Goal: Task Accomplishment & Management: Use online tool/utility

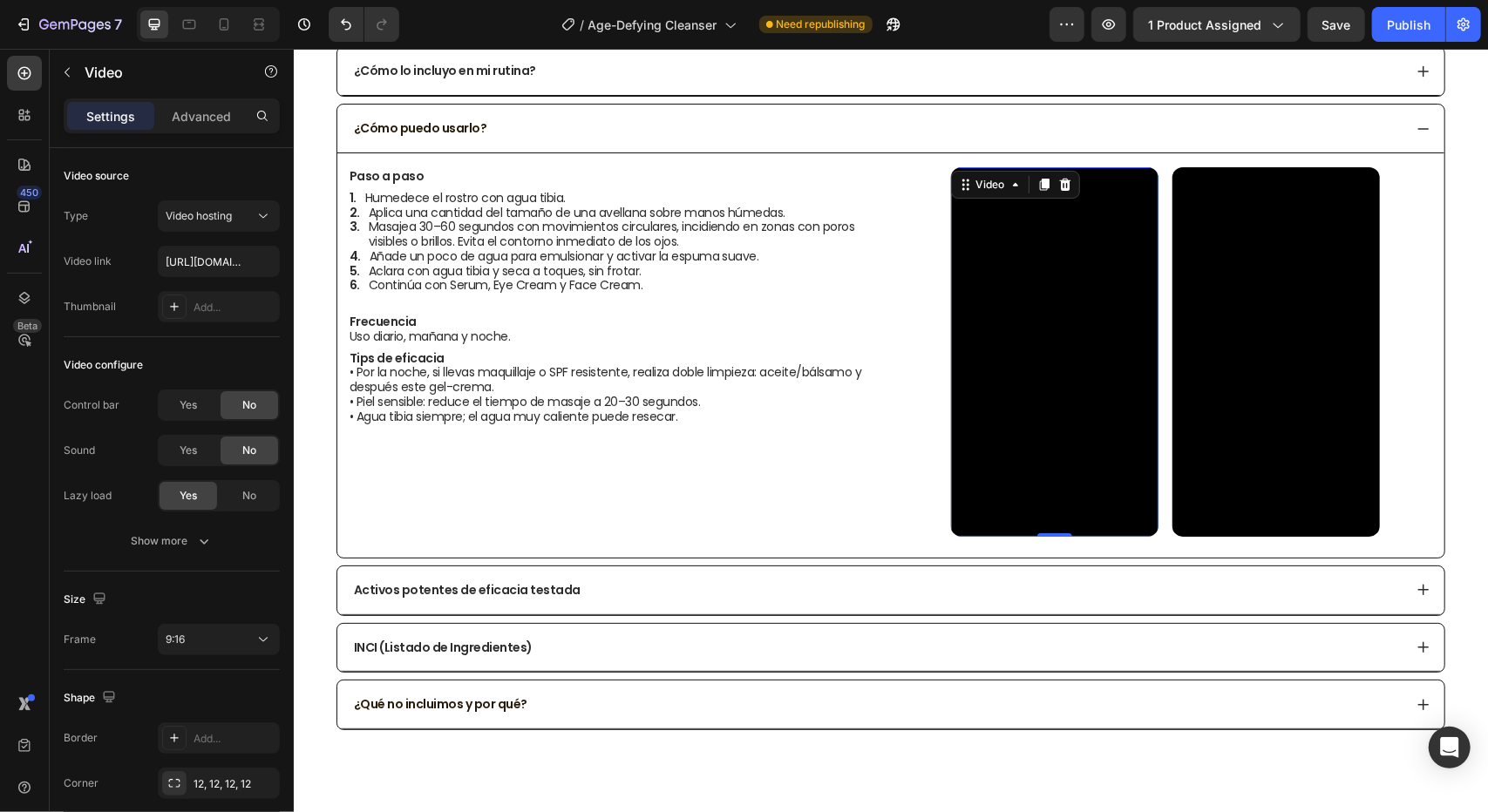
click at [1069, 323] on video at bounding box center [1054, 351] width 207 height 369
click at [975, 270] on video at bounding box center [1054, 351] width 207 height 369
paste input "[URL][DOMAIN_NAME]"
type input "[URL][DOMAIN_NAME]"
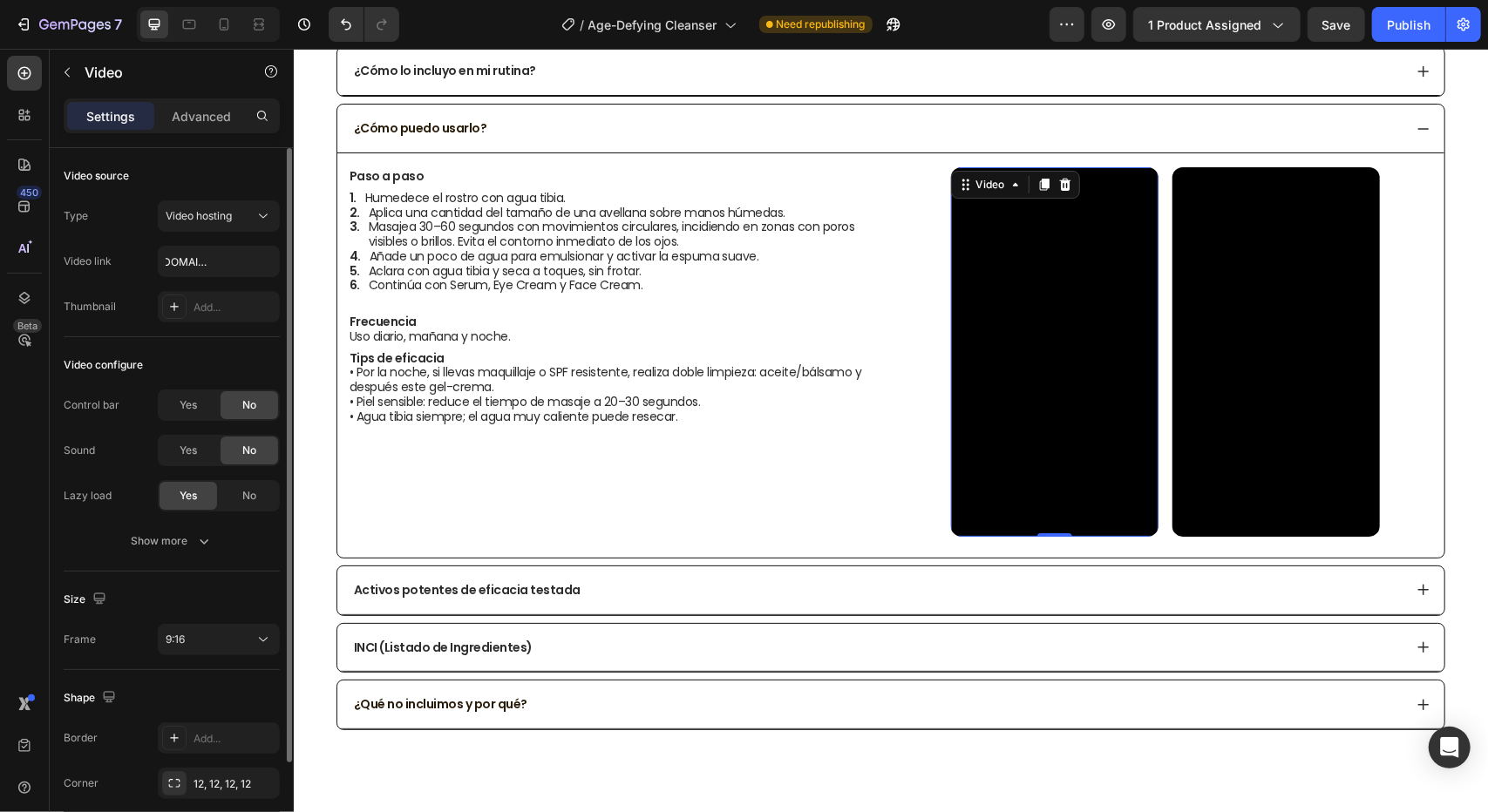
click at [233, 172] on div "Video source" at bounding box center [171, 176] width 216 height 28
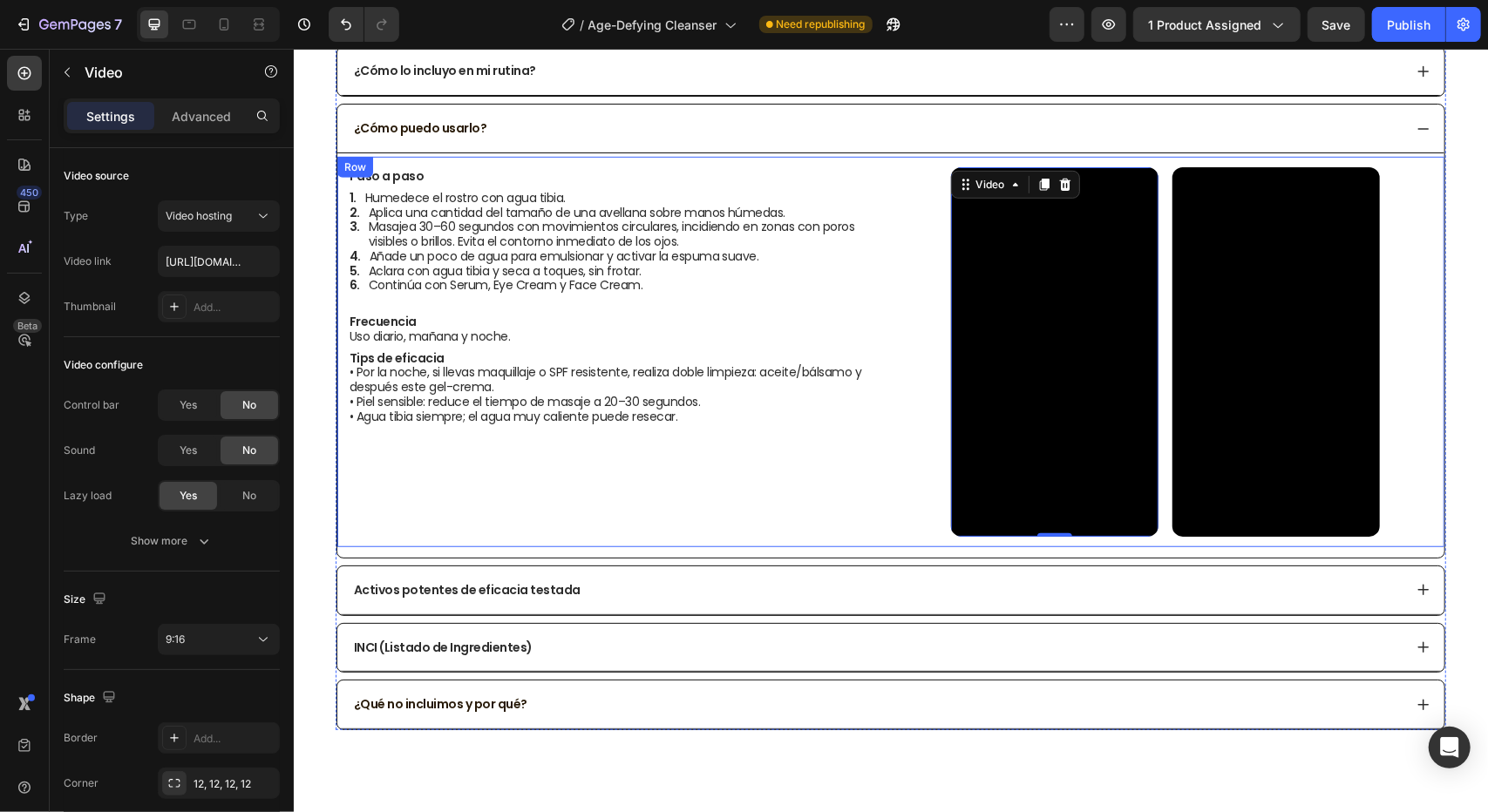
click at [809, 469] on div "Paso a paso Humedece el rostro con agua tibia. Aplica una cantidad del tamaño d…" at bounding box center [621, 351] width 549 height 369
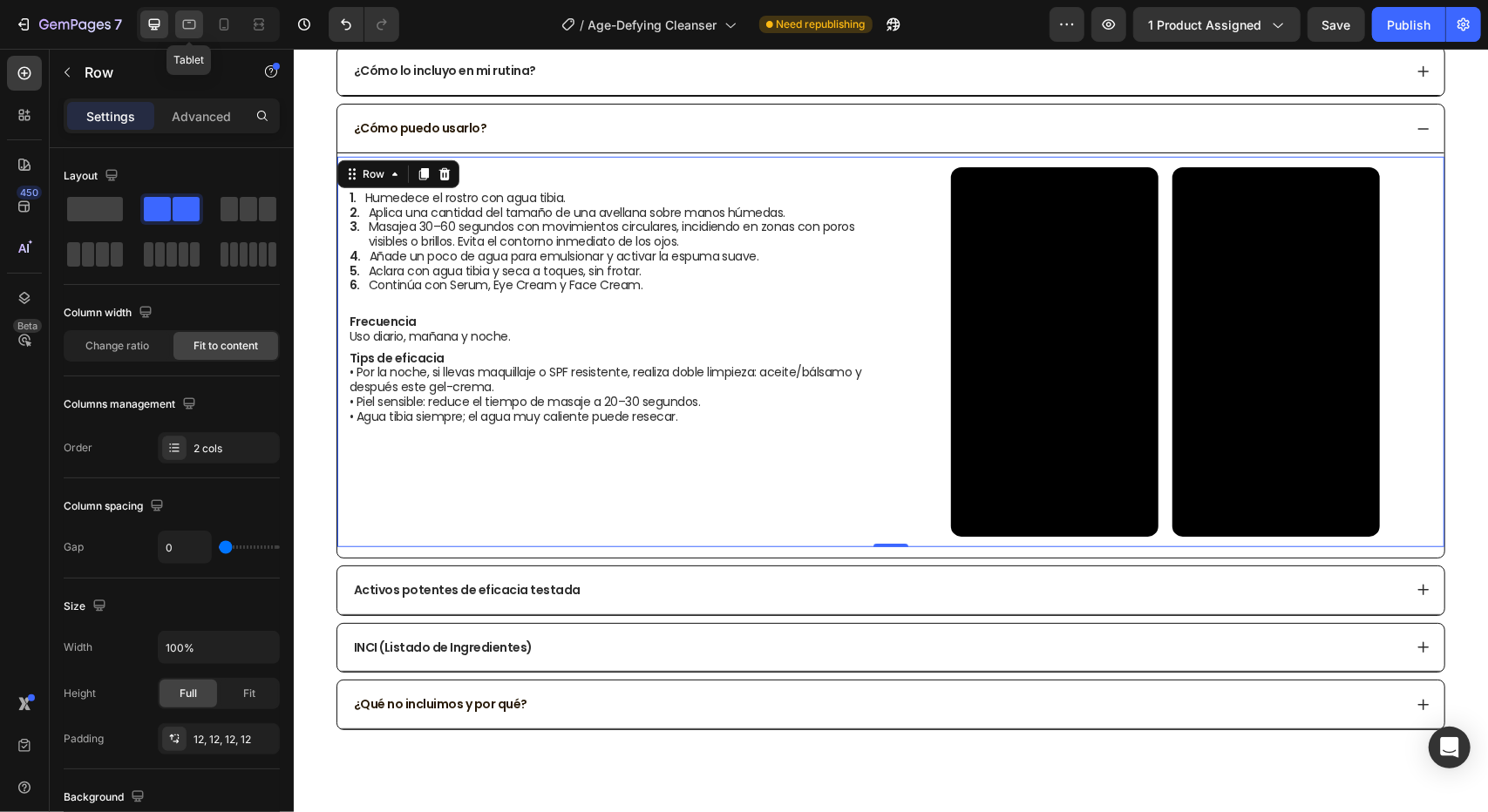
click at [194, 29] on icon at bounding box center [190, 25] width 13 height 9
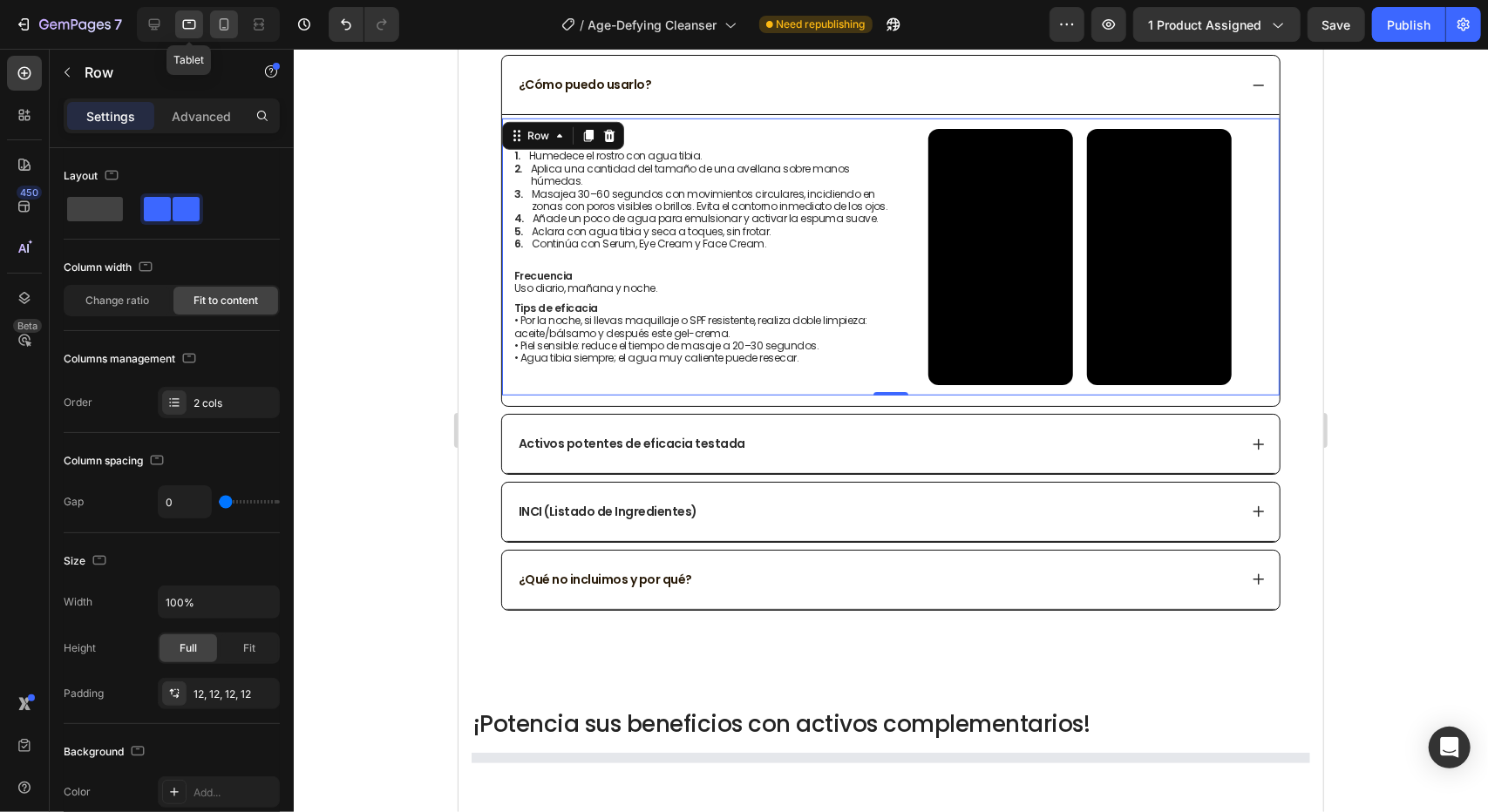
scroll to position [764, 0]
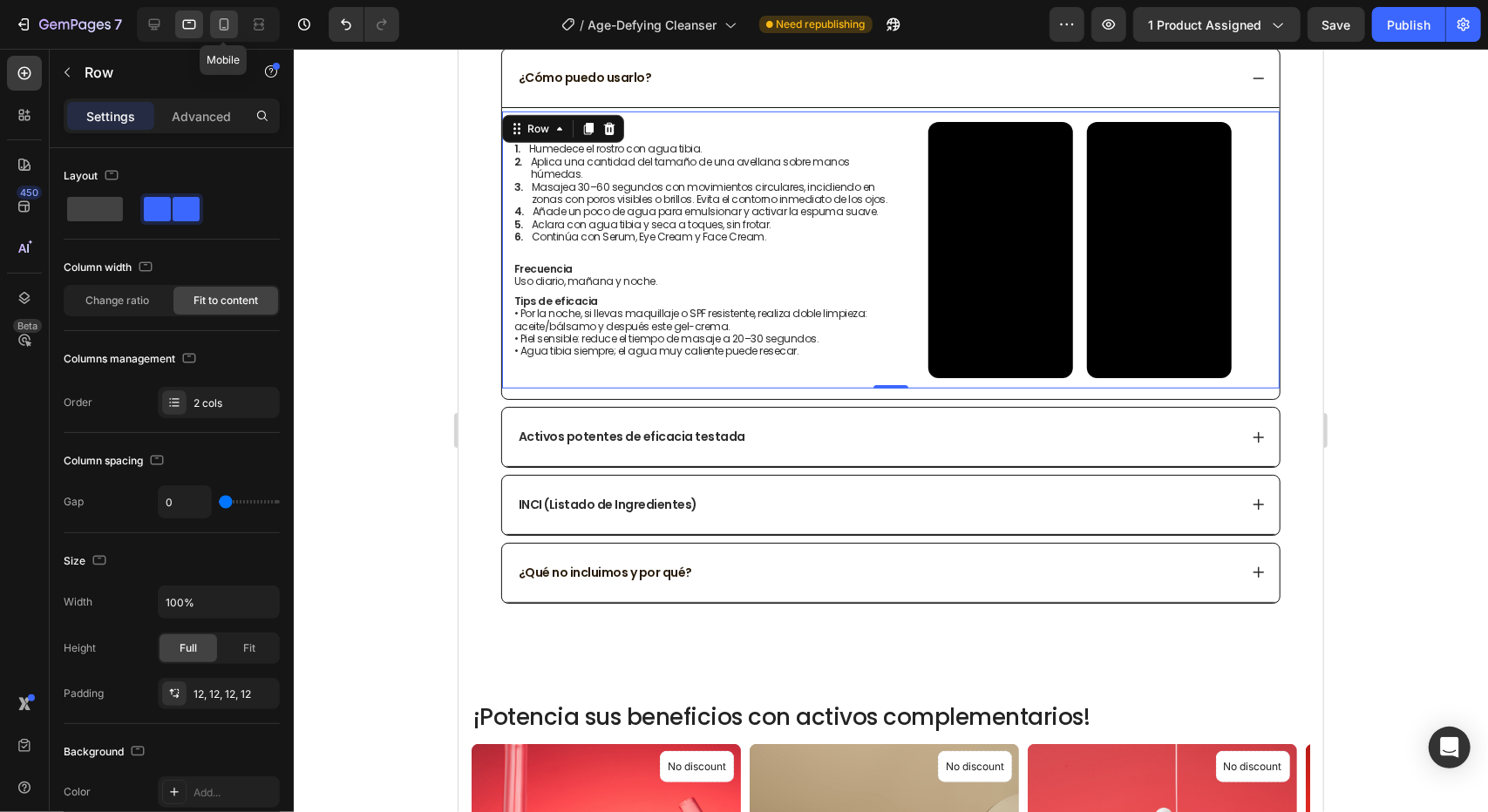
click at [218, 27] on icon at bounding box center [224, 24] width 18 height 18
type input "16"
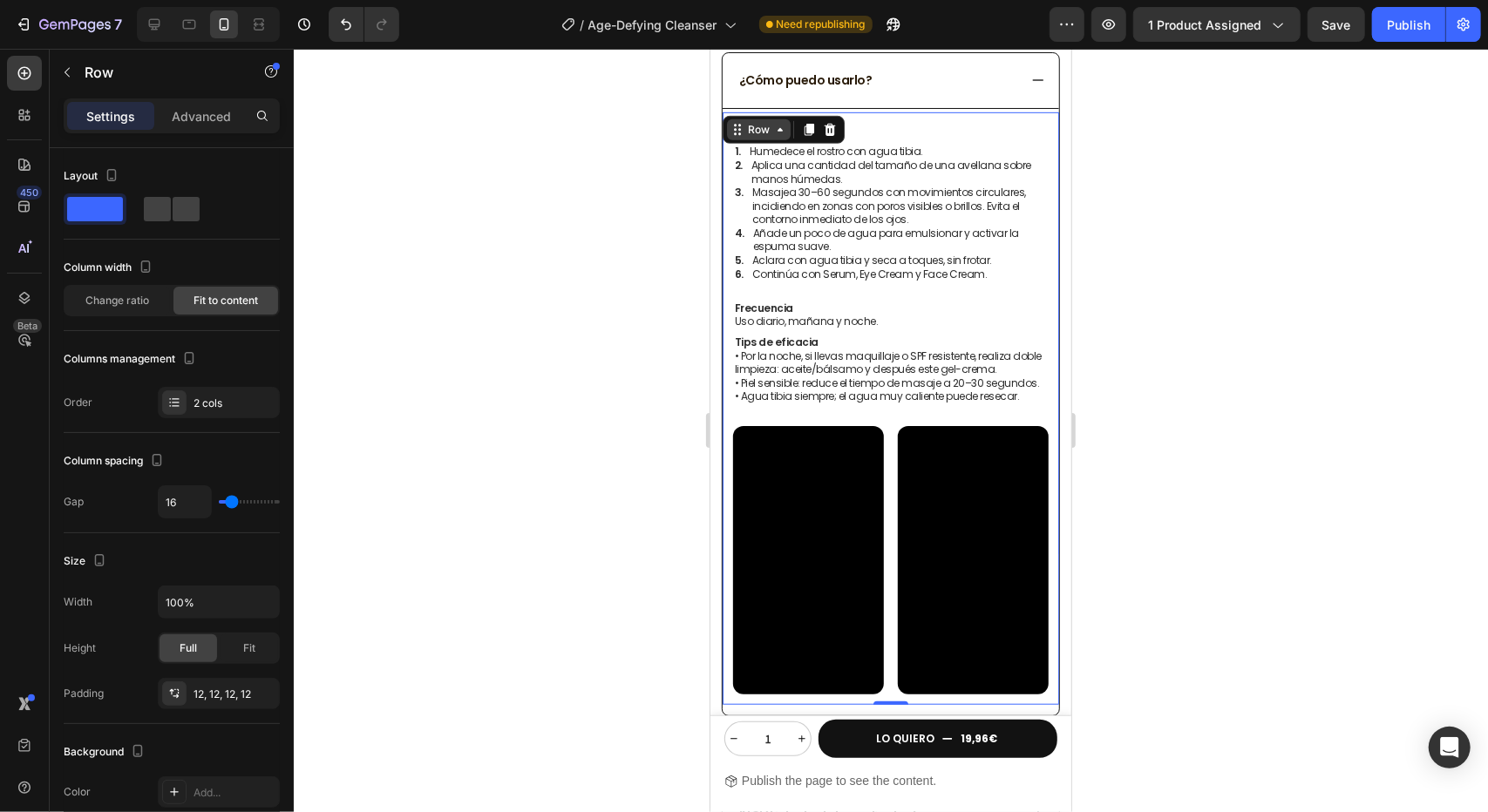
scroll to position [700, 0]
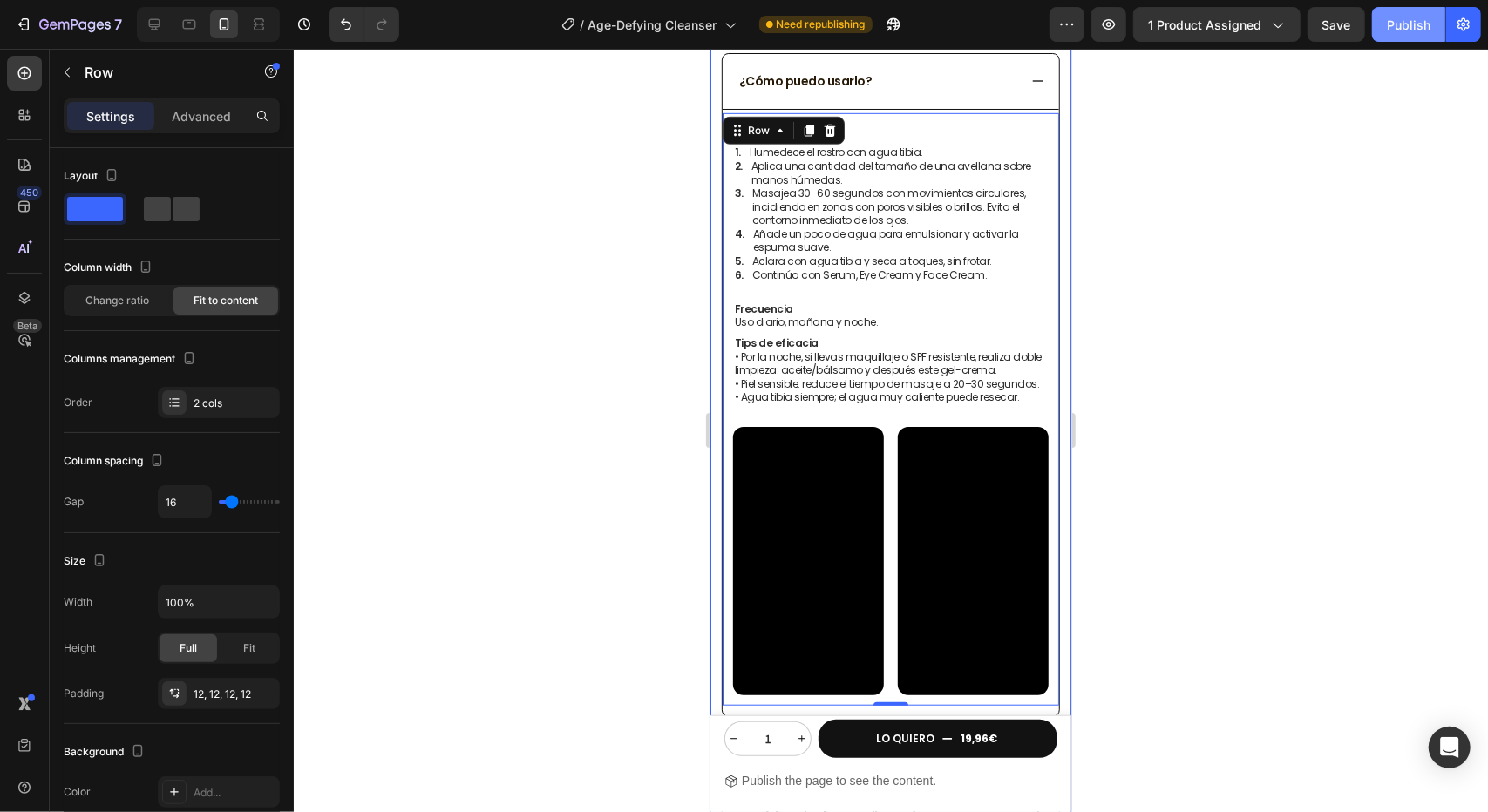
click at [1407, 29] on div "Publish" at bounding box center [1408, 25] width 44 height 19
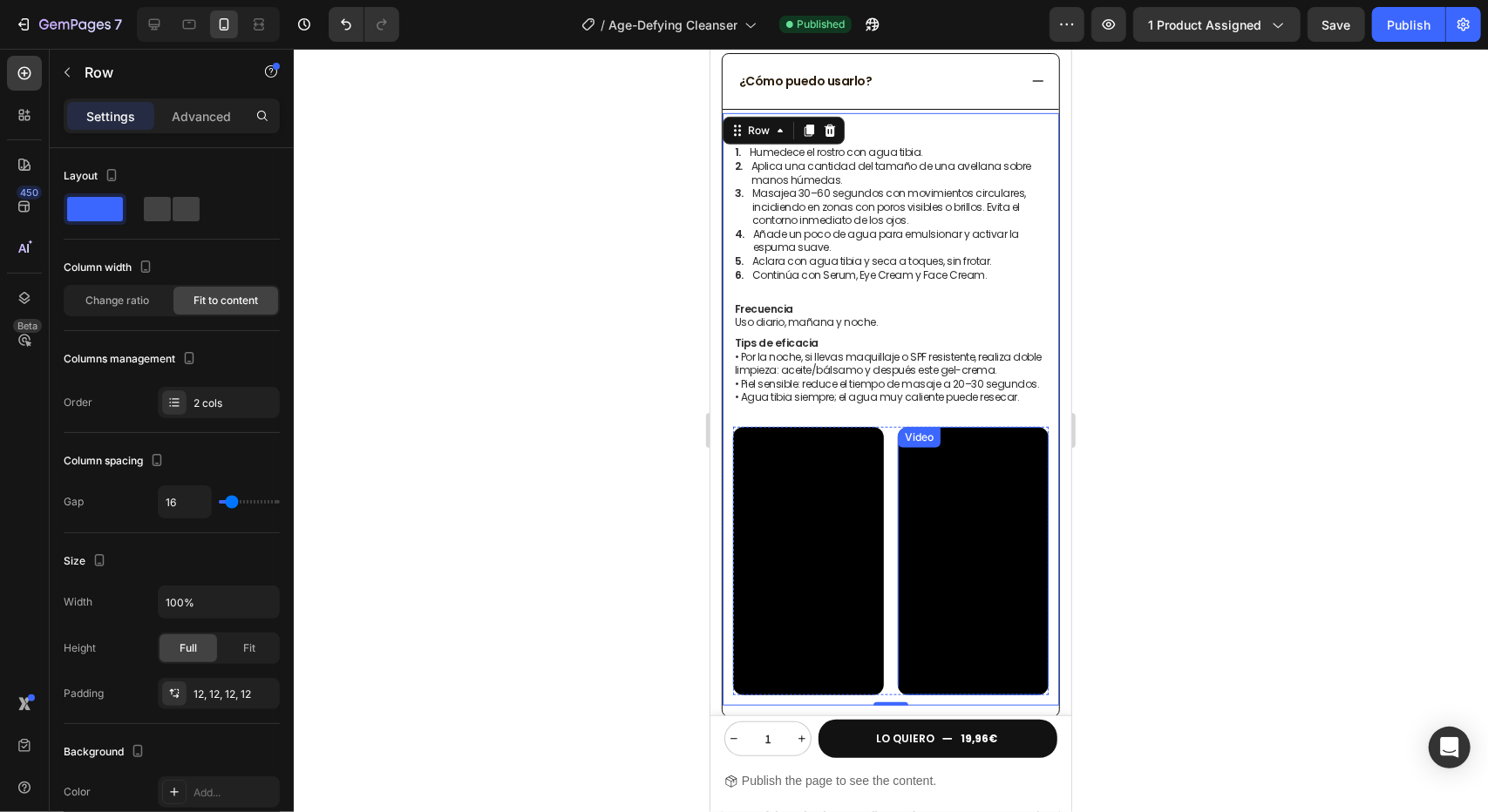
click at [807, 484] on video at bounding box center [807, 560] width 151 height 269
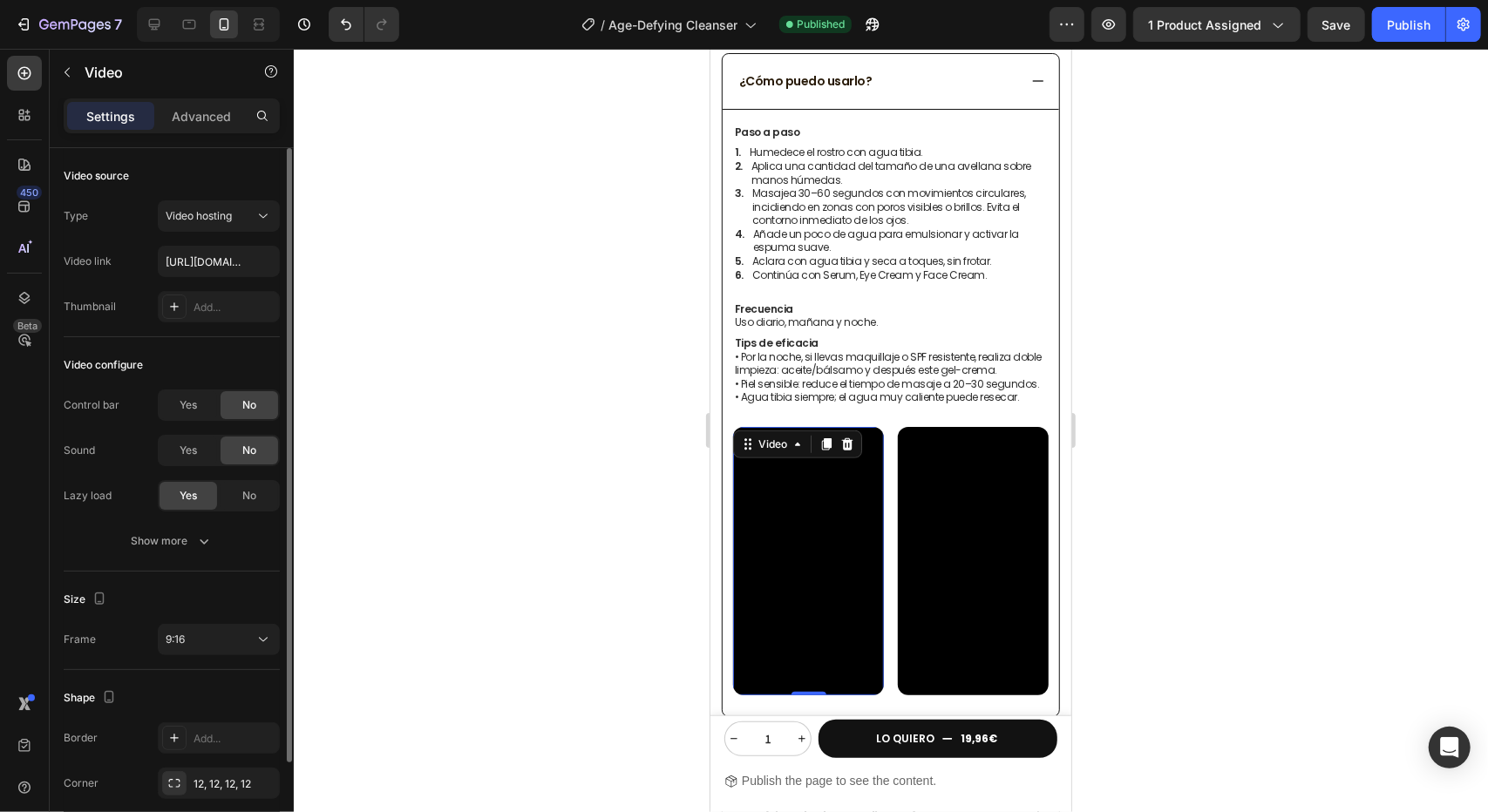
scroll to position [115, 0]
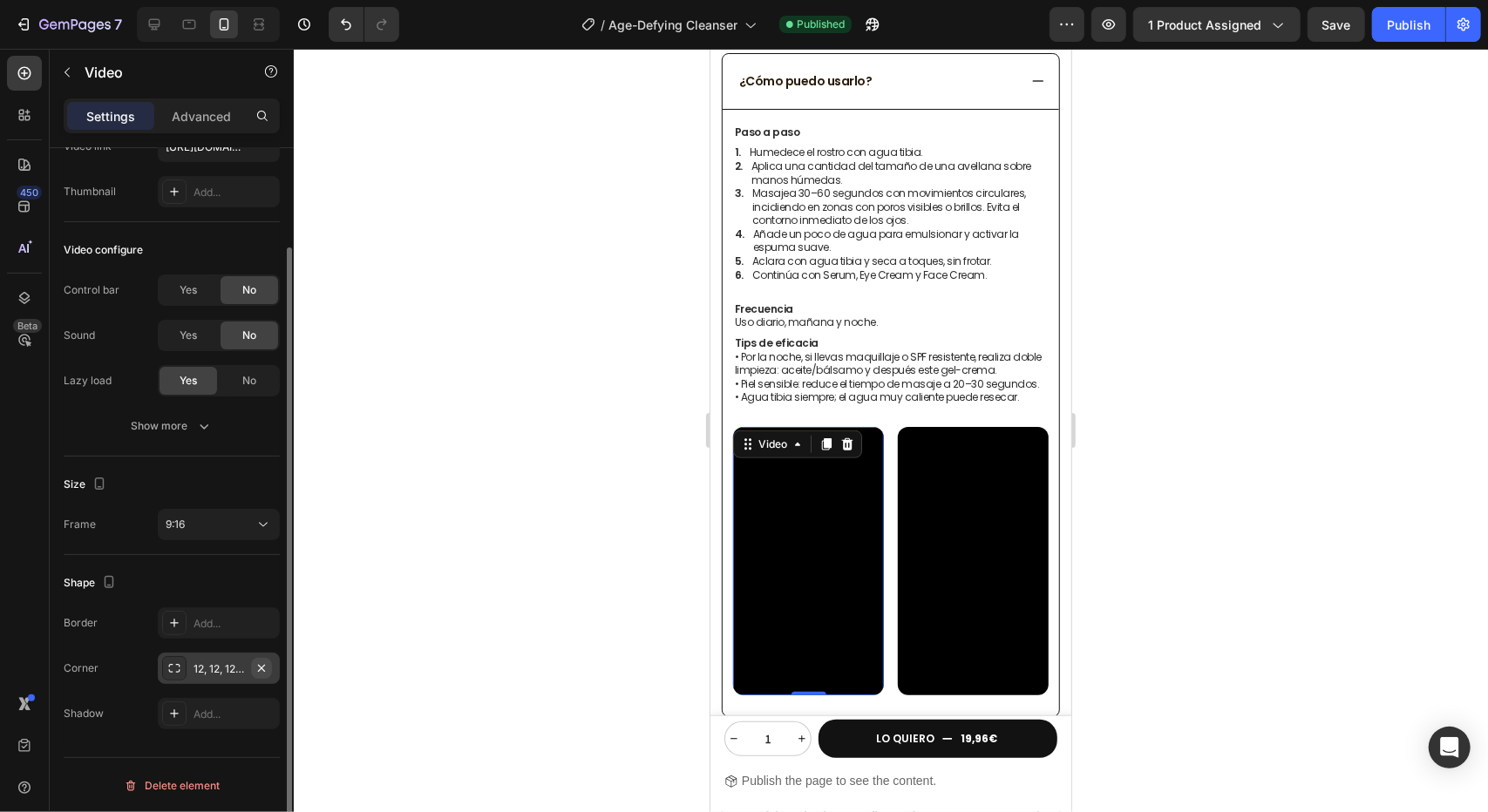
click at [262, 672] on icon "button" at bounding box center [261, 668] width 14 height 14
click at [227, 569] on div "Shape" at bounding box center [171, 583] width 216 height 28
click at [211, 123] on p "Advanced" at bounding box center [201, 117] width 59 height 19
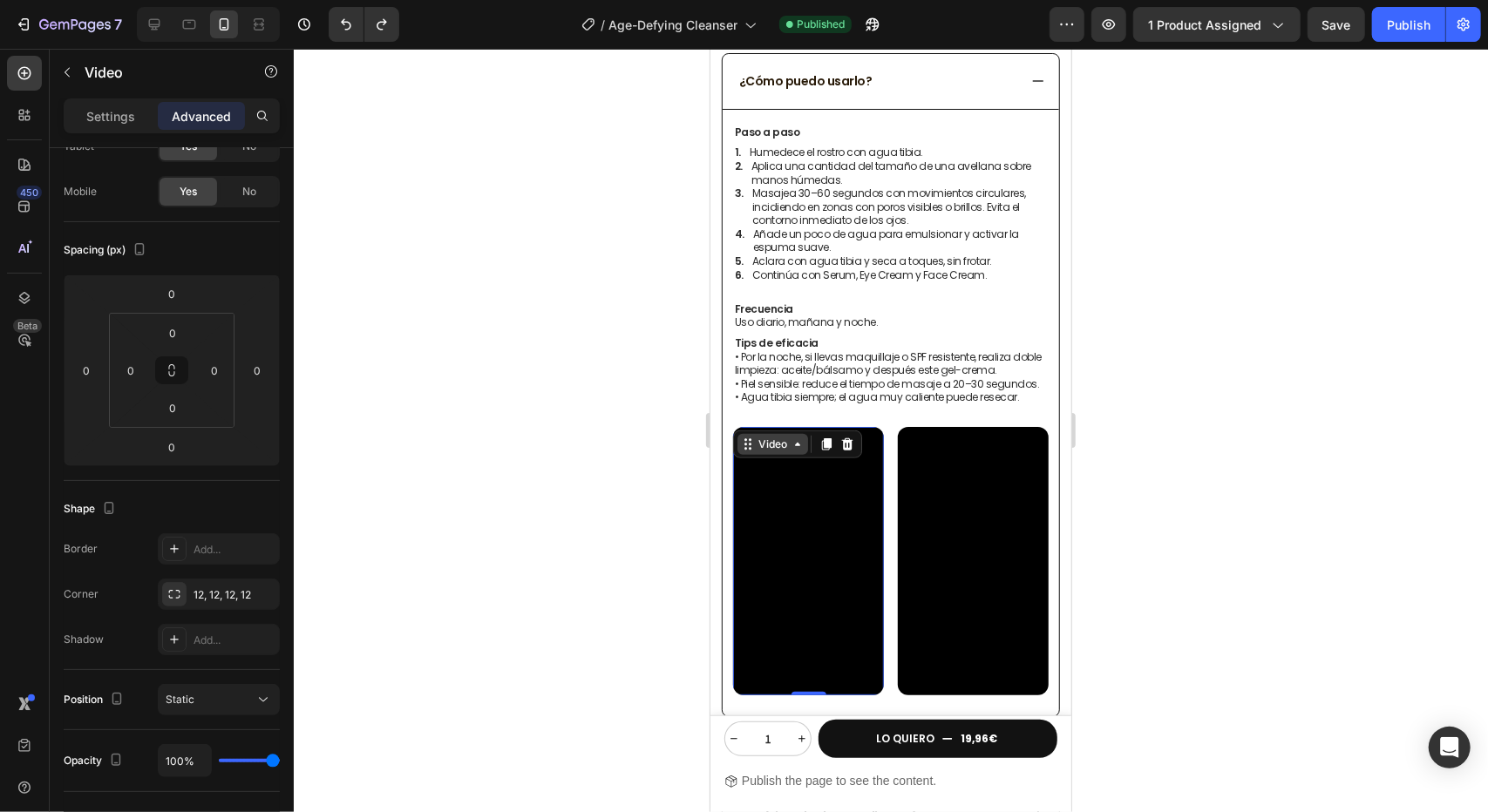
click at [772, 441] on div "Video" at bounding box center [771, 443] width 36 height 16
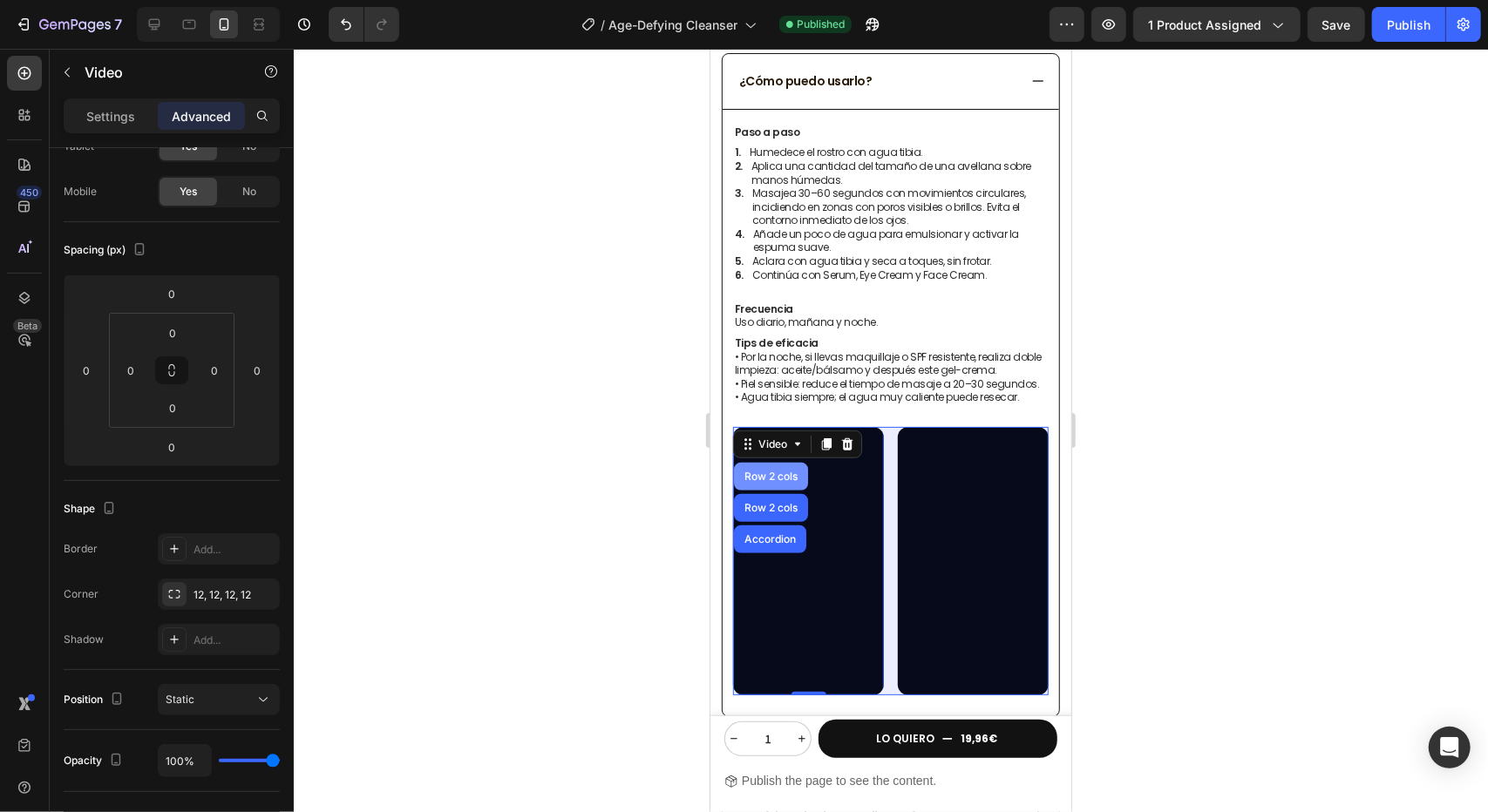
click at [770, 475] on div "Row 2 cols" at bounding box center [769, 475] width 60 height 10
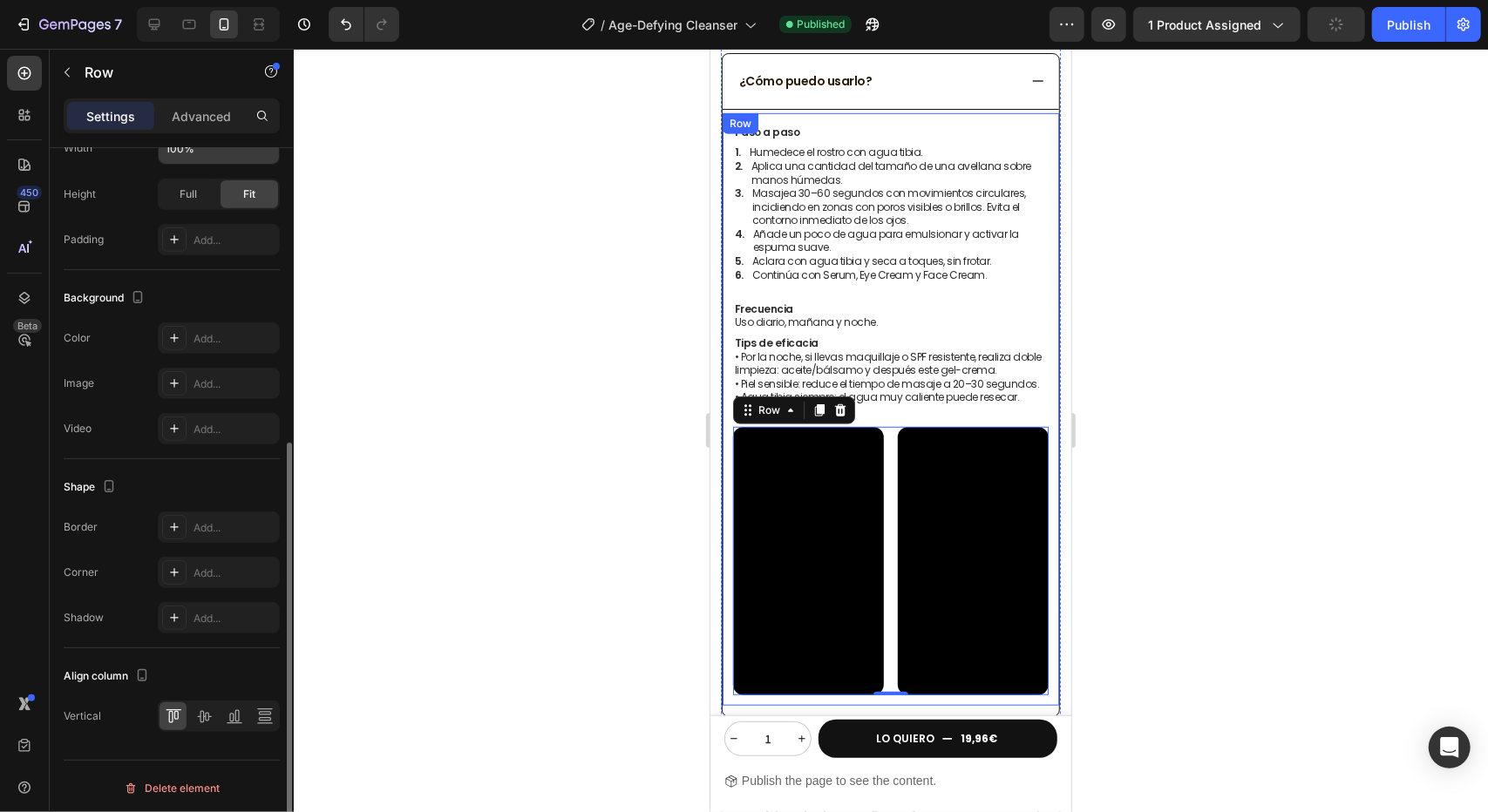
scroll to position [151, 0]
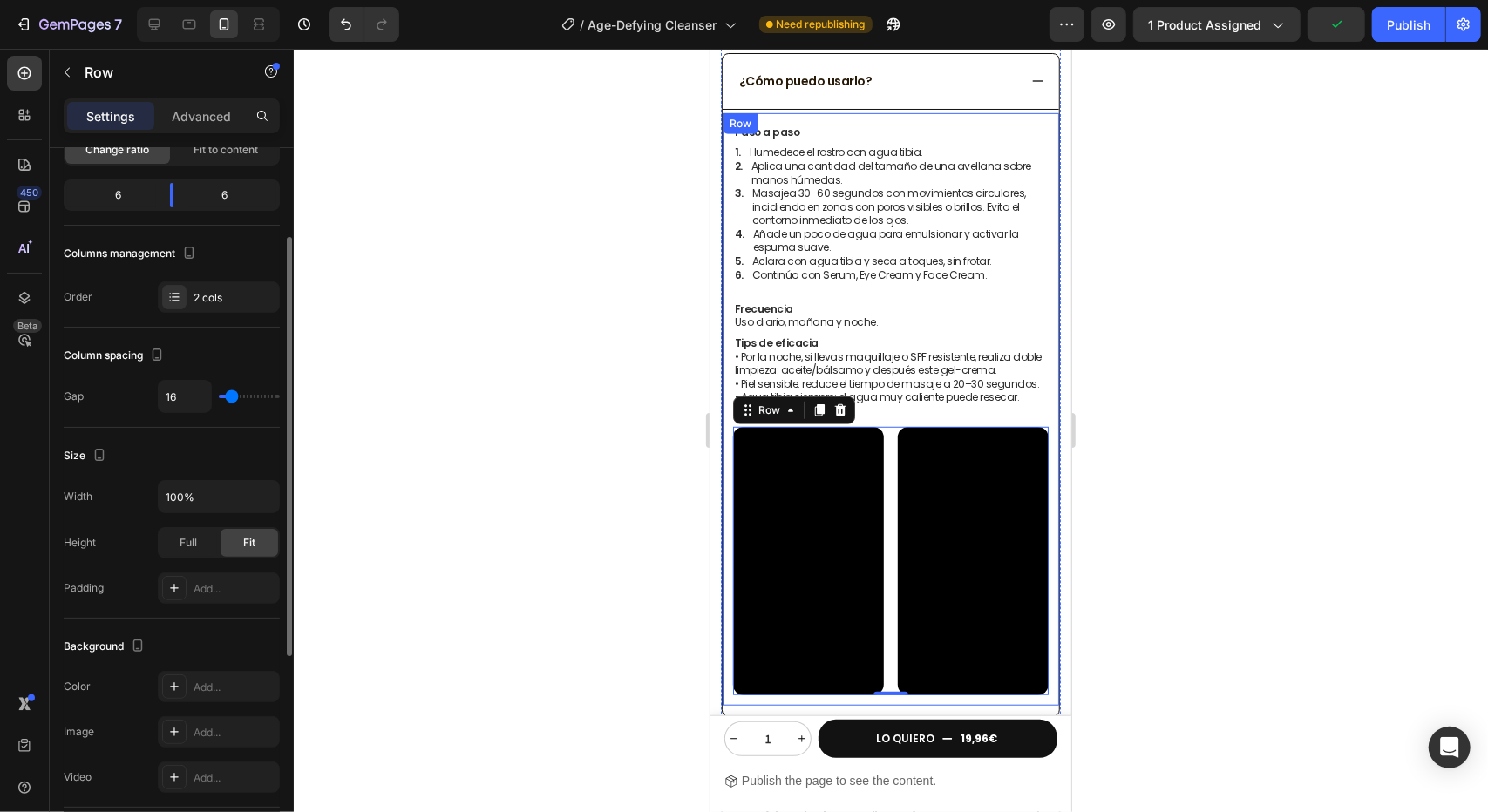
click at [185, 98] on div "Settings Advanced" at bounding box center [171, 116] width 216 height 35
click at [199, 109] on p "Advanced" at bounding box center [201, 117] width 59 height 19
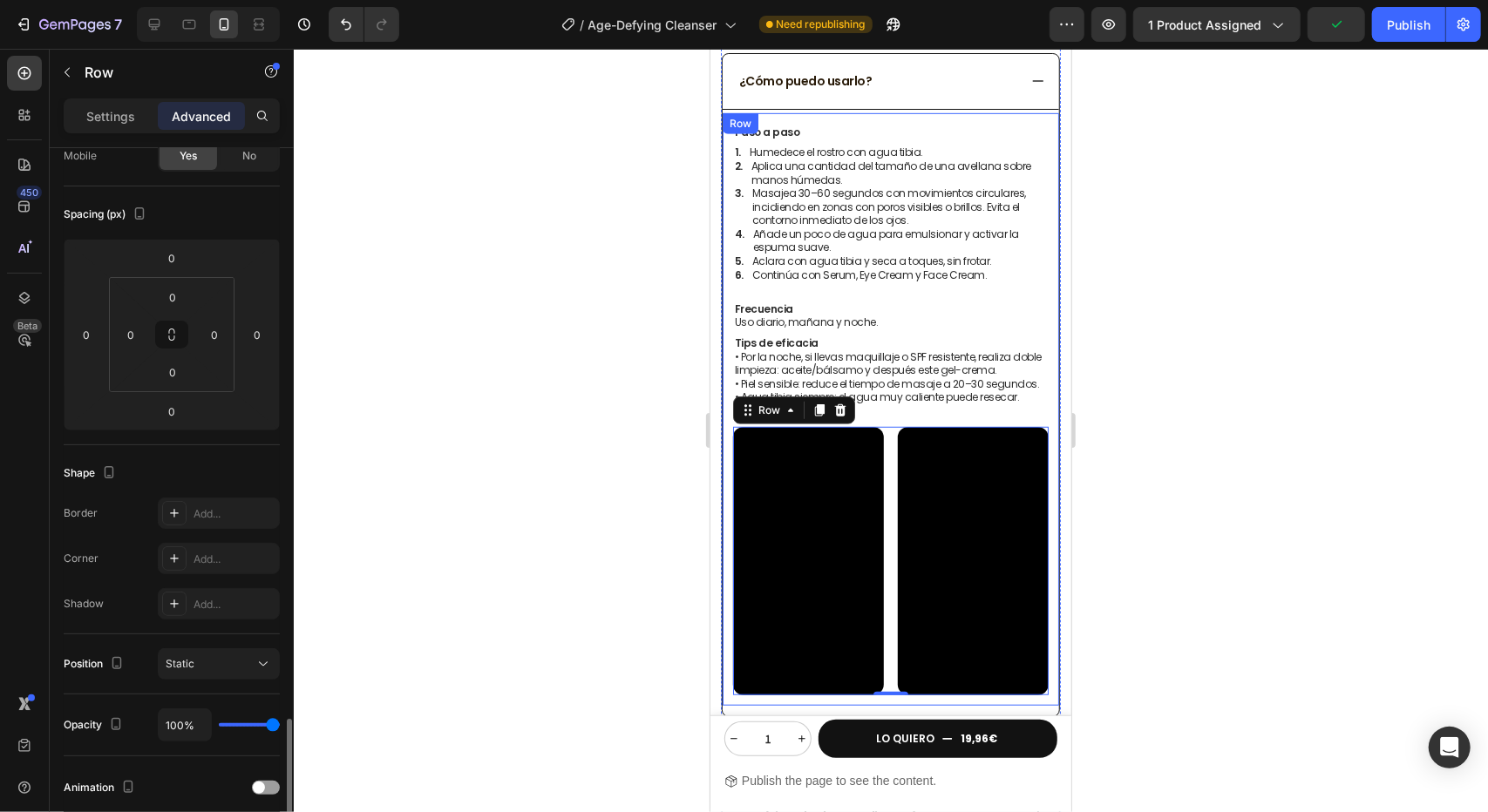
scroll to position [446, 0]
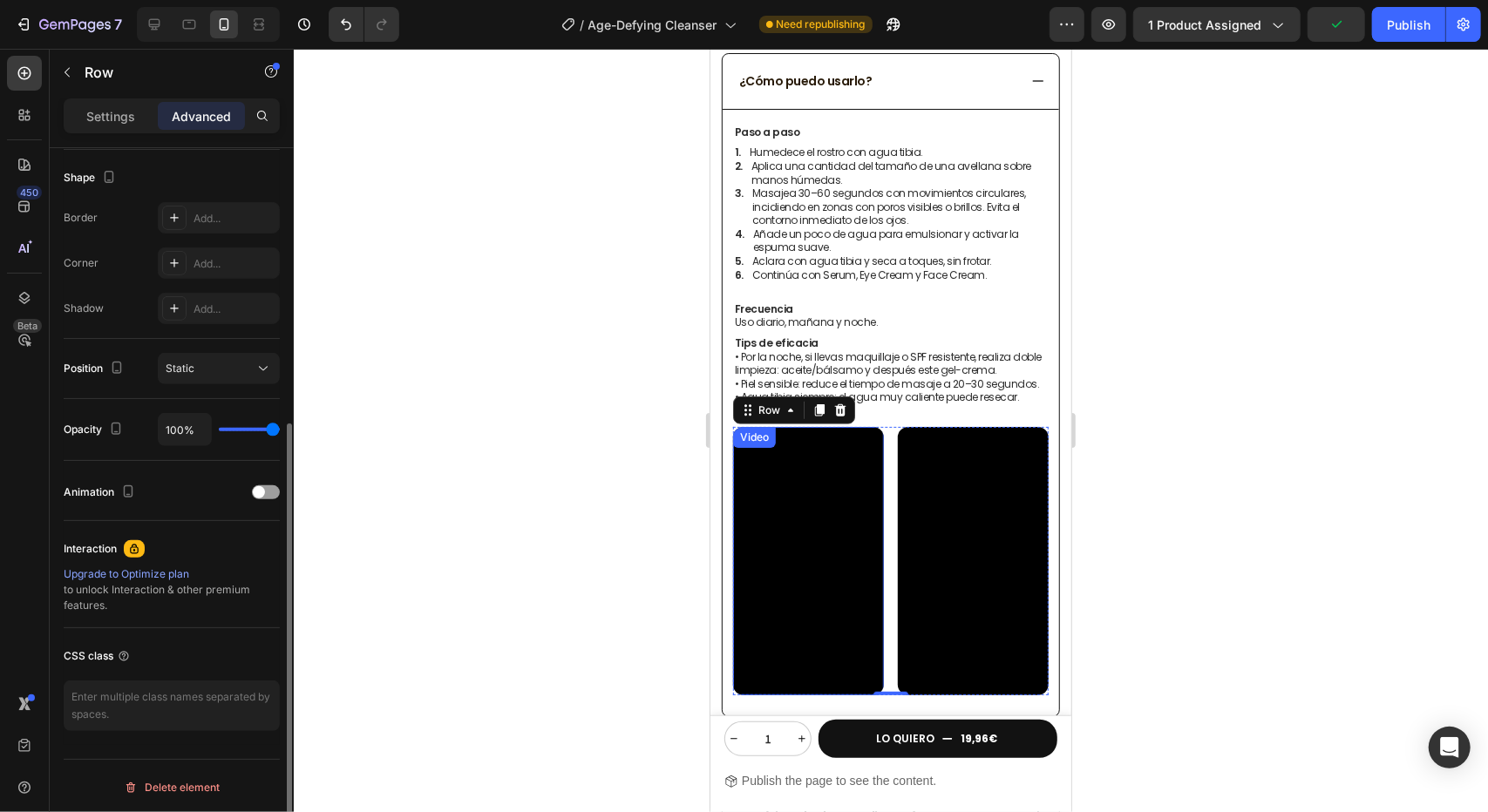
click at [592, 522] on div at bounding box center [891, 431] width 1194 height 764
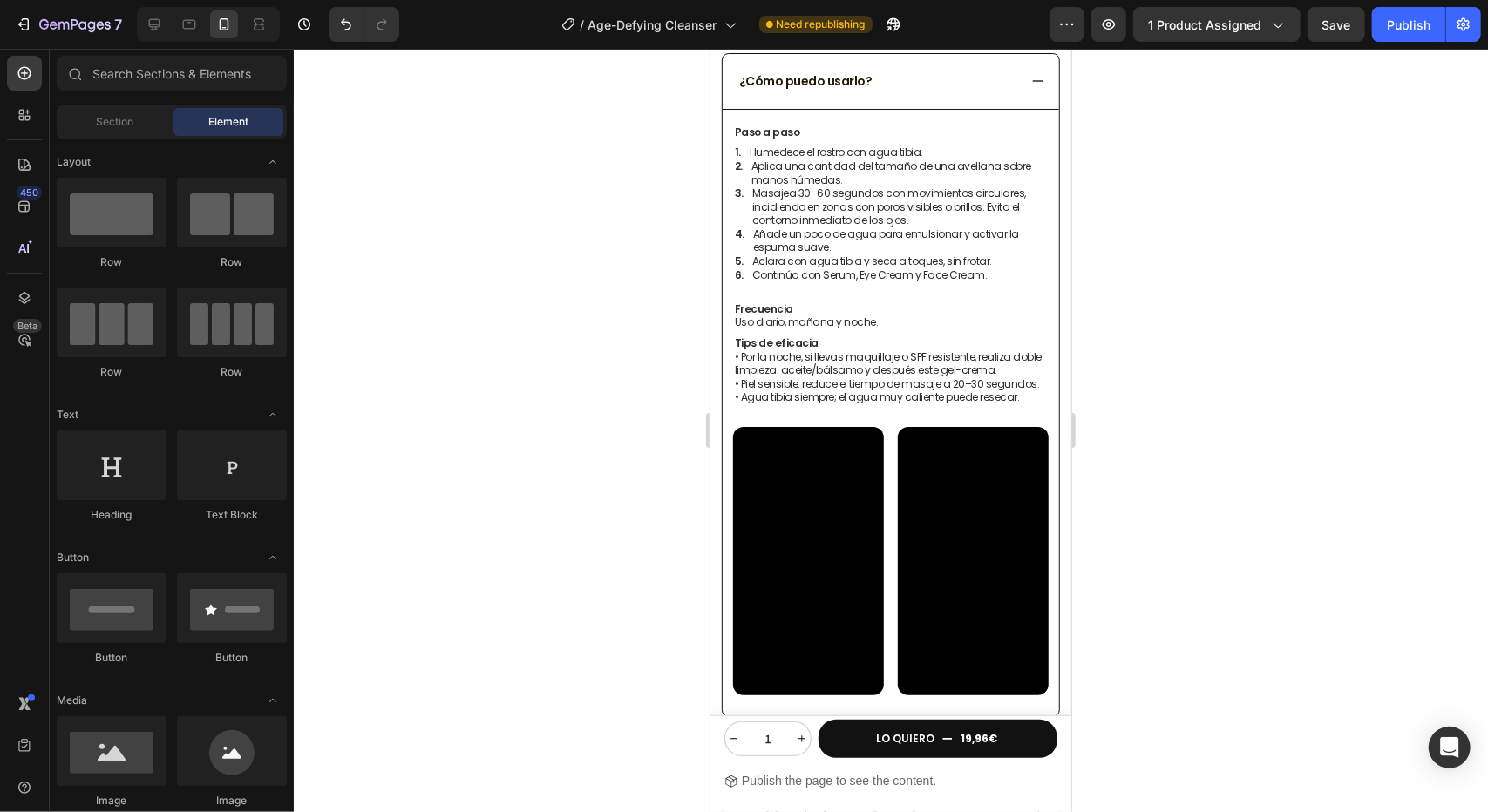
click at [602, 493] on div at bounding box center [891, 431] width 1194 height 764
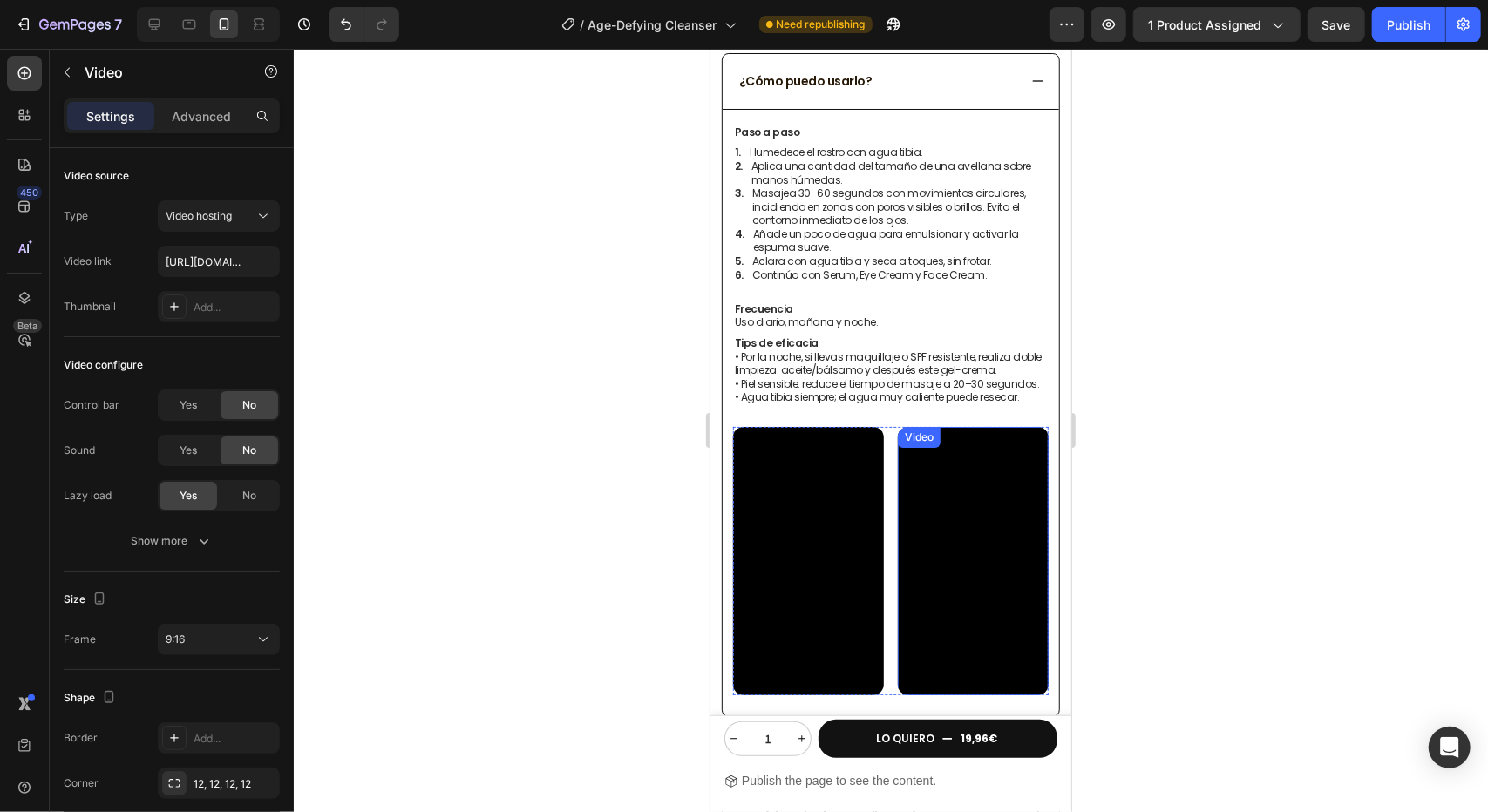
click at [973, 499] on video at bounding box center [972, 560] width 151 height 269
click at [922, 574] on video at bounding box center [972, 560] width 151 height 269
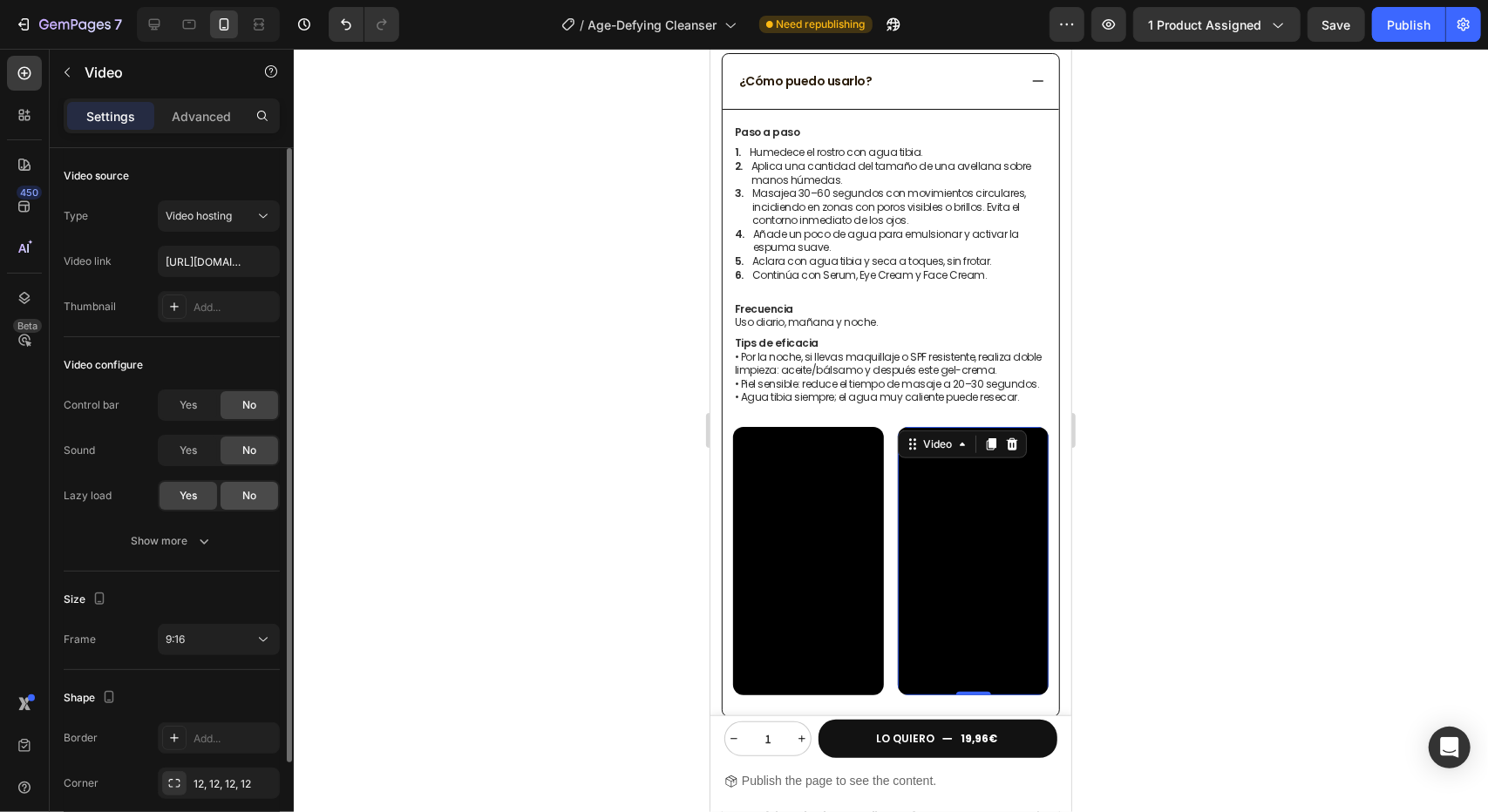
click at [233, 499] on div "No" at bounding box center [249, 496] width 57 height 28
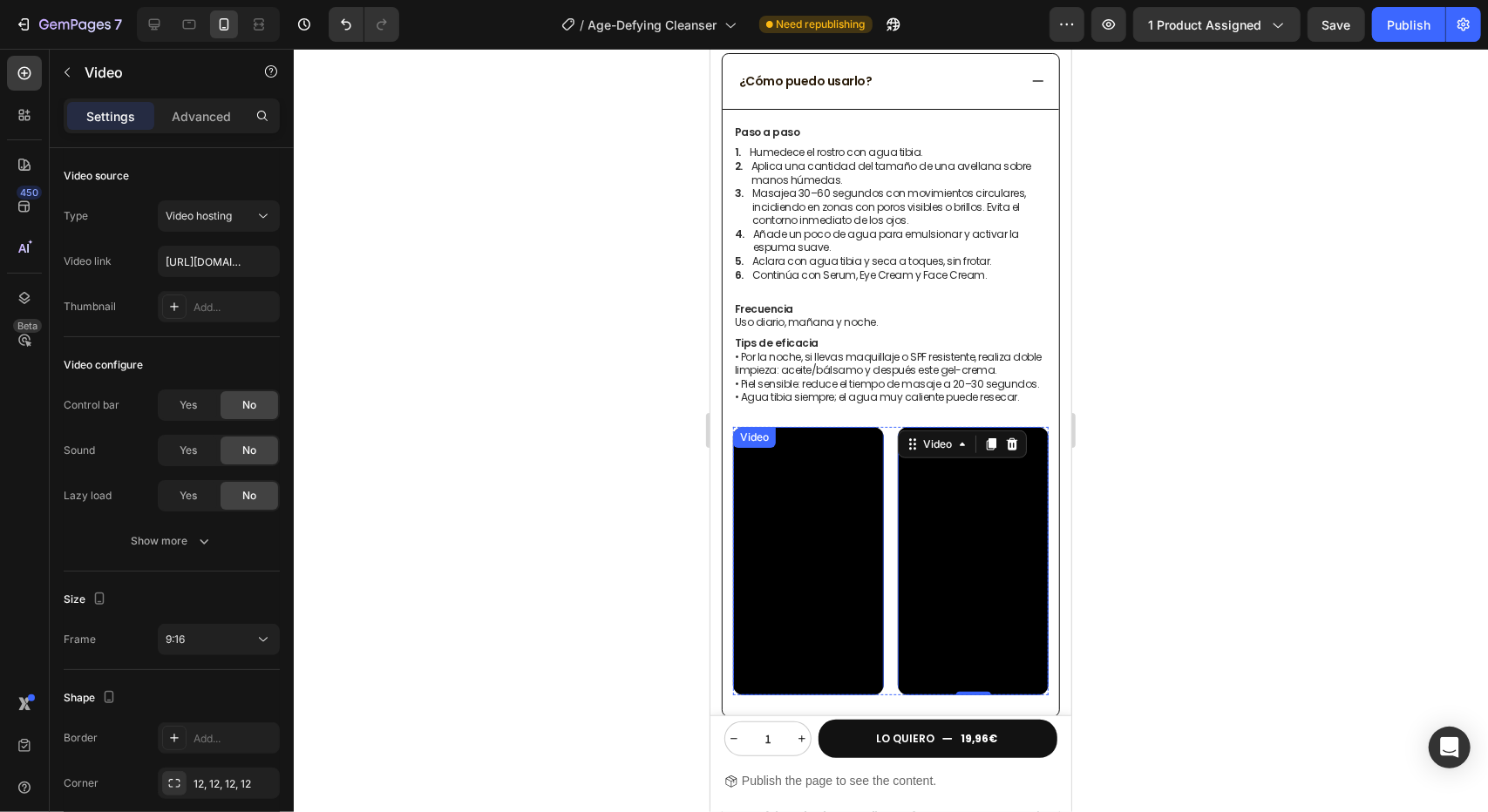
click at [812, 532] on video at bounding box center [807, 560] width 151 height 269
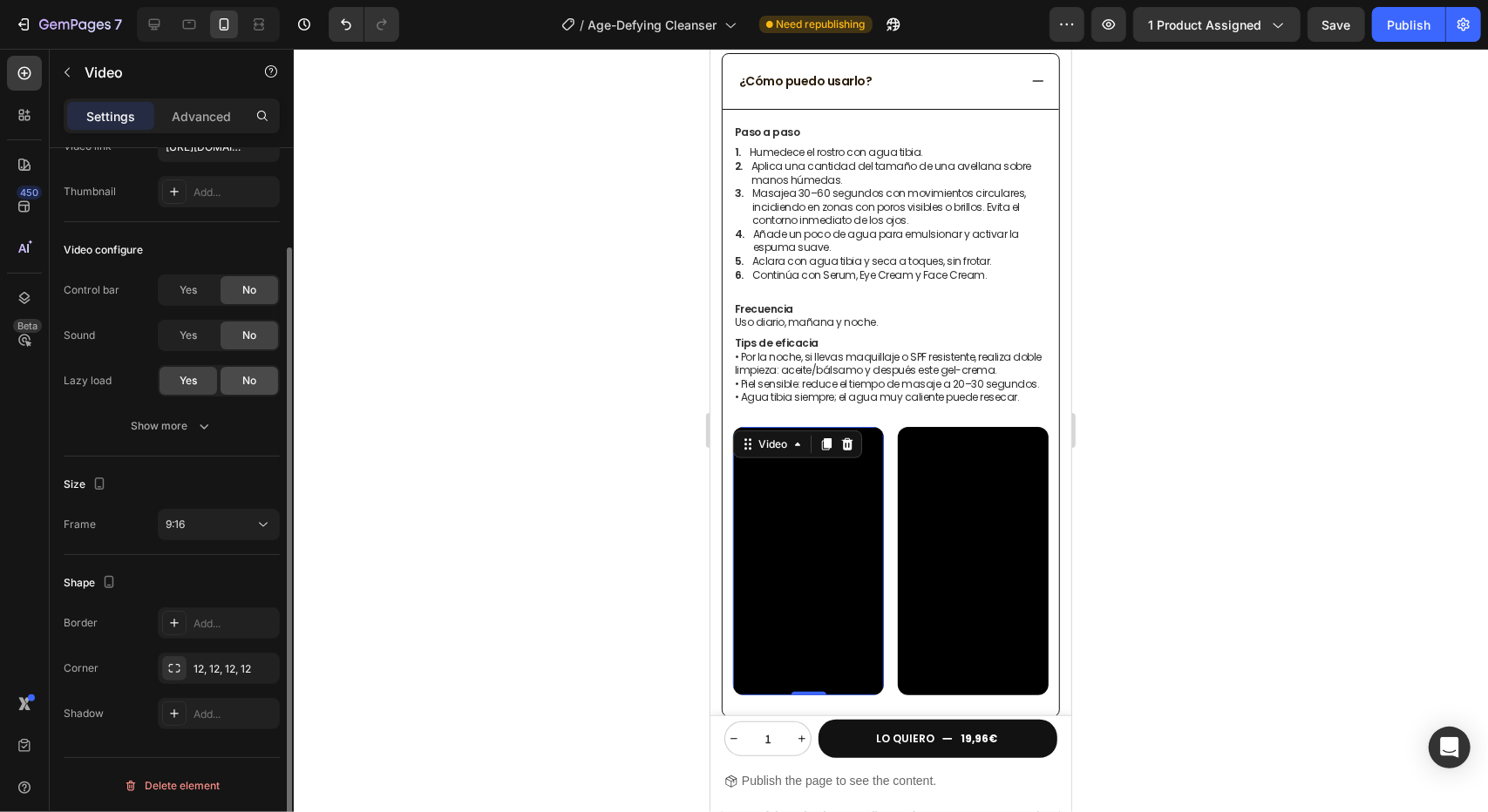
click at [232, 373] on div "No" at bounding box center [249, 381] width 57 height 28
drag, startPoint x: 1411, startPoint y: 26, endPoint x: 1385, endPoint y: 61, distance: 43.6
click at [1410, 33] on div "Publish" at bounding box center [1408, 25] width 44 height 19
click at [544, 271] on div at bounding box center [891, 431] width 1194 height 764
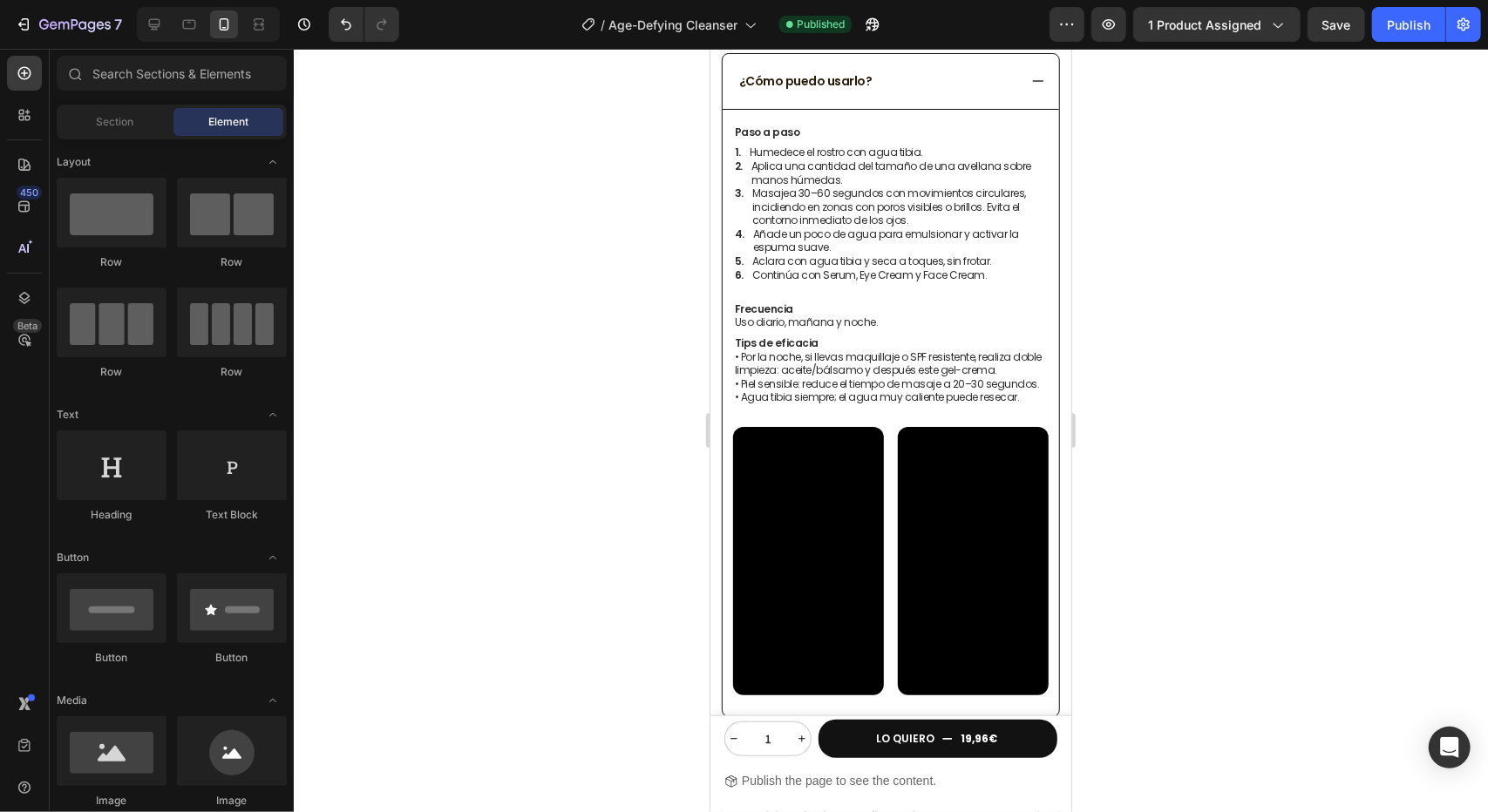
click at [1002, 451] on video at bounding box center [972, 560] width 151 height 269
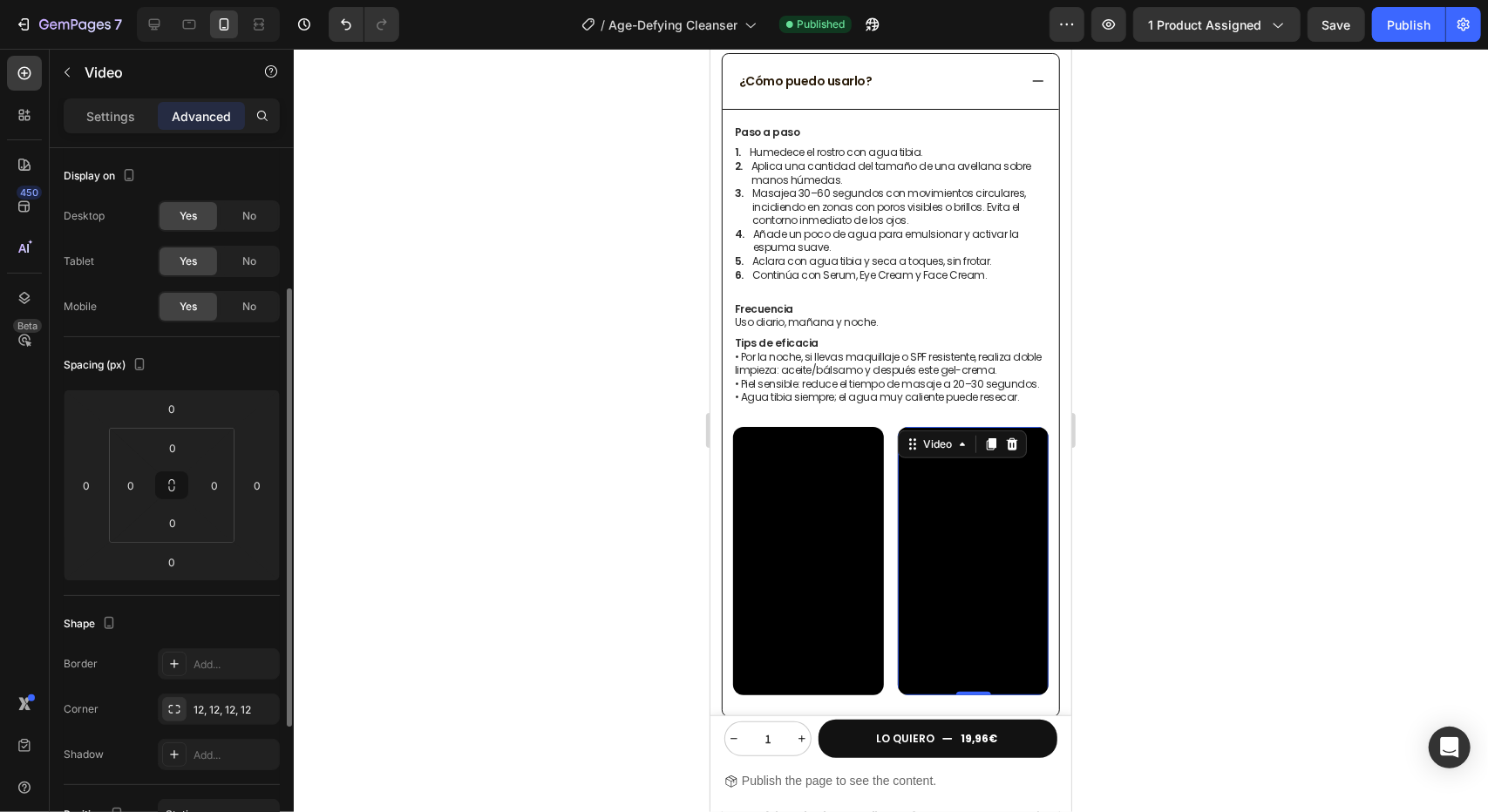
scroll to position [87, 0]
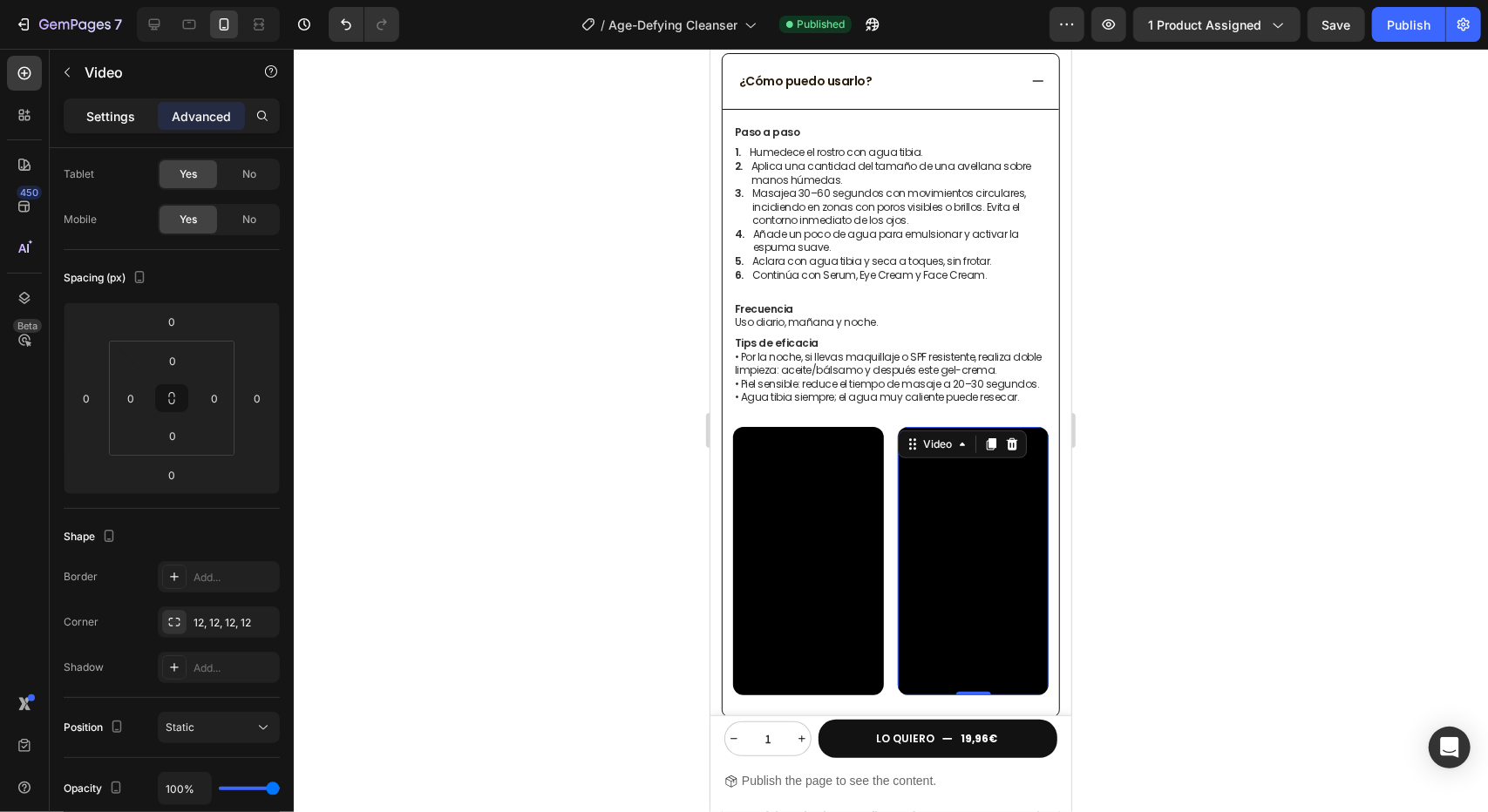
click at [101, 118] on p "Settings" at bounding box center [110, 117] width 49 height 19
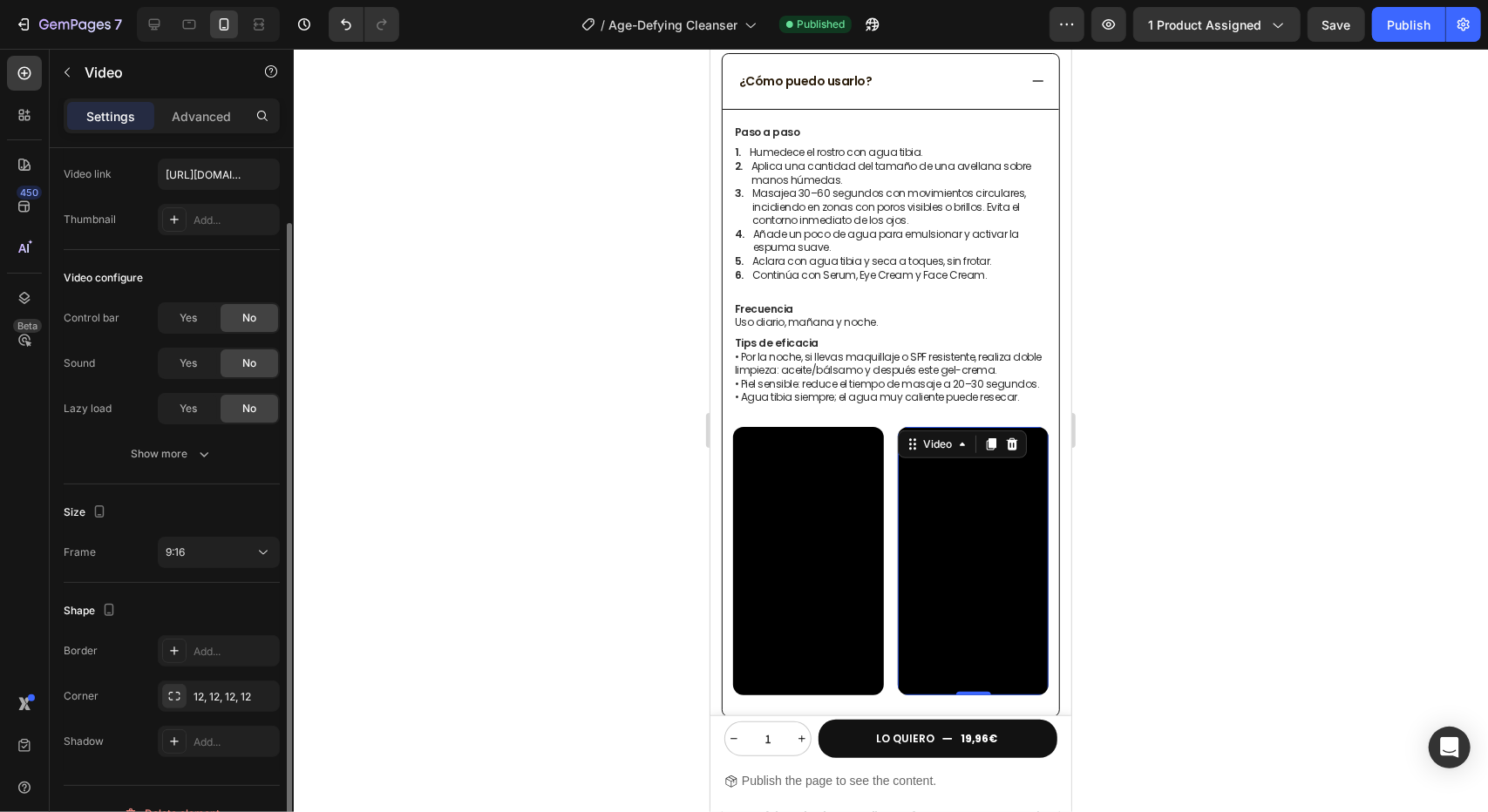
scroll to position [115, 0]
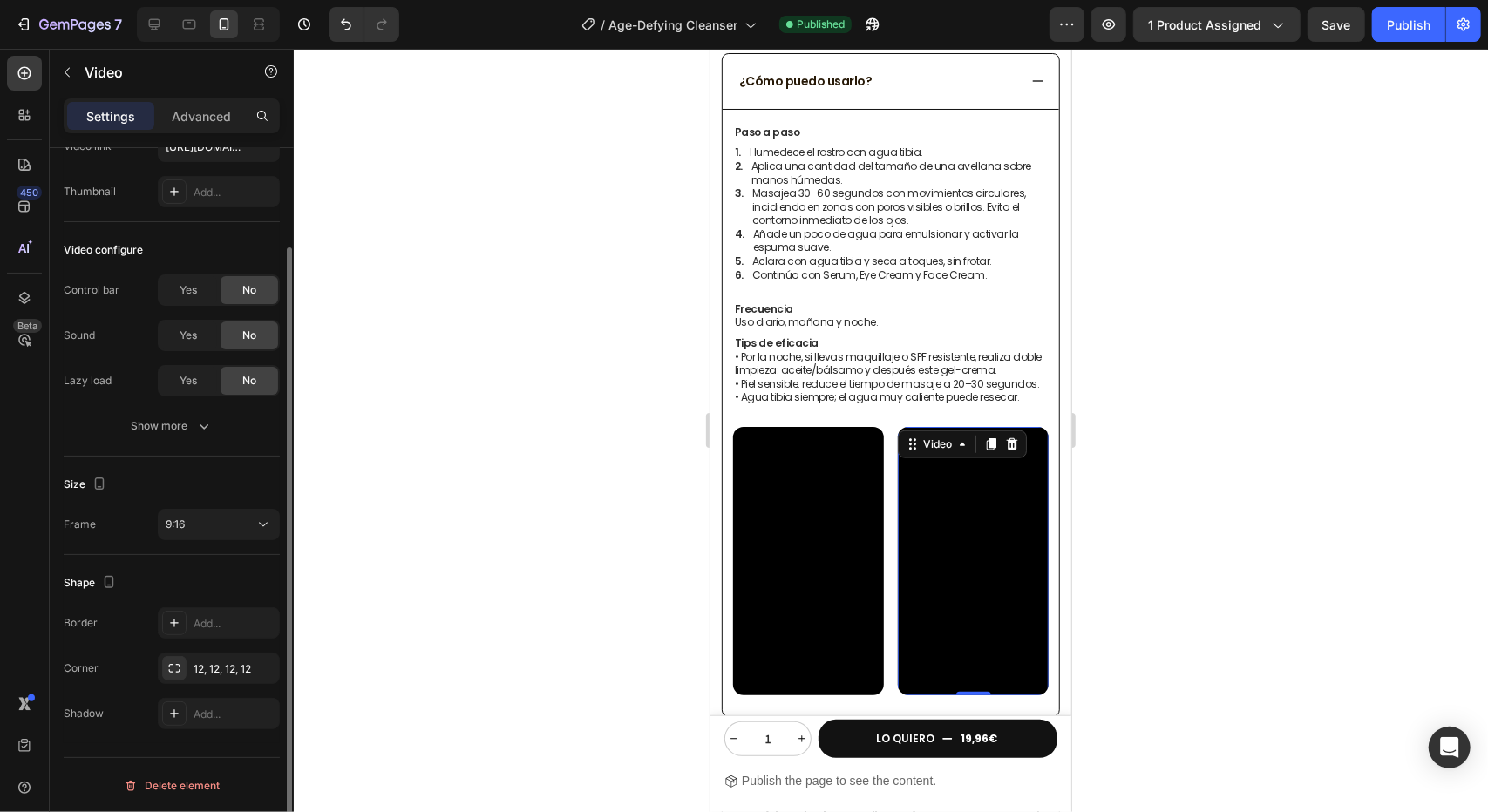
click at [178, 407] on div "Control bar Yes No Sound Yes No Lazy load Yes No Show more" at bounding box center [171, 358] width 216 height 168
click at [188, 421] on div "Show more" at bounding box center [172, 426] width 81 height 18
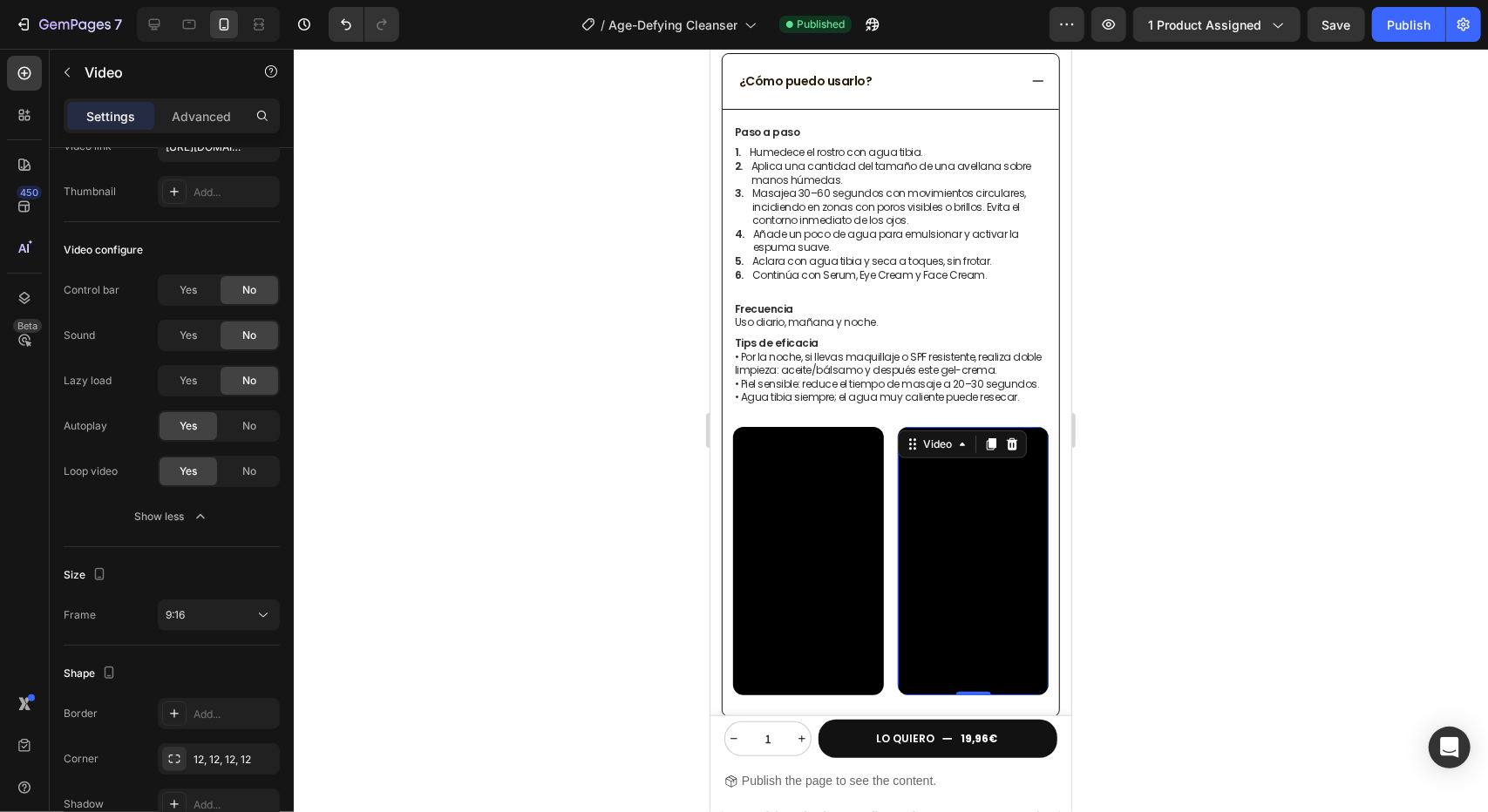
click at [948, 514] on video at bounding box center [972, 560] width 151 height 269
click at [782, 499] on video at bounding box center [807, 560] width 151 height 269
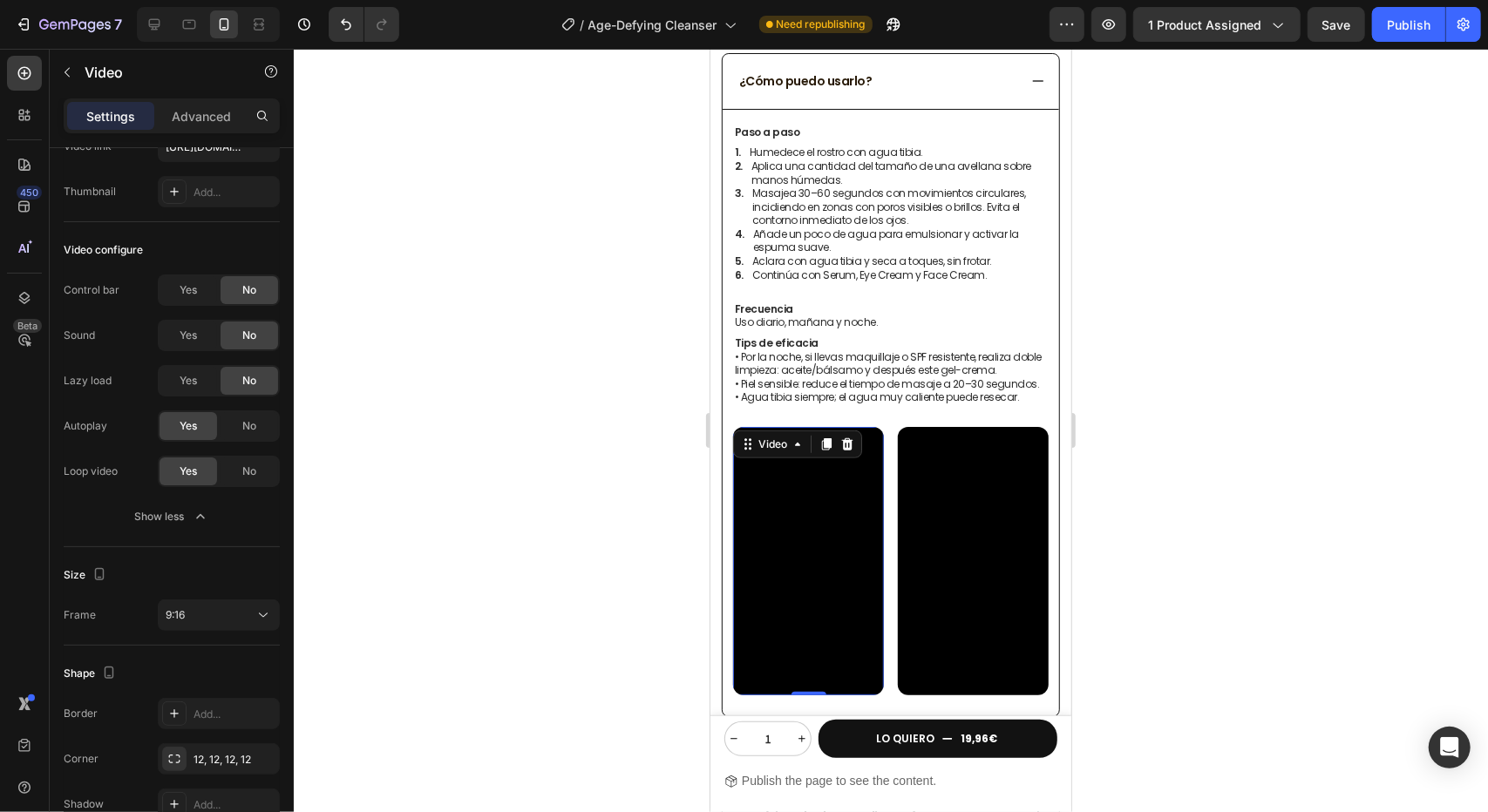
click at [1082, 504] on div at bounding box center [891, 431] width 1194 height 764
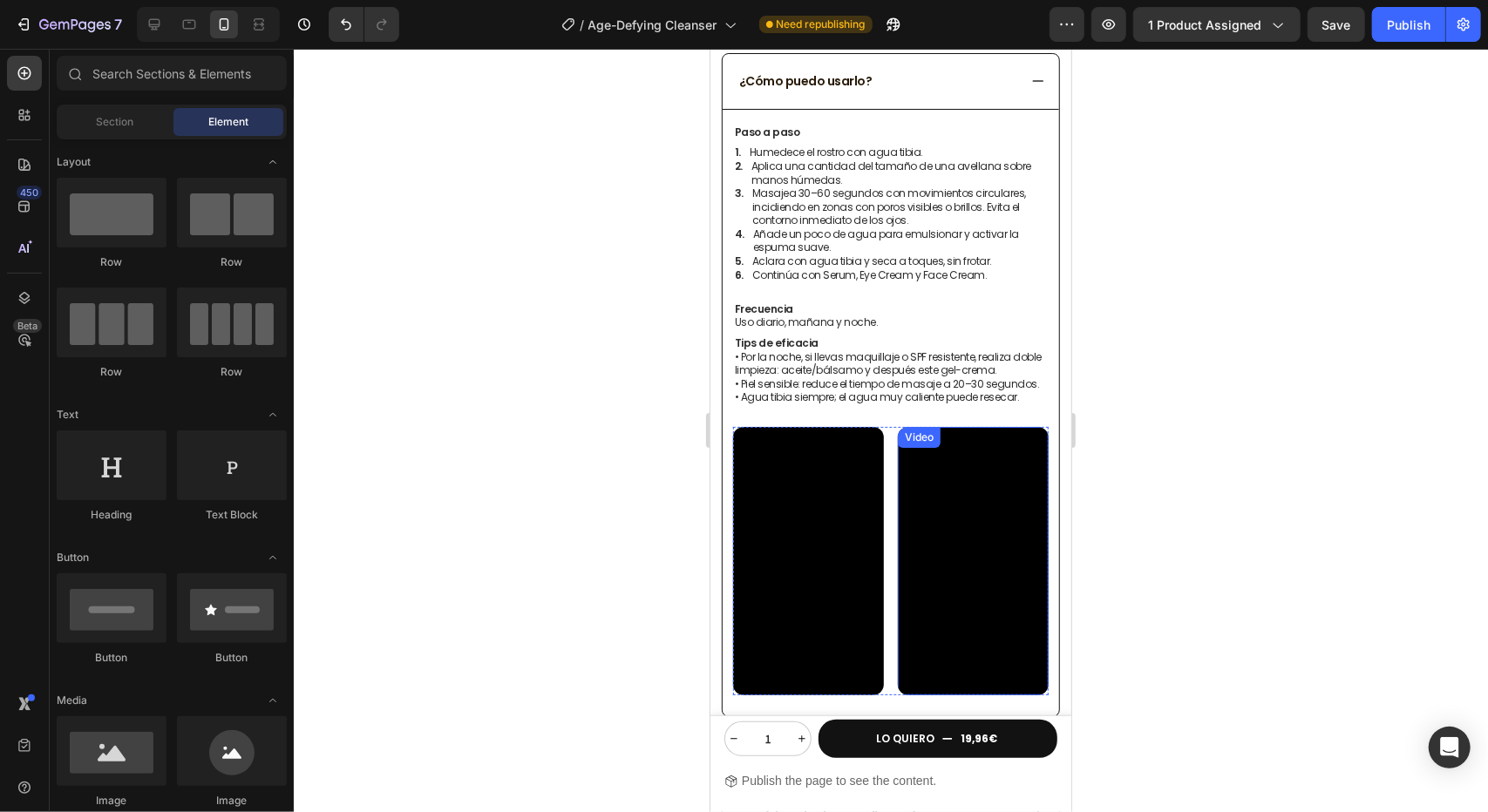
click at [983, 493] on video at bounding box center [972, 560] width 151 height 269
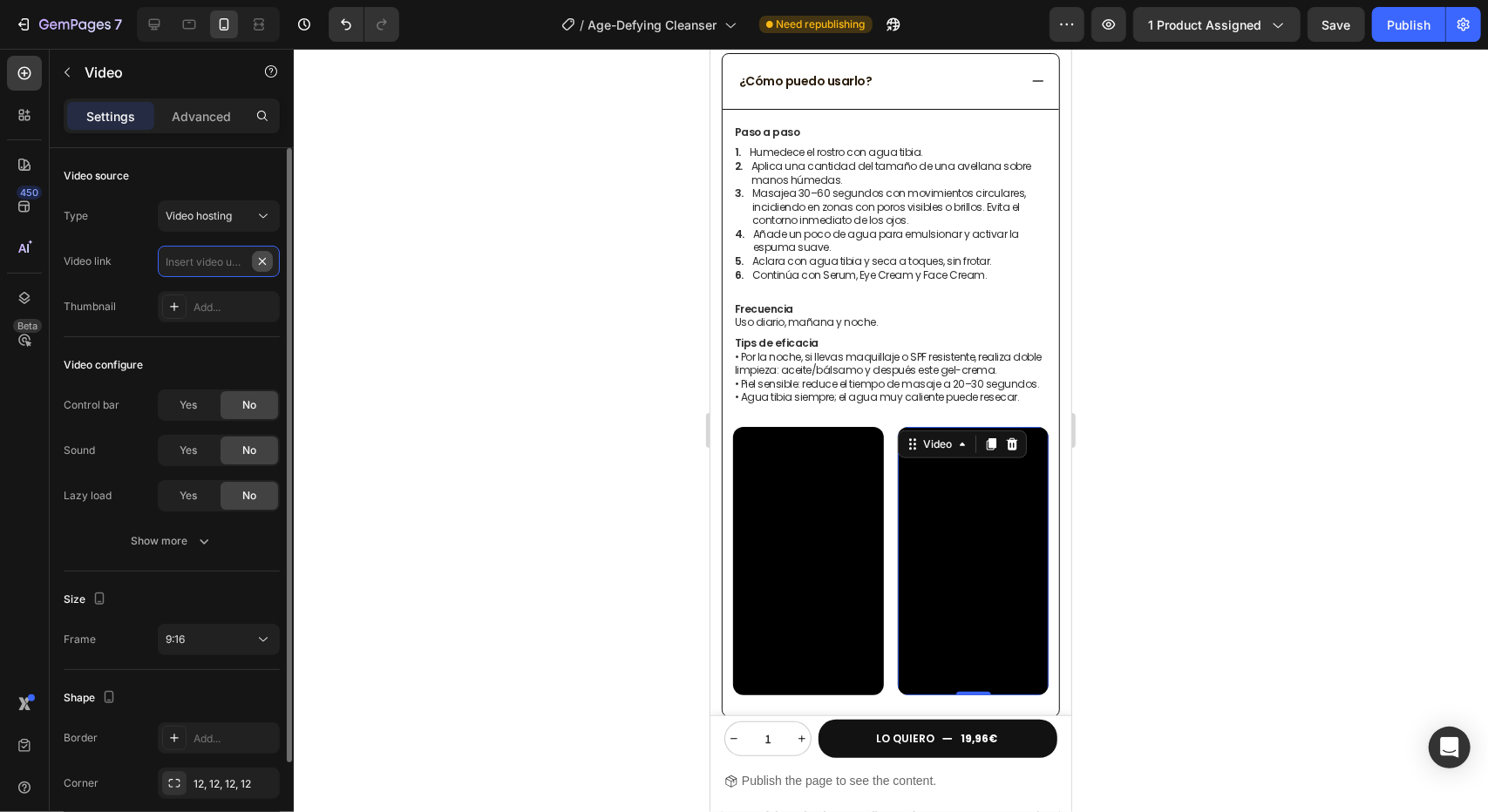
scroll to position [0, 0]
paste input "[URL][DOMAIN_NAME]"
click at [227, 245] on input "[URL][DOMAIN_NAME]" at bounding box center [219, 261] width 122 height 31
type input "[URL][DOMAIN_NAME]"
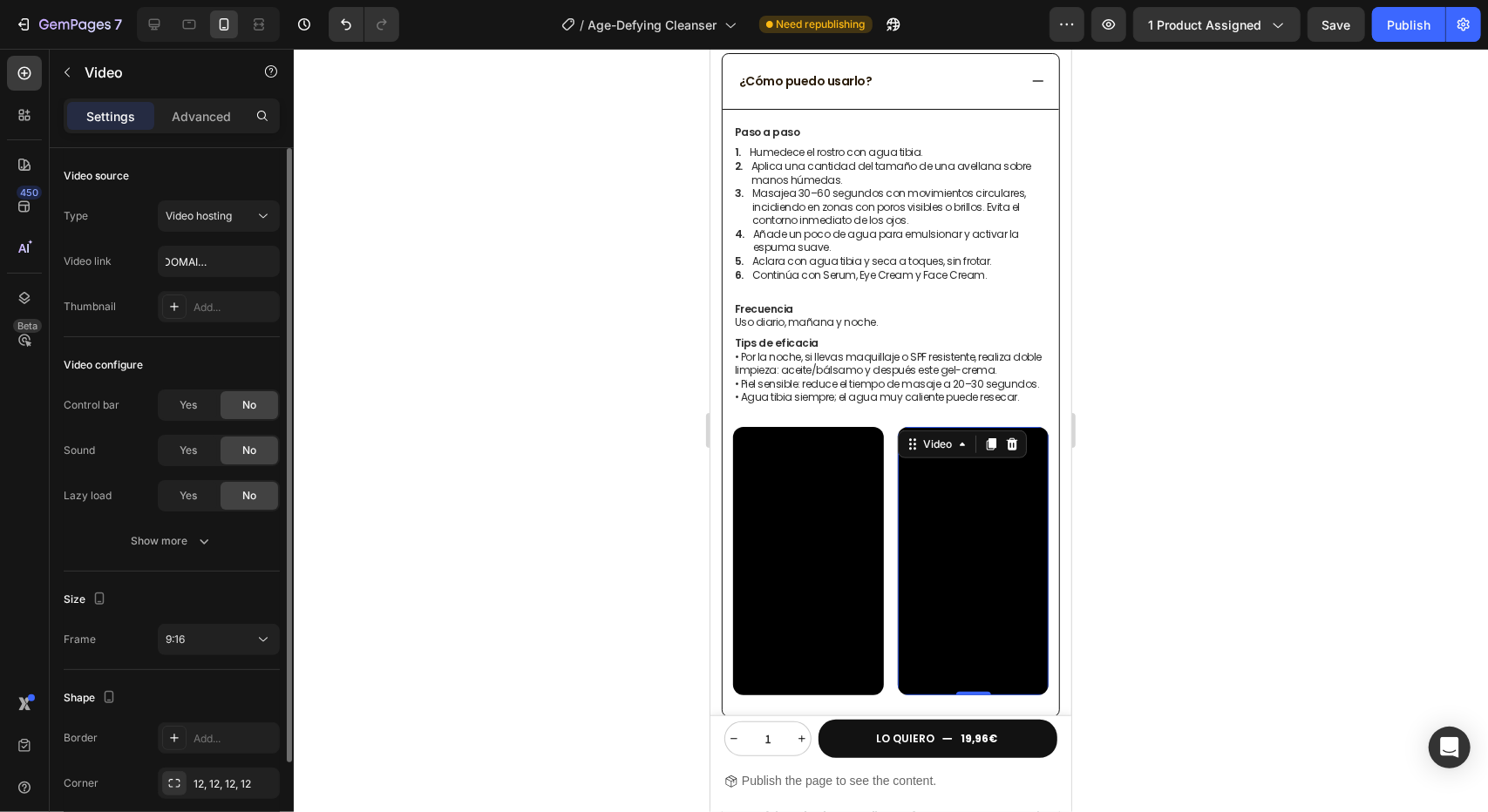
click at [225, 239] on div "Type Video hosting Video link [URL][DOMAIN_NAME] Thumbnail Add..." at bounding box center [171, 262] width 216 height 122
drag, startPoint x: 186, startPoint y: 315, endPoint x: 196, endPoint y: 311, distance: 10.8
click at [196, 311] on div "Add..." at bounding box center [219, 306] width 122 height 31
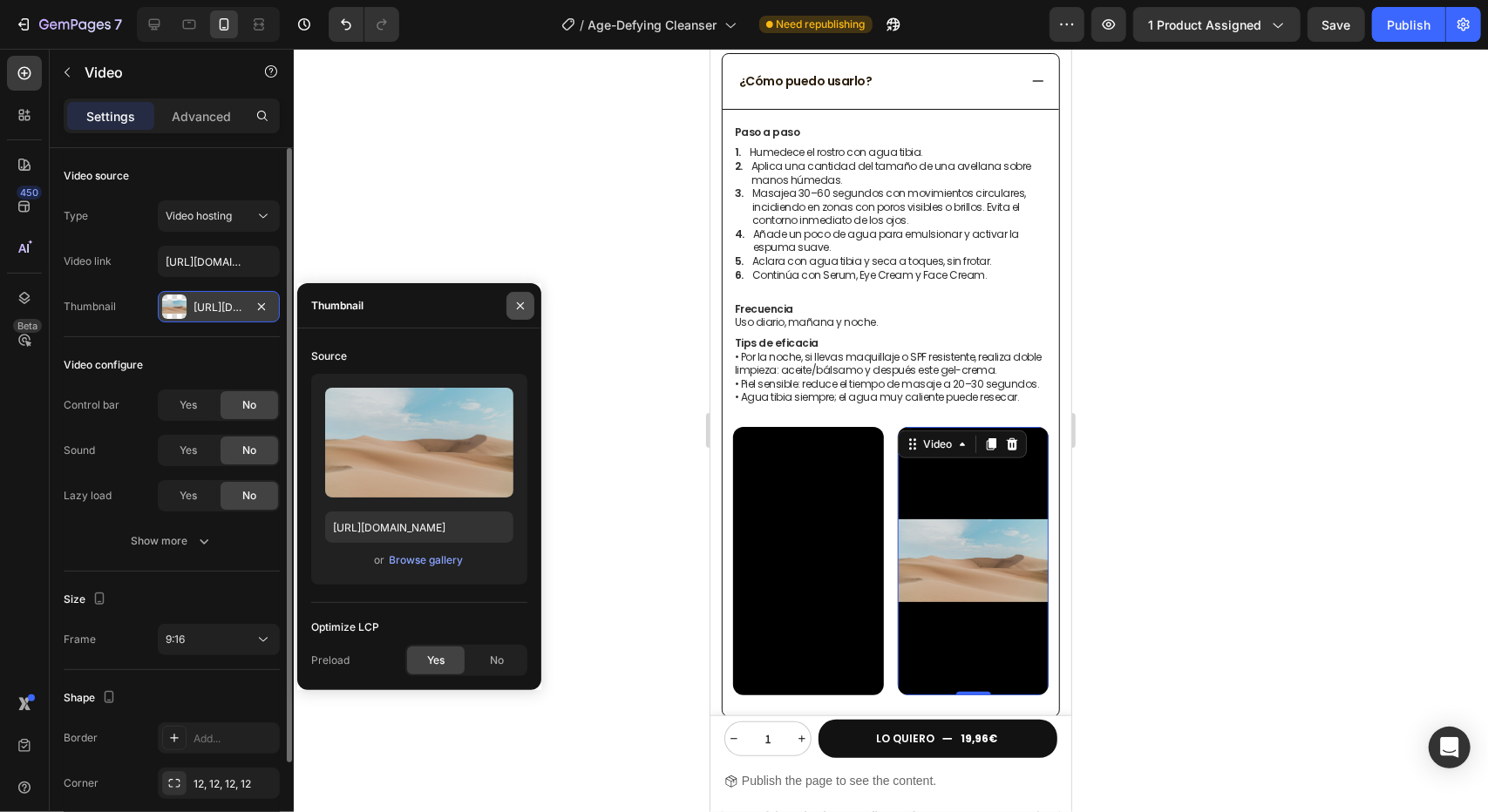
click at [520, 308] on icon "button" at bounding box center [520, 306] width 14 height 14
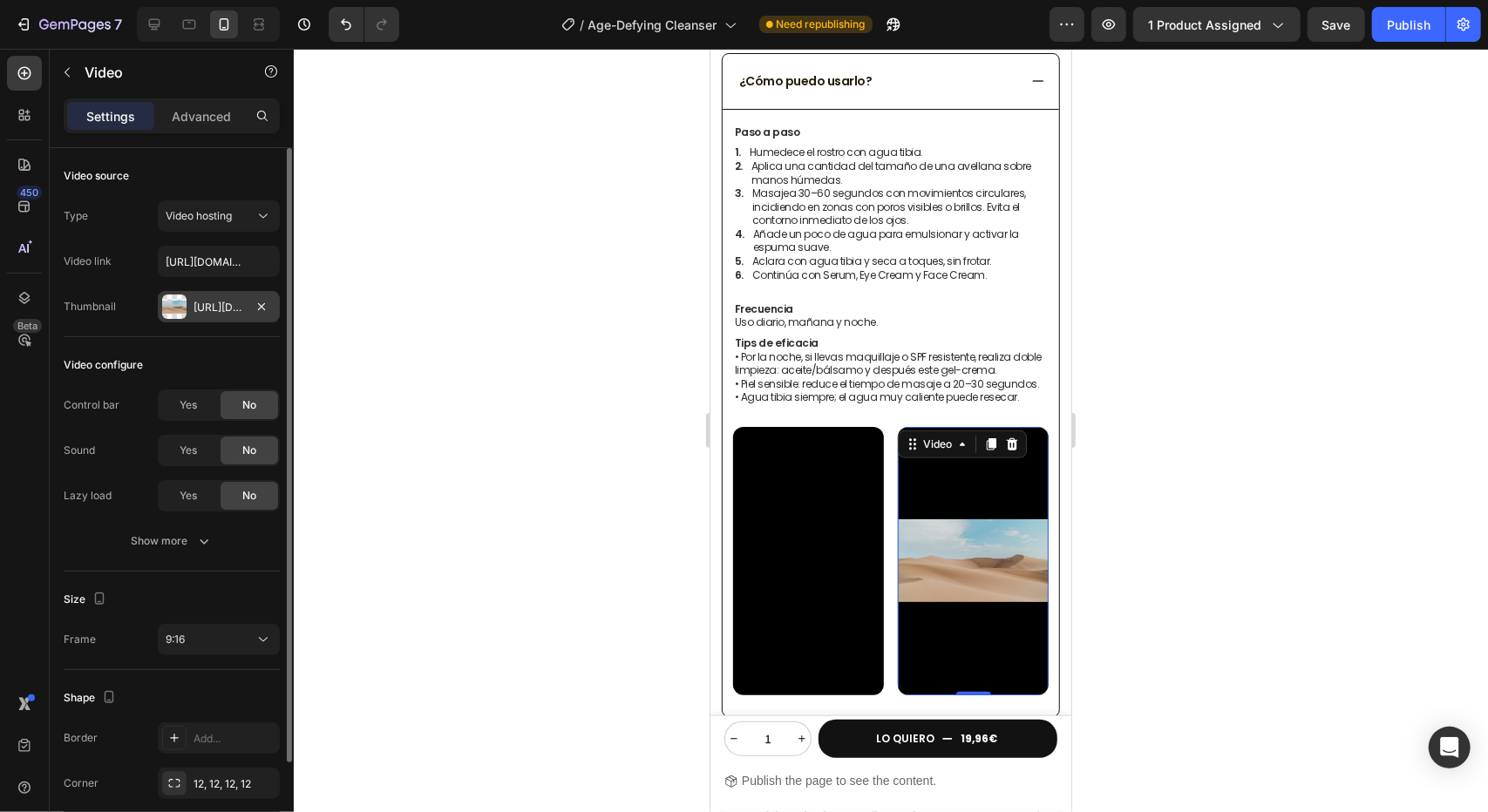
click at [481, 285] on div at bounding box center [891, 431] width 1194 height 764
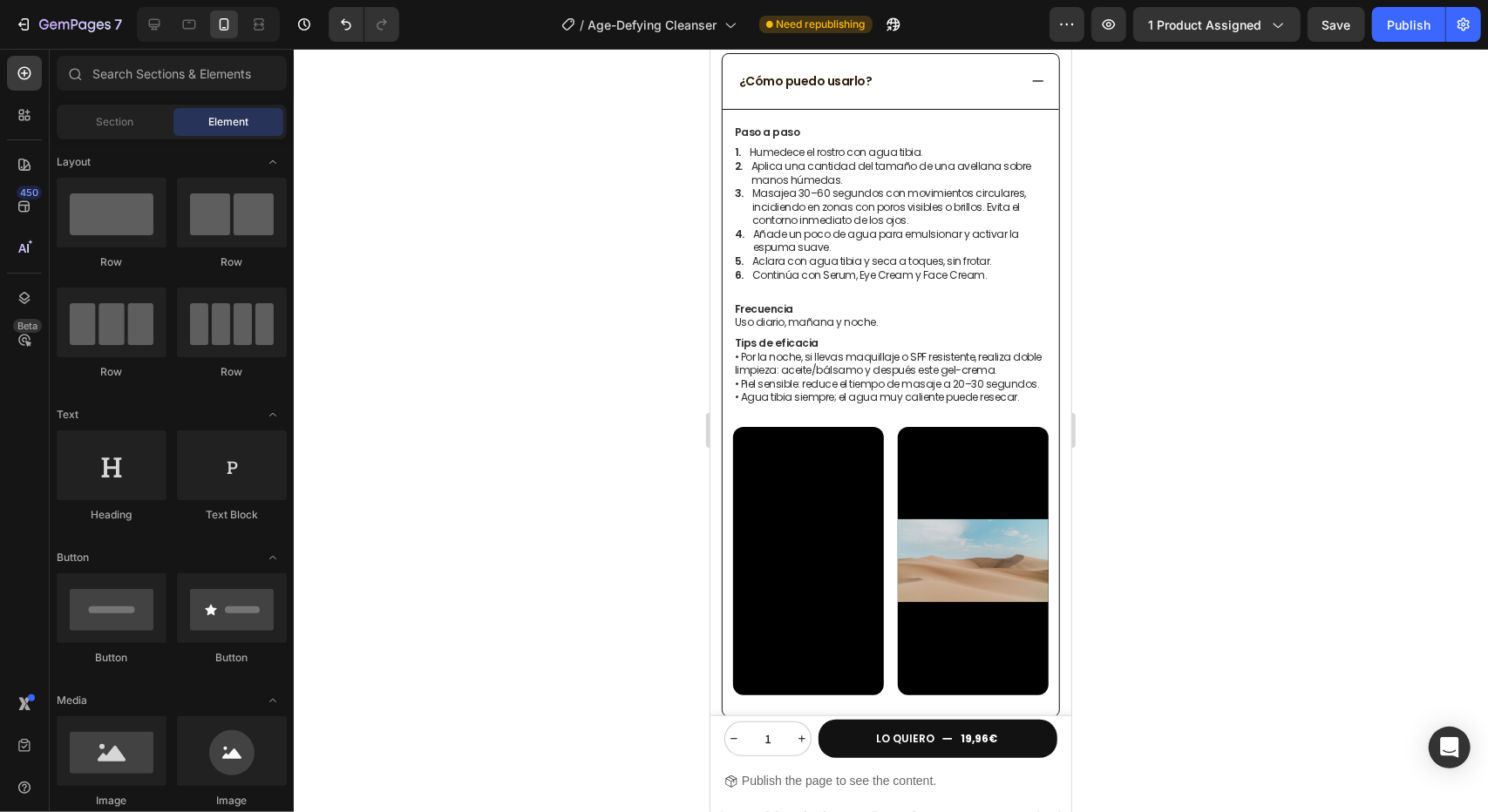
drag, startPoint x: 1404, startPoint y: 24, endPoint x: 1116, endPoint y: 209, distance: 342.3
click at [1402, 24] on div "Publish" at bounding box center [1408, 25] width 44 height 19
click at [823, 527] on video at bounding box center [807, 560] width 151 height 269
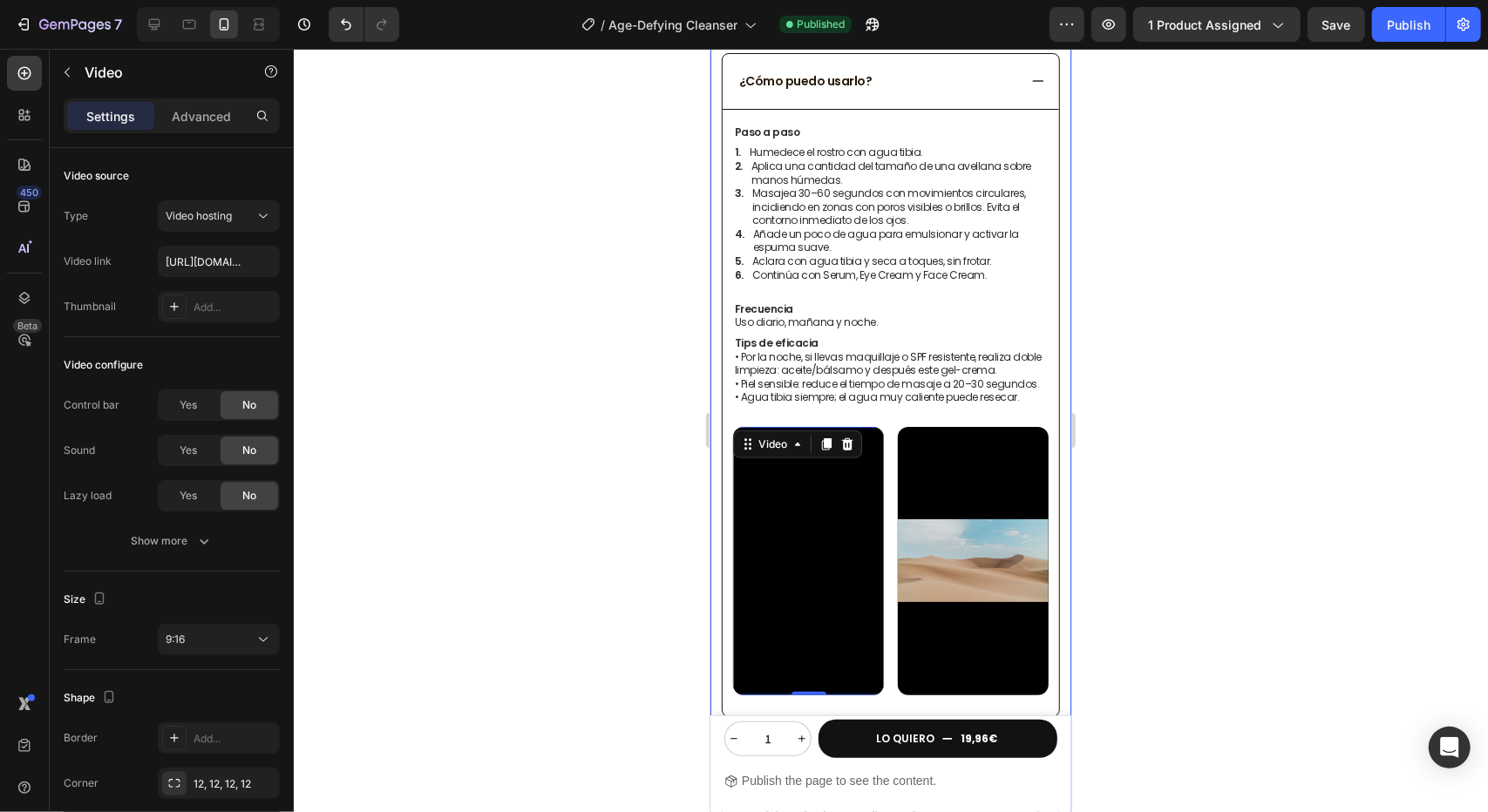
click at [335, 458] on div at bounding box center [891, 431] width 1194 height 764
click at [858, 452] on div "Video 0" at bounding box center [807, 560] width 151 height 269
click at [784, 443] on div "Video" at bounding box center [771, 443] width 36 height 16
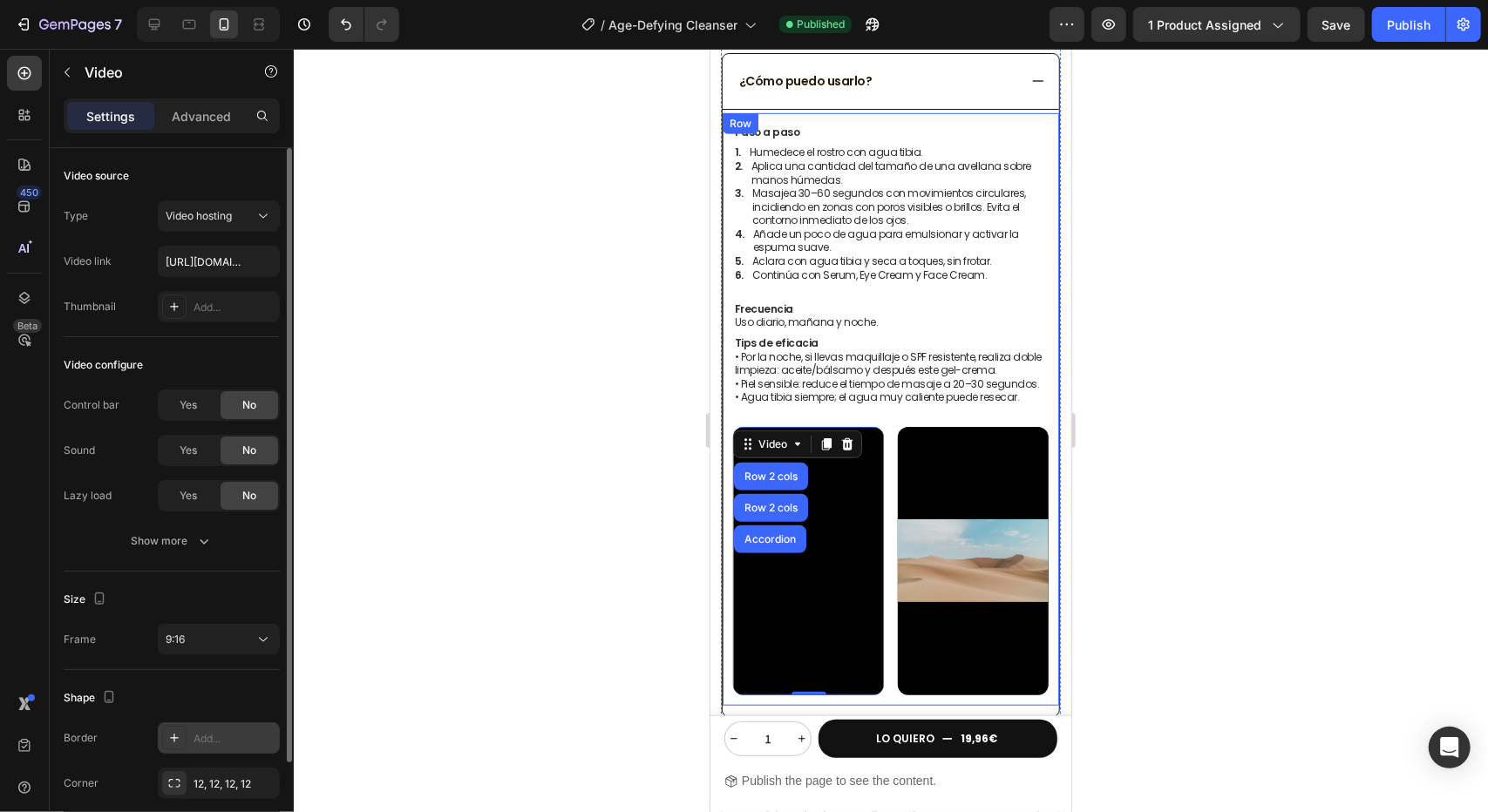
scroll to position [115, 0]
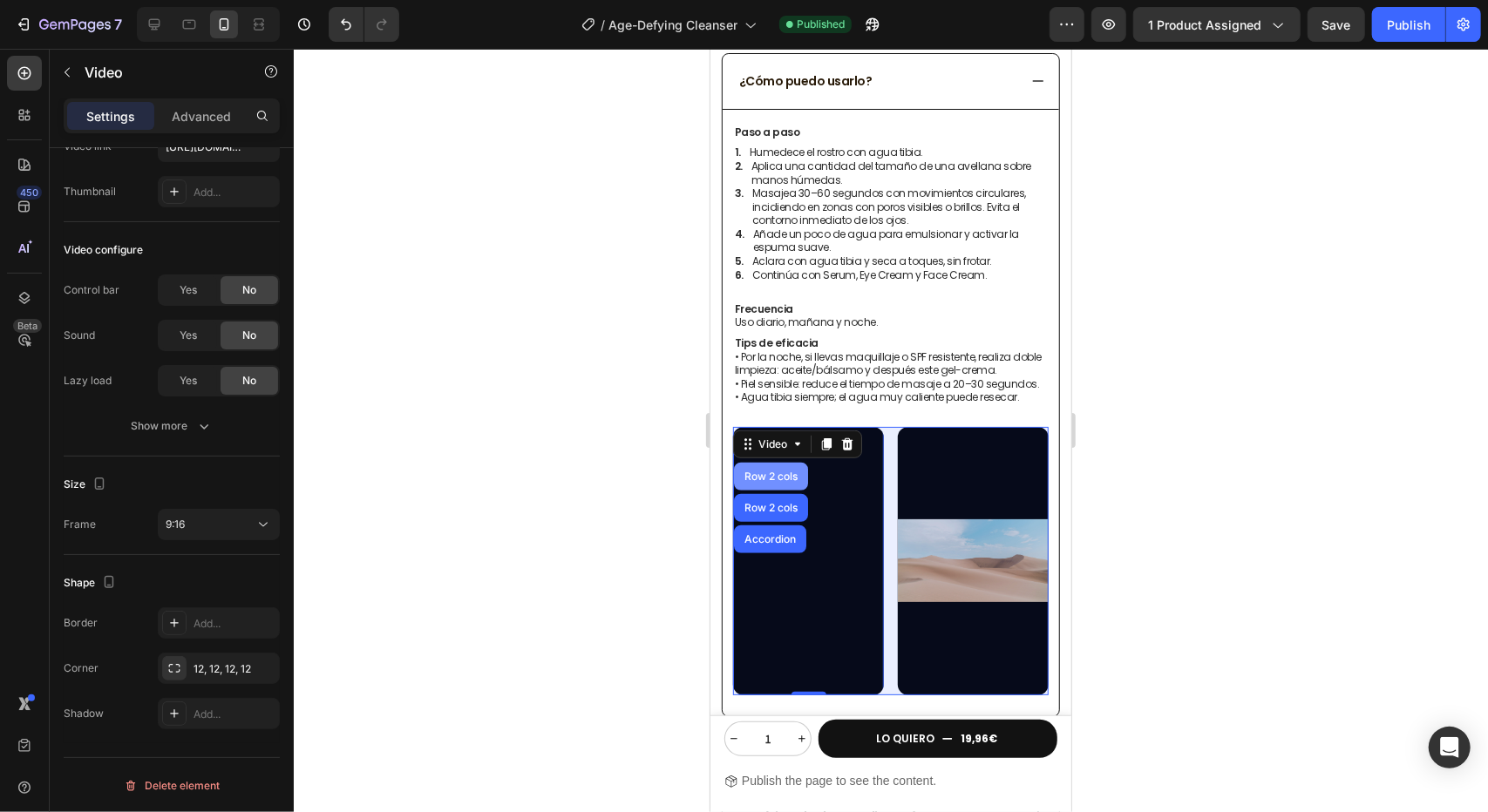
click at [775, 474] on div "Row 2 cols" at bounding box center [769, 475] width 60 height 10
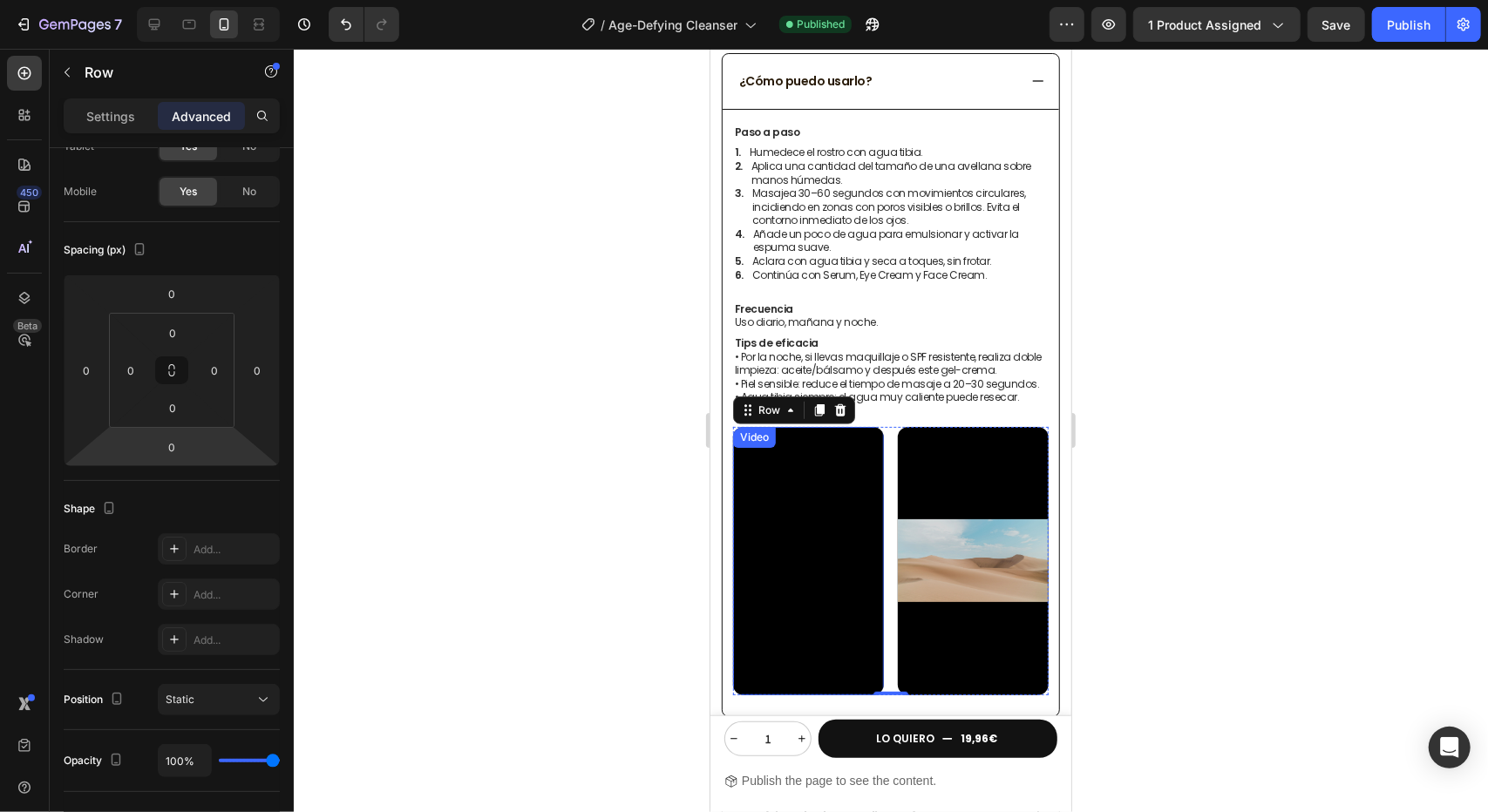
click at [847, 498] on video at bounding box center [807, 560] width 151 height 269
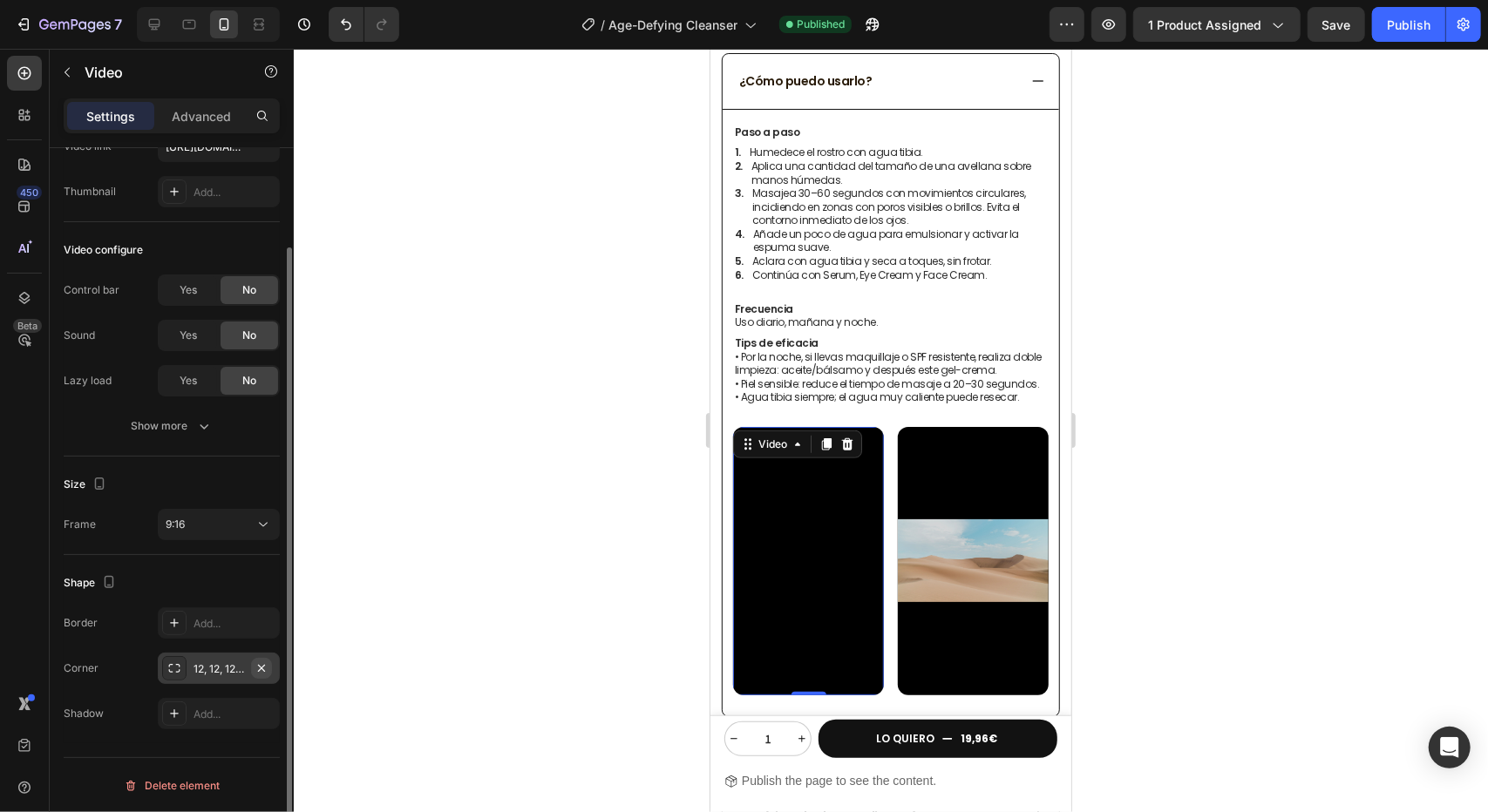
click at [261, 670] on icon "button" at bounding box center [261, 668] width 14 height 14
click at [903, 528] on video at bounding box center [972, 560] width 151 height 269
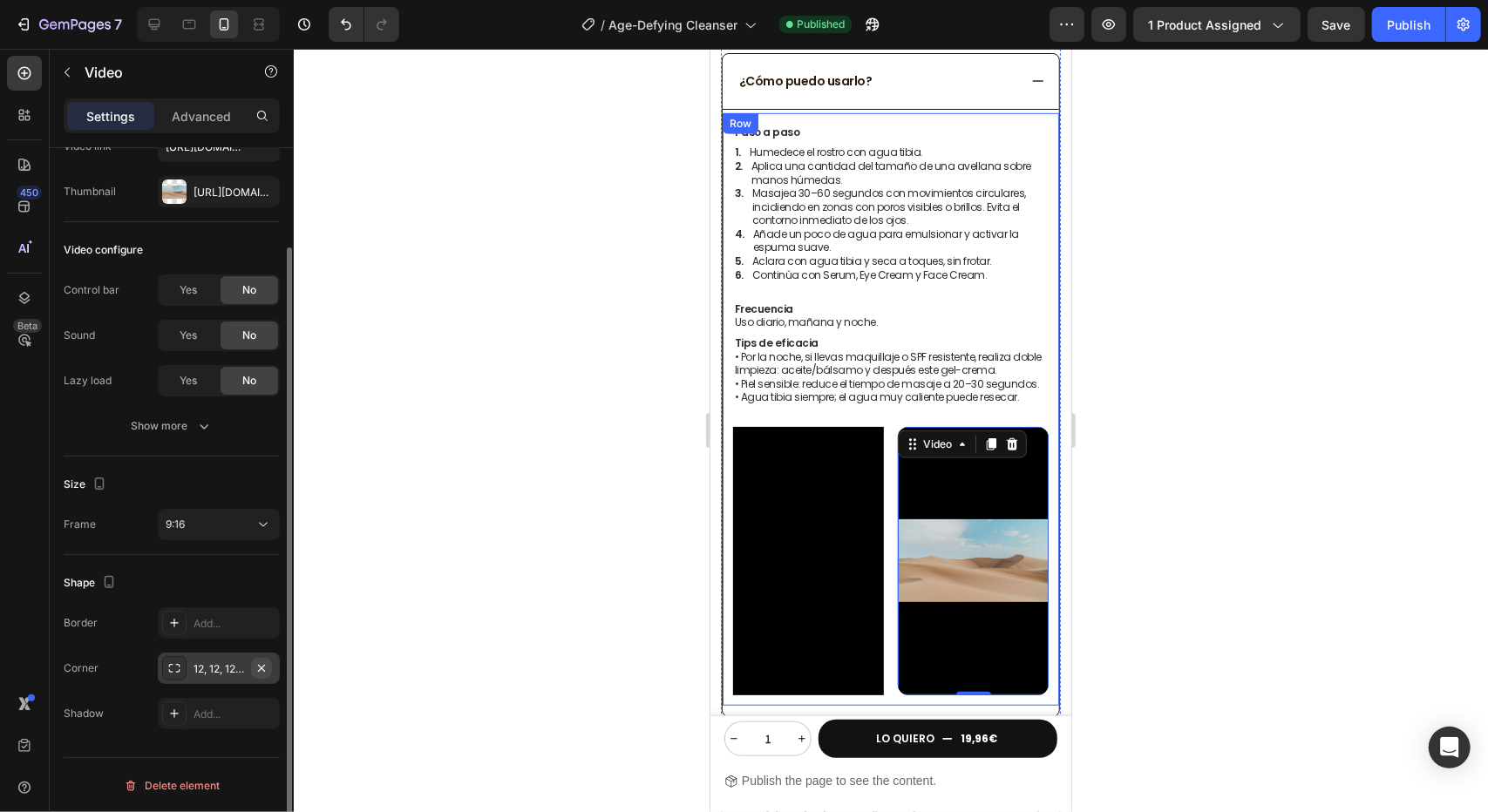
click at [266, 663] on icon "button" at bounding box center [261, 668] width 14 height 14
click at [543, 449] on div at bounding box center [891, 431] width 1194 height 764
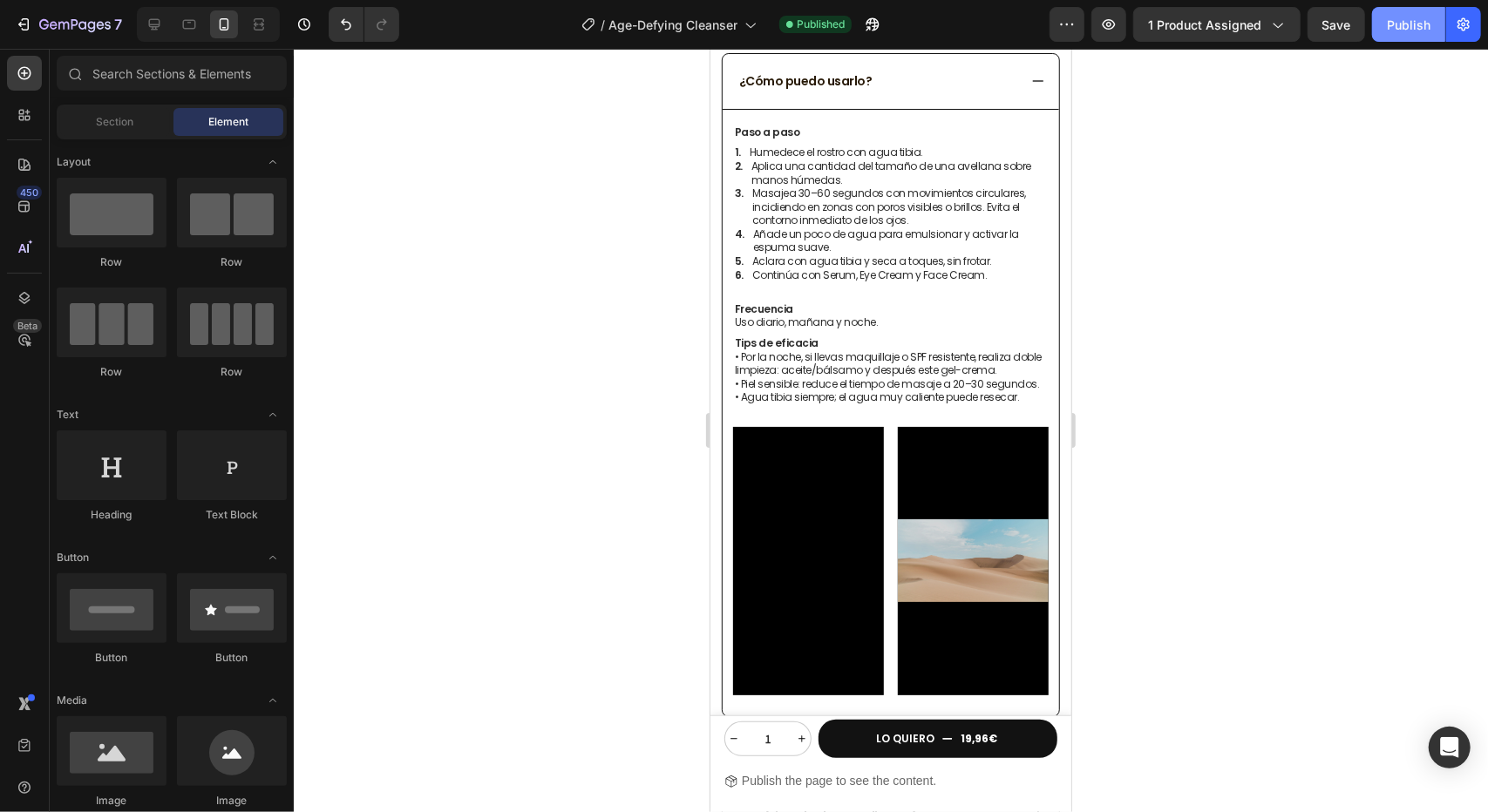
click at [1407, 29] on div "Publish" at bounding box center [1408, 25] width 44 height 19
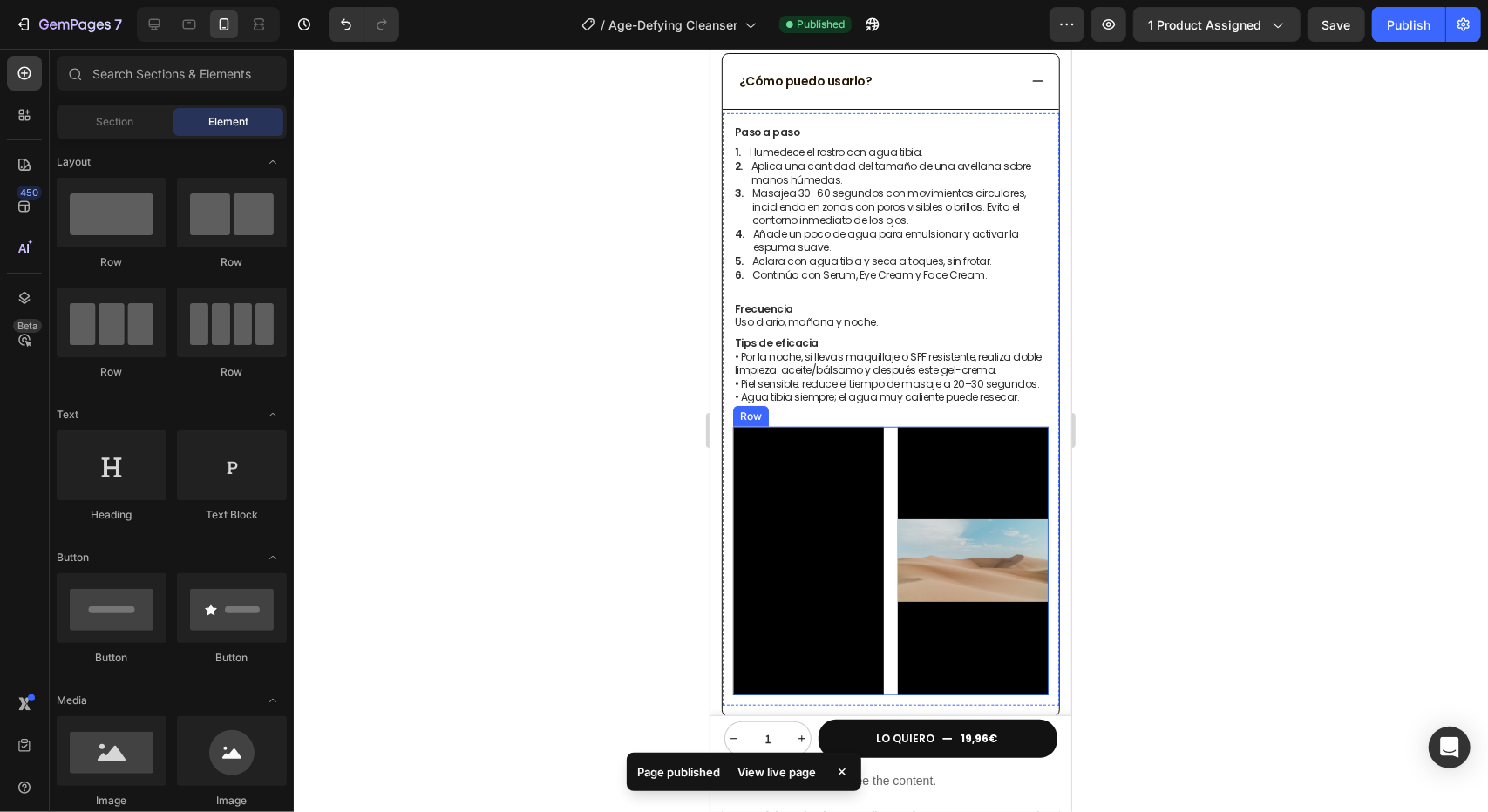
click at [901, 478] on video at bounding box center [972, 560] width 151 height 269
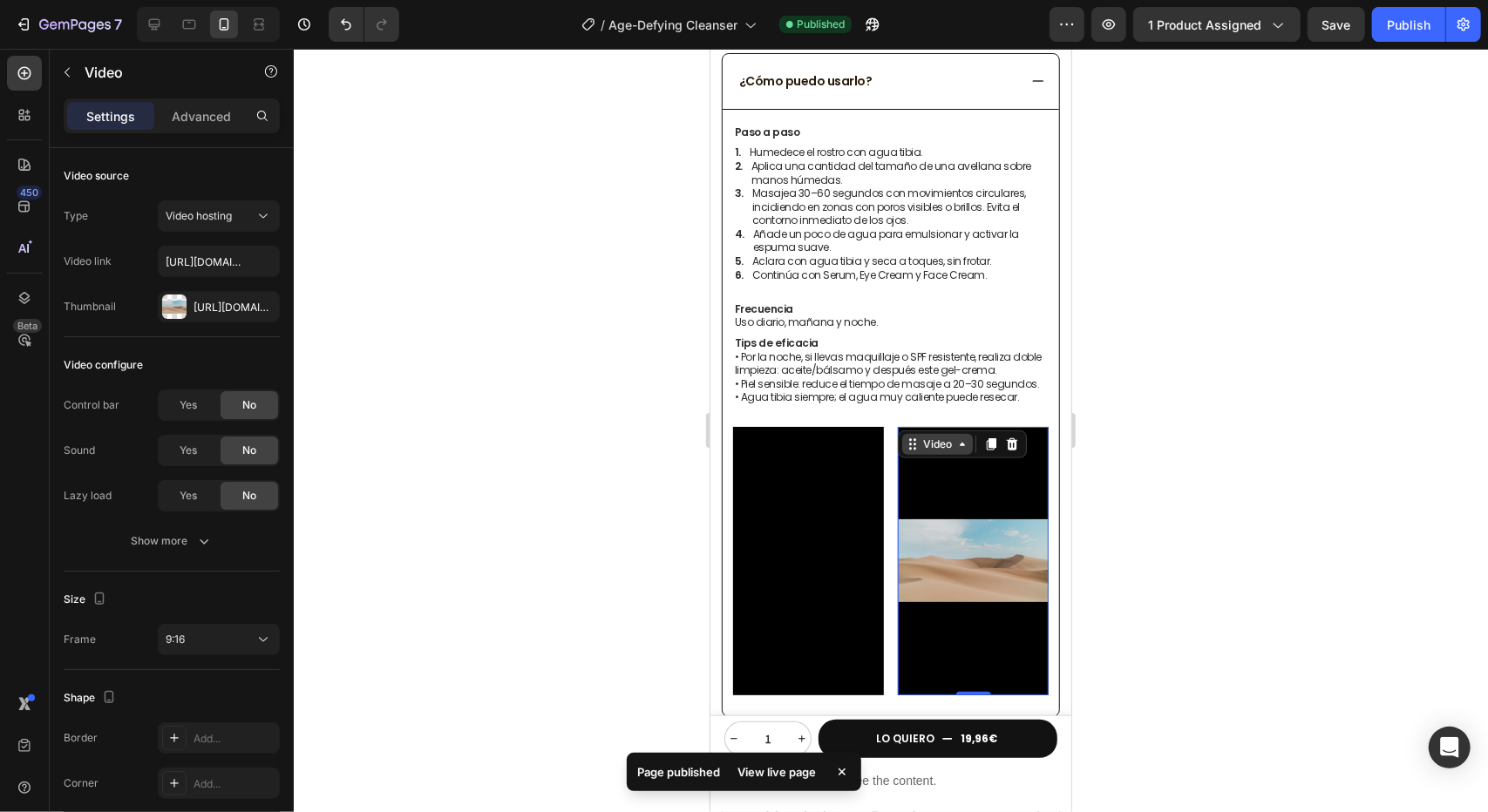
click at [942, 443] on div "Video" at bounding box center [936, 443] width 36 height 16
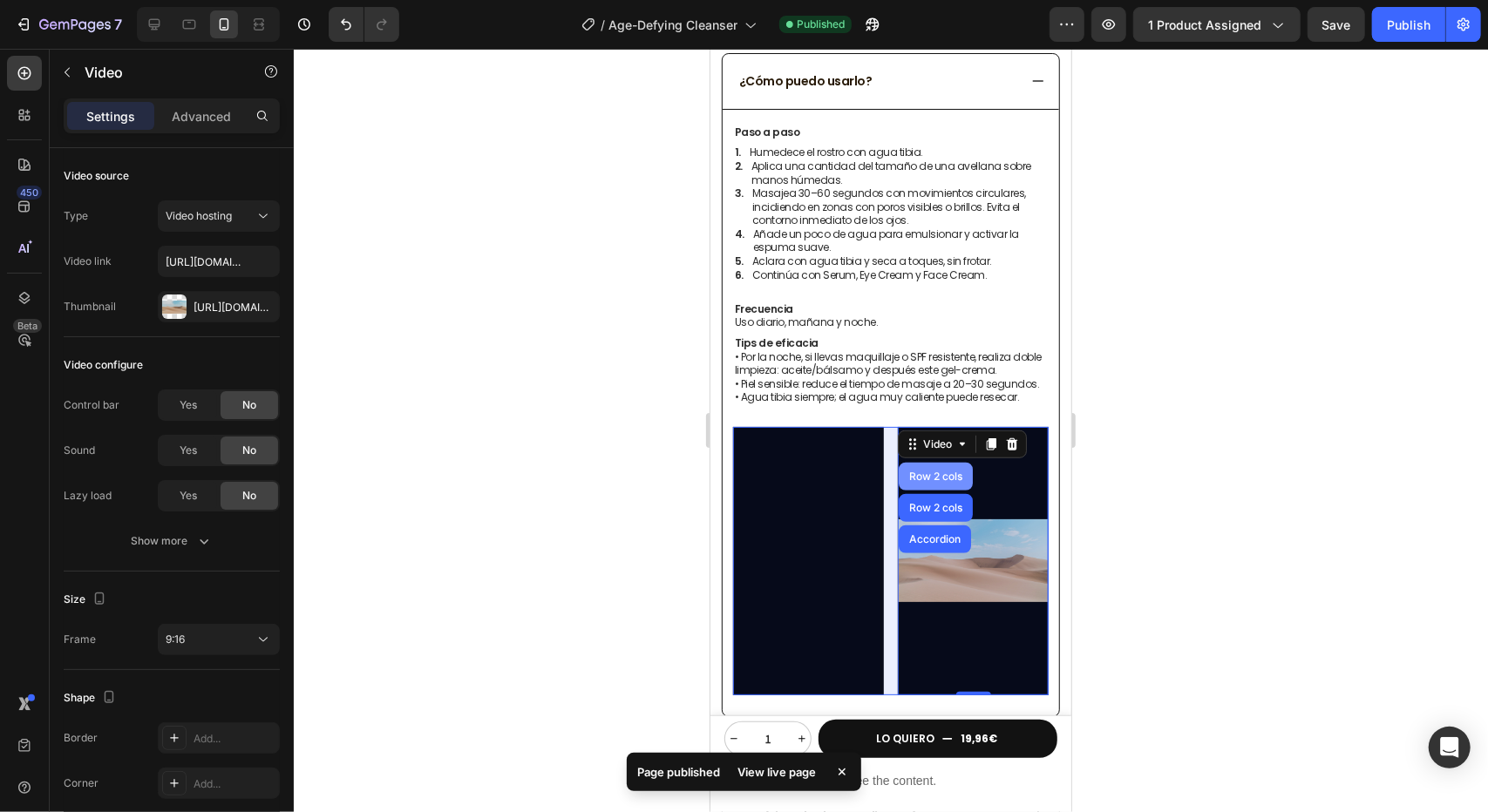
click at [935, 473] on div "Row 2 cols" at bounding box center [934, 475] width 60 height 10
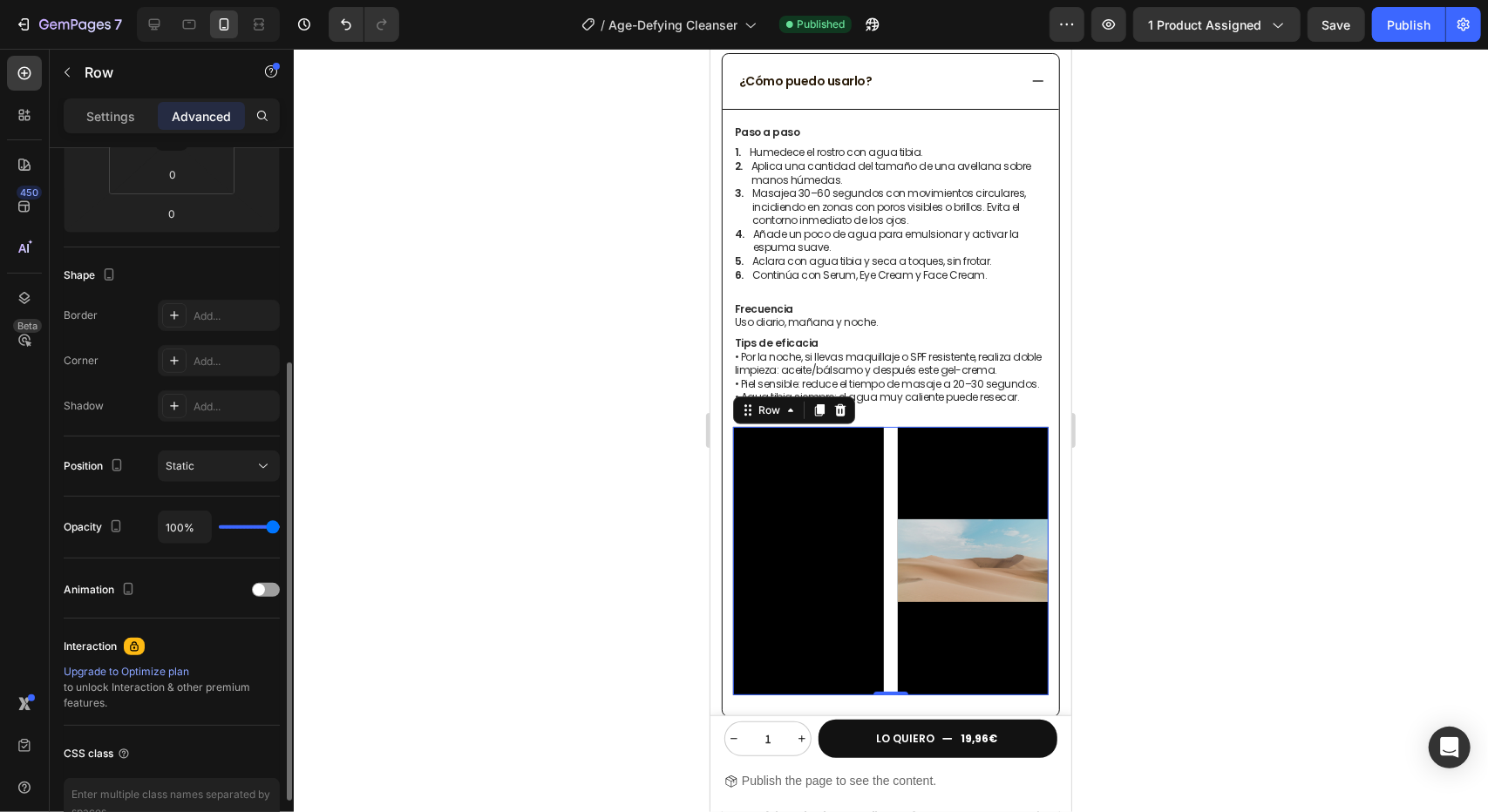
scroll to position [446, 0]
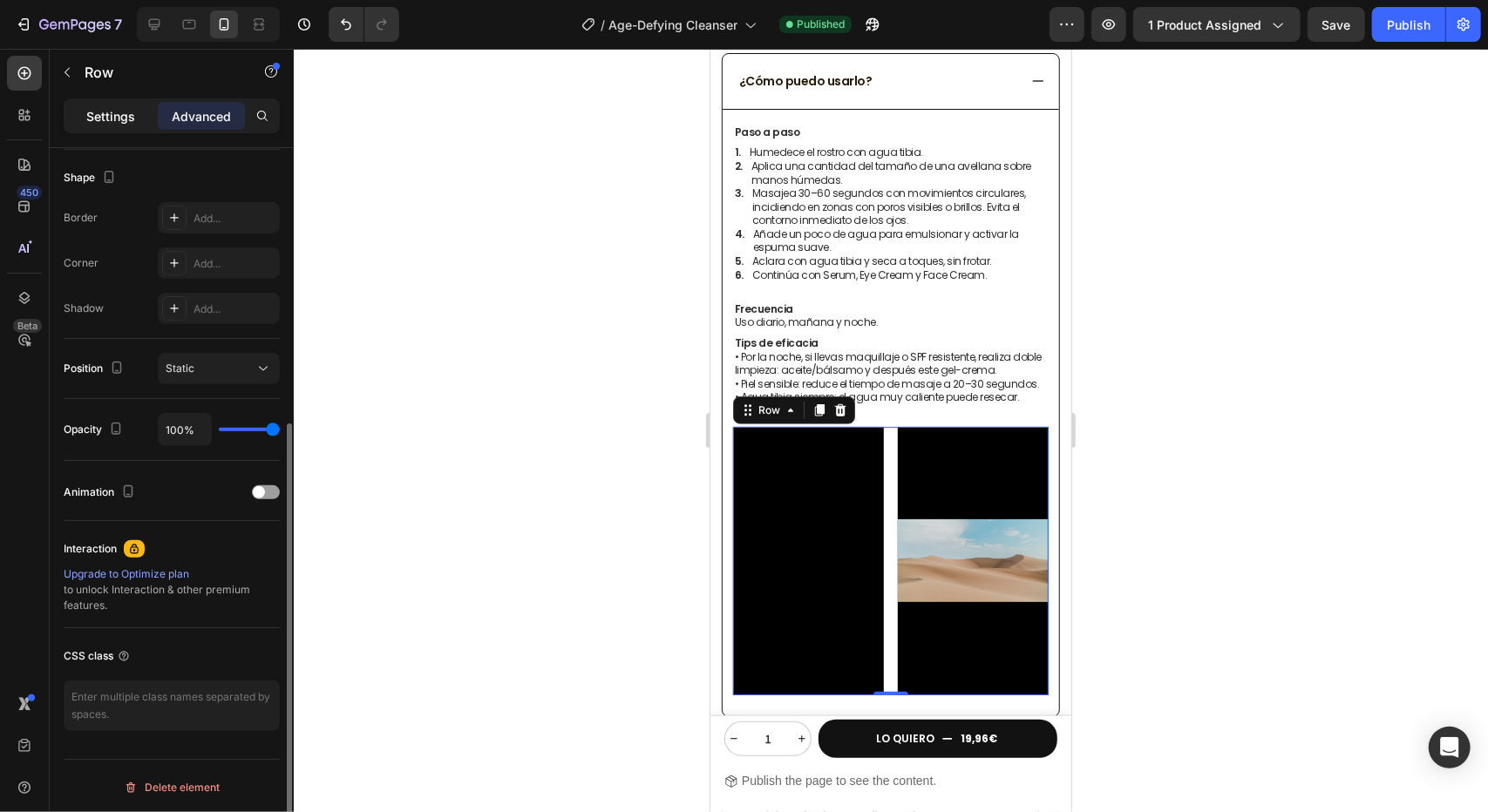
click at [92, 111] on p "Settings" at bounding box center [110, 117] width 49 height 19
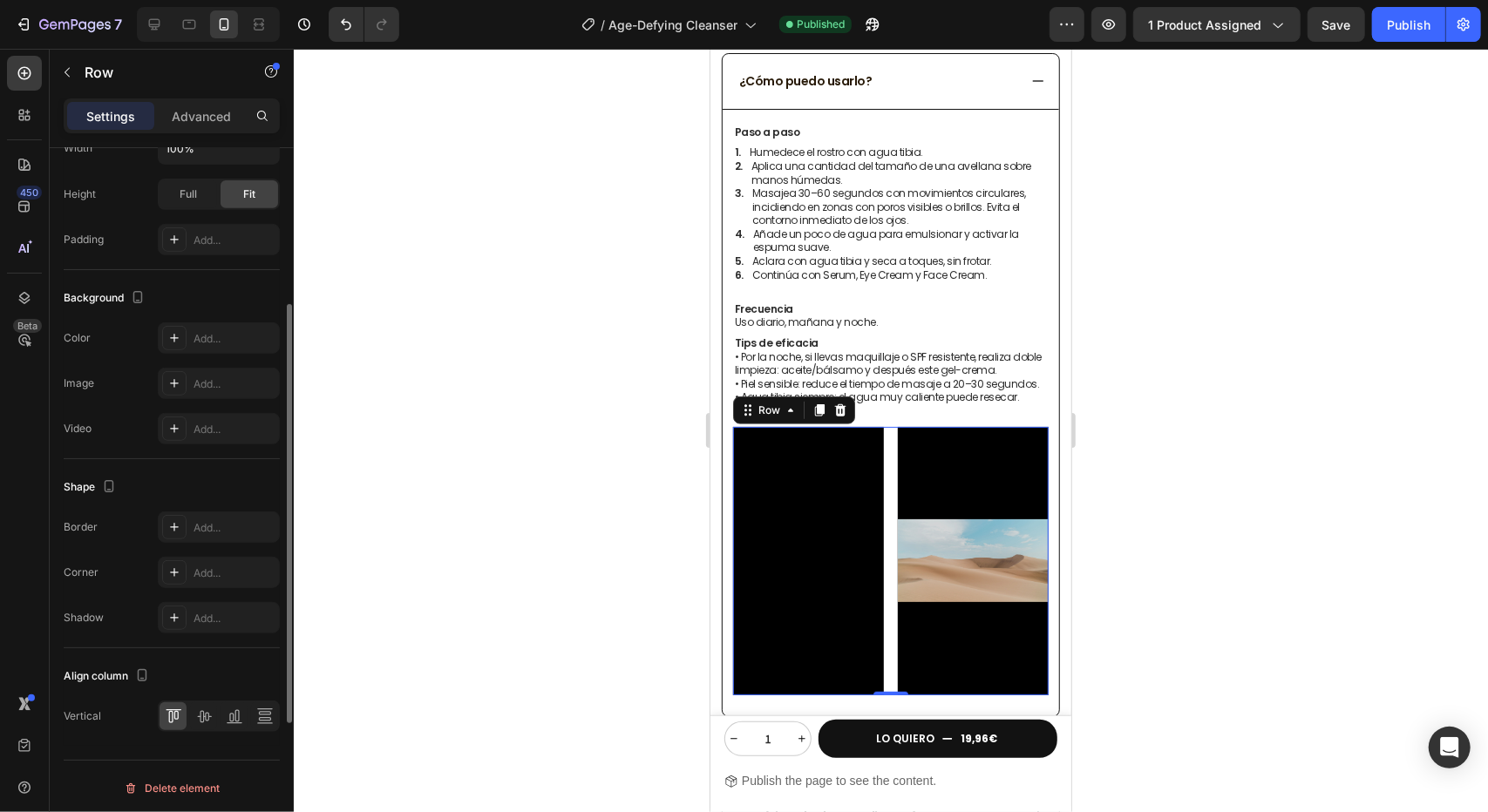
scroll to position [0, 0]
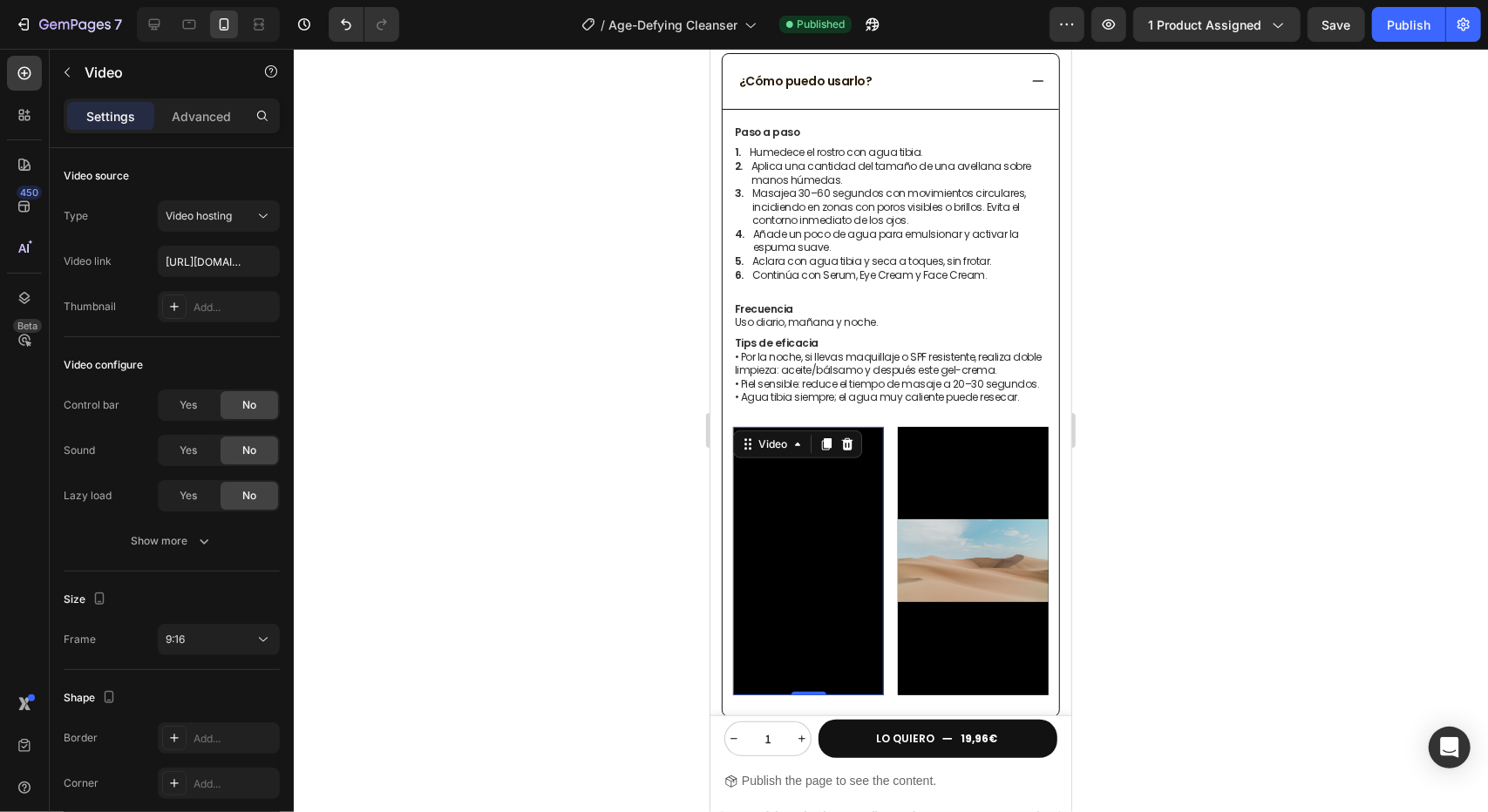
click at [739, 501] on video at bounding box center [807, 560] width 151 height 269
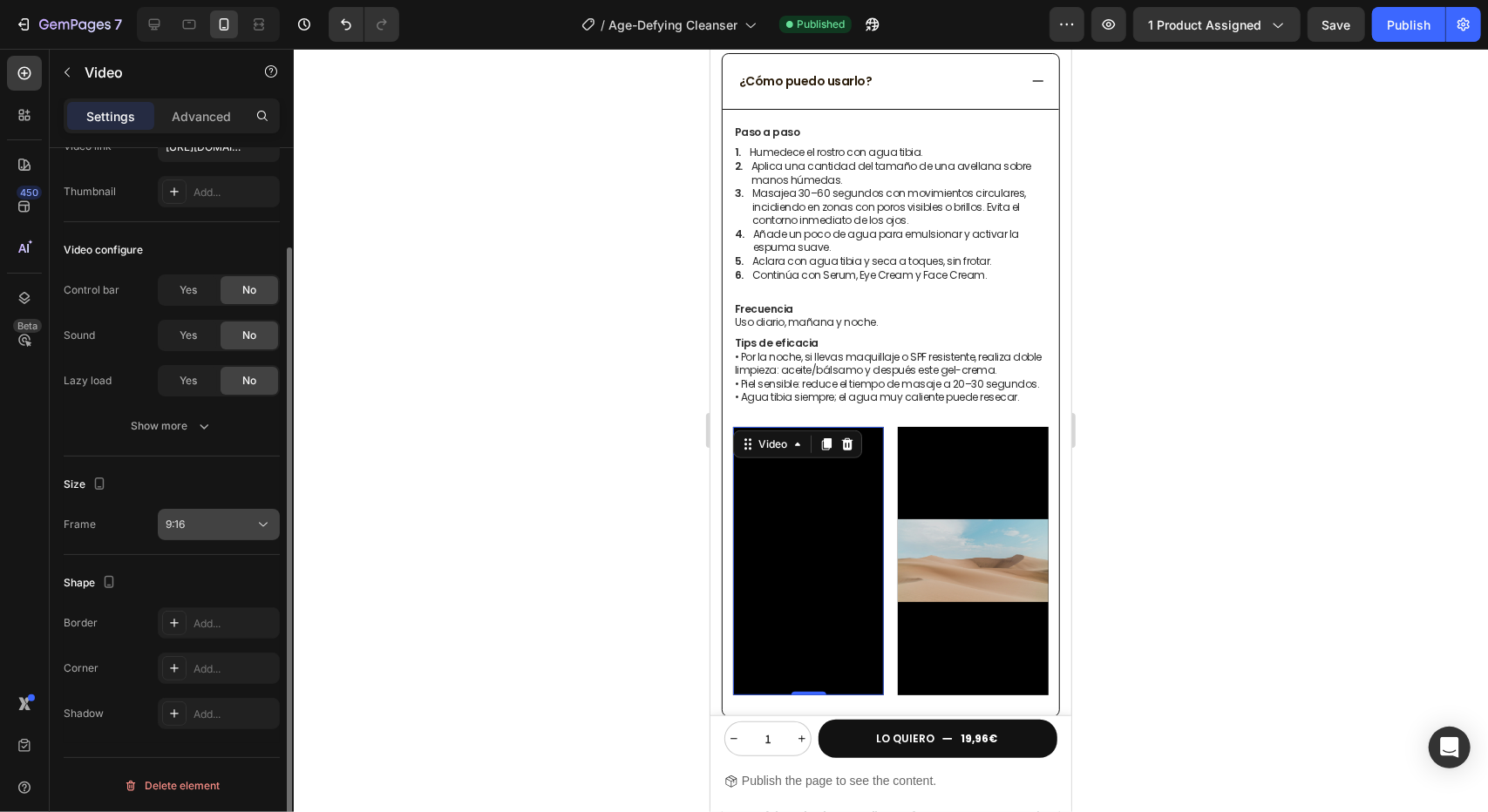
click at [209, 534] on button "9:16" at bounding box center [219, 525] width 122 height 31
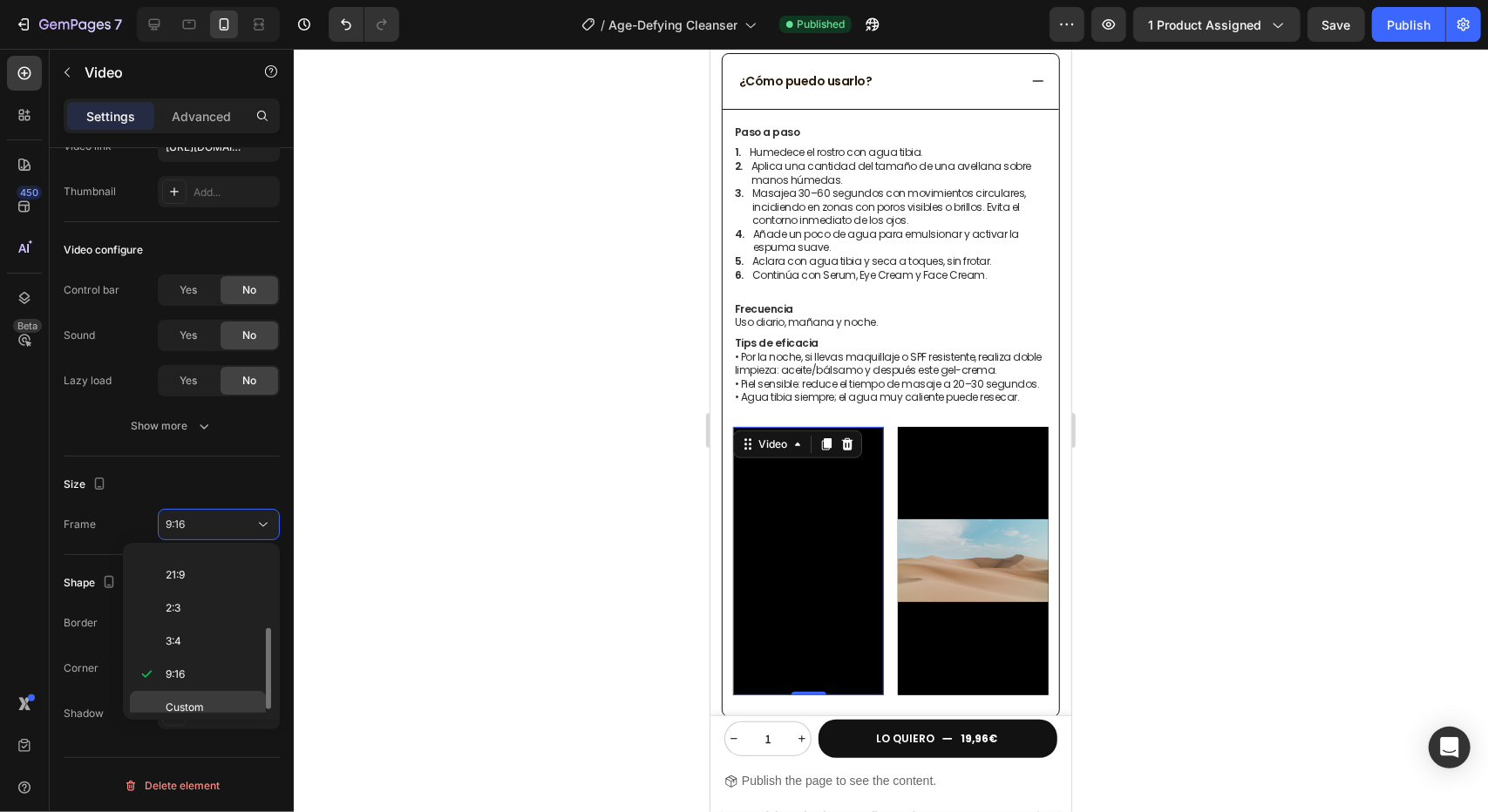
click at [221, 702] on p "Custom" at bounding box center [212, 707] width 93 height 16
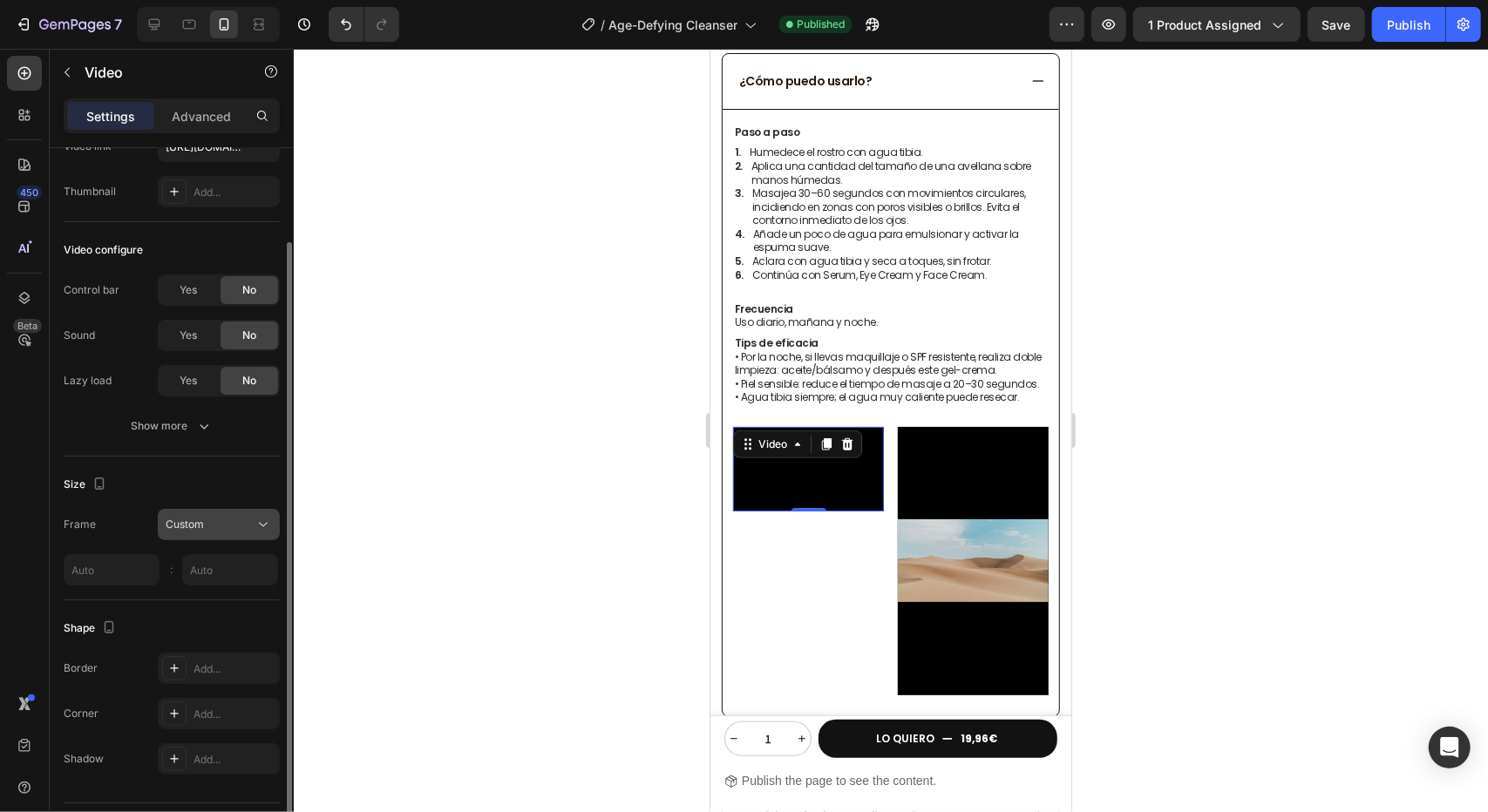
click at [252, 529] on div "Custom" at bounding box center [210, 524] width 89 height 16
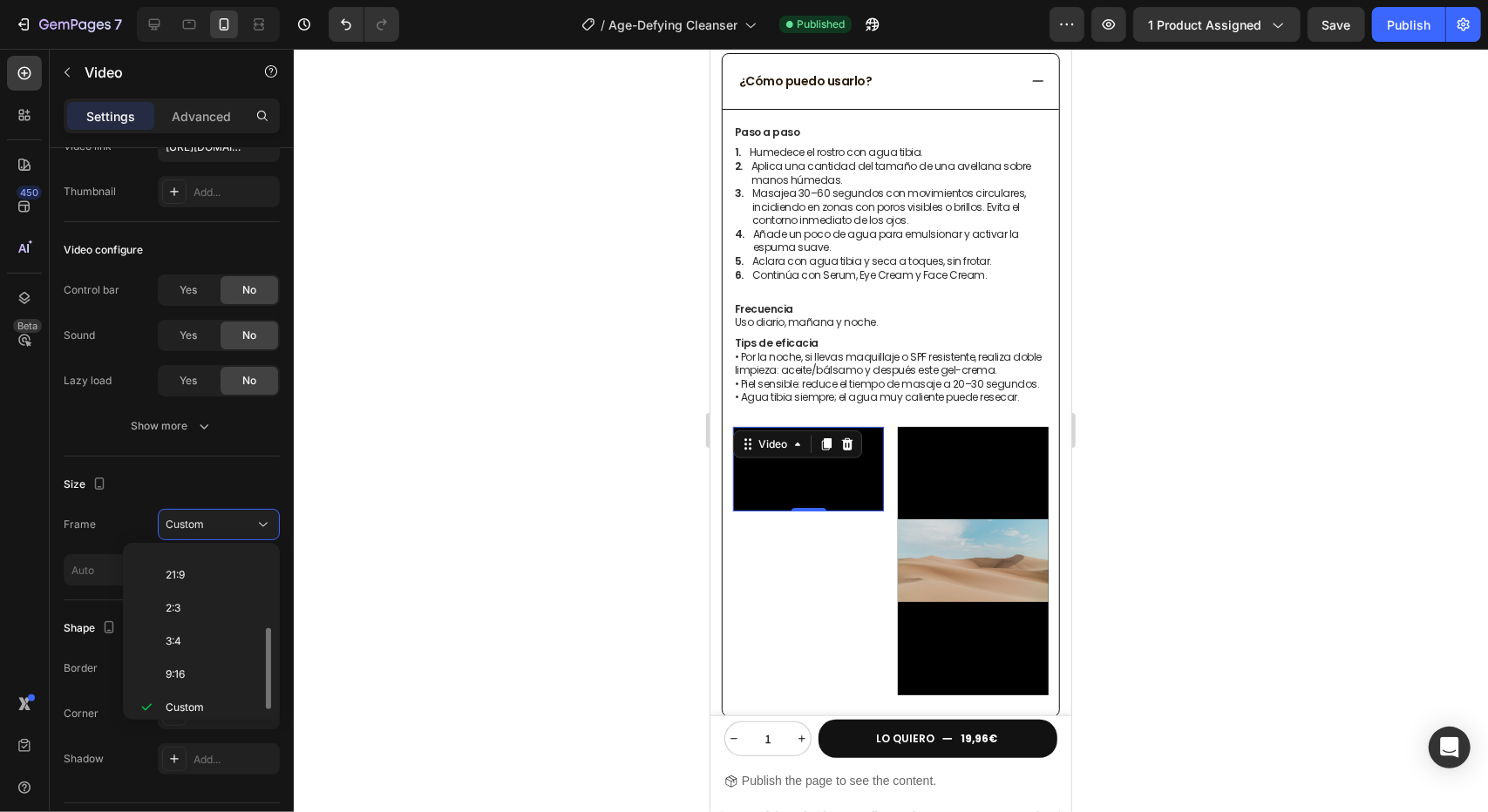
scroll to position [0, 0]
click at [215, 561] on p "Original" at bounding box center [212, 566] width 93 height 16
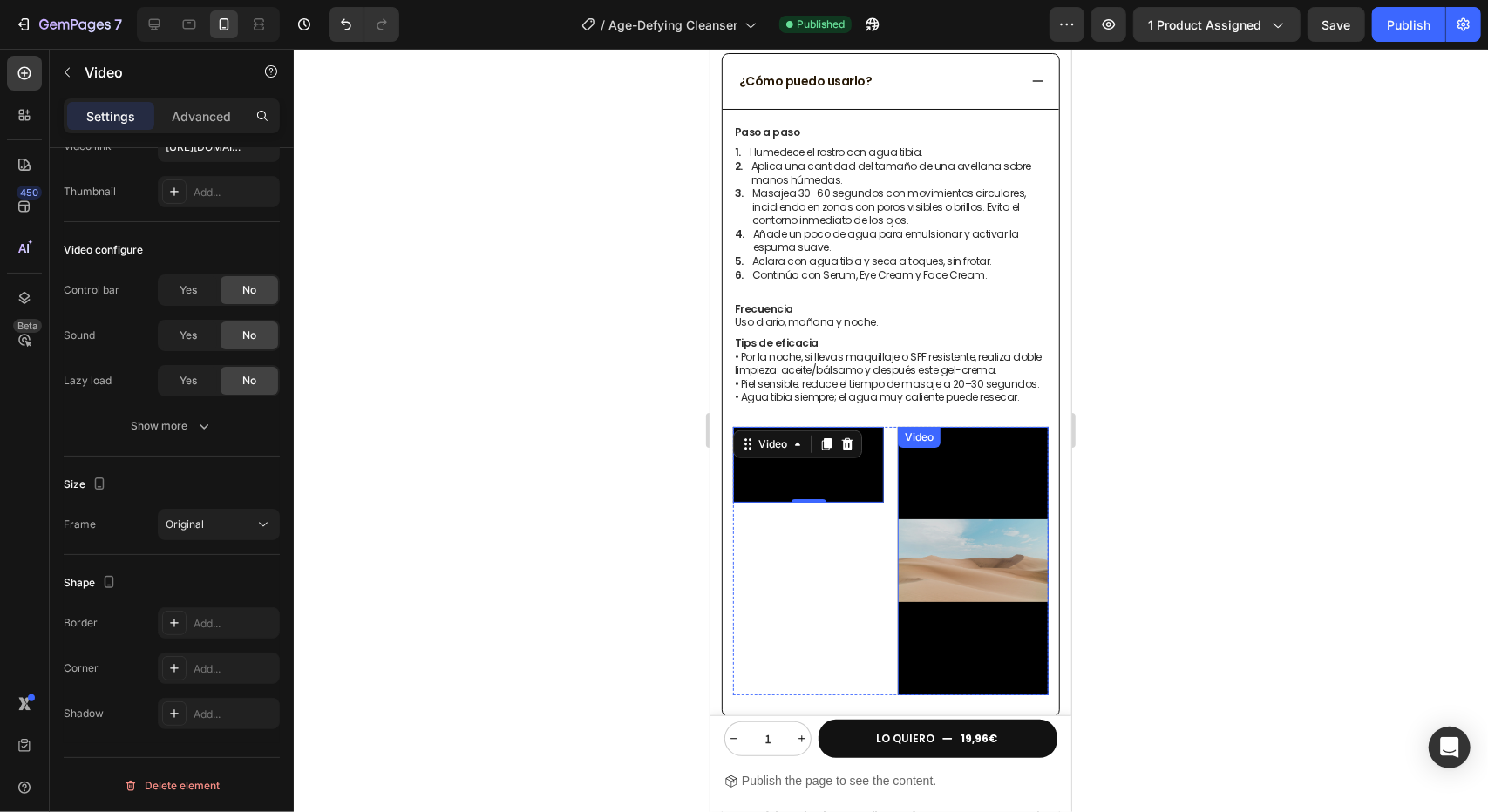
click at [930, 479] on video at bounding box center [972, 560] width 151 height 269
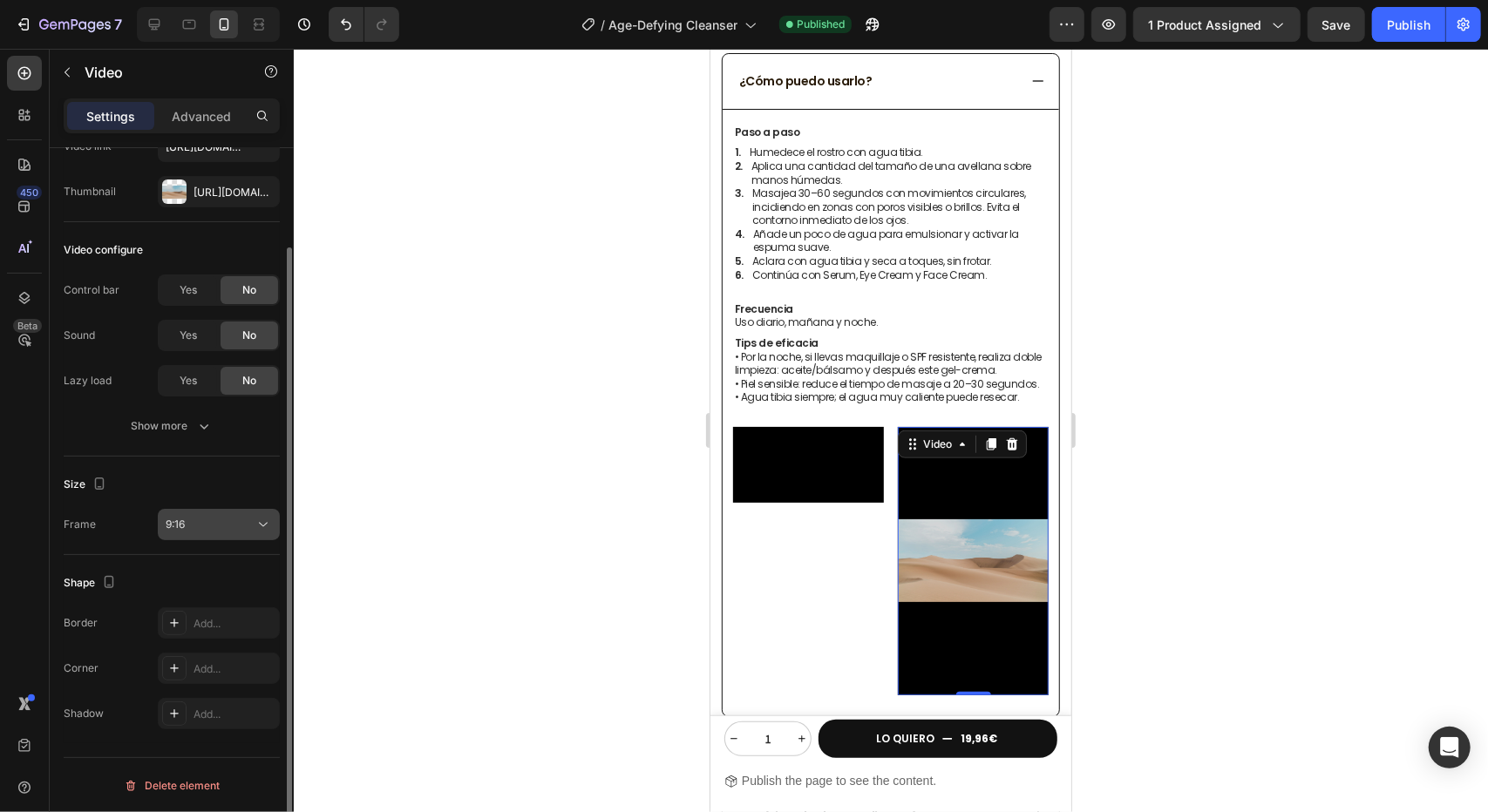
click at [267, 534] on button "9:16" at bounding box center [219, 525] width 122 height 31
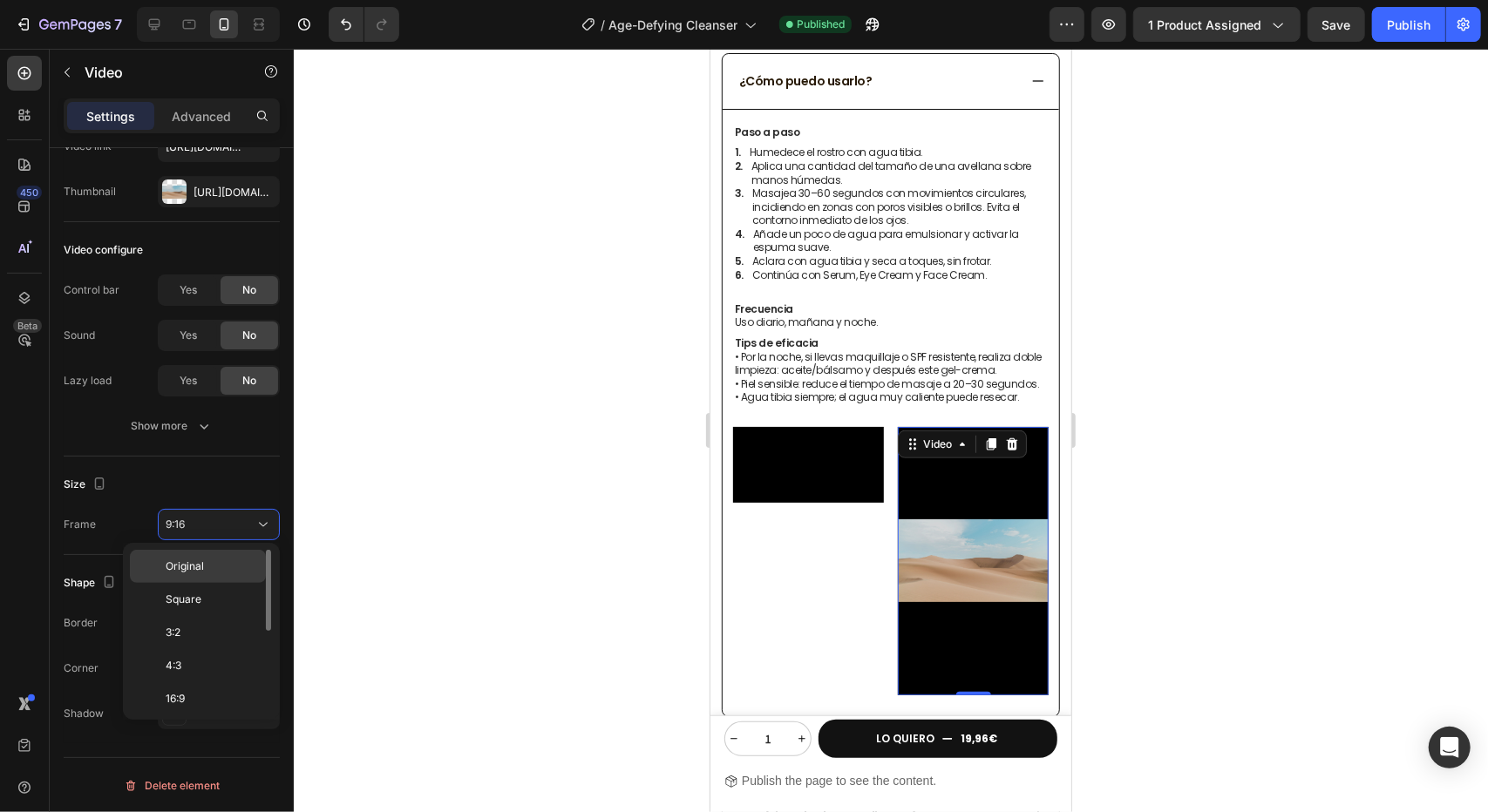
click at [223, 564] on p "Original" at bounding box center [212, 566] width 93 height 16
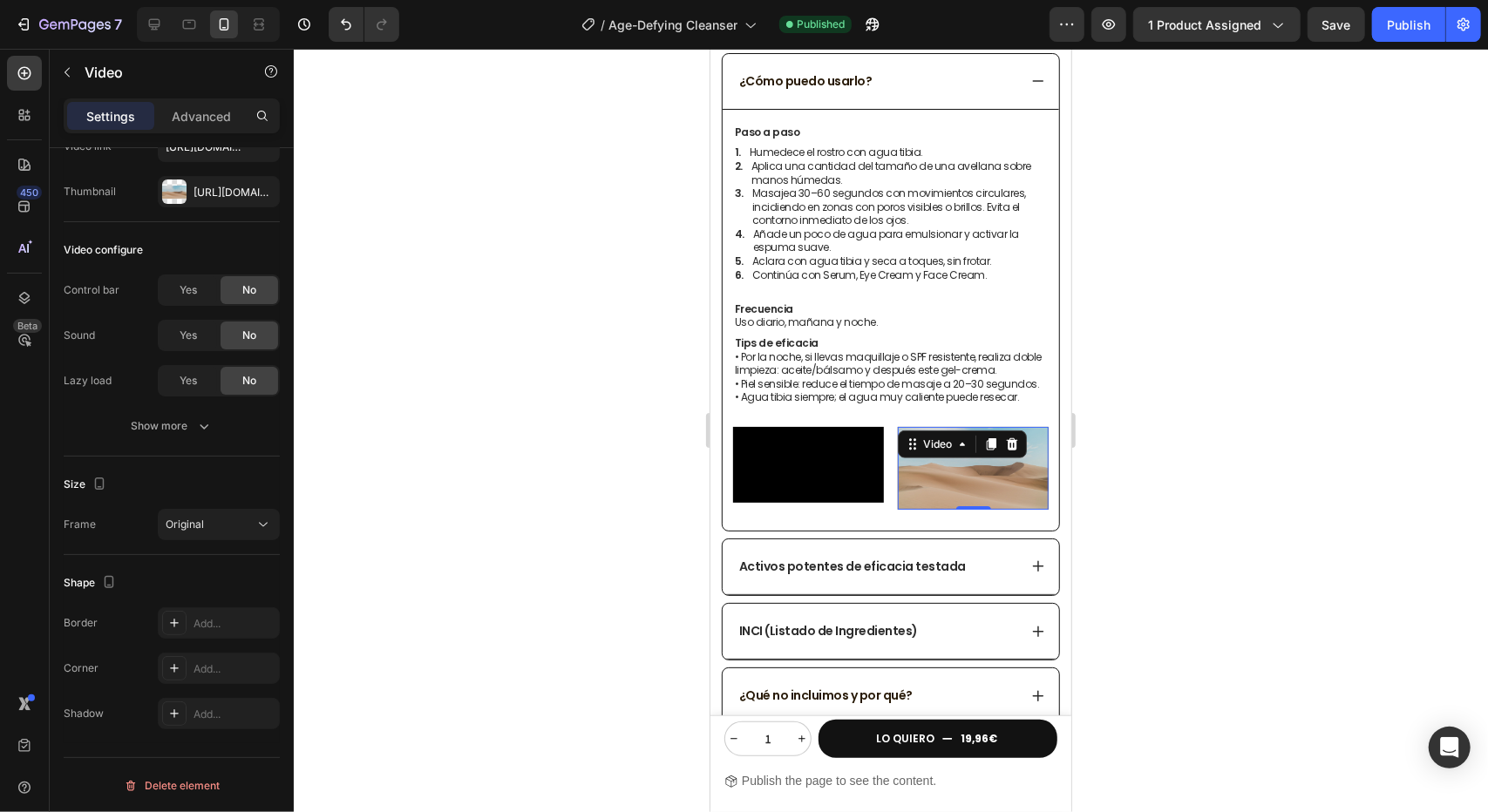
click at [629, 530] on div at bounding box center [891, 431] width 1194 height 764
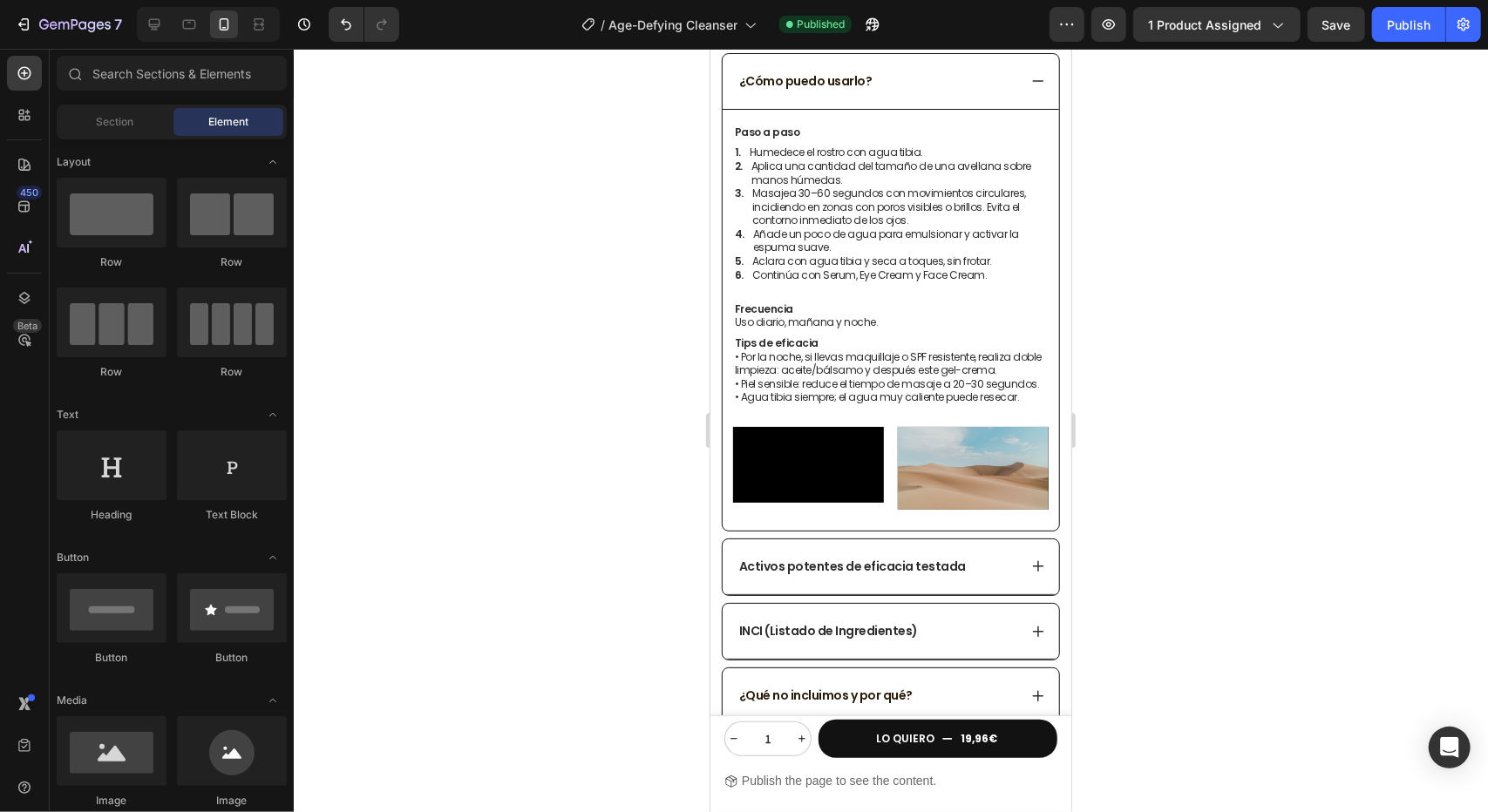
click at [601, 466] on div at bounding box center [891, 431] width 1194 height 764
click at [932, 464] on video at bounding box center [972, 467] width 151 height 82
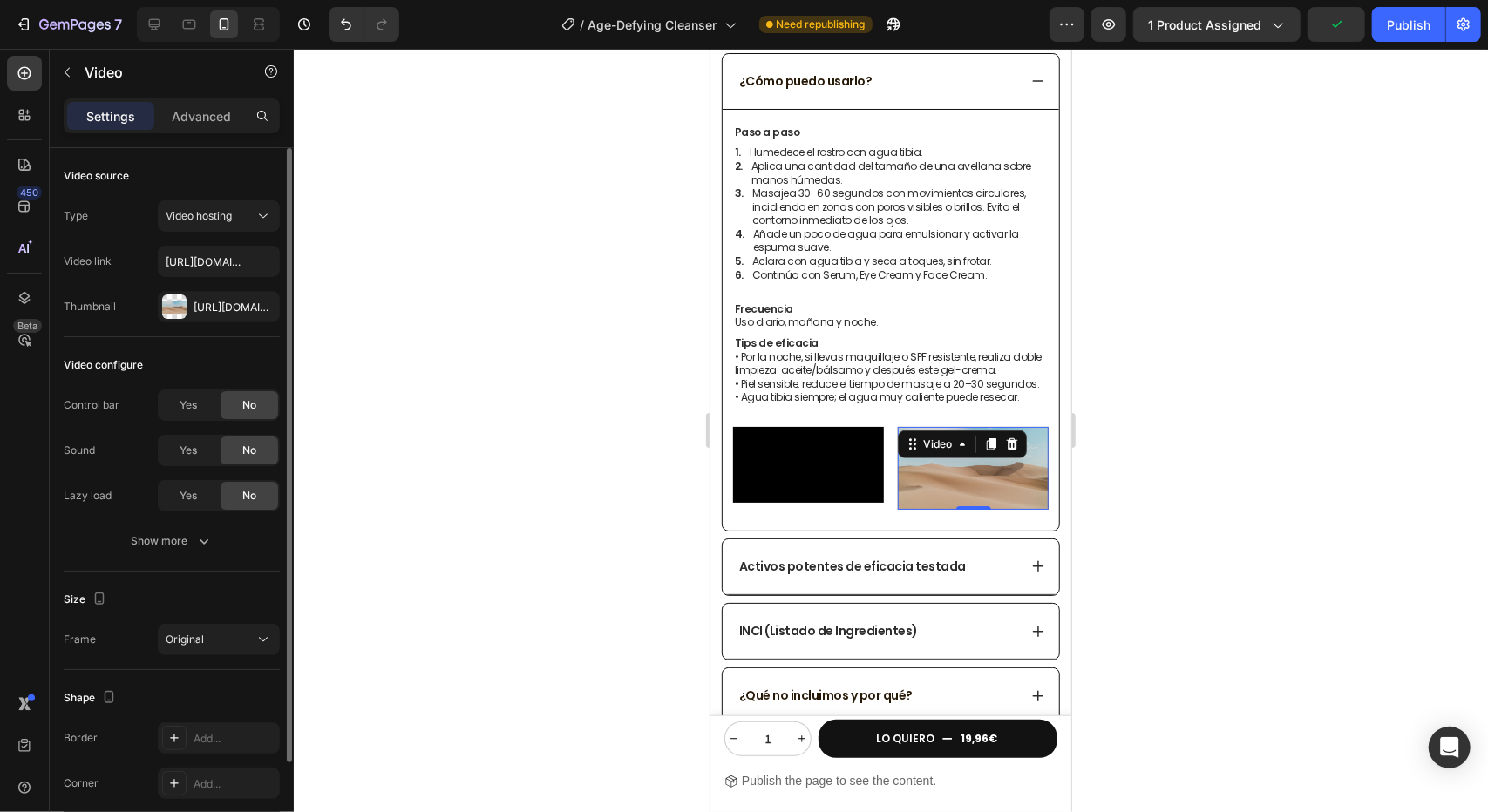
scroll to position [115, 0]
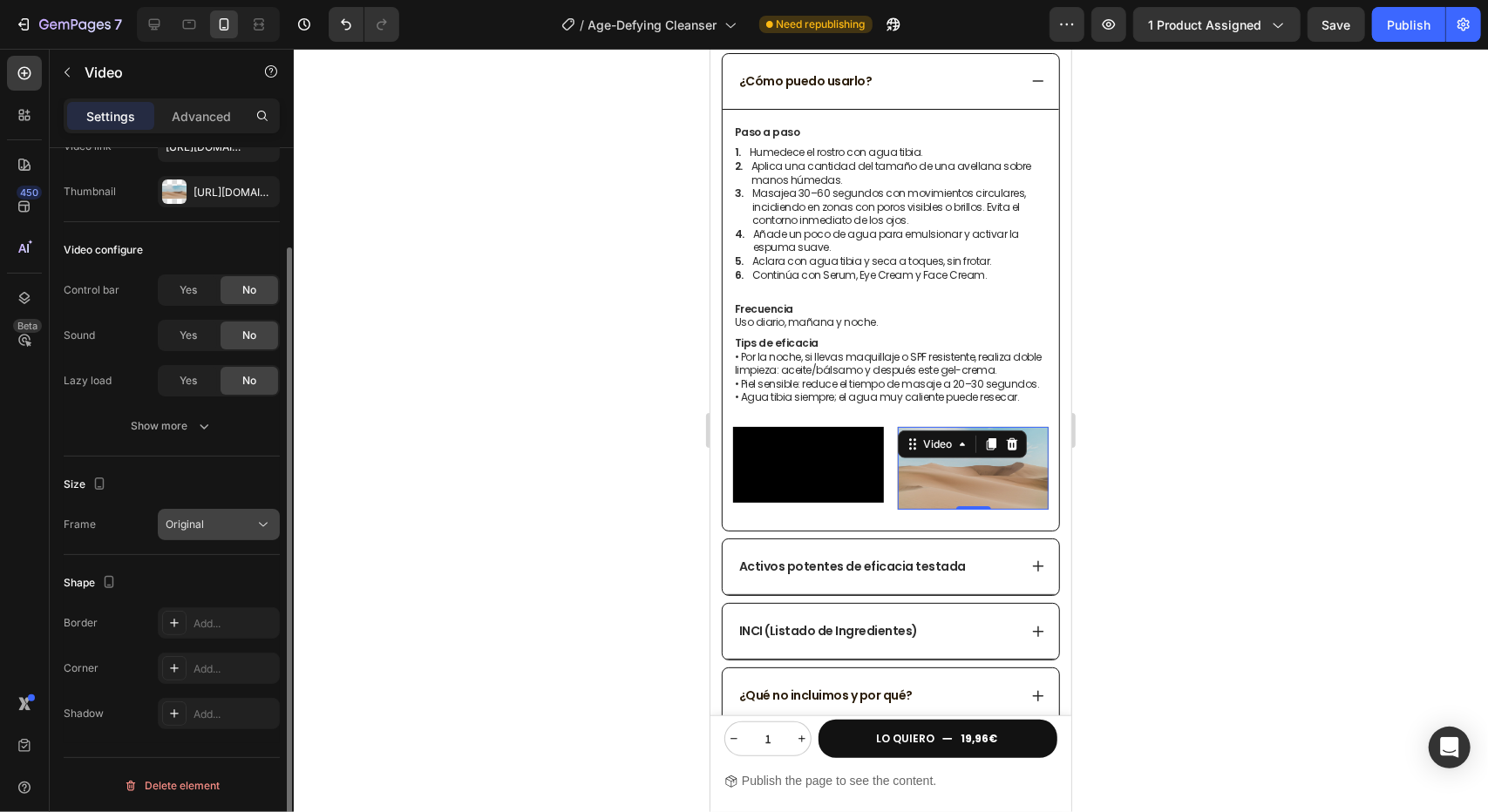
click at [234, 529] on div "Original" at bounding box center [210, 524] width 89 height 16
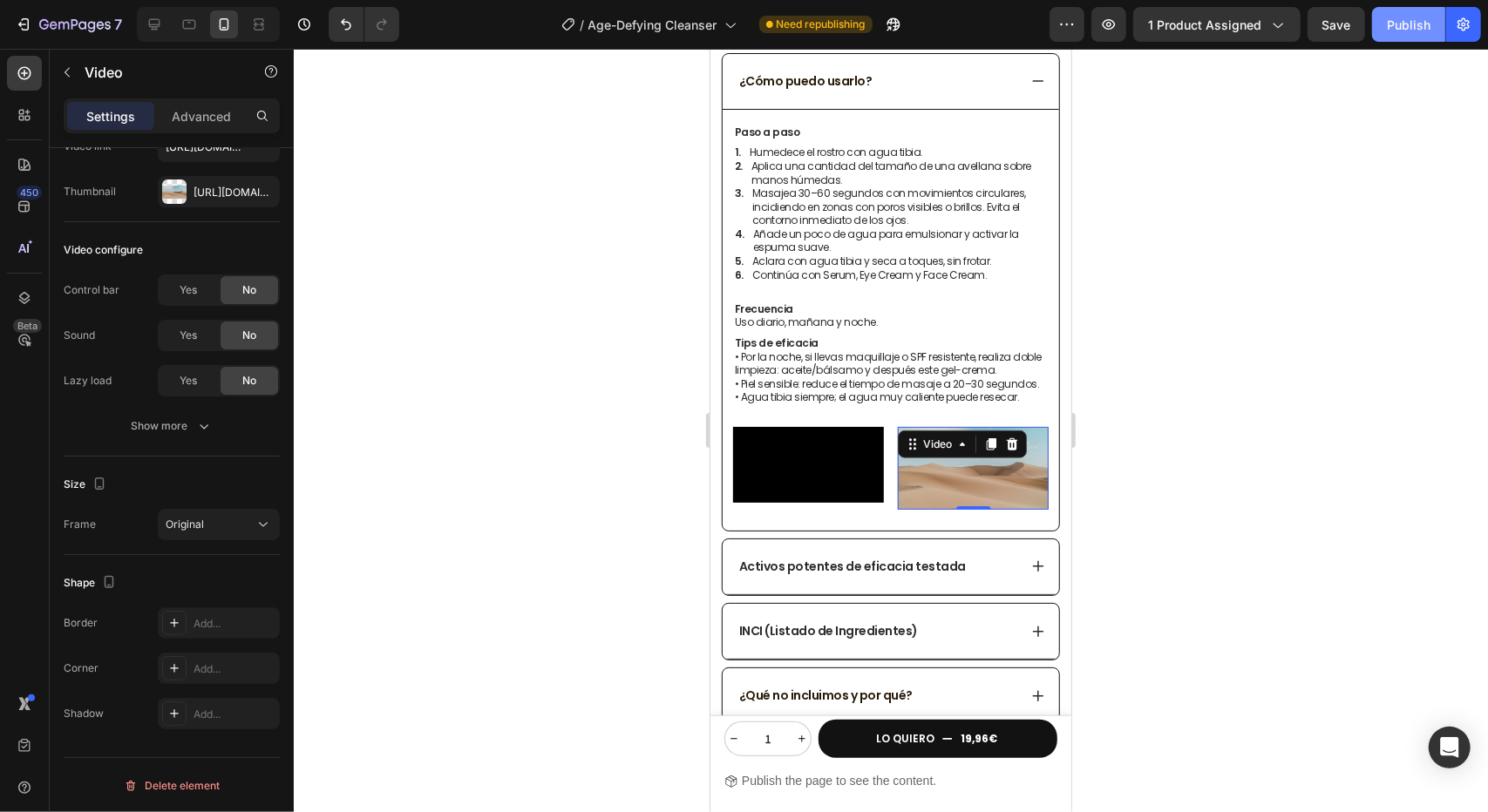
click at [1393, 41] on button "Publish" at bounding box center [1408, 25] width 73 height 35
click at [1258, 218] on div at bounding box center [891, 431] width 1194 height 764
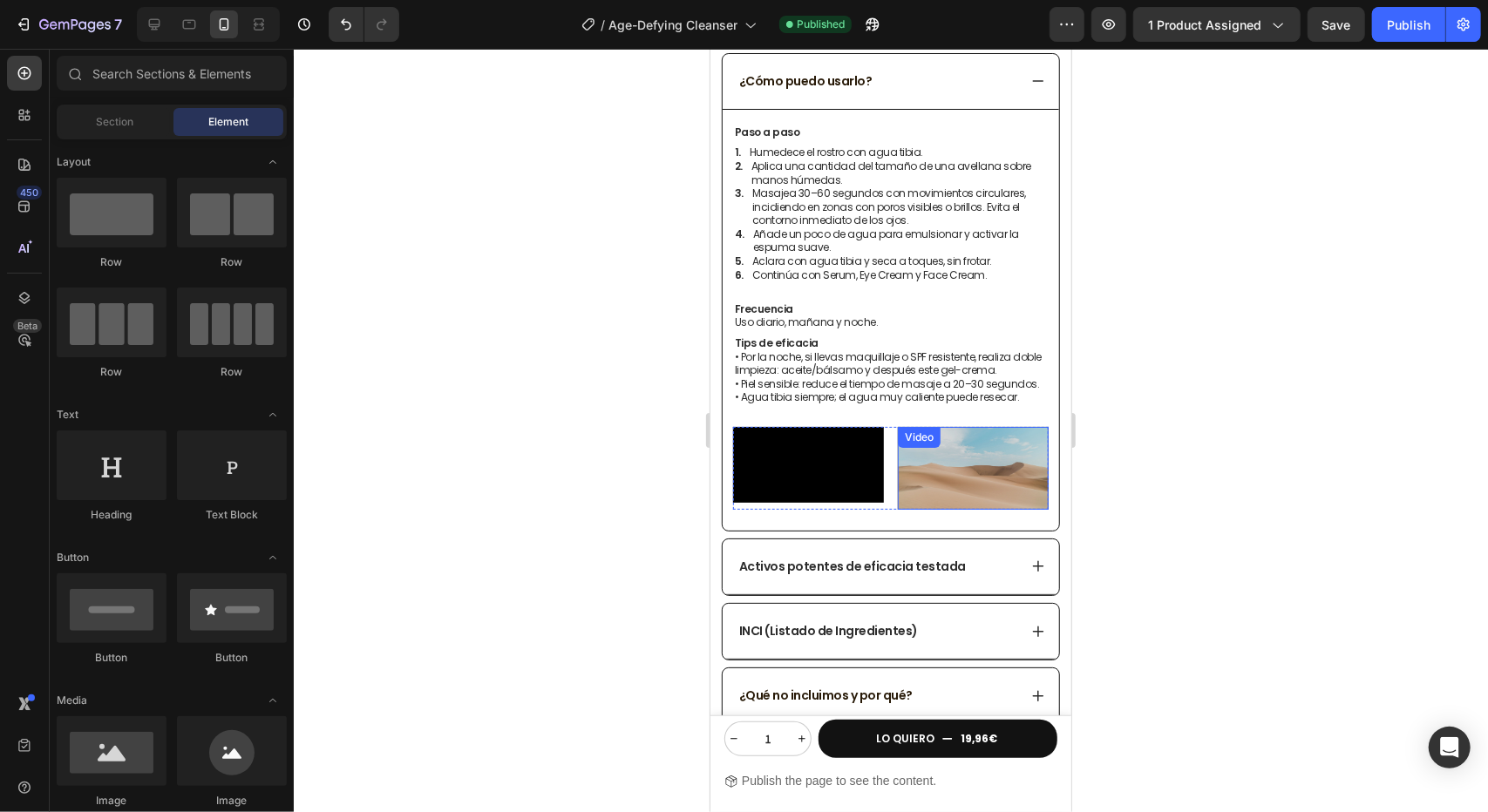
click at [951, 509] on video at bounding box center [972, 467] width 151 height 82
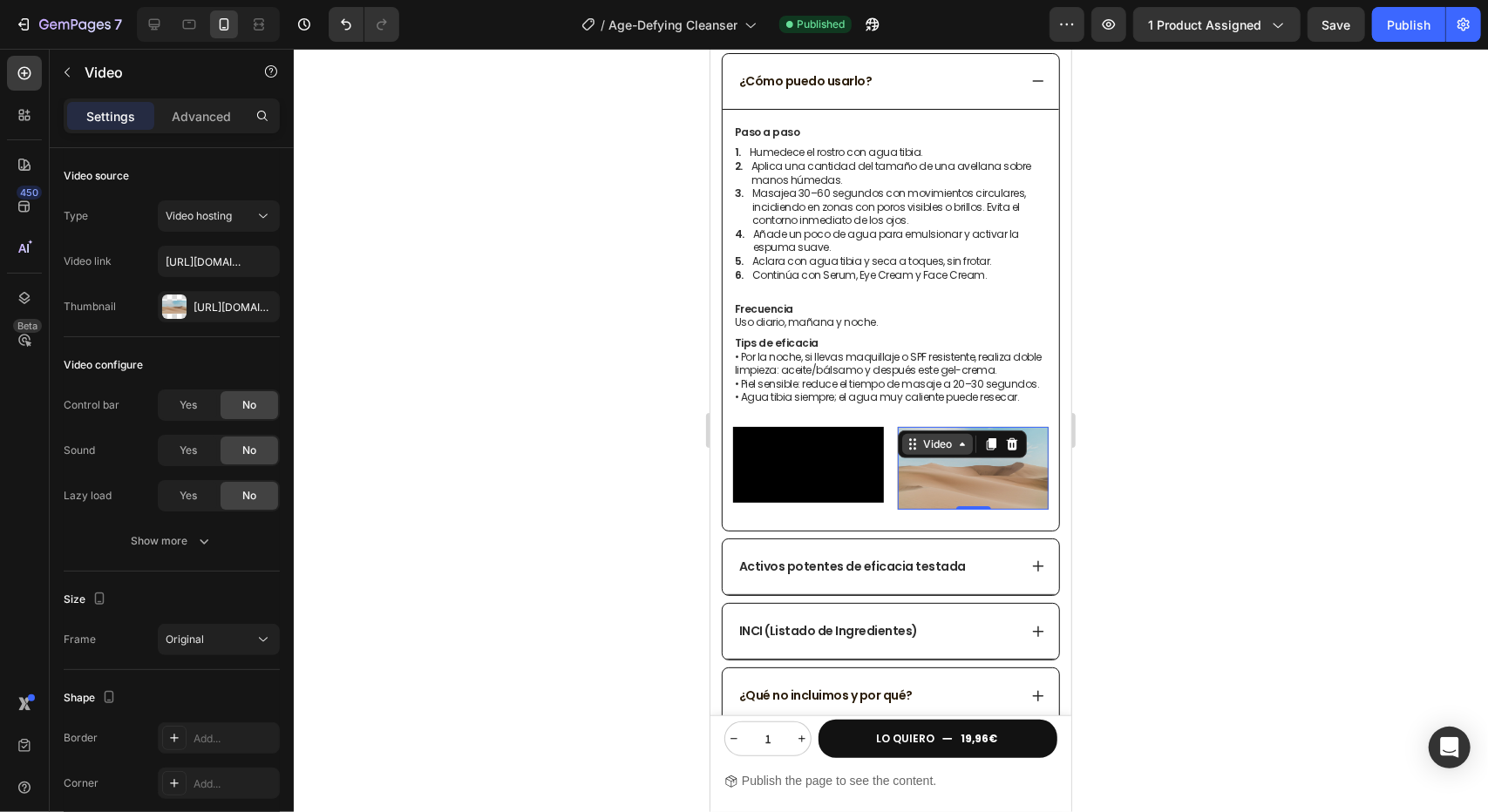
click at [942, 438] on div "Video" at bounding box center [936, 443] width 36 height 16
click at [1013, 460] on video at bounding box center [972, 467] width 151 height 82
click at [991, 476] on video at bounding box center [972, 467] width 151 height 82
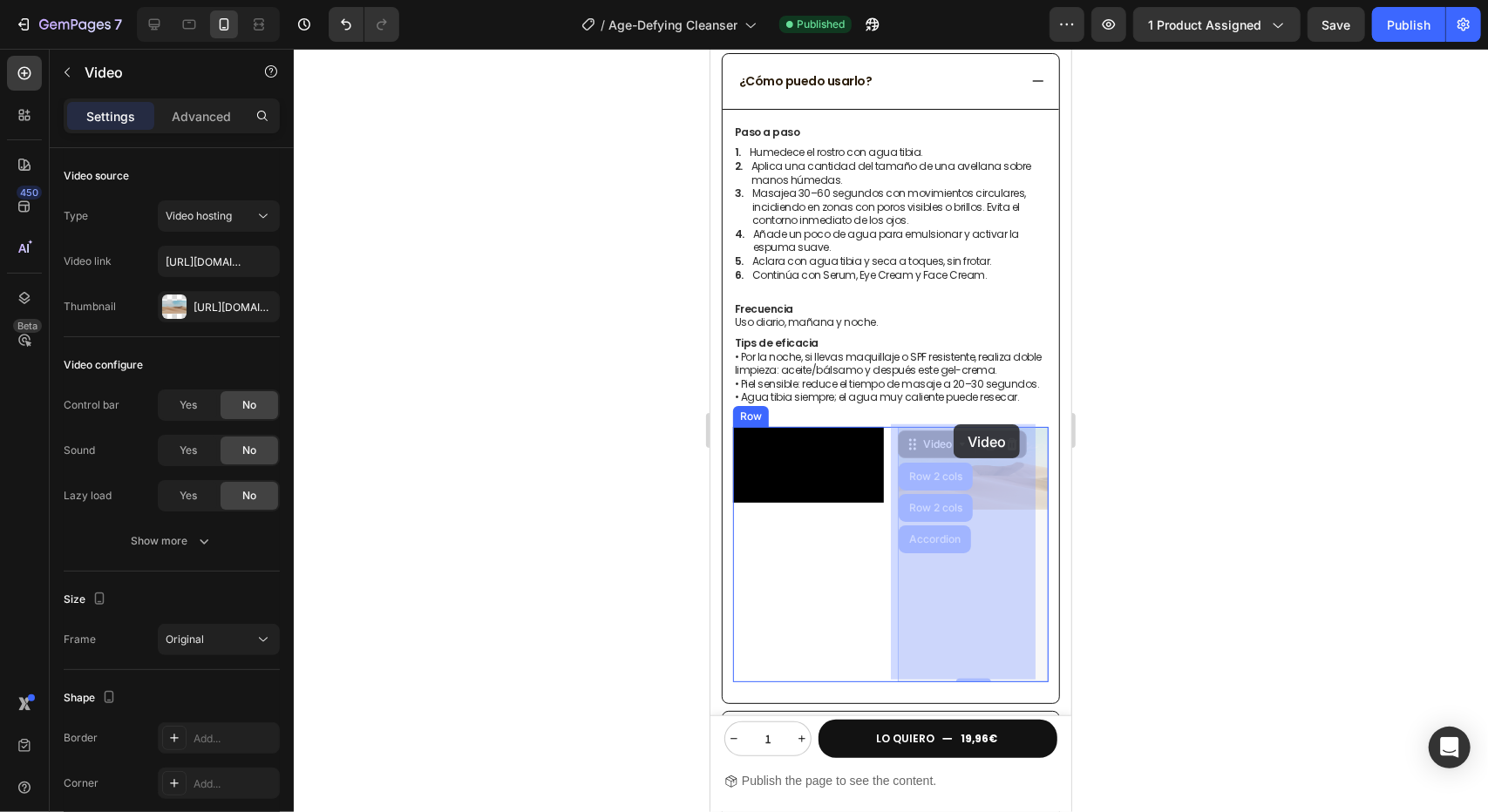
drag, startPoint x: 951, startPoint y: 443, endPoint x: 953, endPoint y: 424, distance: 19.1
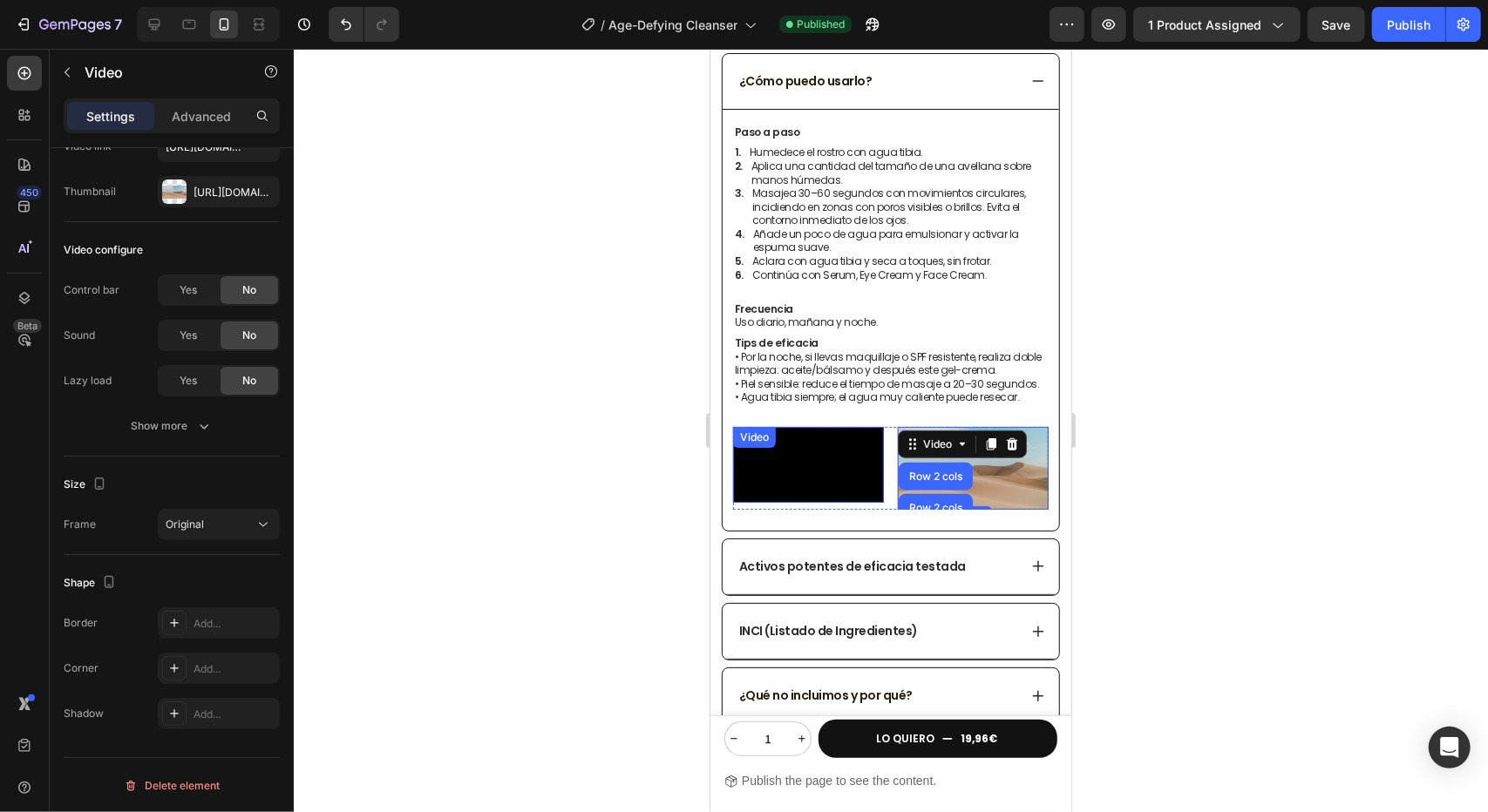
click at [837, 447] on div "Video" at bounding box center [807, 464] width 151 height 76
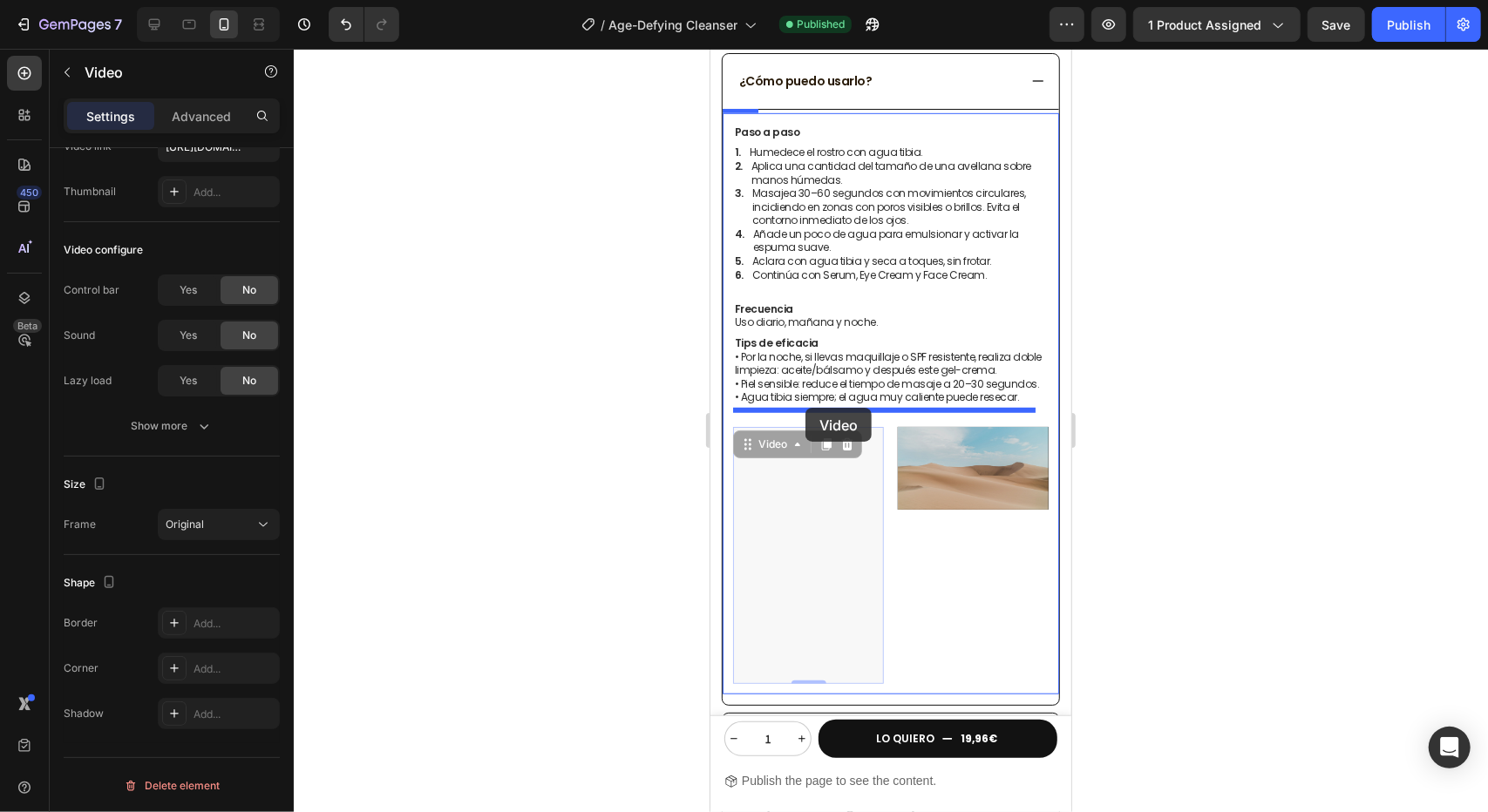
drag, startPoint x: 764, startPoint y: 443, endPoint x: 812, endPoint y: 408, distance: 59.4
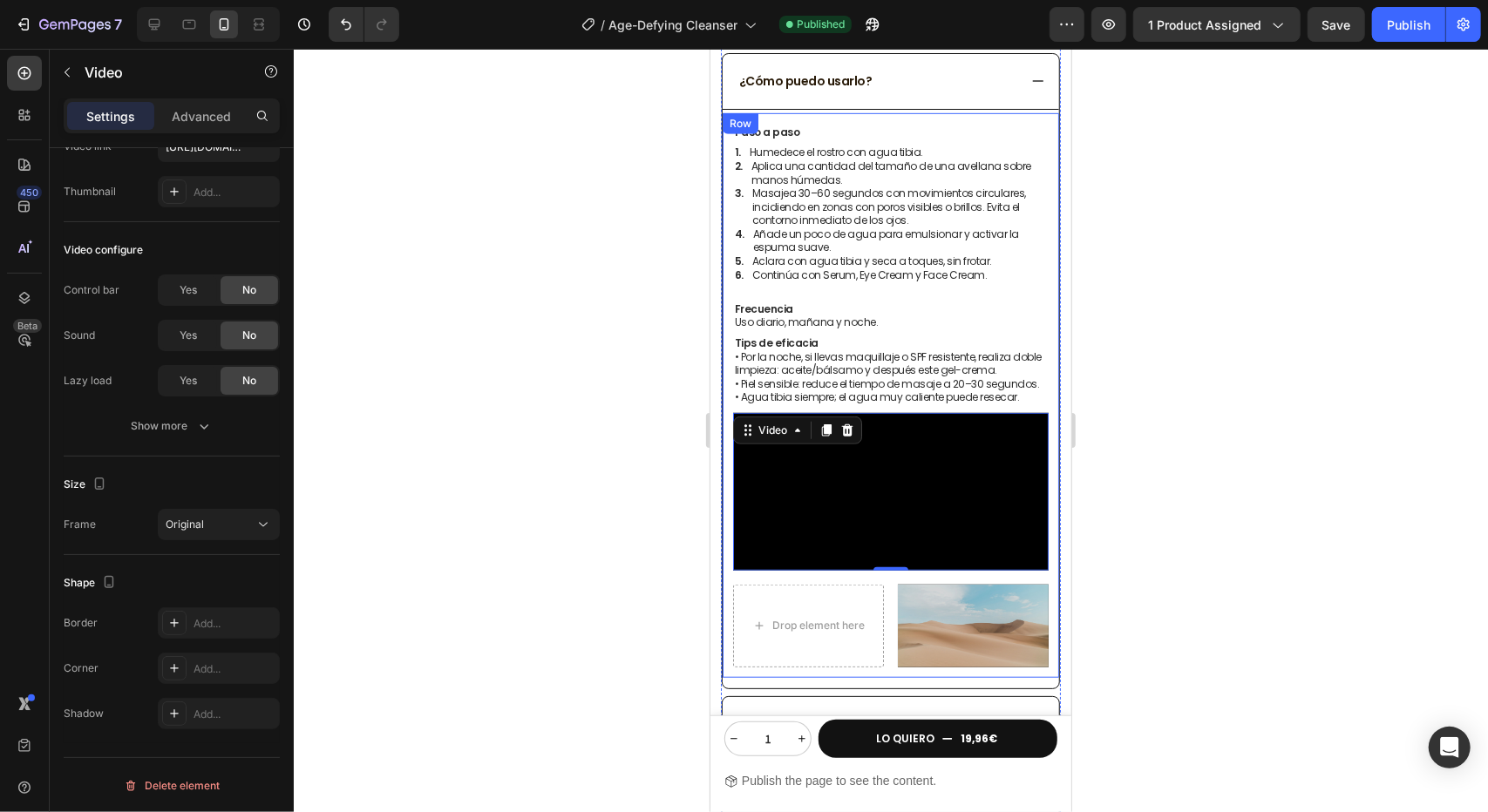
click at [579, 384] on div at bounding box center [891, 431] width 1194 height 764
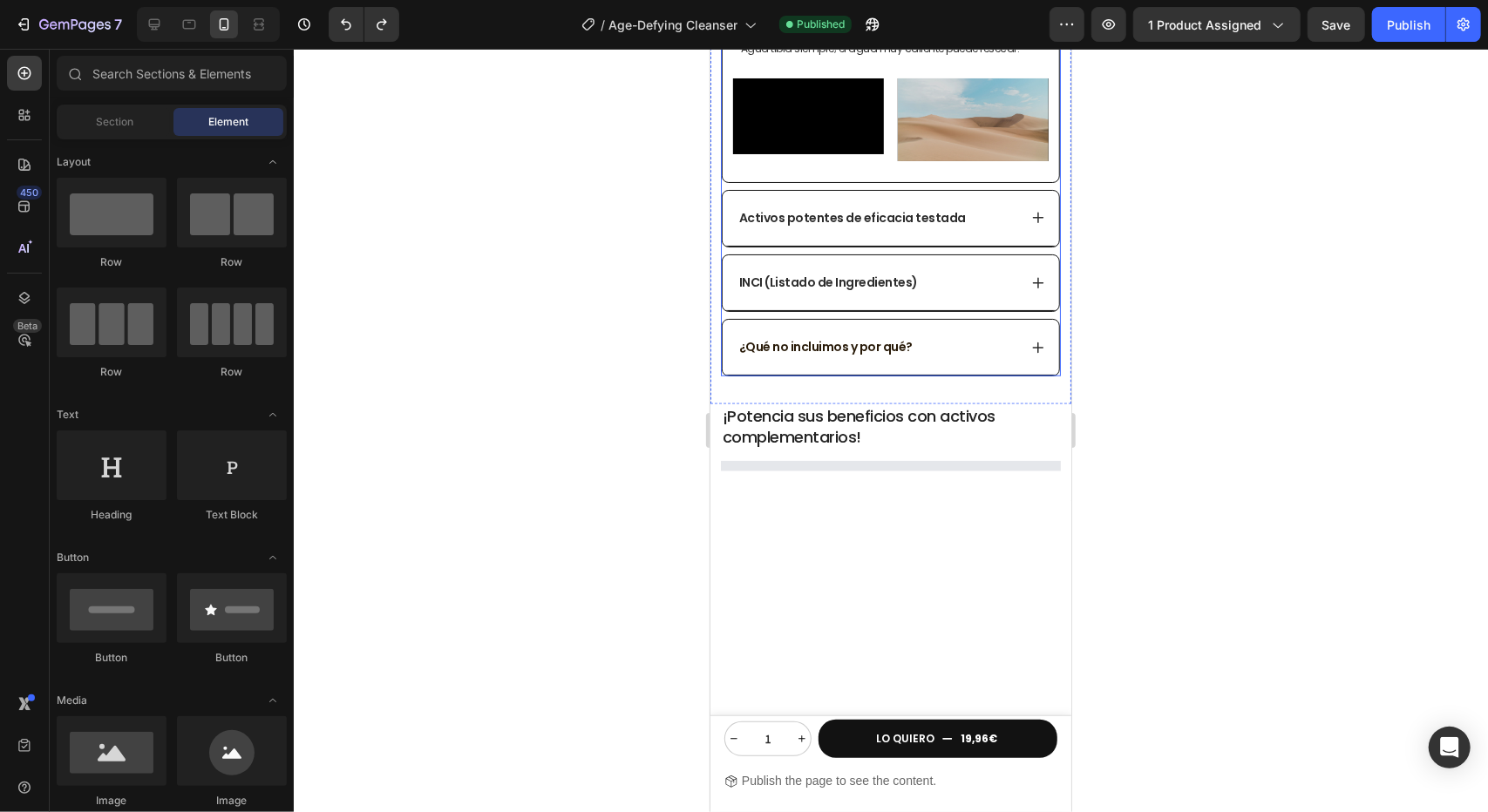
scroll to position [874, 0]
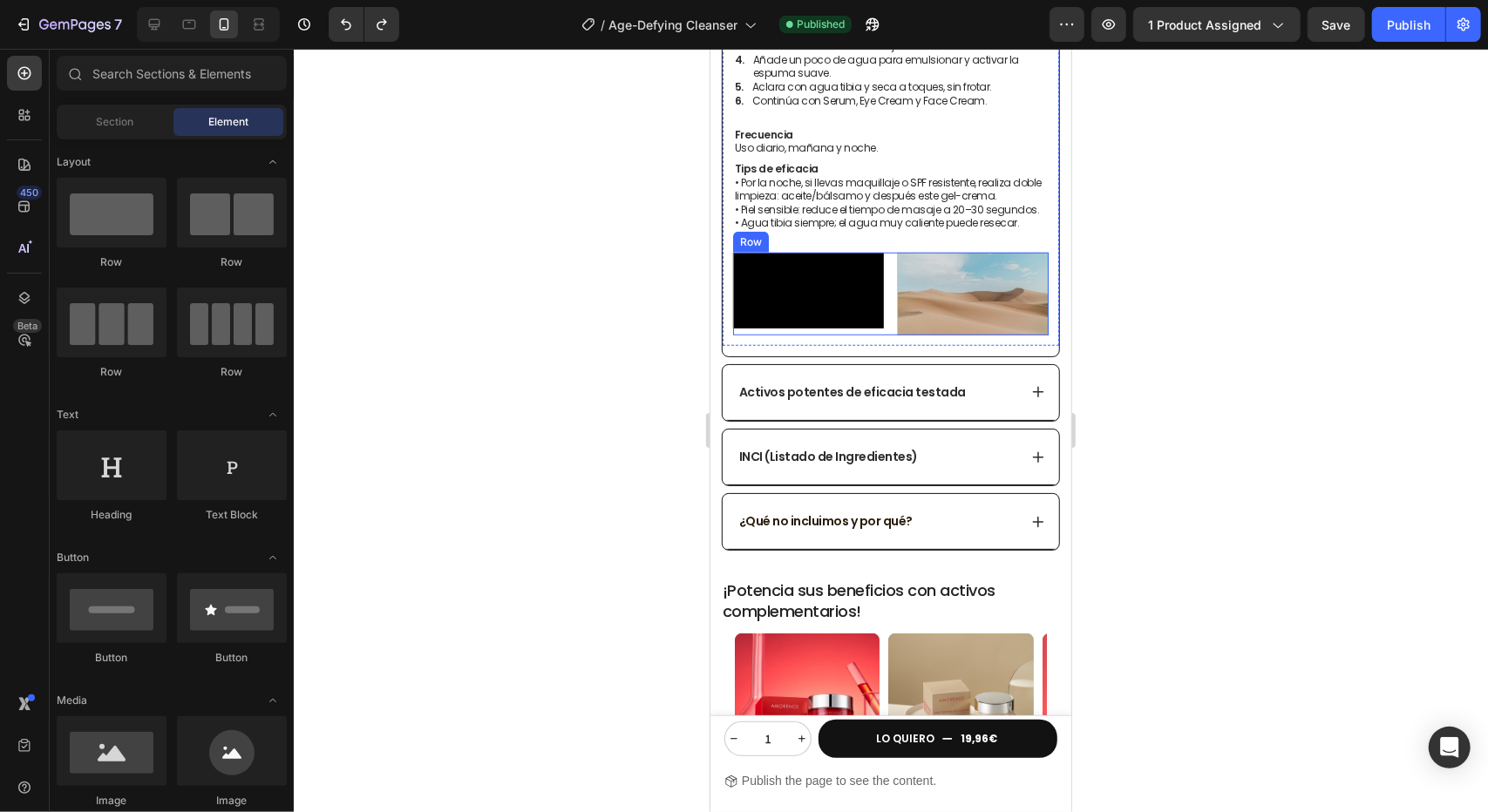
click at [885, 335] on div "Video Video Row" at bounding box center [890, 293] width 316 height 82
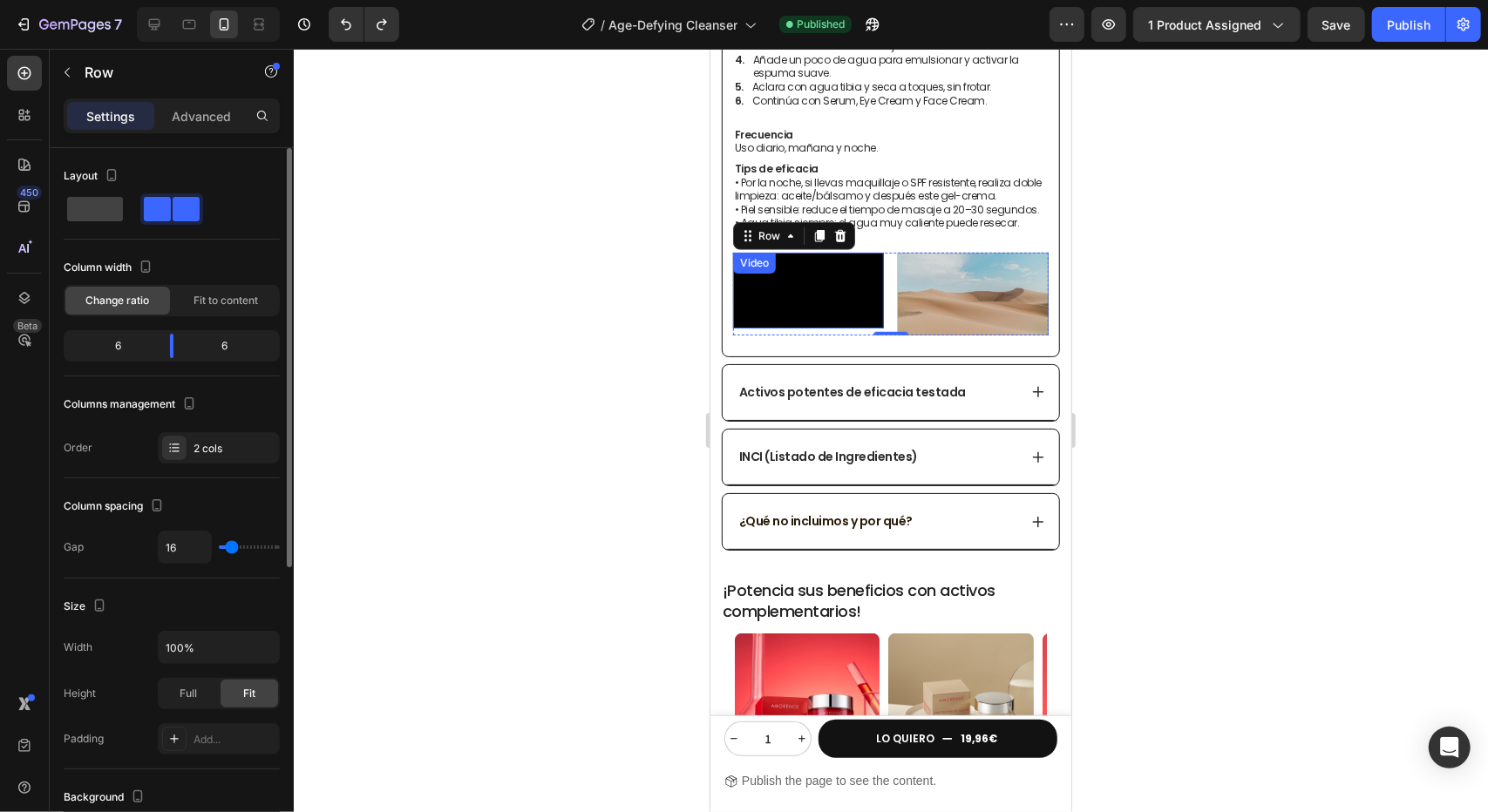
type input "21"
type input "11"
type input "0"
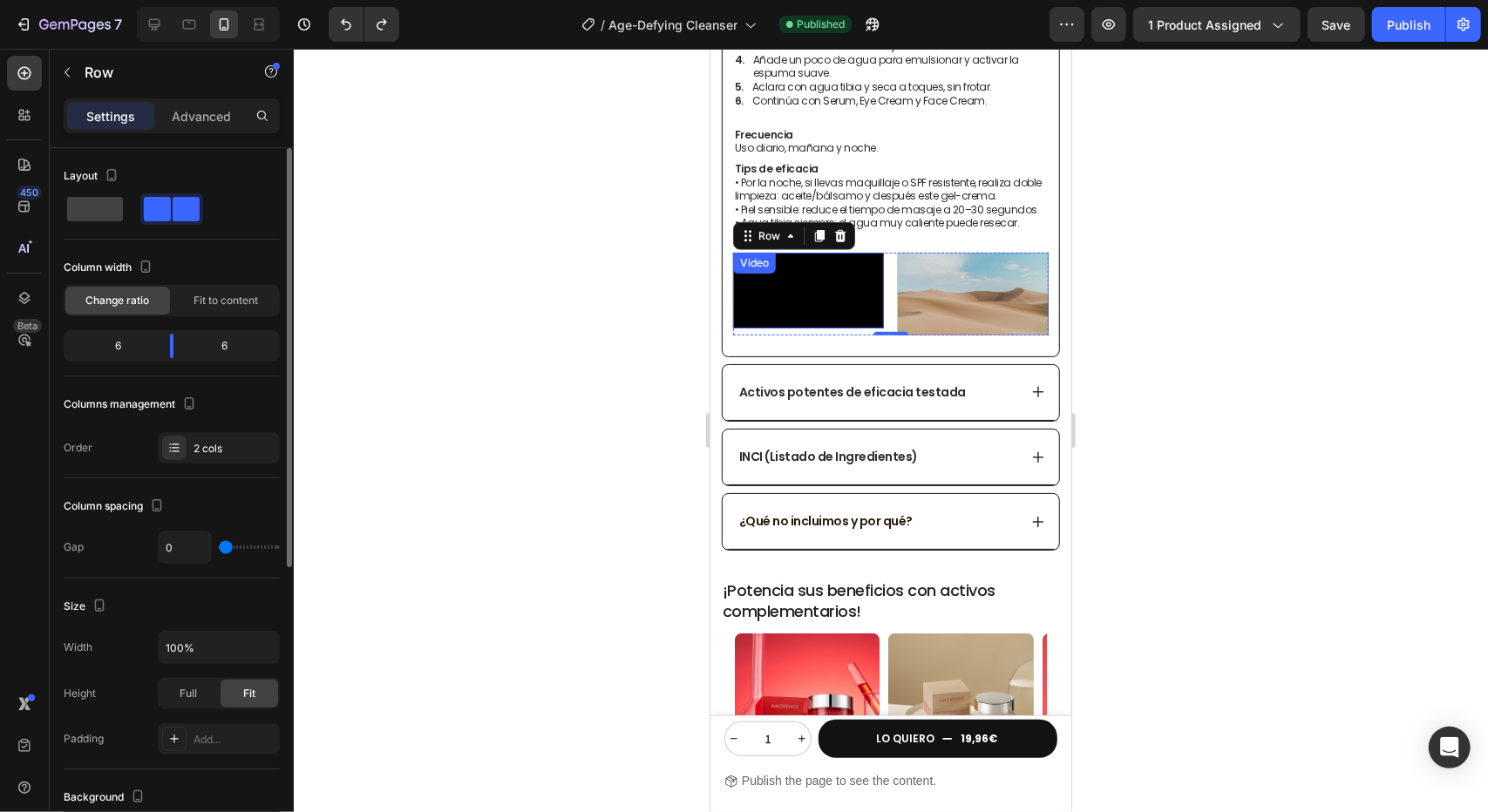
drag, startPoint x: 233, startPoint y: 551, endPoint x: 121, endPoint y: 538, distance: 112.8
type input "0"
click at [219, 545] on input "range" at bounding box center [249, 547] width 61 height 4
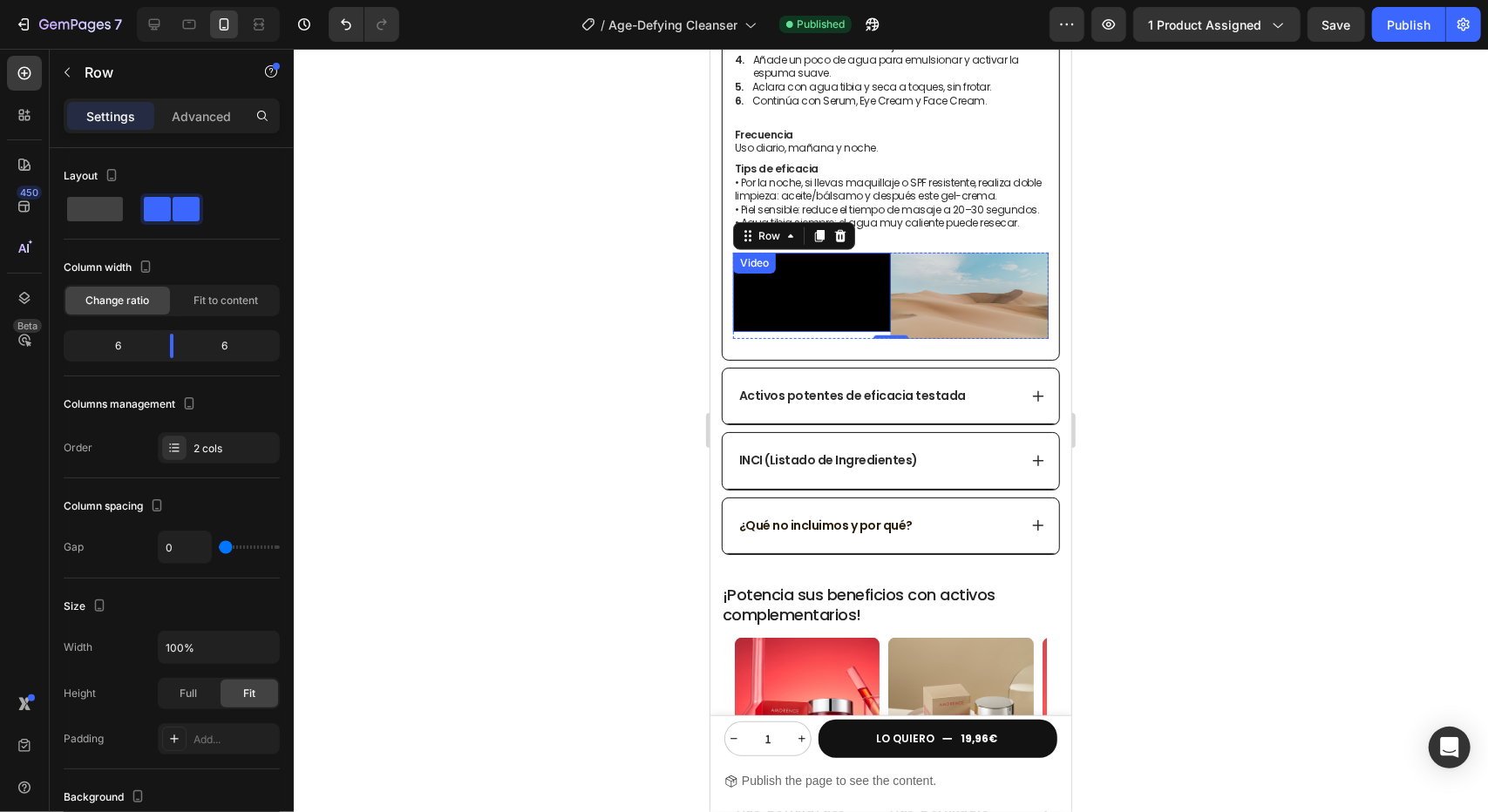
click at [432, 493] on div at bounding box center [891, 431] width 1194 height 764
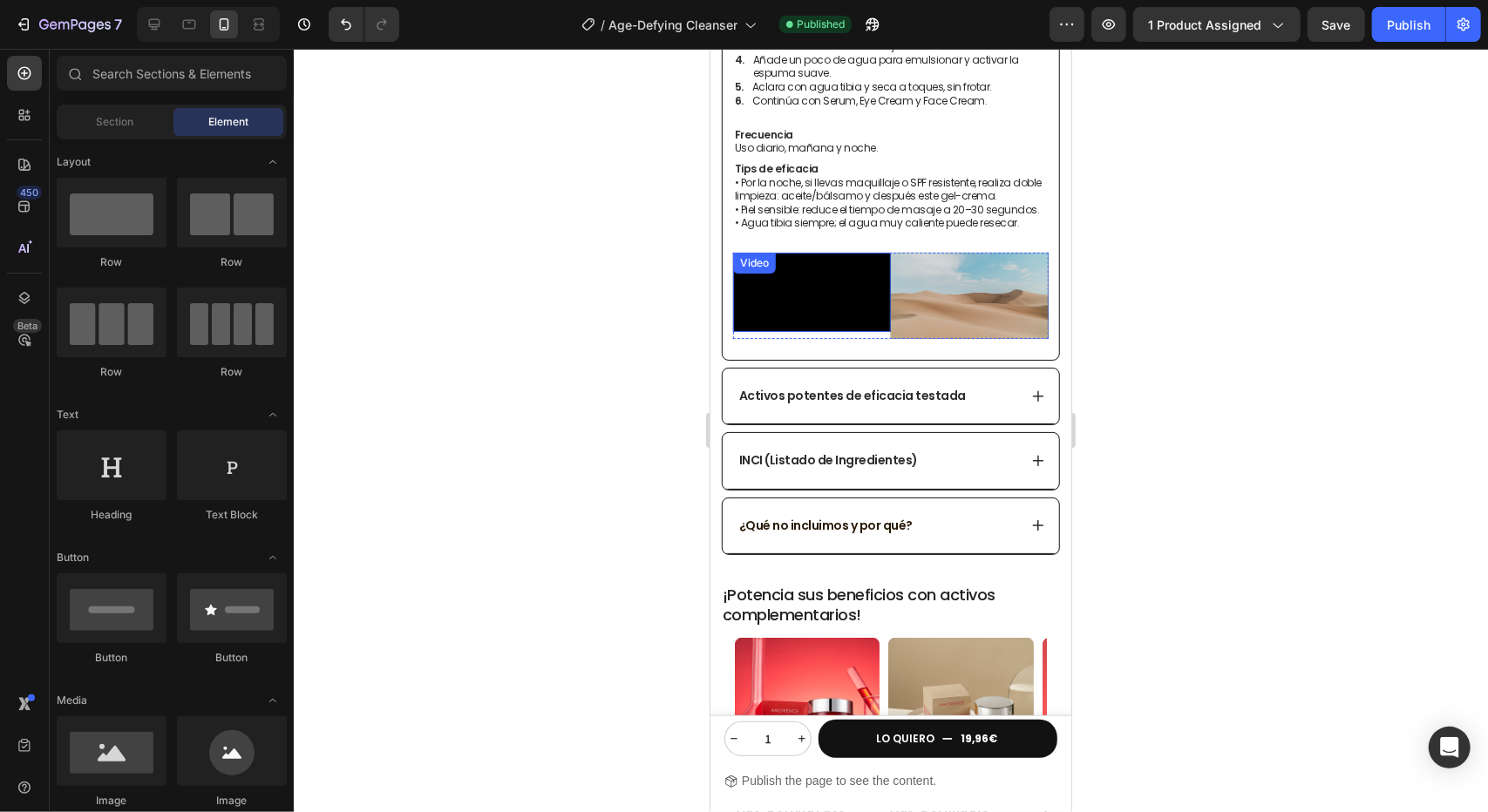
click at [505, 390] on div at bounding box center [891, 431] width 1194 height 764
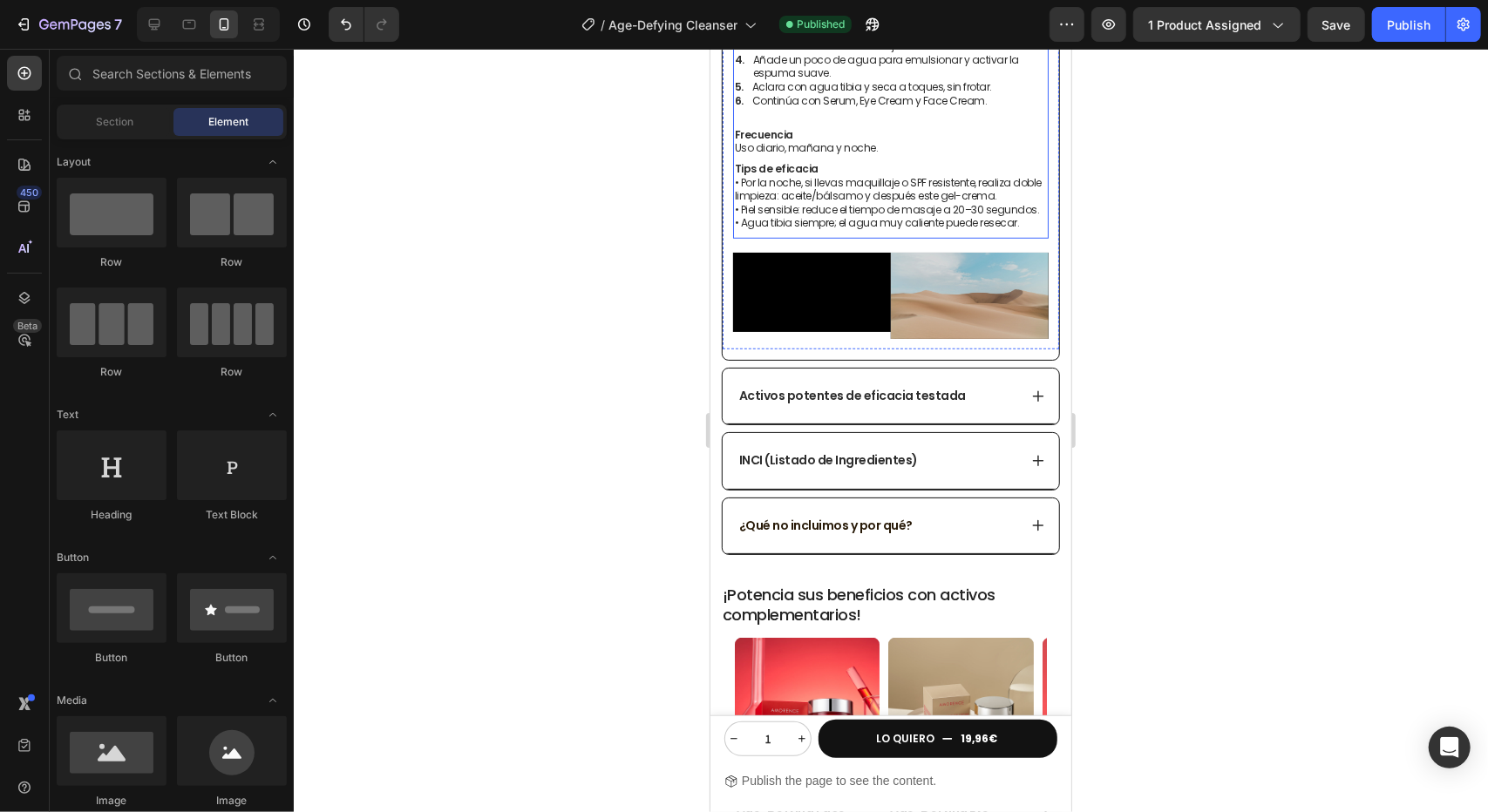
click at [980, 187] on p "Tips de eficacia • Por la noche, si llevas maquillaje o SPF resistente, realiza…" at bounding box center [890, 194] width 312 height 68
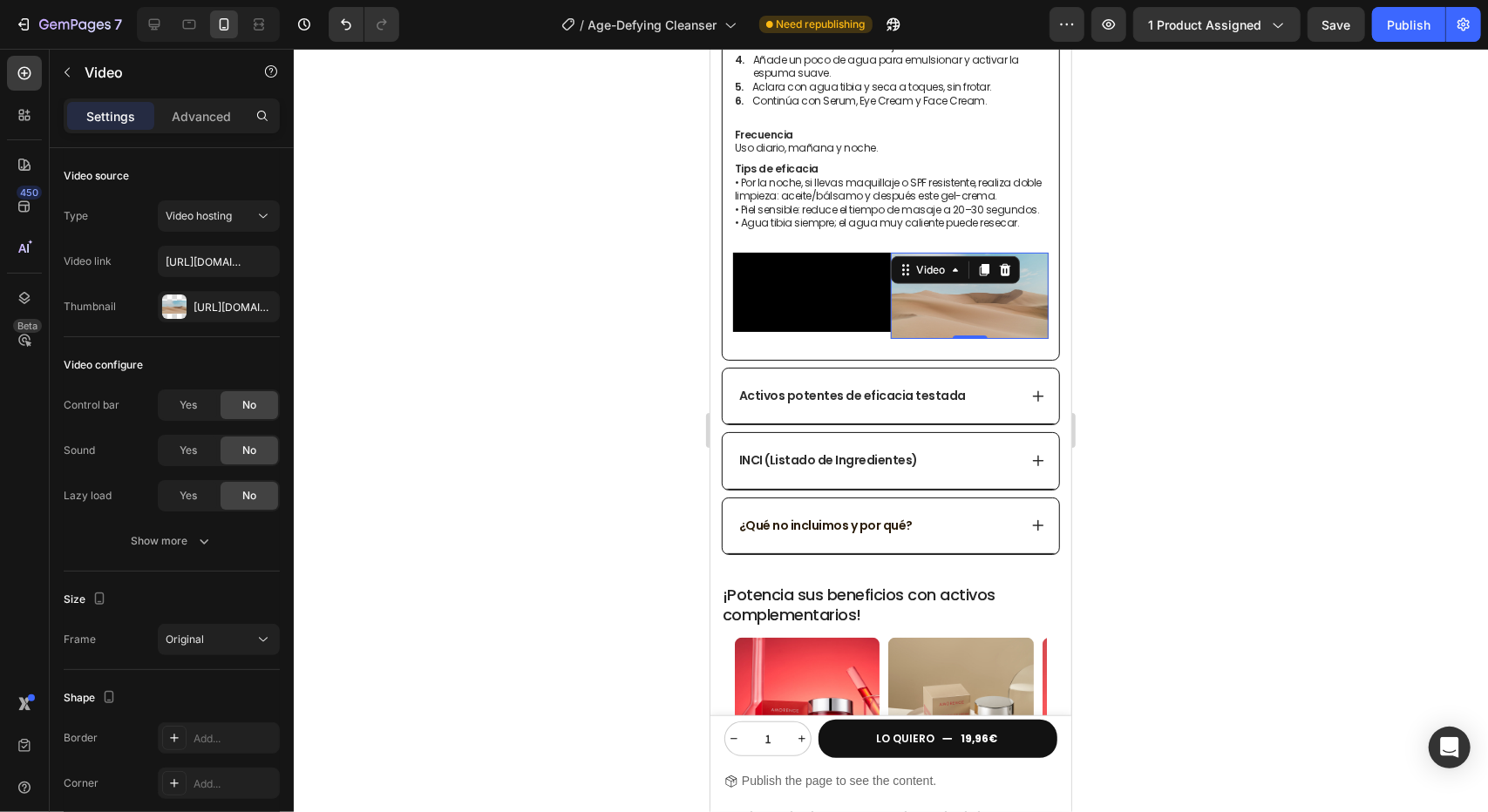
click at [928, 338] on video at bounding box center [969, 294] width 157 height 86
click at [769, 276] on div "Video" at bounding box center [811, 292] width 157 height 80
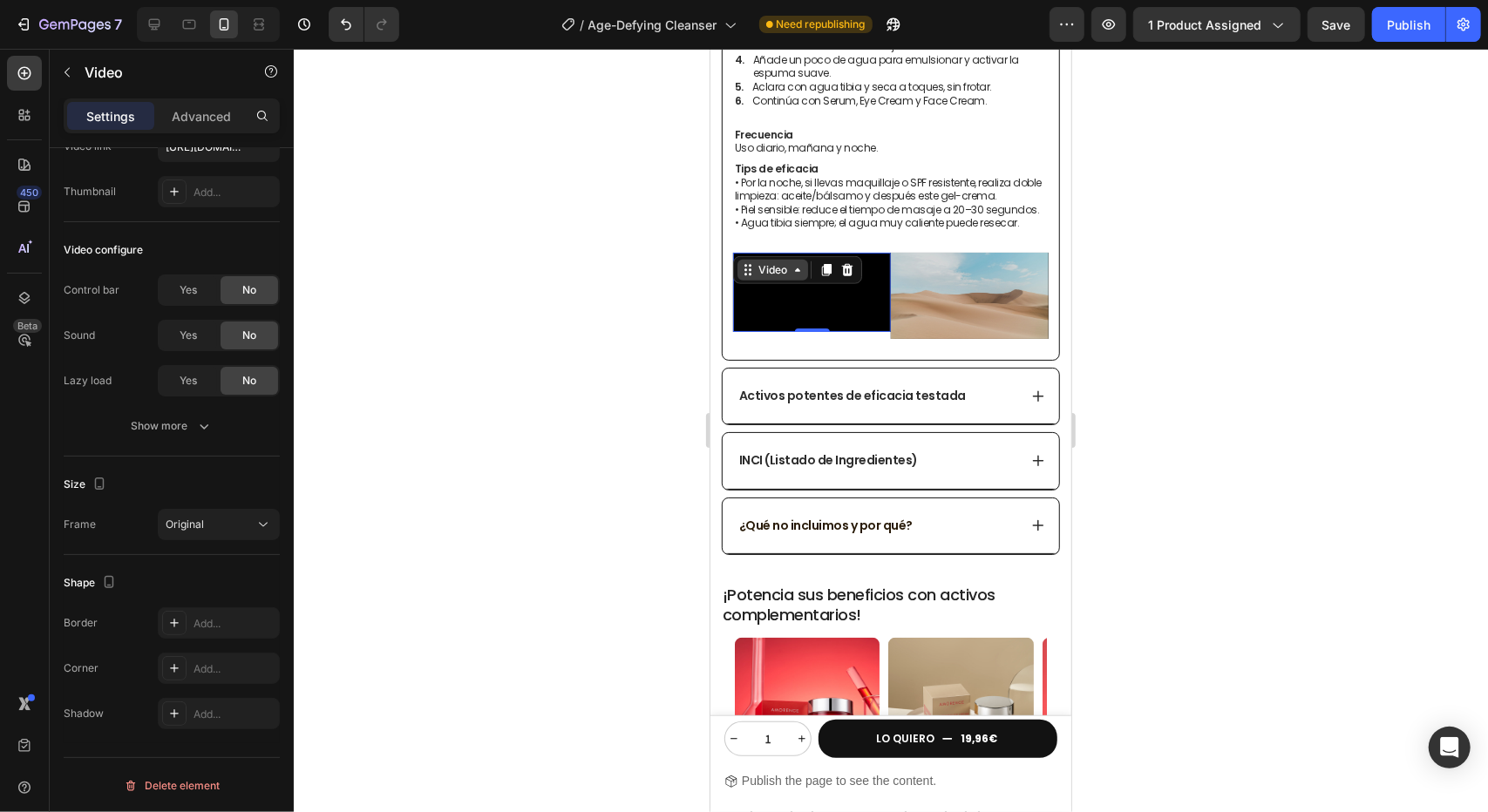
click at [775, 269] on div "Video" at bounding box center [771, 269] width 36 height 16
click at [916, 272] on div "Video" at bounding box center [969, 294] width 157 height 86
click at [824, 302] on video at bounding box center [811, 292] width 157 height 80
click at [210, 524] on div "Original" at bounding box center [210, 524] width 89 height 16
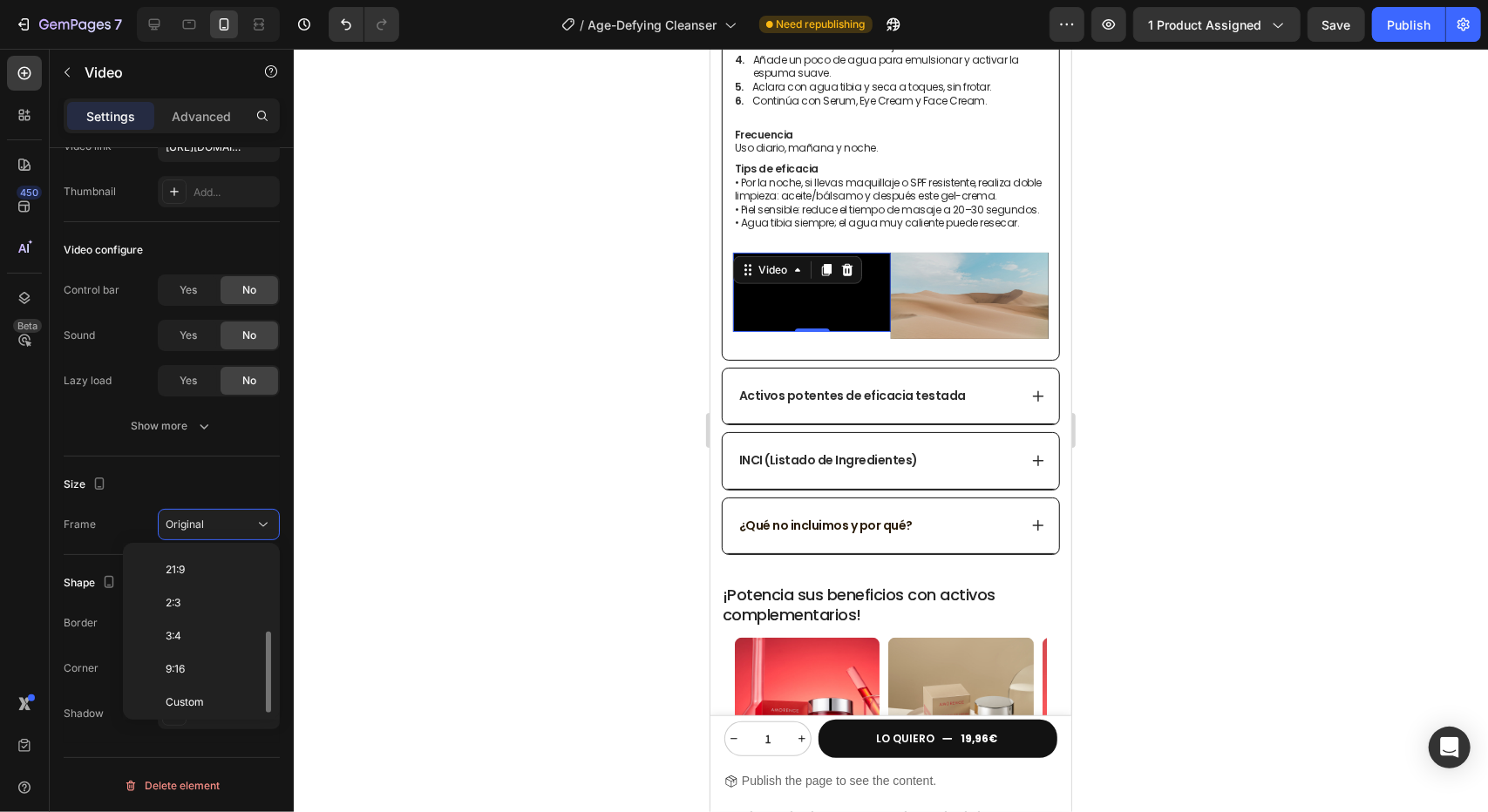
scroll to position [0, 0]
click at [197, 563] on span "Original" at bounding box center [184, 566] width 38 height 16
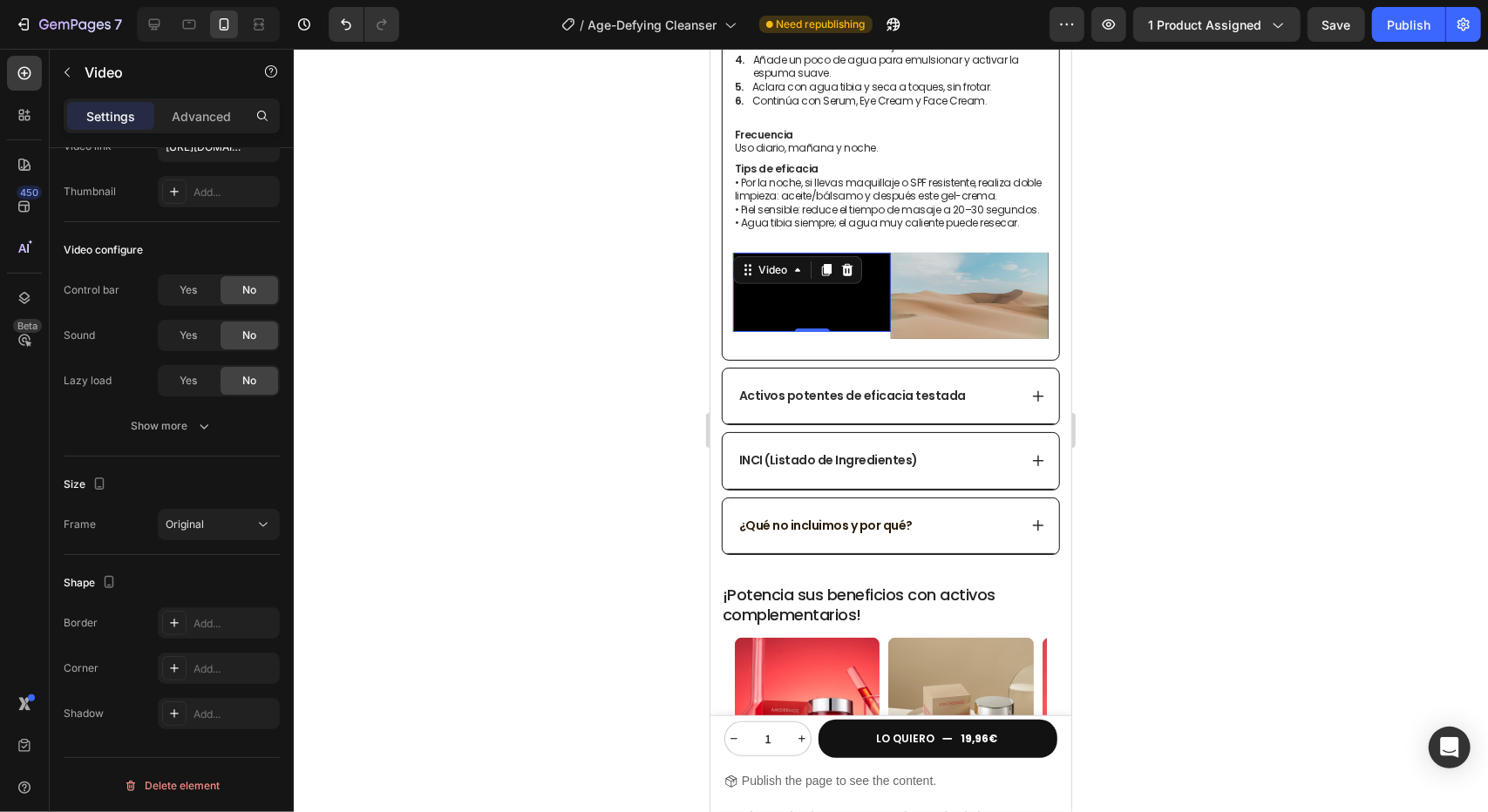
click at [545, 393] on div at bounding box center [891, 431] width 1194 height 764
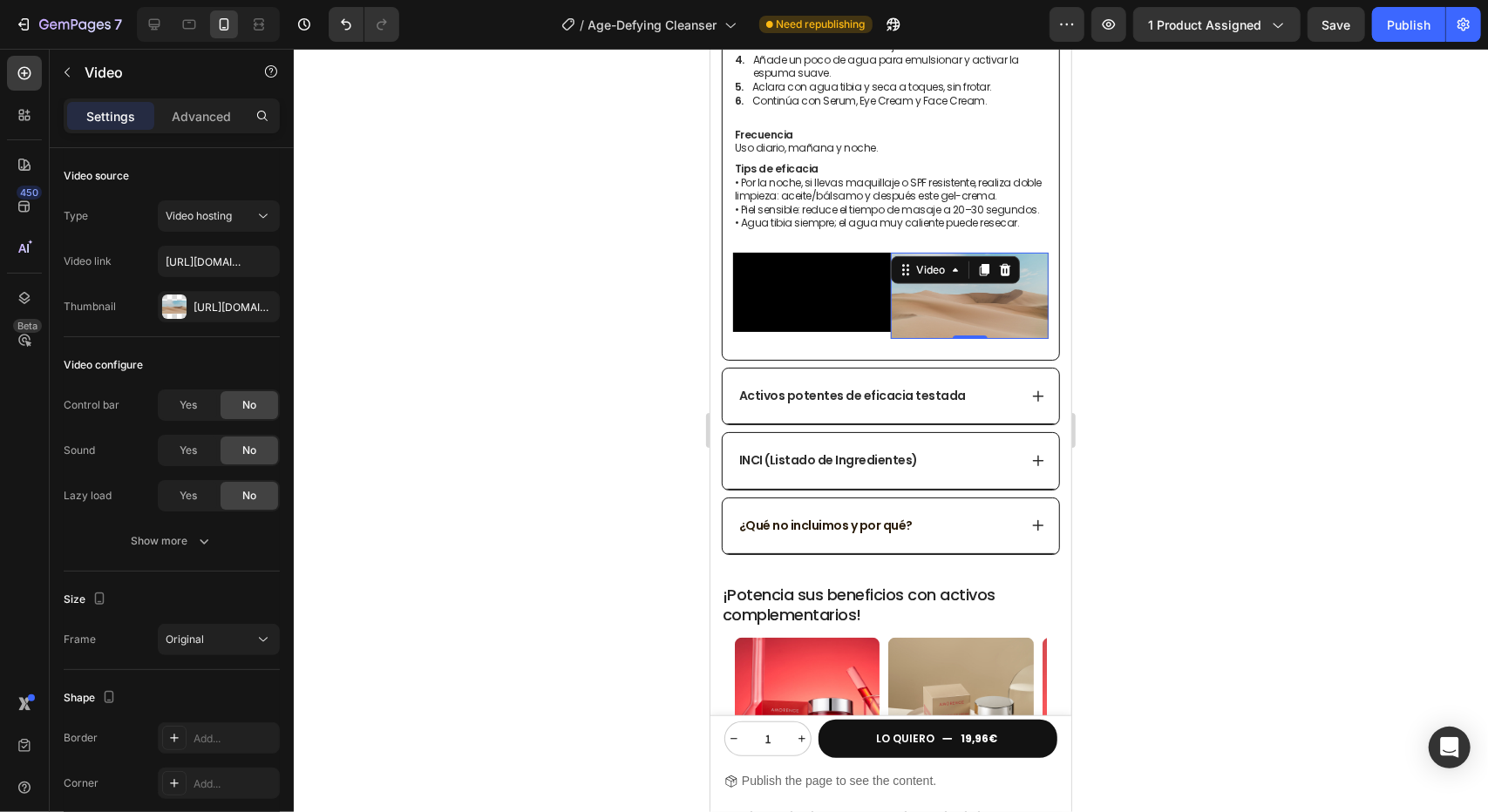
click at [966, 338] on video at bounding box center [969, 294] width 157 height 86
click at [1185, 499] on div at bounding box center [891, 431] width 1194 height 764
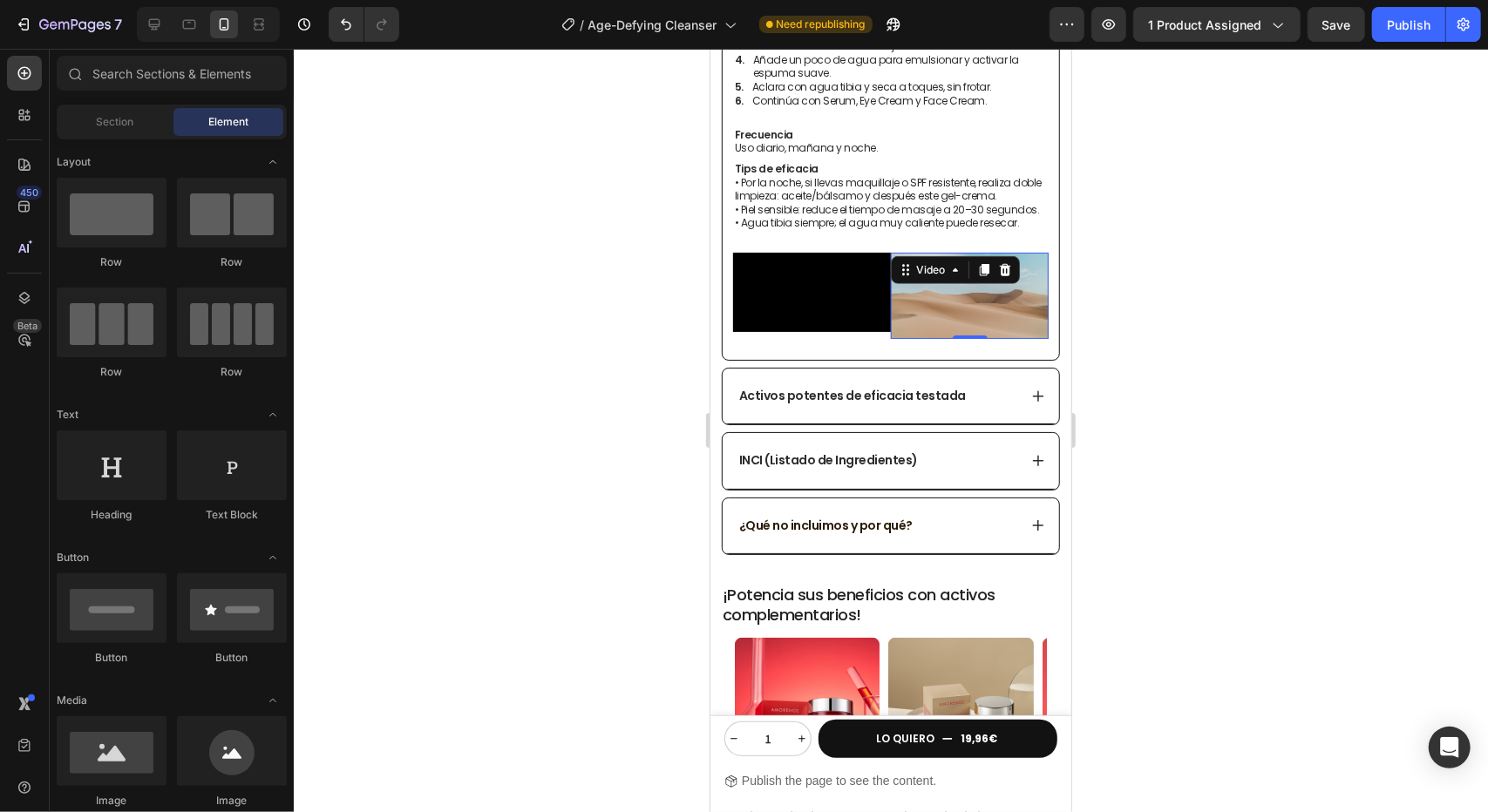
click at [950, 338] on video at bounding box center [969, 294] width 157 height 86
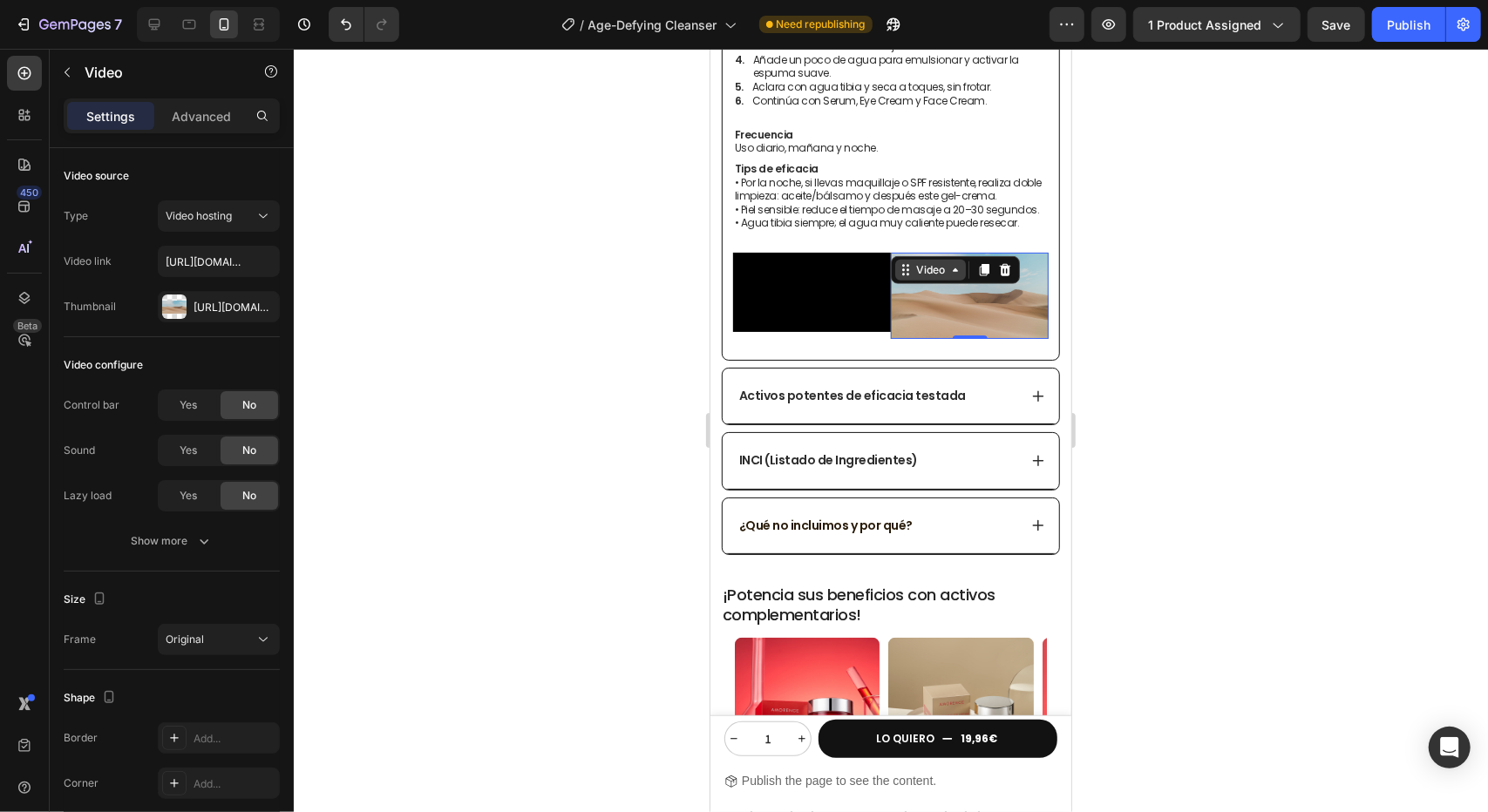
click at [919, 267] on div "Video" at bounding box center [930, 269] width 36 height 16
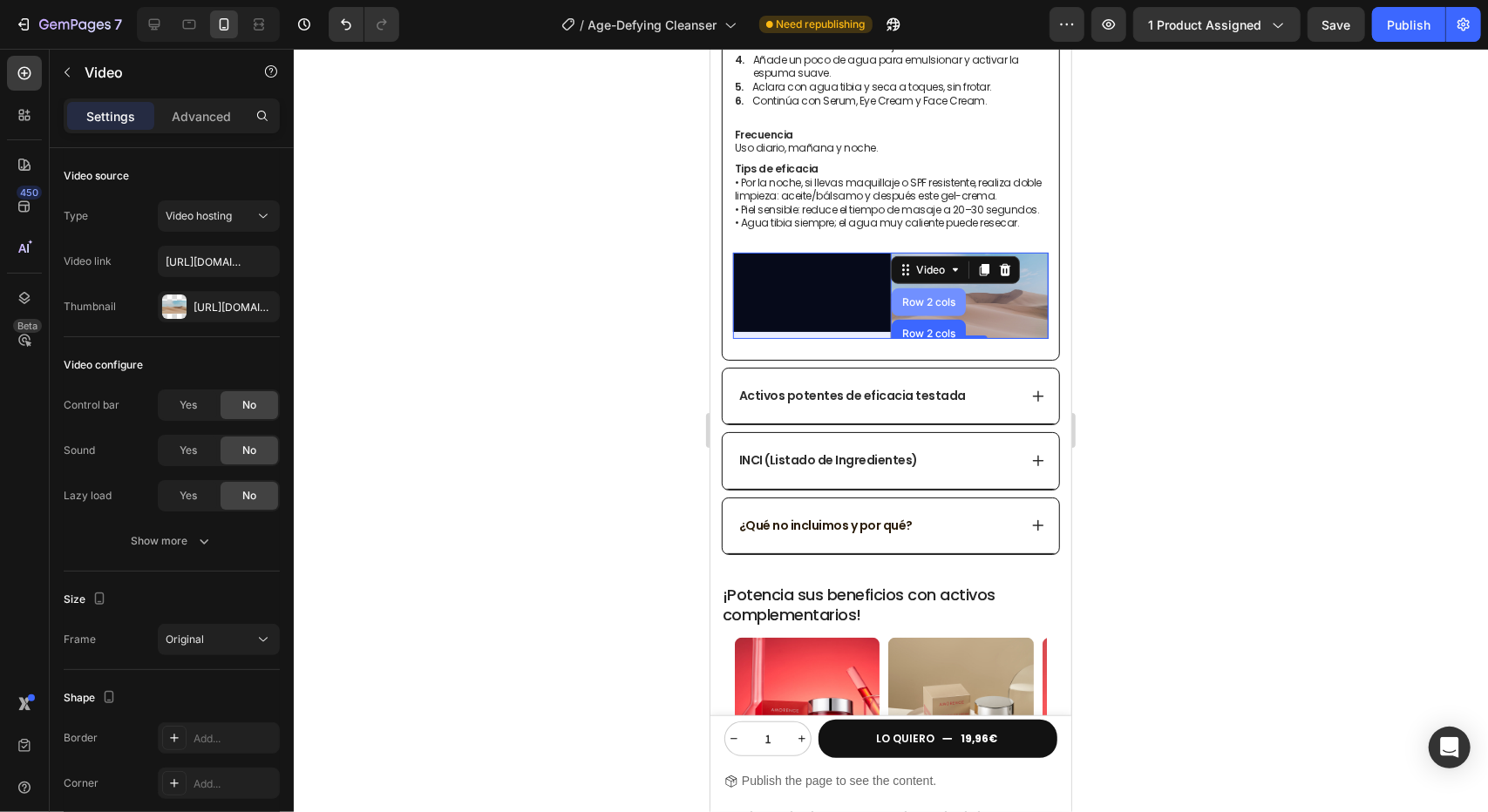
click at [920, 288] on div "Row 2 cols" at bounding box center [928, 302] width 74 height 28
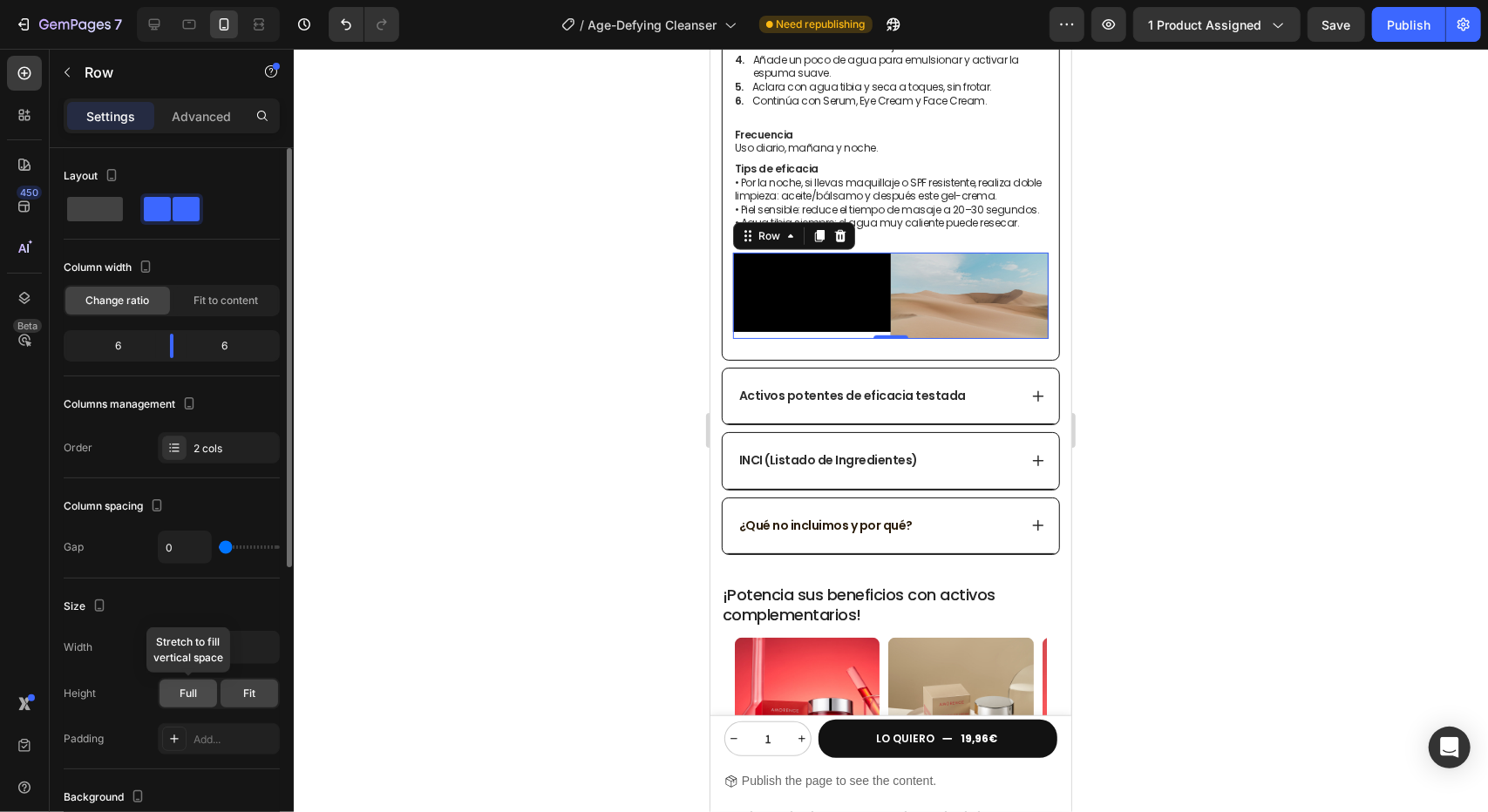
click at [188, 694] on span "Full" at bounding box center [188, 693] width 18 height 16
click at [245, 694] on span "Fit" at bounding box center [249, 693] width 12 height 16
click at [201, 693] on div "Full" at bounding box center [188, 693] width 57 height 28
click at [221, 298] on span "Fit to content" at bounding box center [226, 300] width 65 height 16
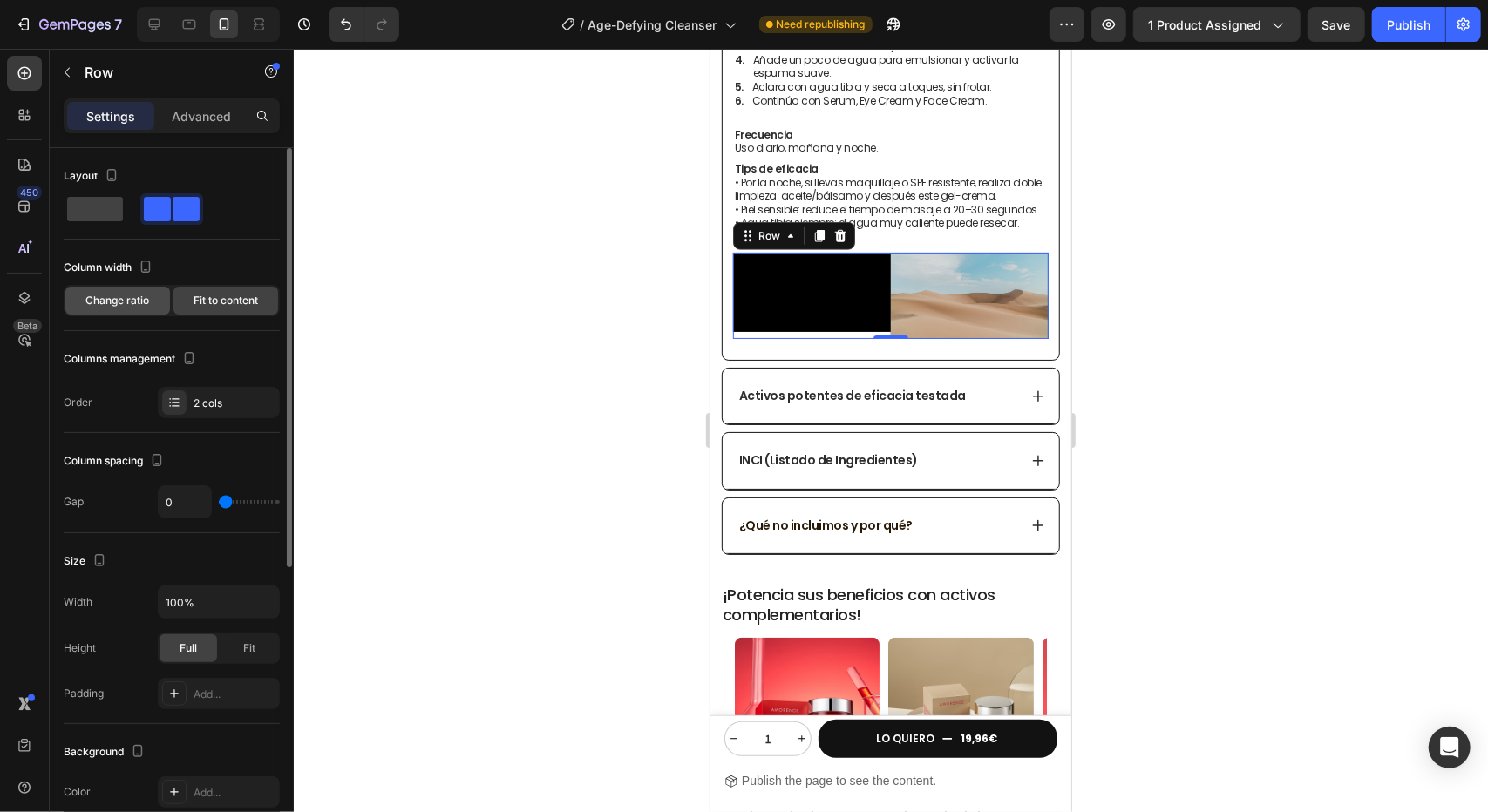
click at [123, 294] on span "Change ratio" at bounding box center [118, 300] width 64 height 16
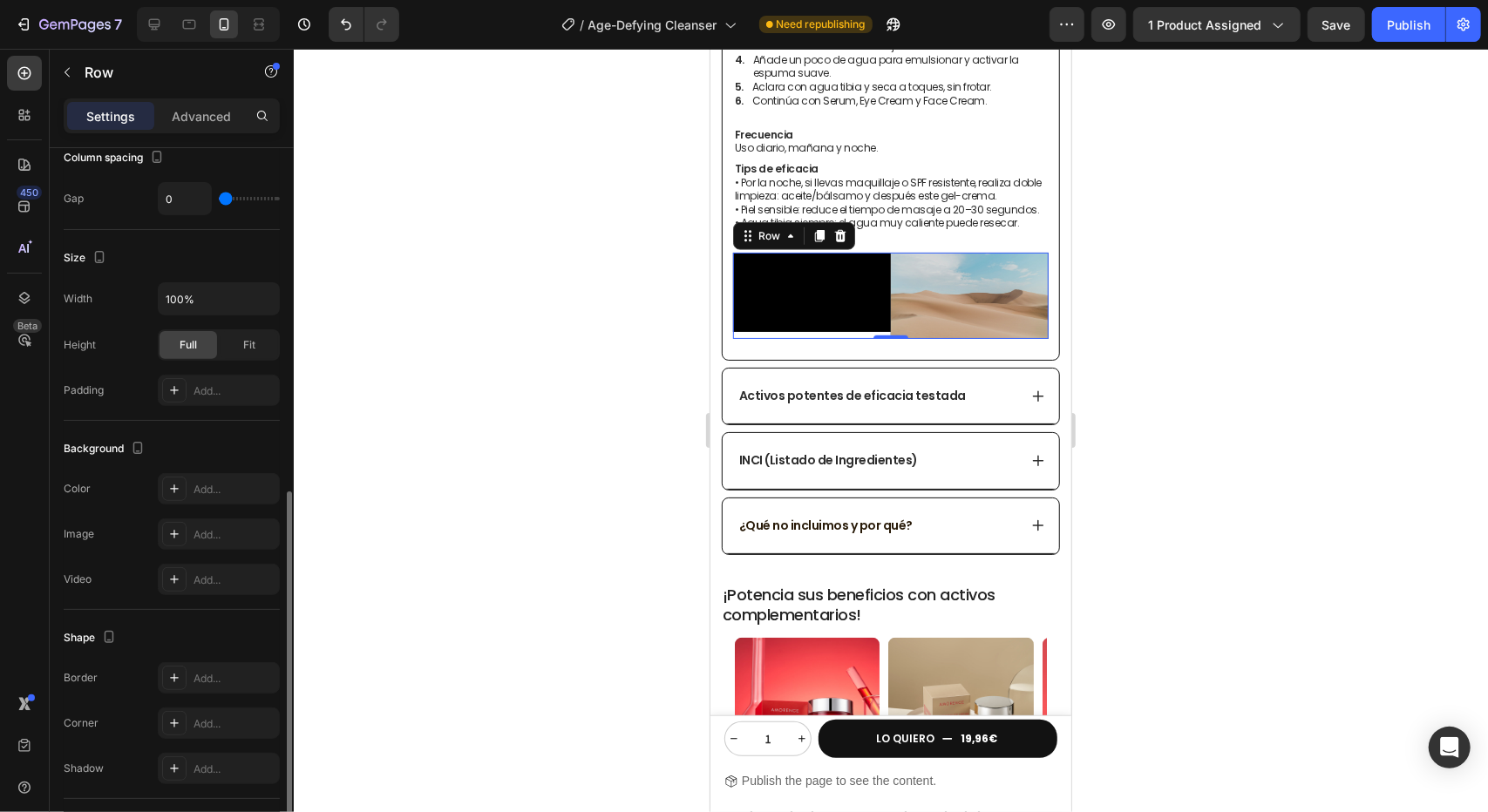
scroll to position [499, 0]
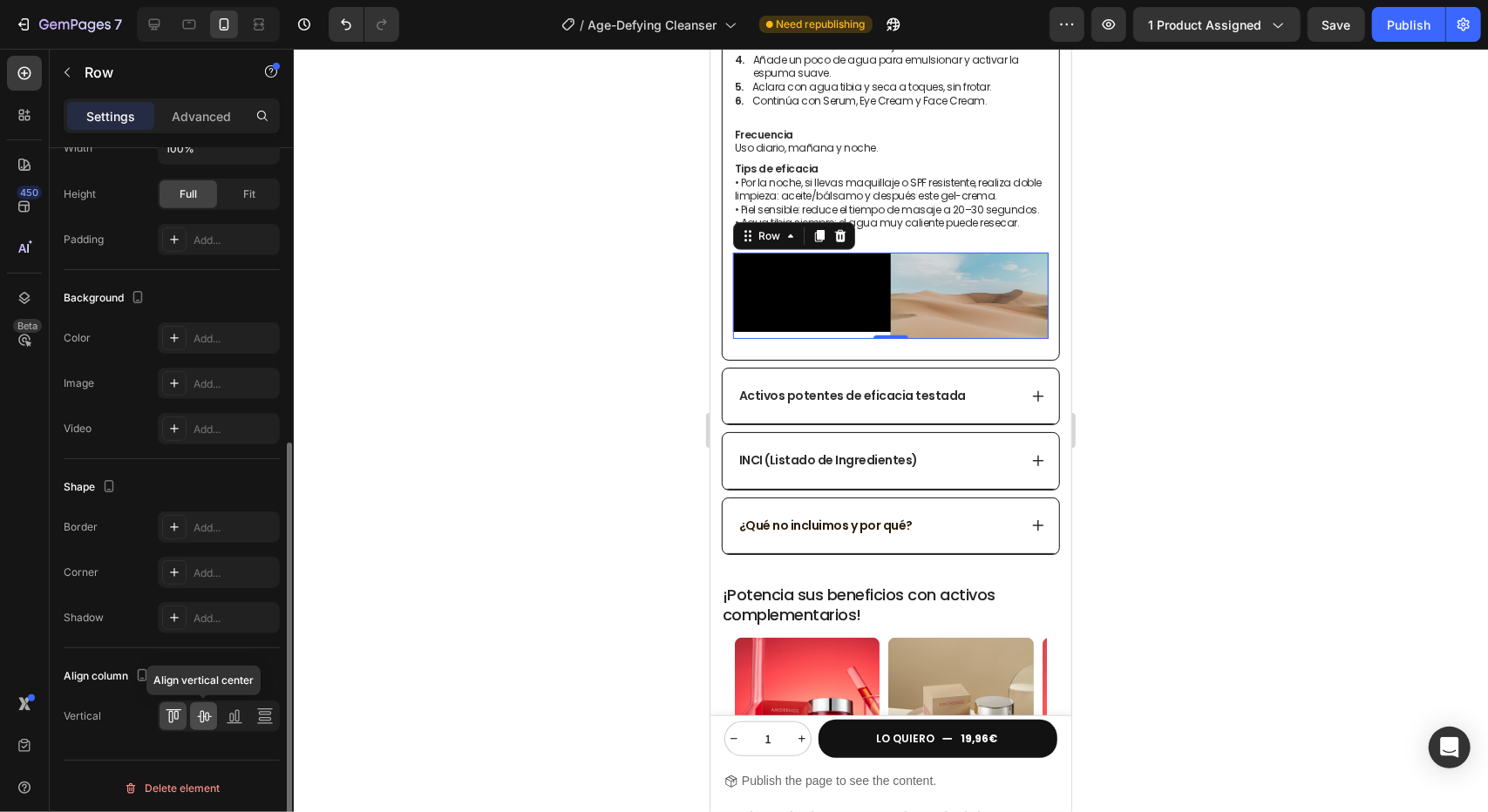
click at [206, 713] on icon at bounding box center [204, 716] width 18 height 18
click at [232, 717] on icon at bounding box center [231, 718] width 5 height 8
click at [202, 718] on icon at bounding box center [204, 717] width 14 height 12
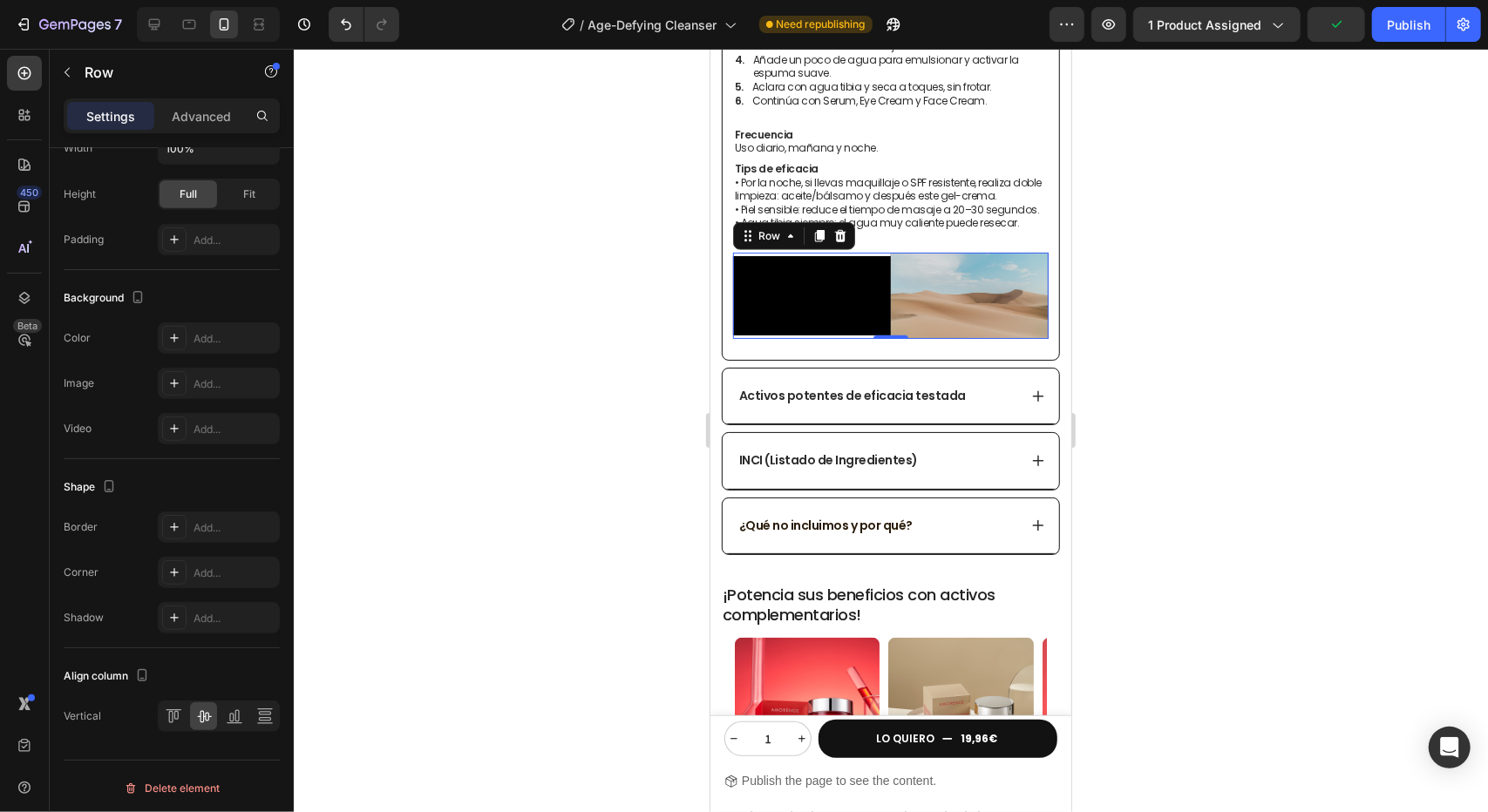
click at [424, 394] on div at bounding box center [891, 431] width 1194 height 764
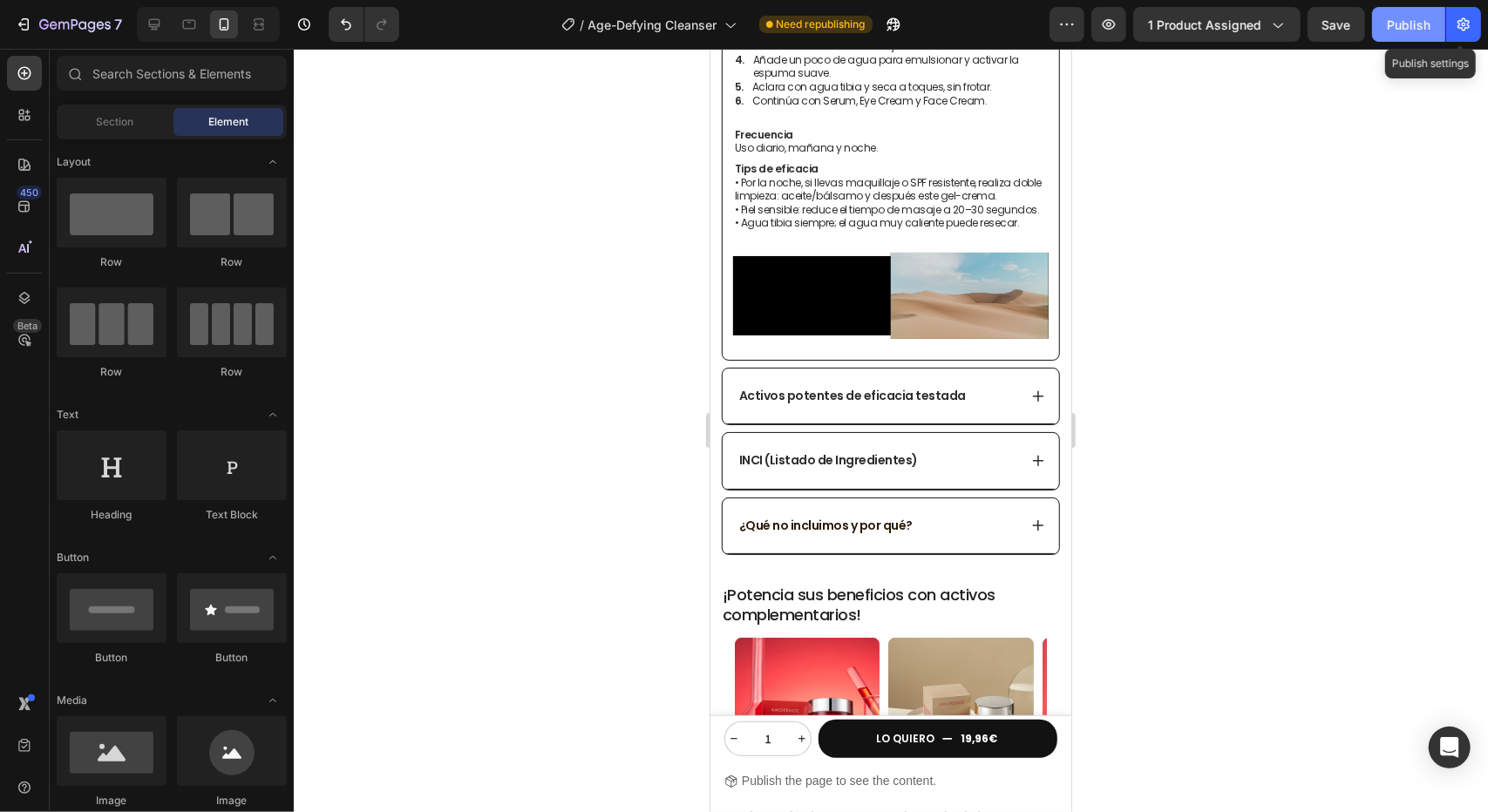
click at [1428, 25] on div "Publish" at bounding box center [1408, 25] width 44 height 19
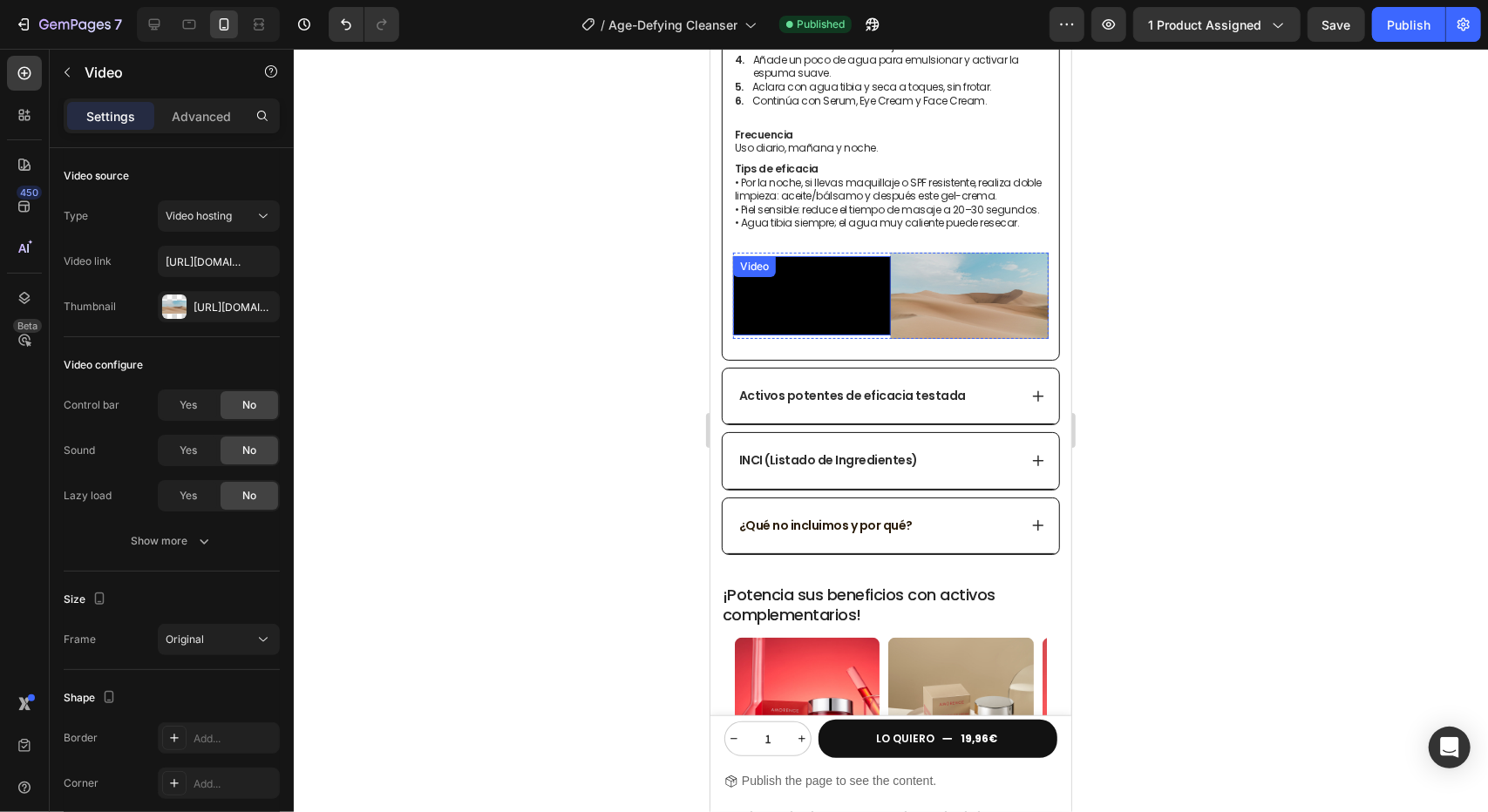
click at [931, 322] on video at bounding box center [969, 294] width 157 height 86
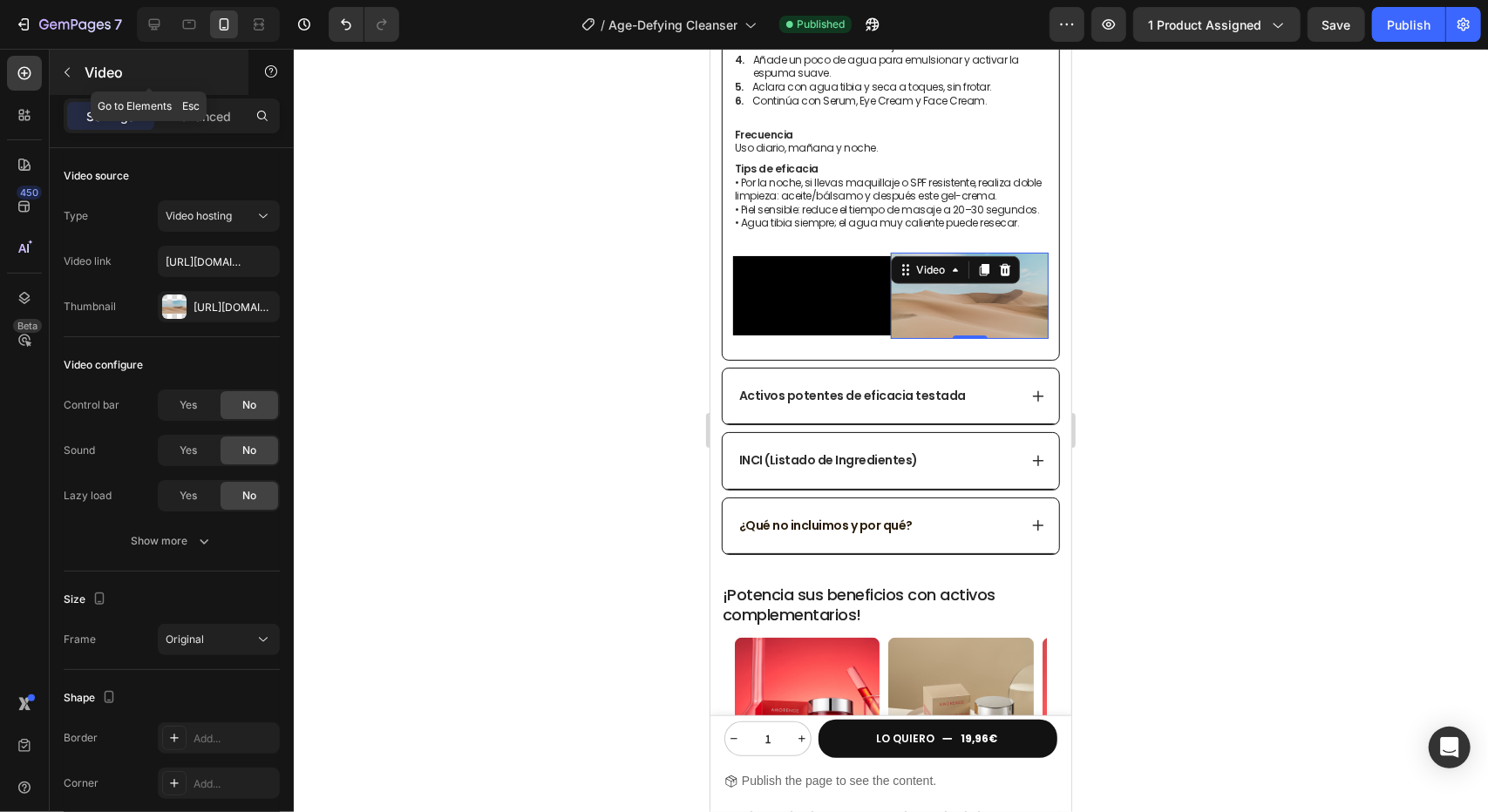
click at [201, 92] on div "Video" at bounding box center [149, 72] width 199 height 45
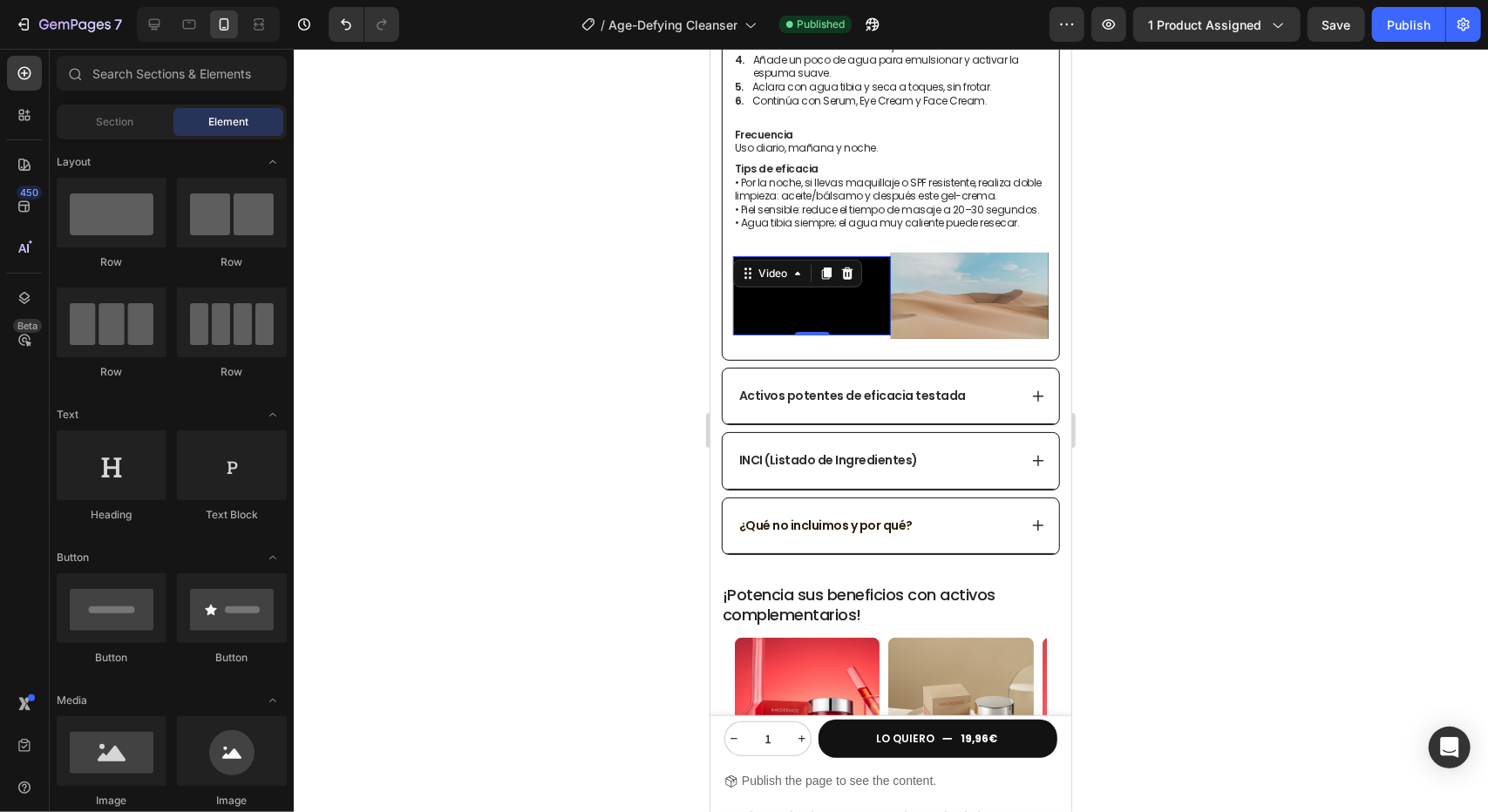
click at [876, 331] on video at bounding box center [811, 295] width 157 height 80
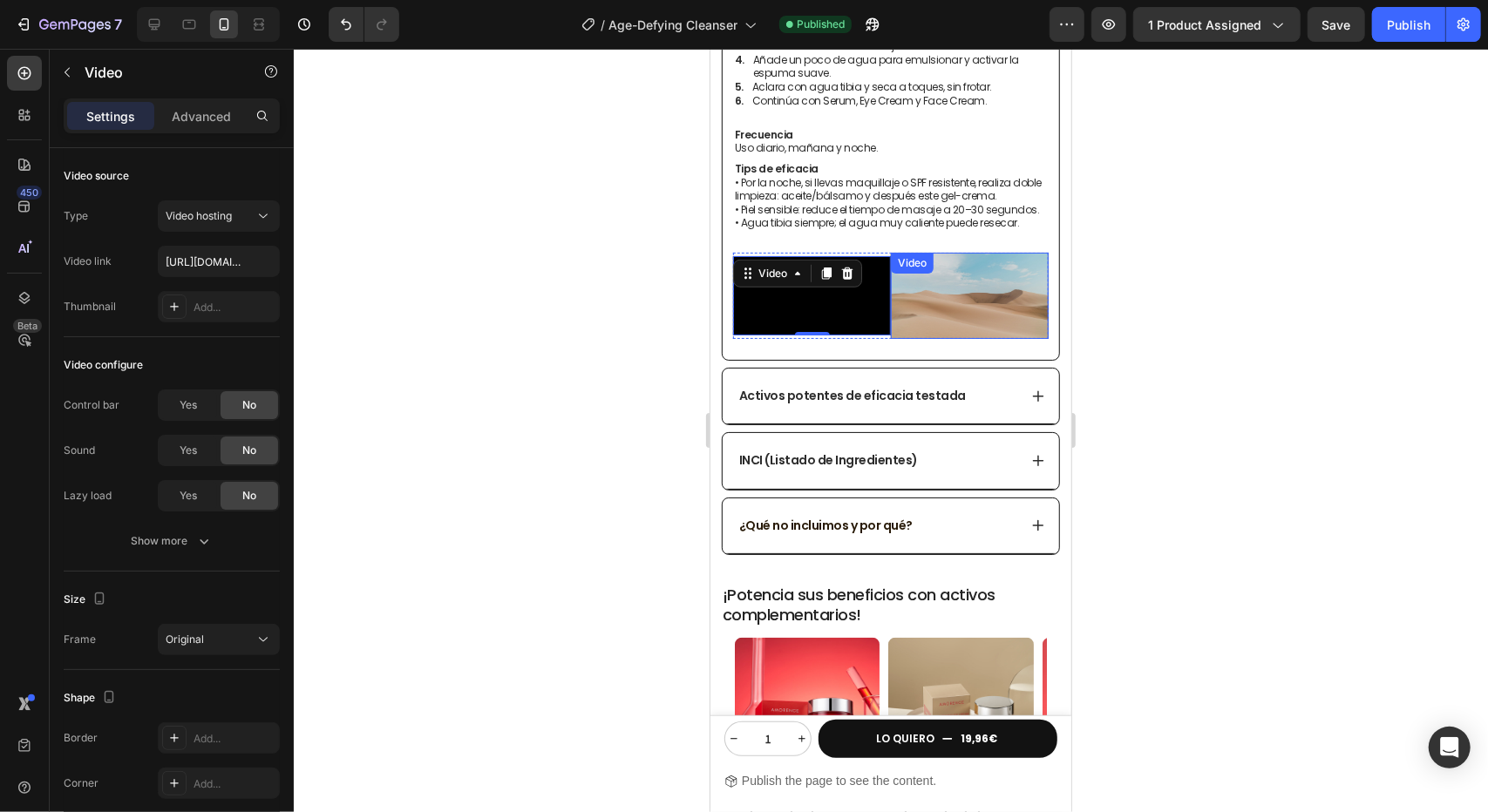
click at [934, 314] on video at bounding box center [969, 294] width 157 height 86
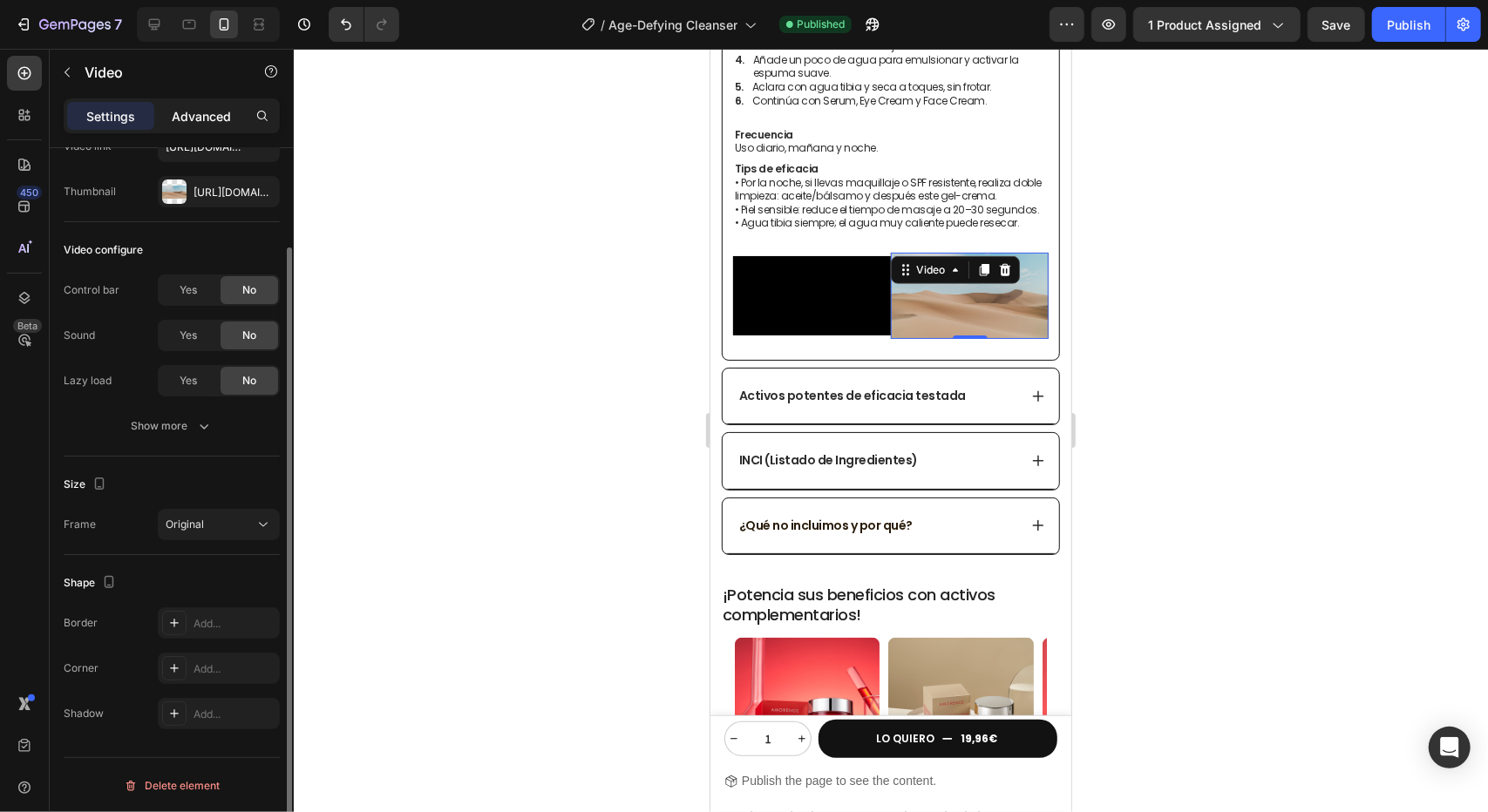
click at [206, 122] on p "Advanced" at bounding box center [201, 117] width 59 height 19
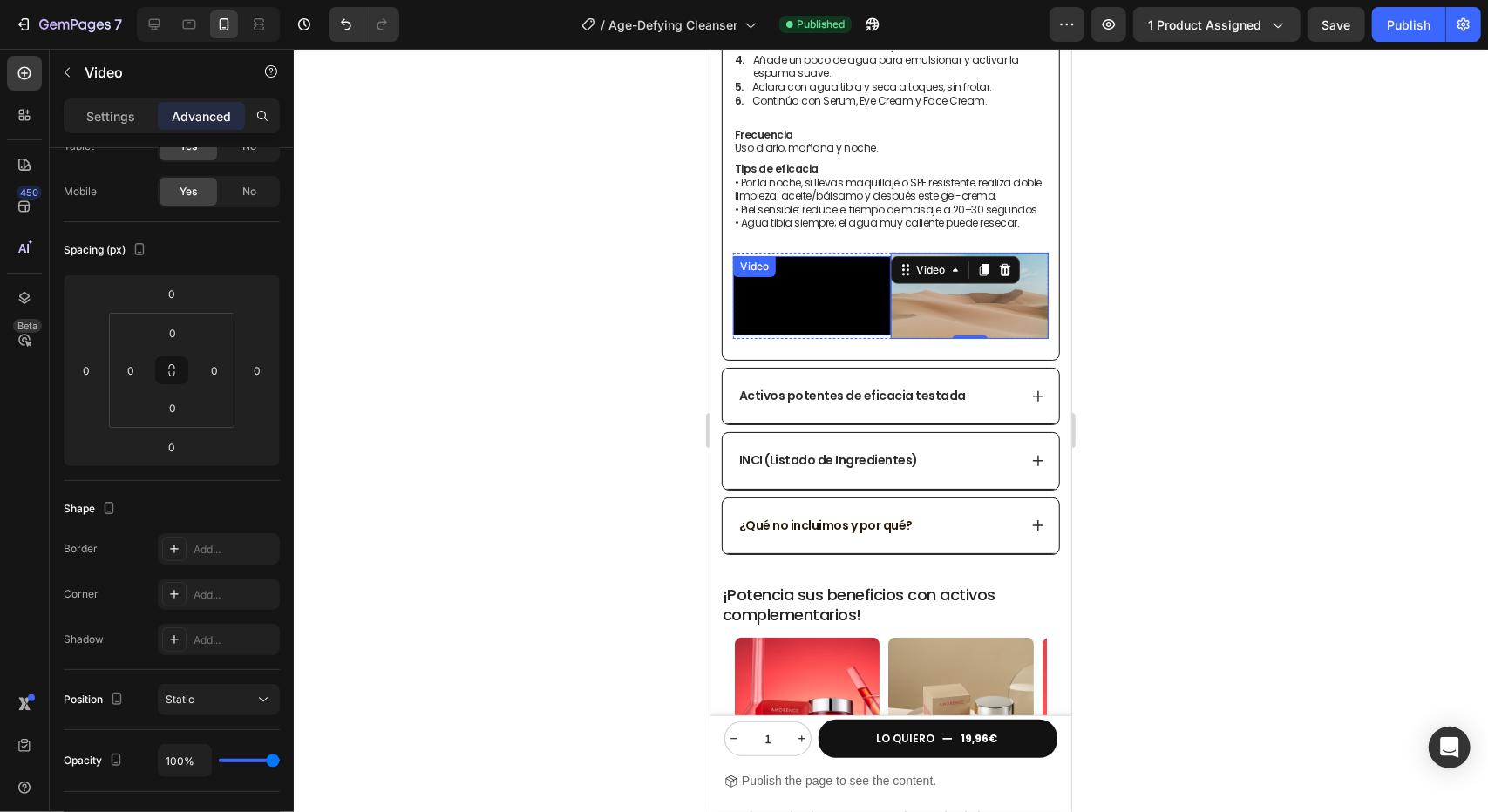
click at [802, 335] on video at bounding box center [811, 295] width 157 height 80
click at [85, 109] on div "Settings" at bounding box center [110, 116] width 87 height 28
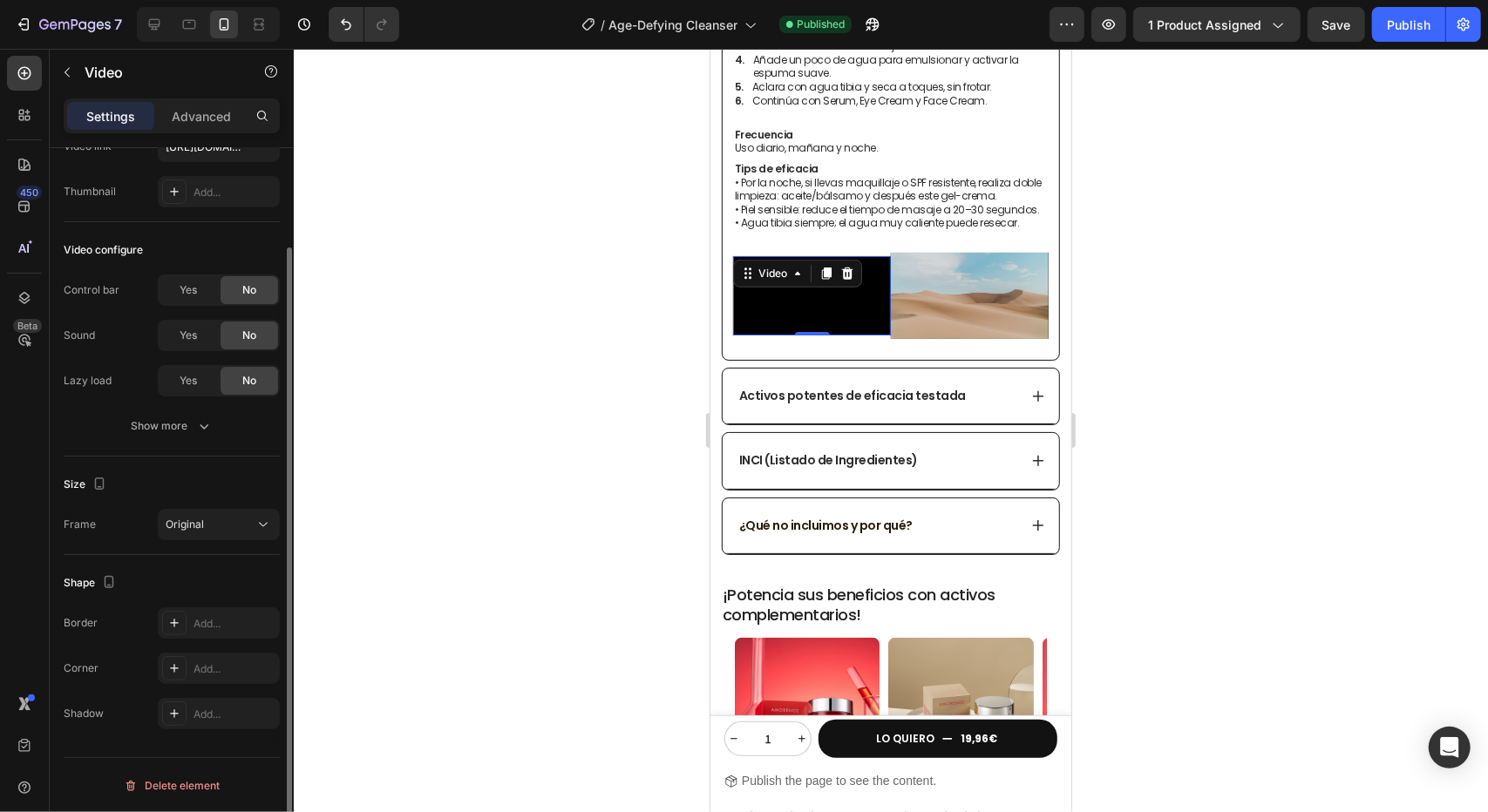
scroll to position [0, 0]
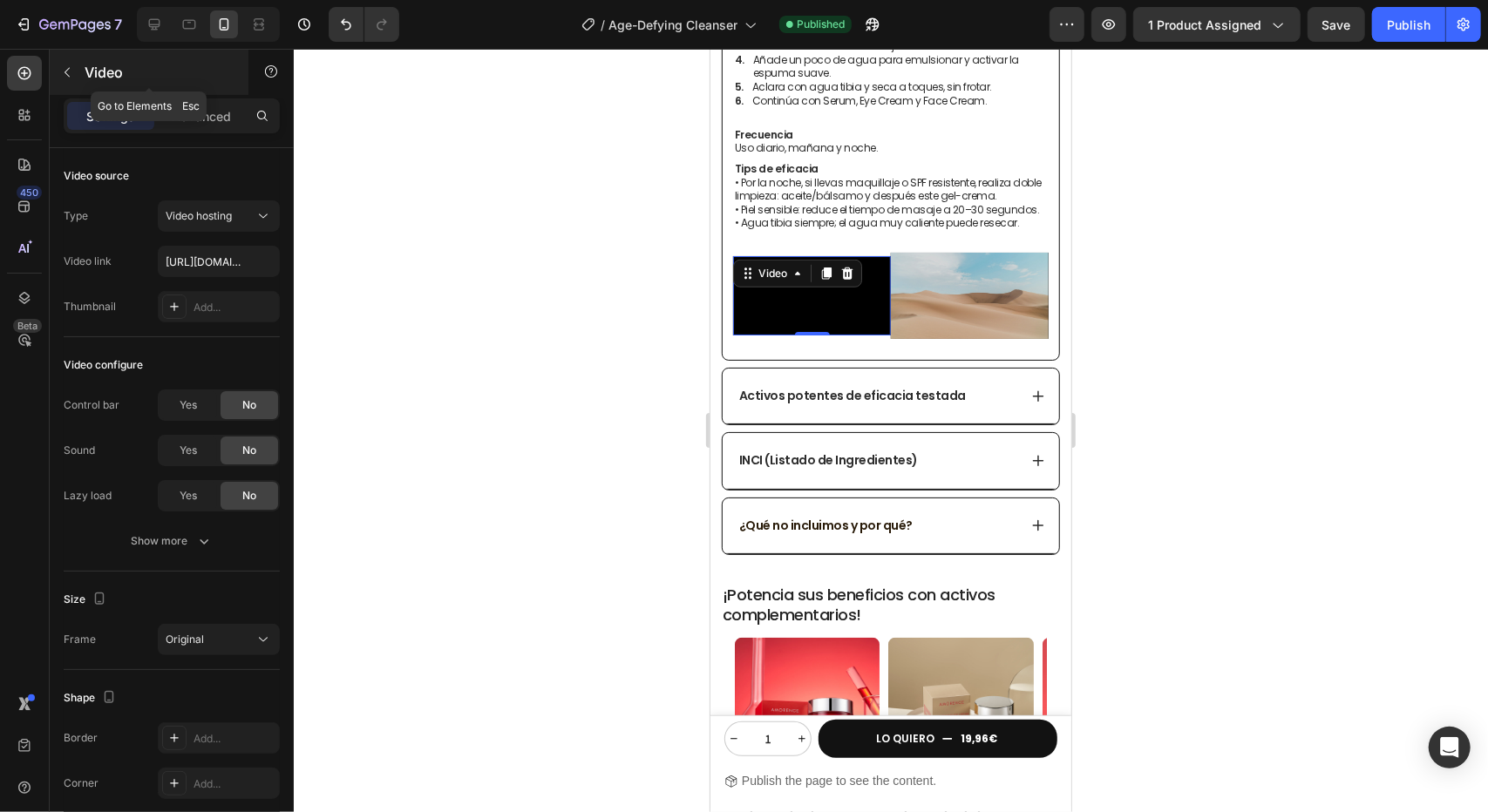
click at [75, 78] on button "button" at bounding box center [67, 72] width 28 height 28
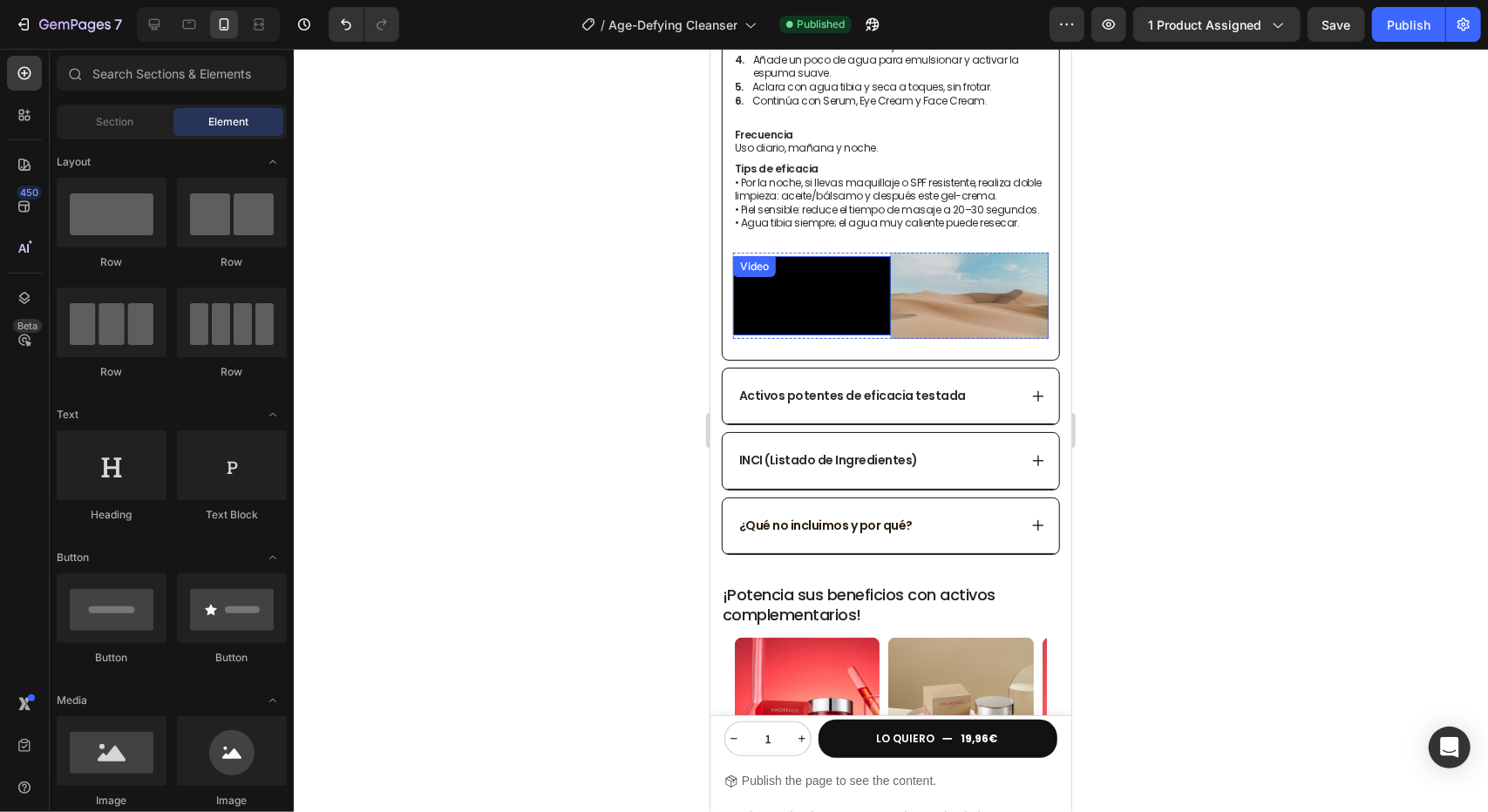
click at [788, 318] on video at bounding box center [811, 295] width 157 height 80
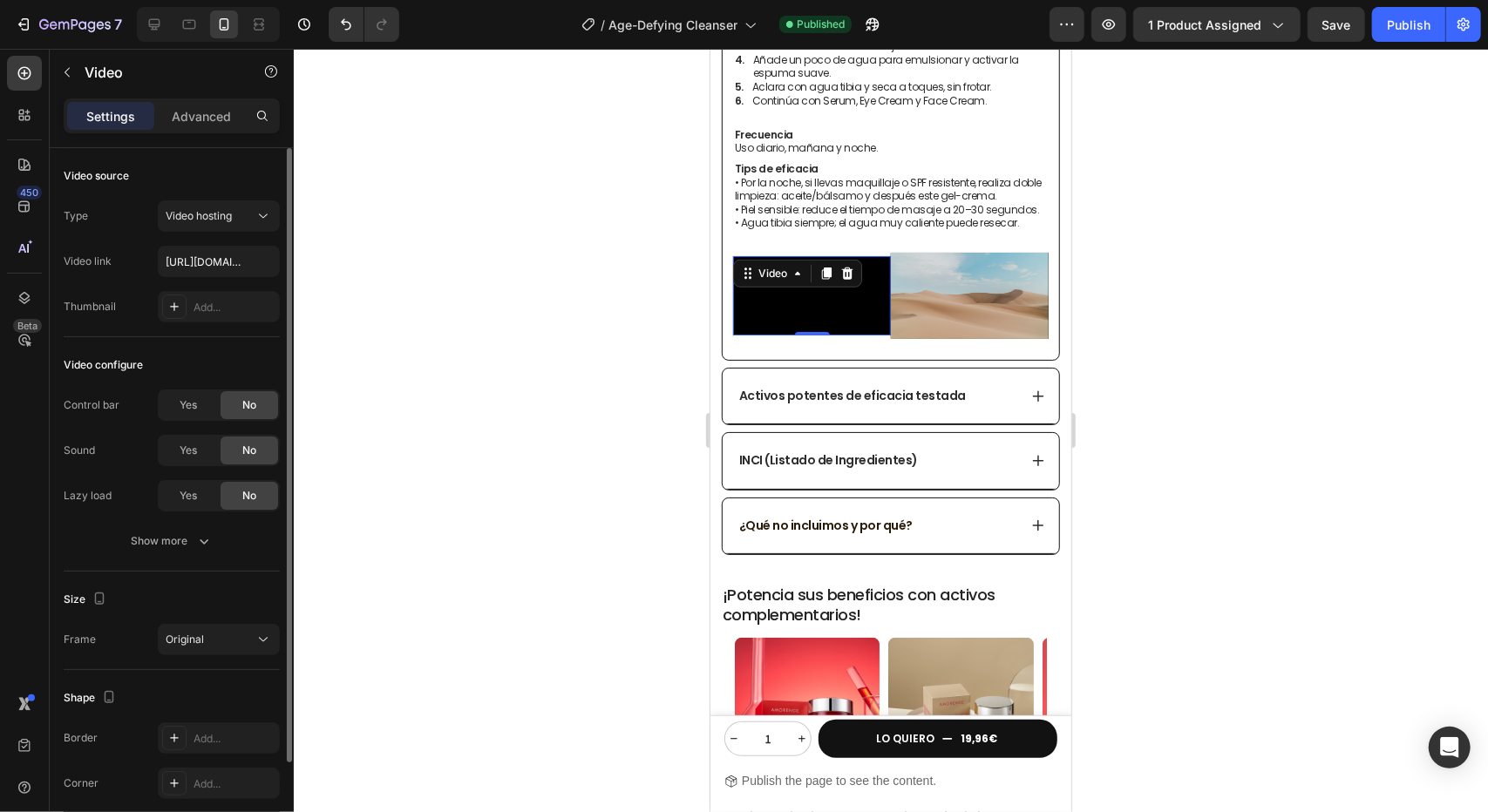
scroll to position [87, 0]
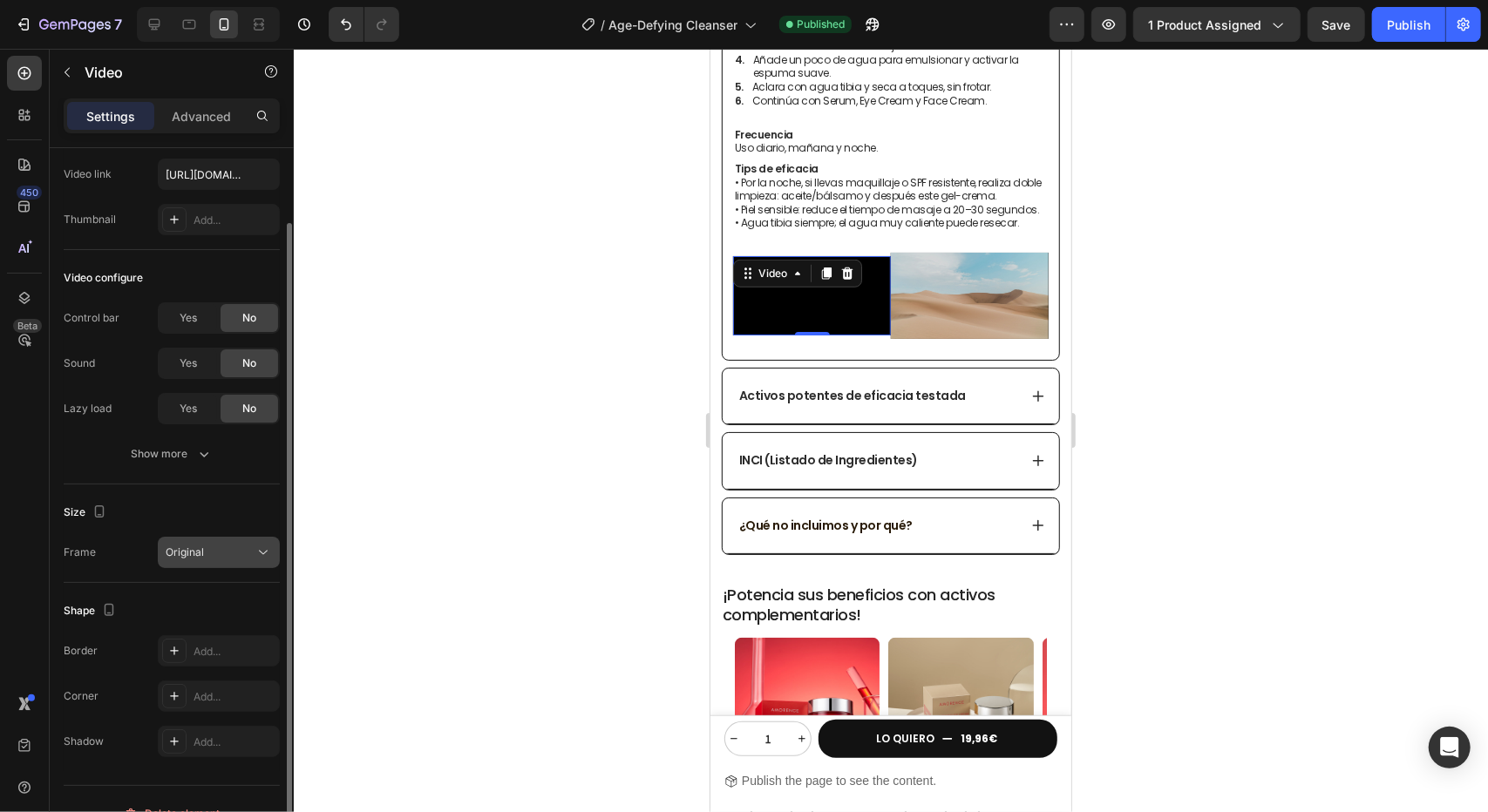
click at [245, 566] on div "Size Frame Original" at bounding box center [171, 533] width 216 height 98
click at [243, 556] on div "Original" at bounding box center [210, 552] width 89 height 16
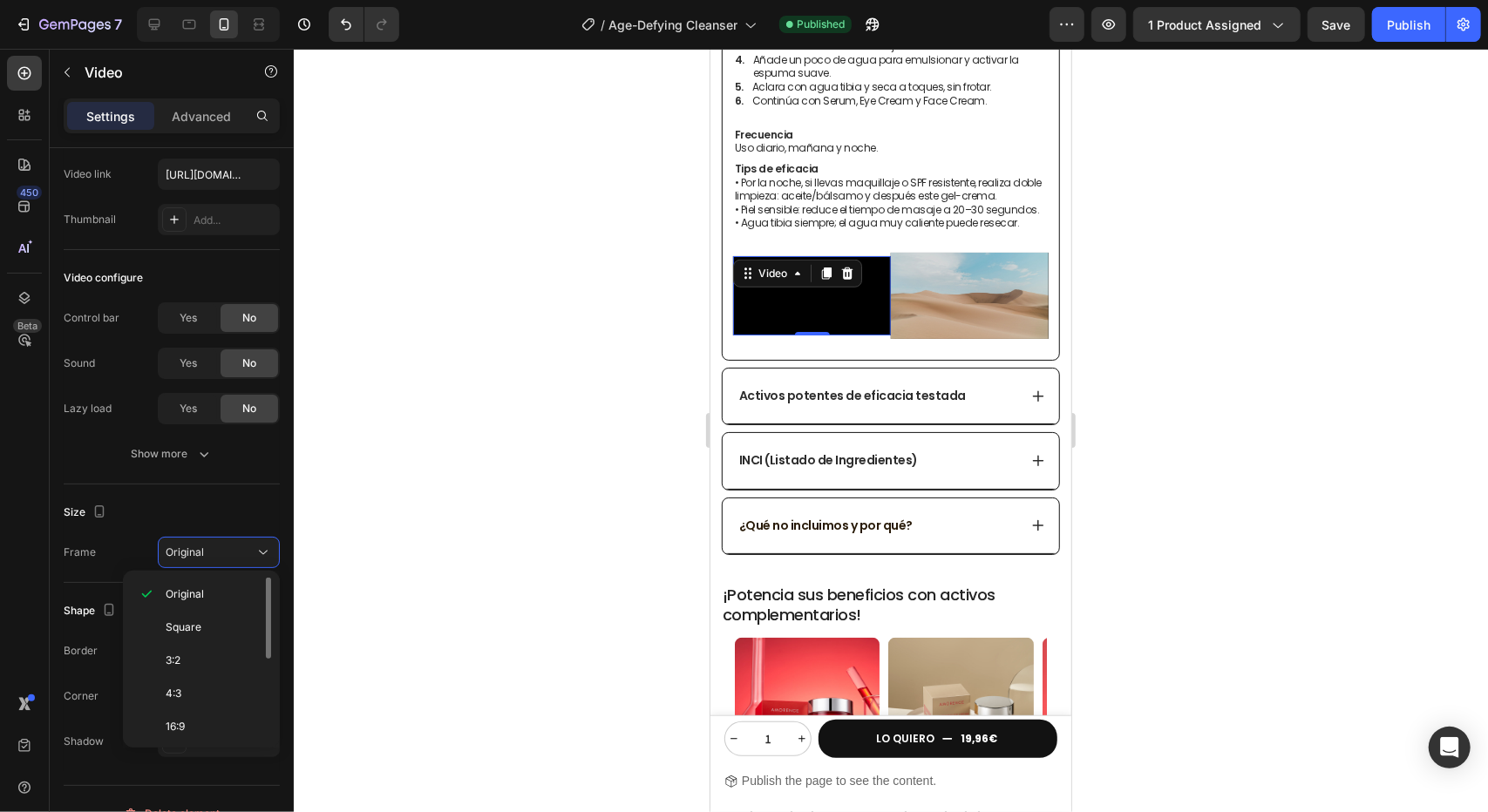
scroll to position [162, 0]
click at [219, 694] on p "9:16" at bounding box center [212, 697] width 93 height 16
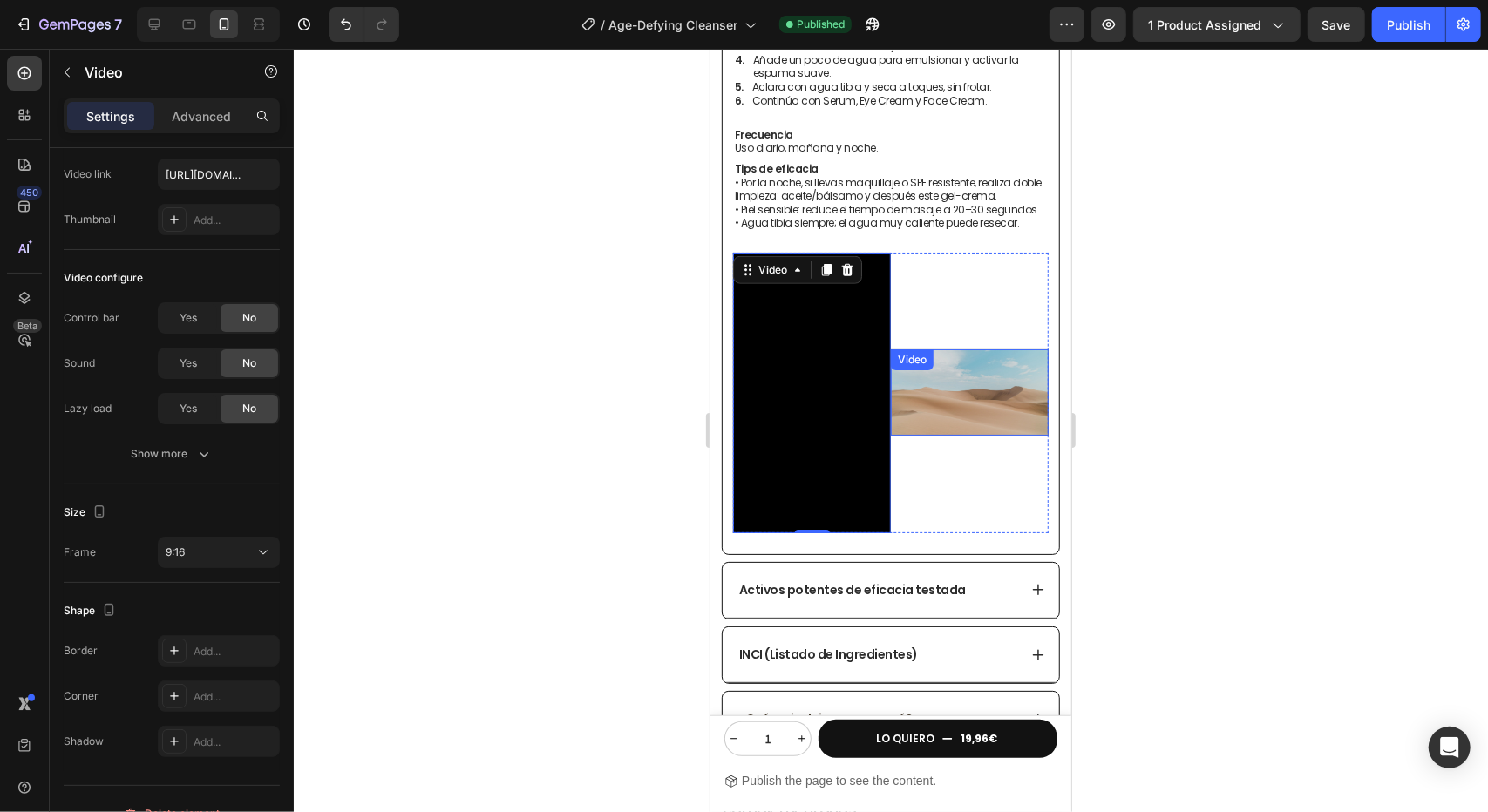
click at [948, 377] on video at bounding box center [969, 392] width 157 height 86
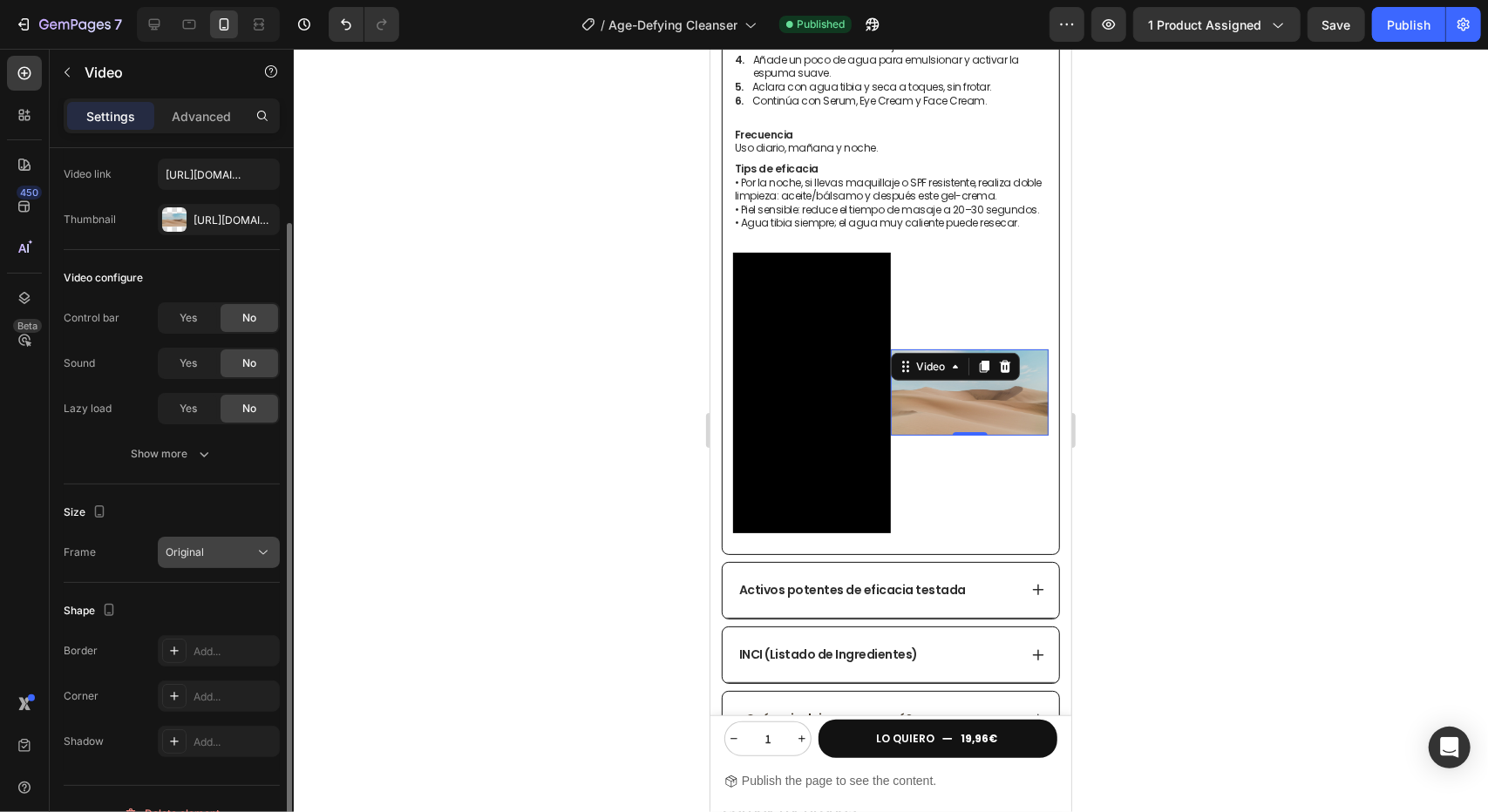
click at [239, 562] on button "Original" at bounding box center [219, 553] width 122 height 31
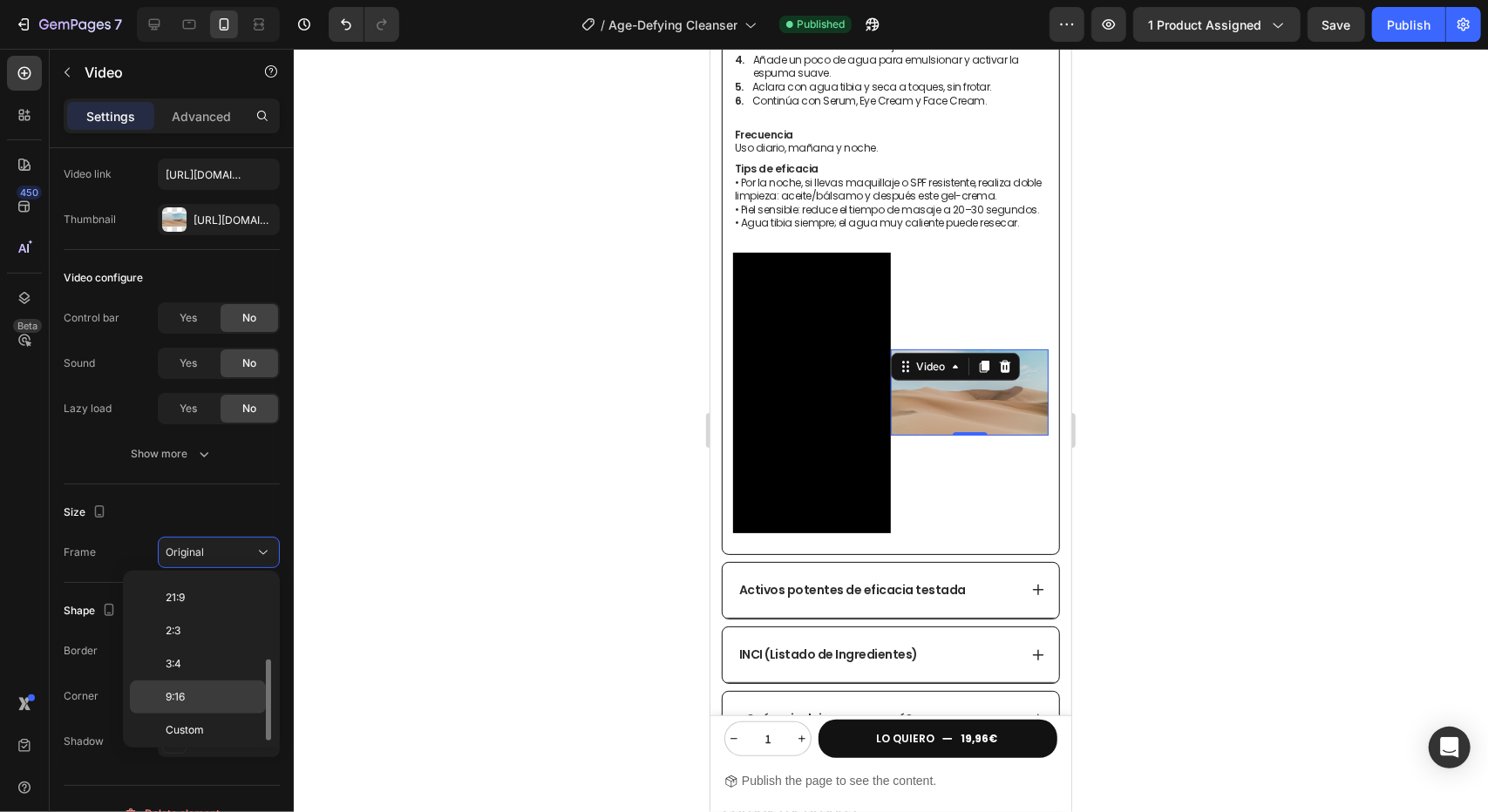
click at [223, 714] on div "9:16" at bounding box center [197, 731] width 136 height 33
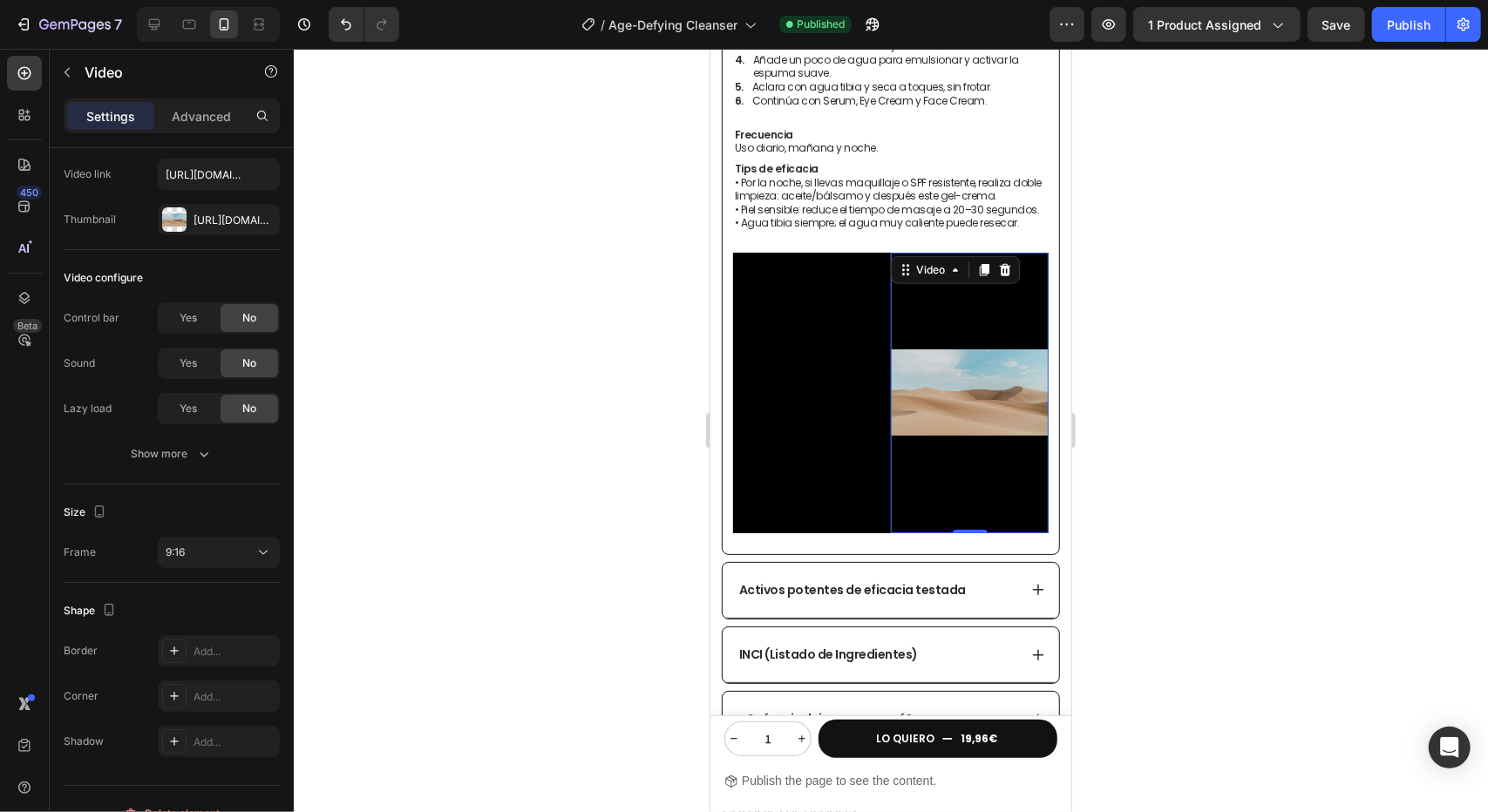
click at [642, 426] on div at bounding box center [891, 431] width 1194 height 764
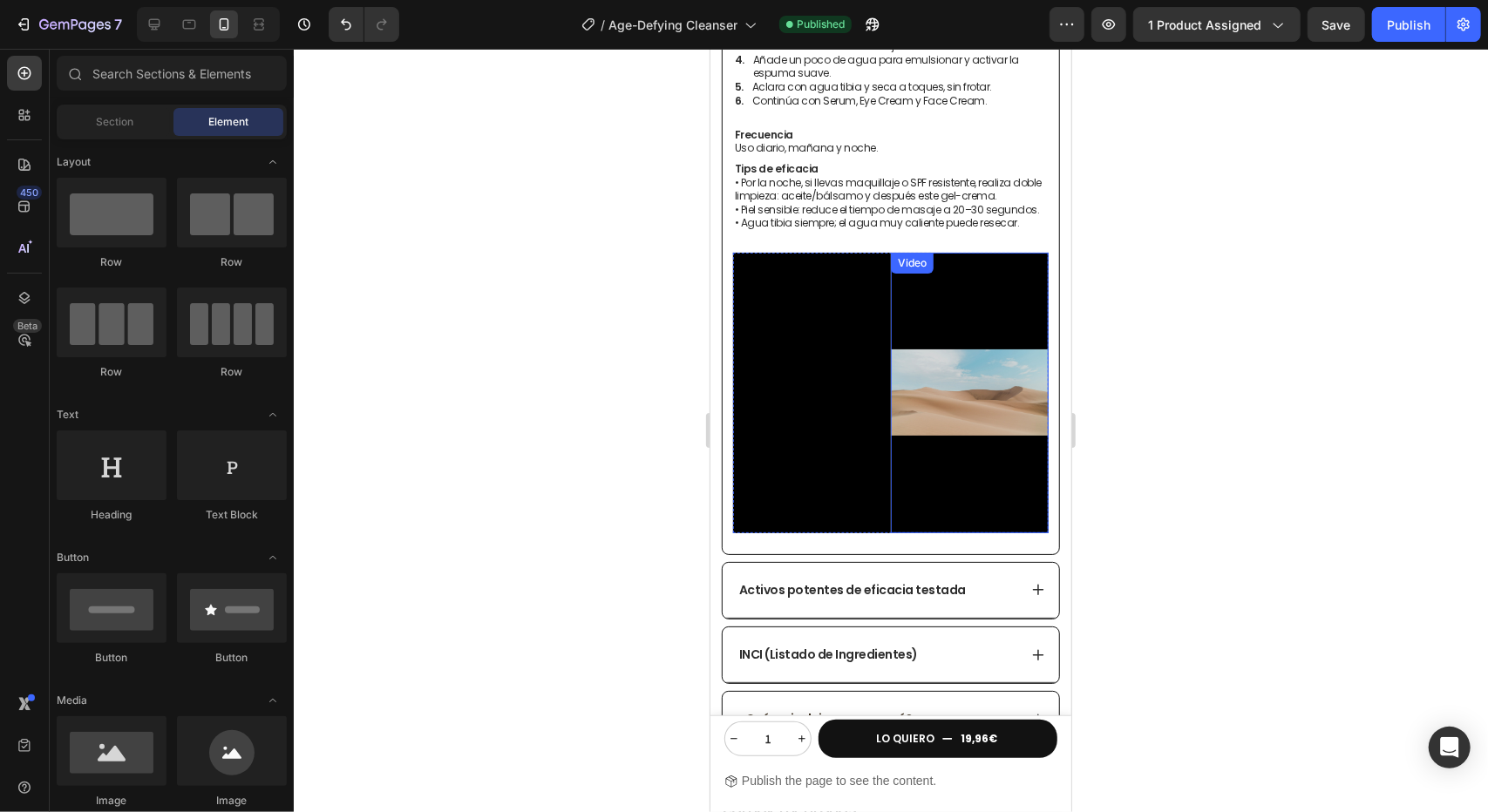
click at [930, 334] on video at bounding box center [969, 392] width 157 height 281
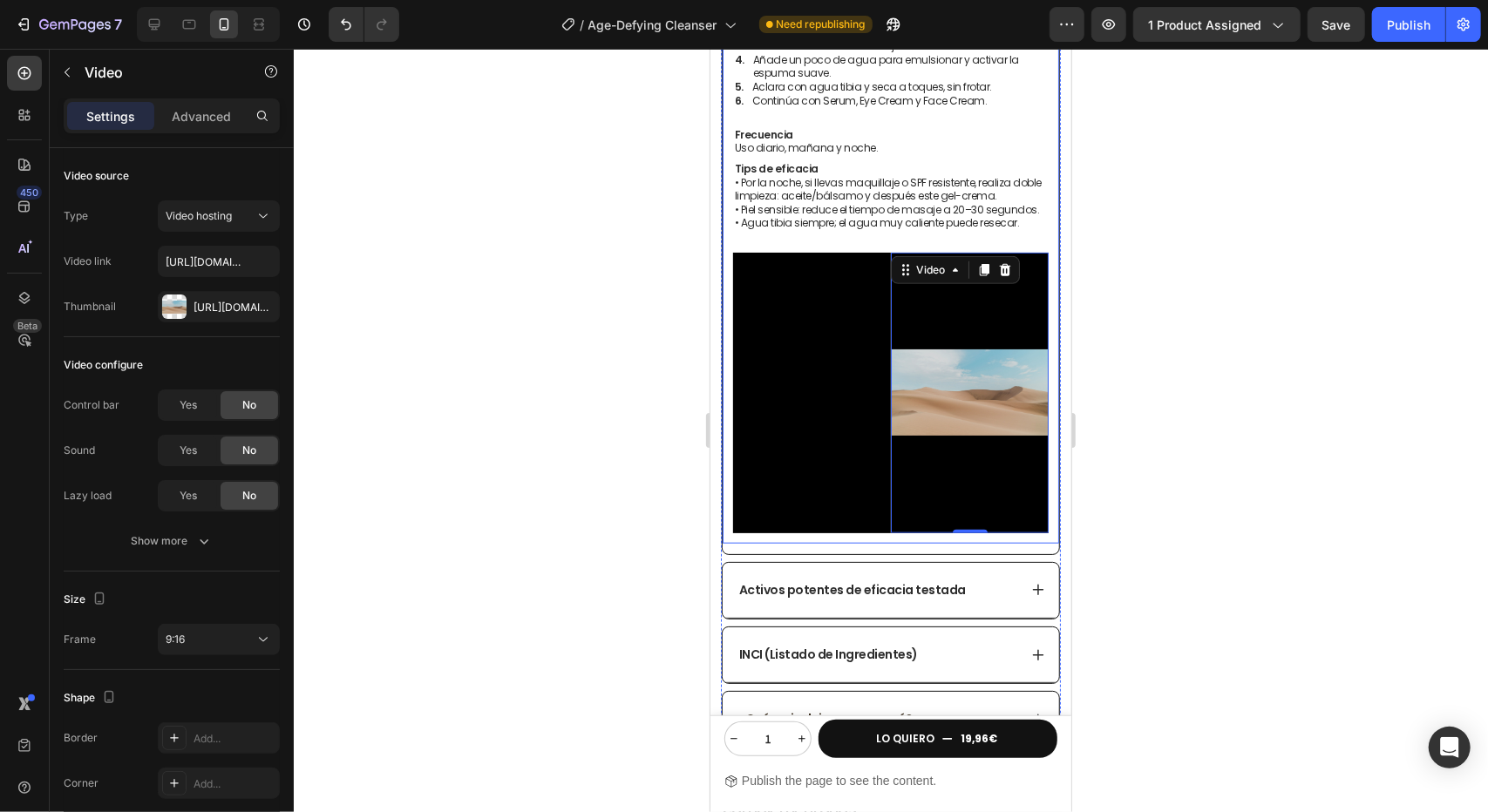
click at [553, 321] on div at bounding box center [891, 431] width 1194 height 764
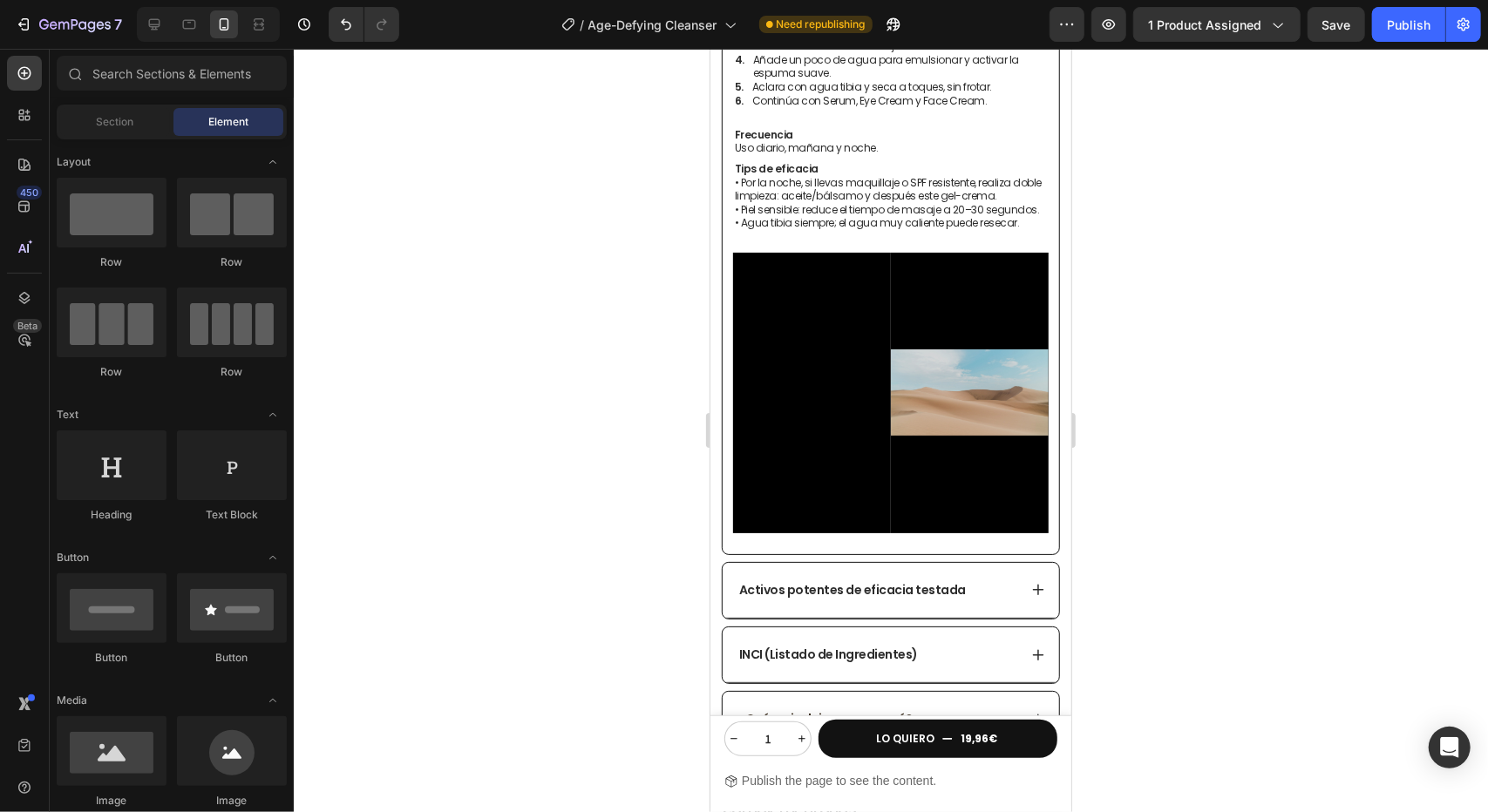
click at [1172, 348] on div at bounding box center [891, 431] width 1194 height 764
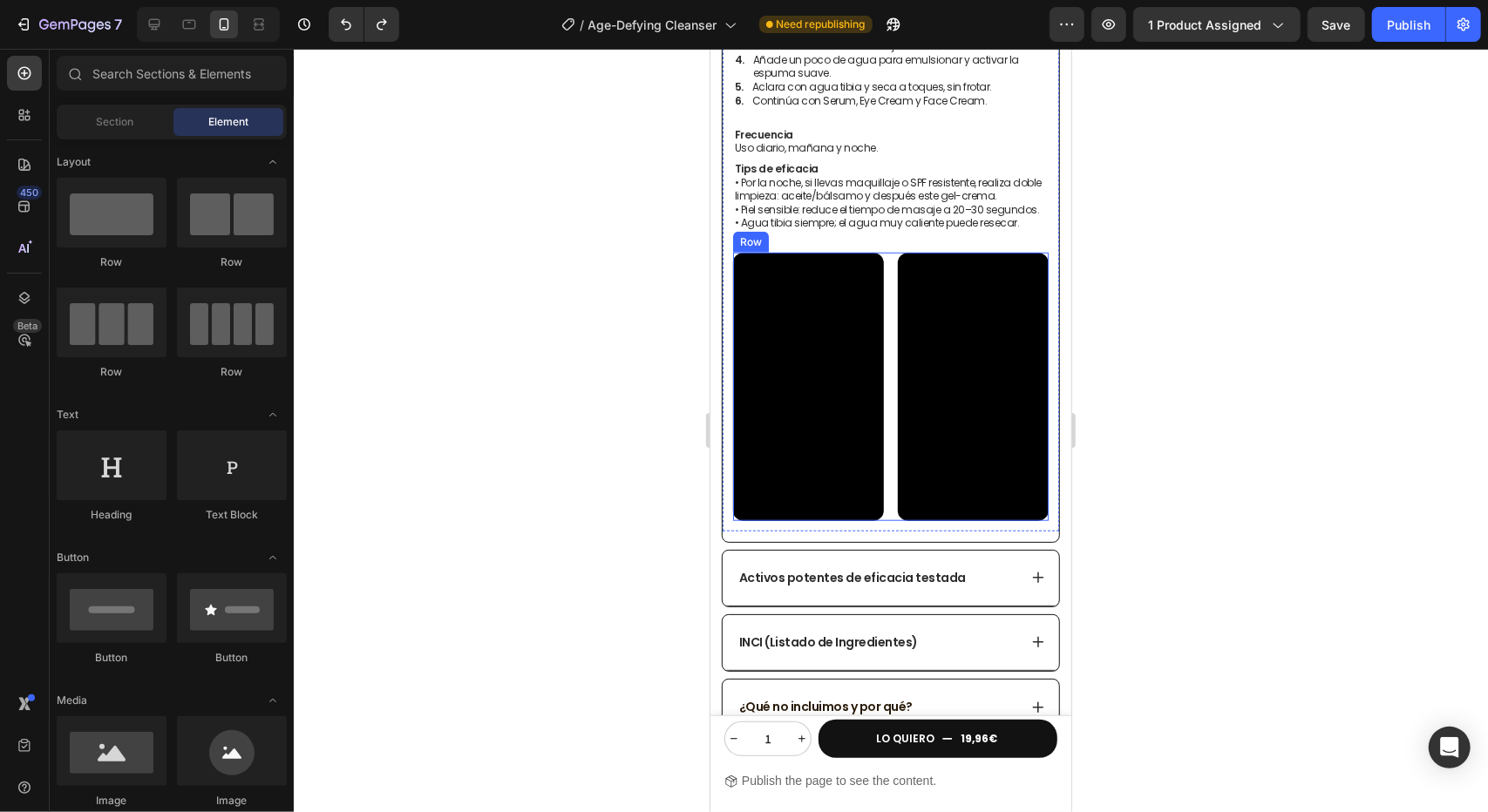
click at [879, 352] on div "Video Video Row" at bounding box center [890, 386] width 316 height 269
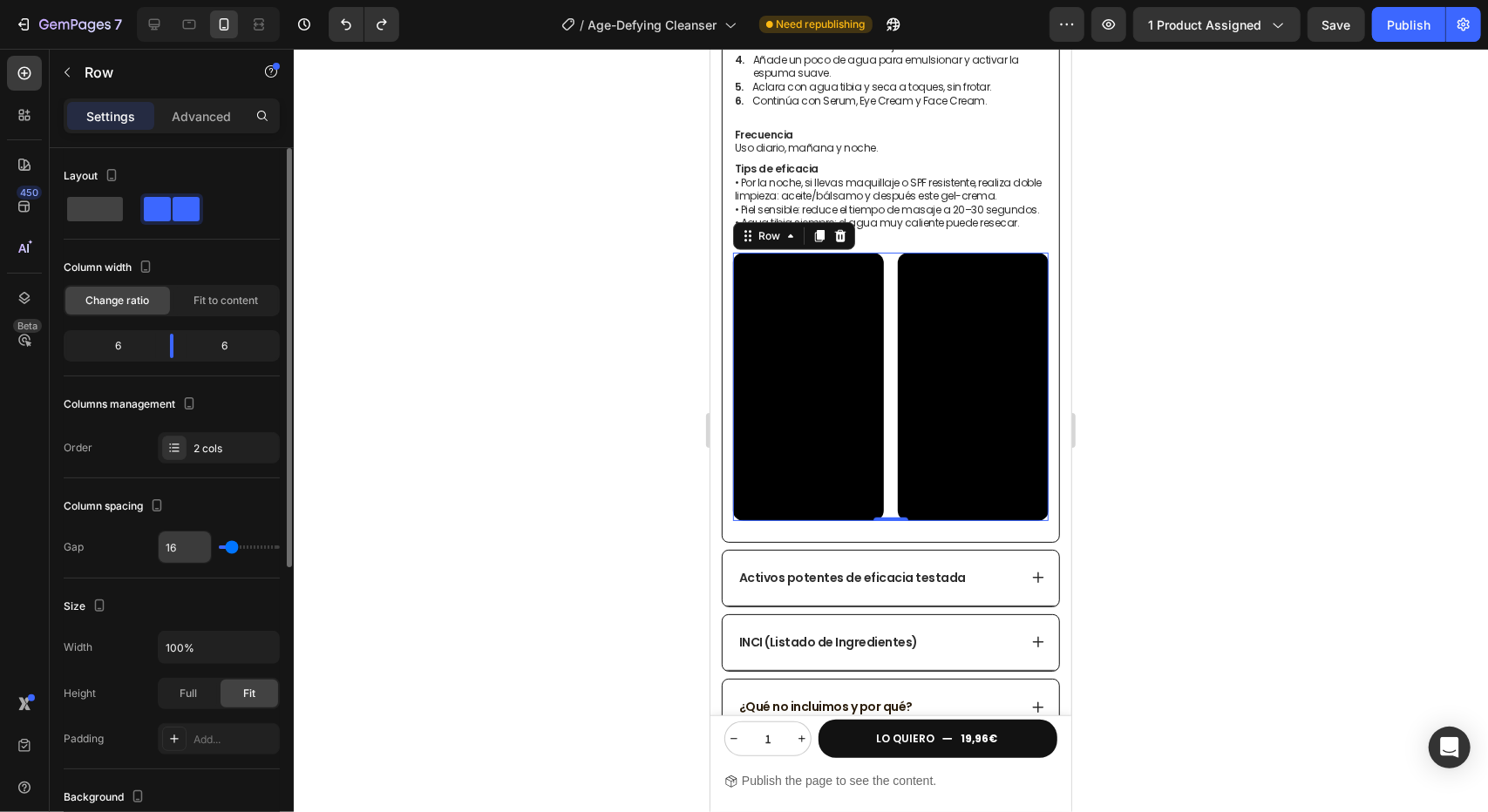
click at [181, 544] on input "16" at bounding box center [184, 547] width 52 height 31
type input "8"
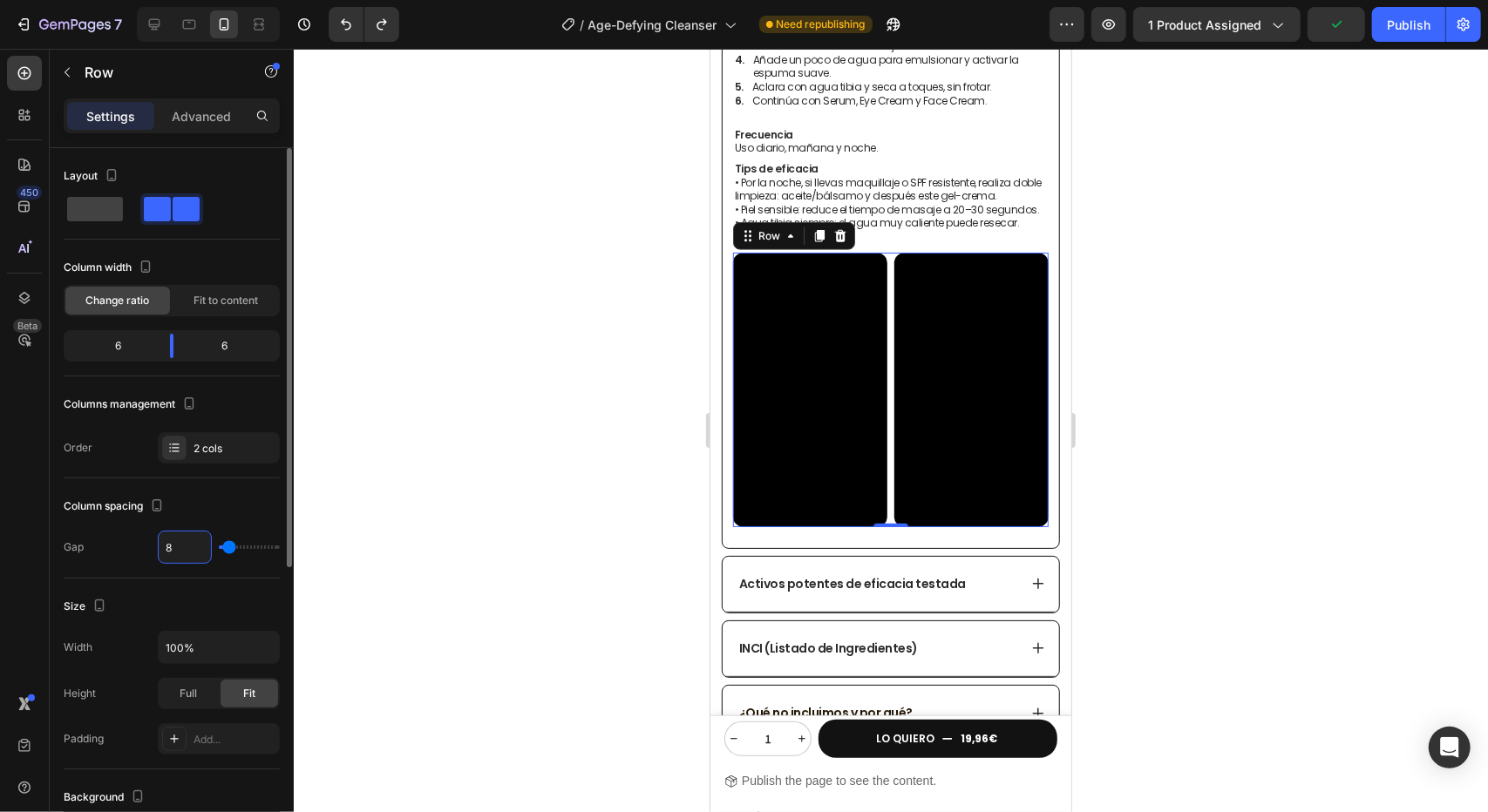
type input "8"
click at [233, 503] on div "Column spacing" at bounding box center [171, 506] width 216 height 28
click at [466, 422] on div at bounding box center [891, 431] width 1194 height 764
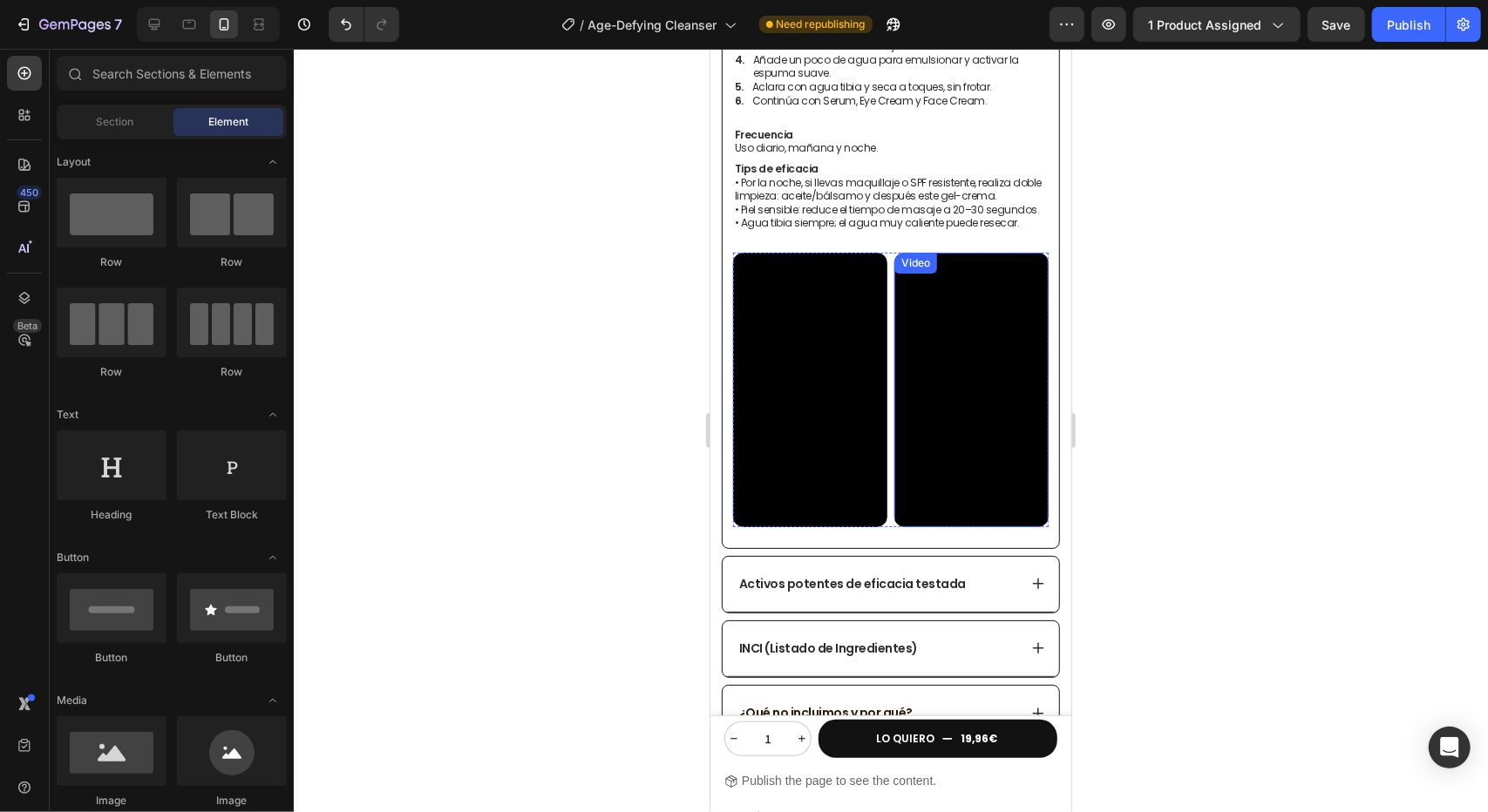
click at [945, 253] on div "Video" at bounding box center [970, 389] width 155 height 275
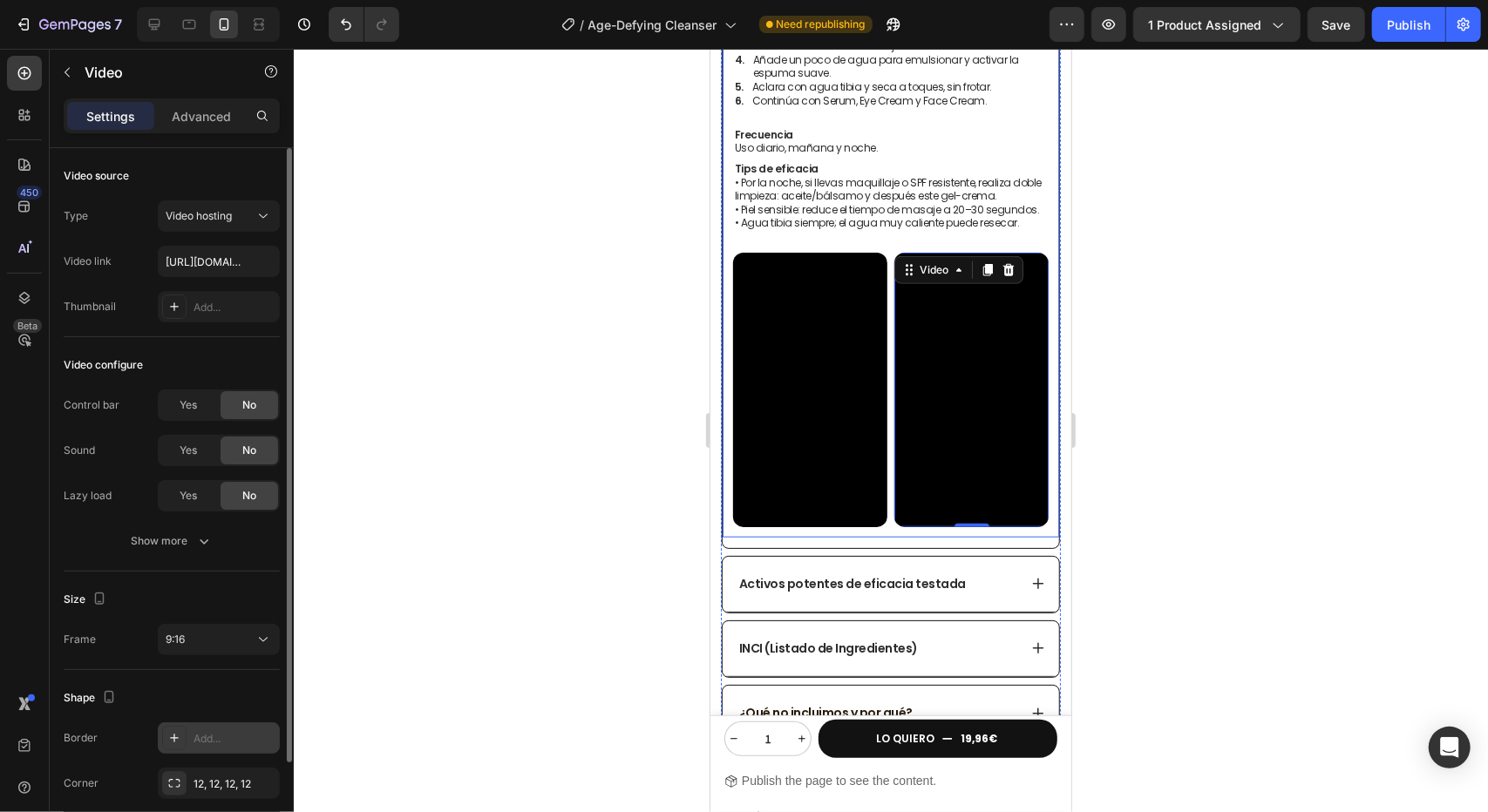
scroll to position [115, 0]
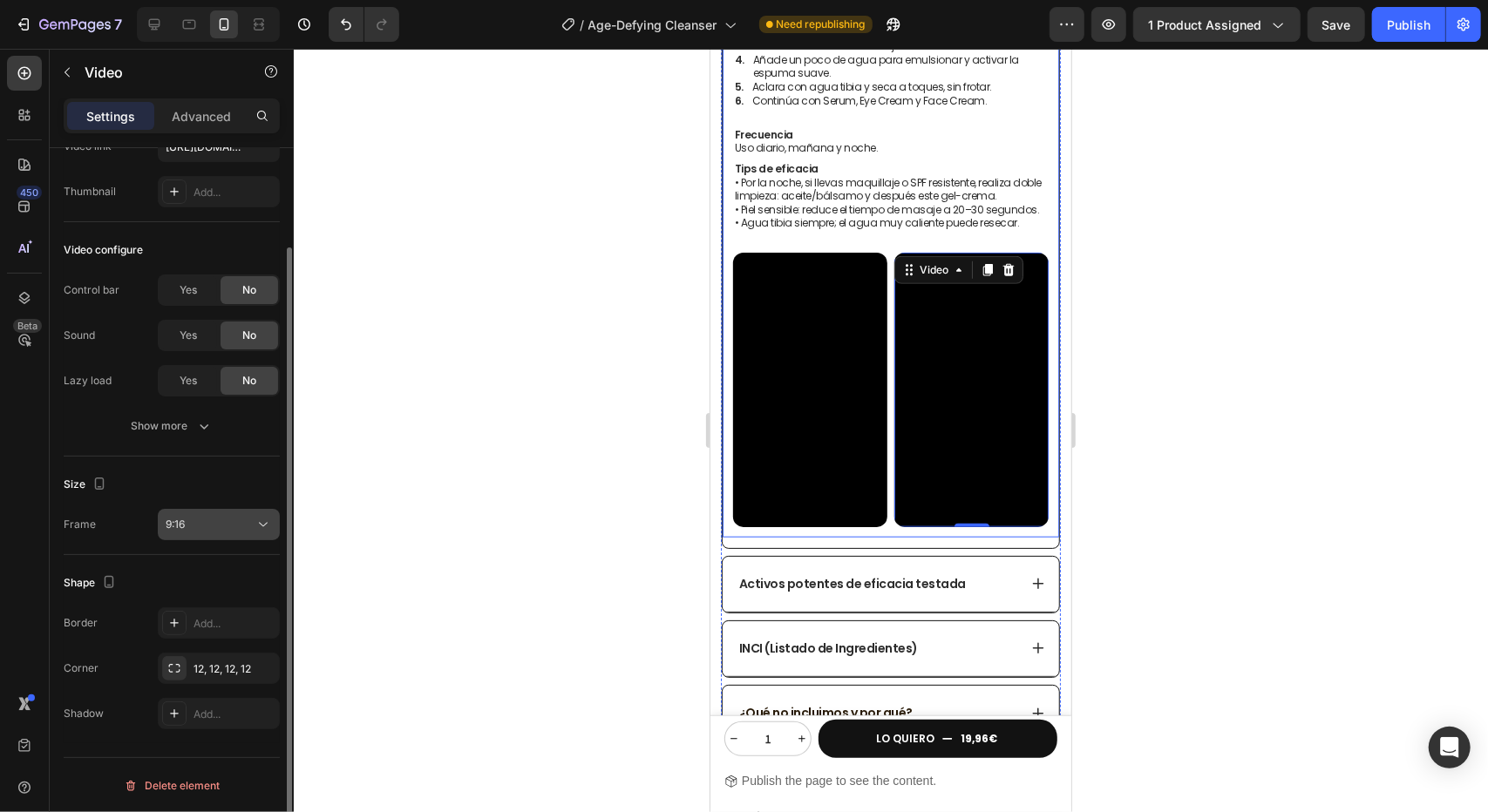
click at [252, 531] on div "9:16" at bounding box center [219, 524] width 106 height 18
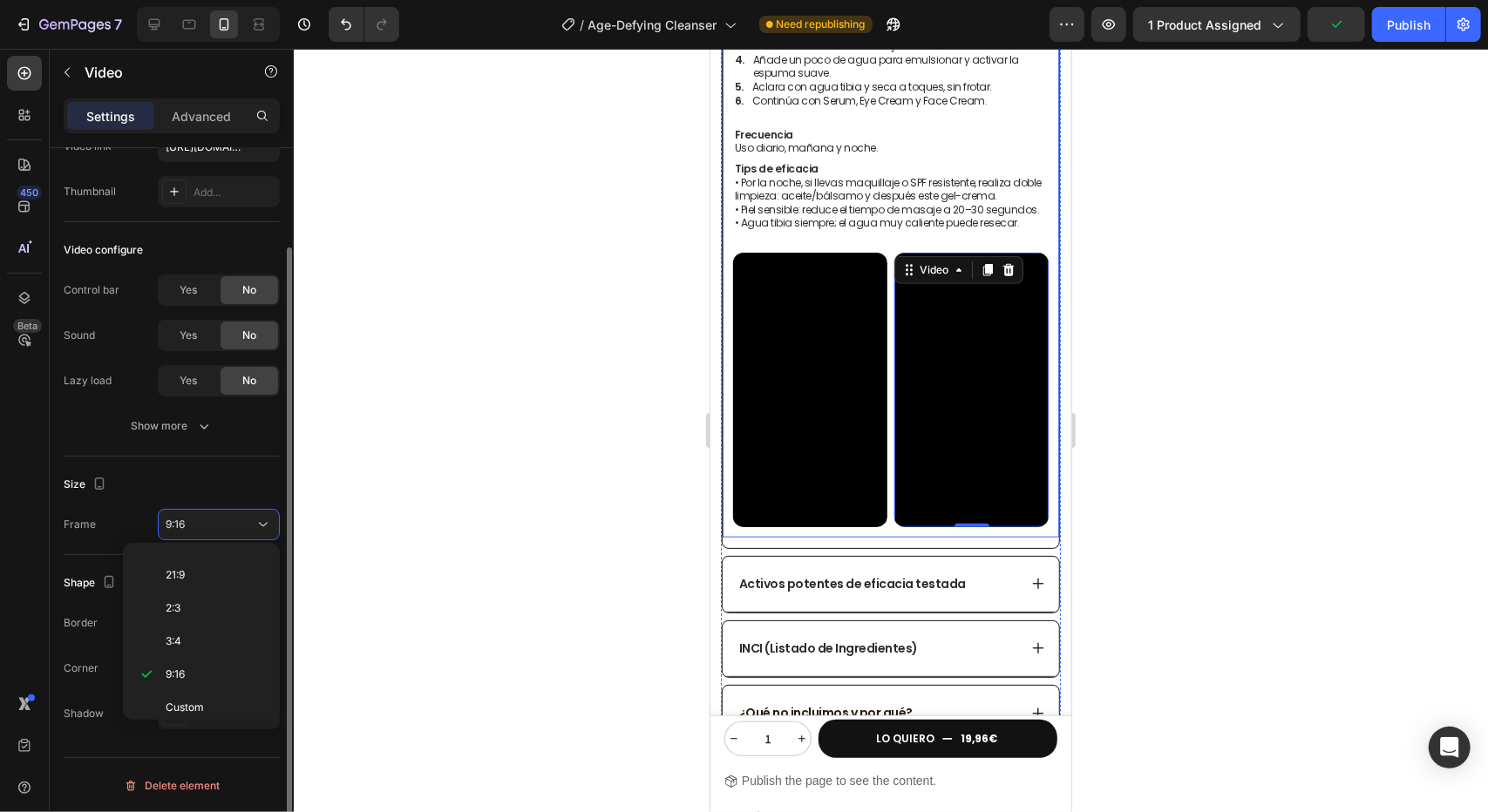
click at [216, 491] on div "Size" at bounding box center [171, 484] width 216 height 28
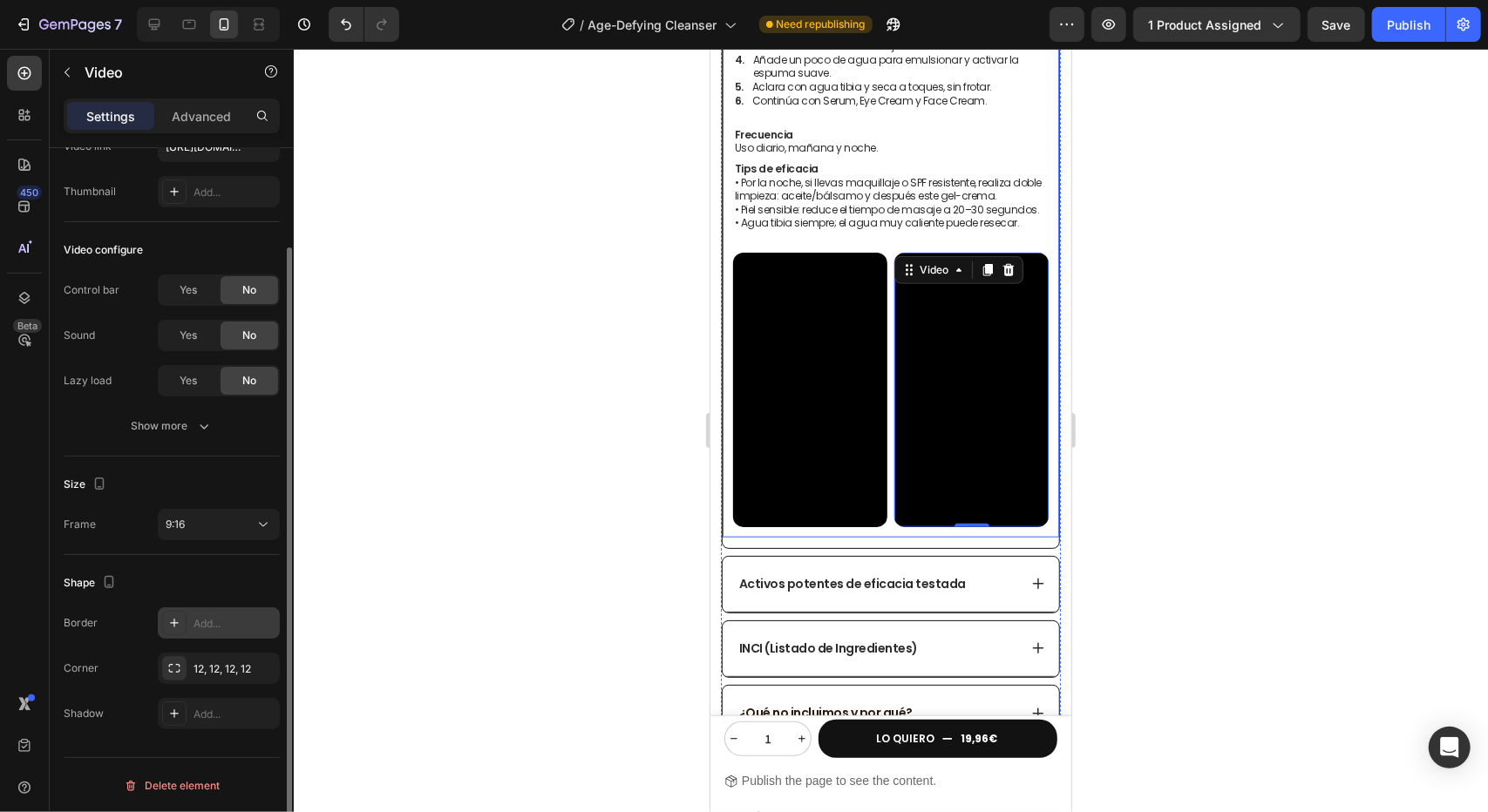
click at [194, 620] on div "Add..." at bounding box center [234, 624] width 81 height 16
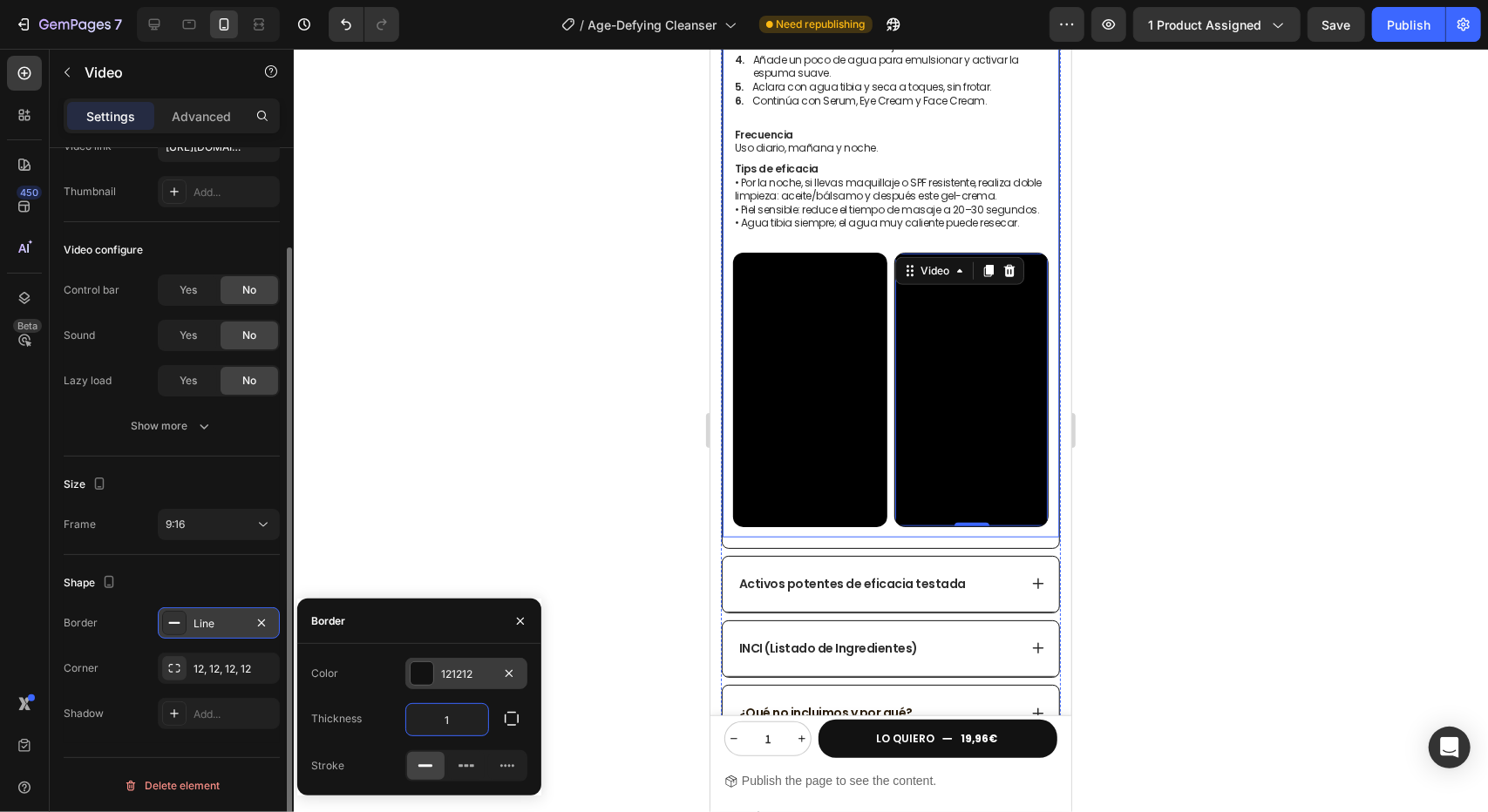
click at [415, 686] on div at bounding box center [421, 674] width 24 height 24
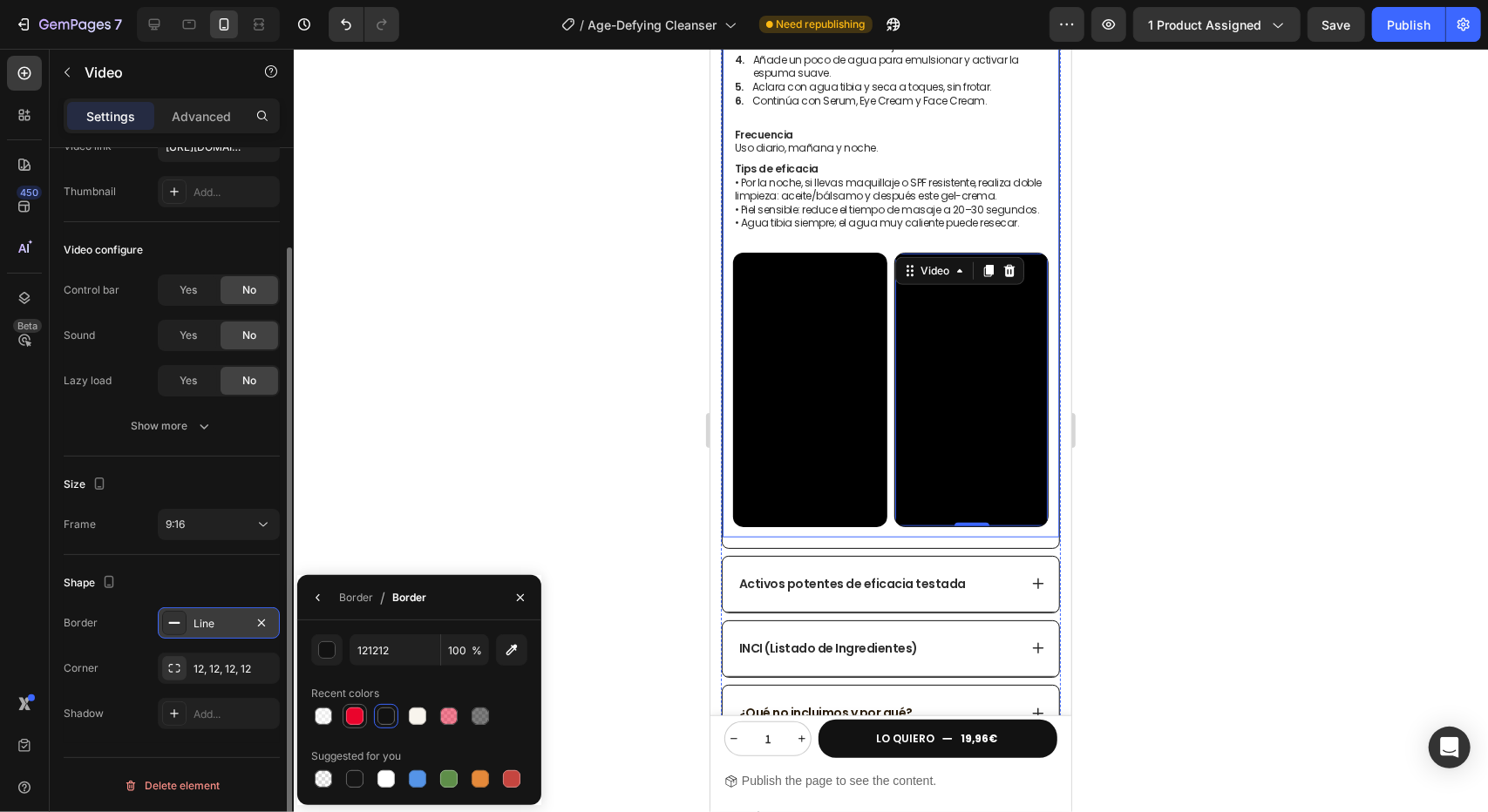
click at [356, 721] on div at bounding box center [355, 716] width 18 height 18
type input "EA042C"
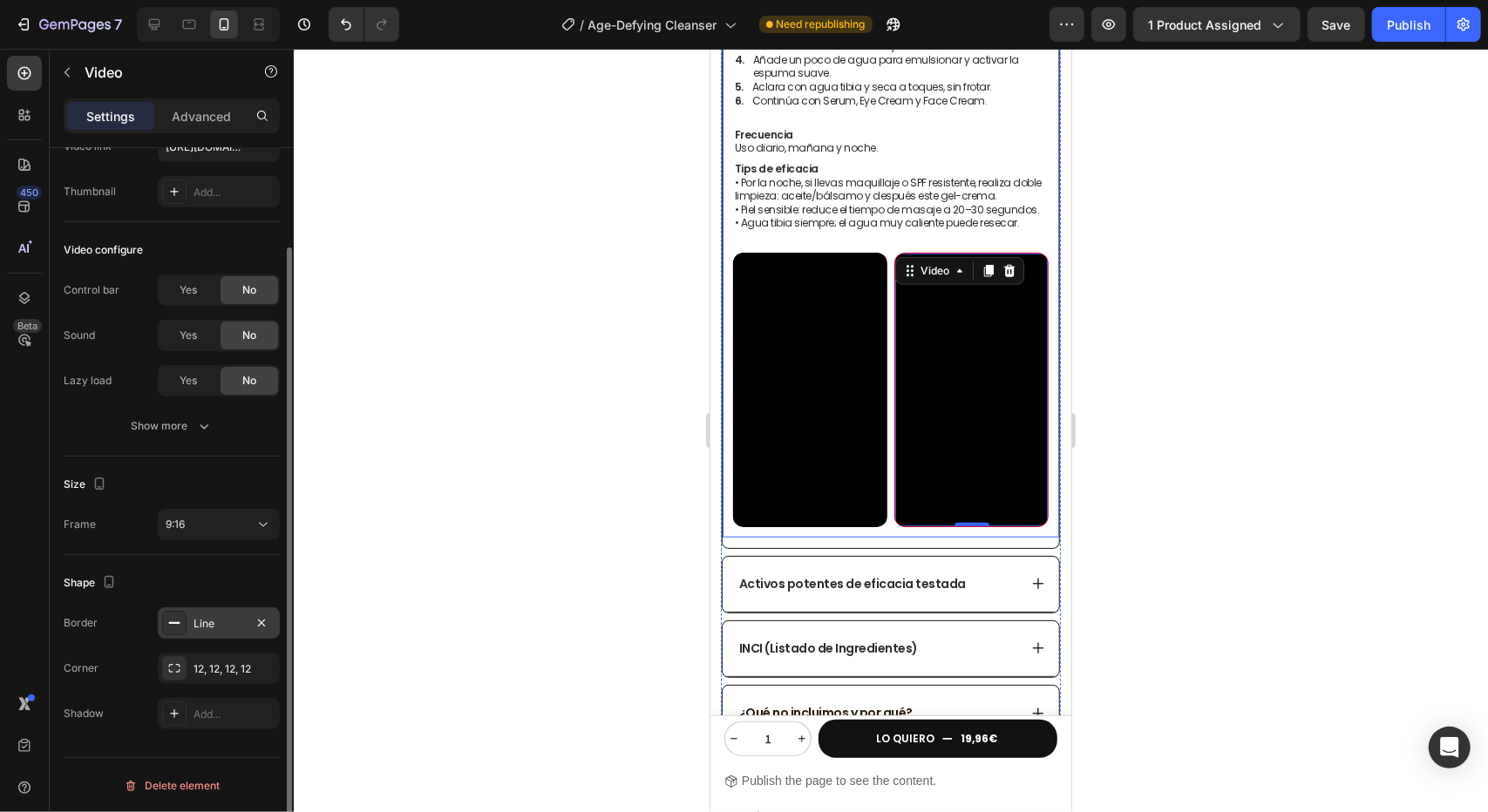
click at [557, 392] on div at bounding box center [891, 431] width 1194 height 764
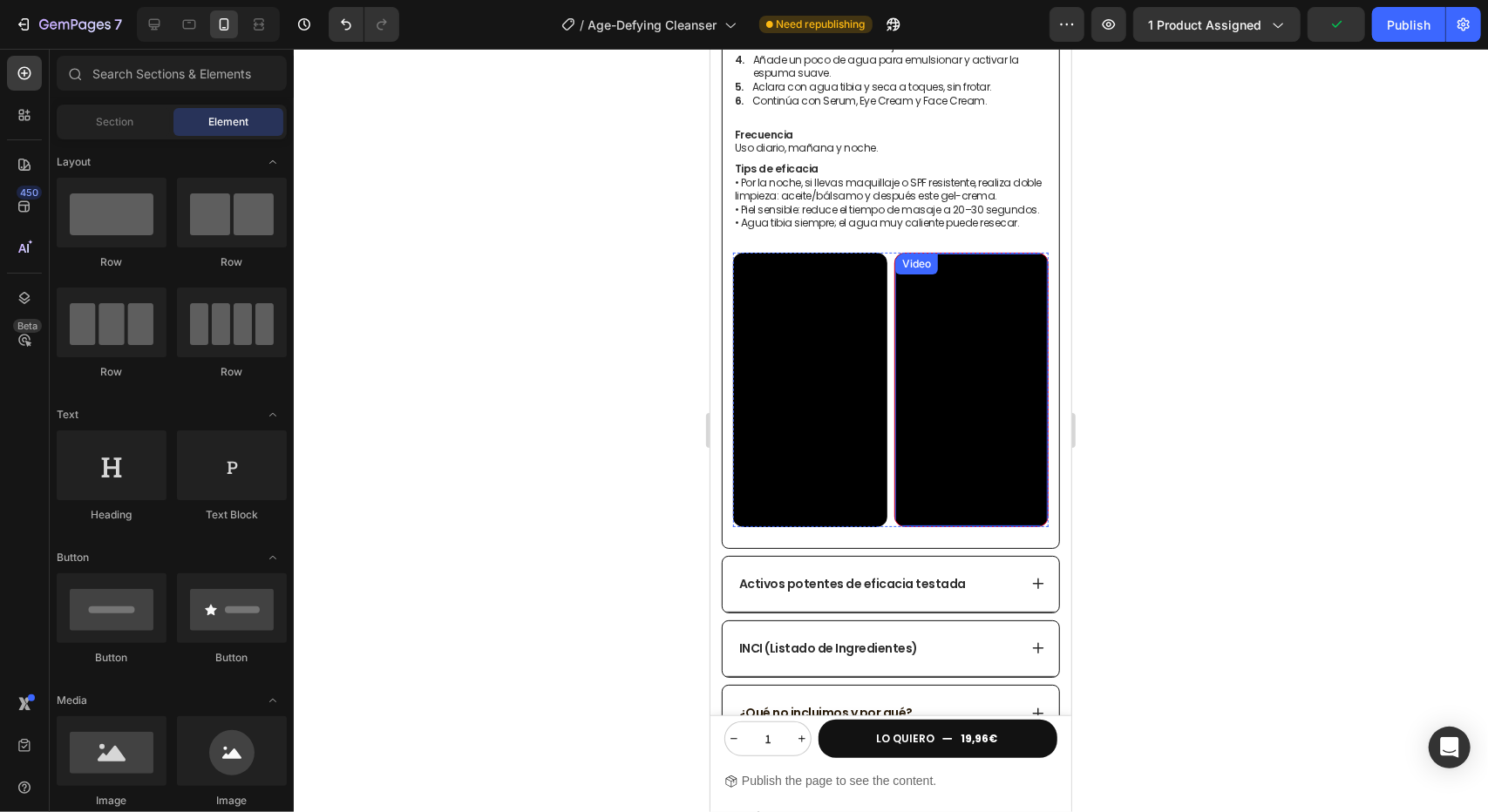
click at [948, 381] on video at bounding box center [970, 388] width 153 height 271
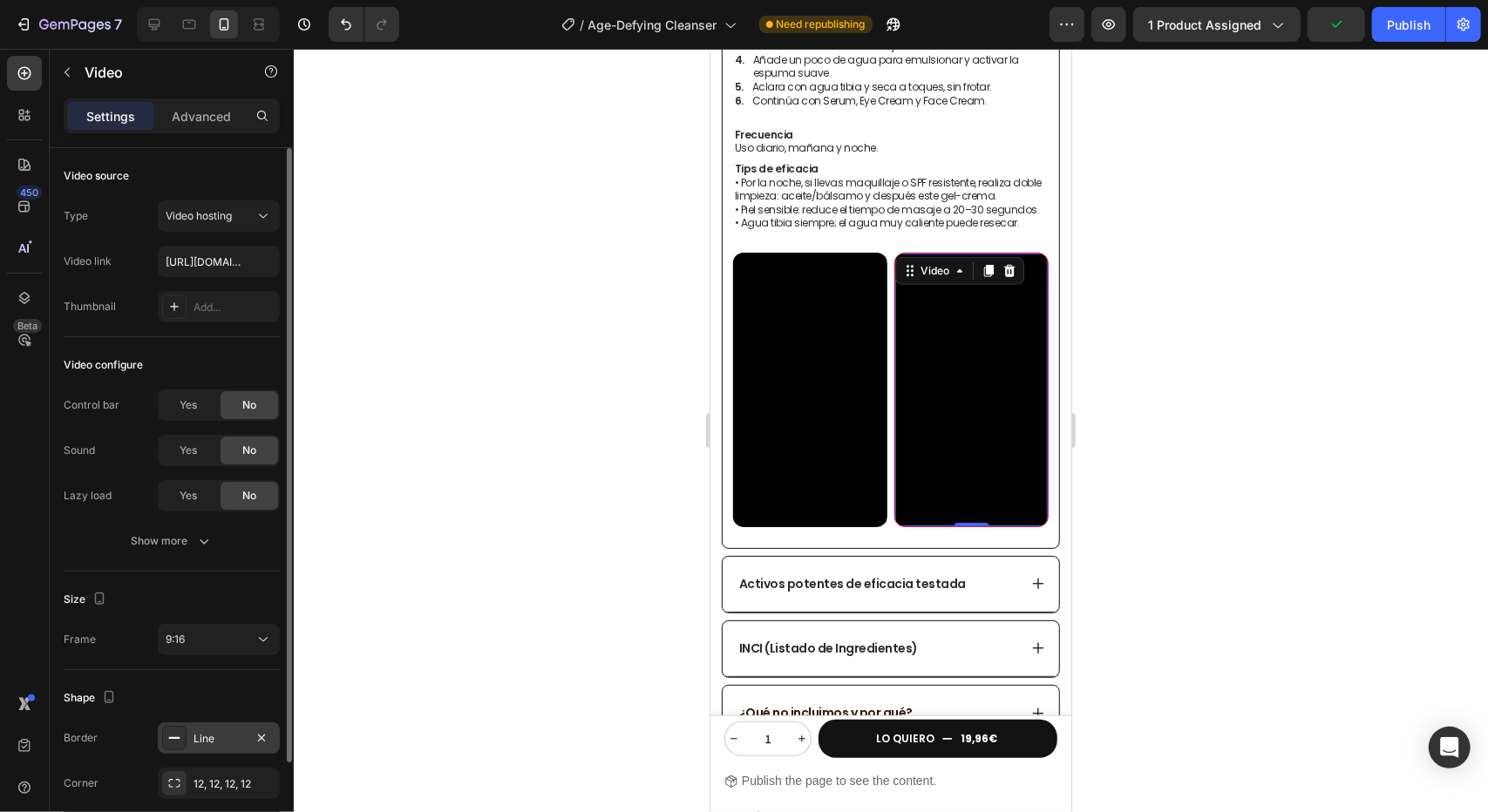
click at [229, 743] on div "Line" at bounding box center [219, 739] width 51 height 16
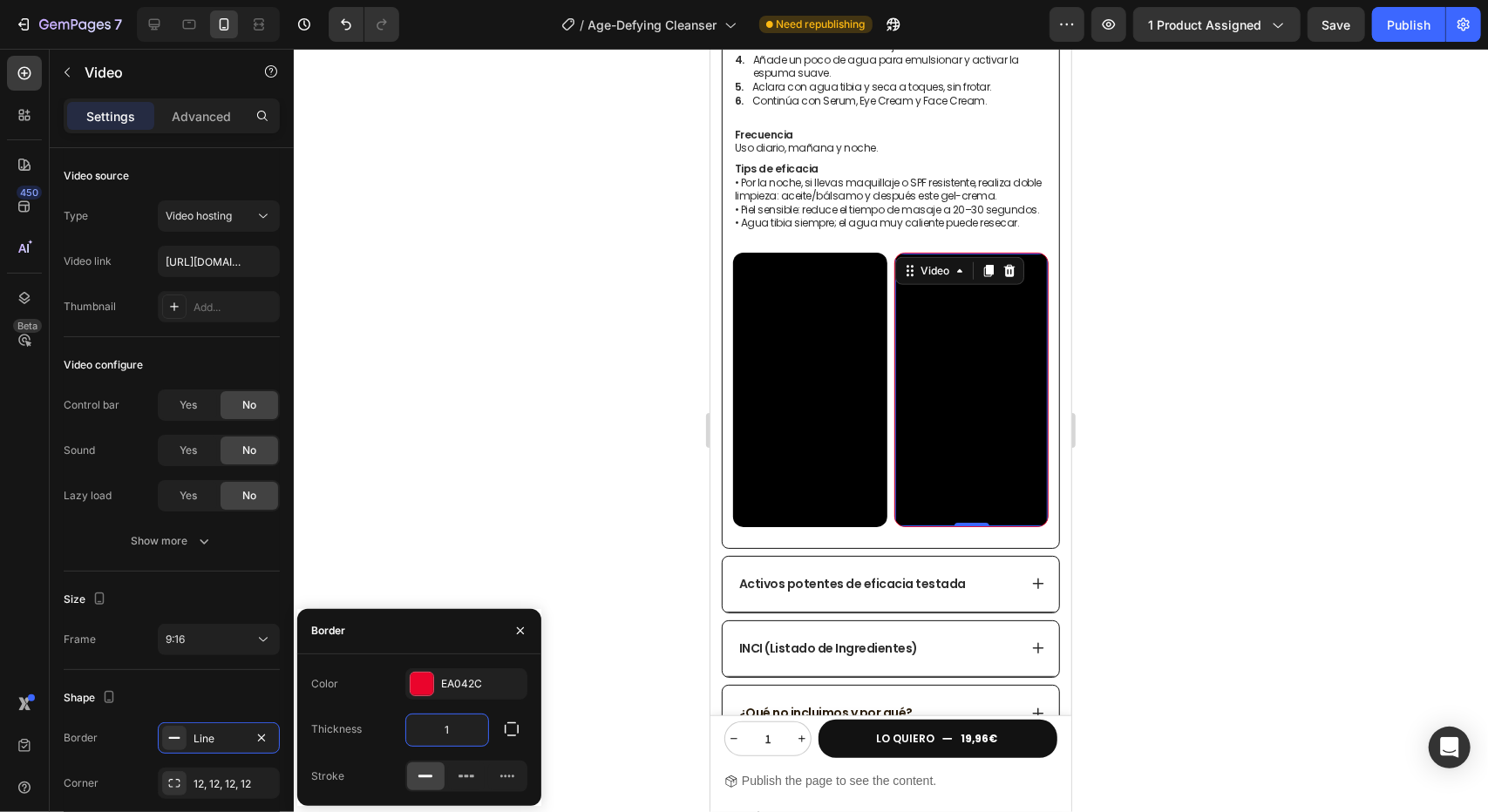
click at [479, 729] on input "1" at bounding box center [447, 731] width 81 height 31
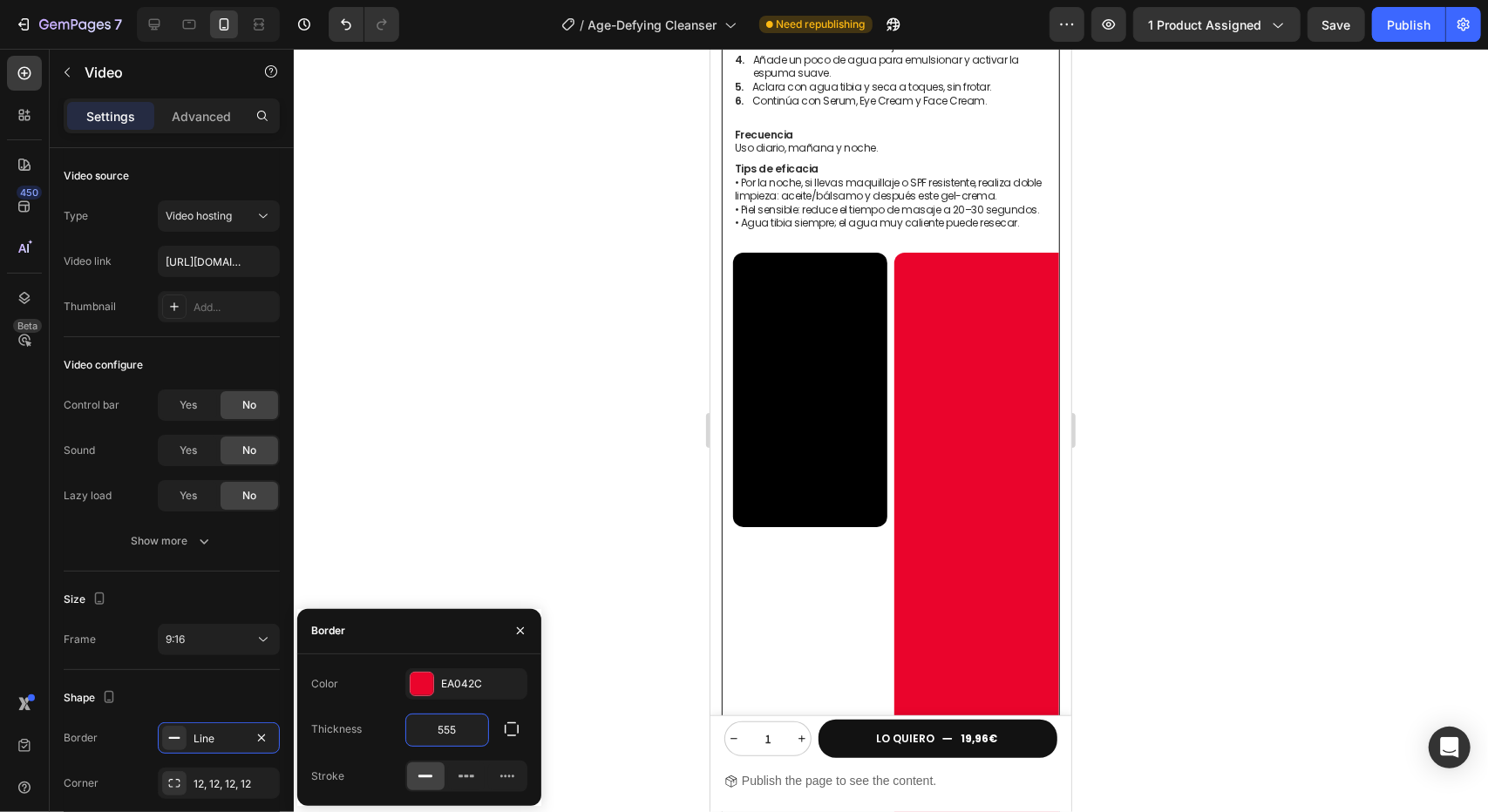
type input "55"
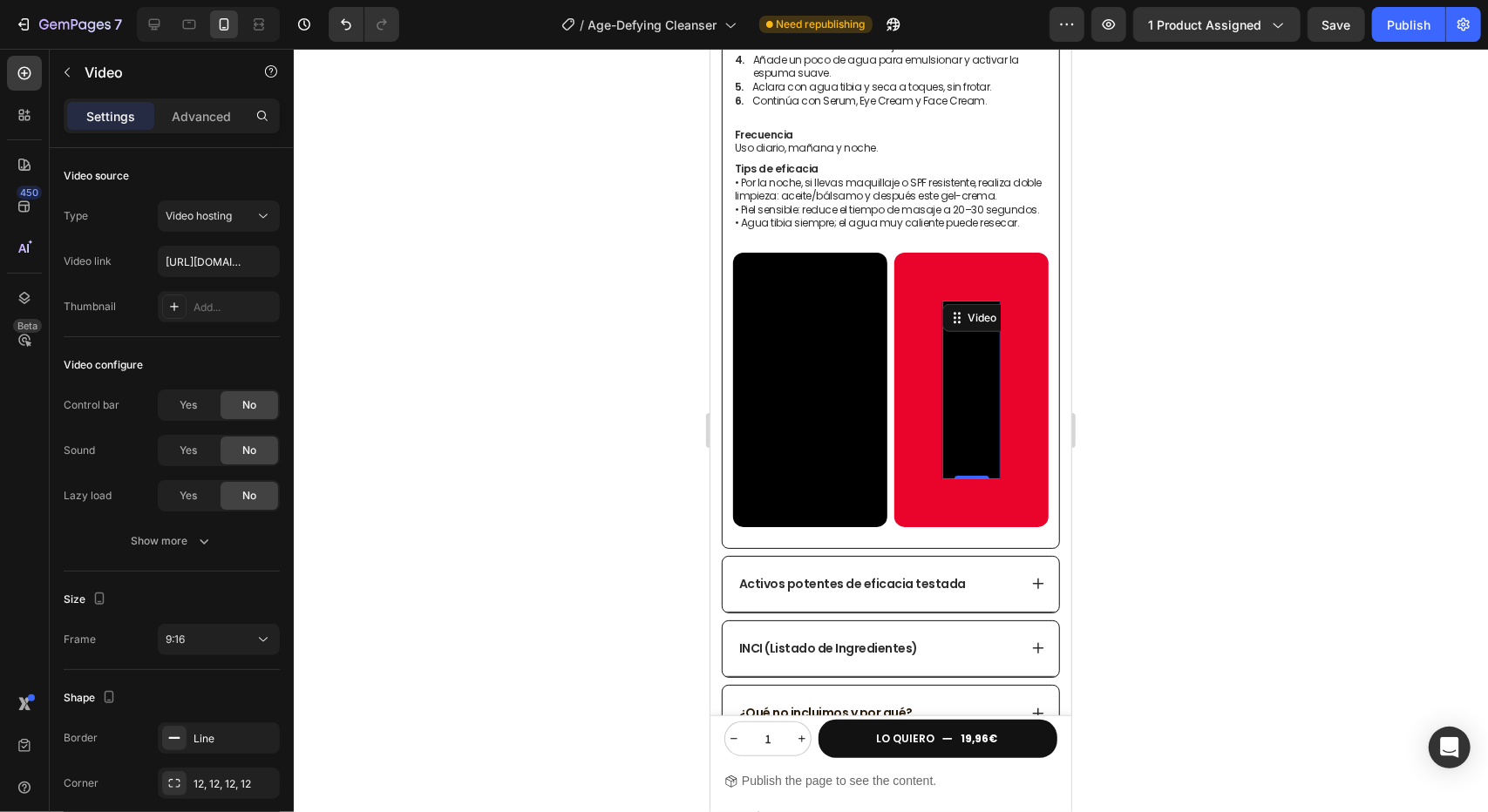
drag, startPoint x: 957, startPoint y: 462, endPoint x: 957, endPoint y: 366, distance: 96.0
click at [957, 366] on div "Video 0" at bounding box center [970, 389] width 155 height 275
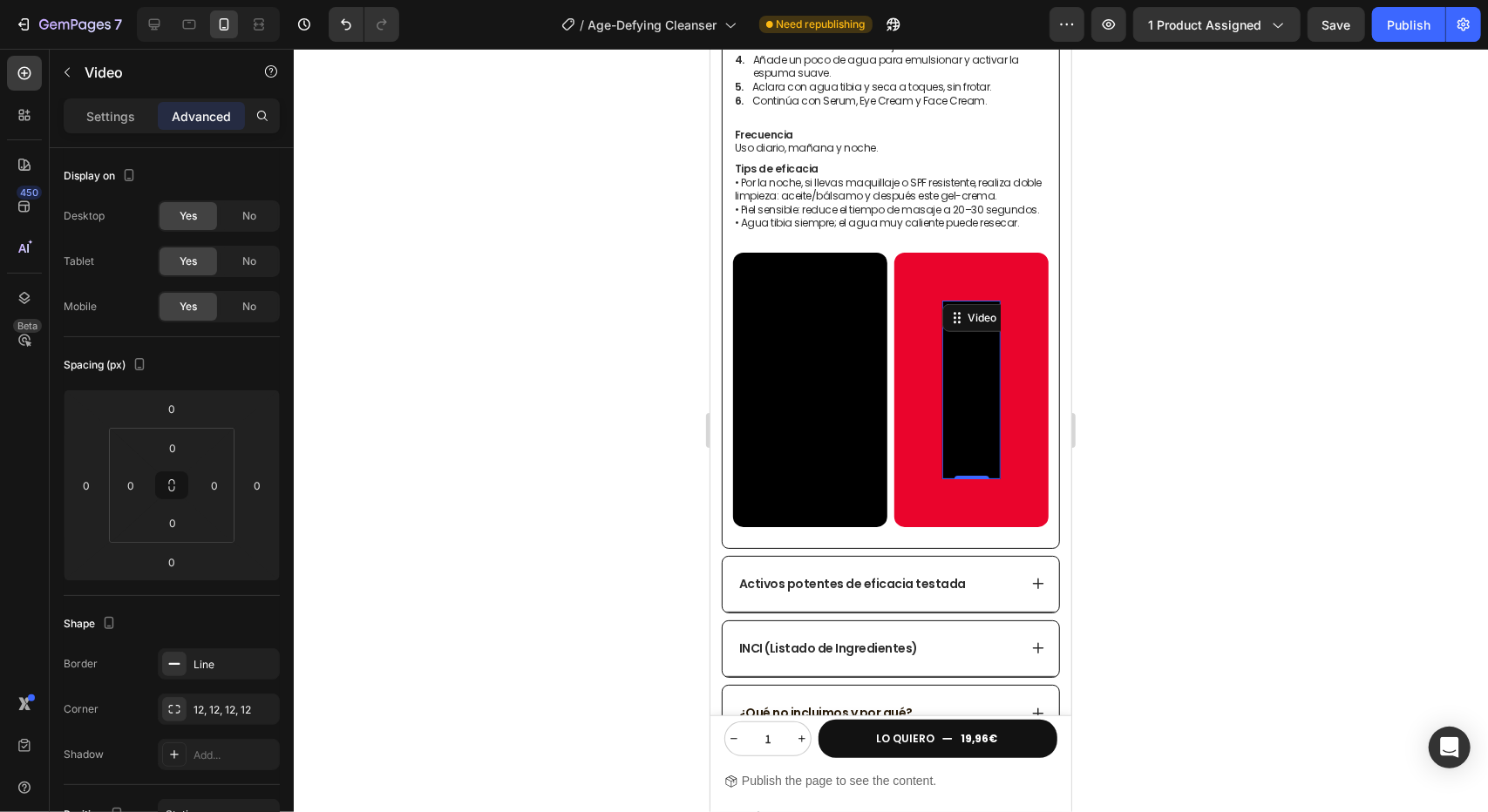
click at [968, 369] on video at bounding box center [970, 352] width 58 height 104
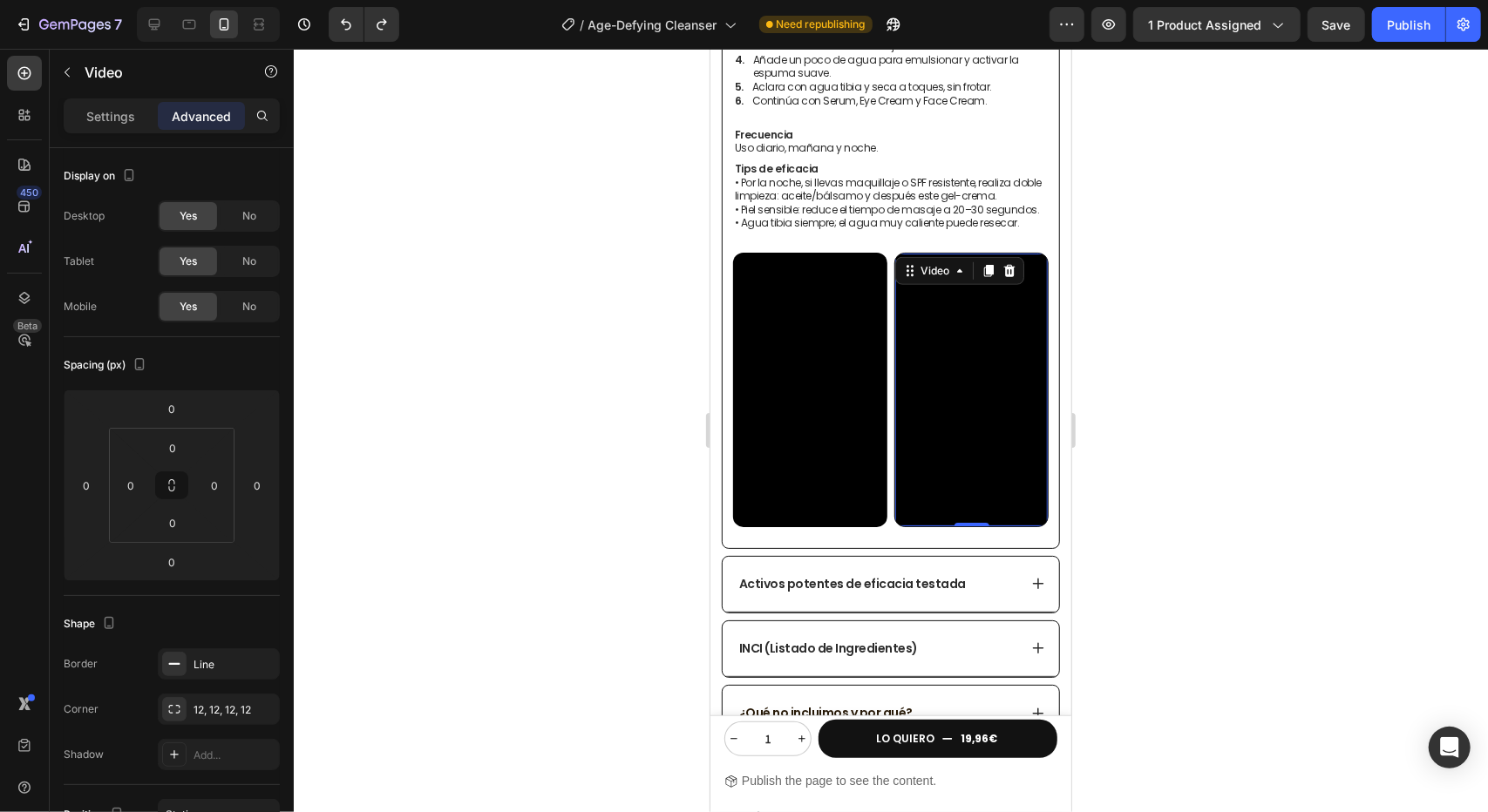
click at [1011, 408] on video at bounding box center [970, 388] width 153 height 271
drag, startPoint x: 960, startPoint y: 508, endPoint x: 969, endPoint y: 447, distance: 61.7
click at [969, 447] on div "Video 0" at bounding box center [970, 389] width 155 height 275
click at [1193, 271] on div at bounding box center [891, 431] width 1194 height 764
click at [992, 352] on video at bounding box center [970, 388] width 153 height 271
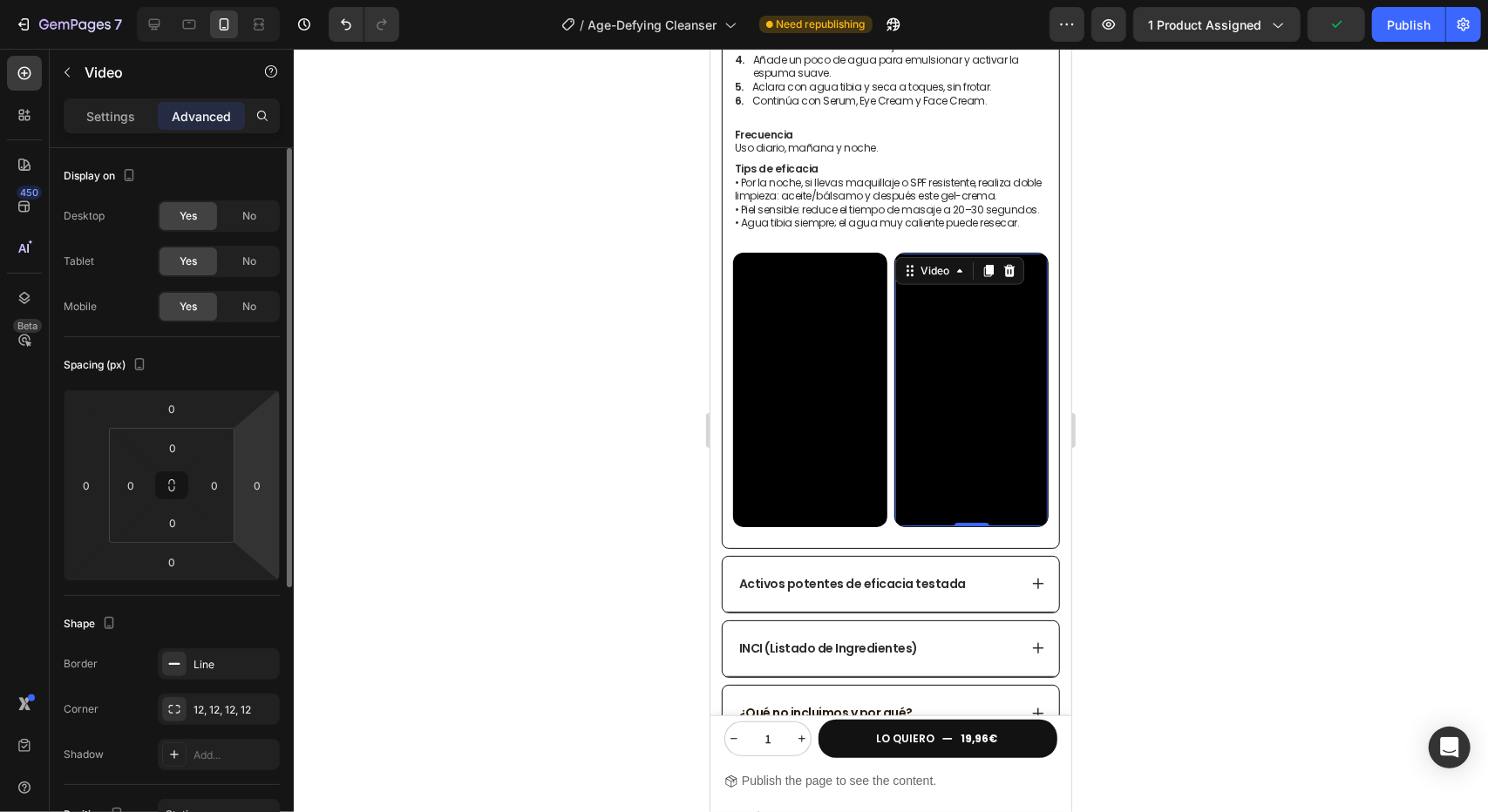
scroll to position [261, 0]
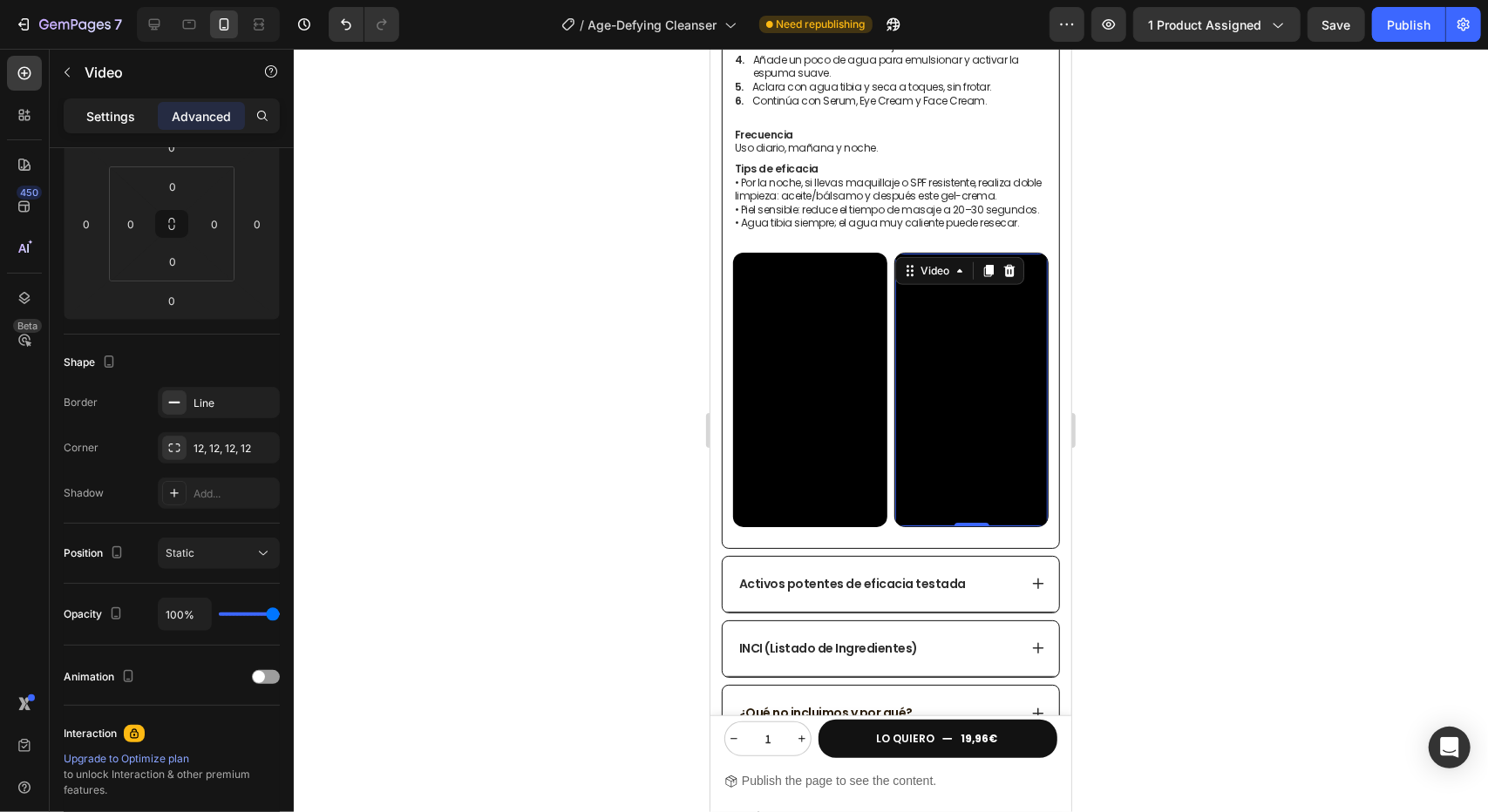
click at [119, 124] on p "Settings" at bounding box center [110, 117] width 49 height 19
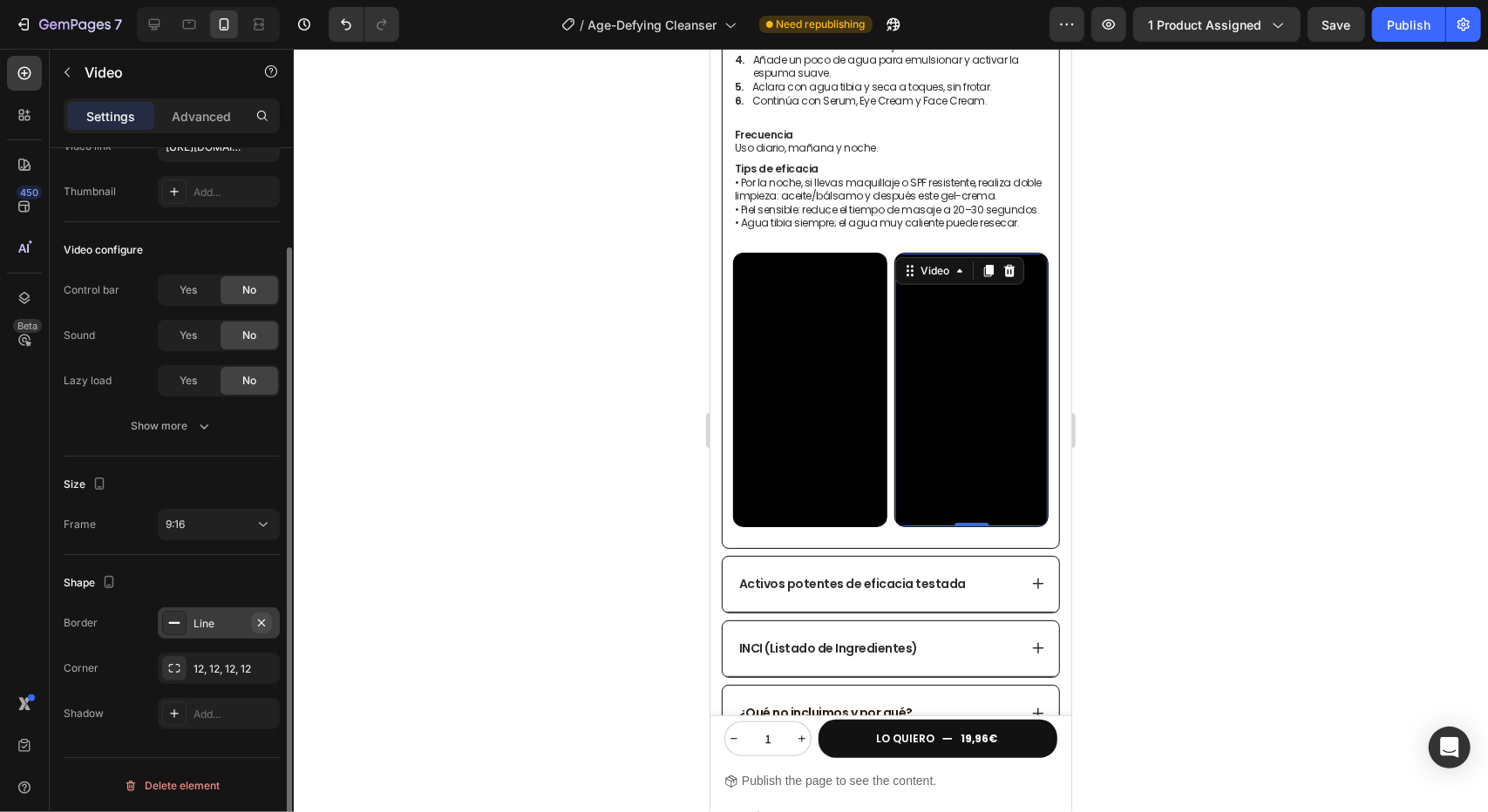
click at [265, 621] on icon "button" at bounding box center [261, 623] width 14 height 14
click at [220, 619] on div "Line" at bounding box center [219, 624] width 51 height 16
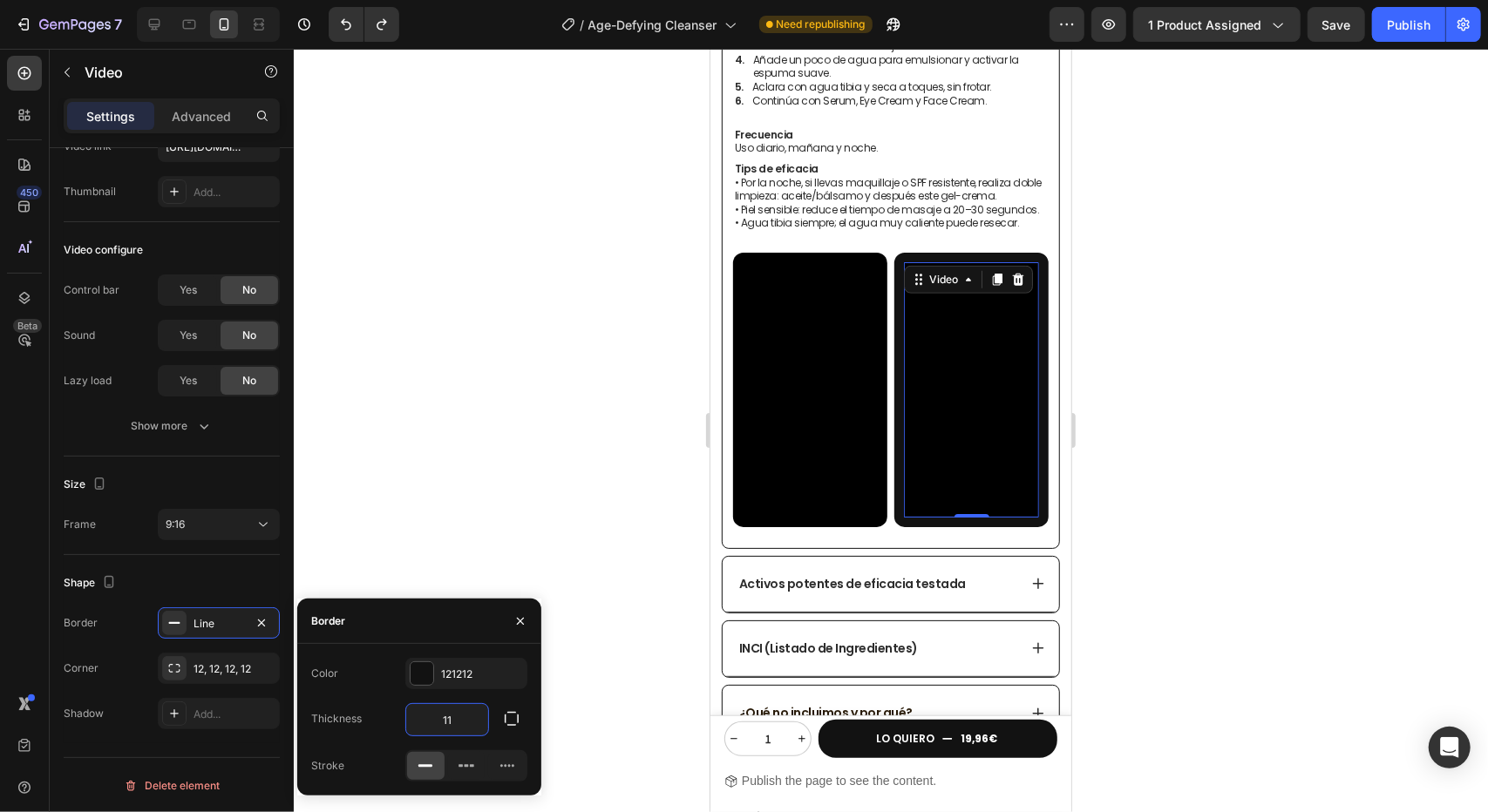
type input "1"
type input "0"
click at [429, 675] on div at bounding box center [421, 674] width 22 height 22
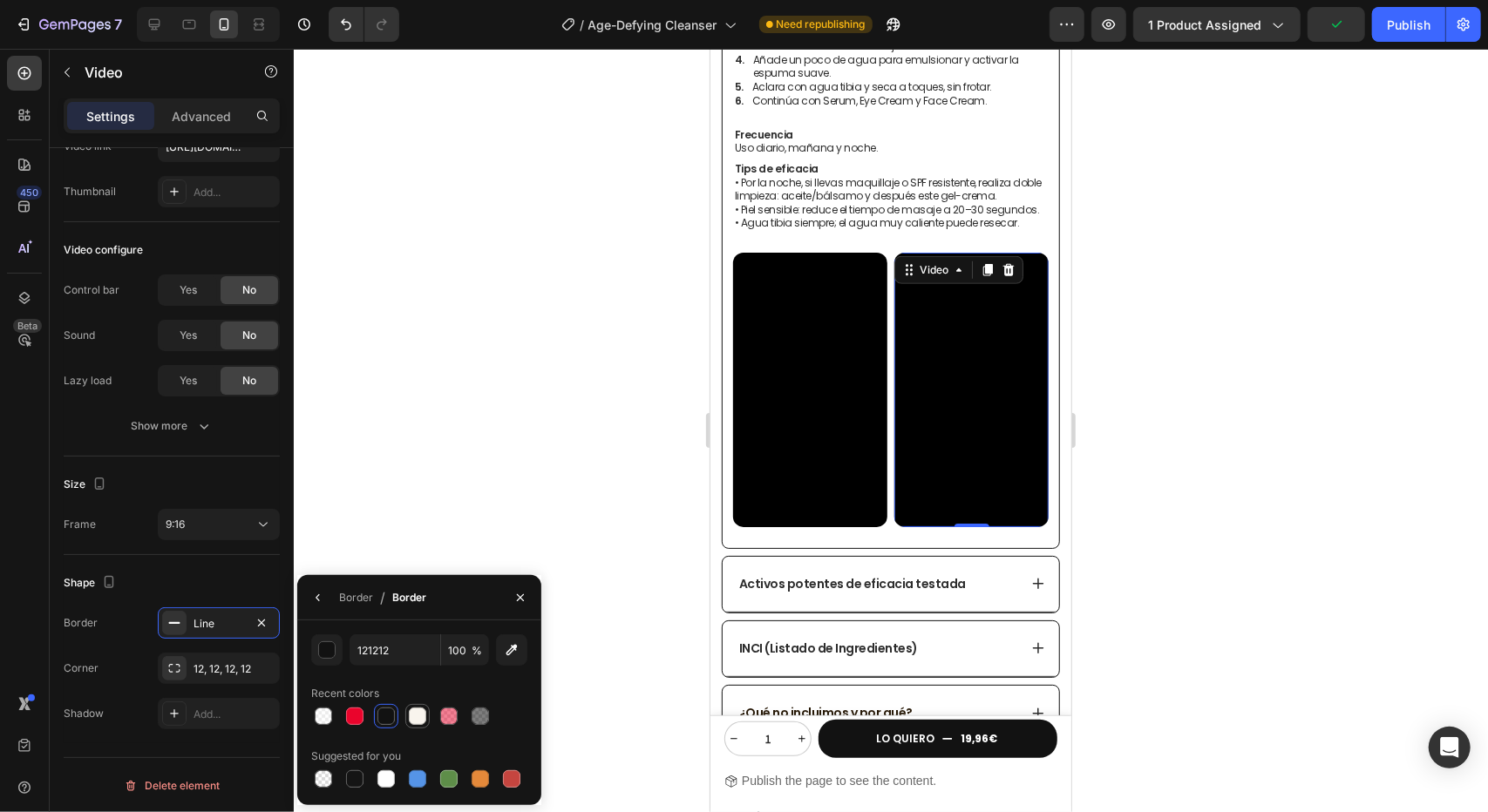
click at [424, 718] on div at bounding box center [418, 716] width 18 height 18
click at [385, 649] on input "F8F4ED" at bounding box center [395, 650] width 91 height 31
click at [331, 722] on div at bounding box center [323, 716] width 18 height 18
type input "FFFFFF"
click at [400, 655] on input "FFFFFF" at bounding box center [395, 650] width 91 height 31
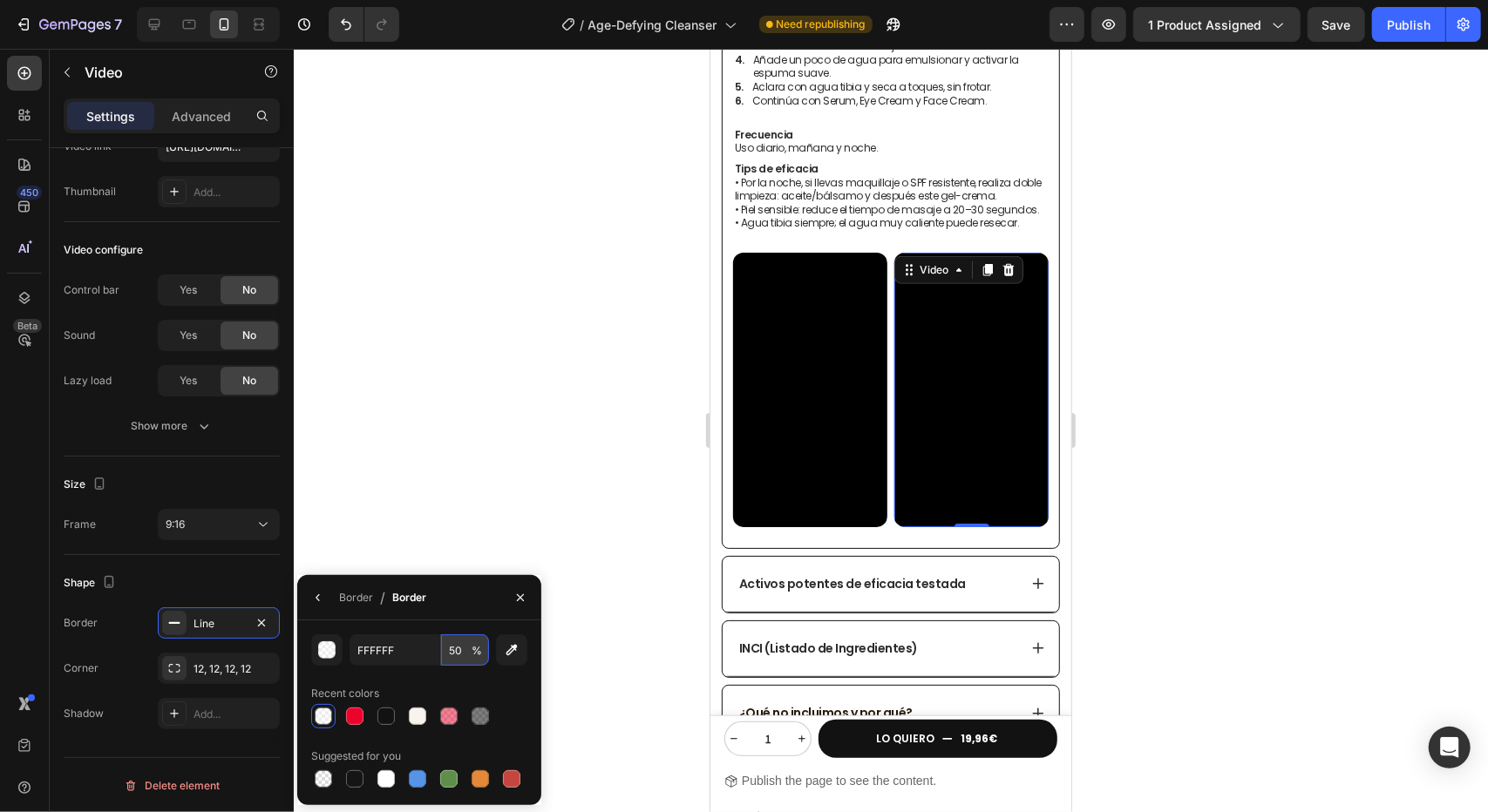
click at [450, 649] on input "50" at bounding box center [465, 650] width 48 height 31
type input "100"
click at [478, 625] on div "FFFFFF 100 % Recent colors Suggested for you" at bounding box center [419, 713] width 244 height 185
click at [698, 346] on div at bounding box center [891, 431] width 1194 height 764
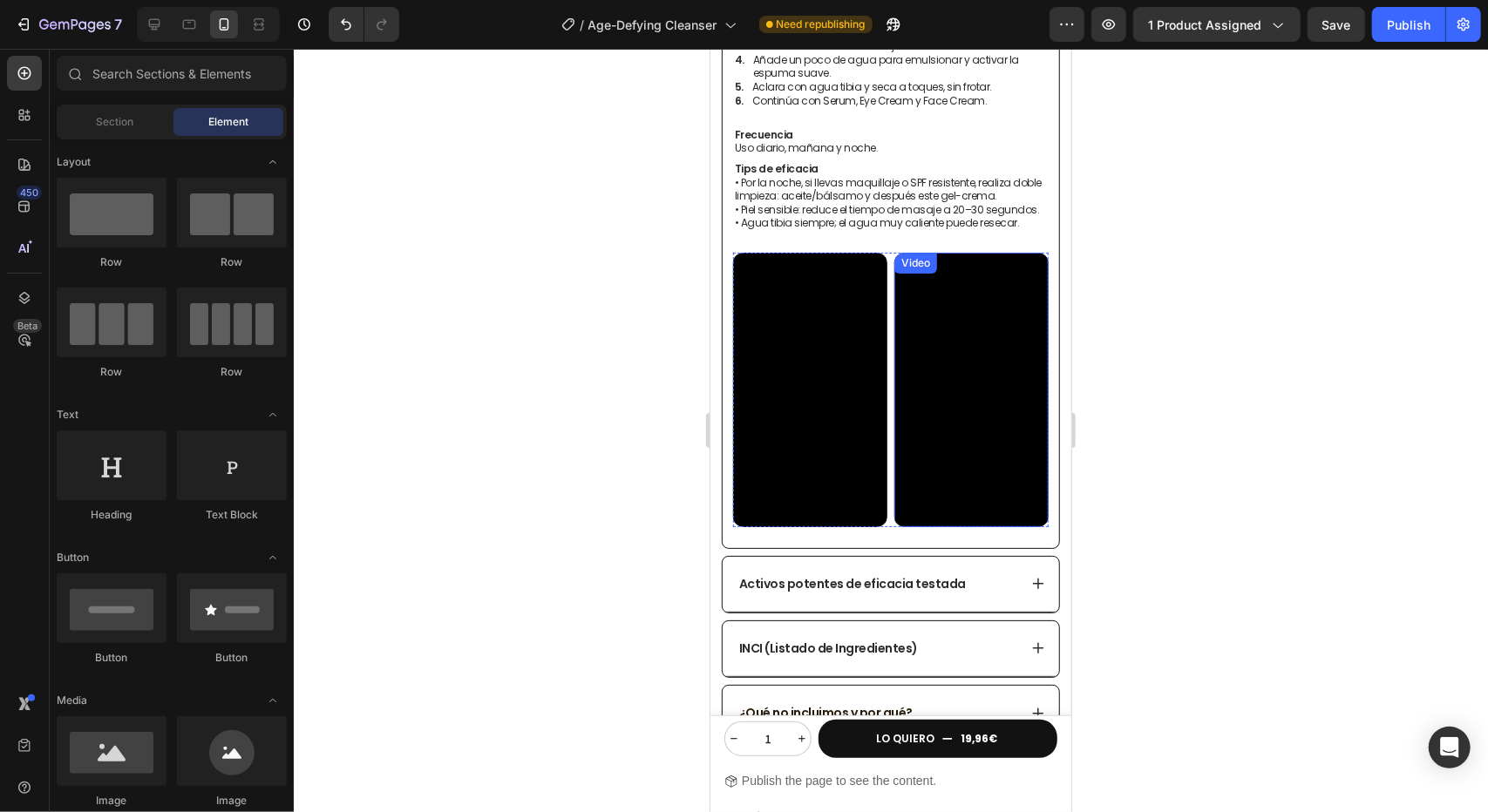
click at [925, 297] on video at bounding box center [970, 389] width 155 height 275
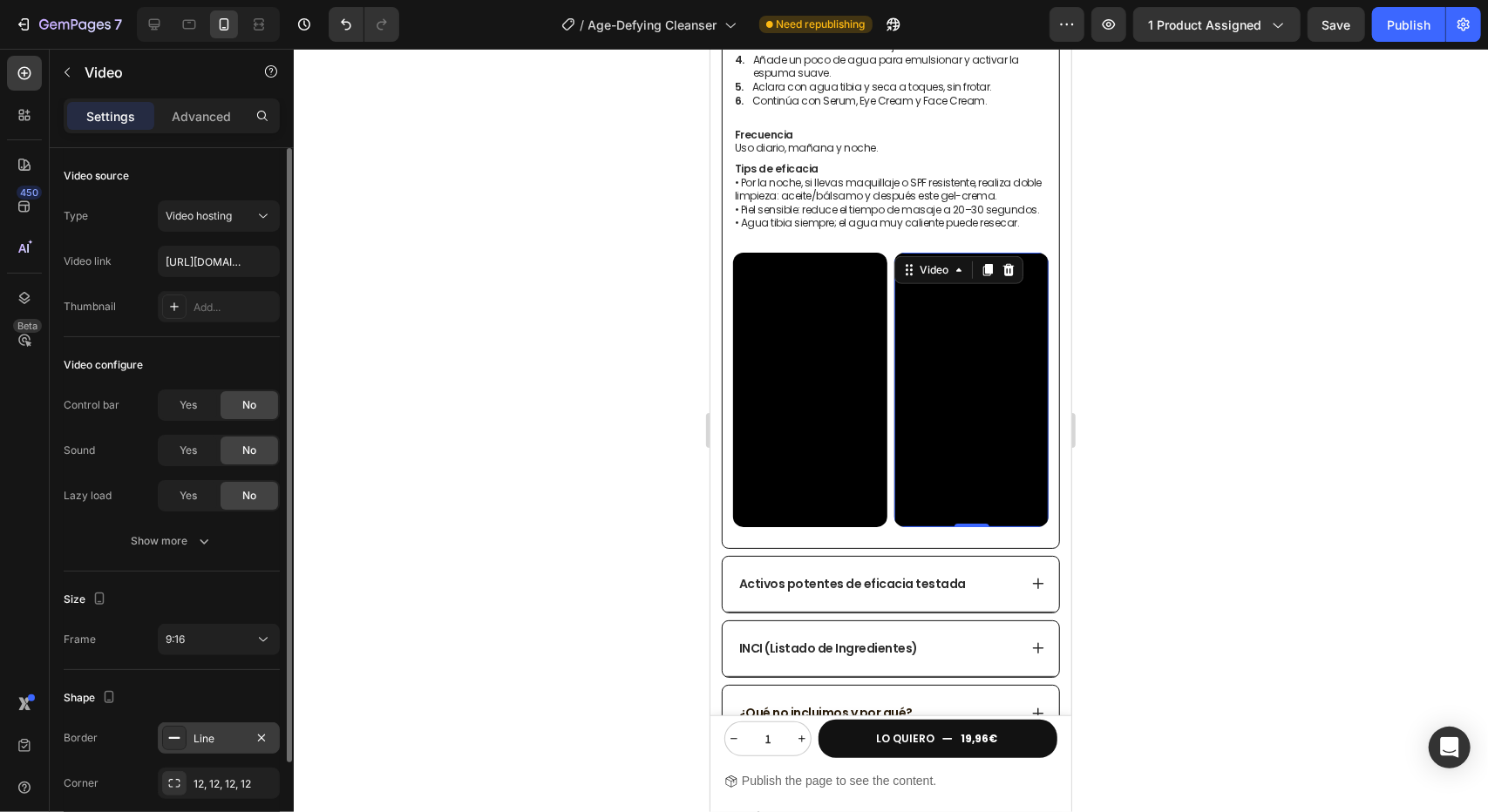
click at [176, 735] on icon at bounding box center [174, 738] width 14 height 14
click at [219, 783] on div "12, 12, 12, 12" at bounding box center [219, 784] width 51 height 16
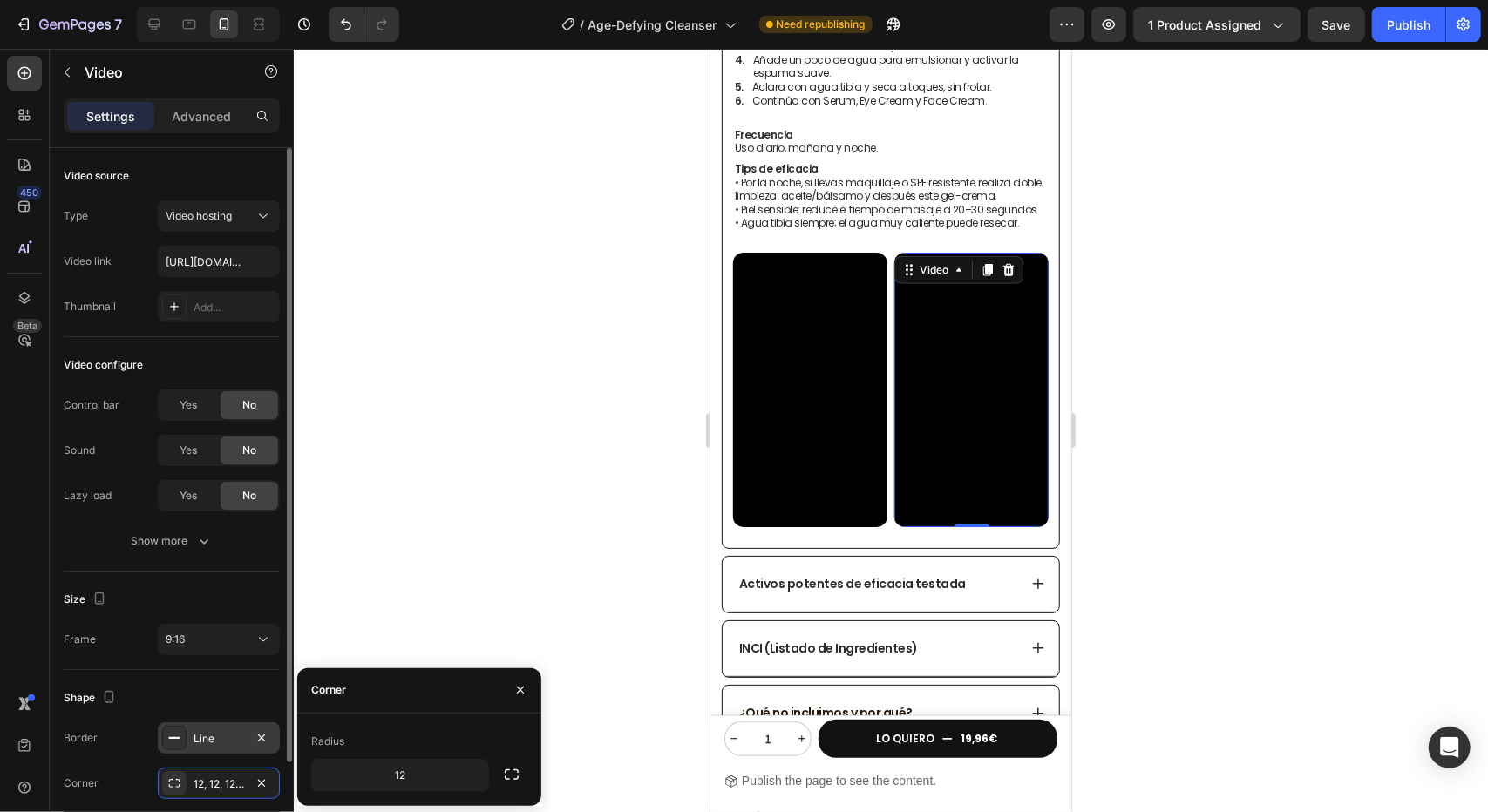
click at [221, 747] on div "Line" at bounding box center [219, 738] width 122 height 31
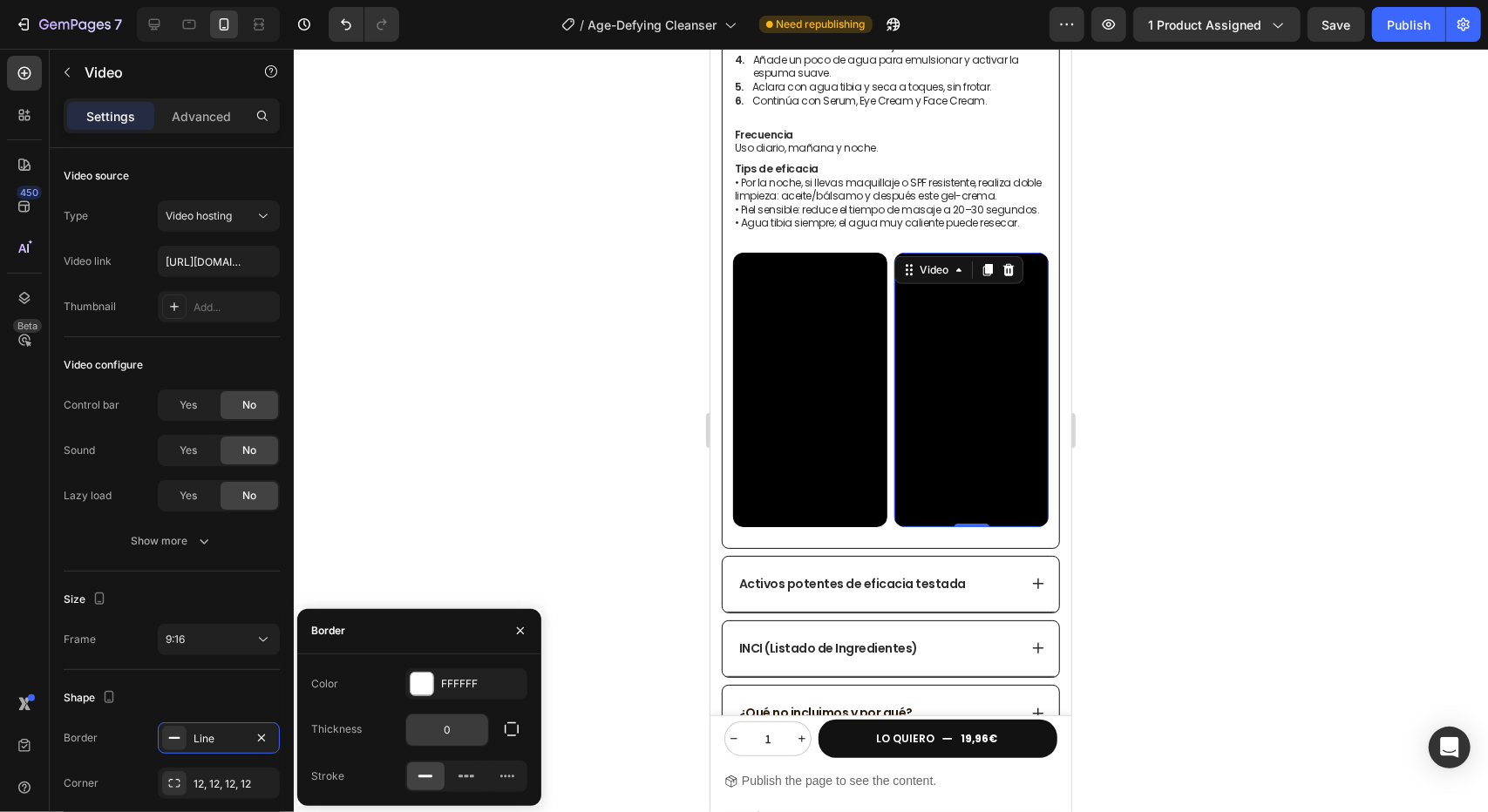
click at [441, 731] on input "0" at bounding box center [447, 731] width 81 height 31
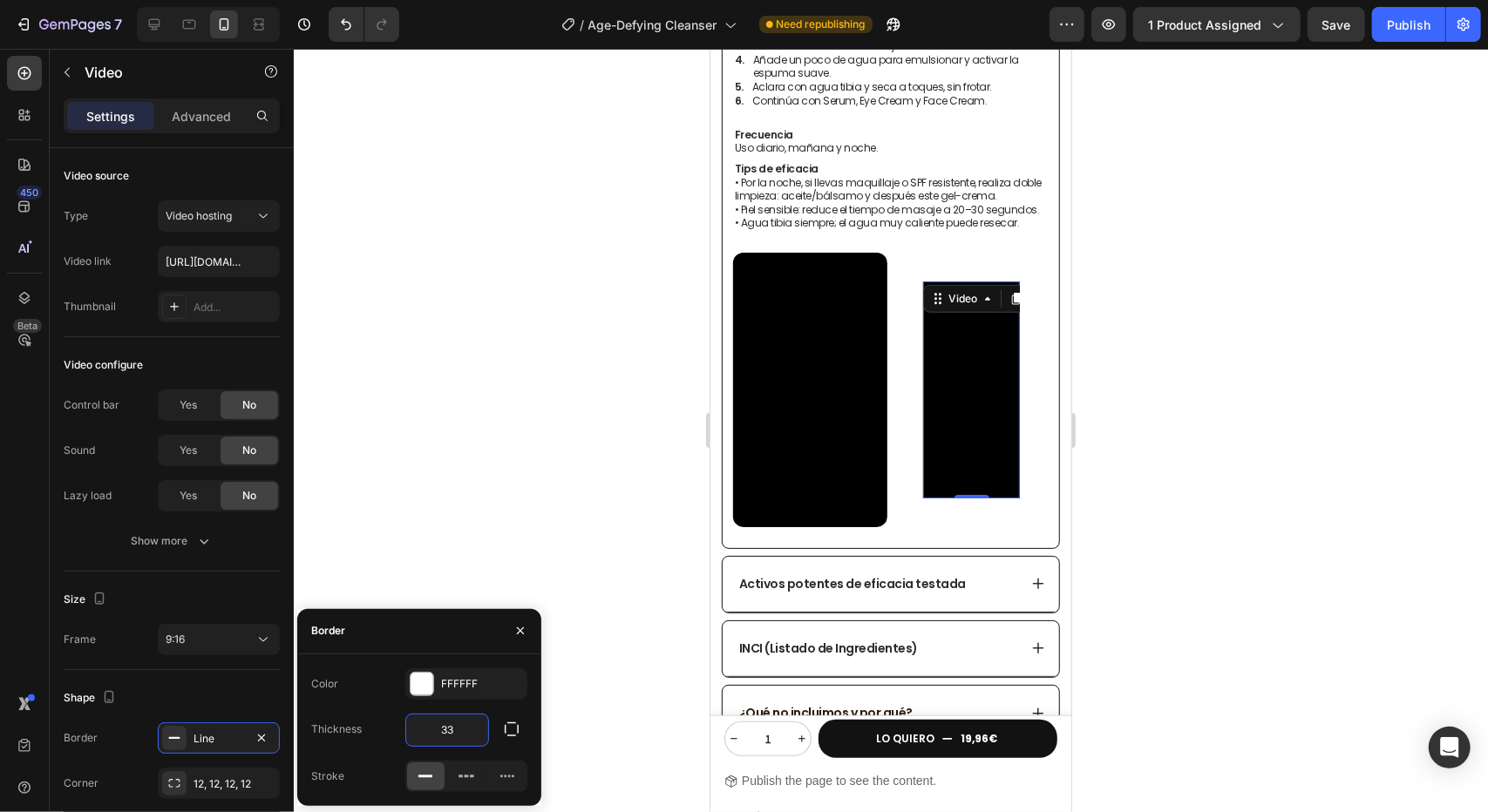
type input "33"
click at [439, 705] on div "Color FFFFFF Thickness 33 Stroke" at bounding box center [419, 731] width 244 height 124
click at [241, 691] on div "Shape" at bounding box center [171, 698] width 216 height 28
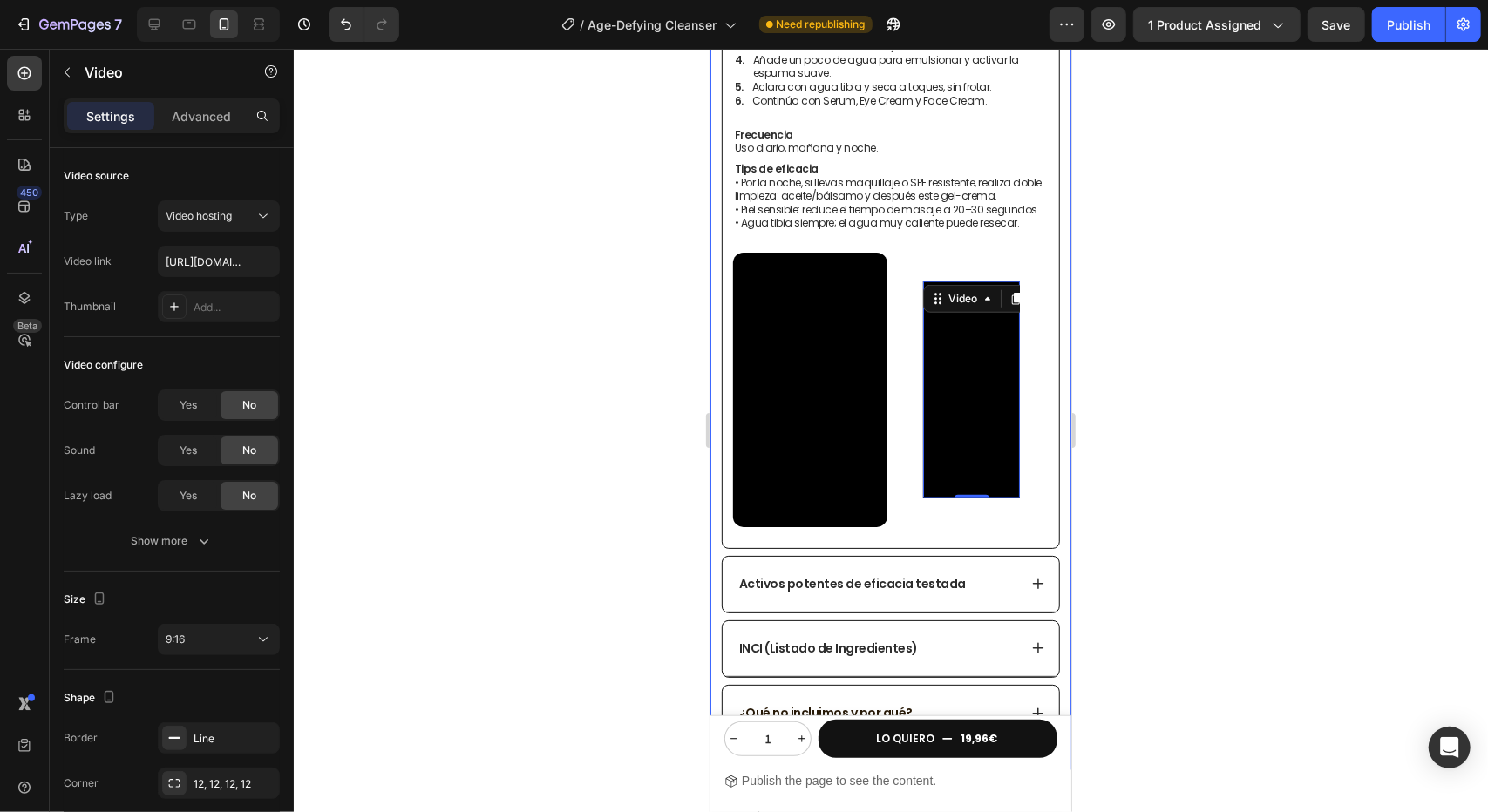
click at [673, 299] on div at bounding box center [891, 431] width 1194 height 764
click at [963, 294] on div "Video 0" at bounding box center [970, 389] width 155 height 275
click at [957, 299] on div "Video" at bounding box center [962, 298] width 36 height 16
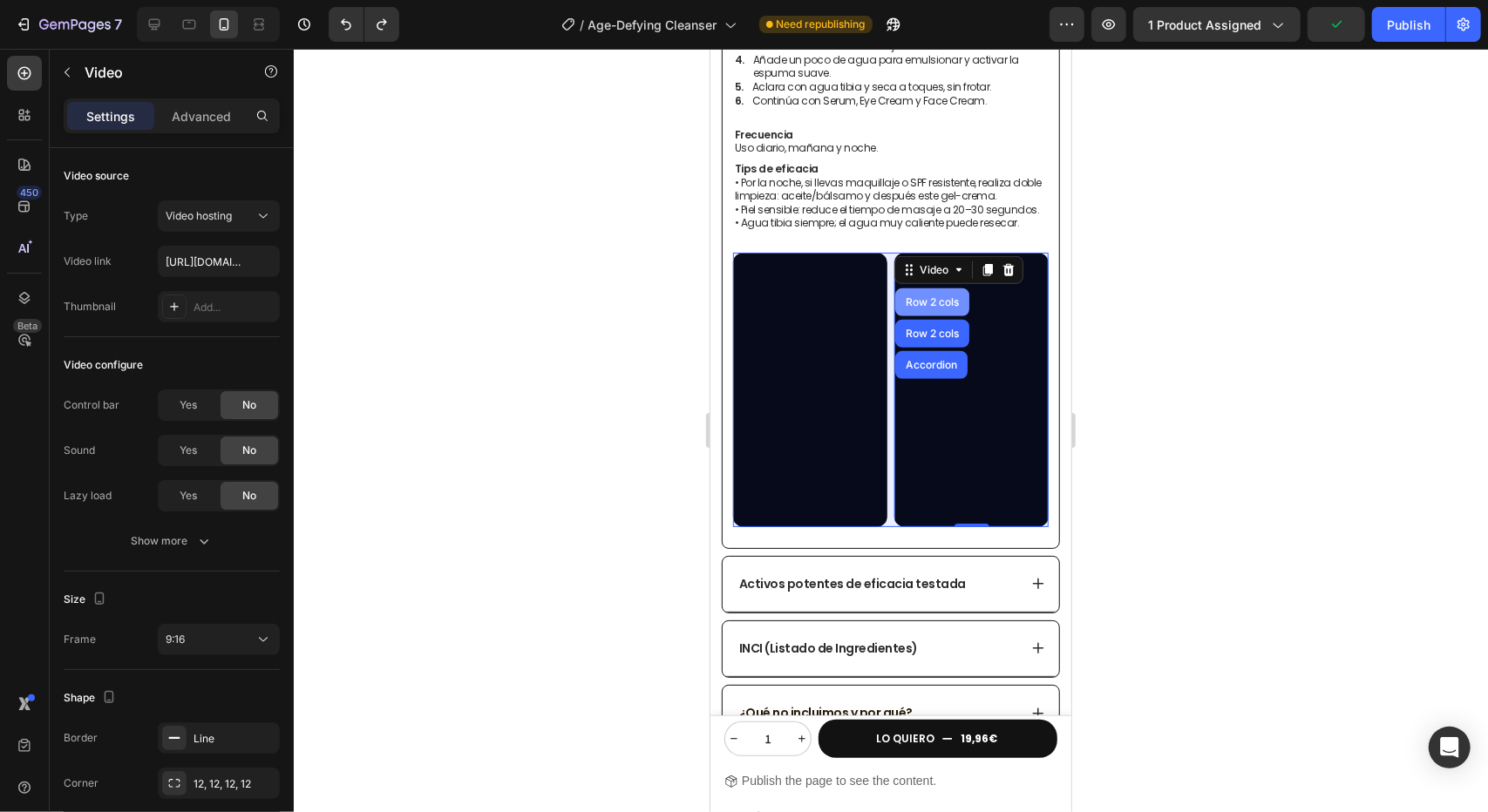
click at [944, 296] on div "Row 2 cols" at bounding box center [931, 301] width 60 height 10
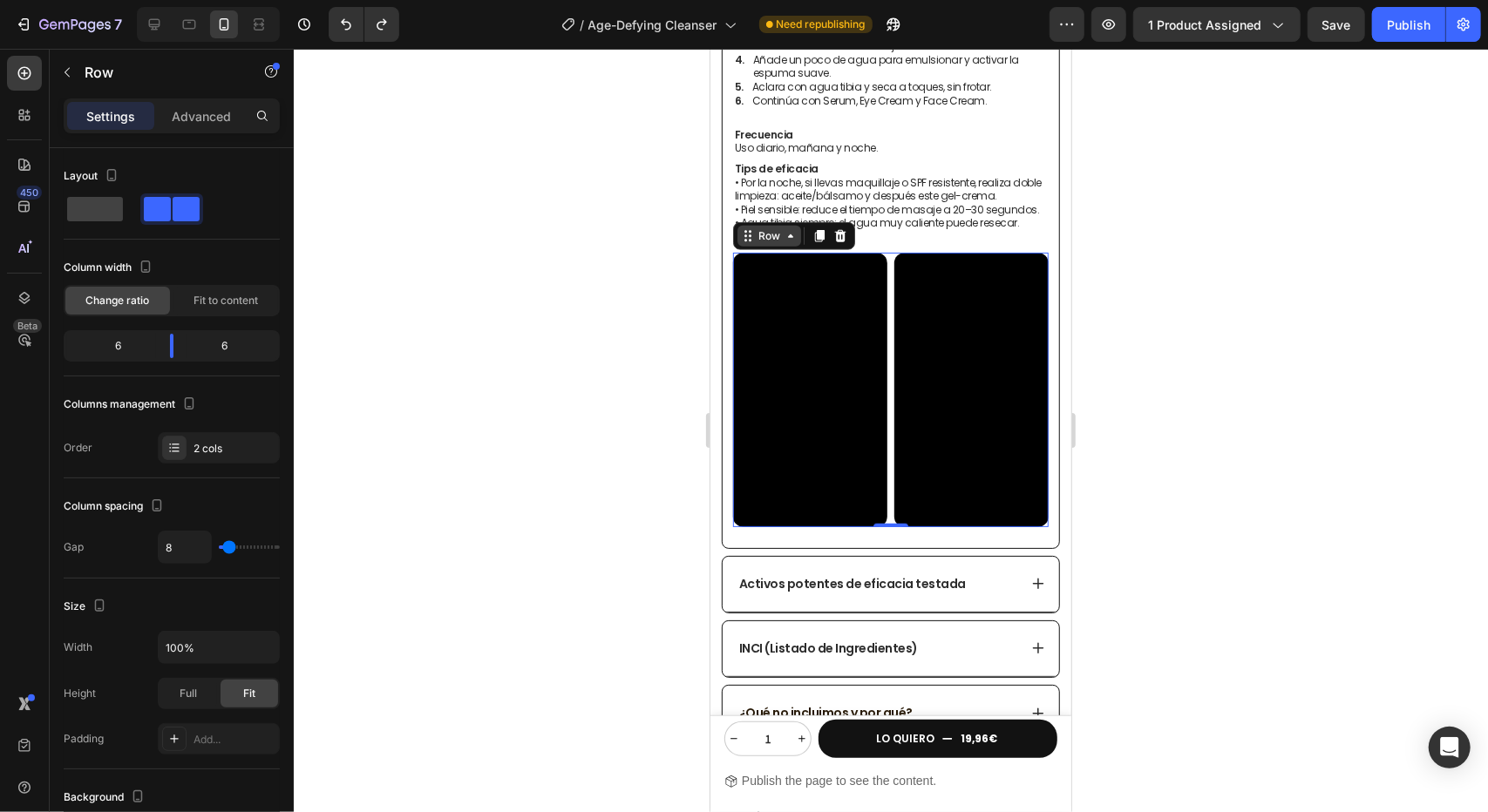
click at [776, 231] on div "Row" at bounding box center [768, 235] width 29 height 16
click at [638, 366] on div at bounding box center [891, 431] width 1194 height 764
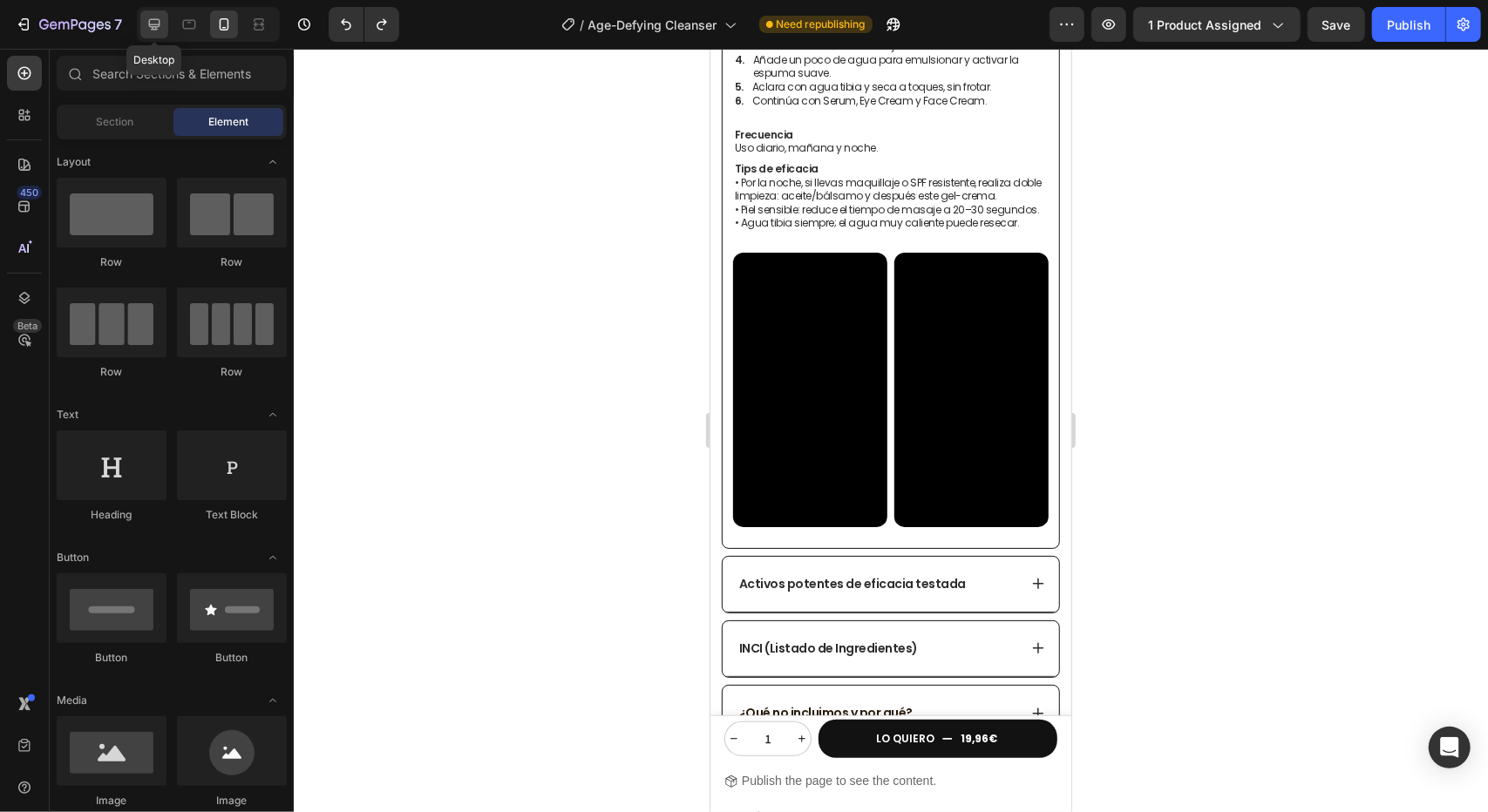
click at [141, 24] on div at bounding box center [155, 24] width 28 height 28
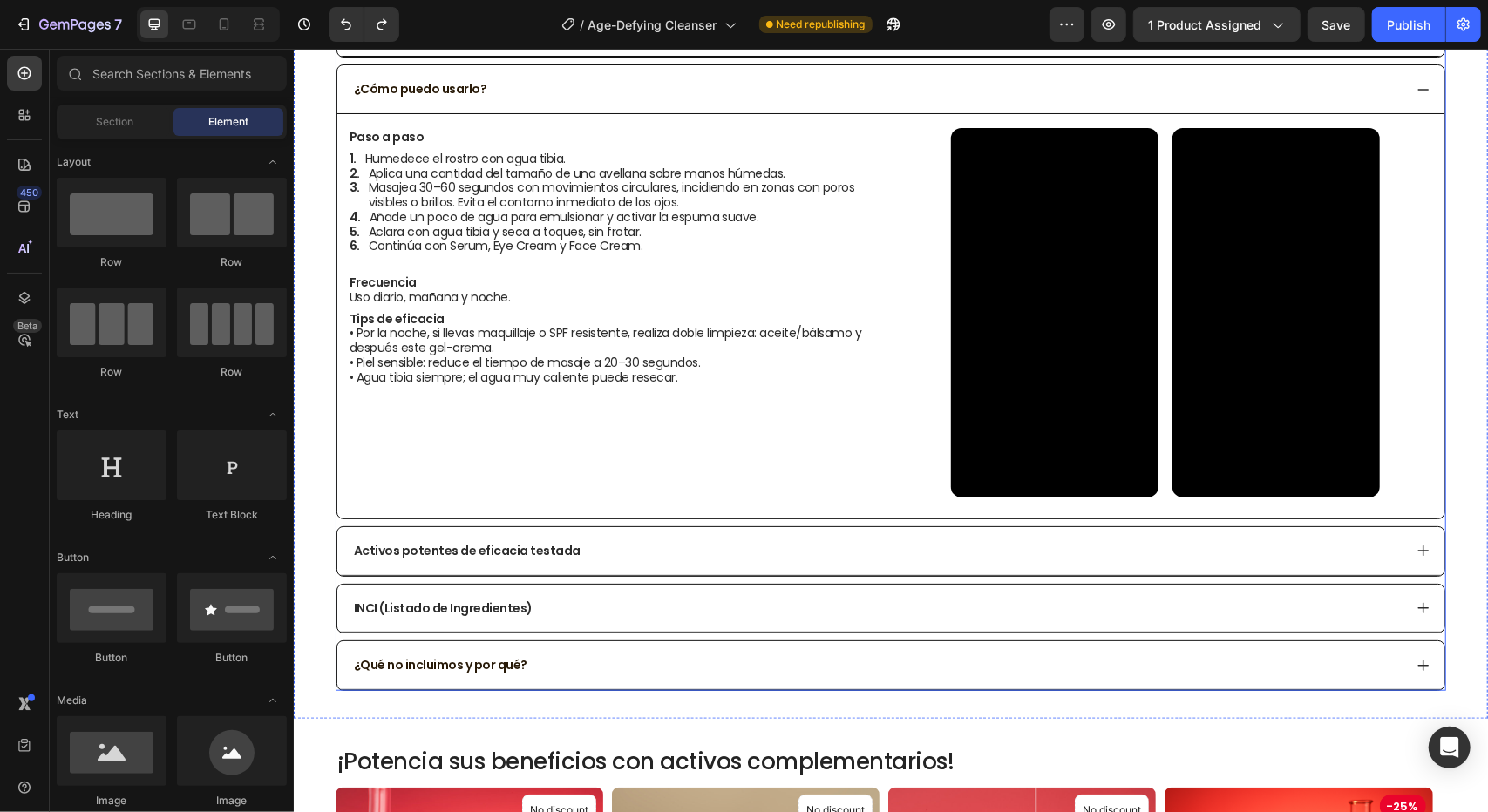
scroll to position [613, 0]
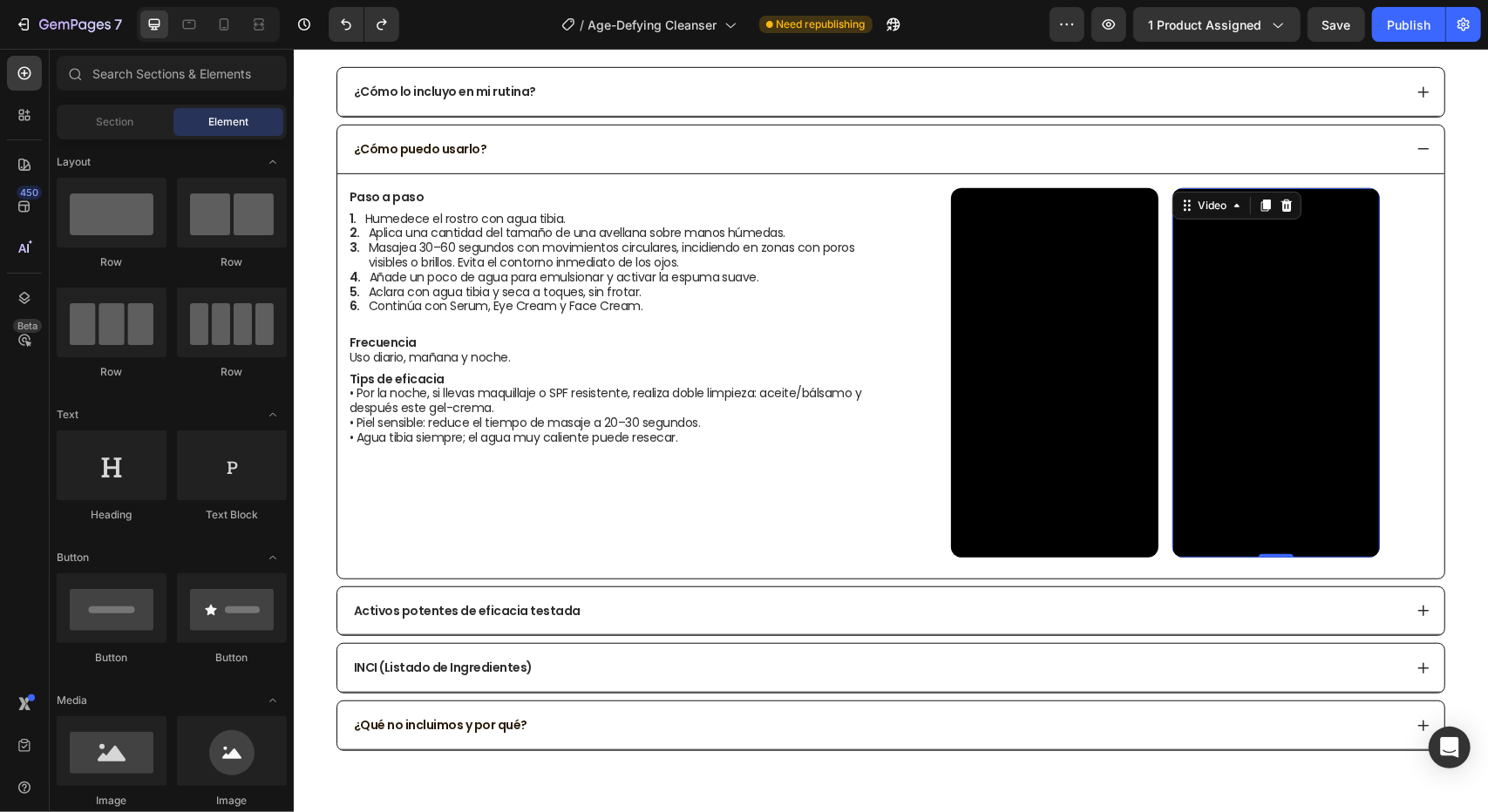
click at [1232, 385] on video at bounding box center [1275, 371] width 207 height 369
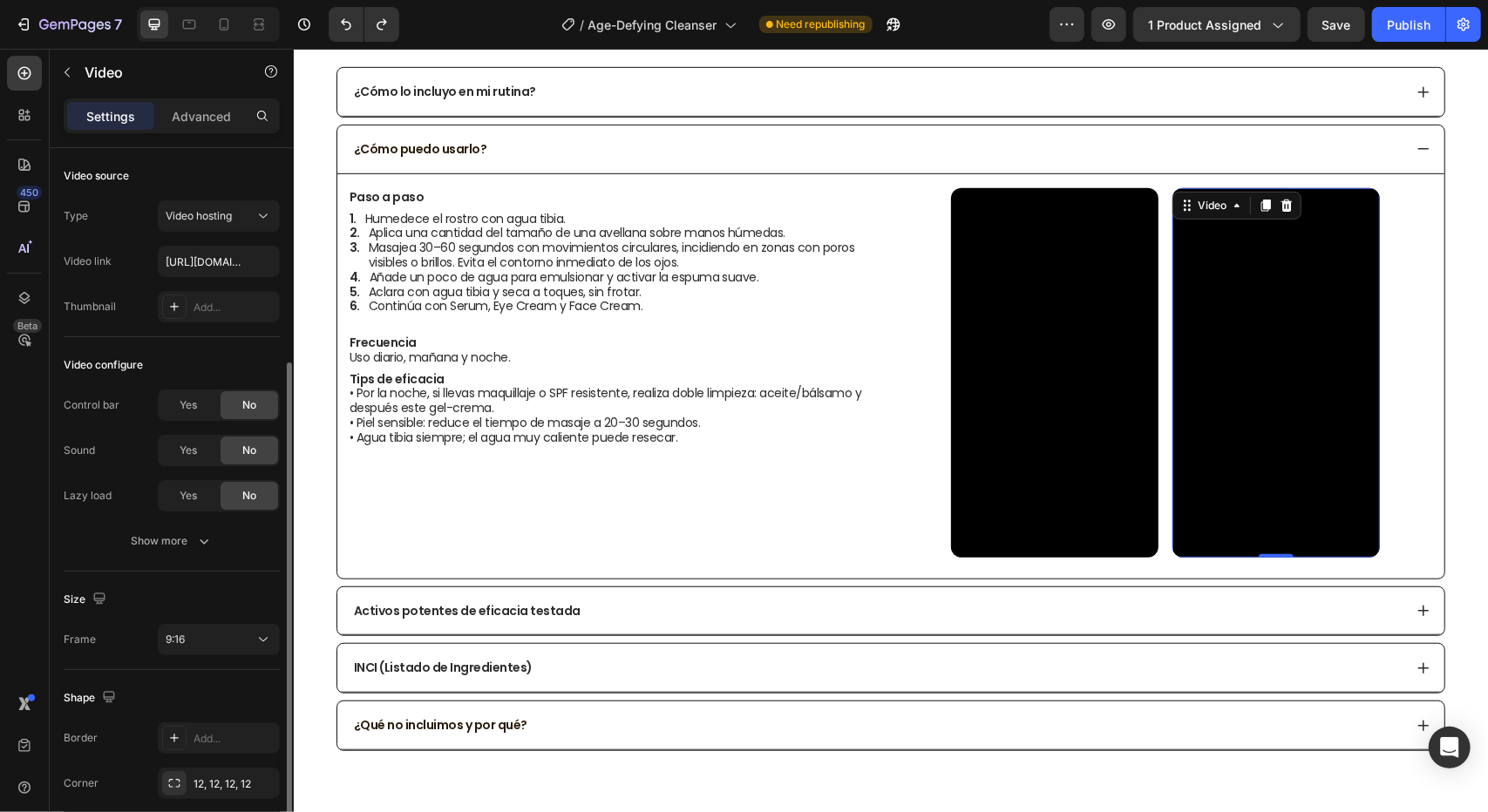
scroll to position [115, 0]
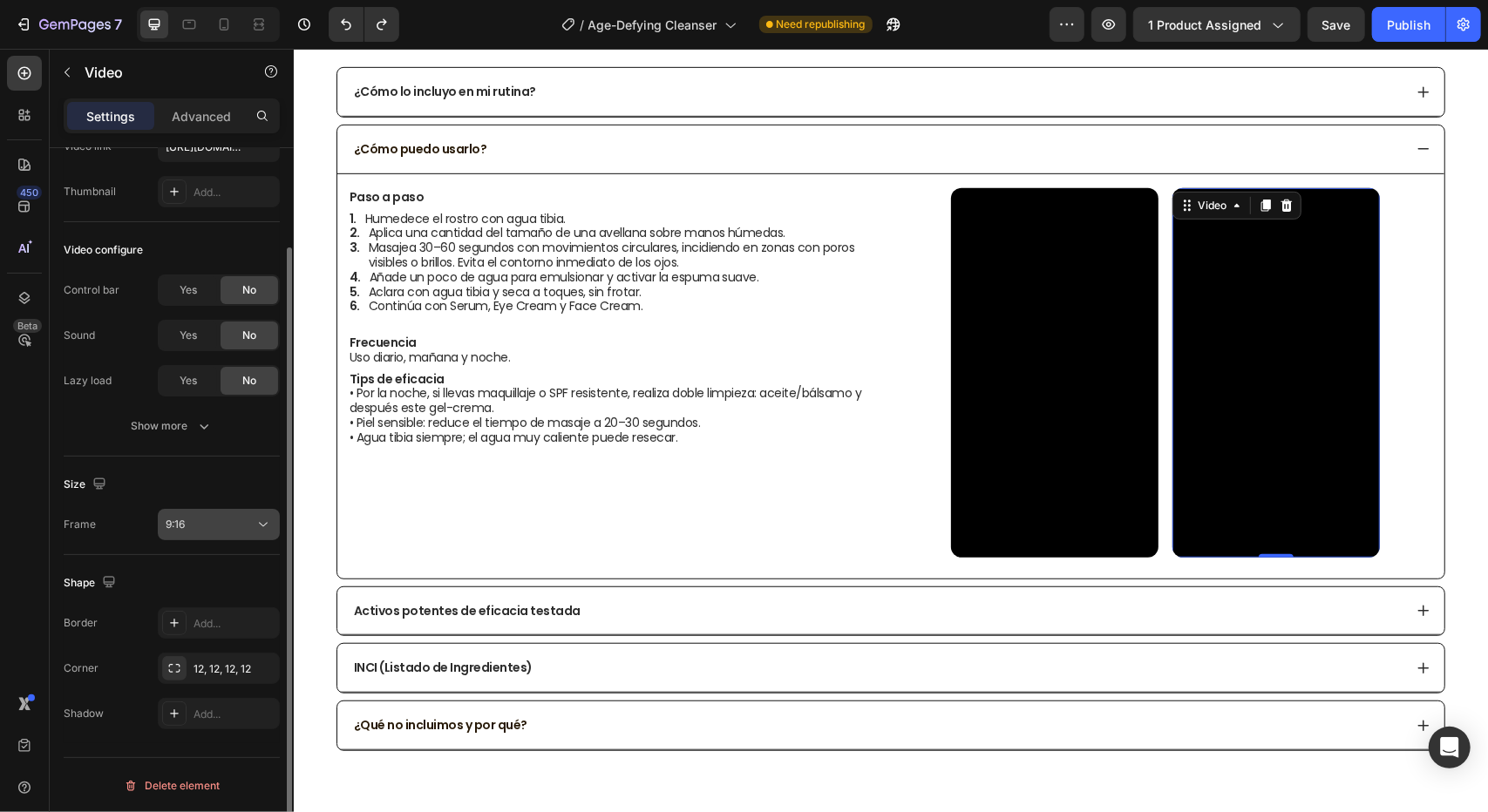
click at [256, 534] on button "9:16" at bounding box center [219, 525] width 122 height 31
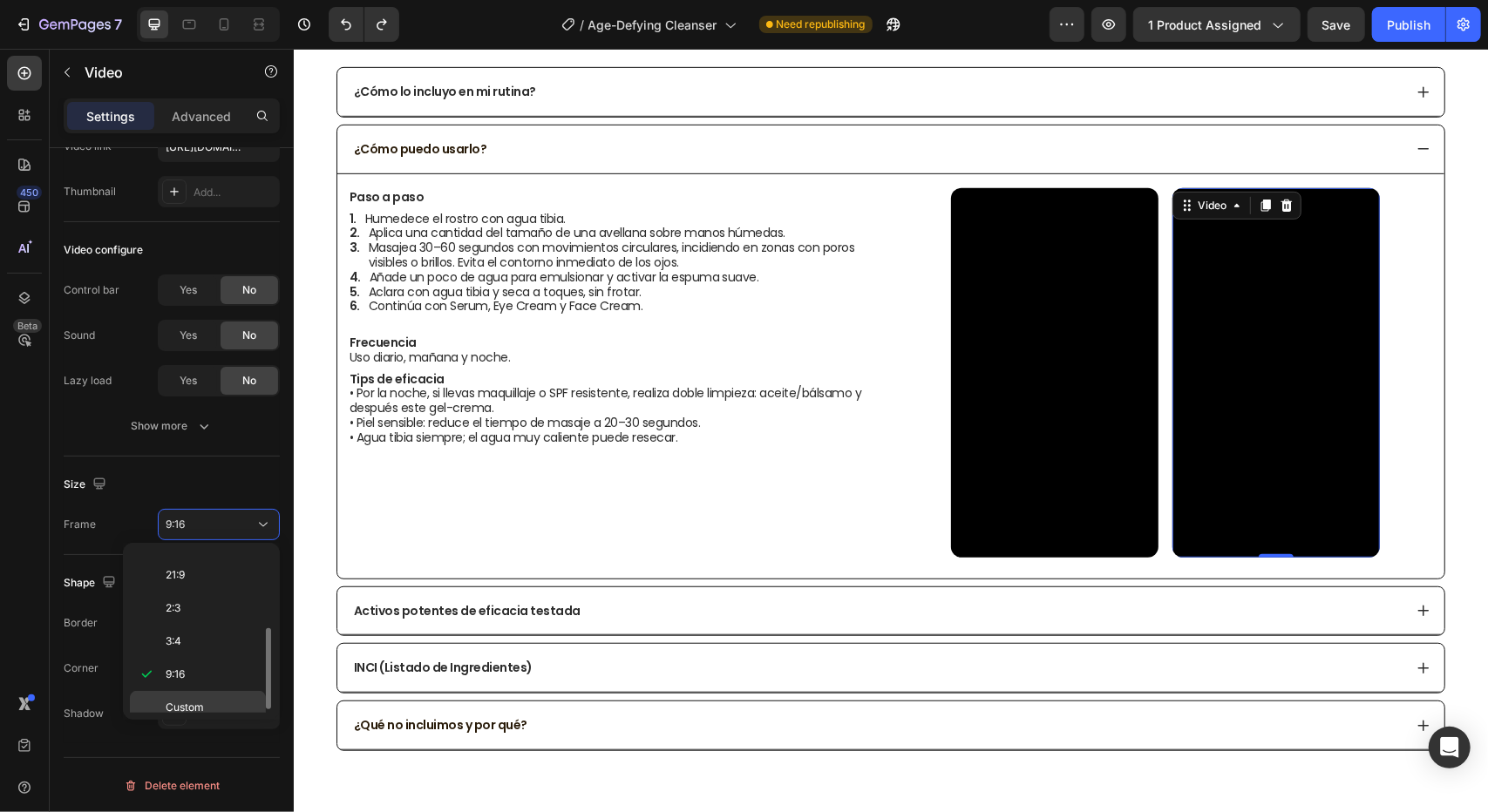
click at [203, 703] on span "Custom" at bounding box center [184, 707] width 38 height 16
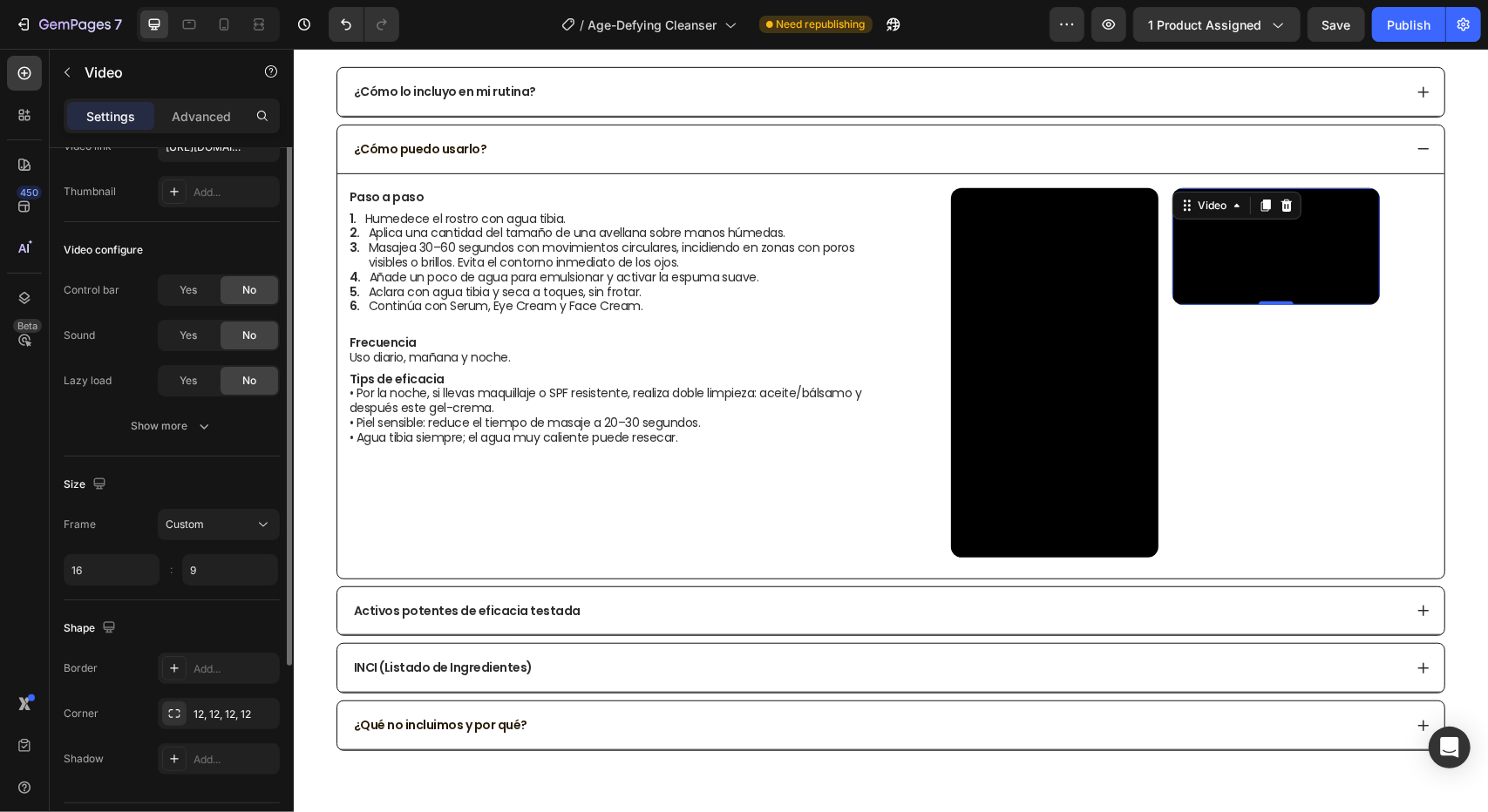
scroll to position [0, 0]
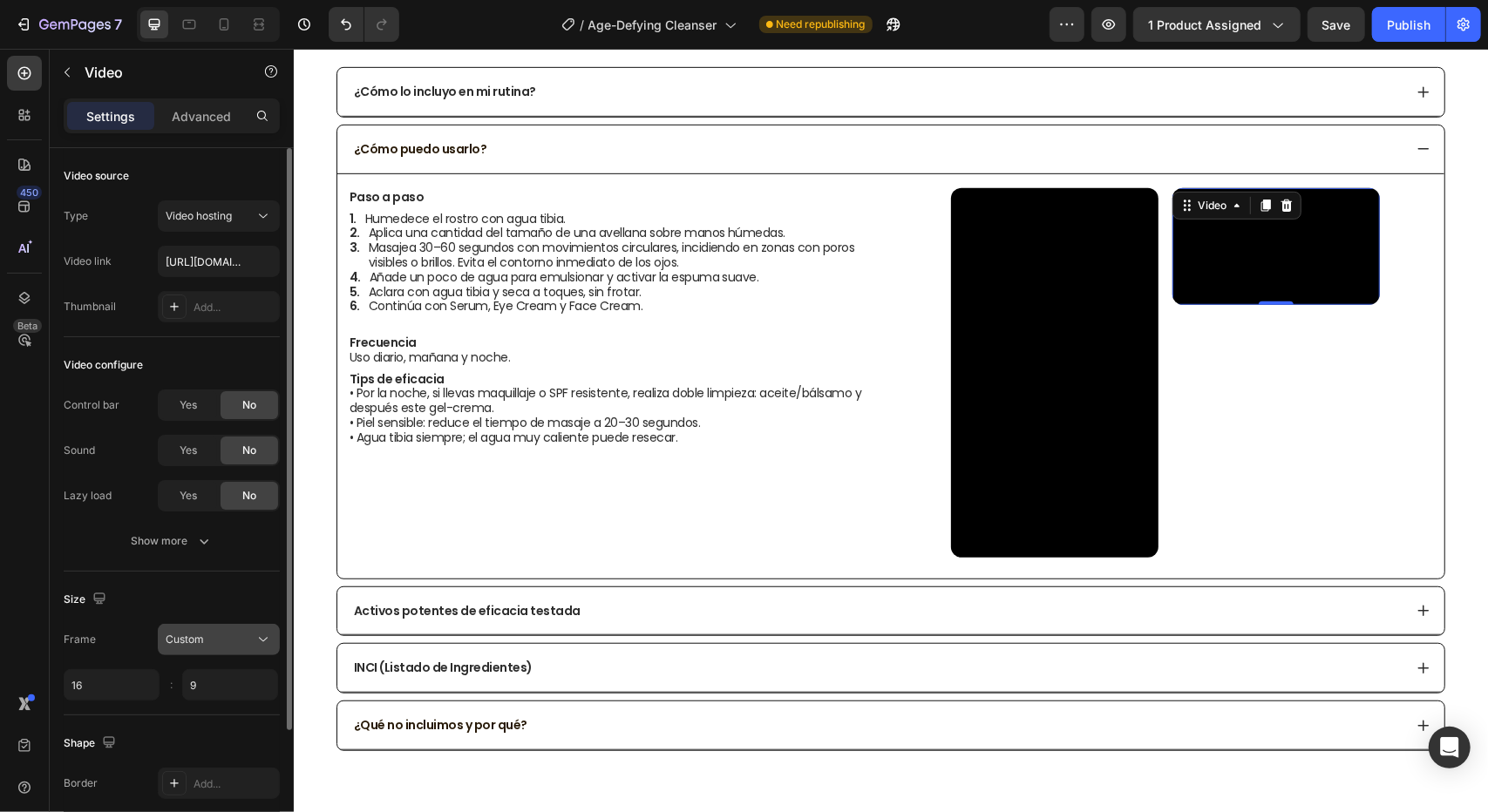
click at [244, 635] on div "Custom" at bounding box center [210, 640] width 89 height 16
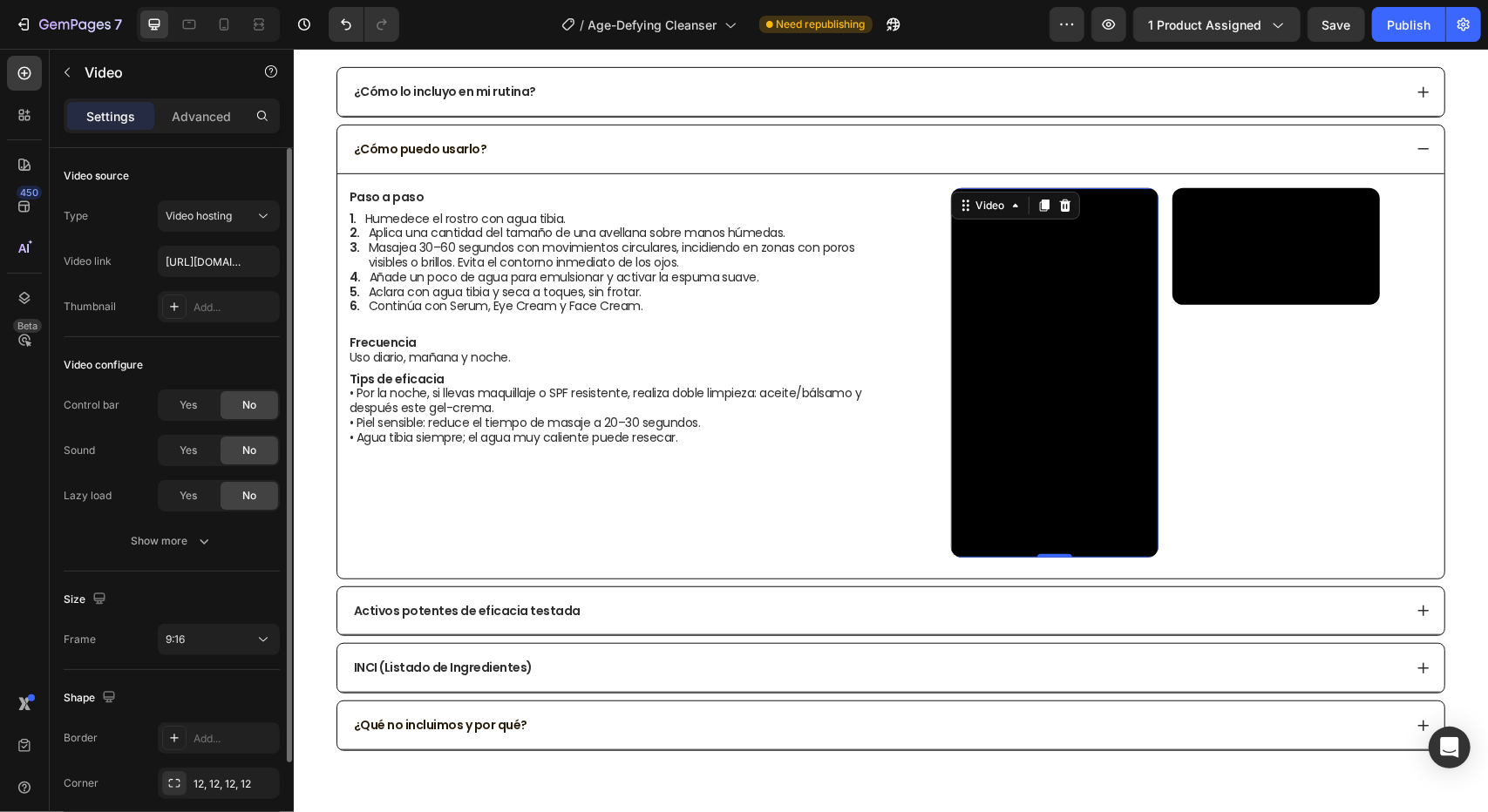
click at [1091, 255] on video at bounding box center [1054, 371] width 207 height 369
click at [994, 202] on div "Video" at bounding box center [990, 205] width 70 height 21
click at [224, 638] on div "9:16" at bounding box center [210, 640] width 89 height 16
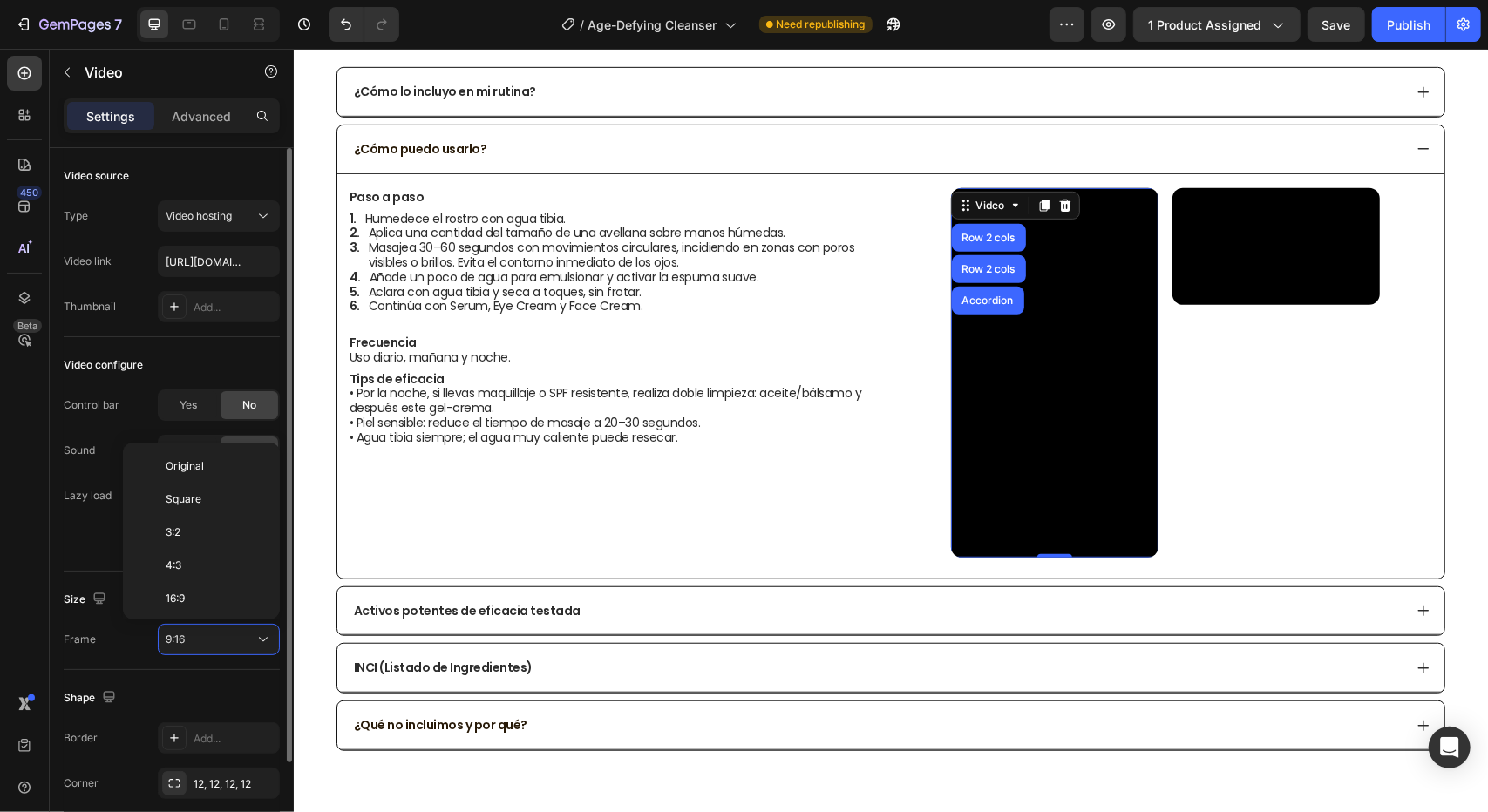
scroll to position [156, 0]
click at [207, 606] on p "Custom" at bounding box center [212, 607] width 93 height 16
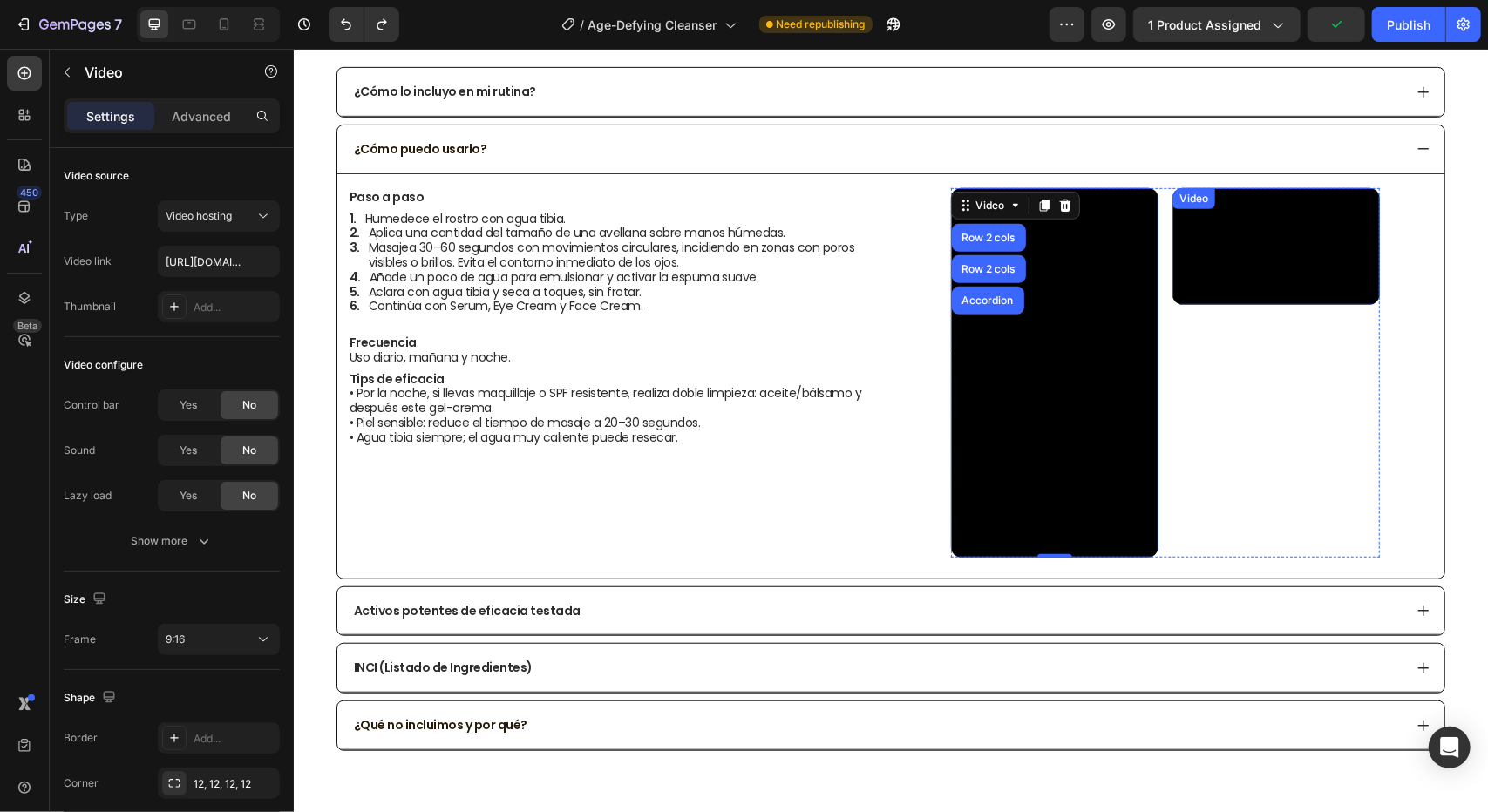
click at [1282, 287] on video at bounding box center [1275, 245] width 207 height 117
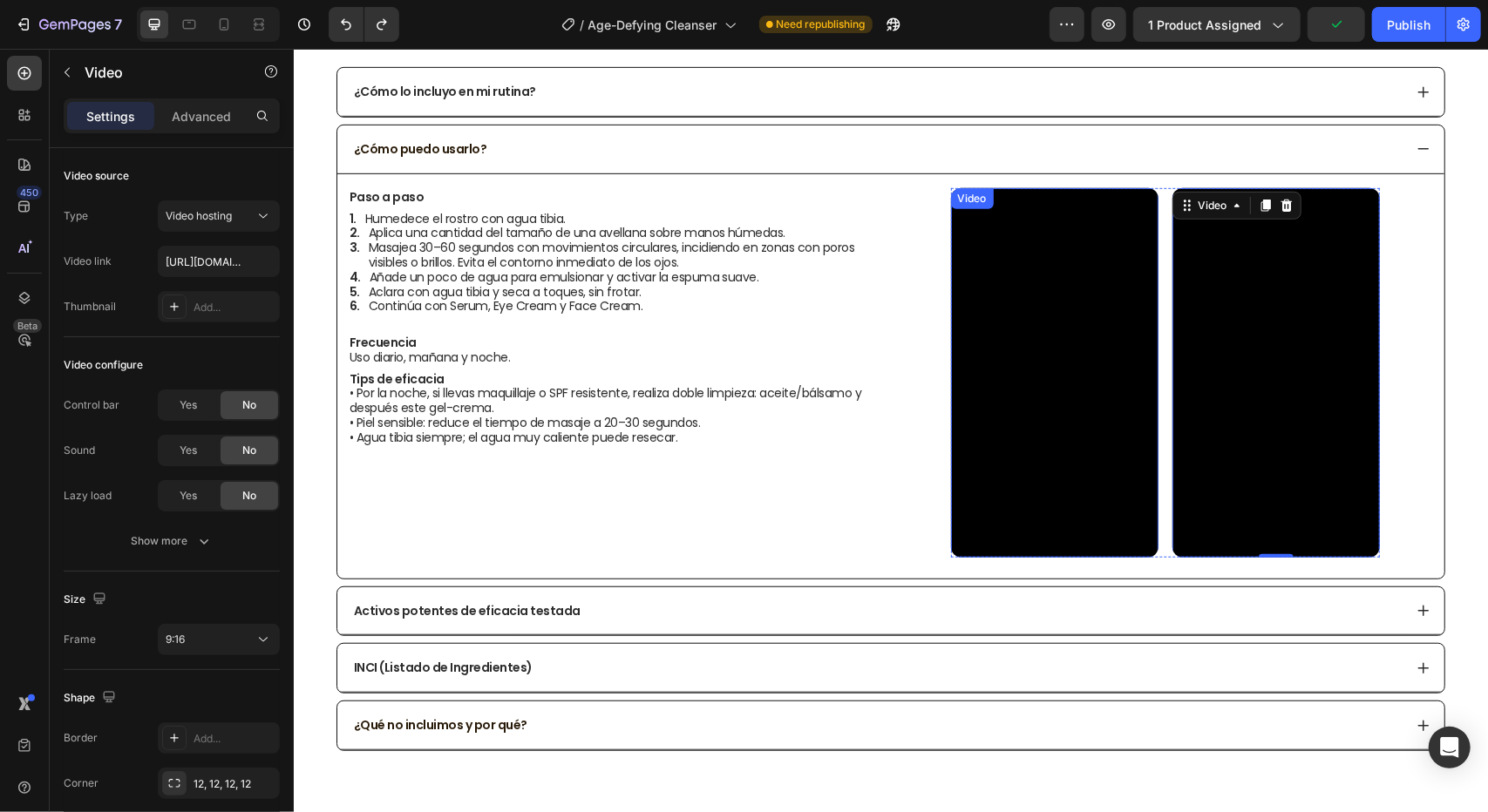
click at [1080, 377] on video at bounding box center [1054, 371] width 207 height 369
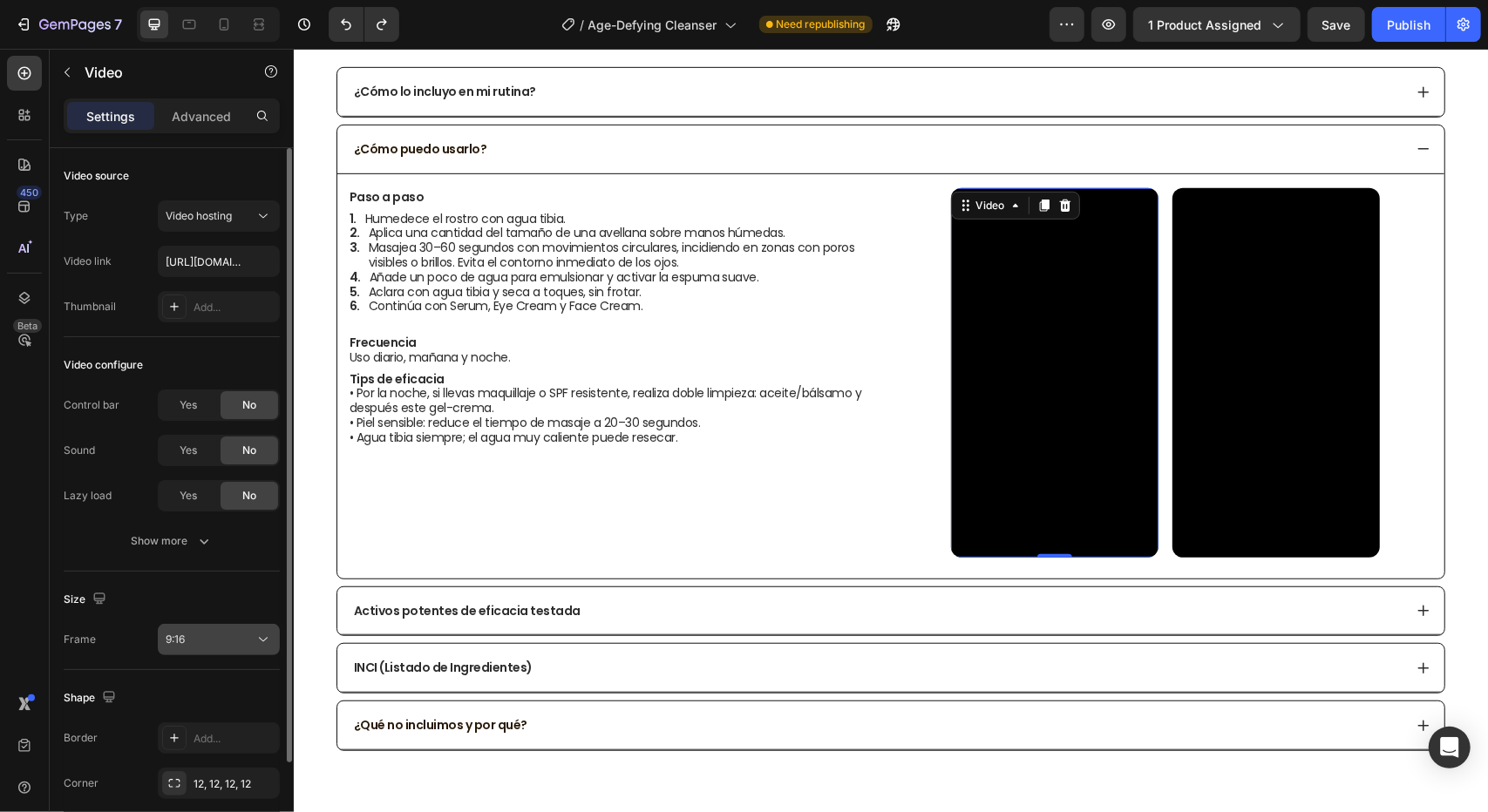
click at [229, 639] on div "9:16" at bounding box center [210, 640] width 89 height 16
click at [199, 687] on div "Shape" at bounding box center [171, 698] width 216 height 28
click at [211, 535] on icon "button" at bounding box center [204, 541] width 18 height 18
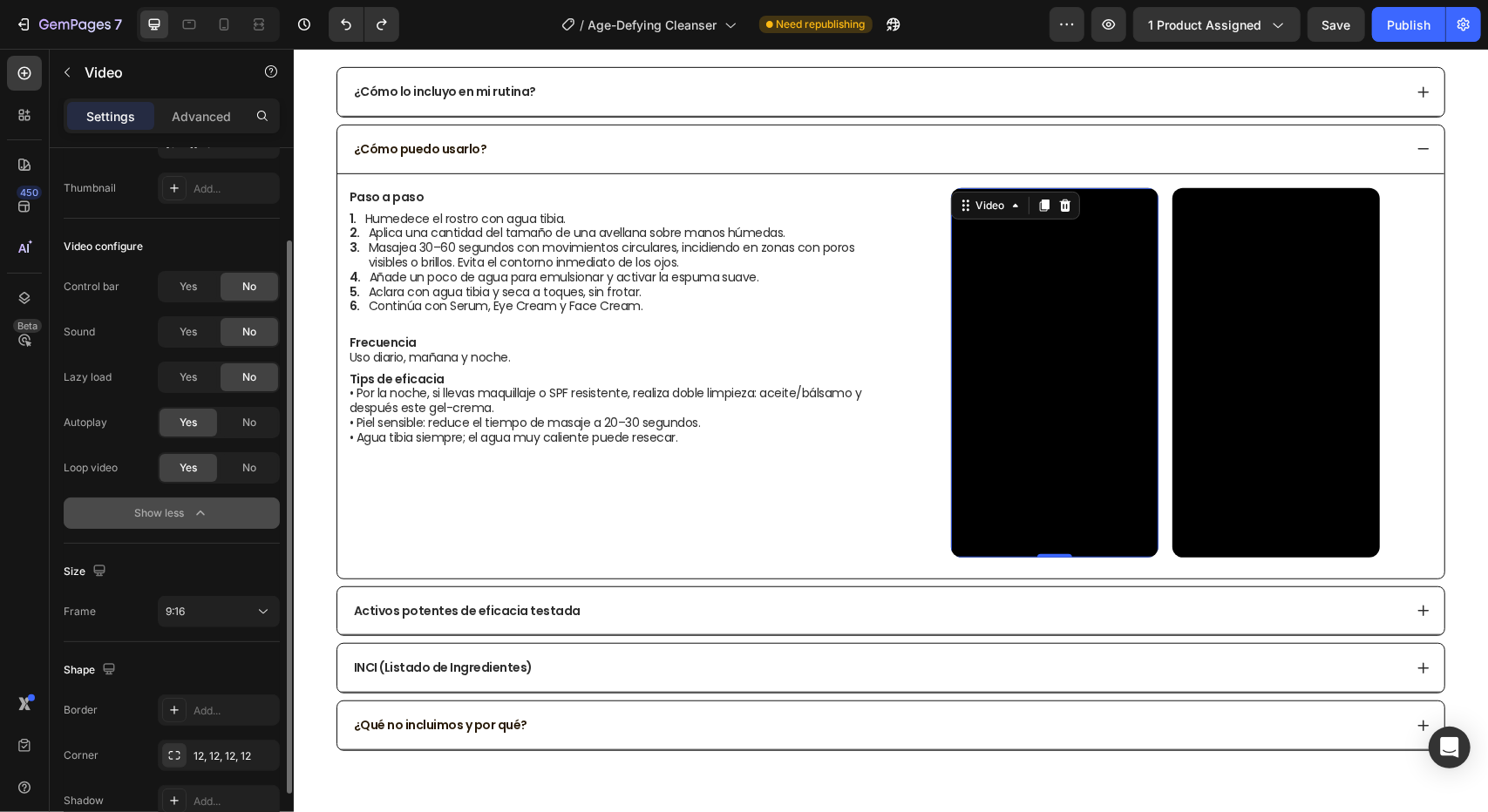
scroll to position [0, 0]
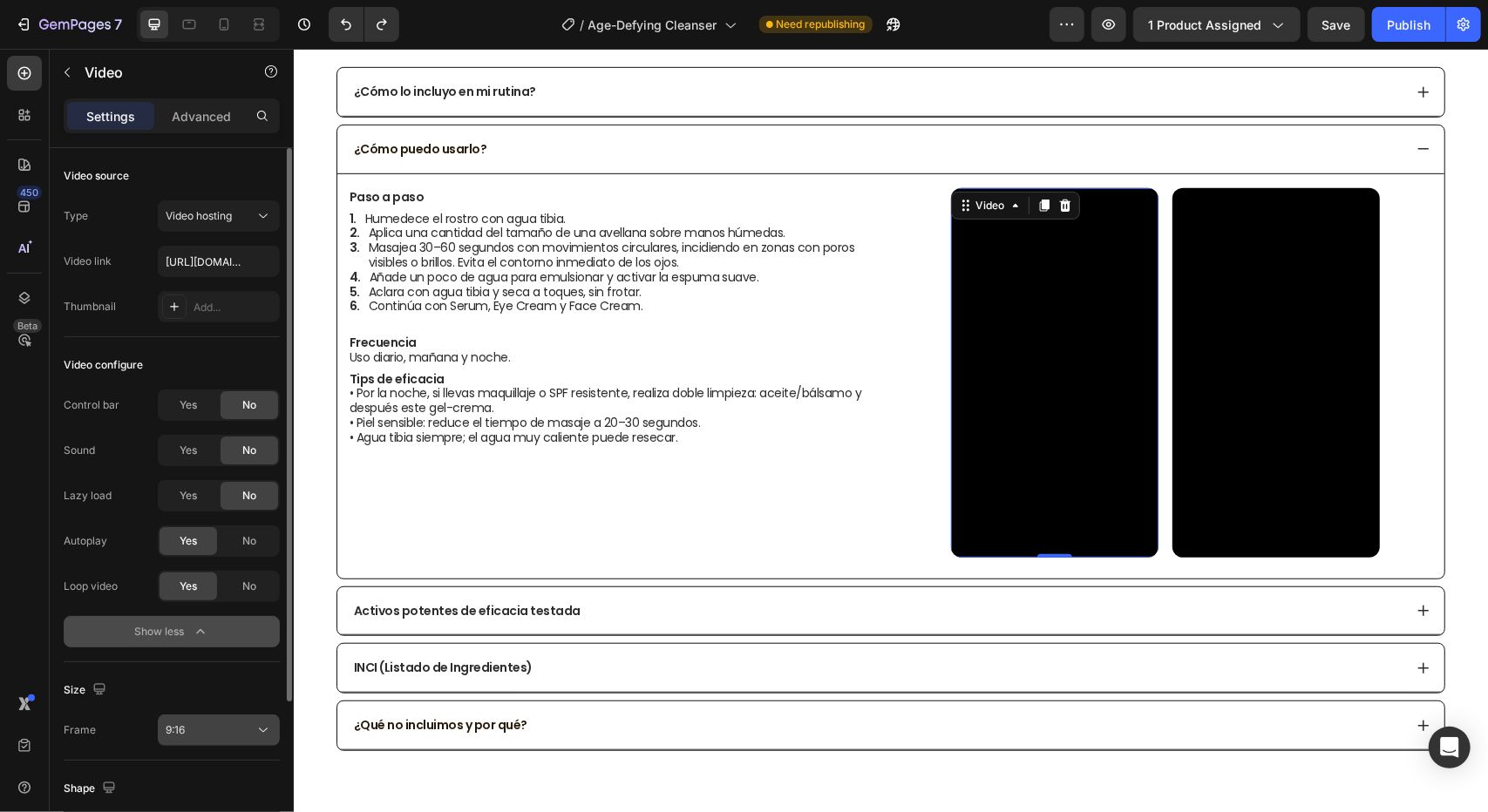
click at [221, 740] on button "9:16" at bounding box center [219, 731] width 122 height 31
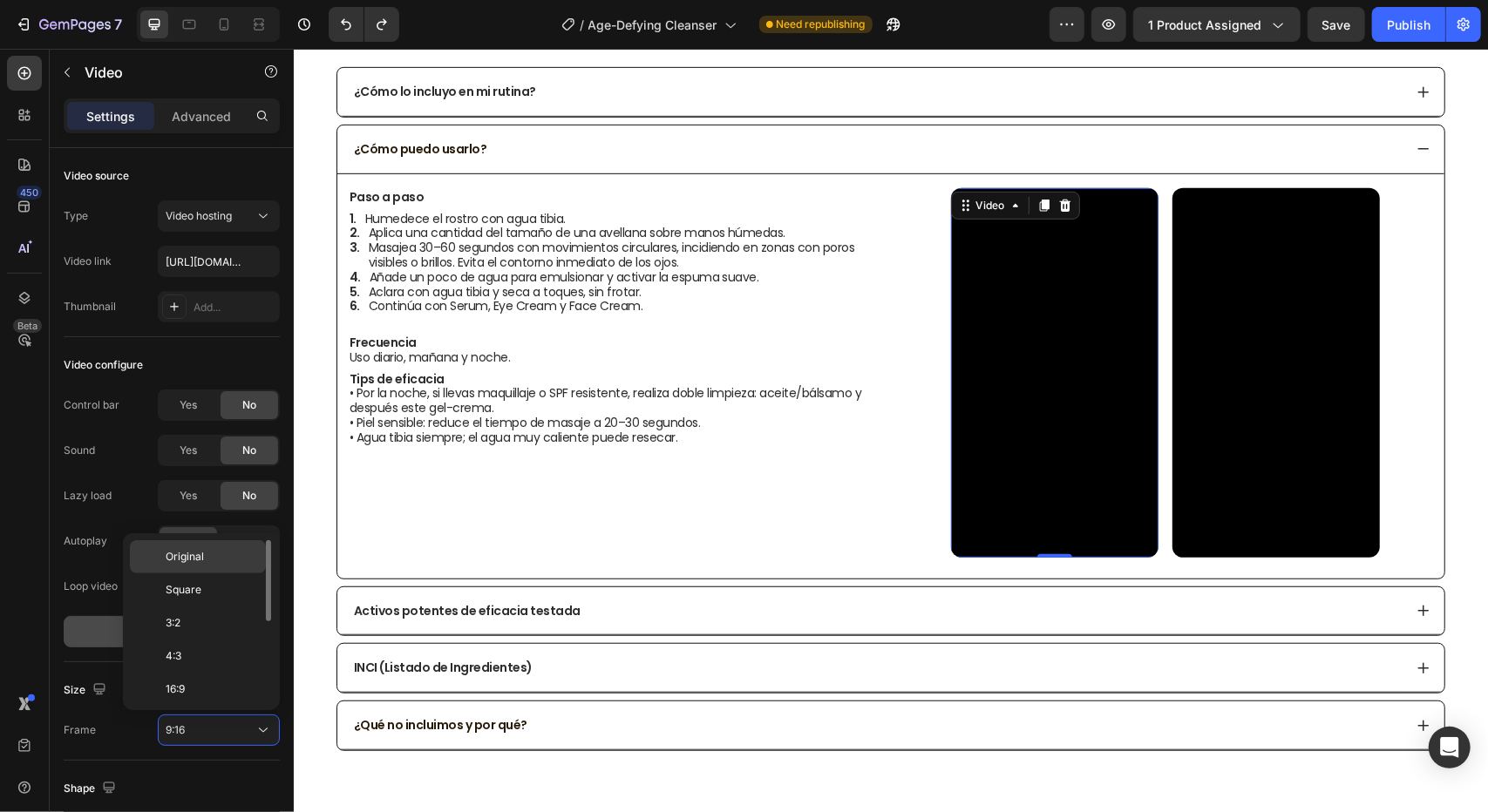
click at [225, 564] on p "Original" at bounding box center [212, 556] width 93 height 16
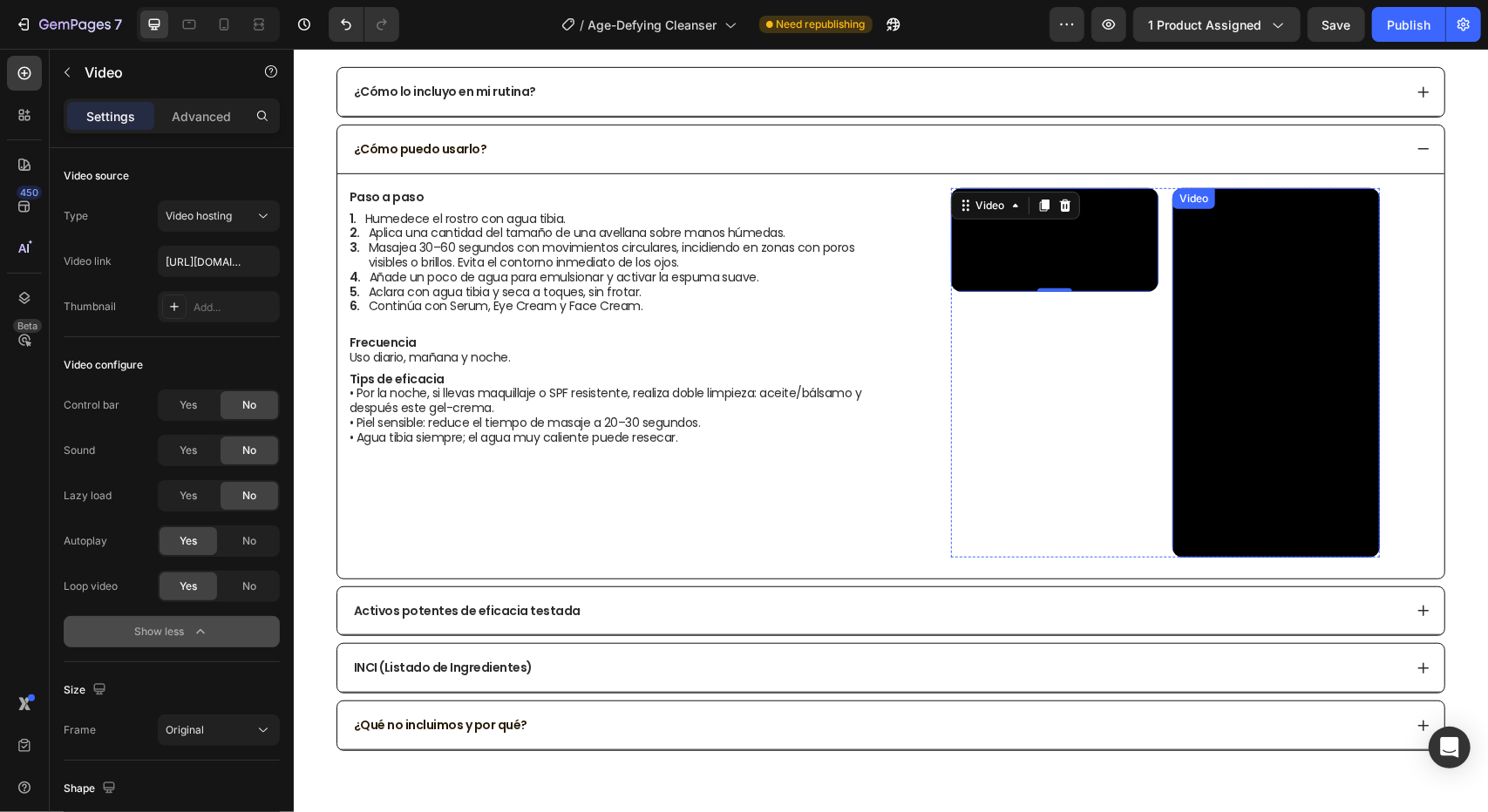
click at [1222, 306] on video at bounding box center [1275, 371] width 207 height 369
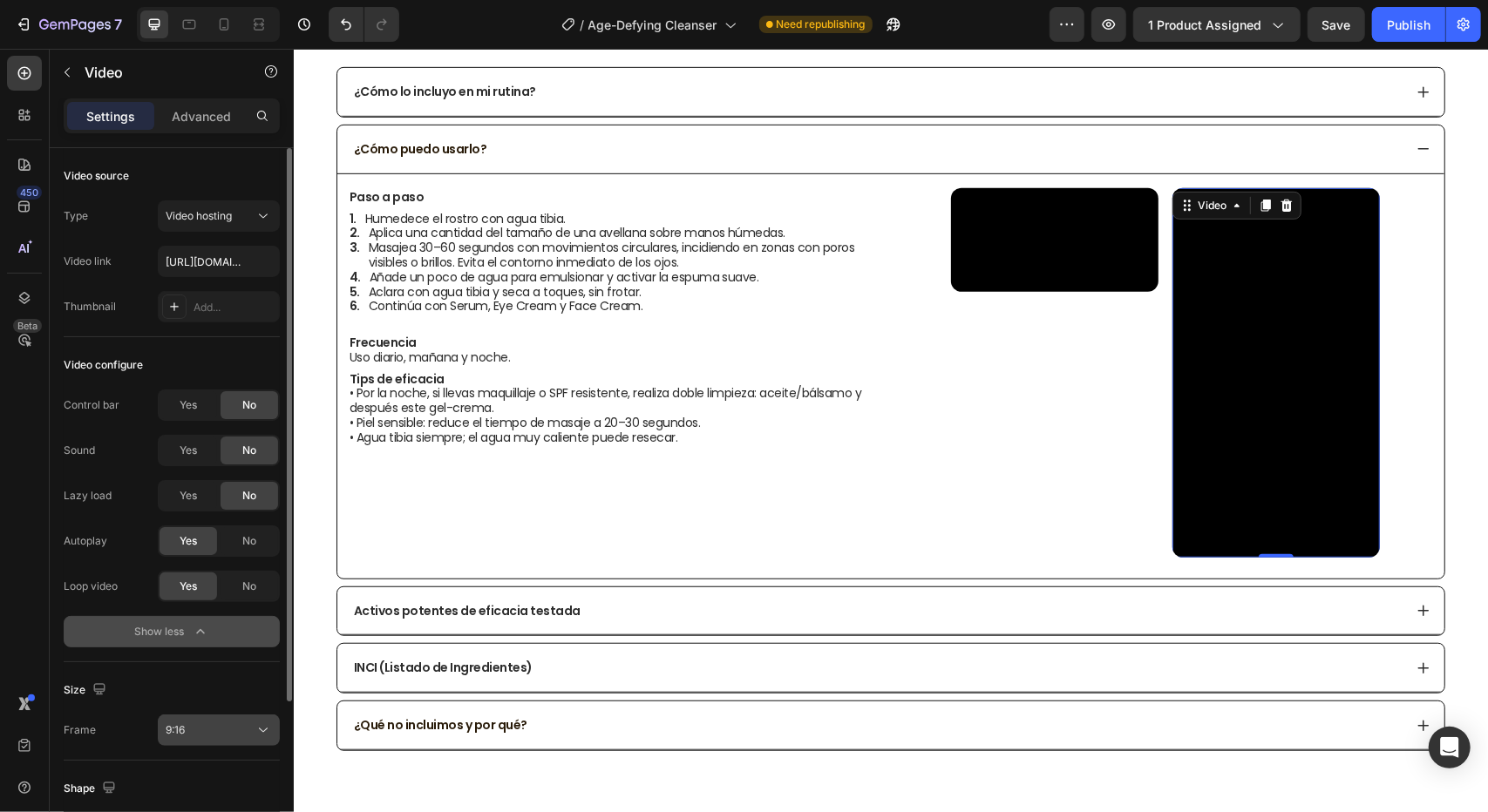
click at [241, 728] on div "9:16" at bounding box center [210, 730] width 89 height 16
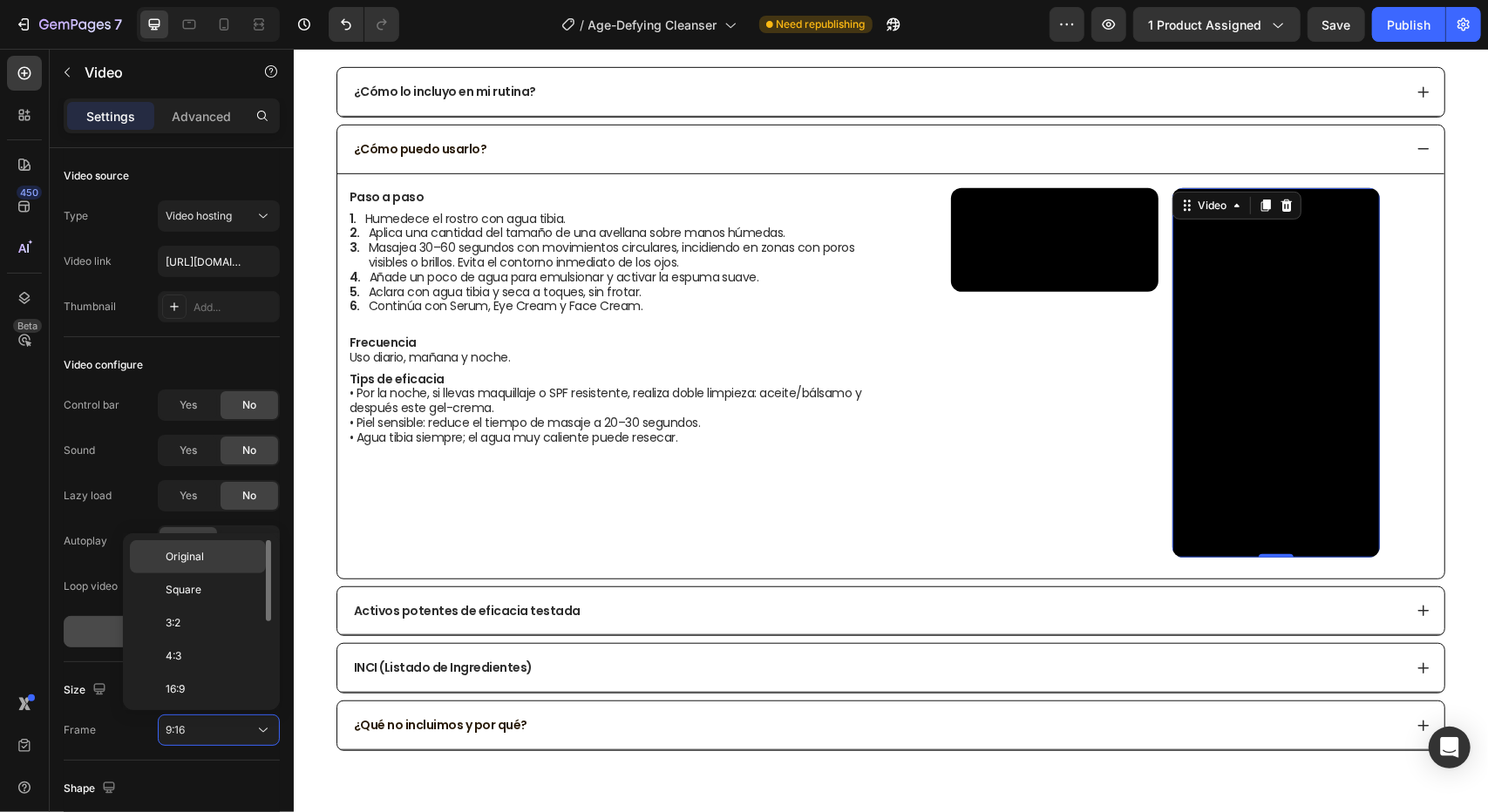
click at [230, 556] on p "Original" at bounding box center [212, 556] width 93 height 16
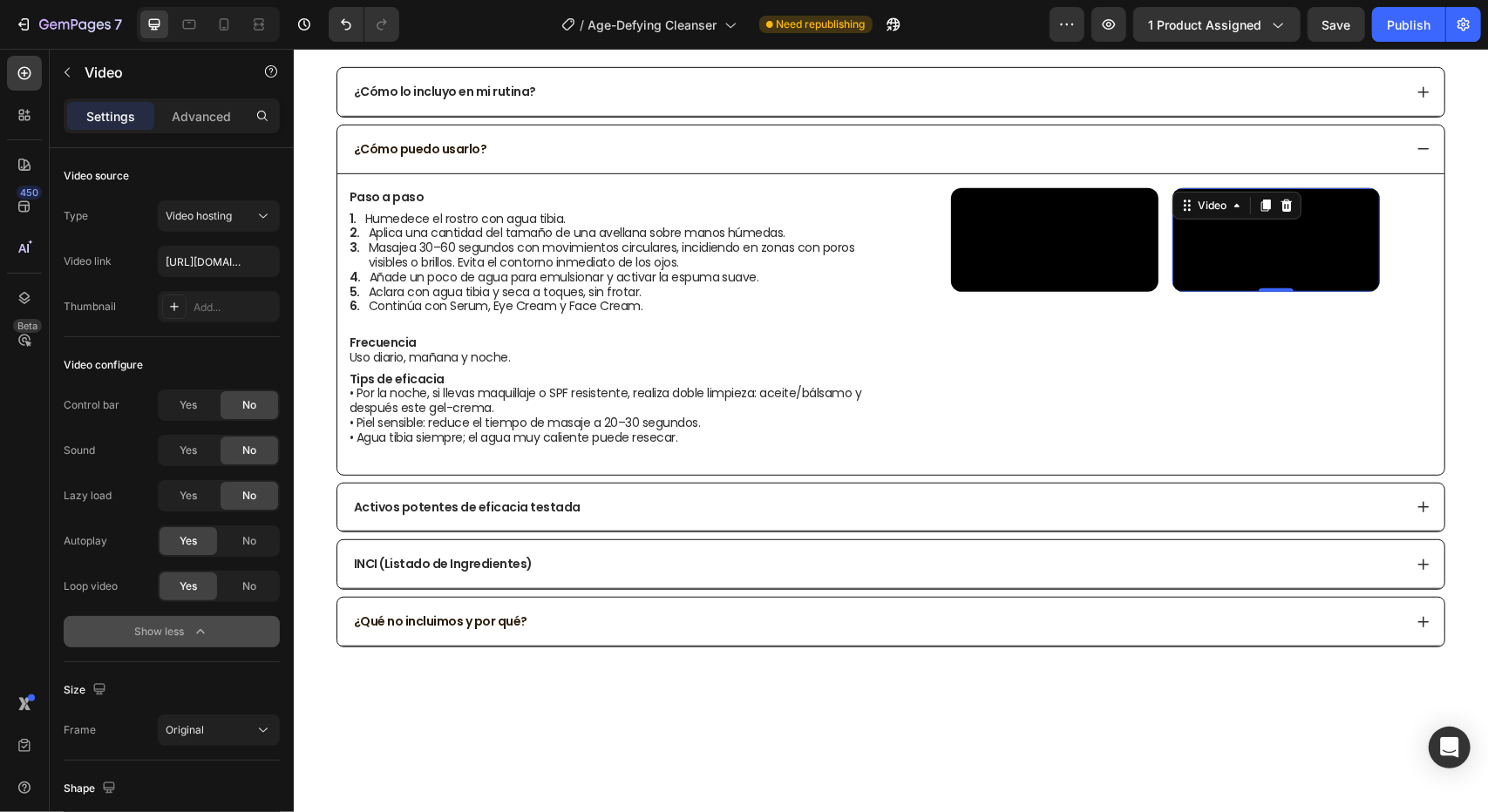
click at [262, 609] on div "Autoplay Yes No Loop video Yes No Show less" at bounding box center [171, 587] width 216 height 122
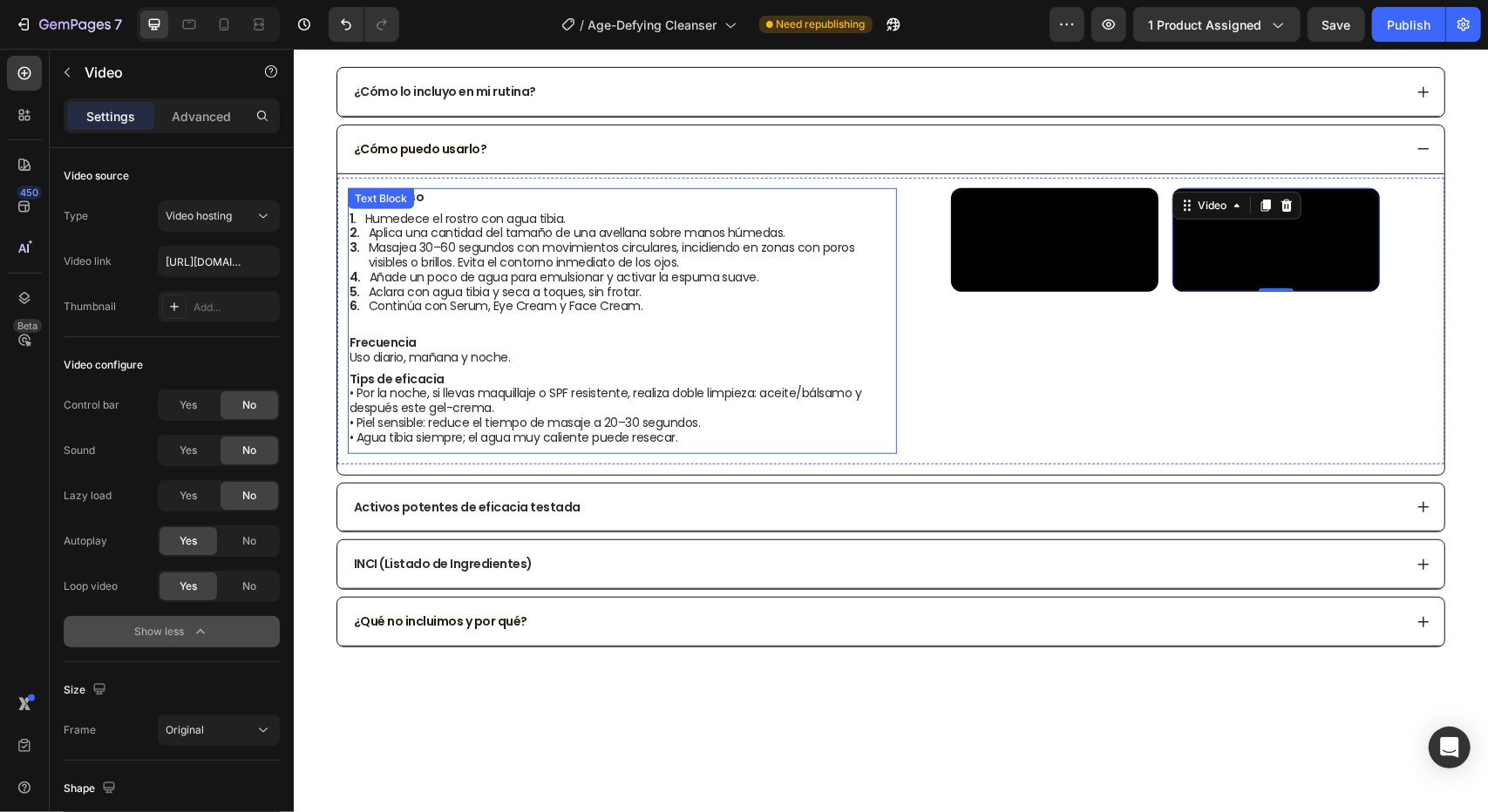
click at [755, 454] on div "Paso a paso Humedece el rostro con agua tibia. Aplica una cantidad del tamaño d…" at bounding box center [621, 319] width 549 height 266
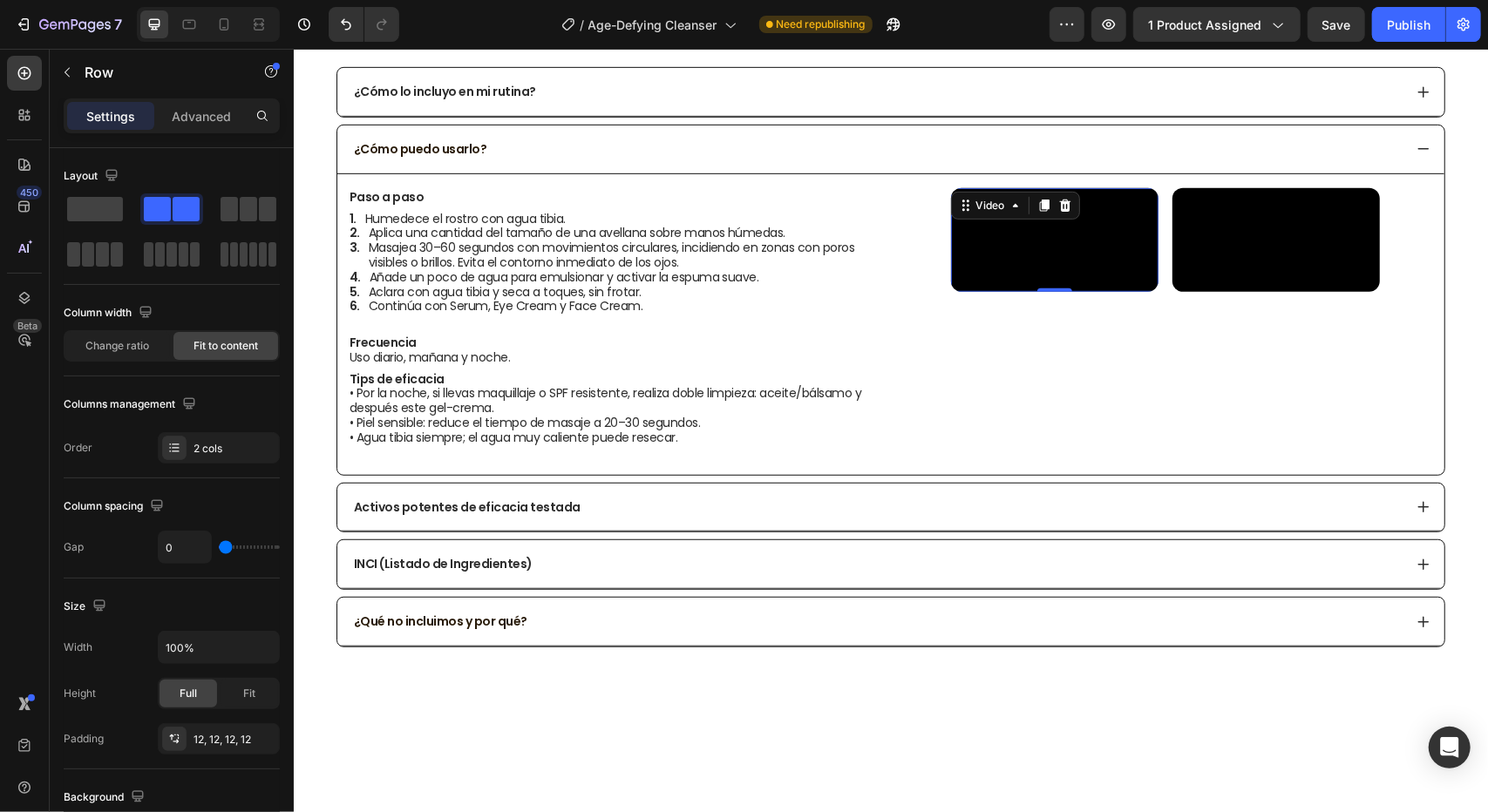
click at [1076, 258] on video at bounding box center [1054, 239] width 207 height 104
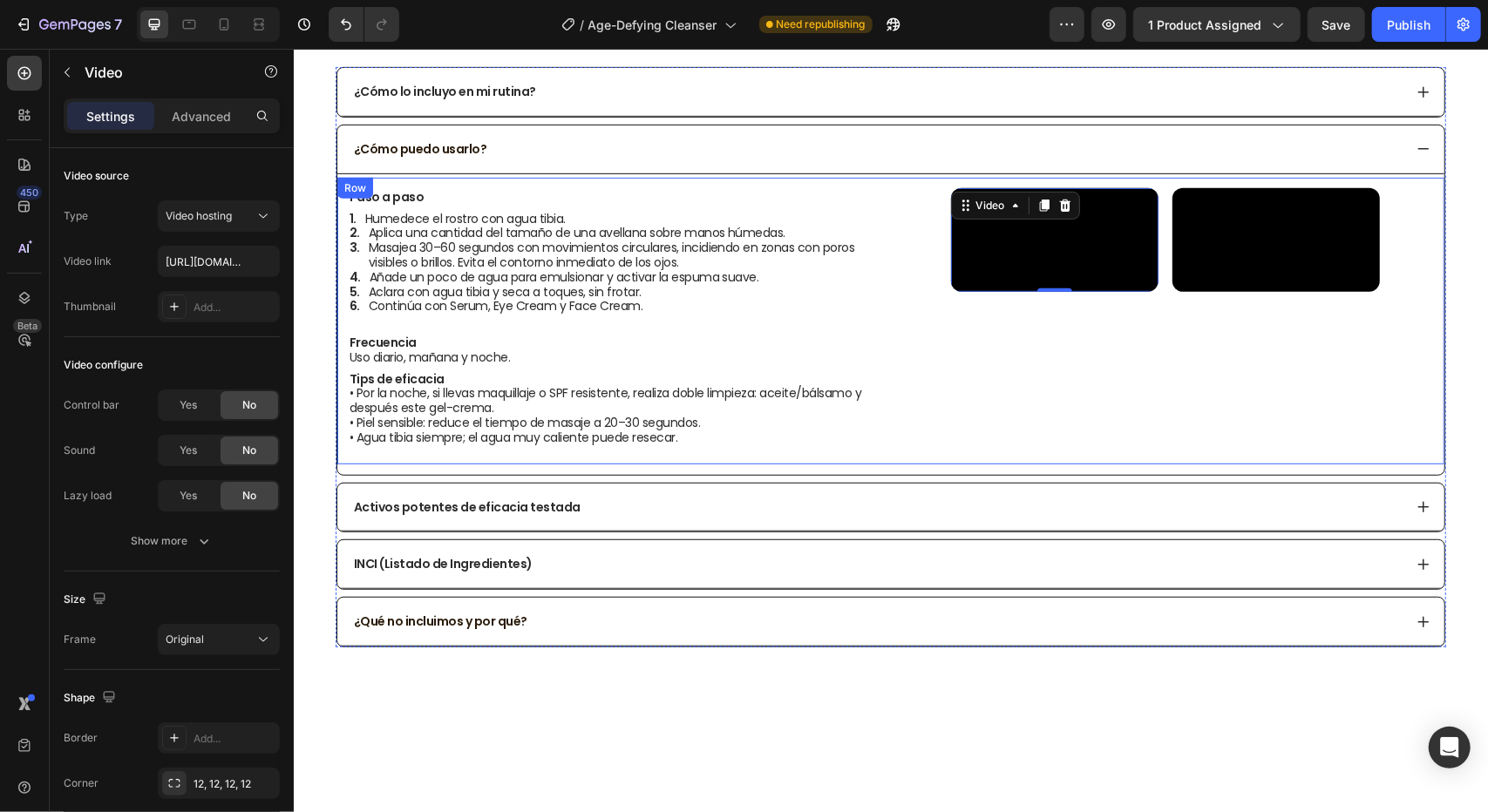
click at [847, 454] on div "Paso a paso Humedece el rostro con agua tibia. Aplica una cantidad del tamaño d…" at bounding box center [621, 319] width 549 height 266
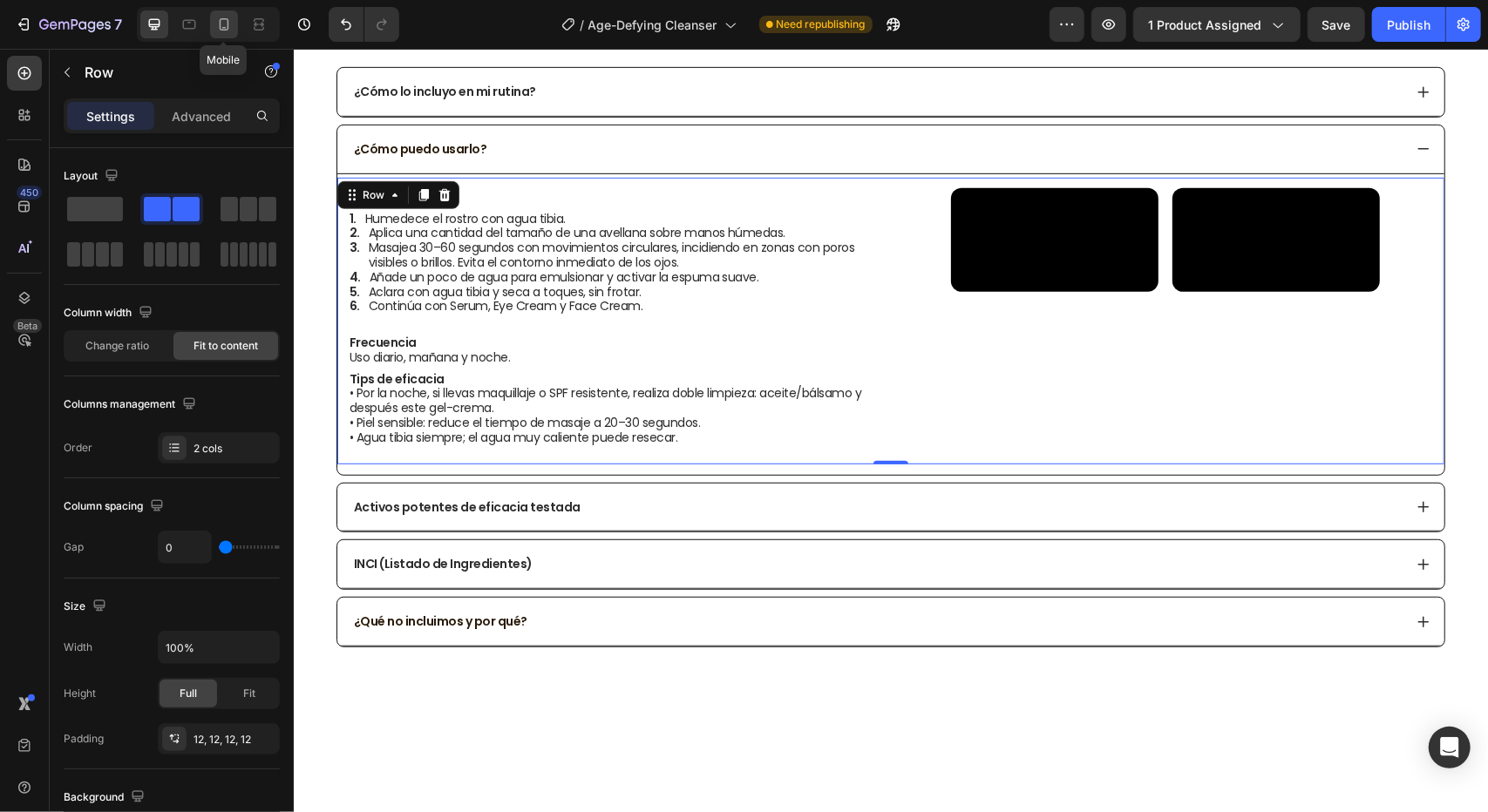
click at [221, 27] on icon at bounding box center [224, 24] width 18 height 18
type input "16"
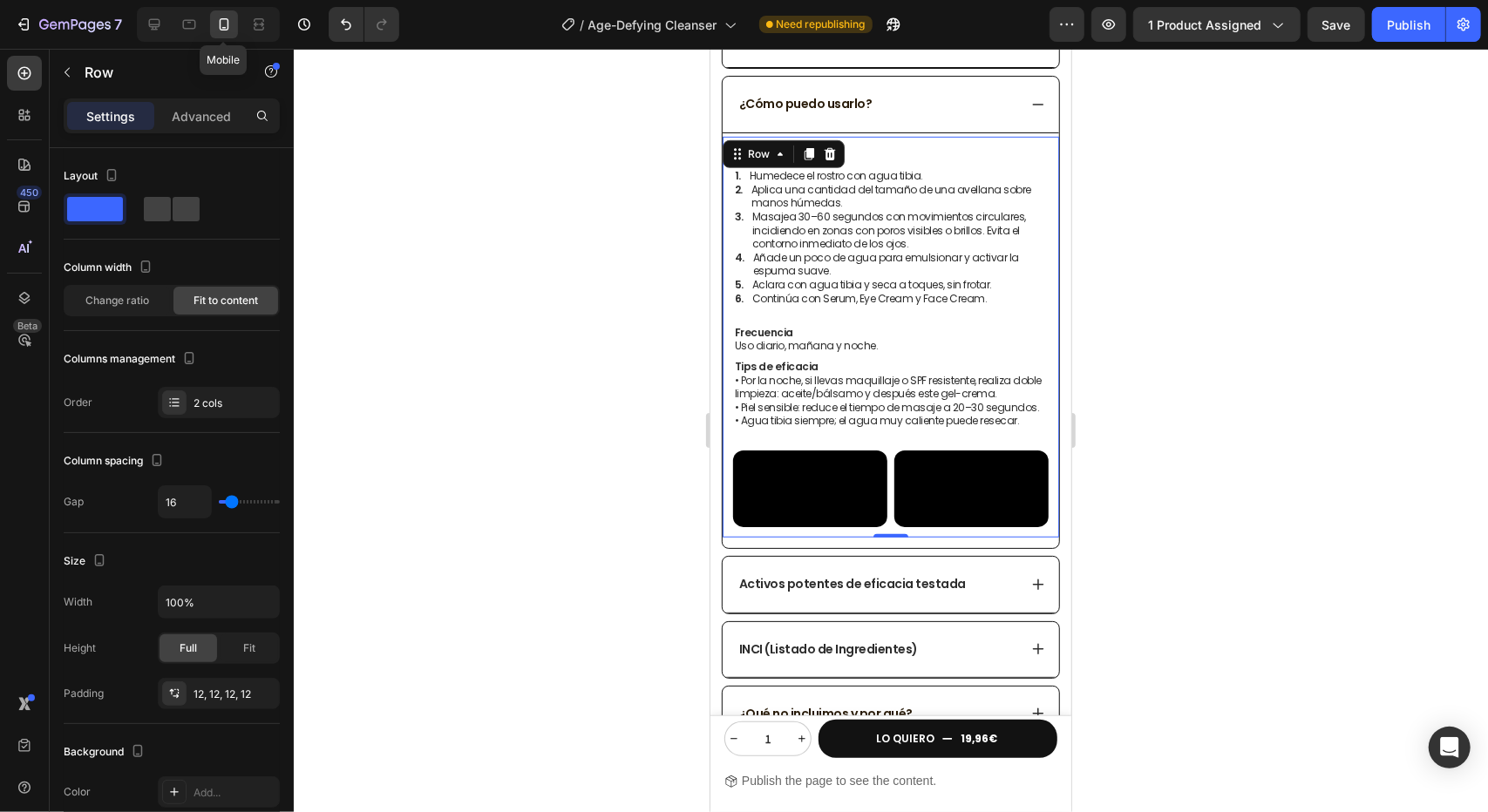
scroll to position [636, 0]
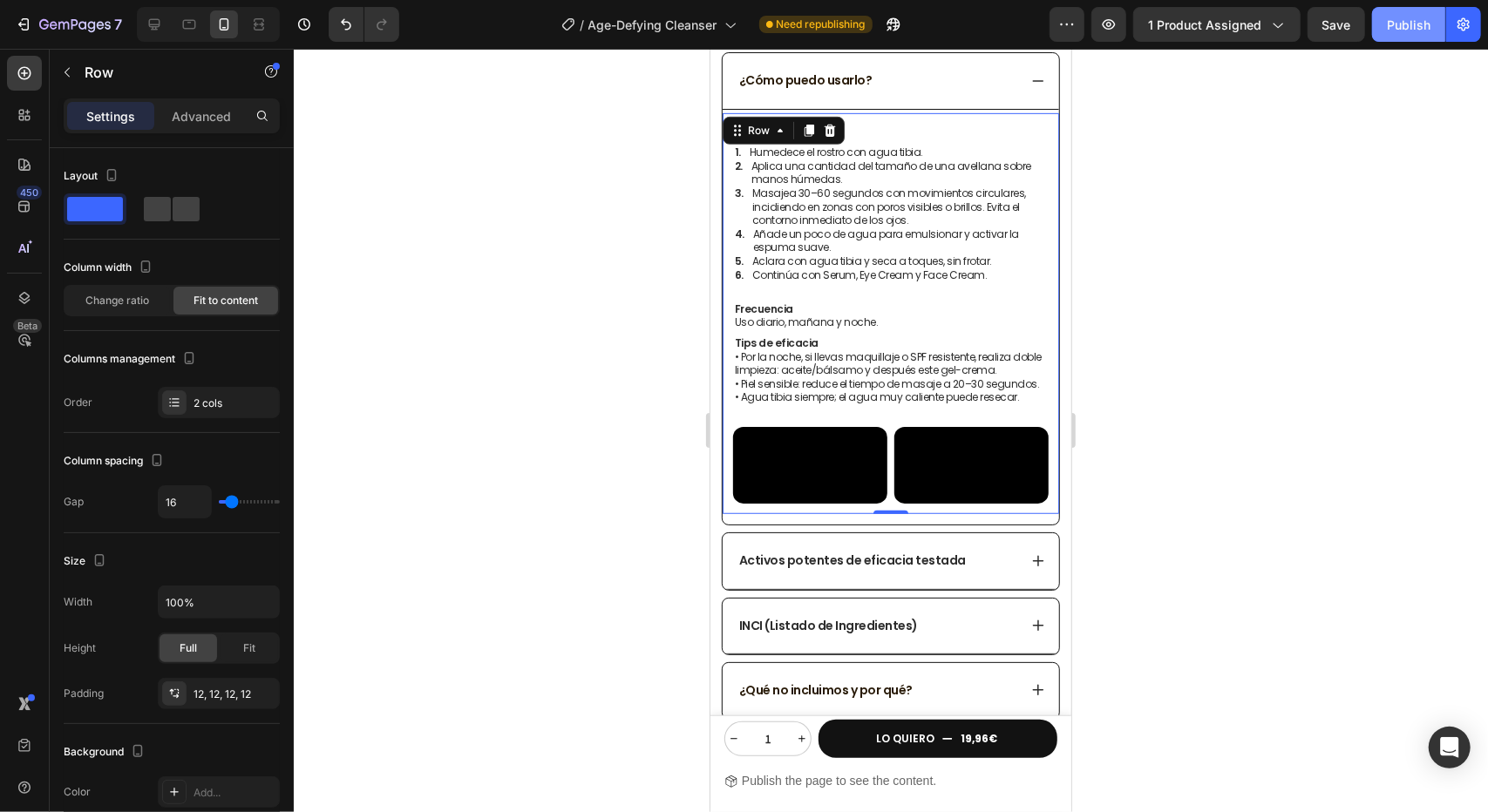
click at [1394, 33] on div "Publish" at bounding box center [1408, 25] width 44 height 19
click at [158, 29] on icon at bounding box center [154, 24] width 18 height 18
type input "0"
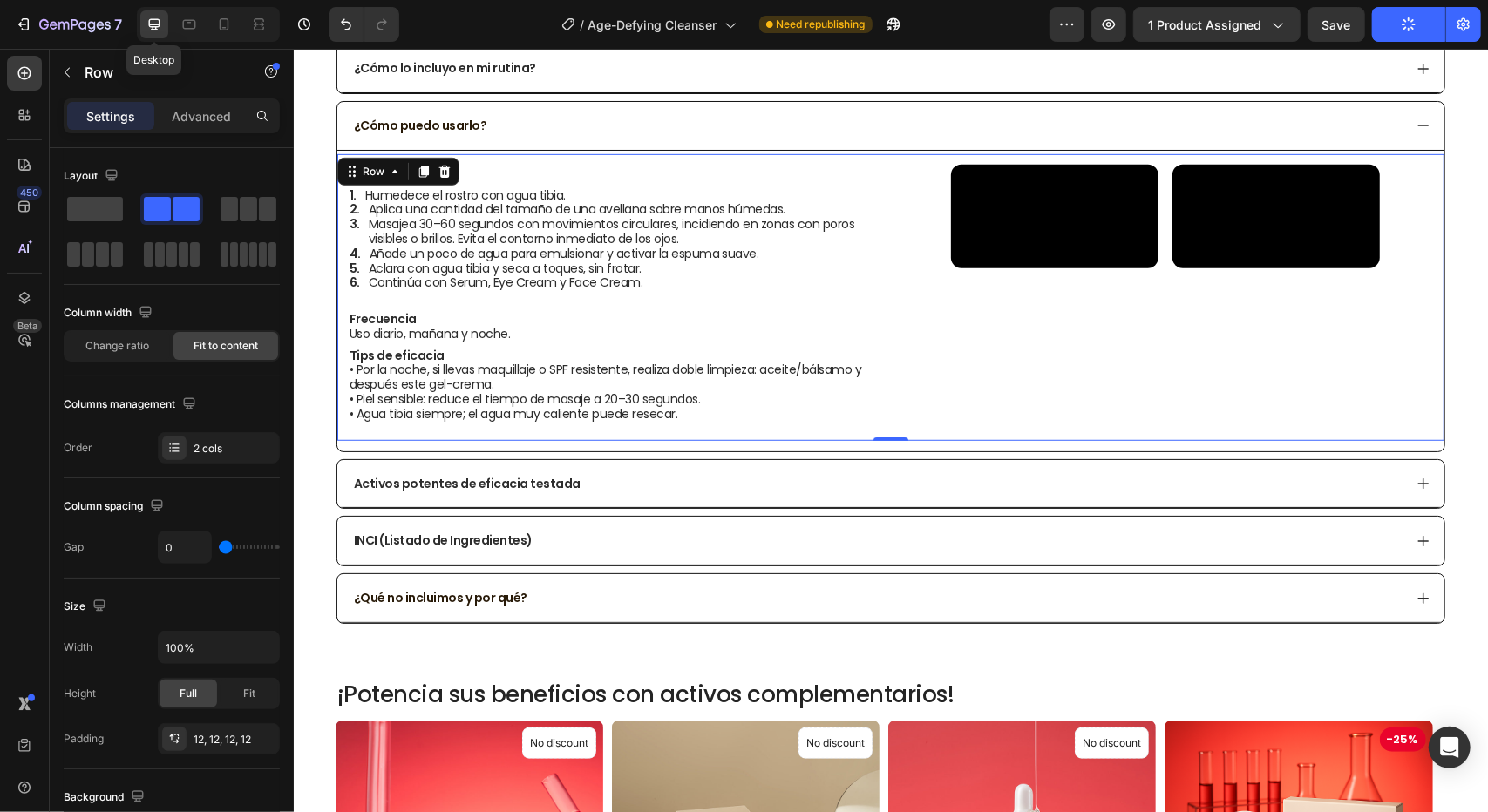
scroll to position [678, 0]
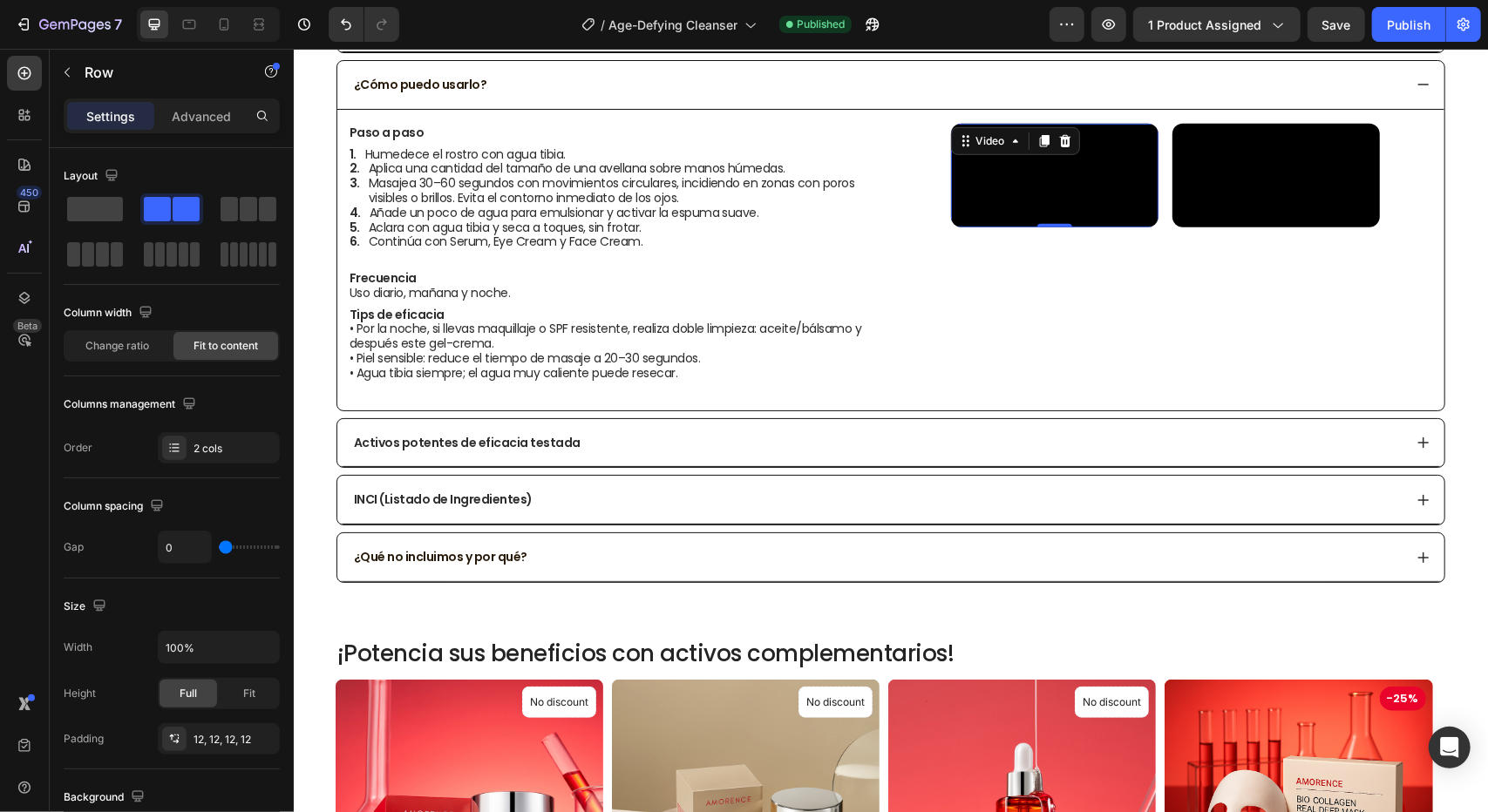
click at [1064, 227] on video at bounding box center [1054, 175] width 207 height 104
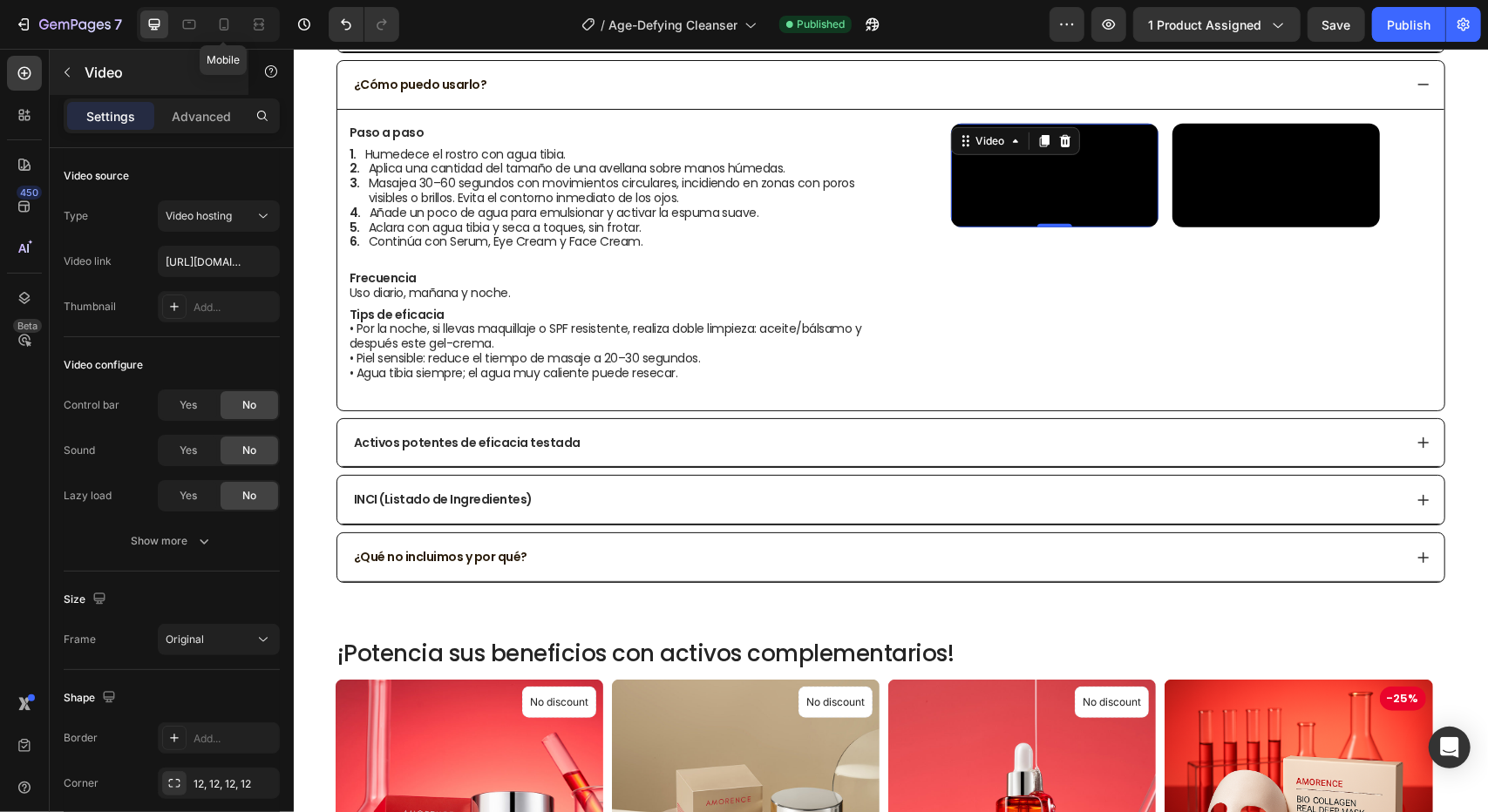
drag, startPoint x: 226, startPoint y: 32, endPoint x: 242, endPoint y: 62, distance: 34.0
click at [226, 32] on icon at bounding box center [224, 24] width 18 height 18
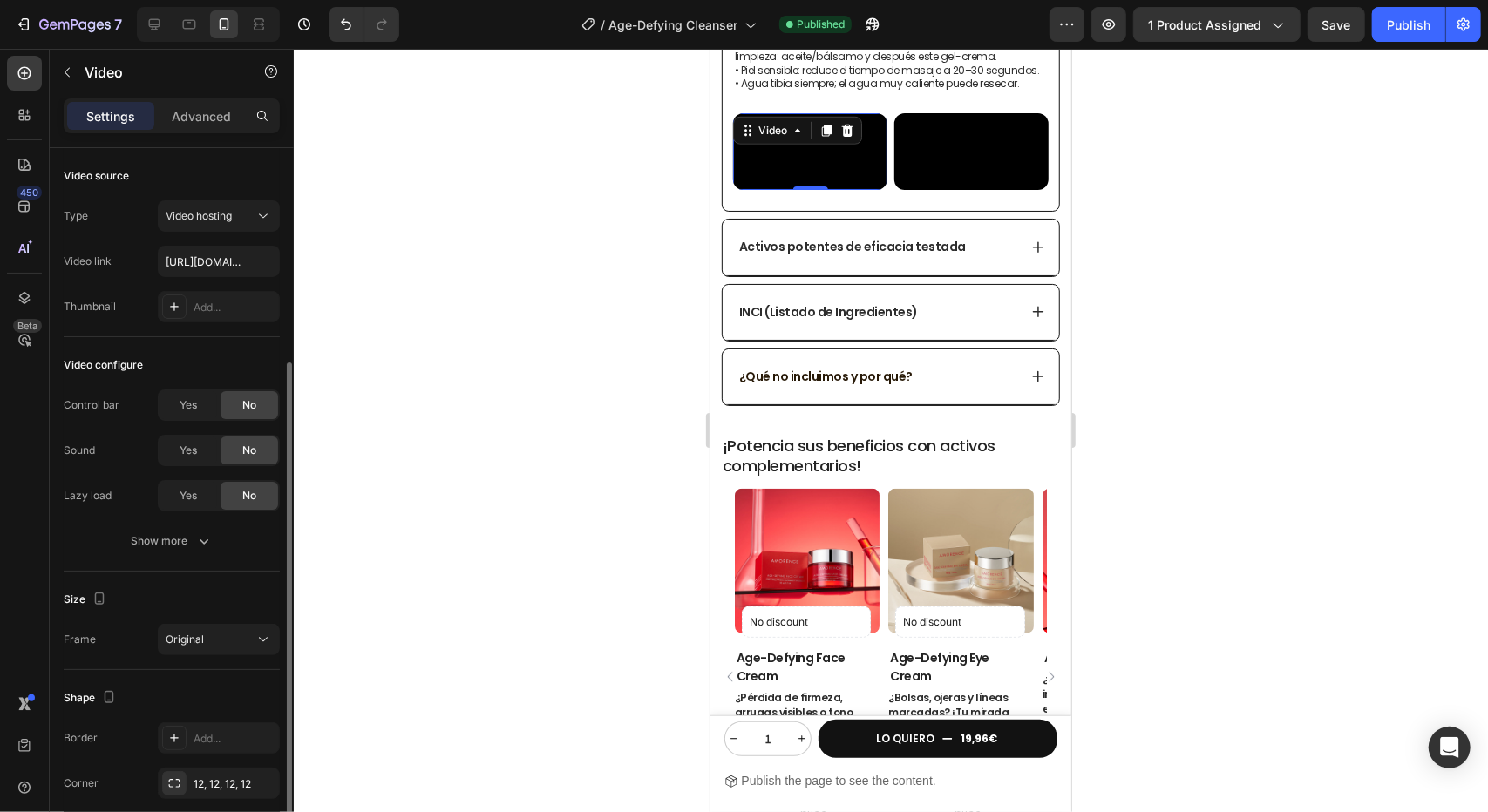
scroll to position [115, 0]
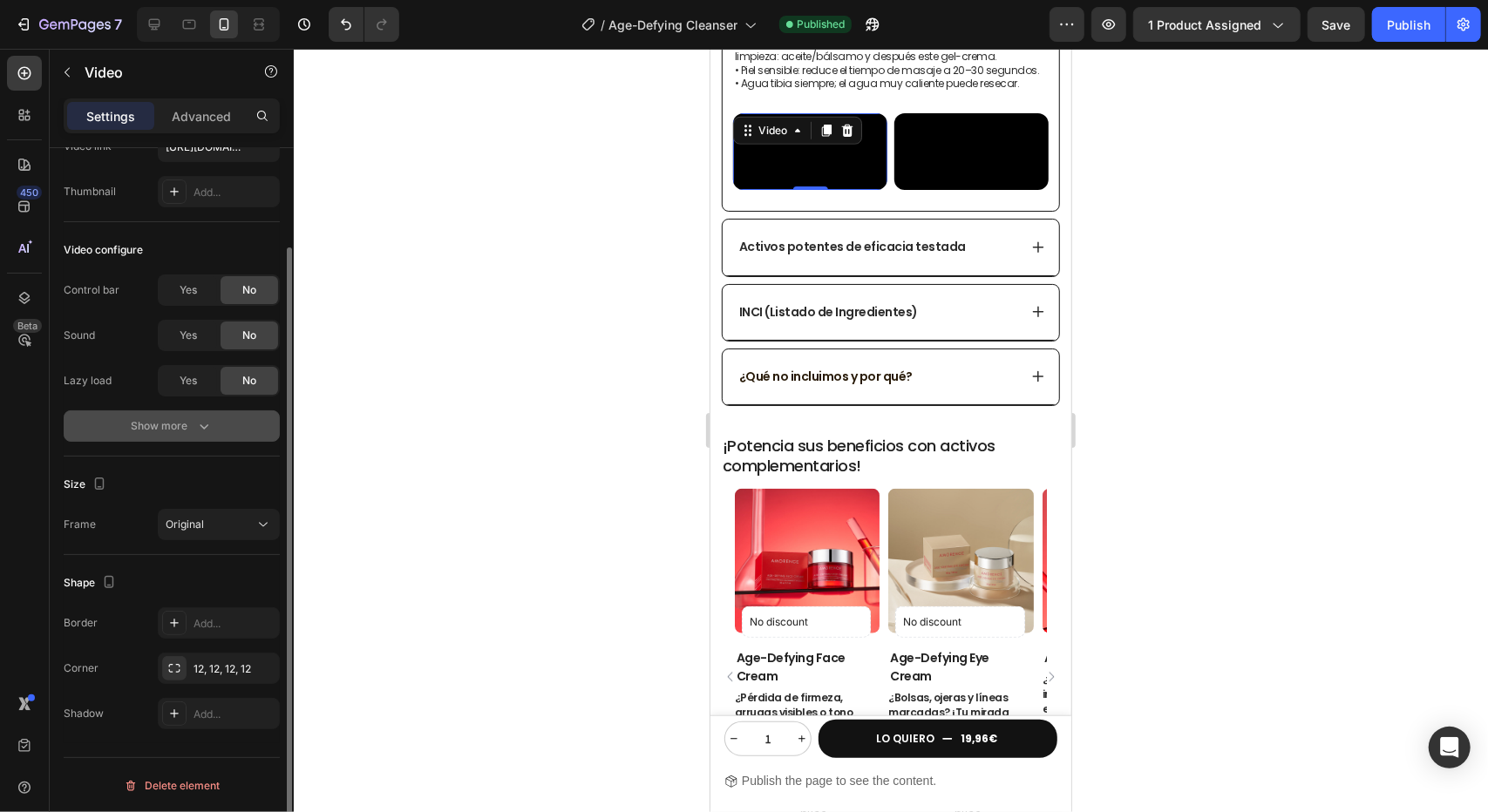
click at [209, 426] on icon "button" at bounding box center [204, 426] width 18 height 18
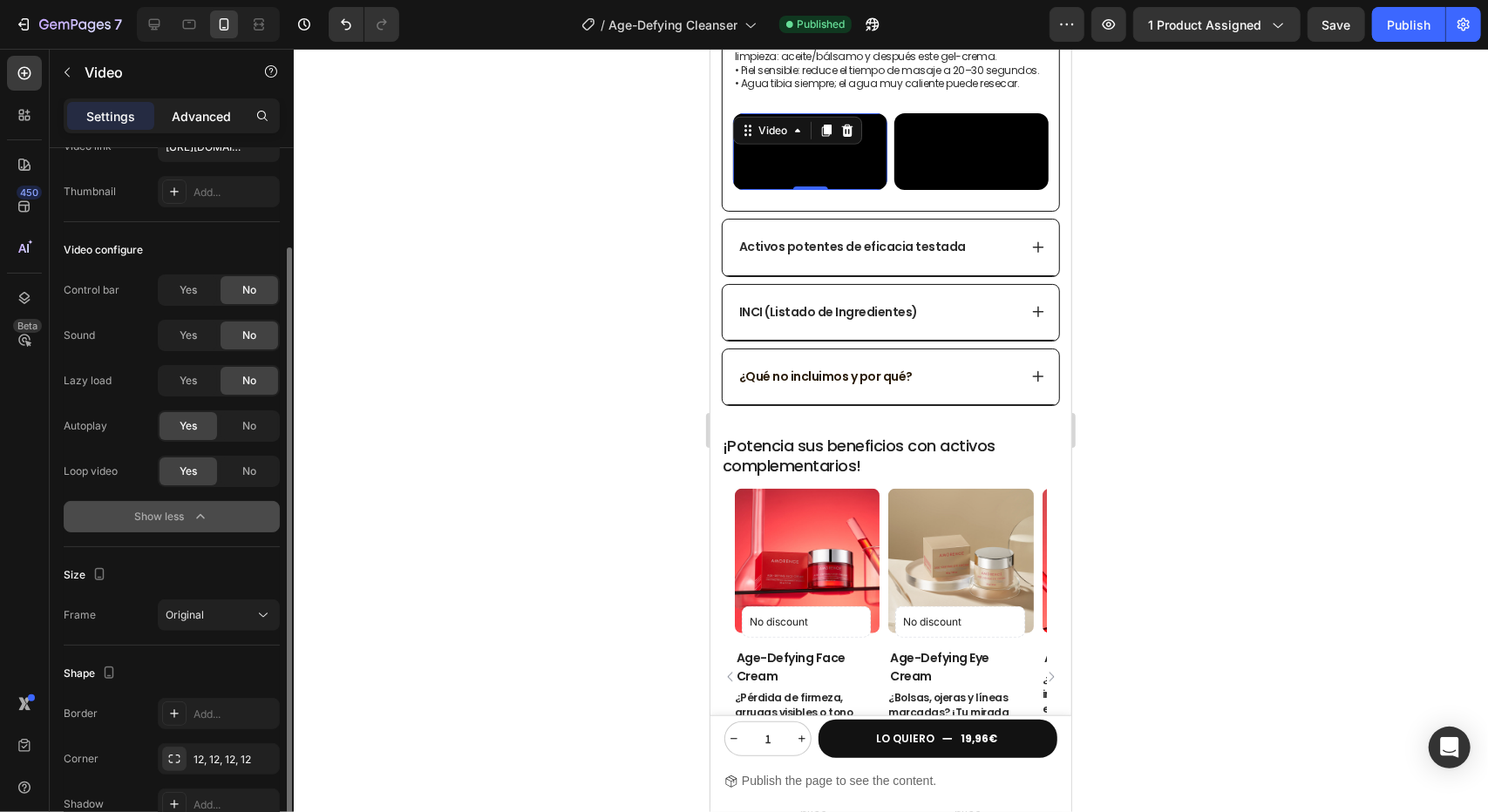
click at [208, 118] on p "Advanced" at bounding box center [201, 117] width 59 height 19
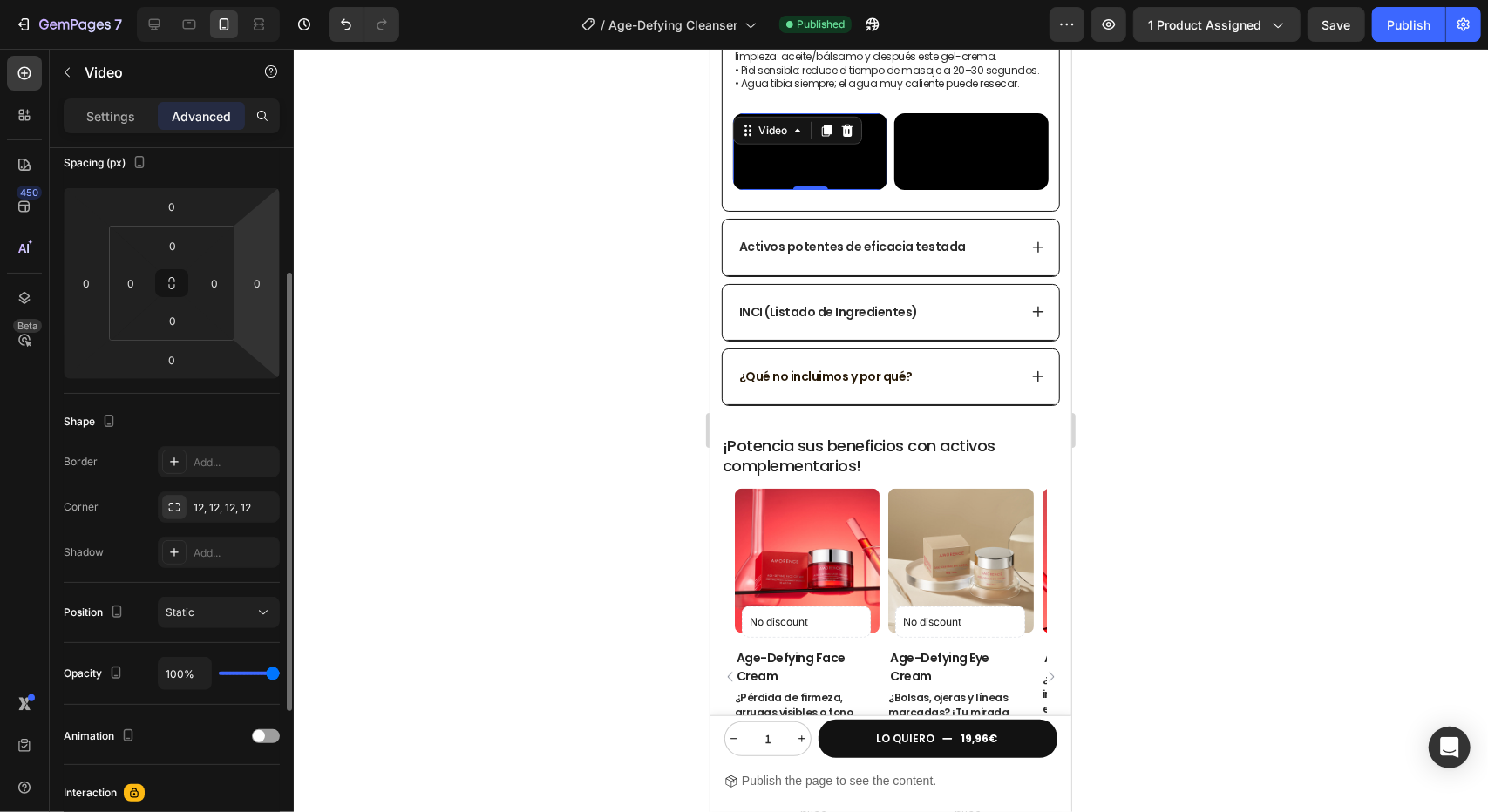
scroll to position [0, 0]
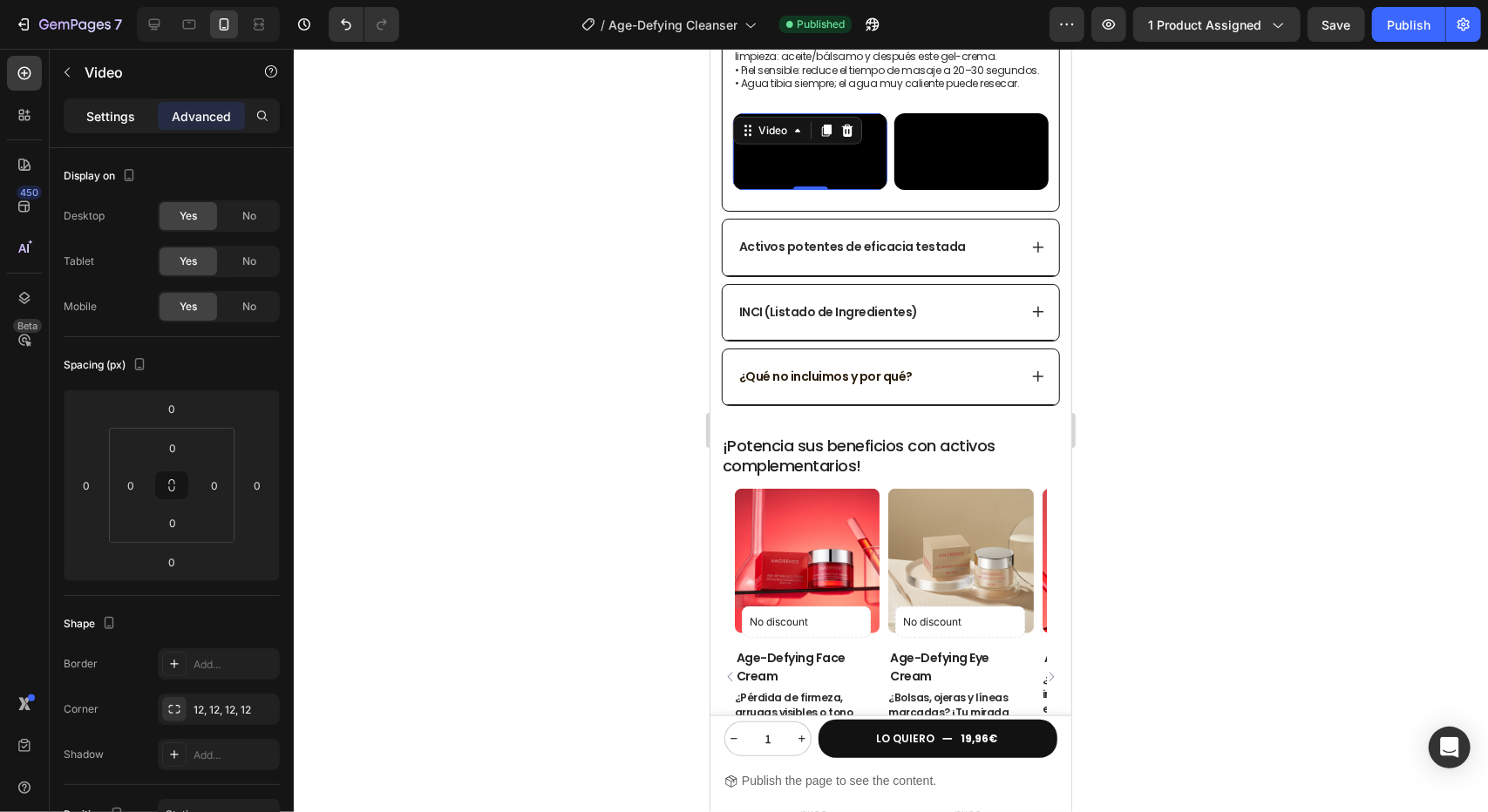
click at [112, 117] on p "Settings" at bounding box center [110, 117] width 49 height 19
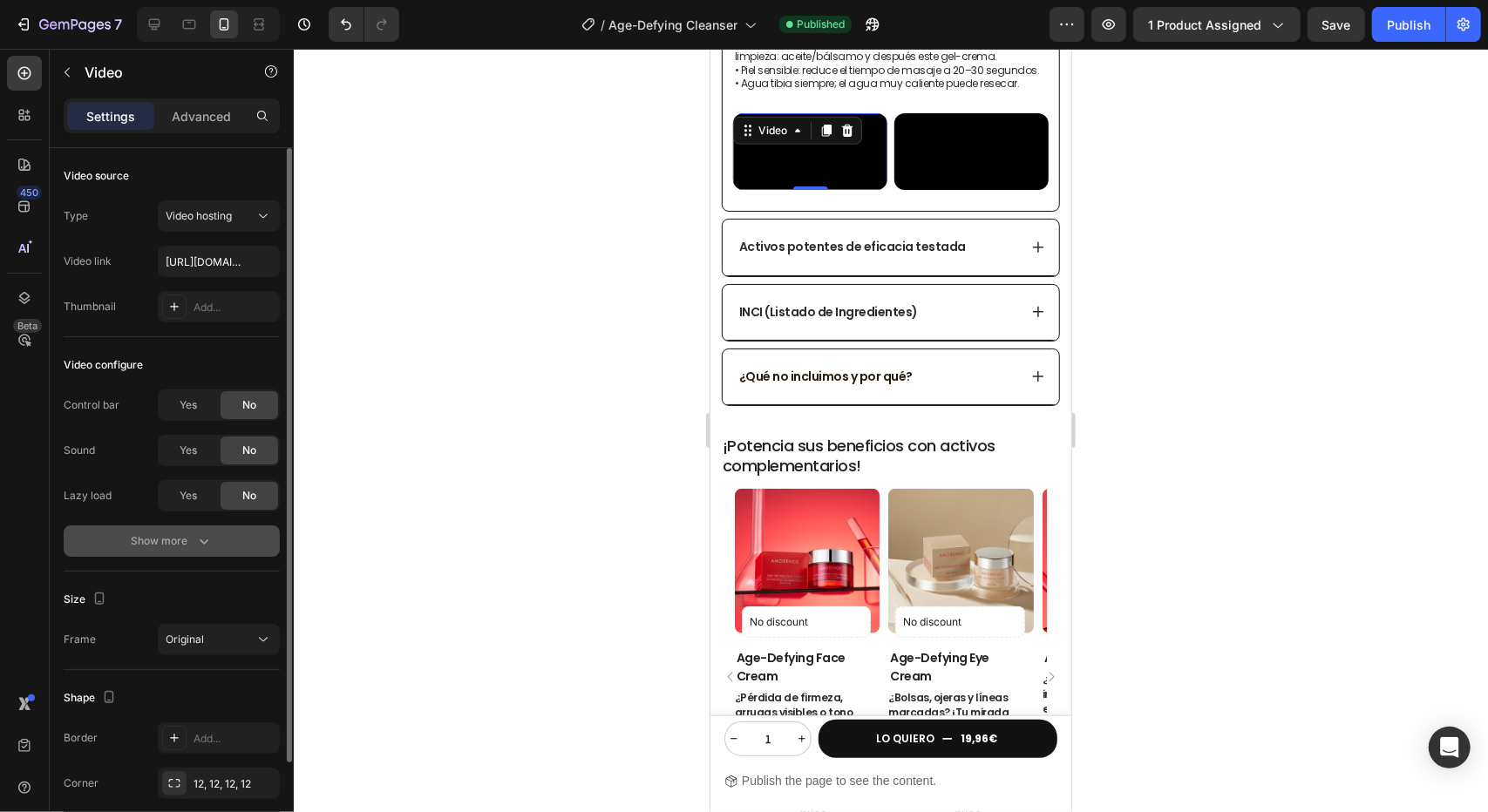
click at [188, 531] on button "Show more" at bounding box center [171, 542] width 216 height 31
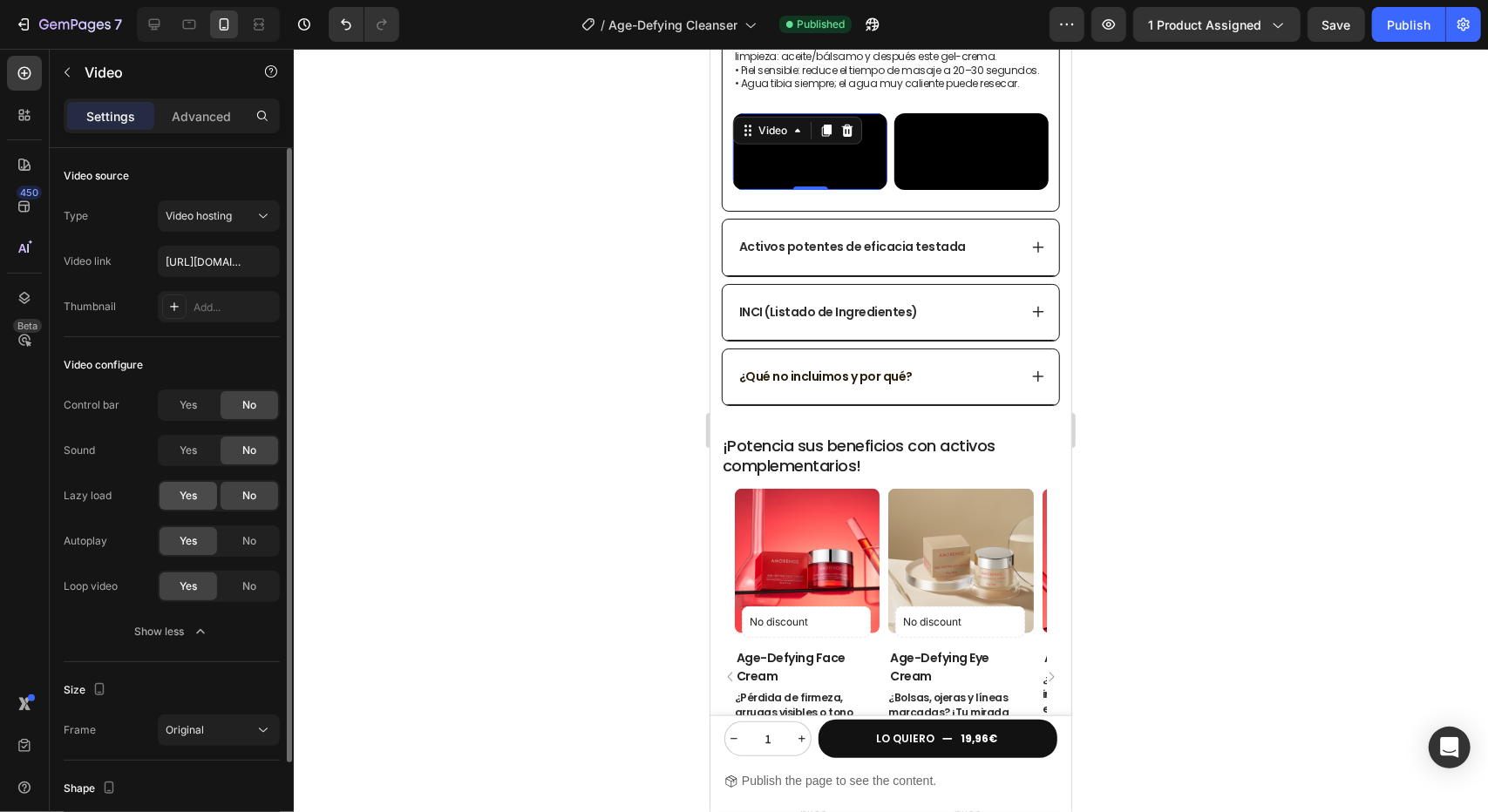
click at [184, 499] on span "Yes" at bounding box center [188, 495] width 18 height 16
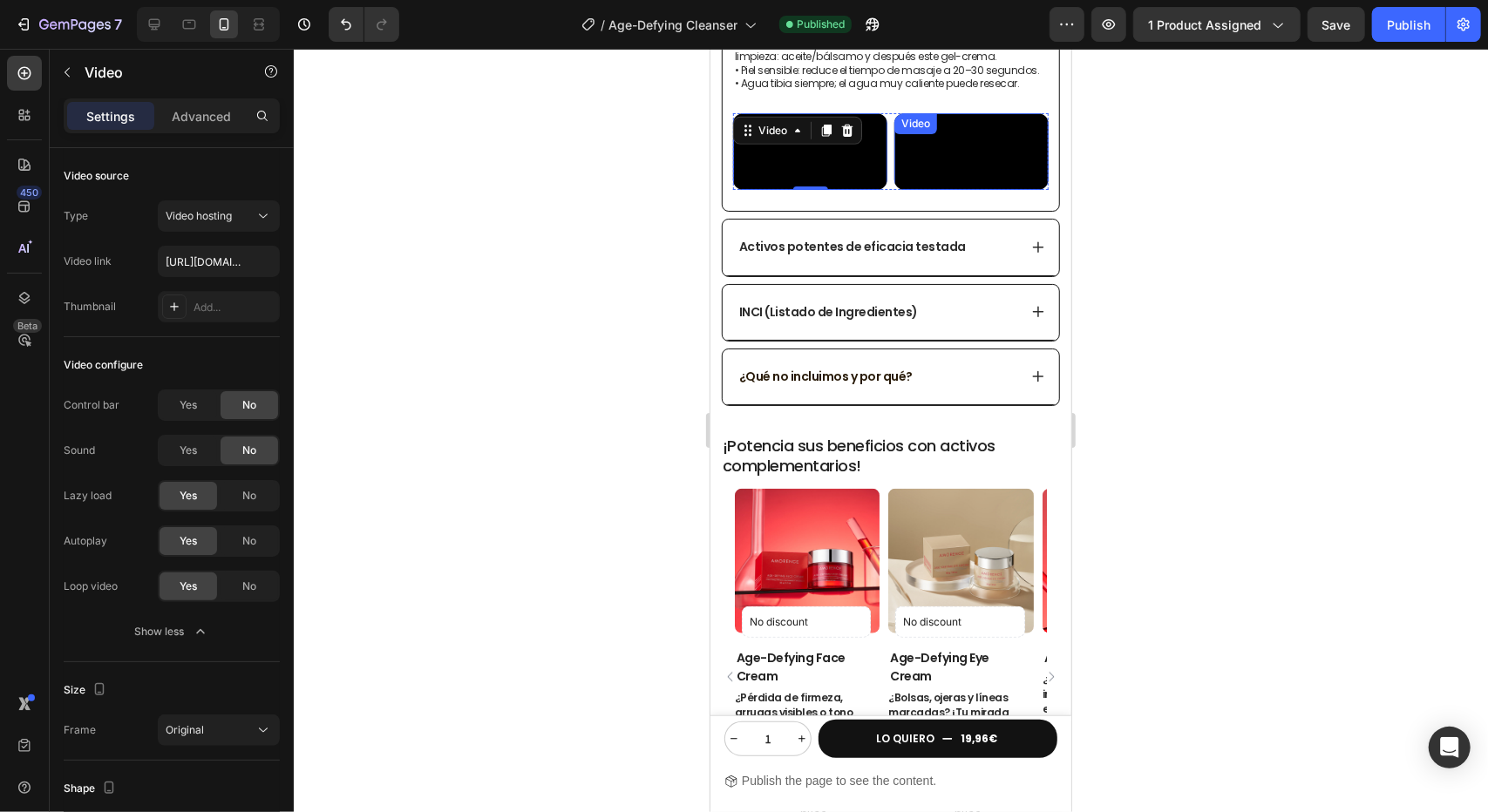
click at [952, 190] on video at bounding box center [970, 151] width 155 height 78
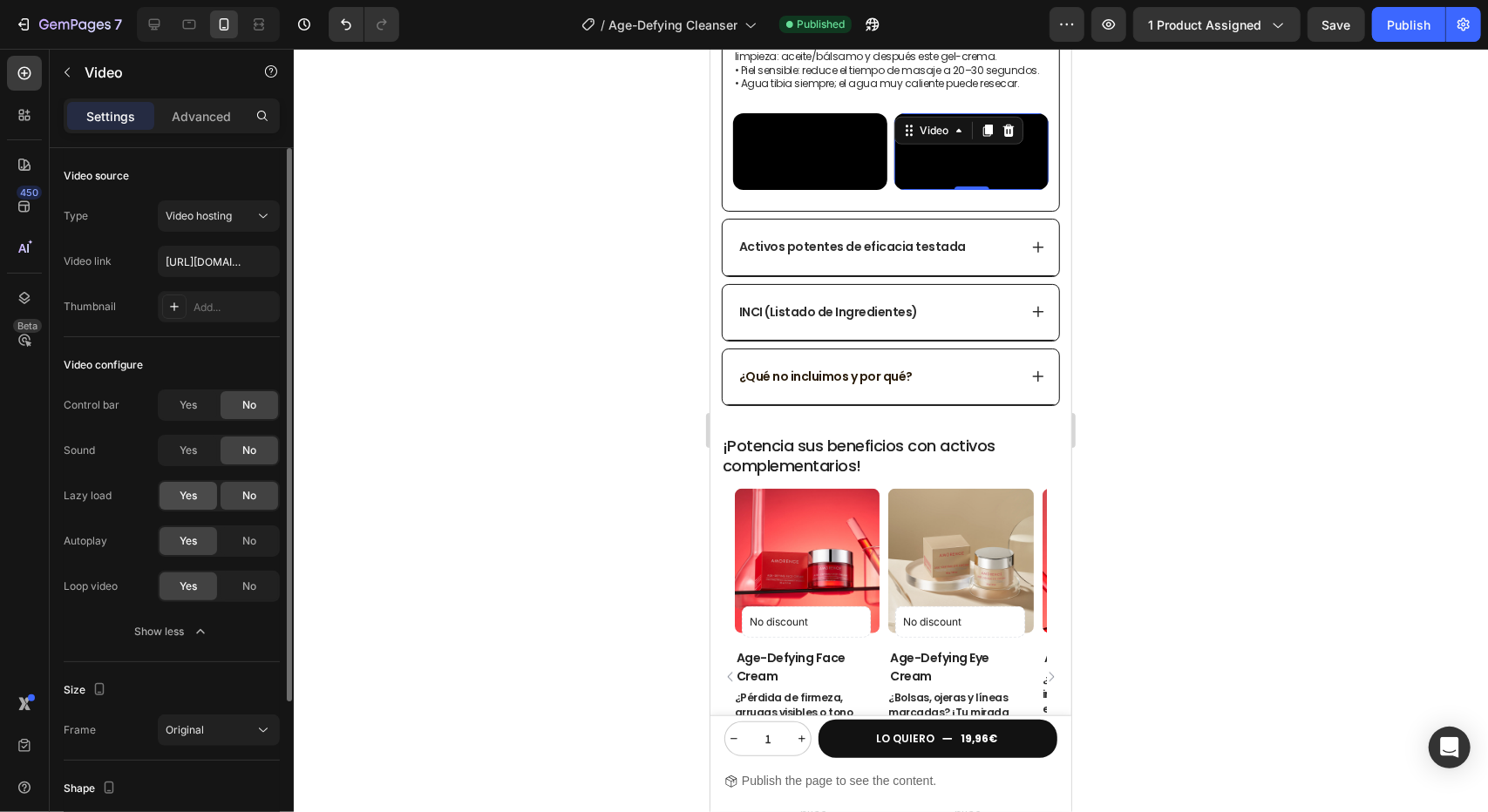
click at [201, 492] on div "Yes" at bounding box center [188, 496] width 57 height 28
click at [1420, 21] on div "Publish" at bounding box center [1408, 25] width 44 height 19
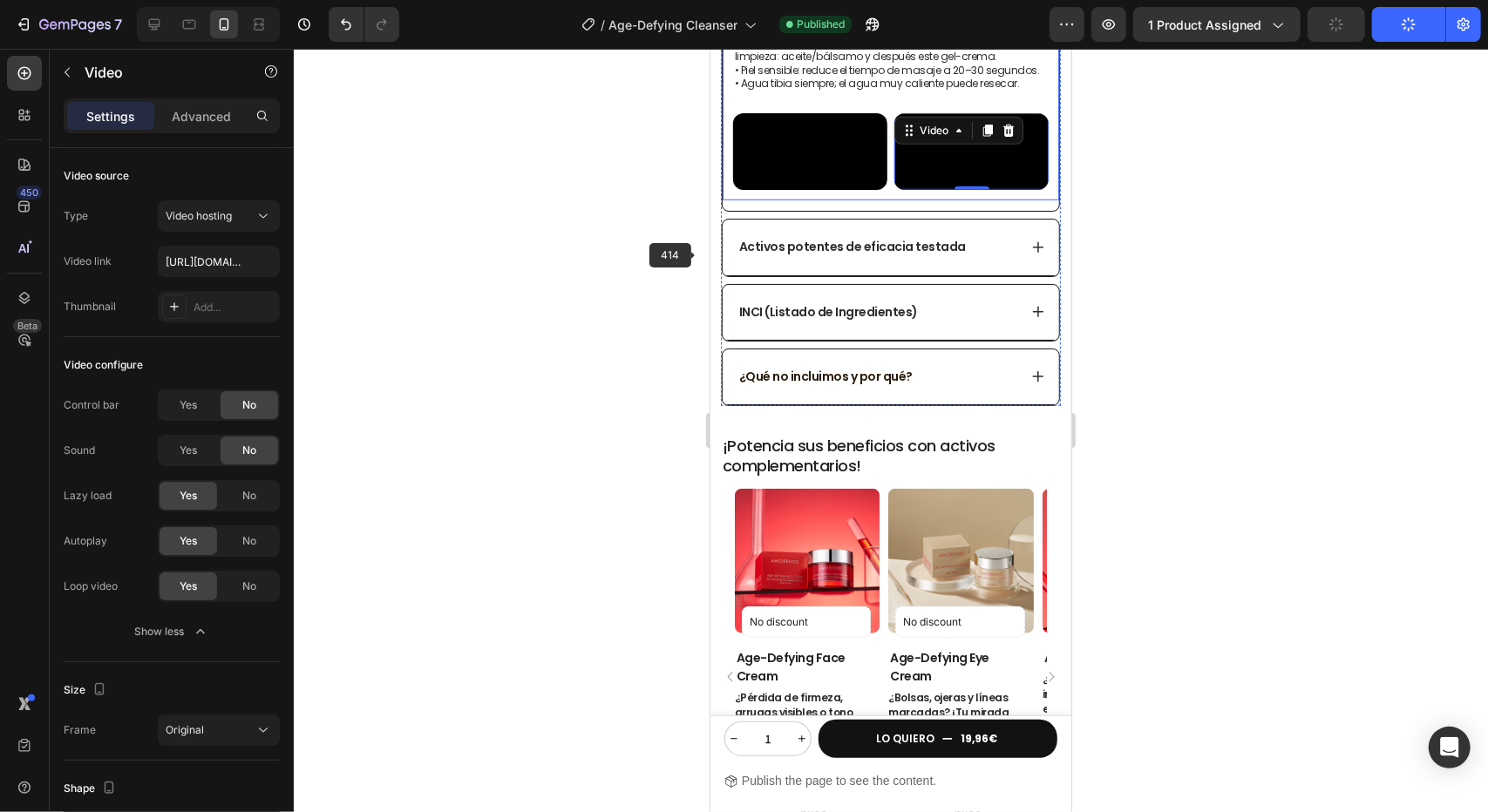
click at [605, 224] on div at bounding box center [891, 431] width 1194 height 764
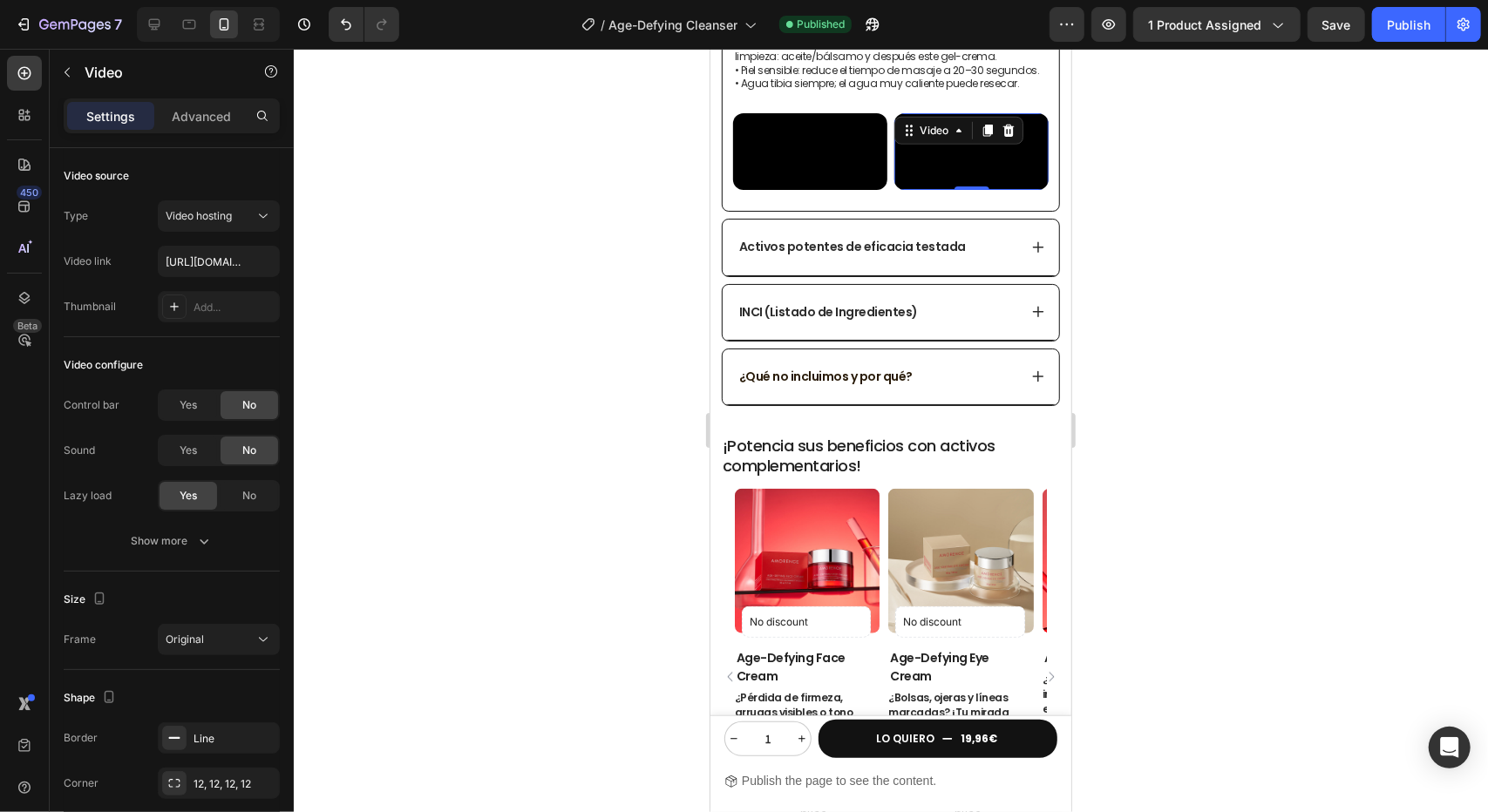
click at [964, 190] on video at bounding box center [970, 151] width 155 height 78
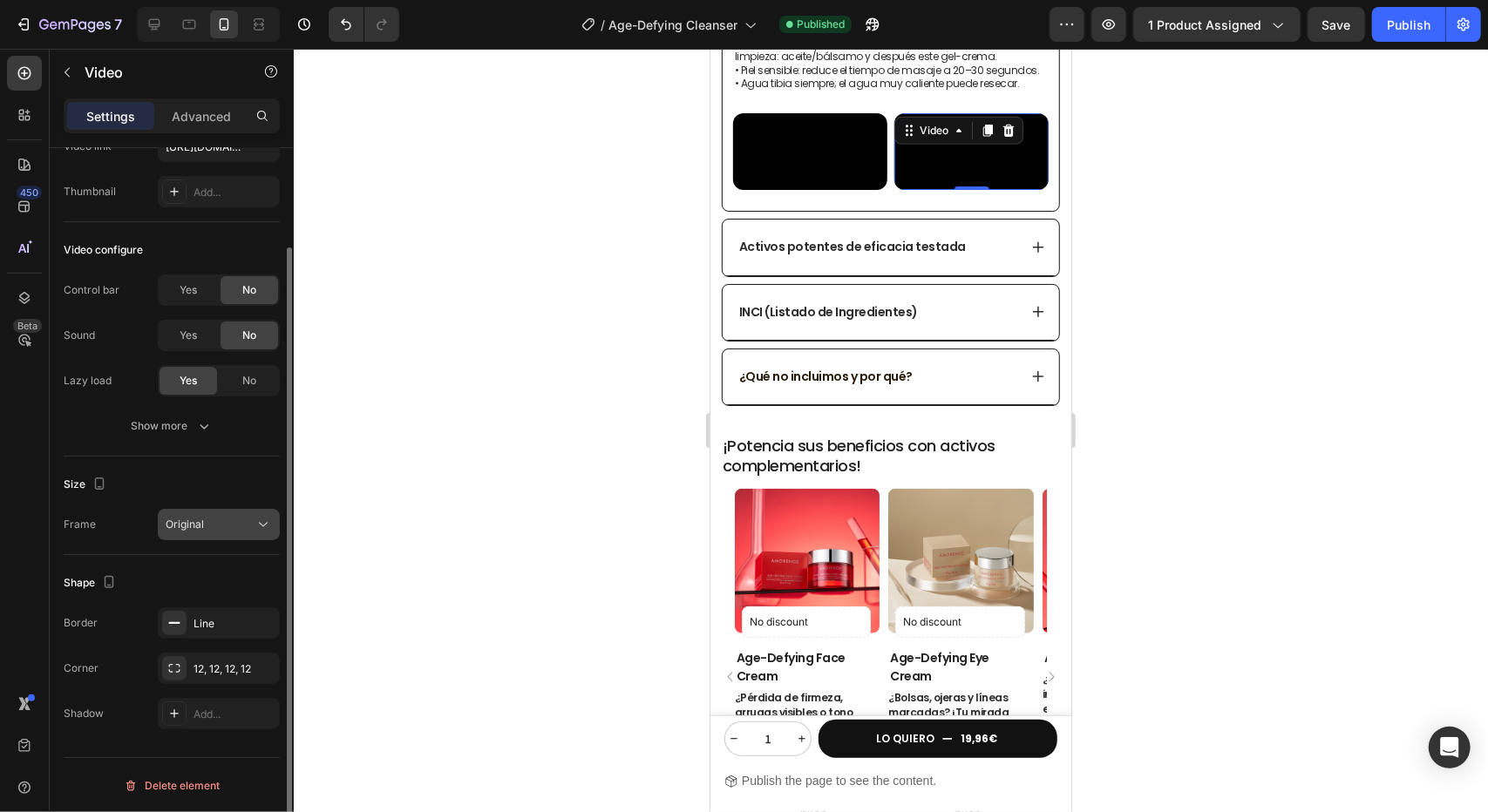
click at [232, 518] on div "Original" at bounding box center [210, 524] width 89 height 16
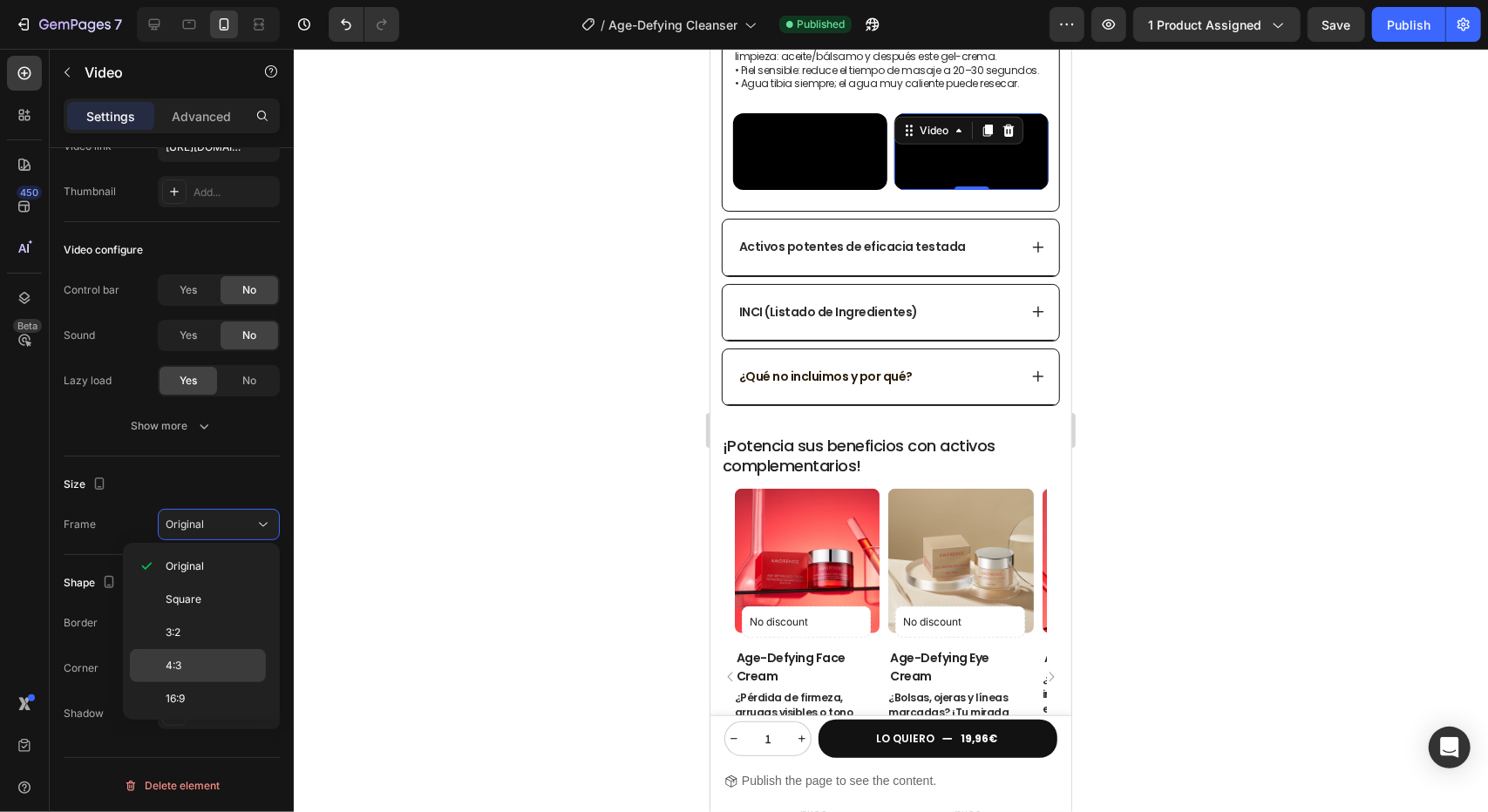
scroll to position [162, 0]
click at [215, 686] on div "9:16" at bounding box center [197, 703] width 136 height 33
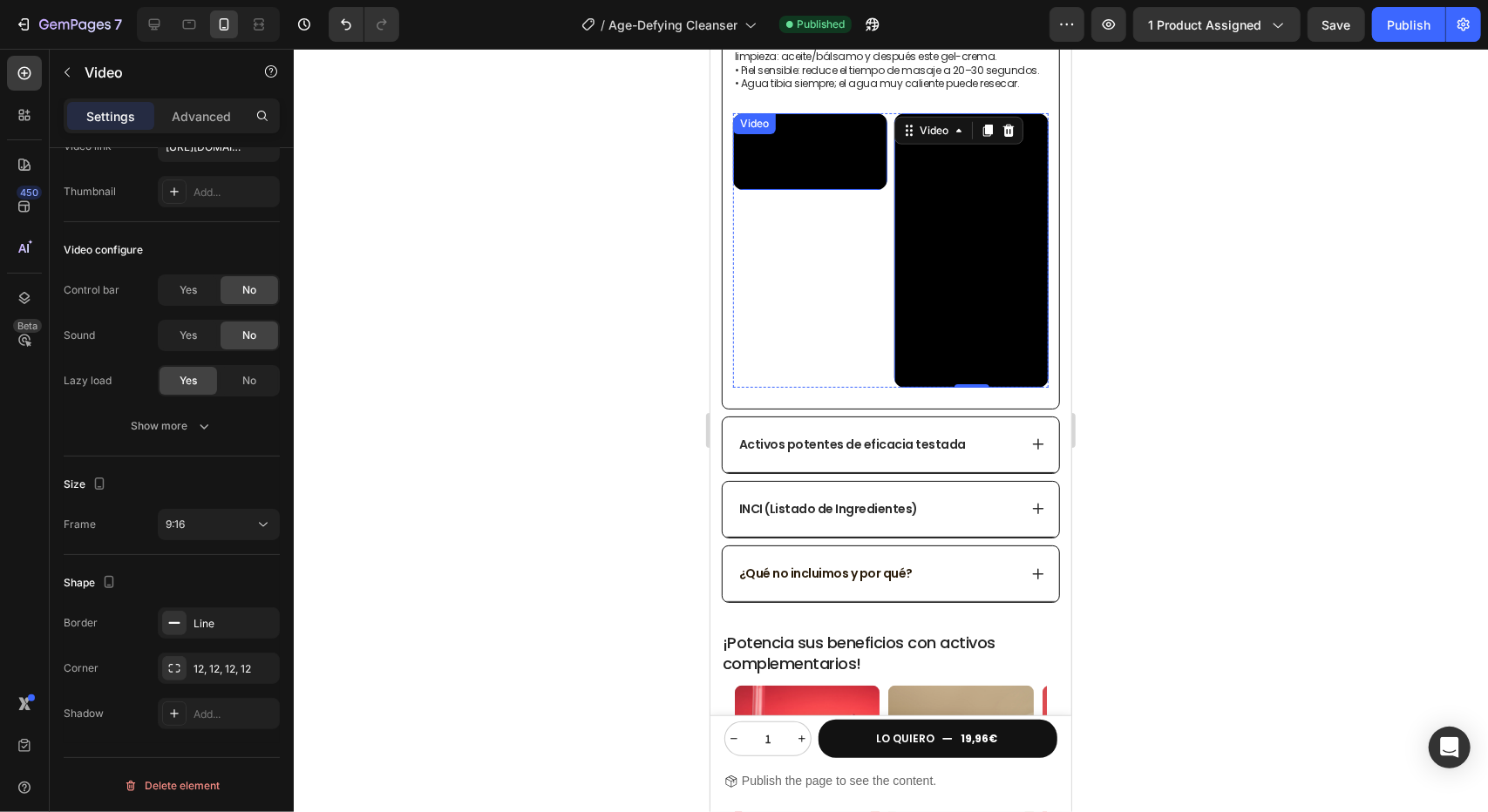
click at [819, 181] on video at bounding box center [809, 151] width 155 height 78
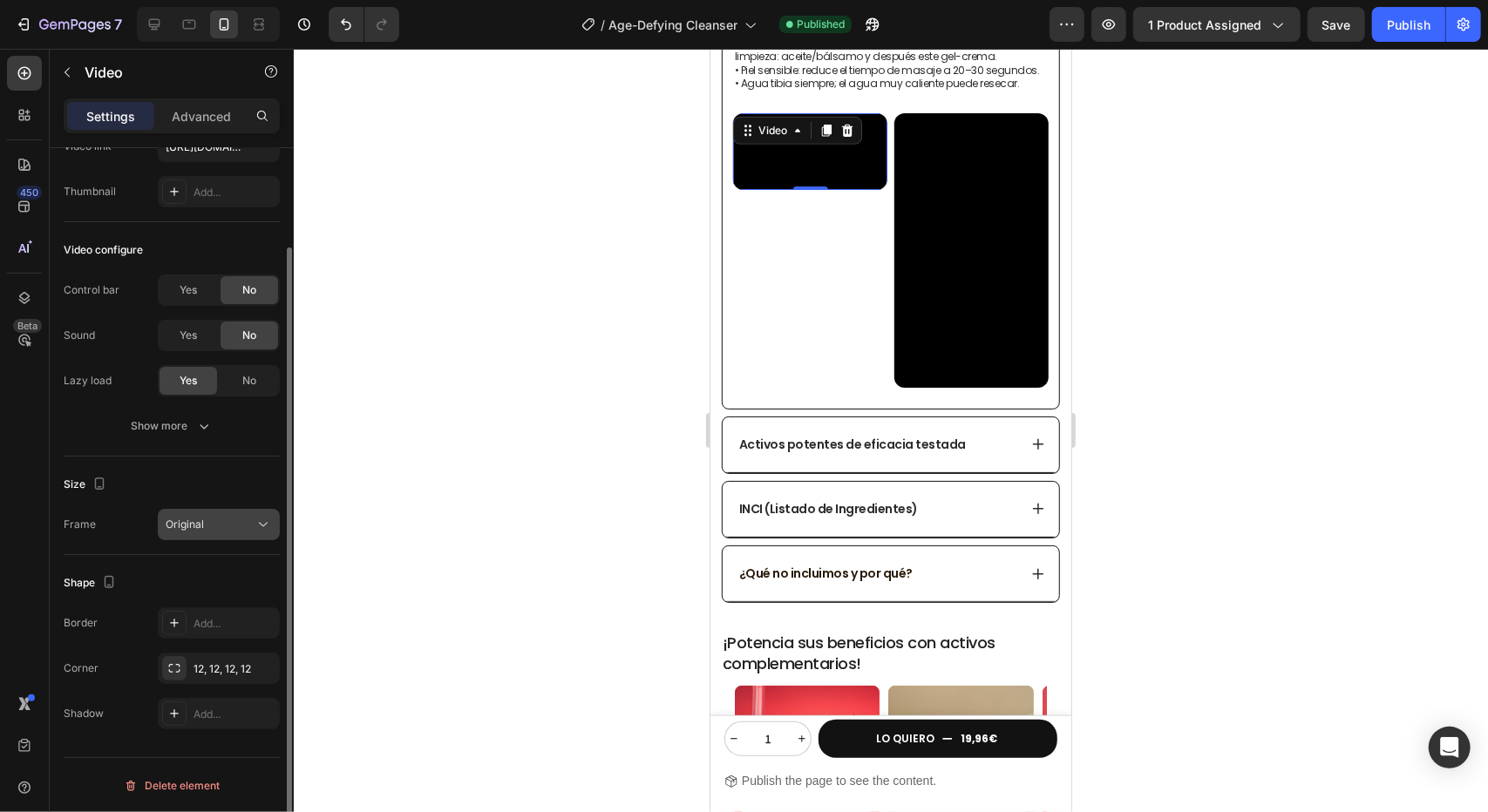
click at [263, 525] on icon at bounding box center [263, 525] width 8 height 5
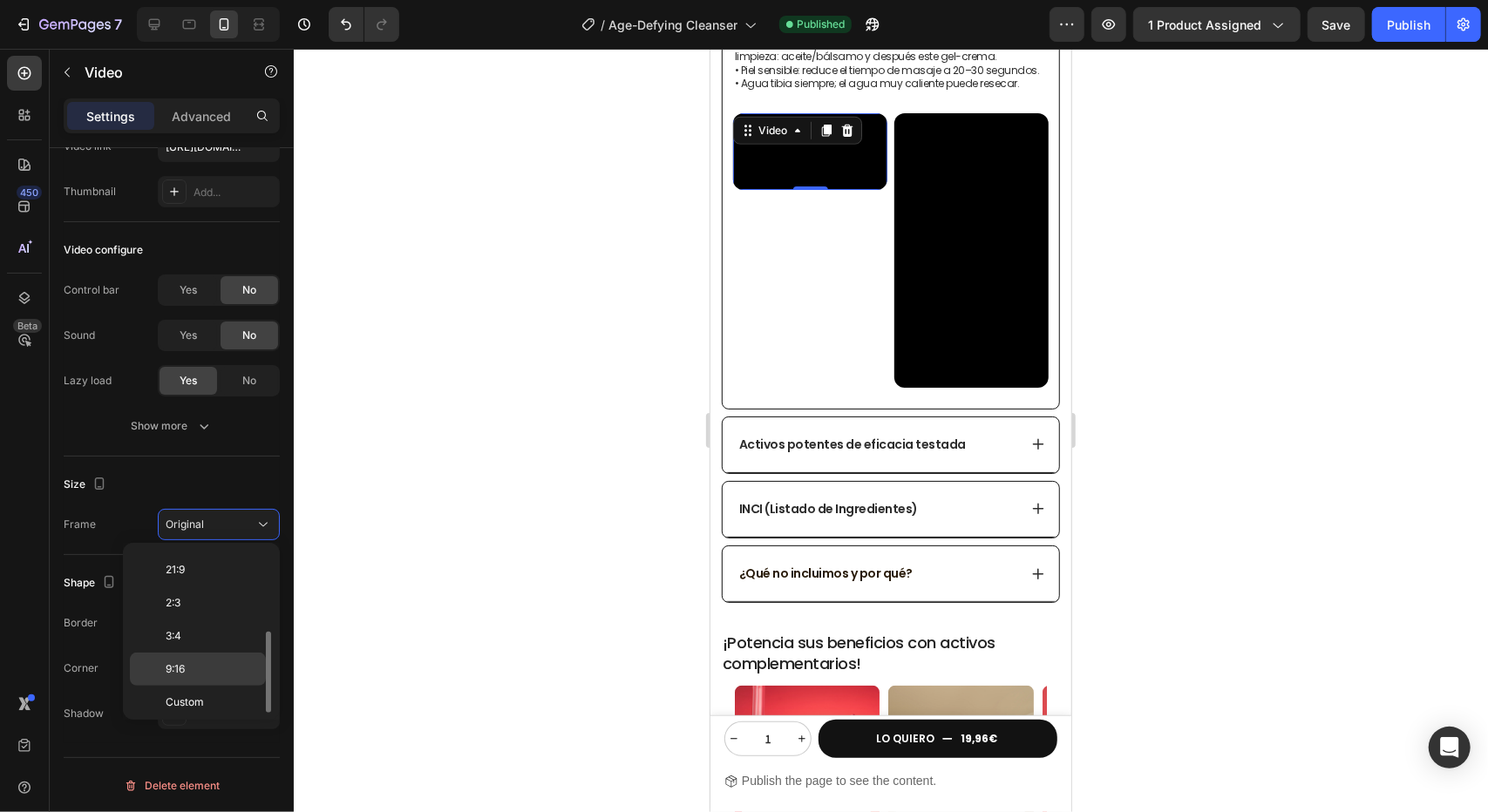
click at [211, 665] on p "9:16" at bounding box center [212, 669] width 93 height 16
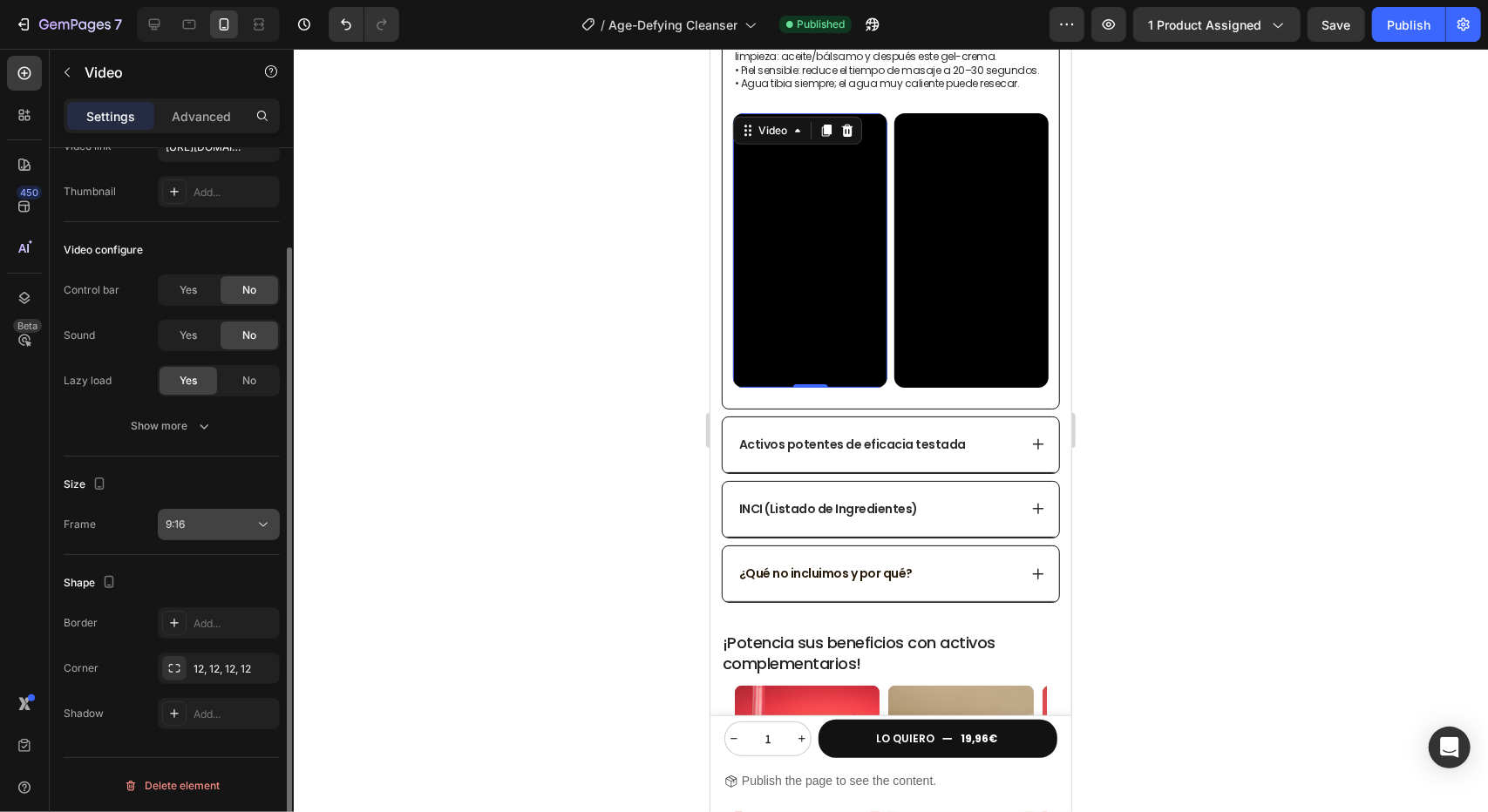
click at [239, 526] on div "9:16" at bounding box center [210, 524] width 89 height 16
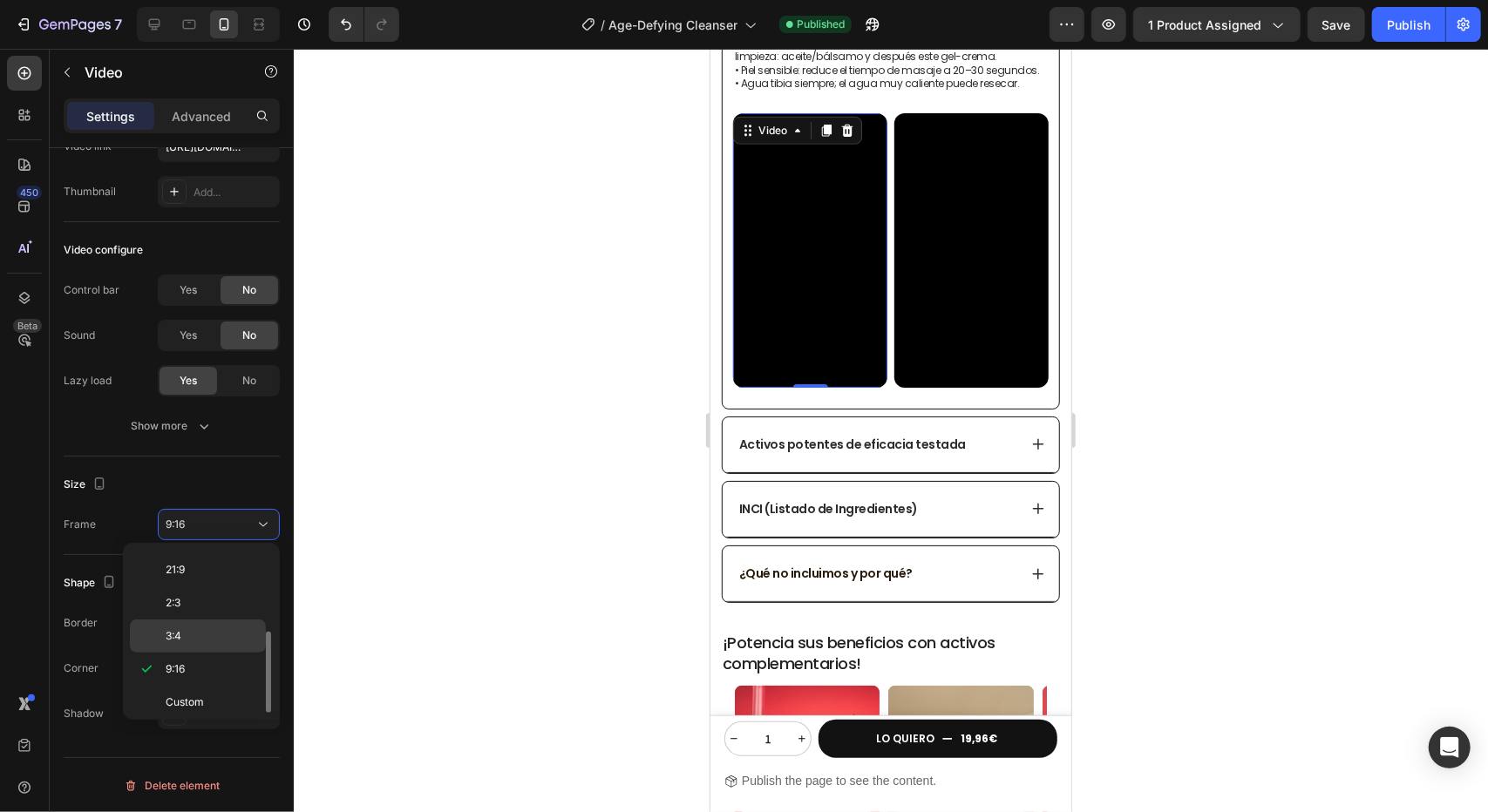
click at [204, 635] on p "3:4" at bounding box center [212, 636] width 93 height 16
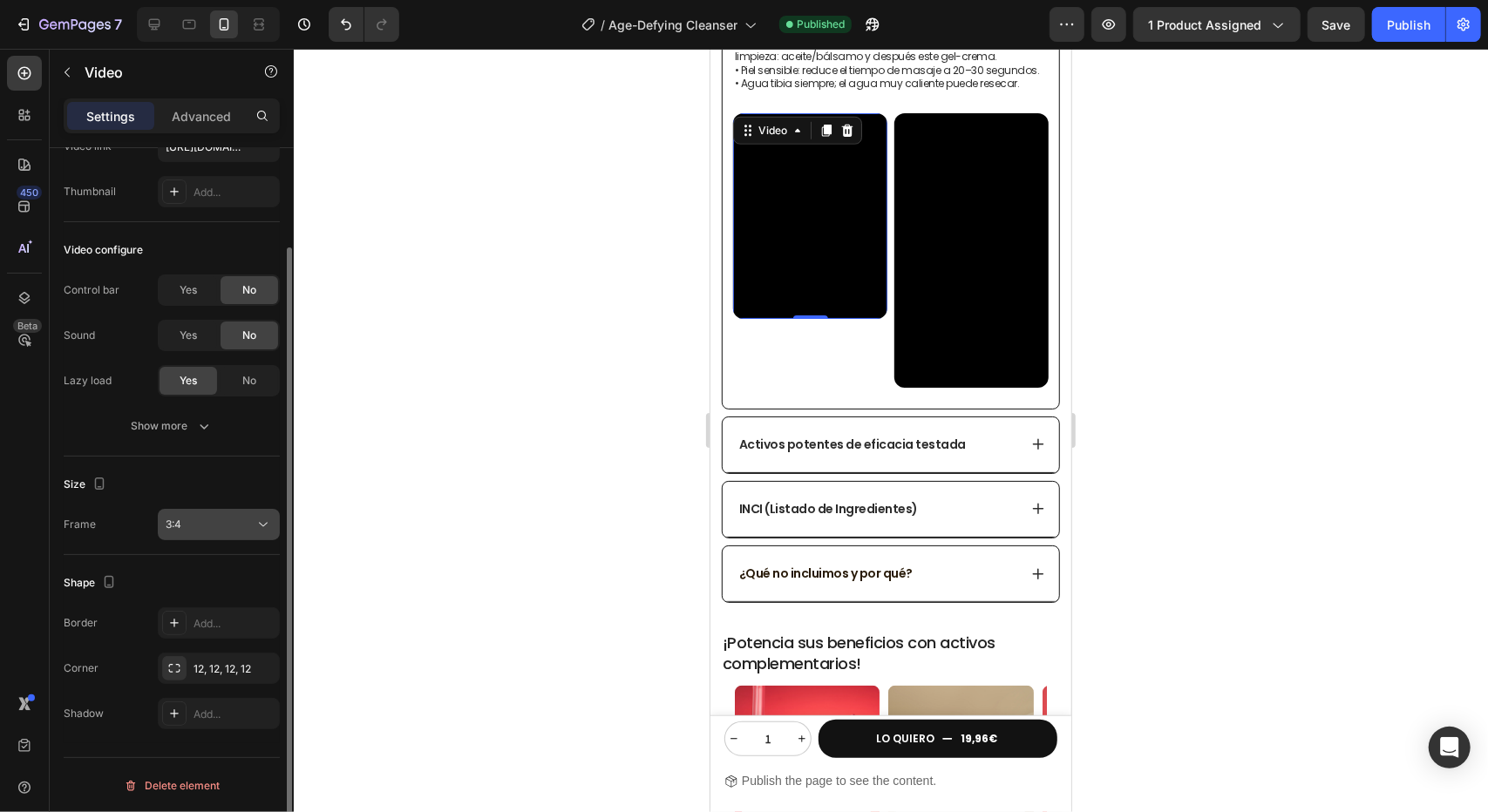
click at [260, 536] on button "3:4" at bounding box center [219, 525] width 122 height 31
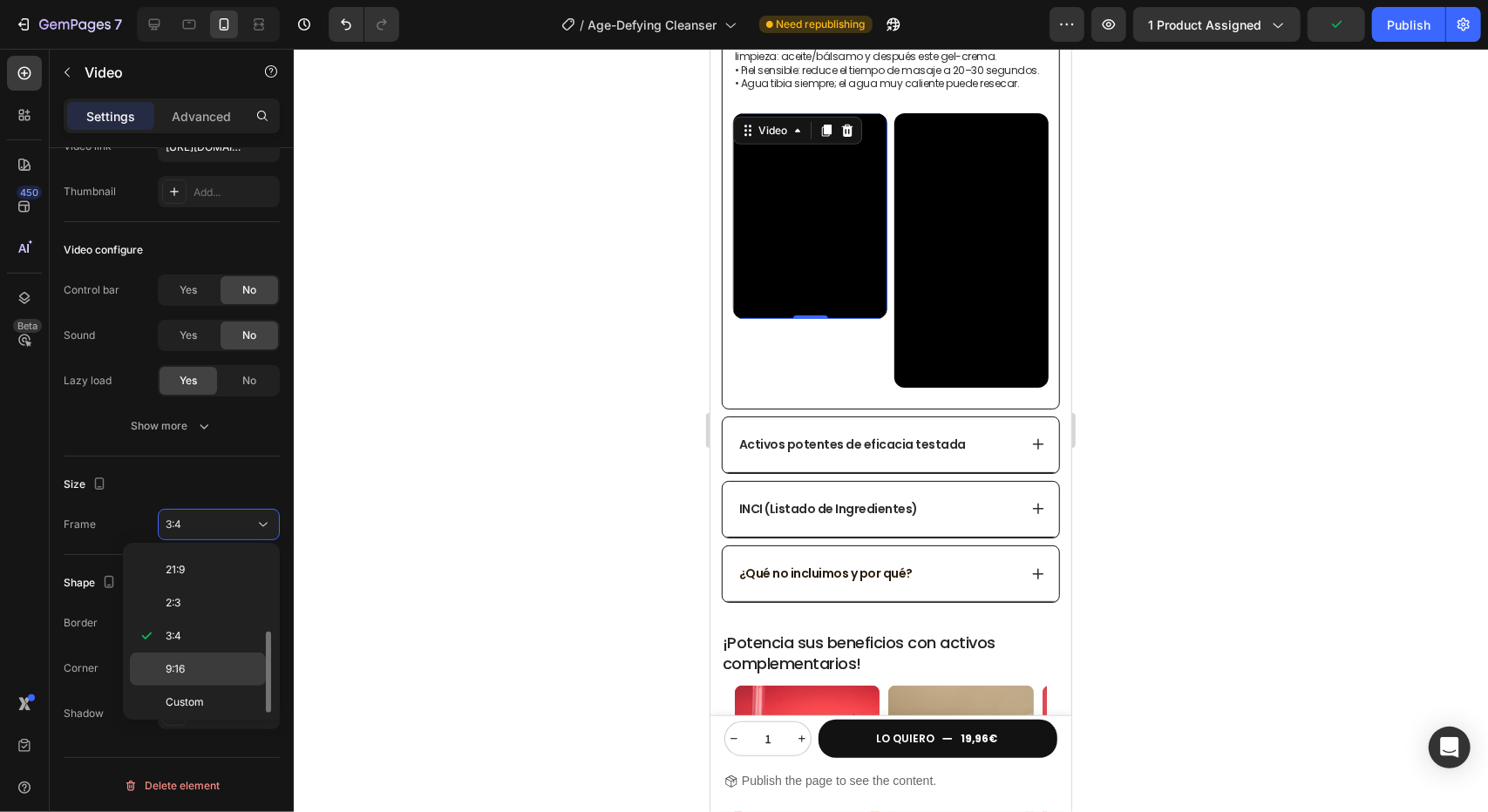
click at [213, 662] on p "9:16" at bounding box center [212, 669] width 93 height 16
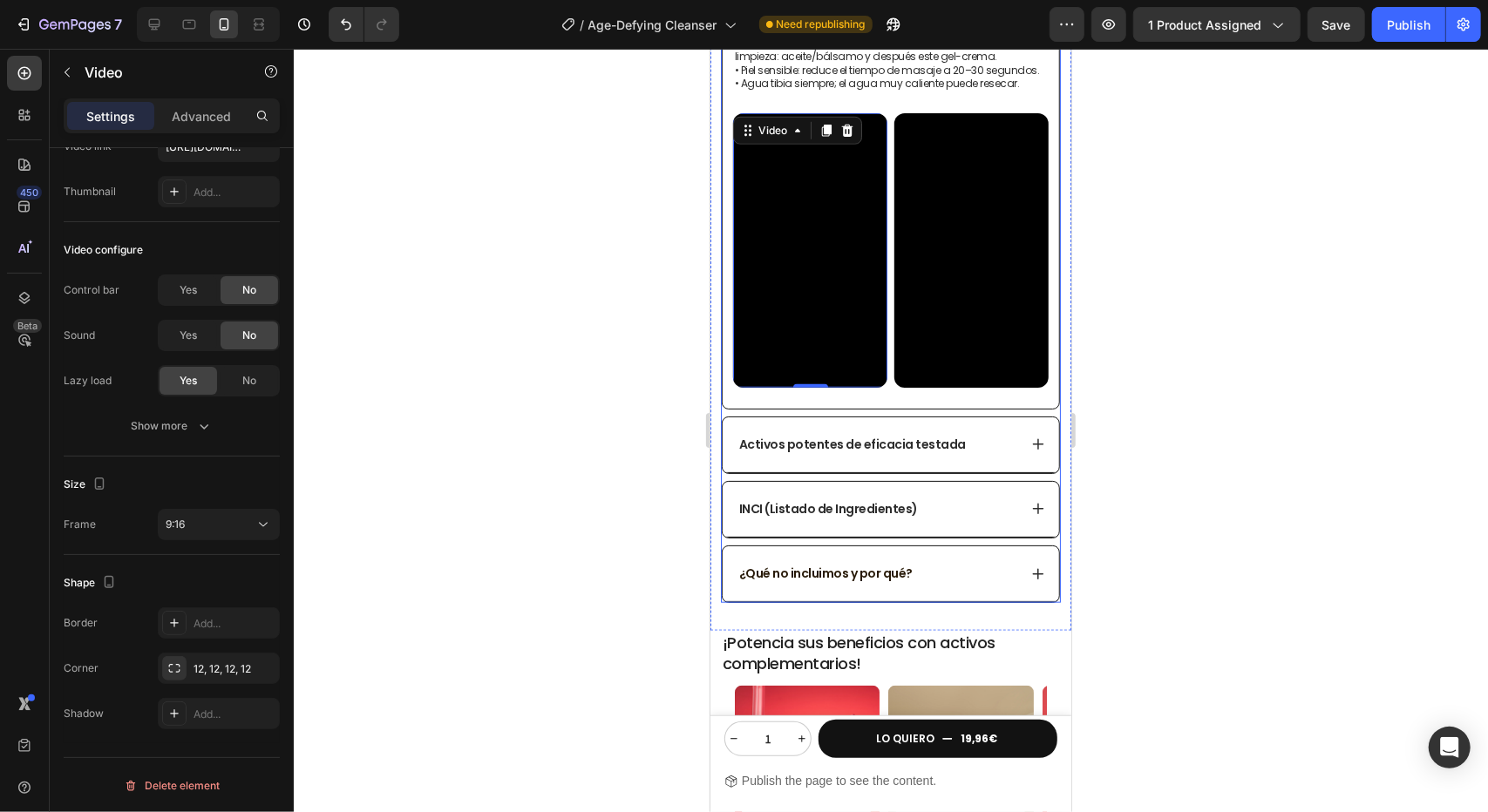
click at [626, 247] on div at bounding box center [891, 431] width 1194 height 764
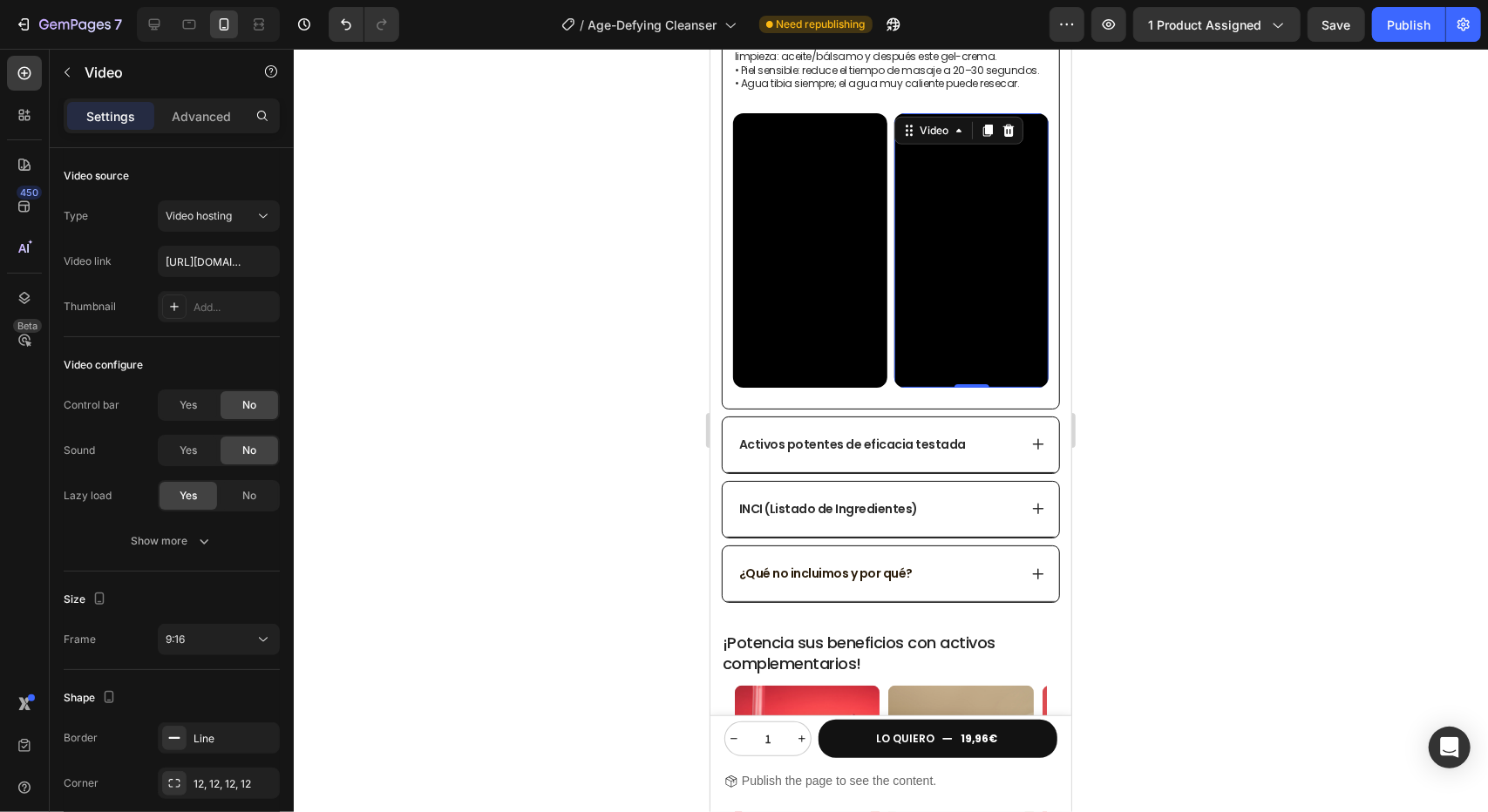
click at [1004, 126] on div "Video 0" at bounding box center [970, 249] width 155 height 275
click at [1400, 22] on div "Publish" at bounding box center [1408, 25] width 44 height 19
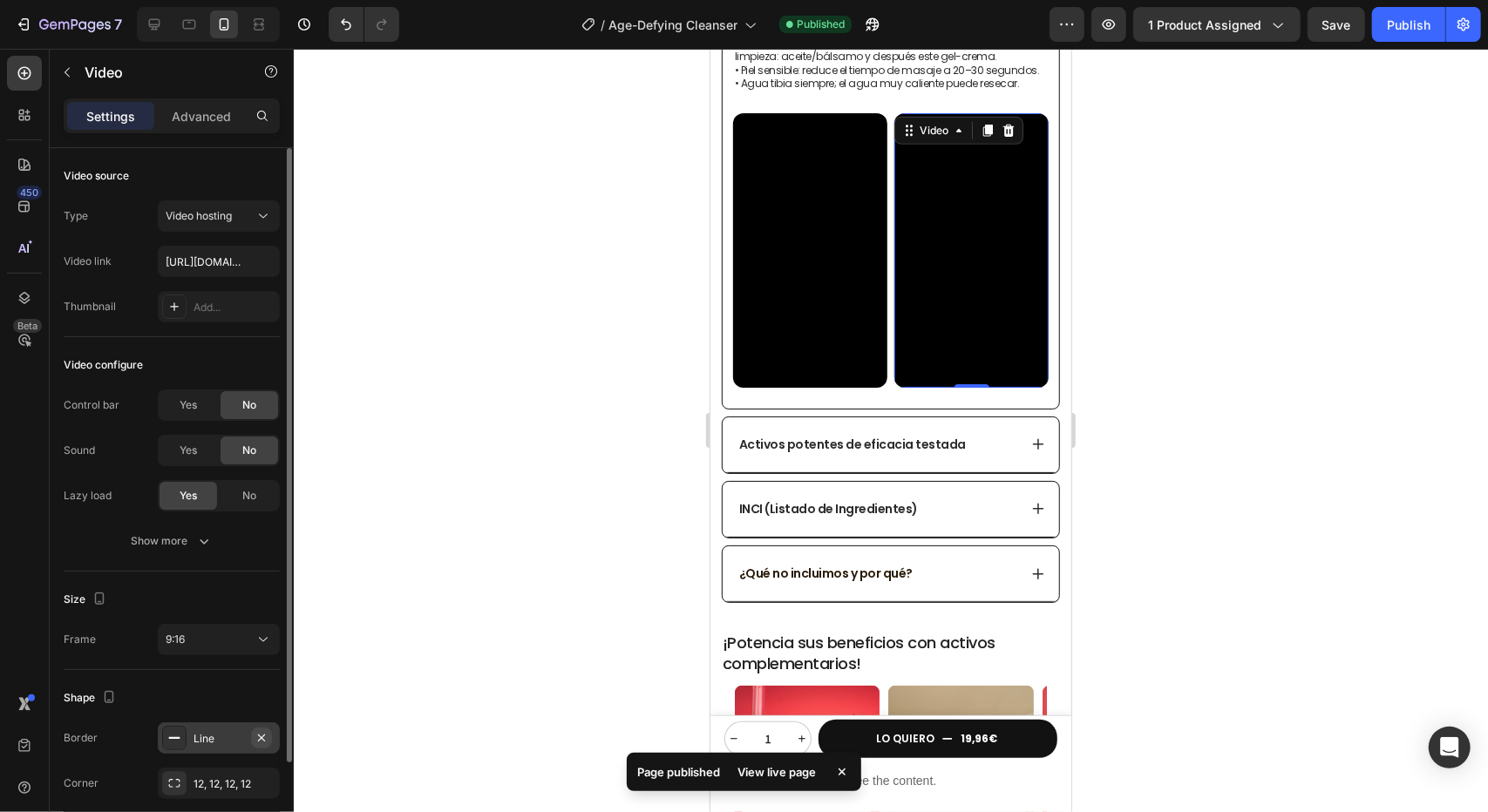
click at [260, 736] on icon "button" at bounding box center [261, 738] width 14 height 14
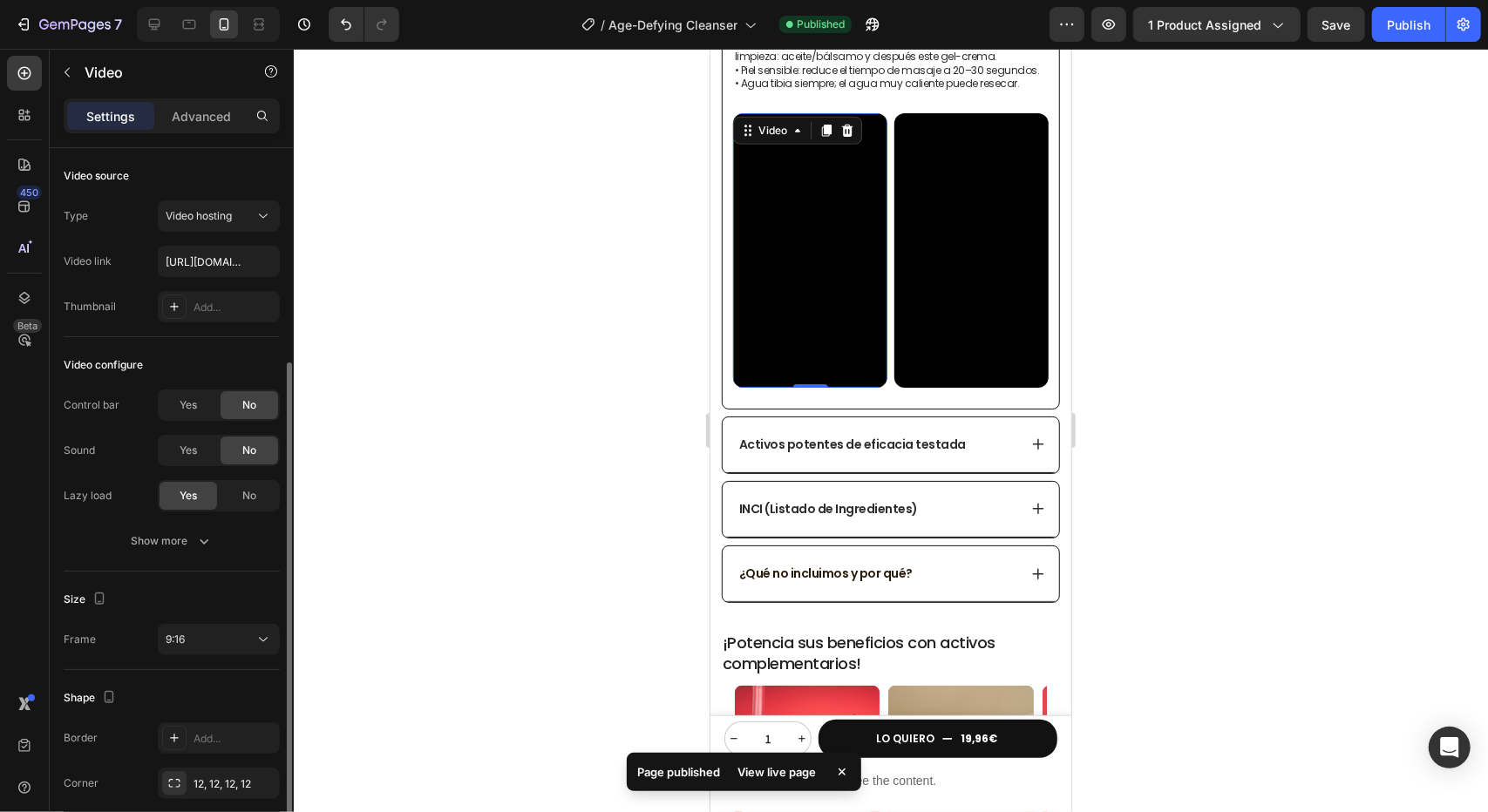
click at [825, 256] on video at bounding box center [809, 249] width 155 height 275
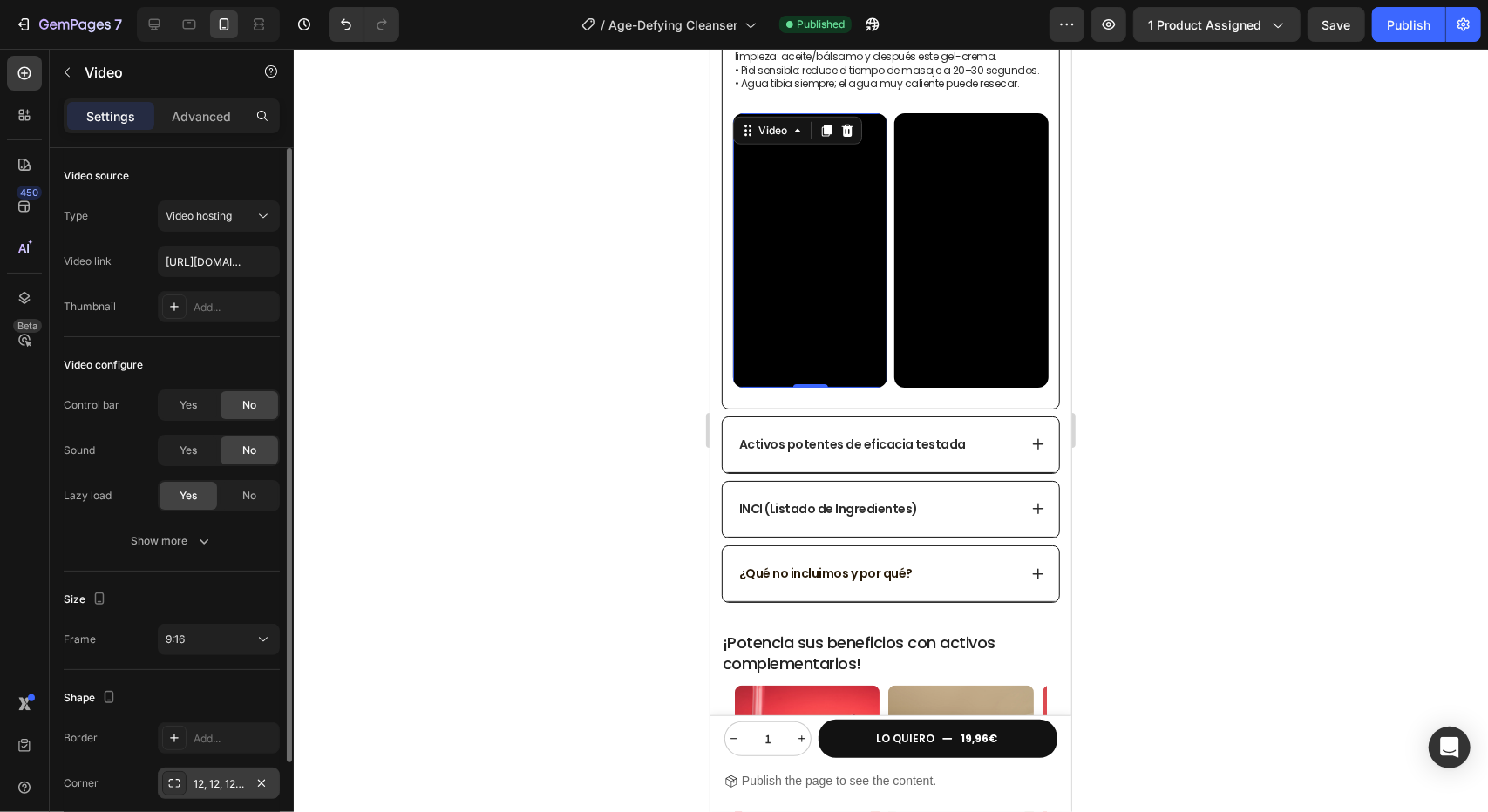
scroll to position [115, 0]
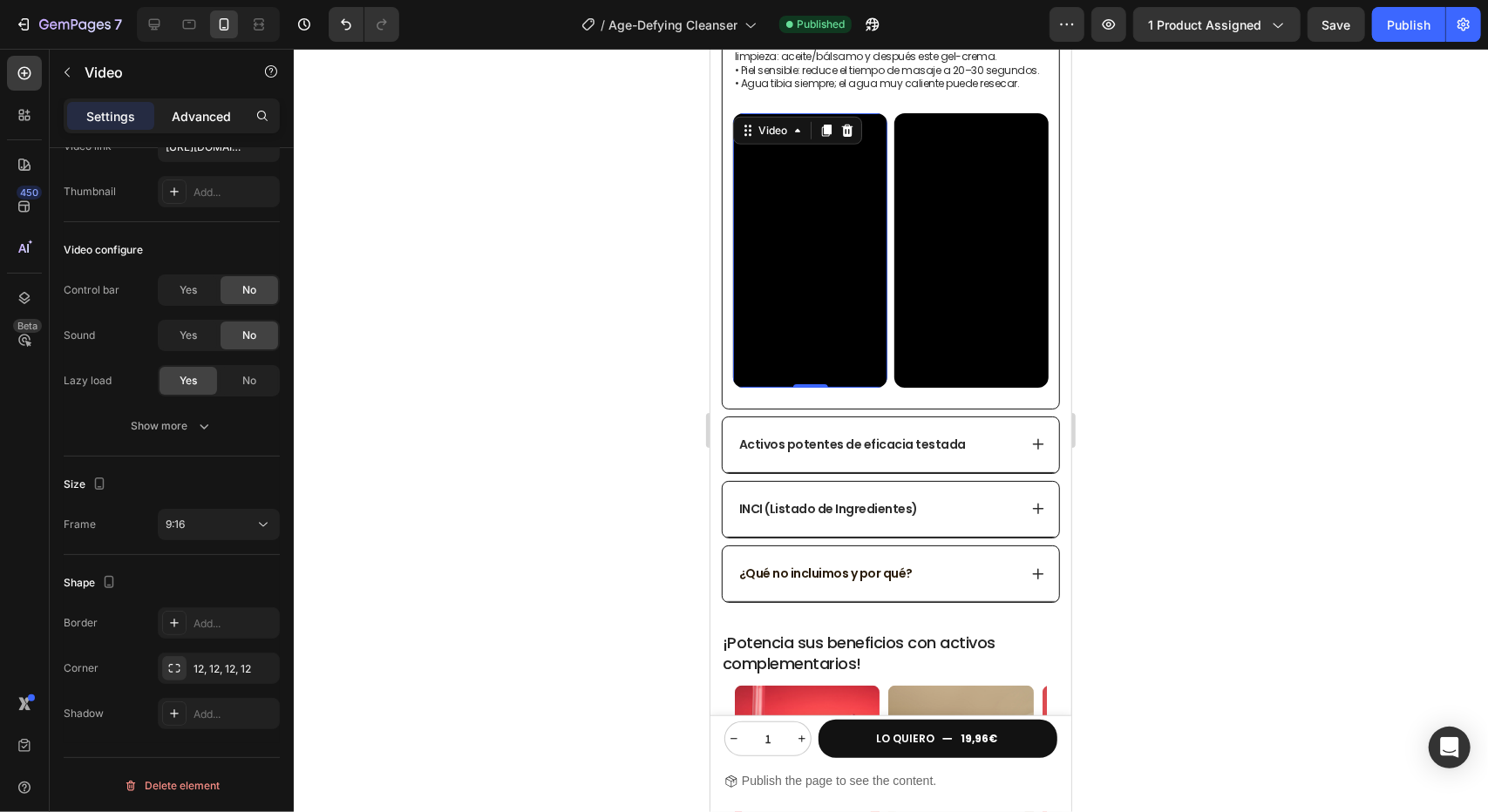
click at [209, 119] on p "Advanced" at bounding box center [201, 117] width 59 height 19
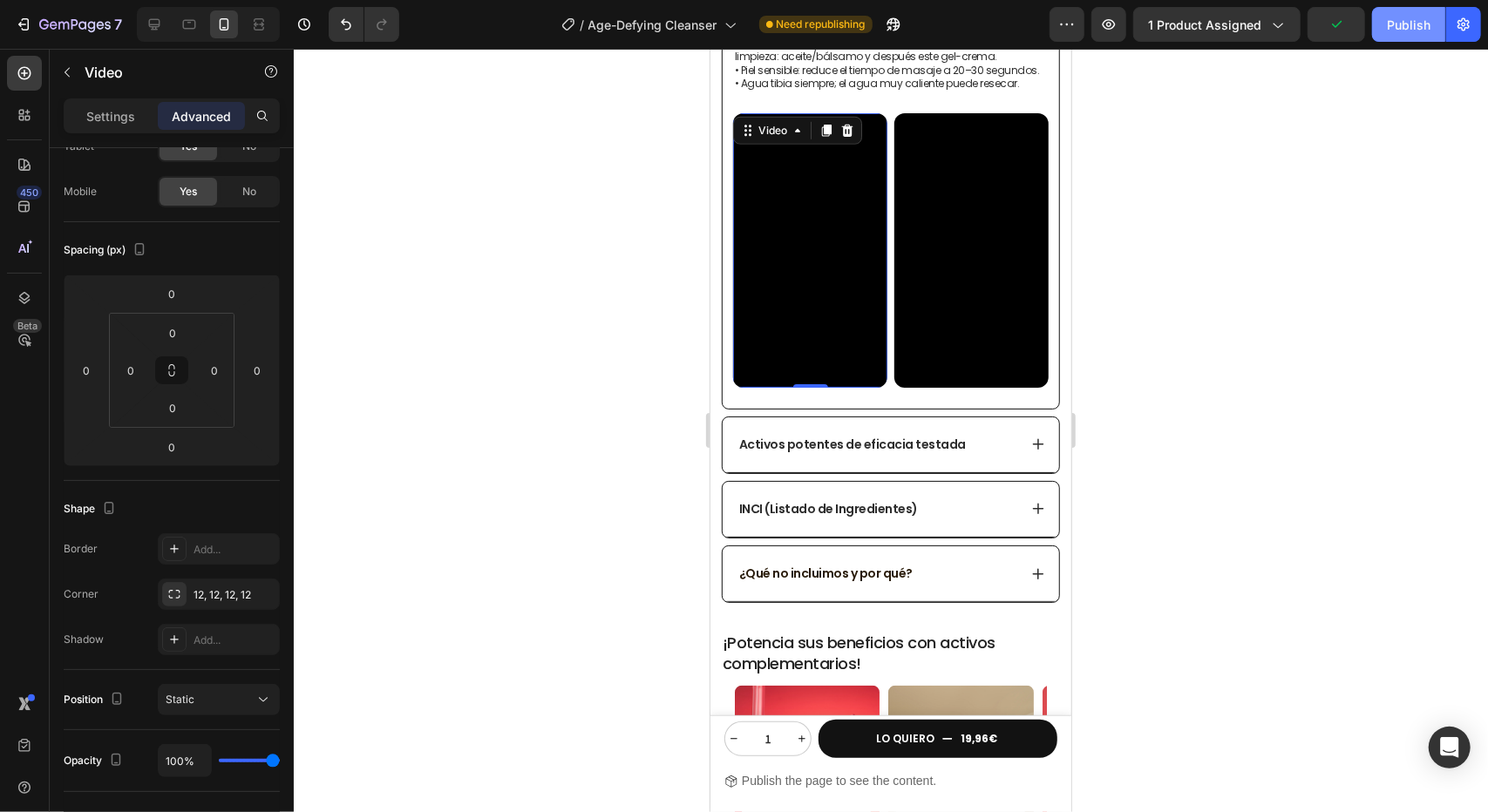
click at [1424, 23] on div "Publish" at bounding box center [1408, 25] width 44 height 19
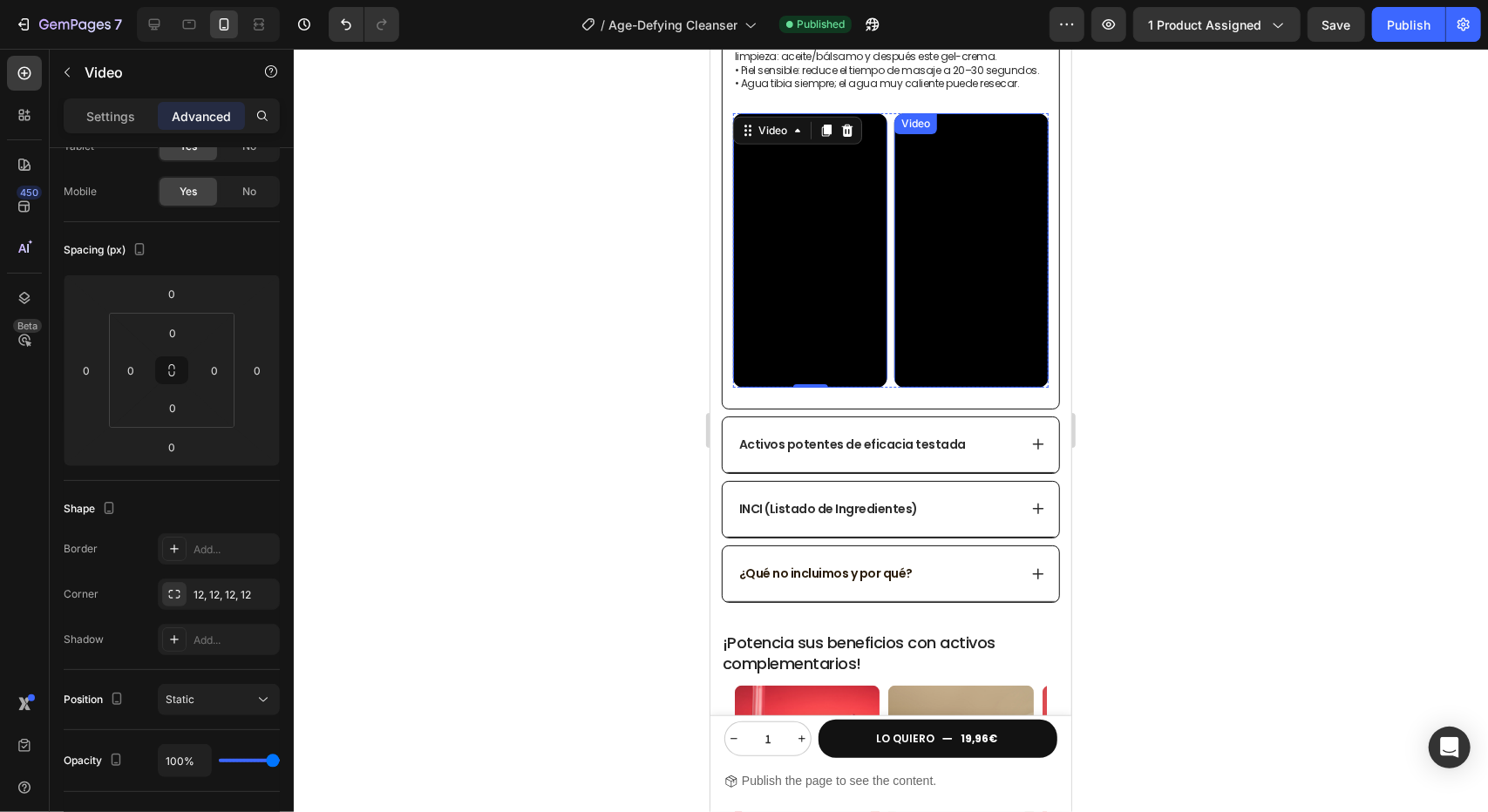
click at [989, 124] on div "Video" at bounding box center [970, 249] width 155 height 275
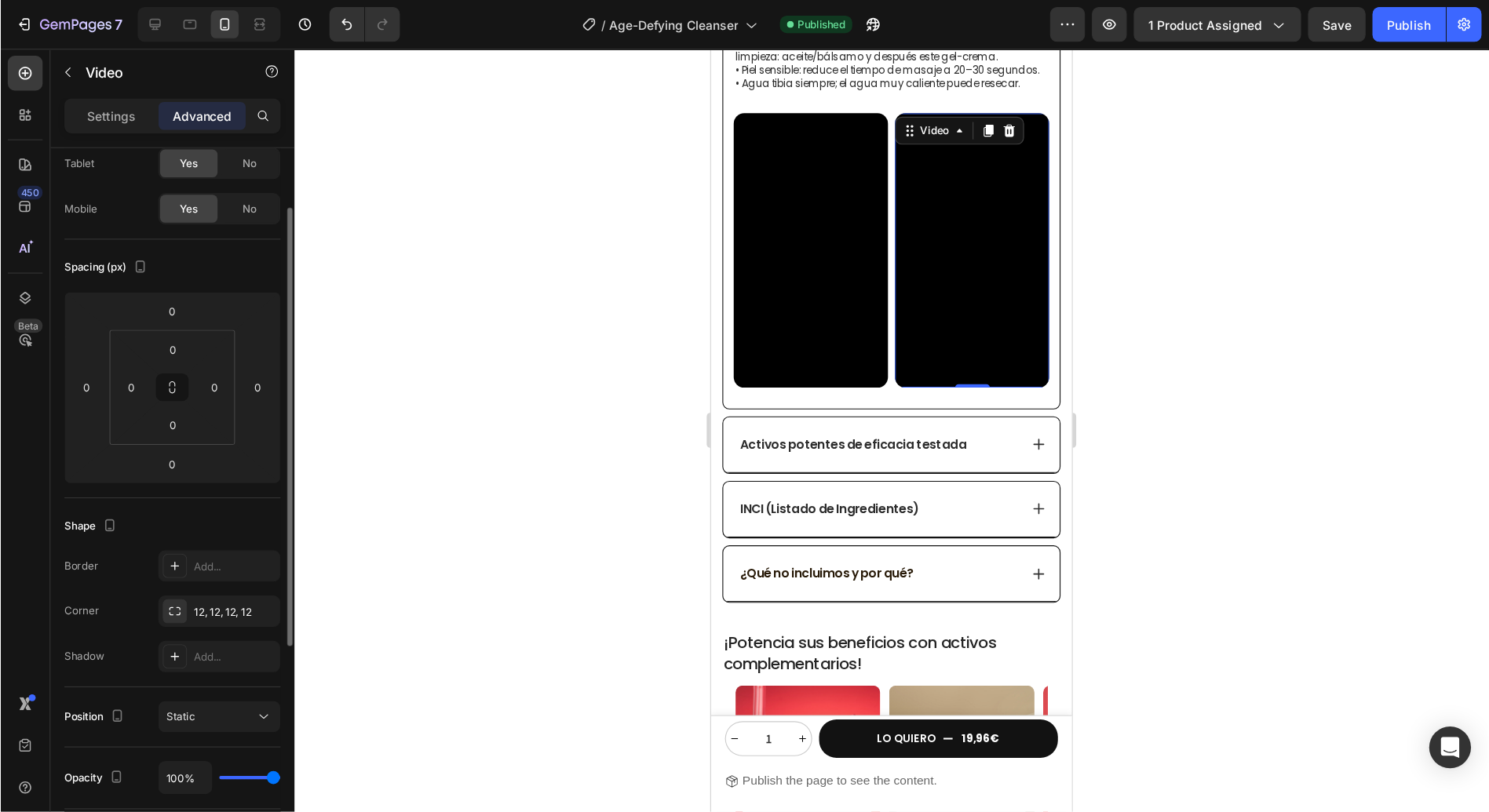
scroll to position [0, 0]
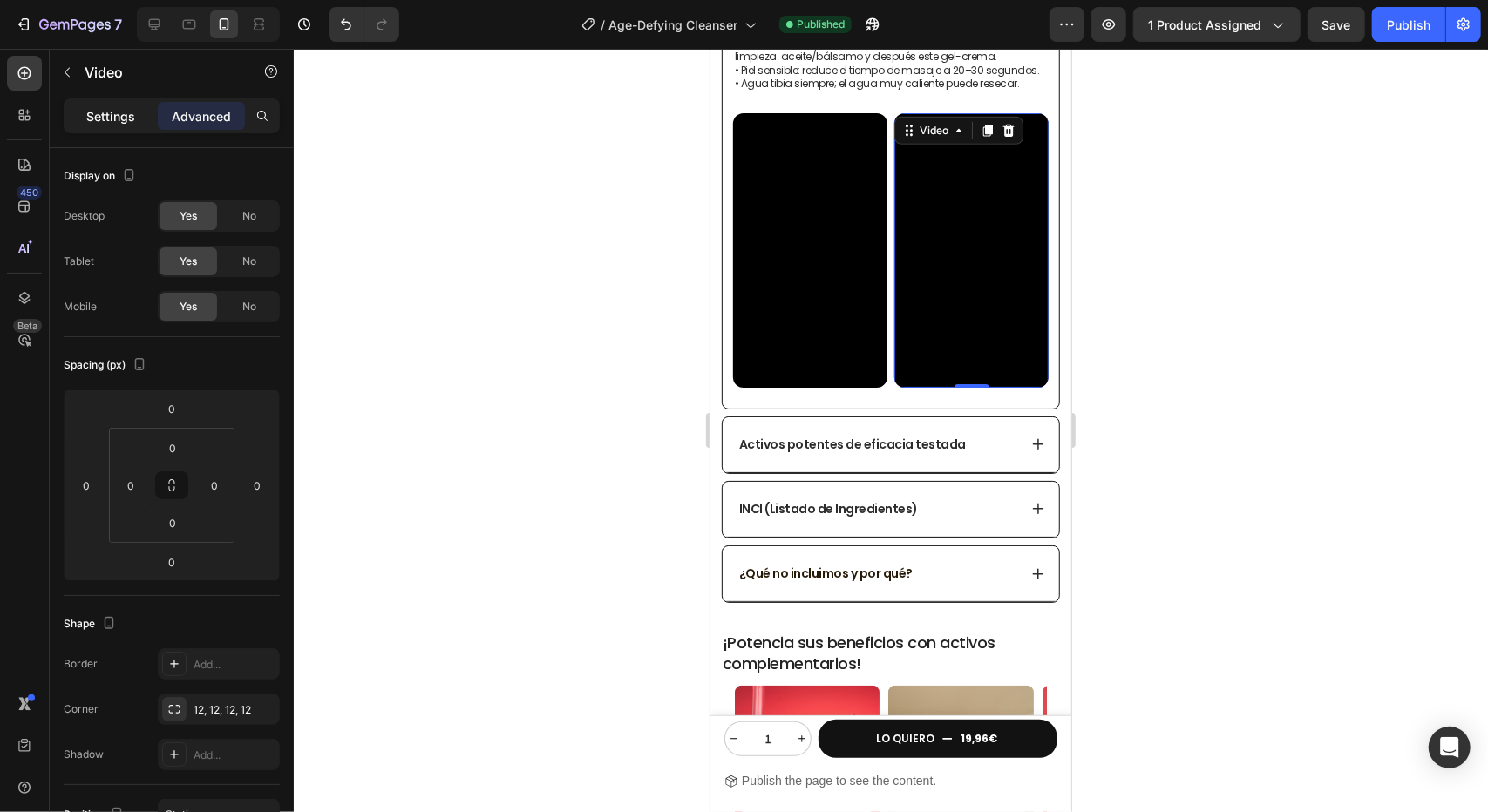
click at [129, 117] on p "Settings" at bounding box center [110, 117] width 49 height 19
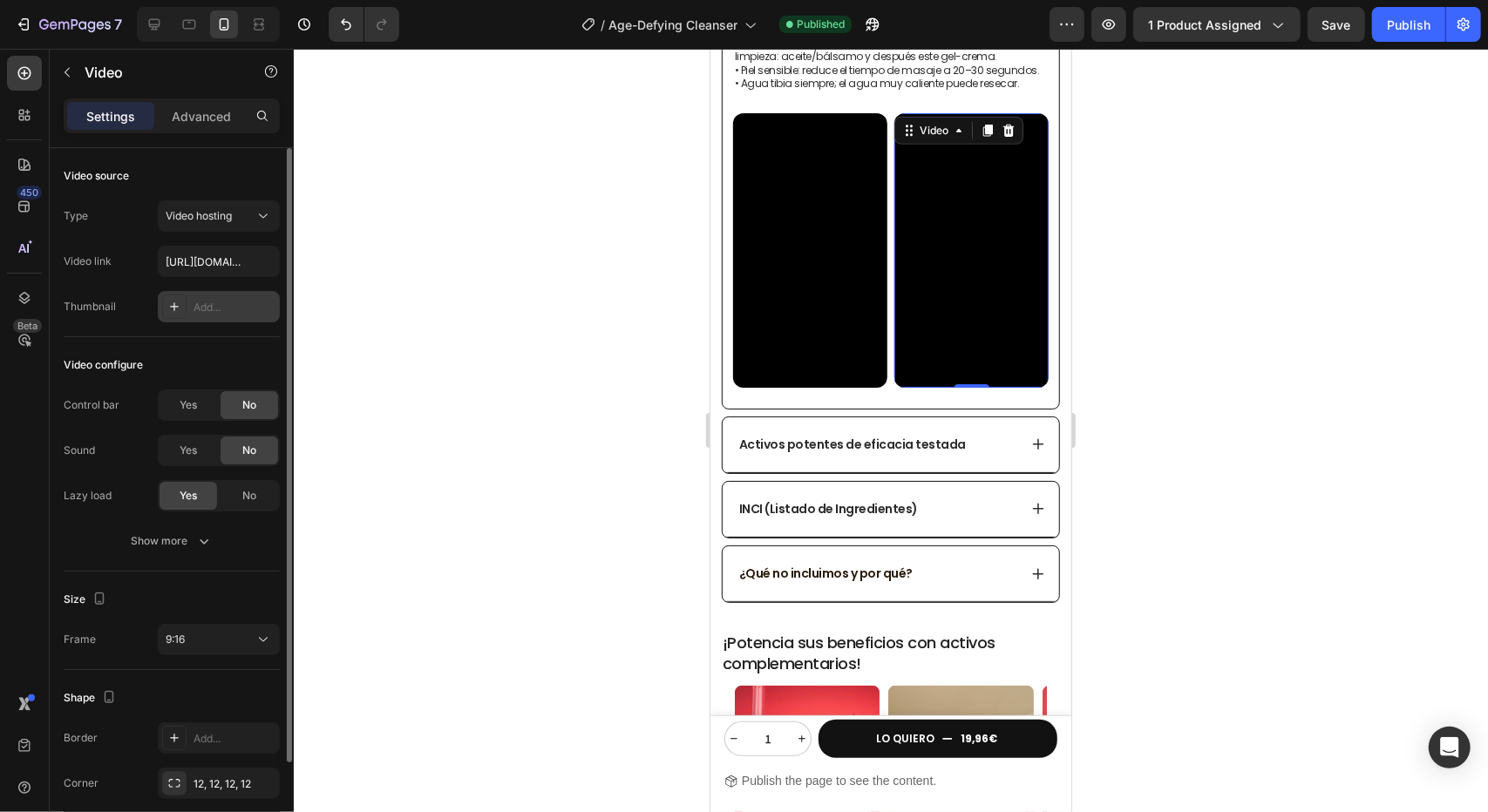
click at [170, 306] on icon at bounding box center [174, 306] width 8 height 8
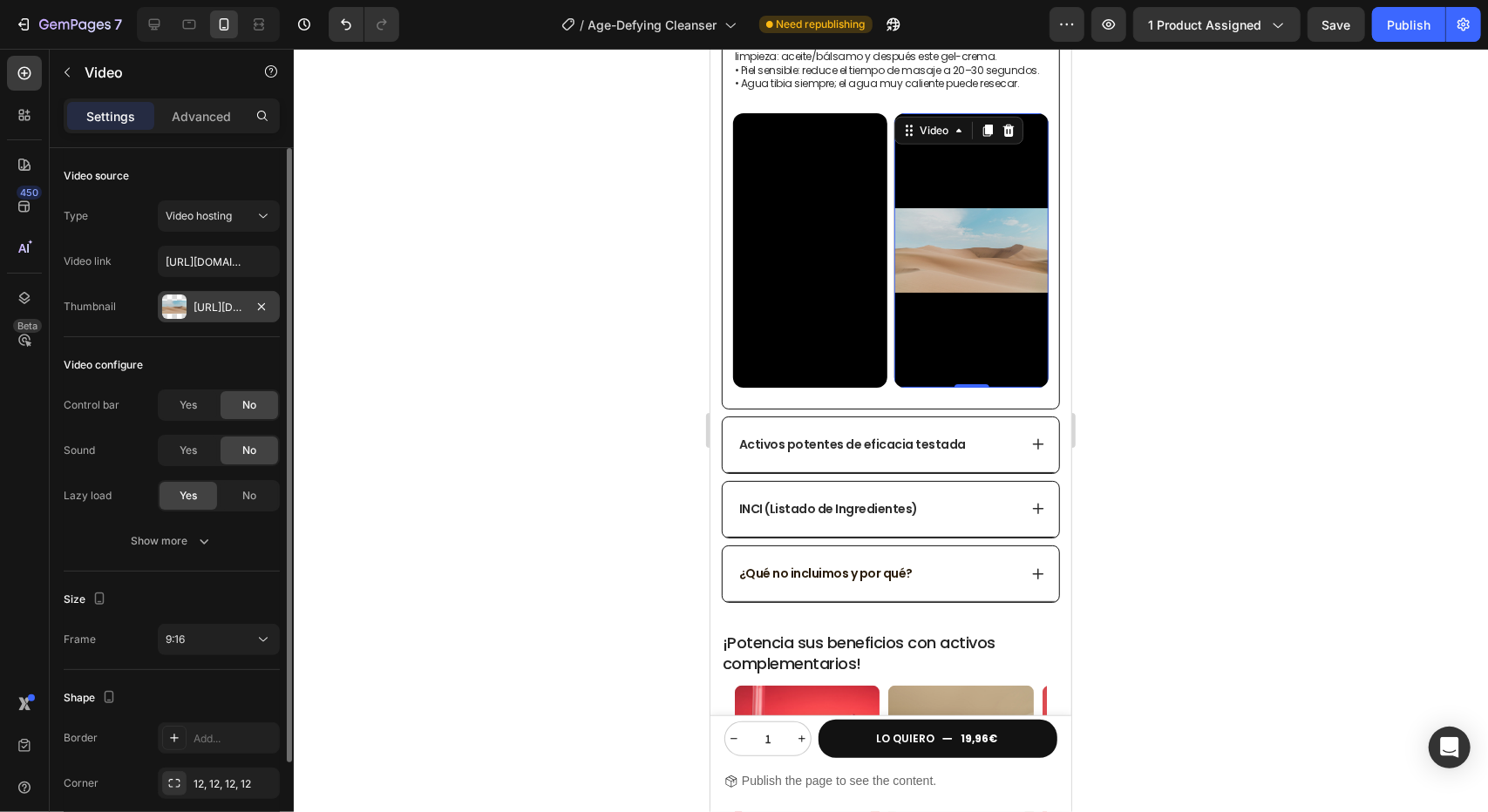
click at [1091, 278] on div at bounding box center [891, 431] width 1194 height 764
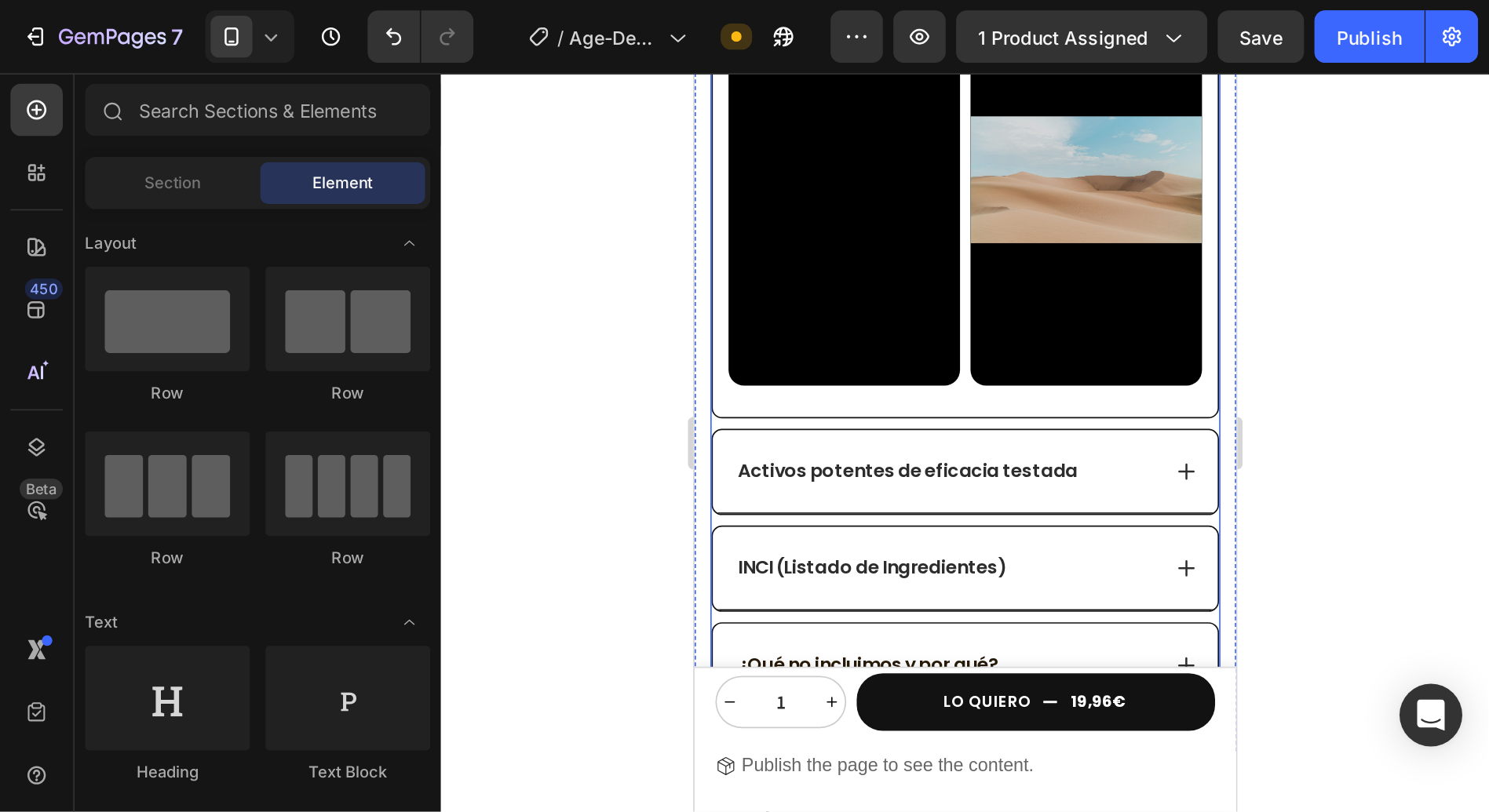
scroll to position [1099, 0]
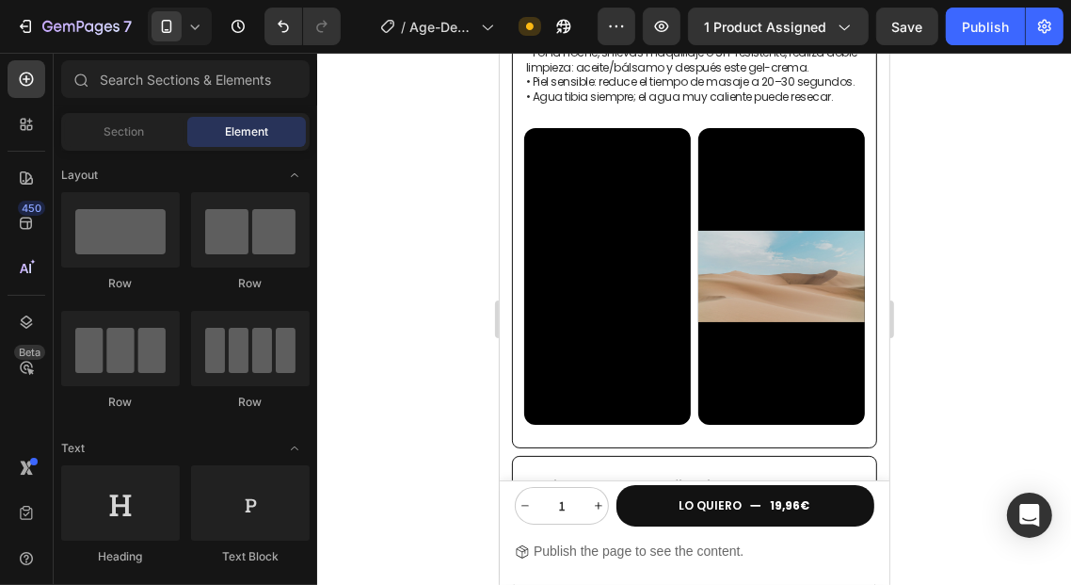
click at [375, 344] on div at bounding box center [694, 319] width 754 height 532
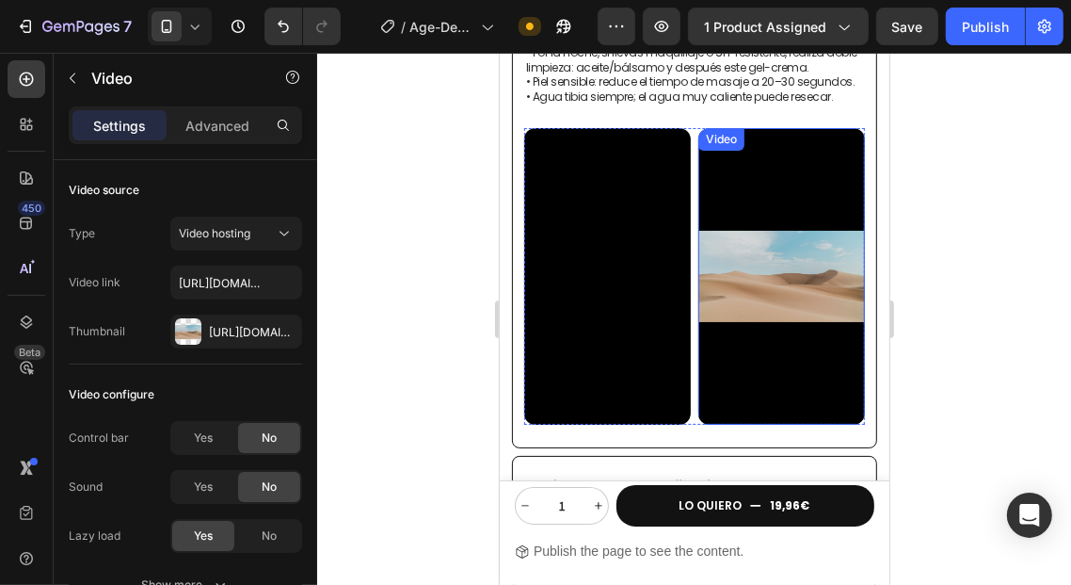
click at [823, 185] on video at bounding box center [781, 275] width 167 height 297
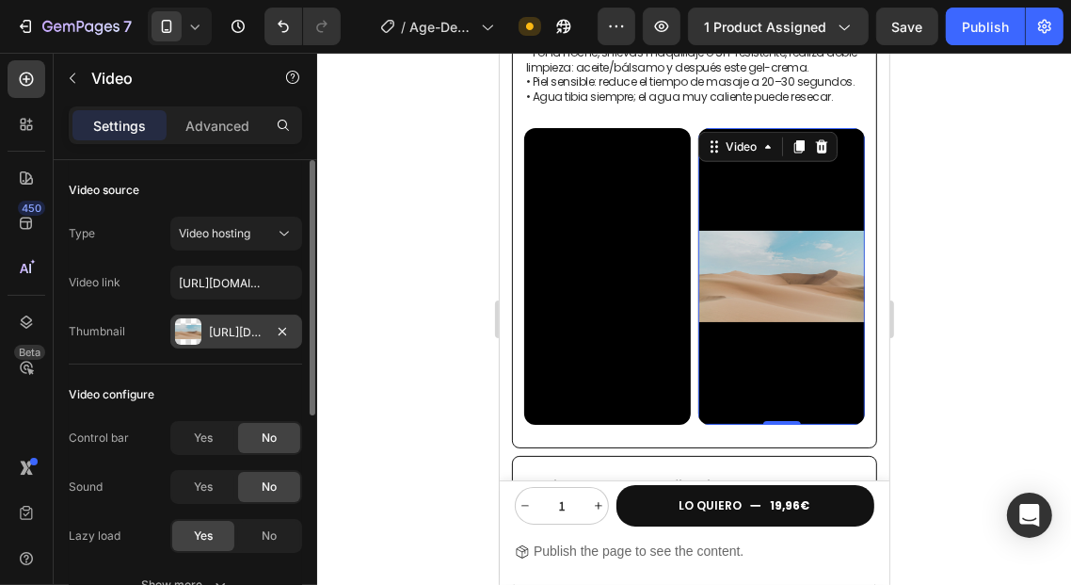
click at [196, 330] on div at bounding box center [188, 331] width 26 height 26
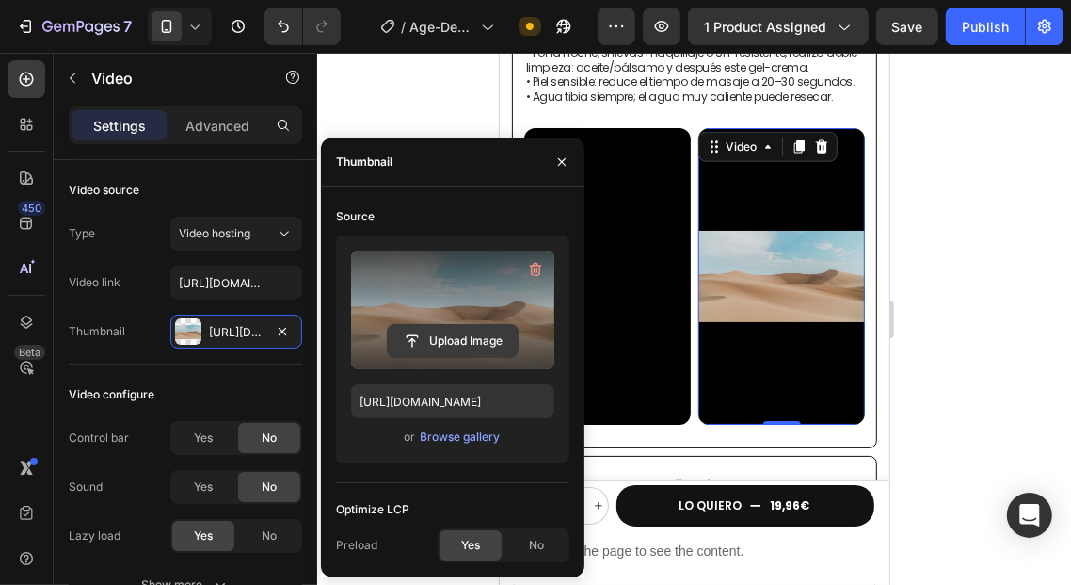
click at [462, 346] on input "file" at bounding box center [453, 341] width 130 height 32
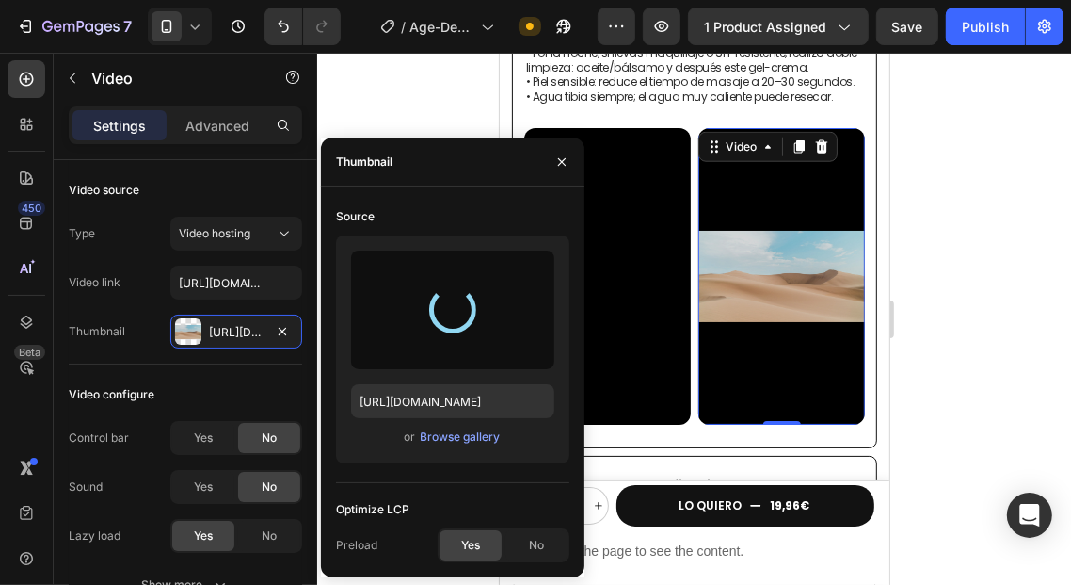
type input "[URL][DOMAIN_NAME]"
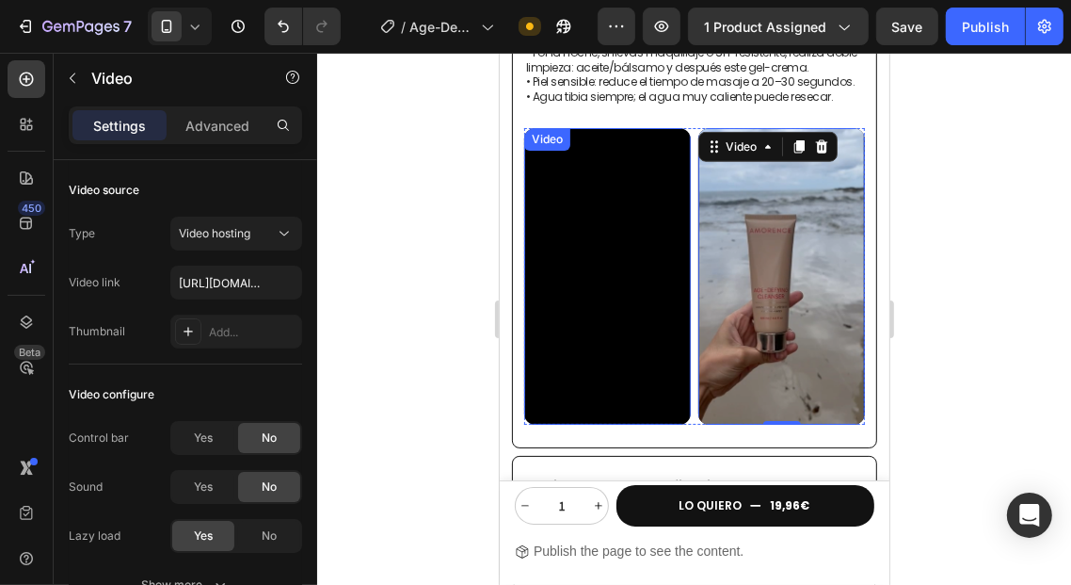
click at [662, 246] on video at bounding box center [606, 275] width 167 height 297
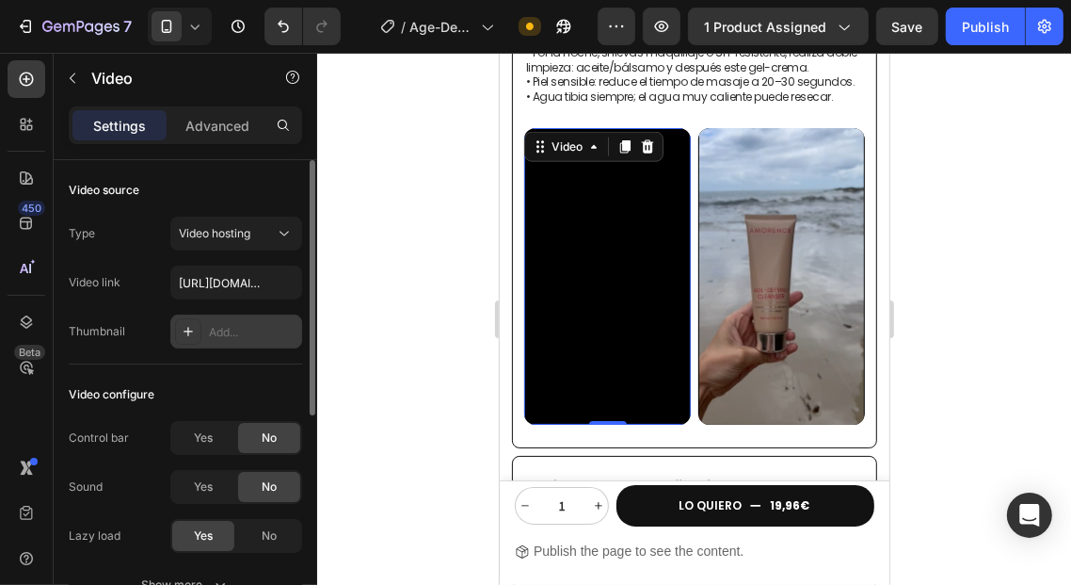
click at [193, 336] on icon at bounding box center [188, 331] width 15 height 15
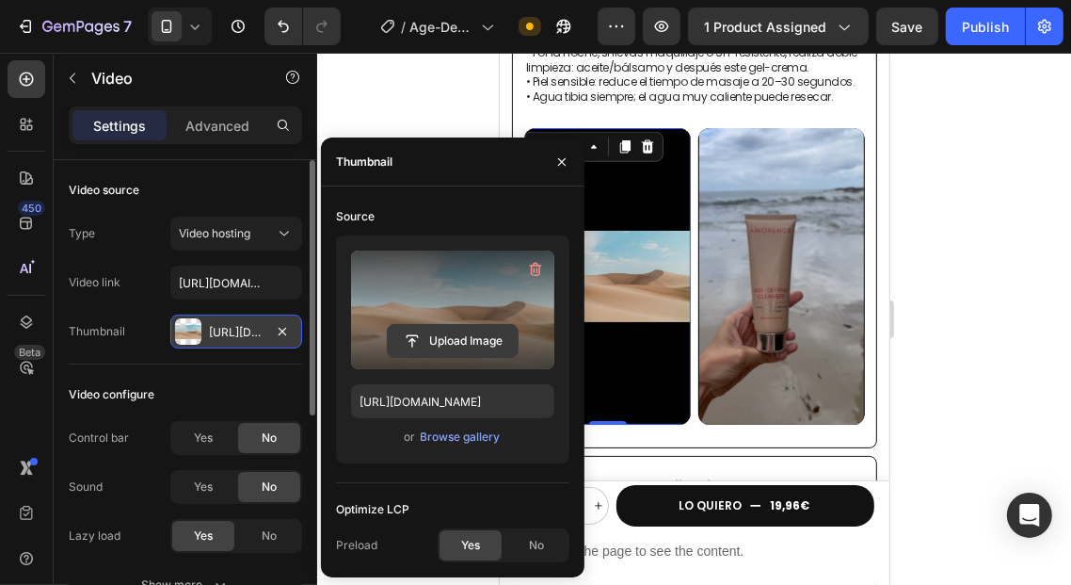
click at [479, 345] on input "file" at bounding box center [453, 341] width 130 height 32
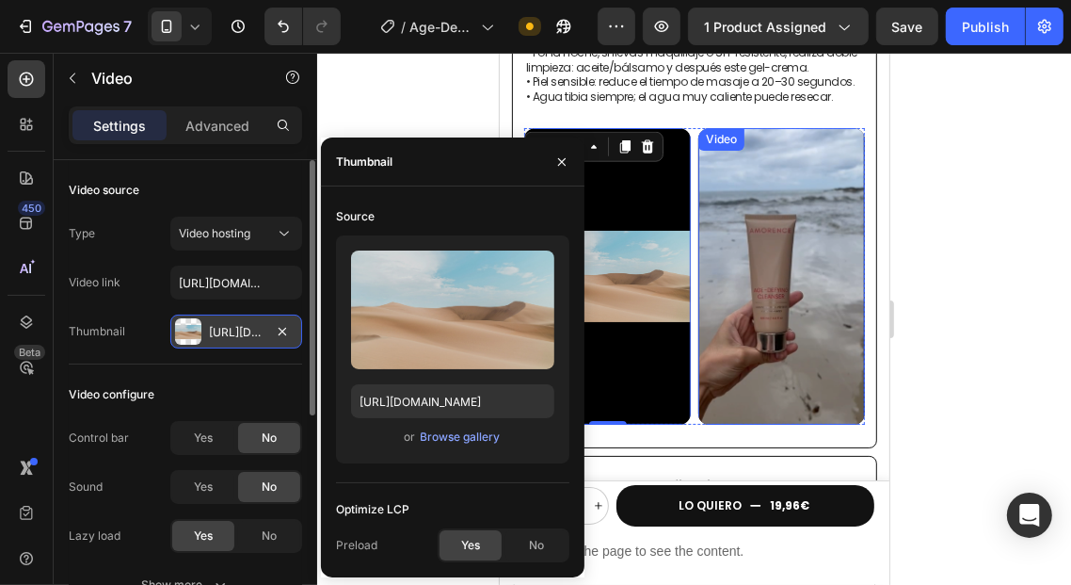
click at [848, 218] on video at bounding box center [781, 275] width 167 height 297
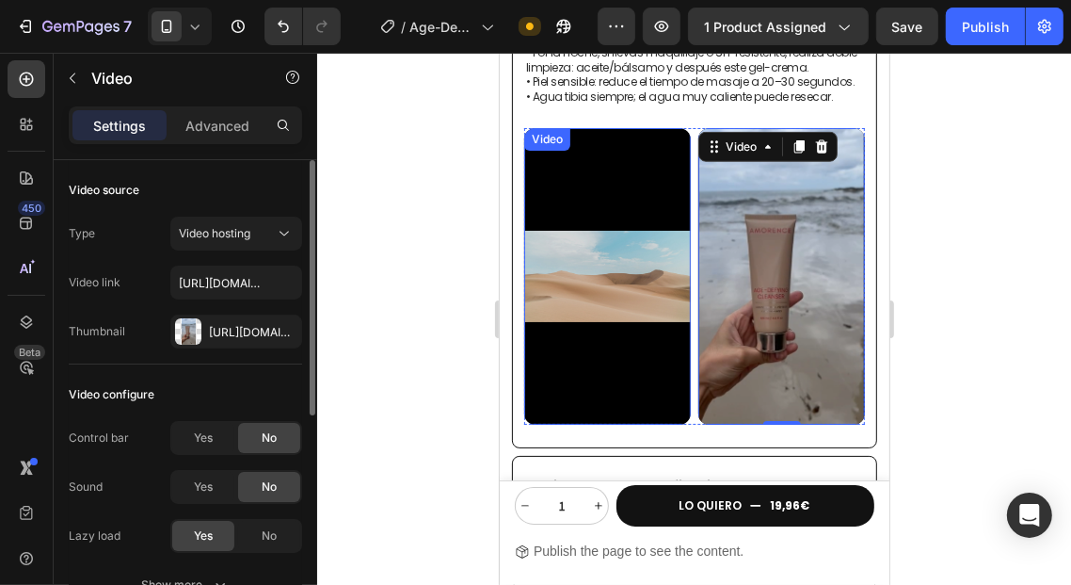
click at [579, 200] on video at bounding box center [606, 275] width 167 height 297
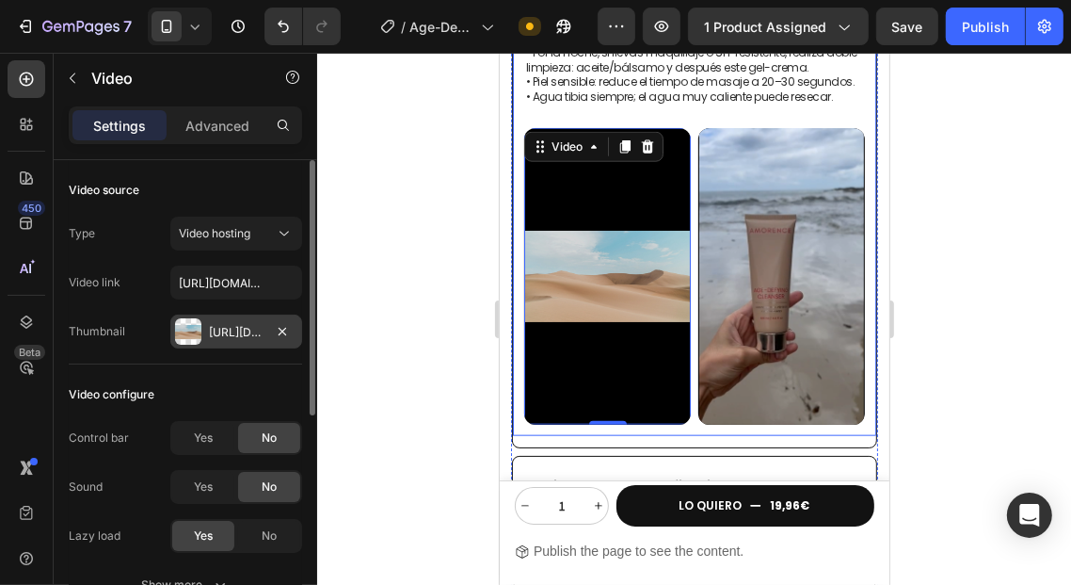
click at [195, 327] on div at bounding box center [188, 331] width 26 height 26
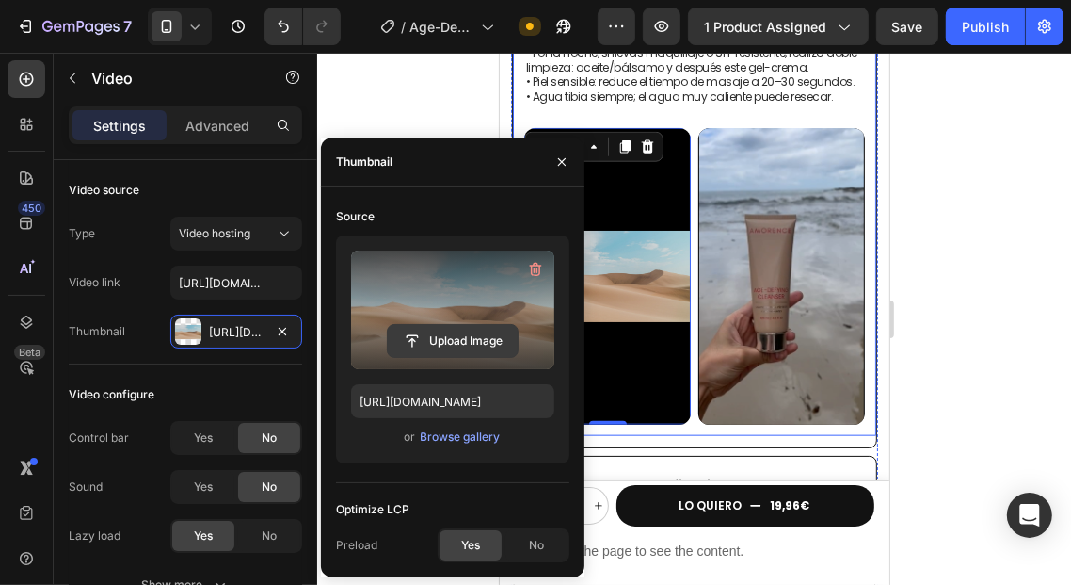
click at [448, 335] on input "file" at bounding box center [453, 341] width 130 height 32
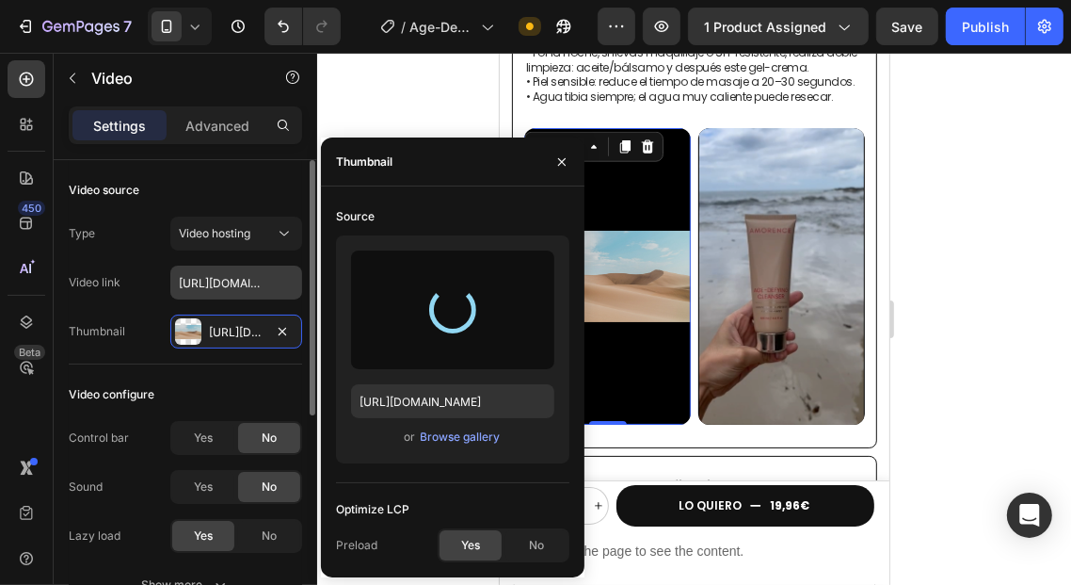
type input "[URL][DOMAIN_NAME]"
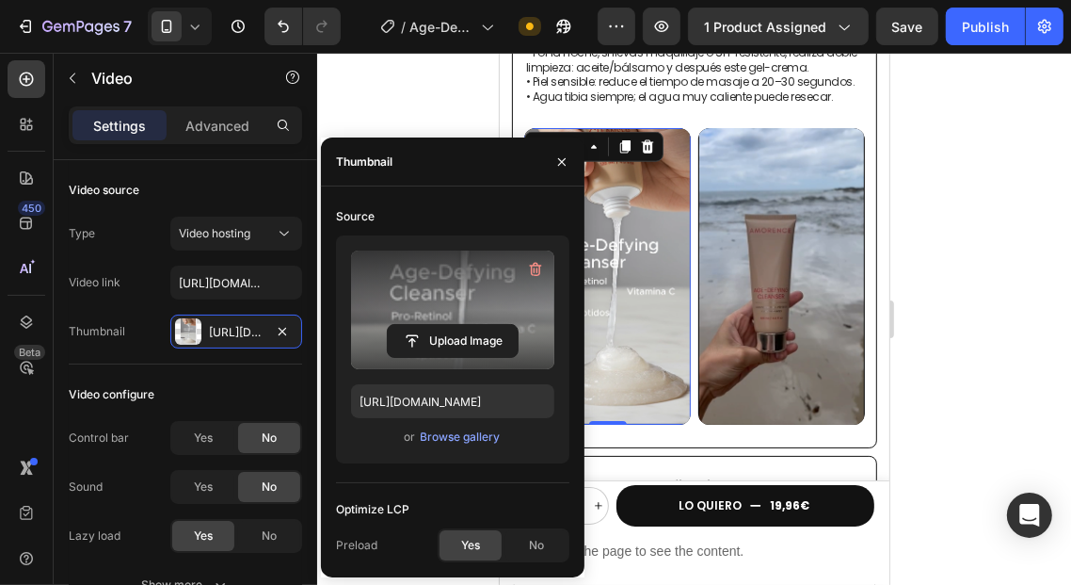
click at [439, 116] on div at bounding box center [694, 319] width 754 height 532
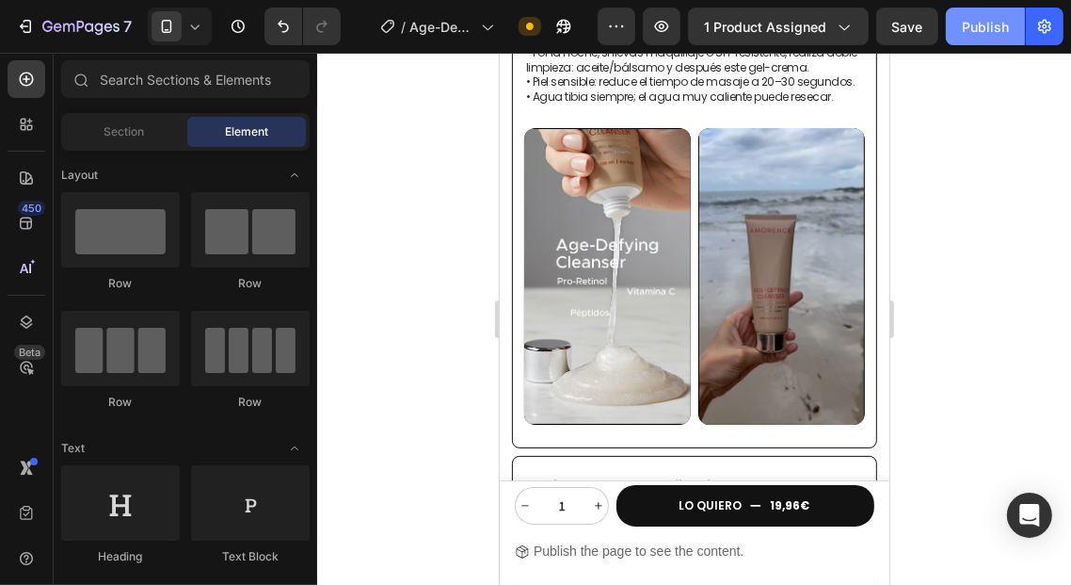
click at [997, 30] on div "Publish" at bounding box center [985, 27] width 47 height 20
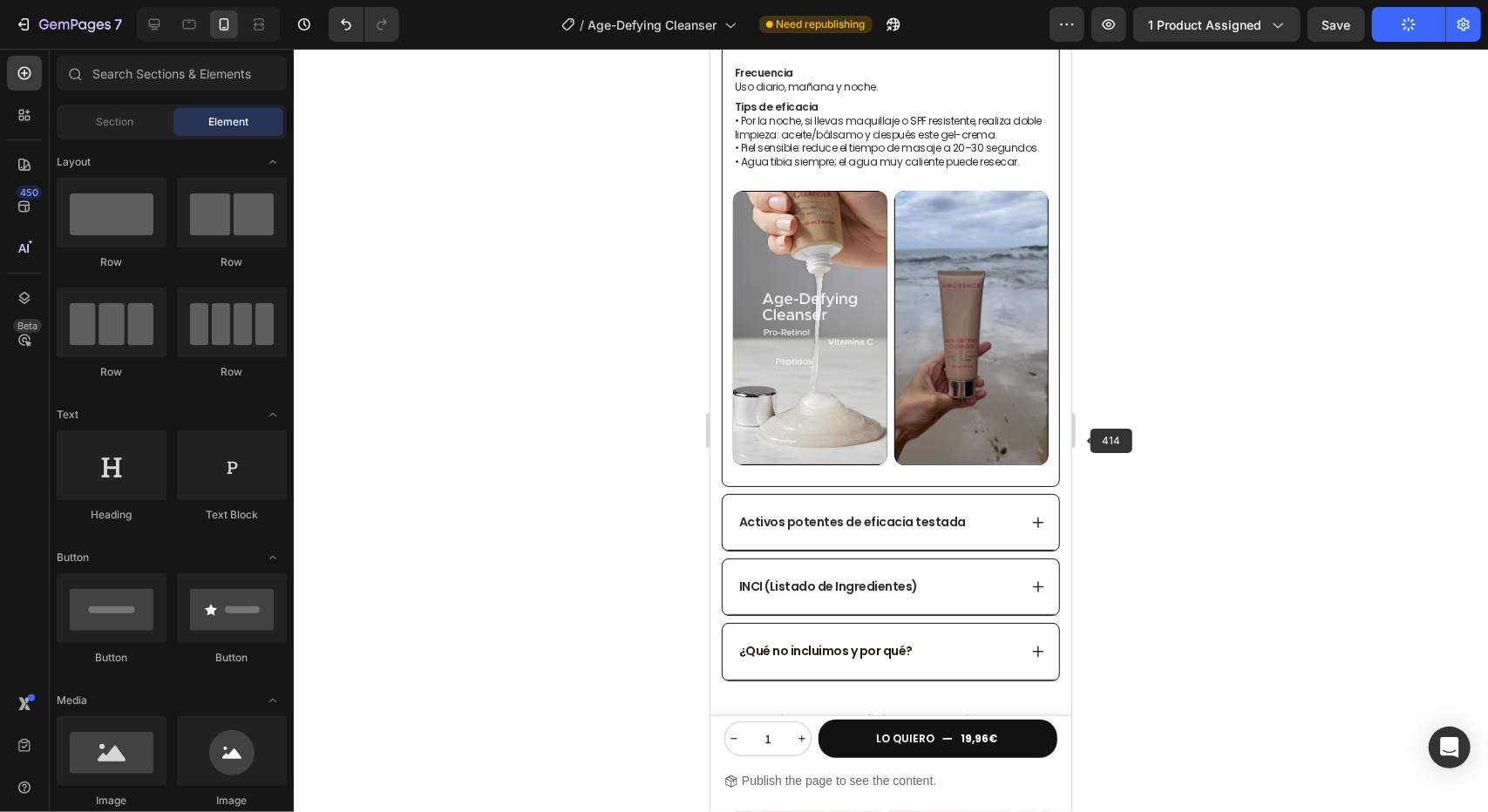
scroll to position [959, 0]
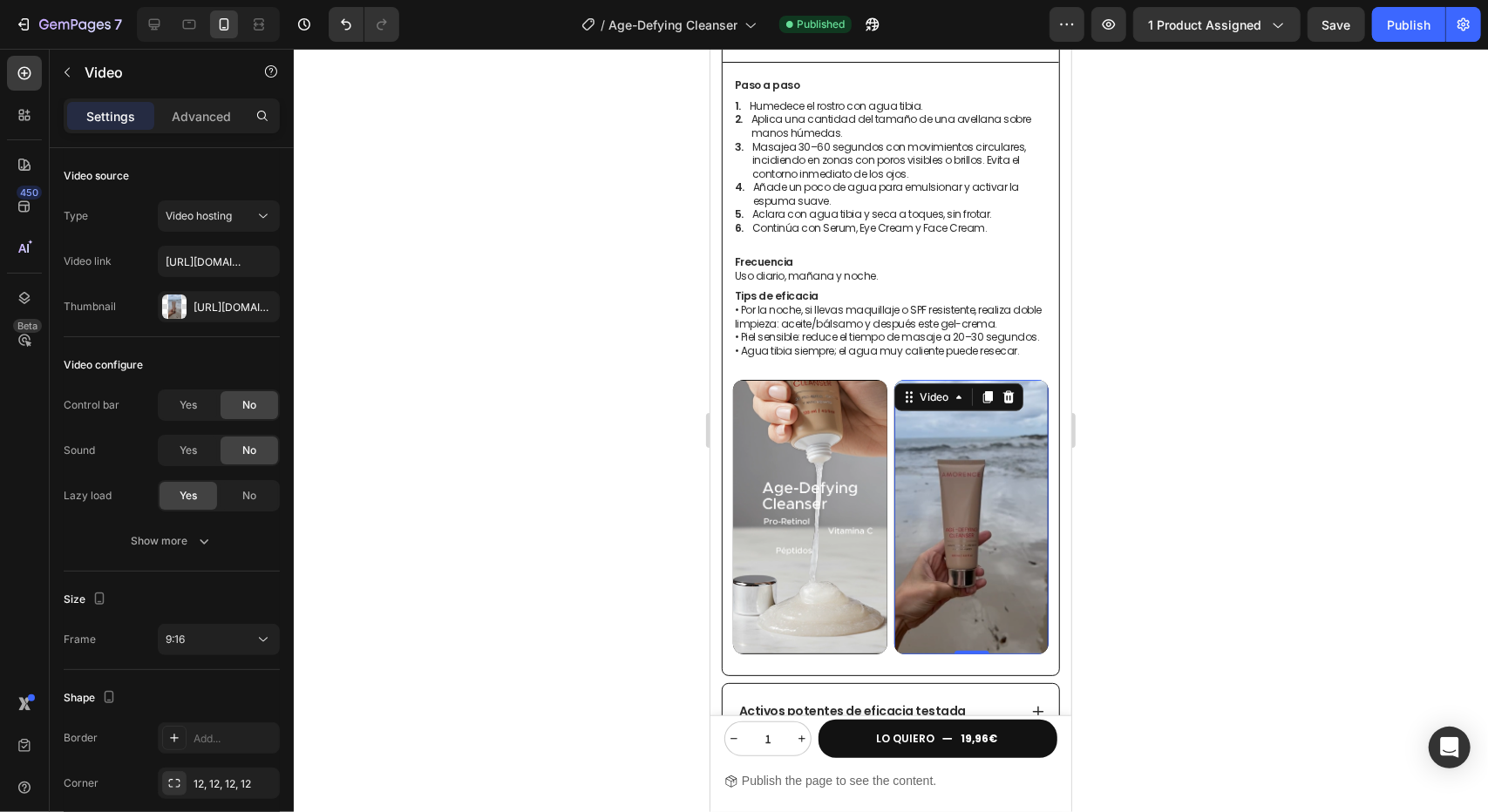
click at [913, 481] on video at bounding box center [970, 517] width 155 height 275
click at [228, 500] on div "No" at bounding box center [249, 496] width 57 height 28
click at [1408, 19] on div "Publish" at bounding box center [1408, 25] width 44 height 19
click at [968, 454] on video at bounding box center [970, 517] width 155 height 275
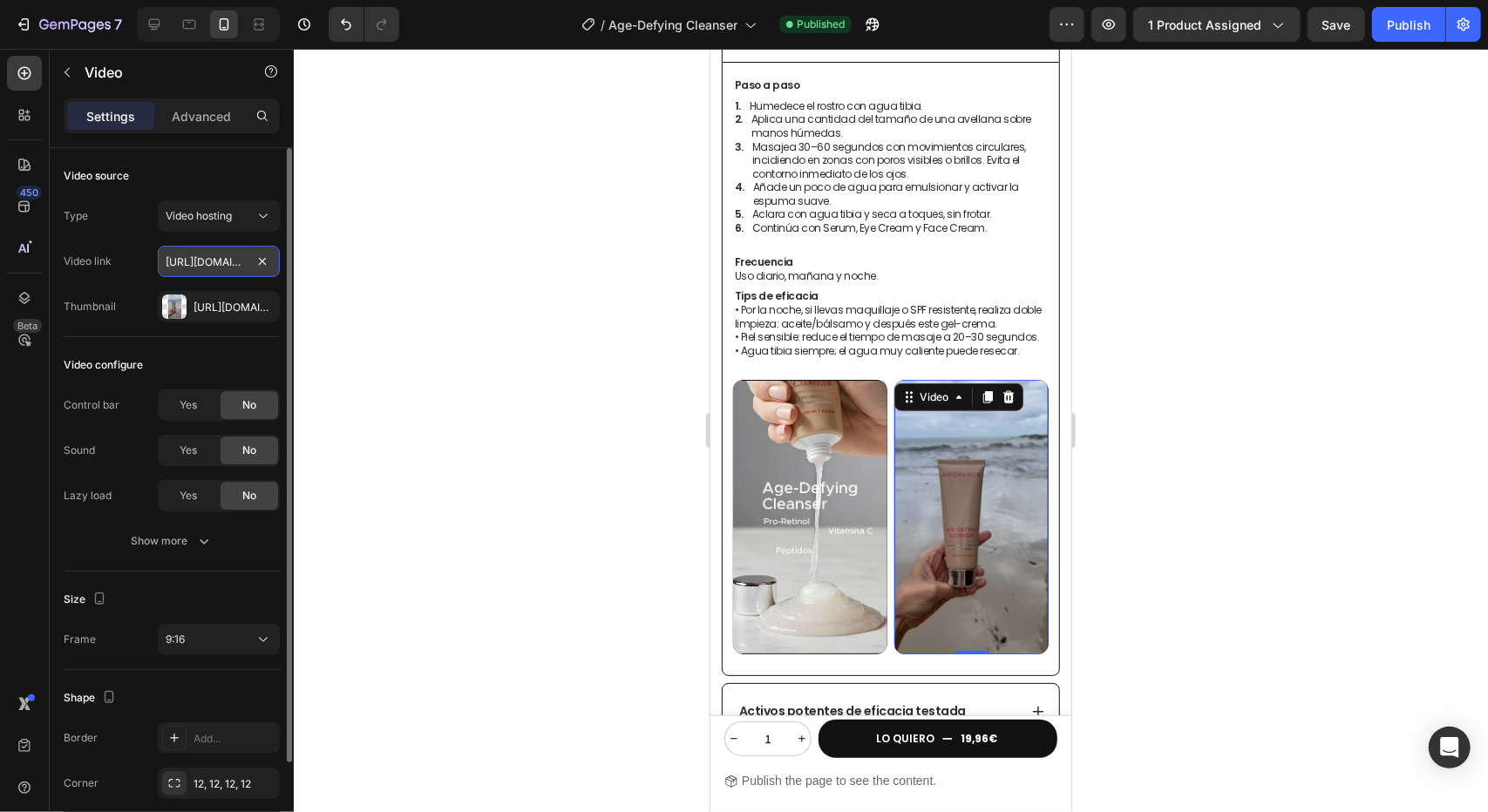
click at [235, 253] on input "[URL][DOMAIN_NAME]" at bounding box center [219, 261] width 122 height 31
click at [231, 268] on input "a" at bounding box center [219, 261] width 122 height 31
paste input "[URL][DOMAIN_NAME]"
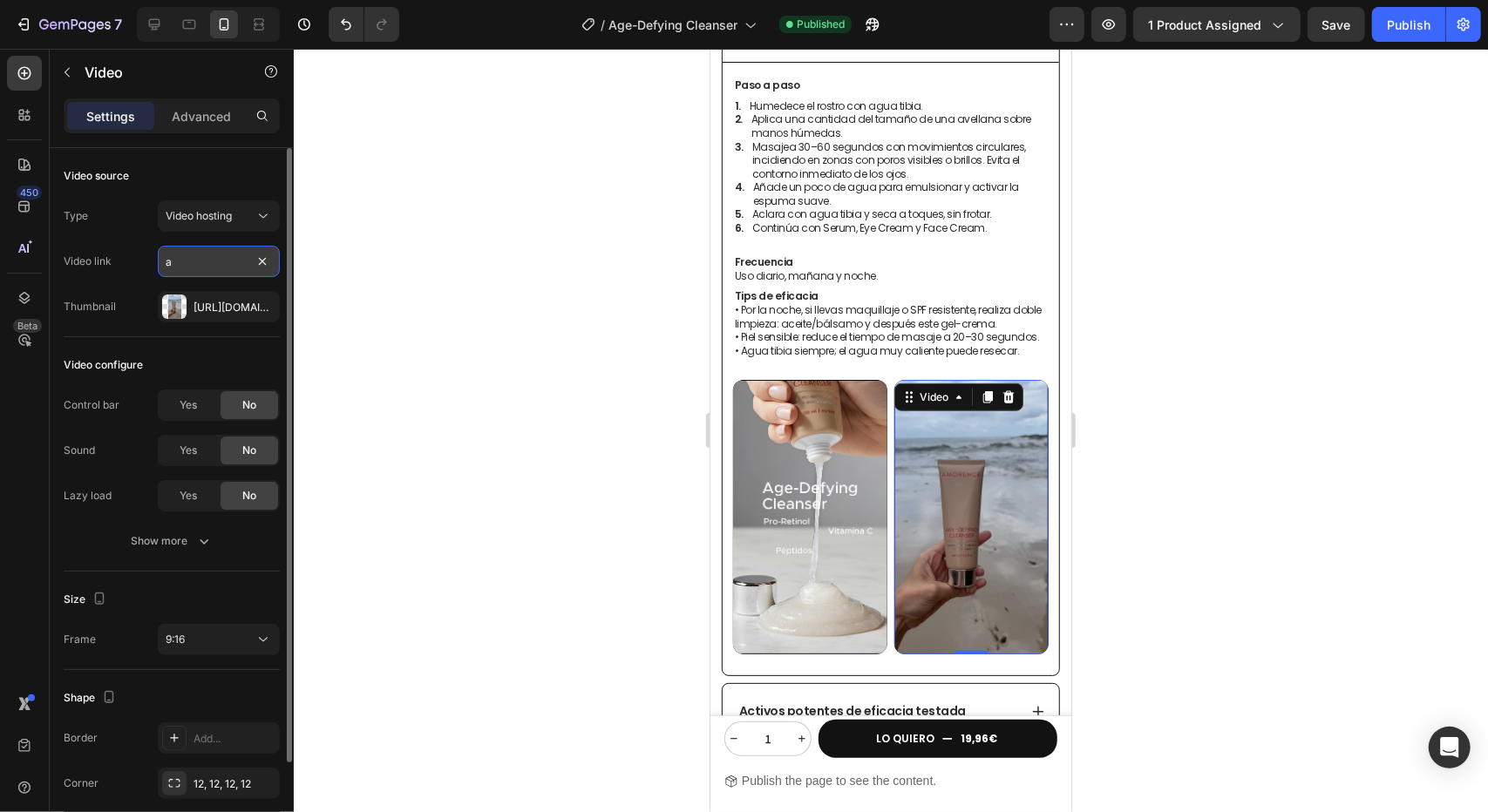
type input "[URL][DOMAIN_NAME]"
click at [244, 241] on div "Type Video hosting Video link [URL][DOMAIN_NAME] Thumbnail [URL][DOMAIN_NAME]" at bounding box center [171, 262] width 216 height 122
click at [215, 276] on div "Type Video hosting Video link [URL][DOMAIN_NAME] Thumbnail [URL][DOMAIN_NAME]" at bounding box center [171, 262] width 216 height 122
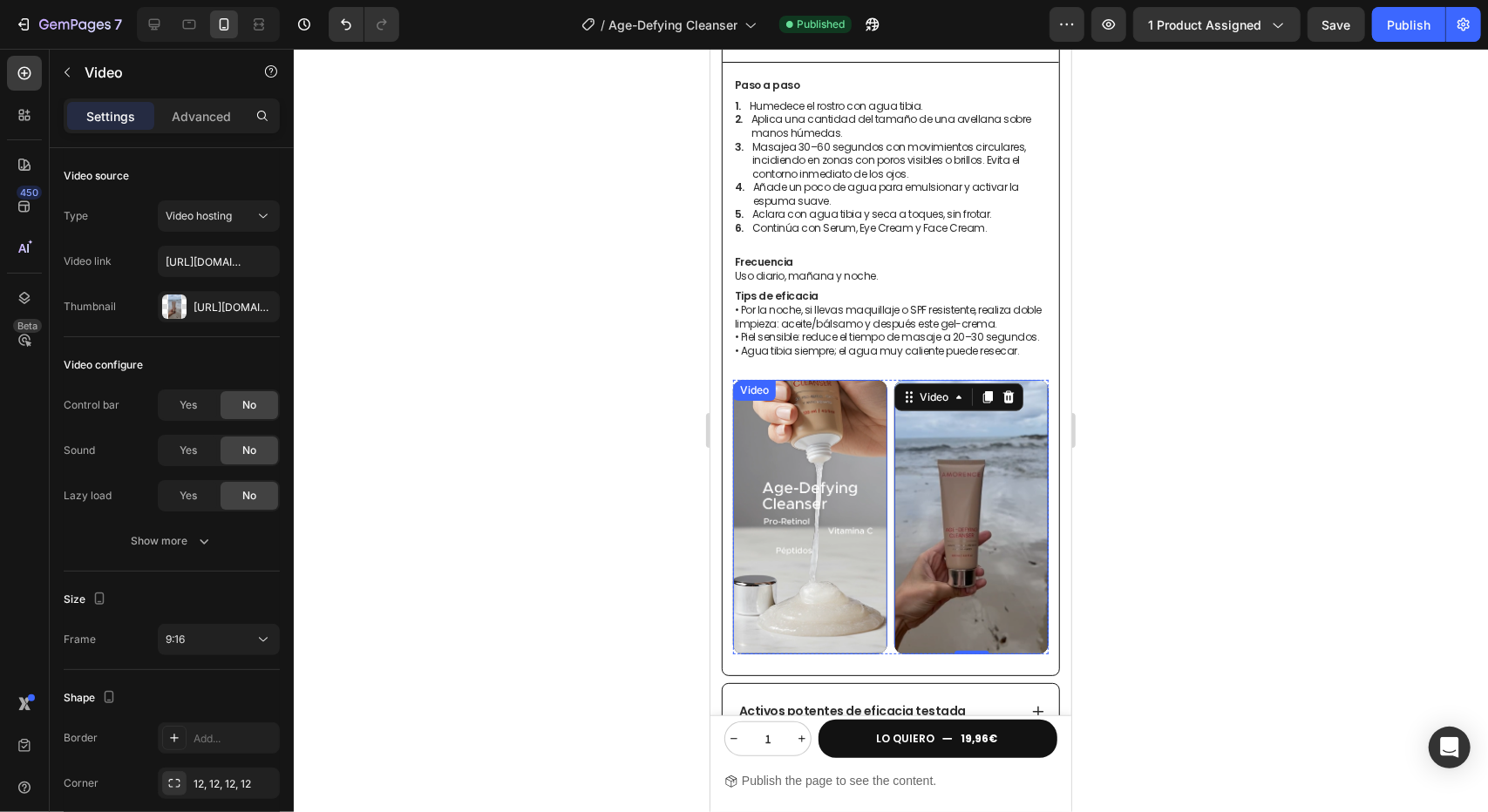
click at [511, 336] on div at bounding box center [891, 431] width 1194 height 764
click at [957, 511] on video at bounding box center [970, 517] width 155 height 275
click at [254, 306] on button "button" at bounding box center [261, 306] width 21 height 21
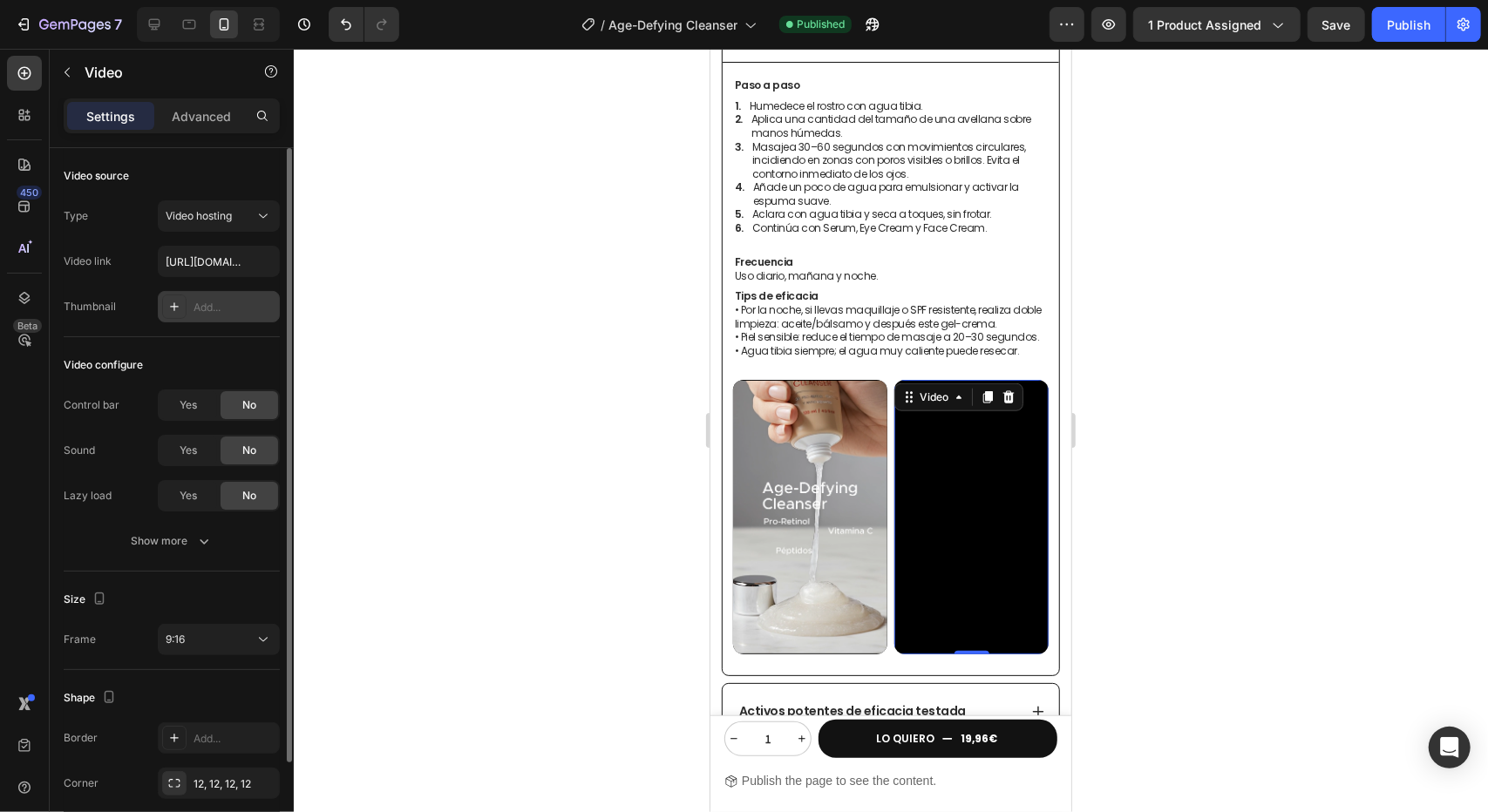
click at [183, 303] on div at bounding box center [174, 306] width 24 height 24
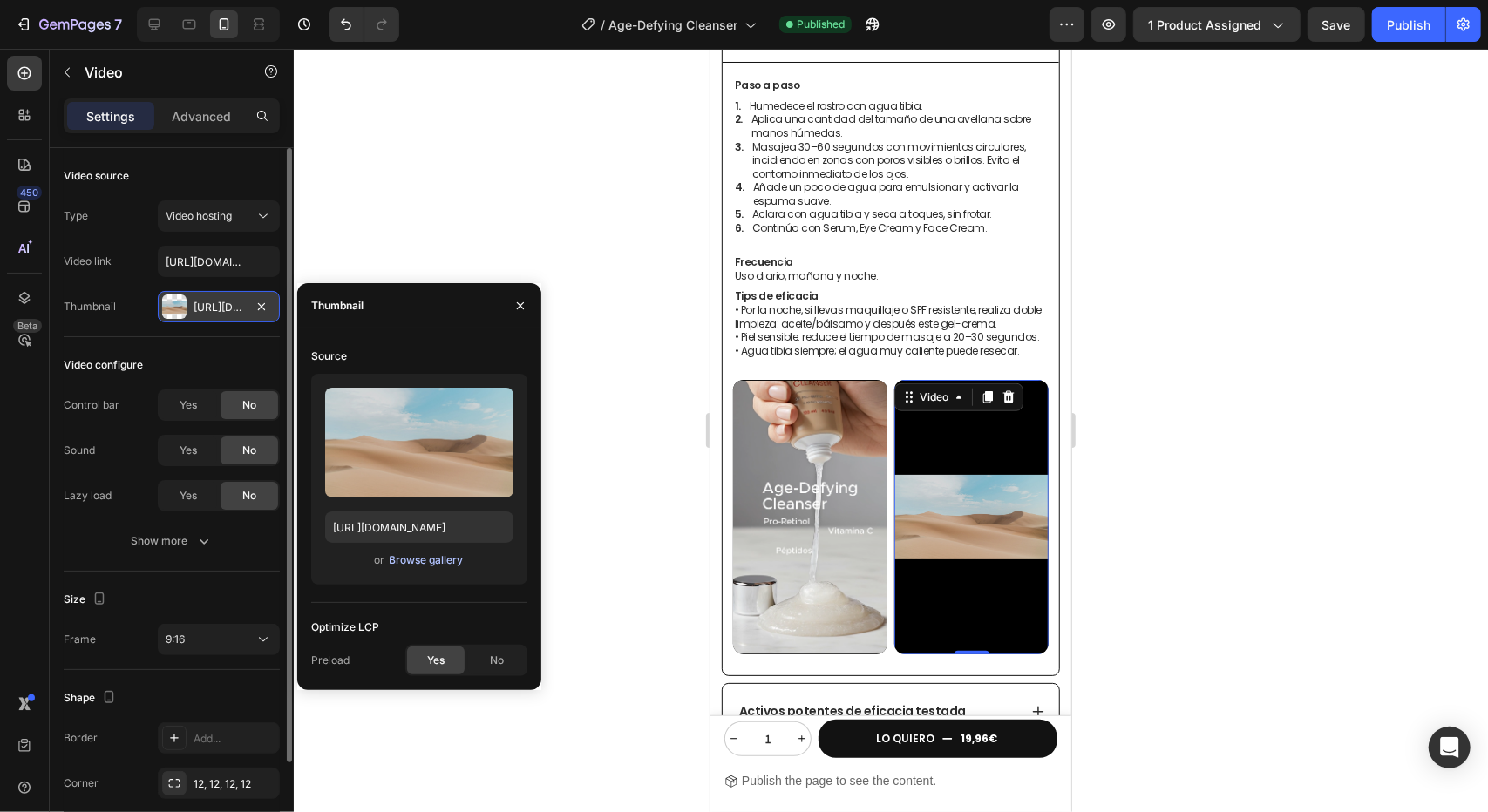
click at [419, 556] on div "Browse gallery" at bounding box center [427, 560] width 74 height 16
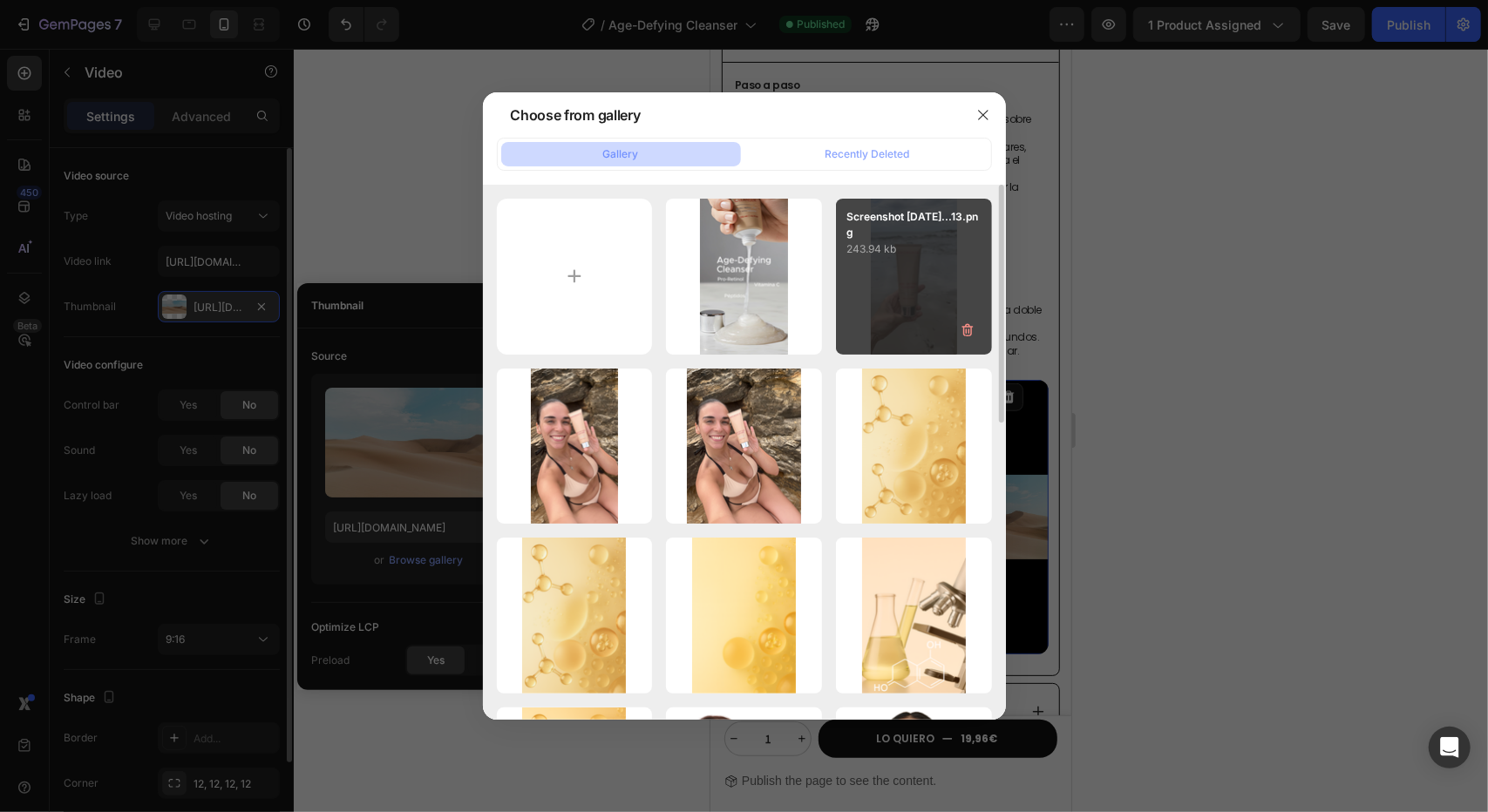
click at [900, 294] on div "Screenshot [DATE]...13.png 243.94 kb" at bounding box center [914, 277] width 156 height 156
type input "[URL][DOMAIN_NAME]"
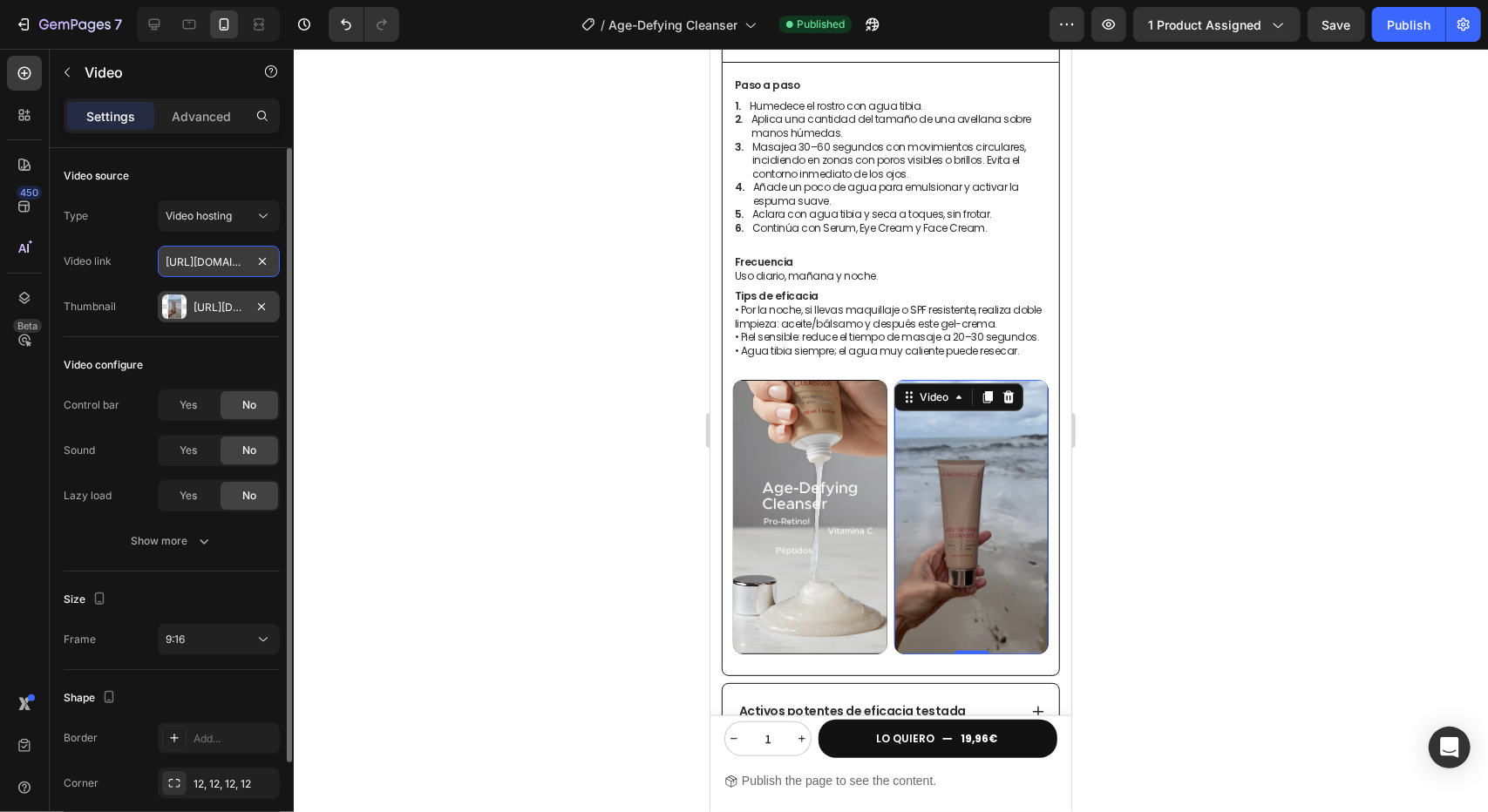
click at [209, 259] on input "[URL][DOMAIN_NAME]" at bounding box center [219, 261] width 122 height 31
paste input "ffa1999f987845329a05496a322fccda"
type input "[URL][DOMAIN_NAME]"
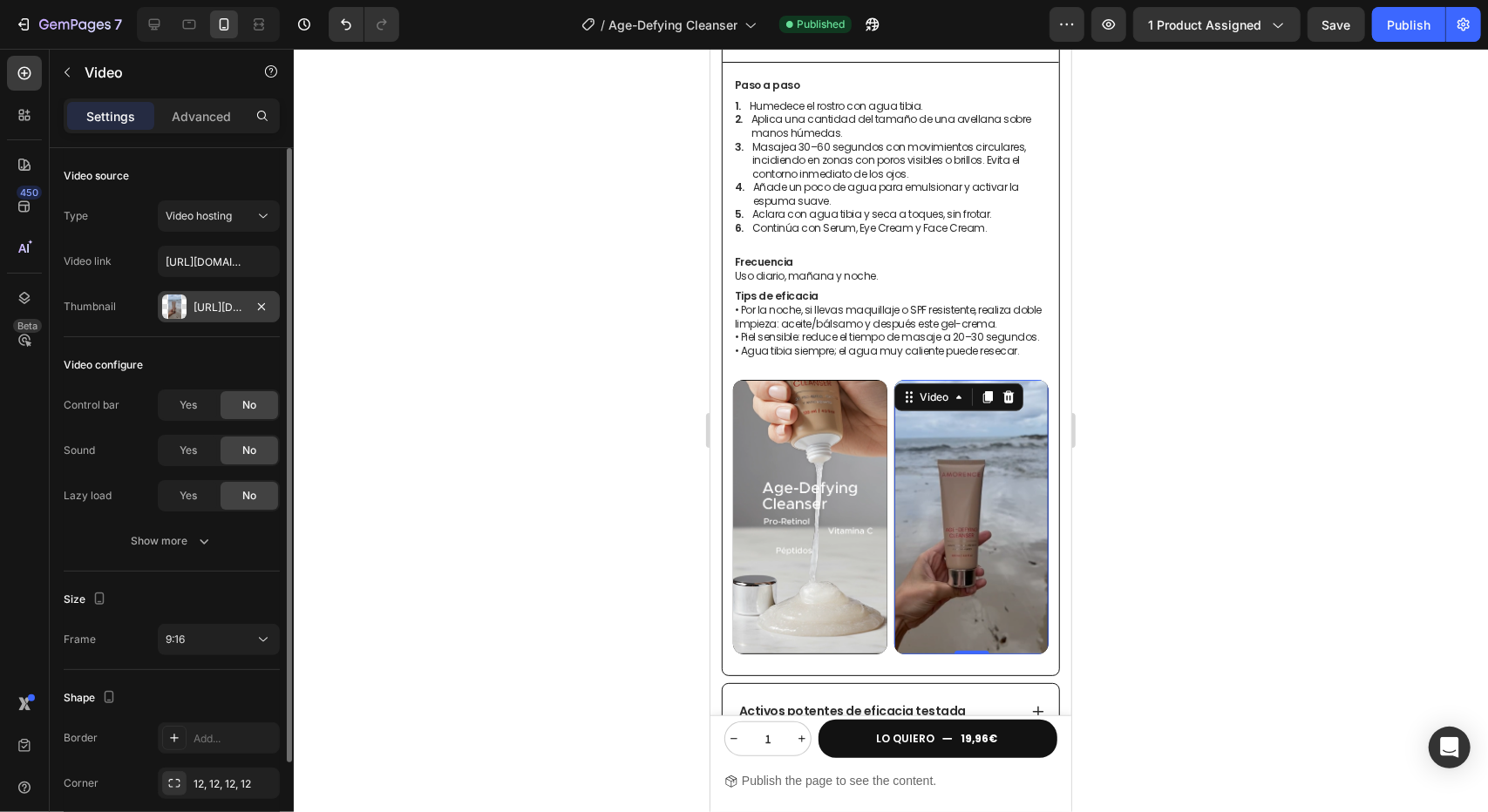
click at [231, 232] on div "Type Video hosting Video link [URL][DOMAIN_NAME] Thumbnail [URL][DOMAIN_NAME]" at bounding box center [171, 262] width 216 height 122
click at [1390, 26] on div "Publish" at bounding box center [1408, 25] width 44 height 19
paste input "[URL][DOMAIN_NAME]"
type input "[URL][DOMAIN_NAME]"
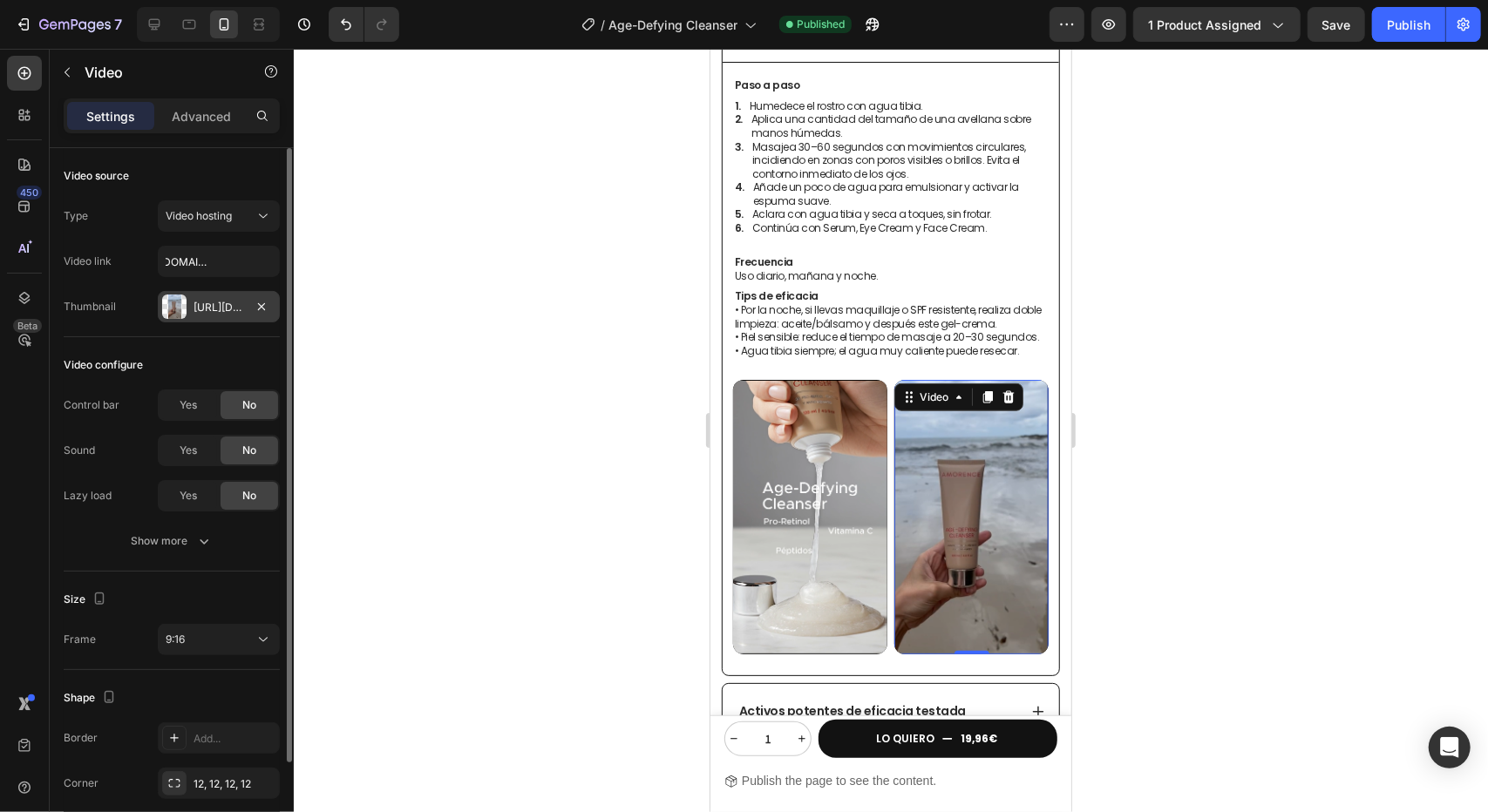
click at [247, 232] on div "Type Video hosting Video link [URL][DOMAIN_NAME] Thumbnail [URL][DOMAIN_NAME]" at bounding box center [171, 262] width 216 height 122
click at [1404, 22] on div "Publish" at bounding box center [1408, 25] width 44 height 19
click at [907, 527] on video at bounding box center [970, 517] width 155 height 275
click at [1175, 413] on div at bounding box center [891, 431] width 1194 height 764
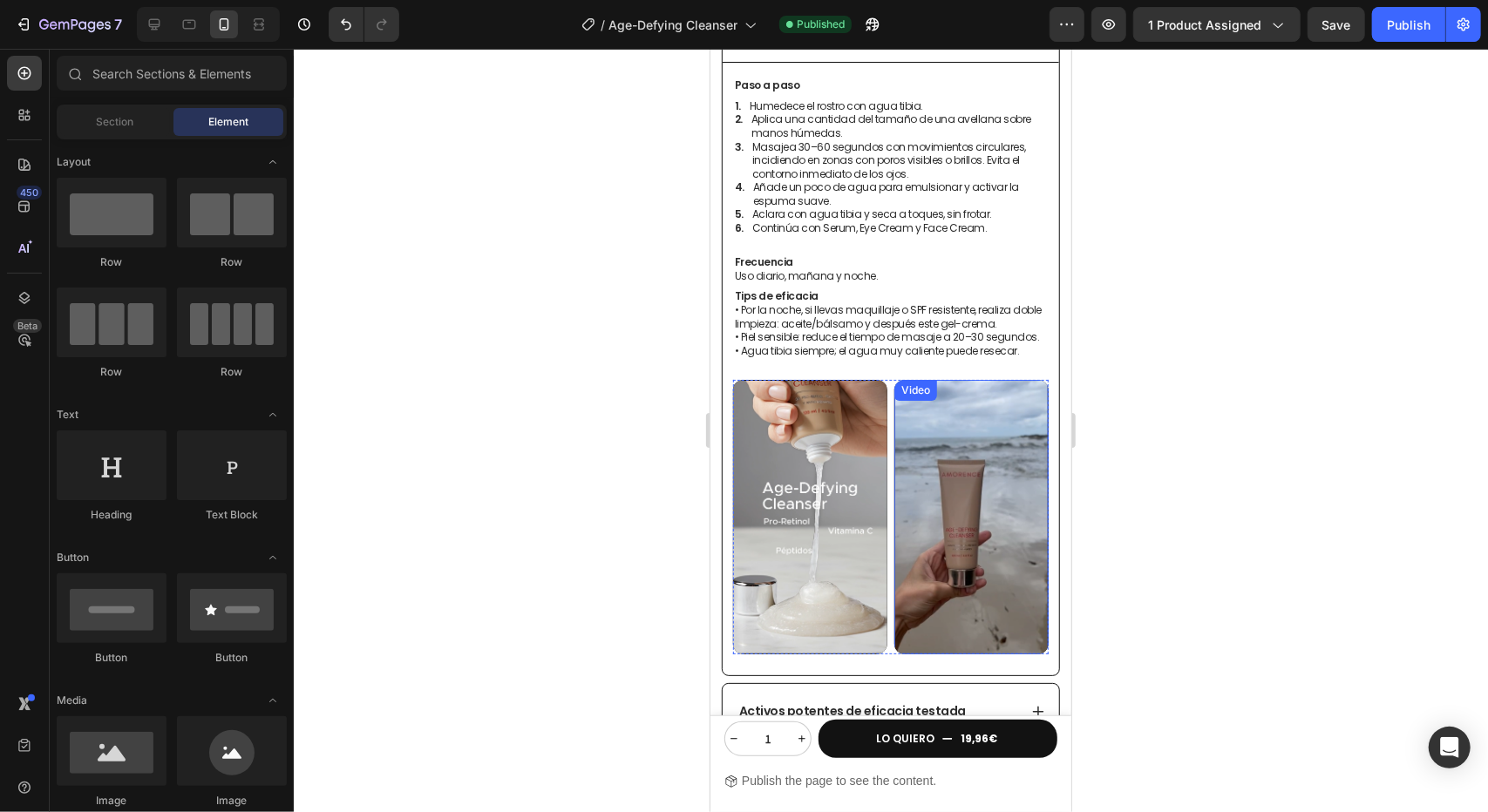
click at [962, 453] on video at bounding box center [970, 517] width 155 height 275
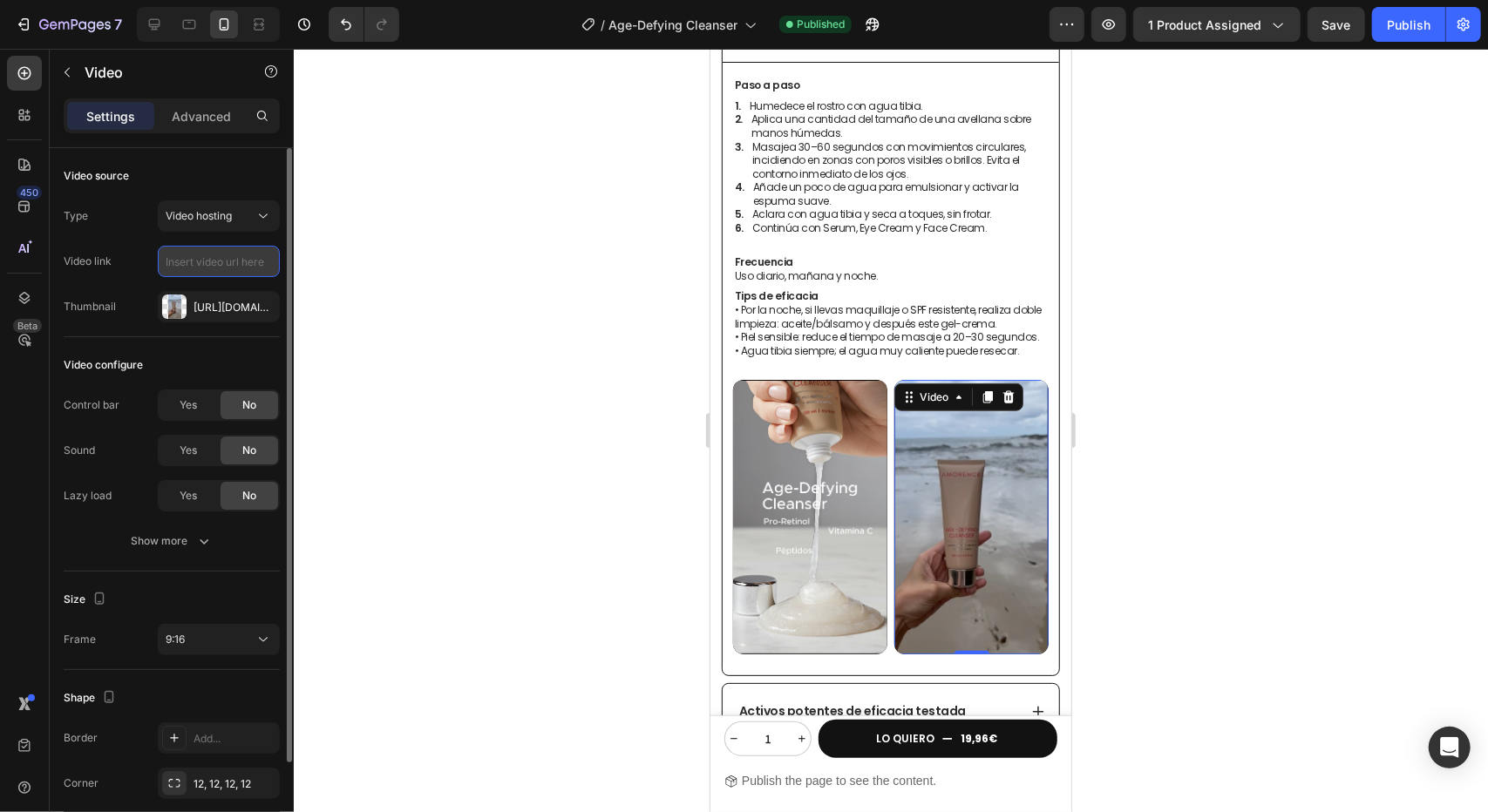
paste input "[URL][DOMAIN_NAME]"
type input "[URL][DOMAIN_NAME]"
click at [247, 240] on div "Type Video hosting Video link [URL][DOMAIN_NAME] Thumbnail [URL][DOMAIN_NAME]" at bounding box center [171, 262] width 216 height 122
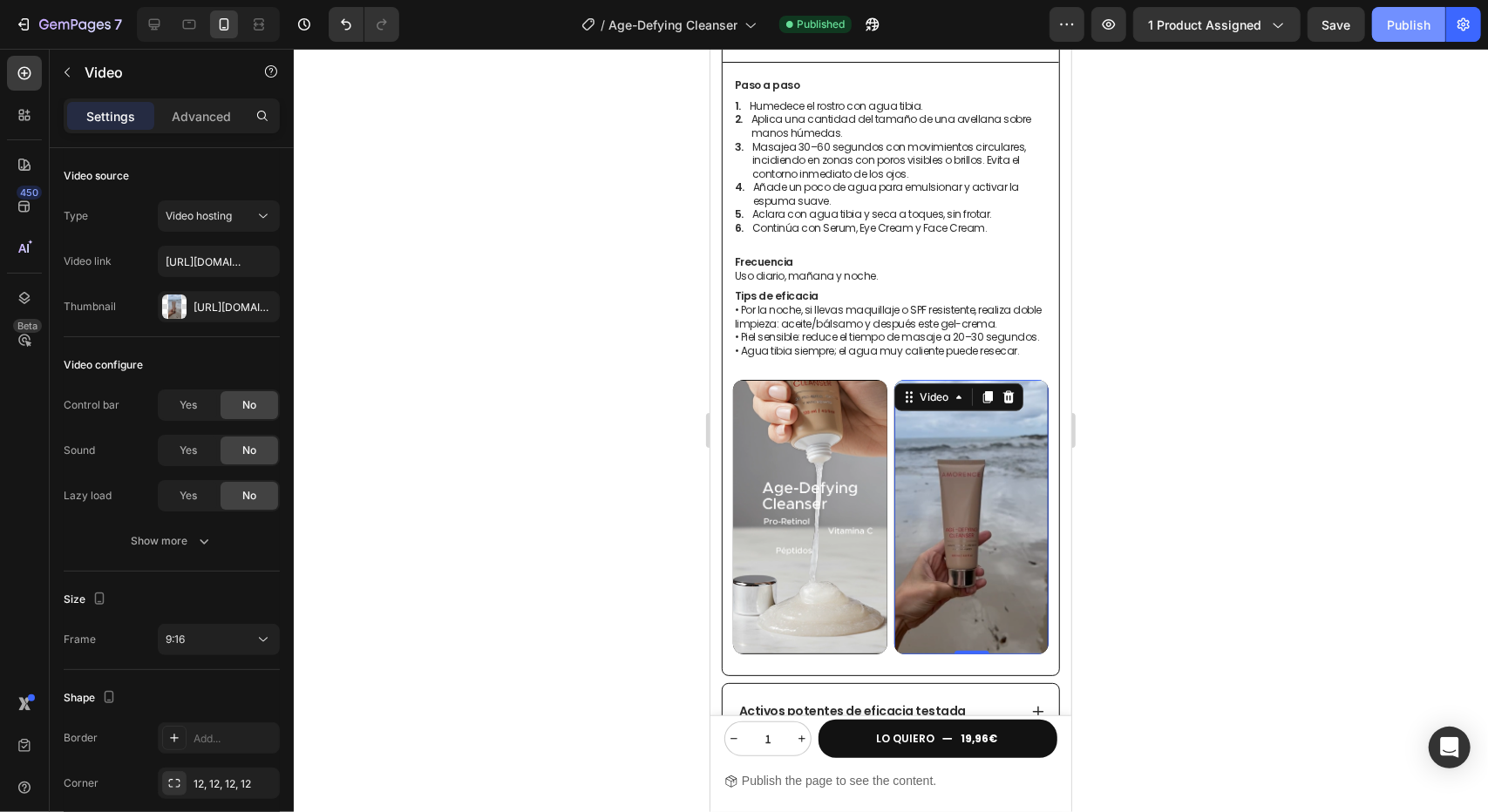
click at [1406, 32] on div "Publish" at bounding box center [1408, 25] width 44 height 19
click at [490, 256] on div at bounding box center [891, 431] width 1194 height 764
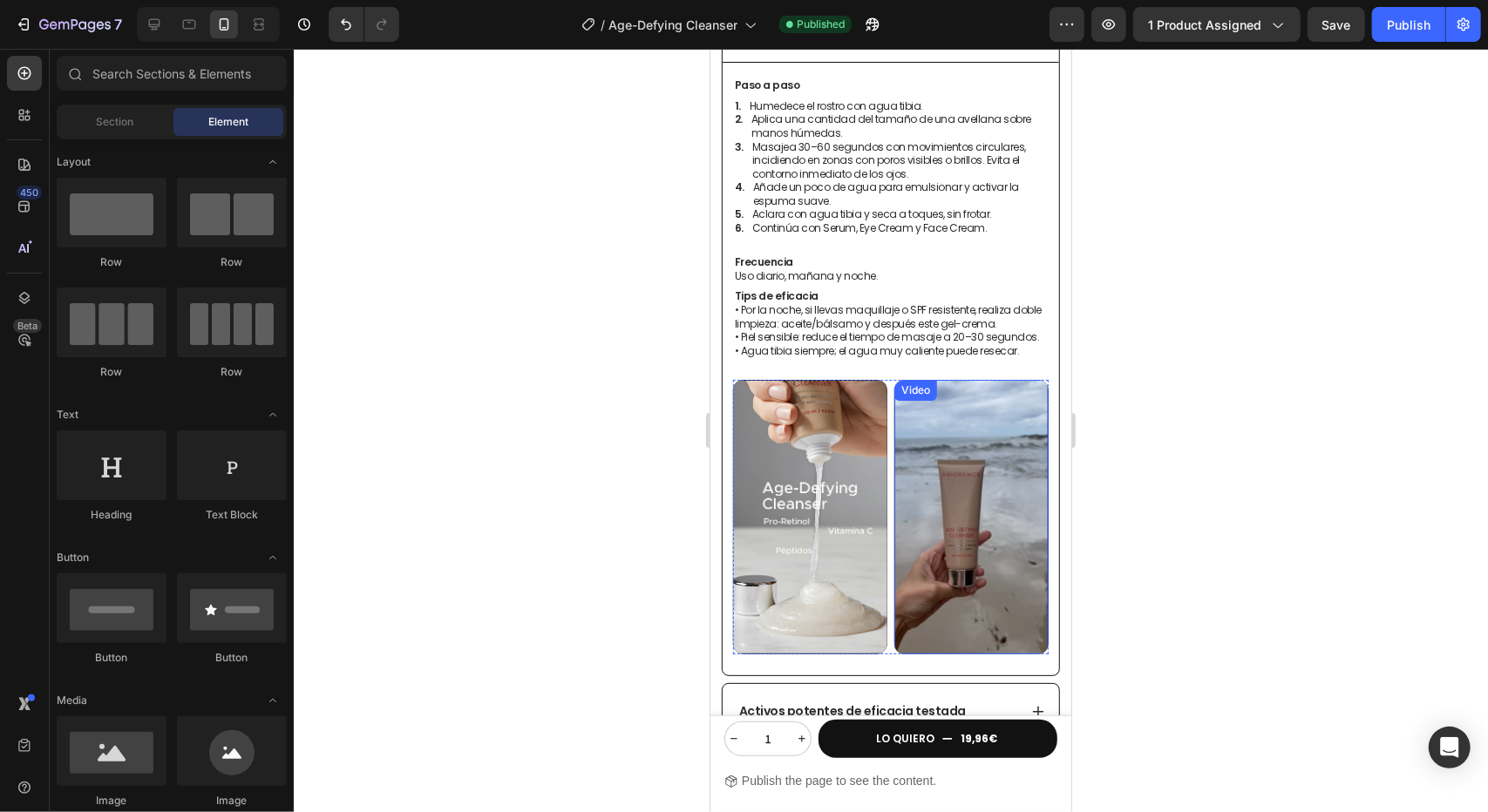
click at [987, 465] on video at bounding box center [970, 517] width 155 height 275
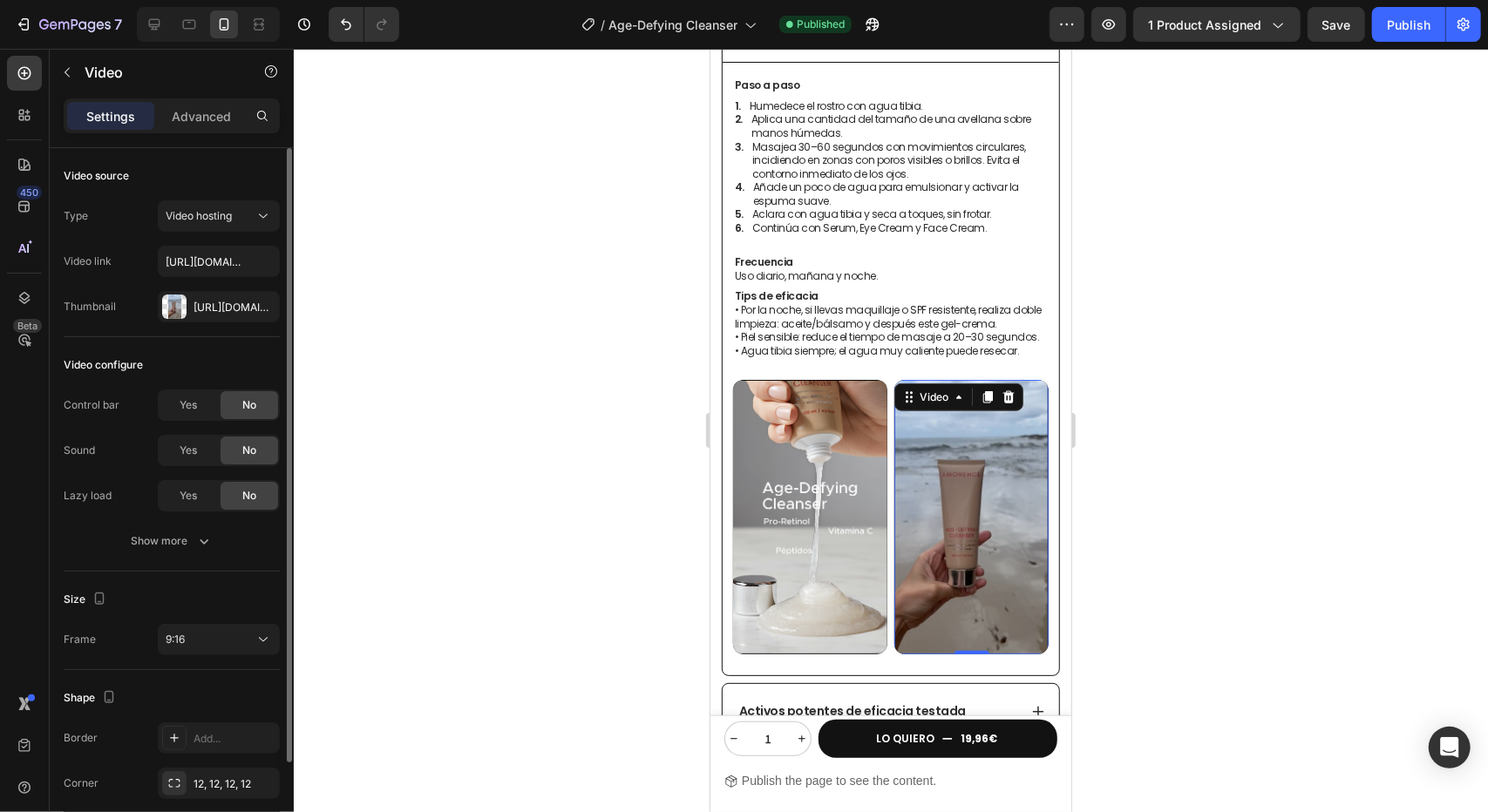
drag, startPoint x: 247, startPoint y: 328, endPoint x: 236, endPoint y: 344, distance: 19.4
drag, startPoint x: 236, startPoint y: 344, endPoint x: 178, endPoint y: 343, distance: 58.0
click at [177, 344] on div "Video configure Control bar Yes No Sound Yes No Lazy load Yes No Show more" at bounding box center [171, 454] width 216 height 234
click at [259, 240] on div "Type Video hosting Video link [URL][DOMAIN_NAME] Thumbnail [URL][DOMAIN_NAME]" at bounding box center [171, 262] width 216 height 122
click at [932, 436] on video at bounding box center [970, 517] width 155 height 275
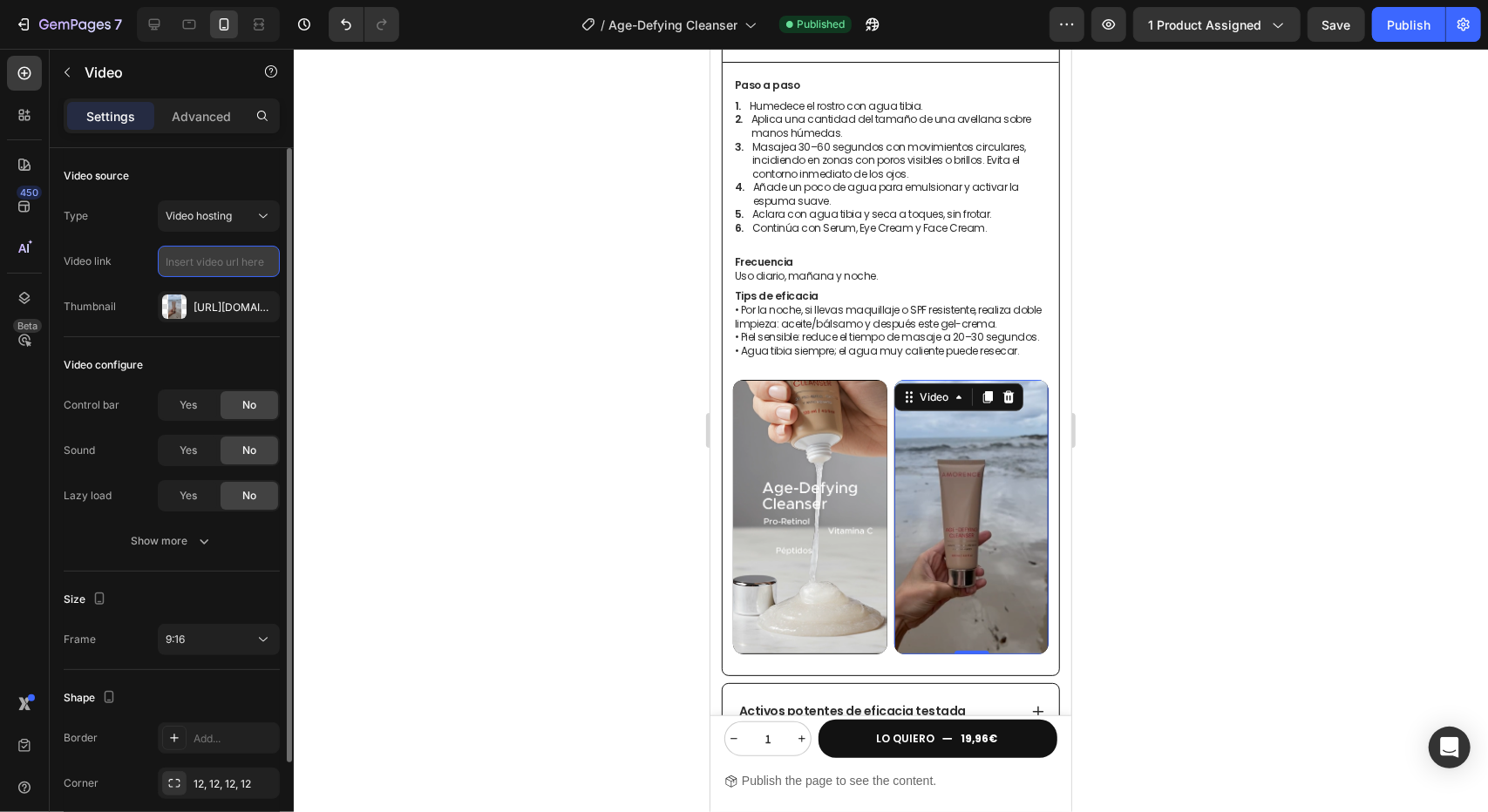
paste input "[URL][DOMAIN_NAME]"
type input "[URL][DOMAIN_NAME]"
click at [234, 232] on div "Type Video hosting Video link [URL][DOMAIN_NAME] Thumbnail [URL][DOMAIN_NAME]" at bounding box center [171, 262] width 216 height 122
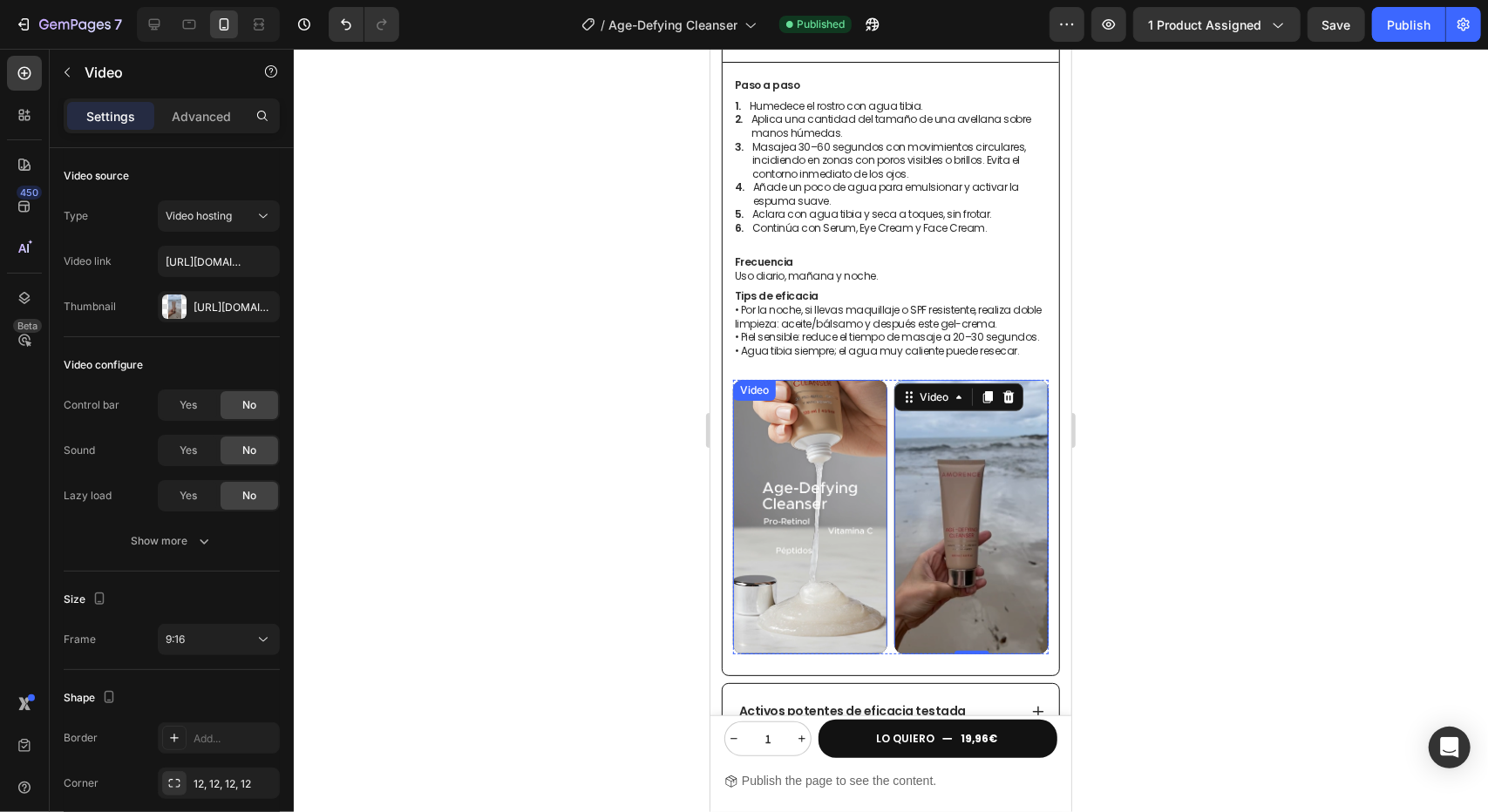
click at [351, 312] on div at bounding box center [891, 431] width 1194 height 764
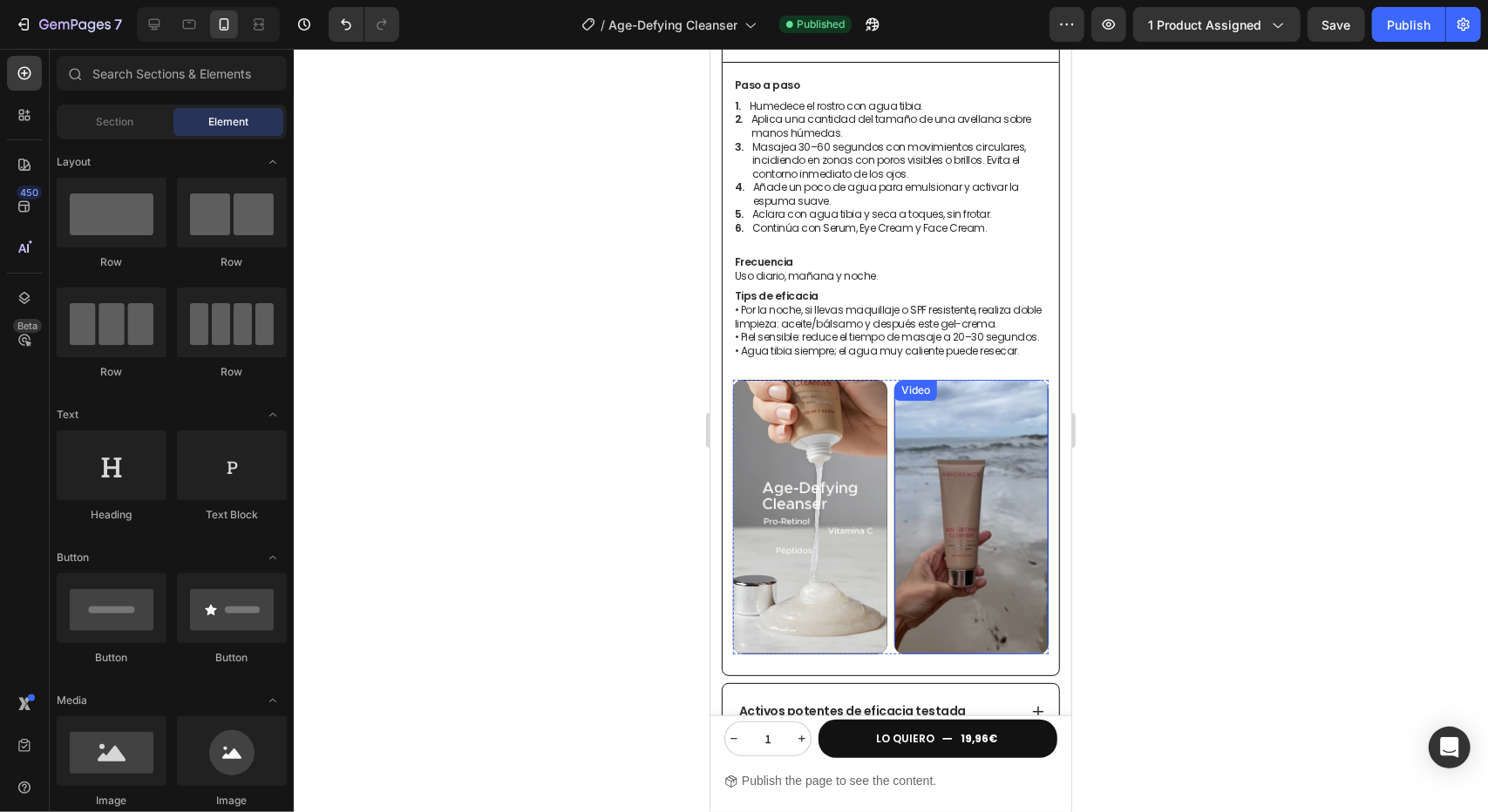
click at [994, 436] on video at bounding box center [970, 517] width 155 height 275
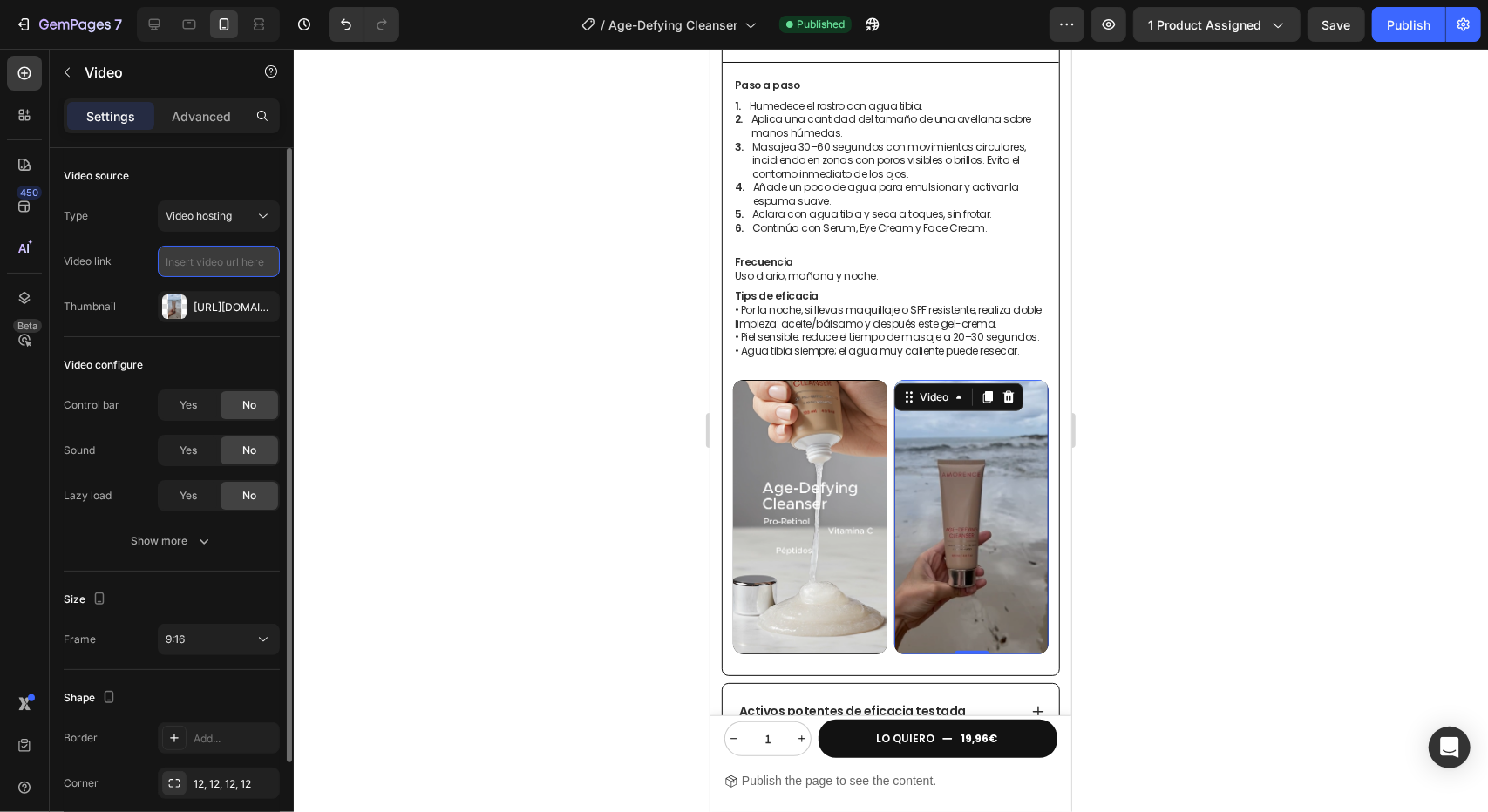
paste input "[URL][DOMAIN_NAME]"
type input "[URL][DOMAIN_NAME]"
click at [219, 239] on div "Type Video hosting Video link [URL][DOMAIN_NAME] Thumbnail [URL][DOMAIN_NAME]" at bounding box center [171, 262] width 216 height 122
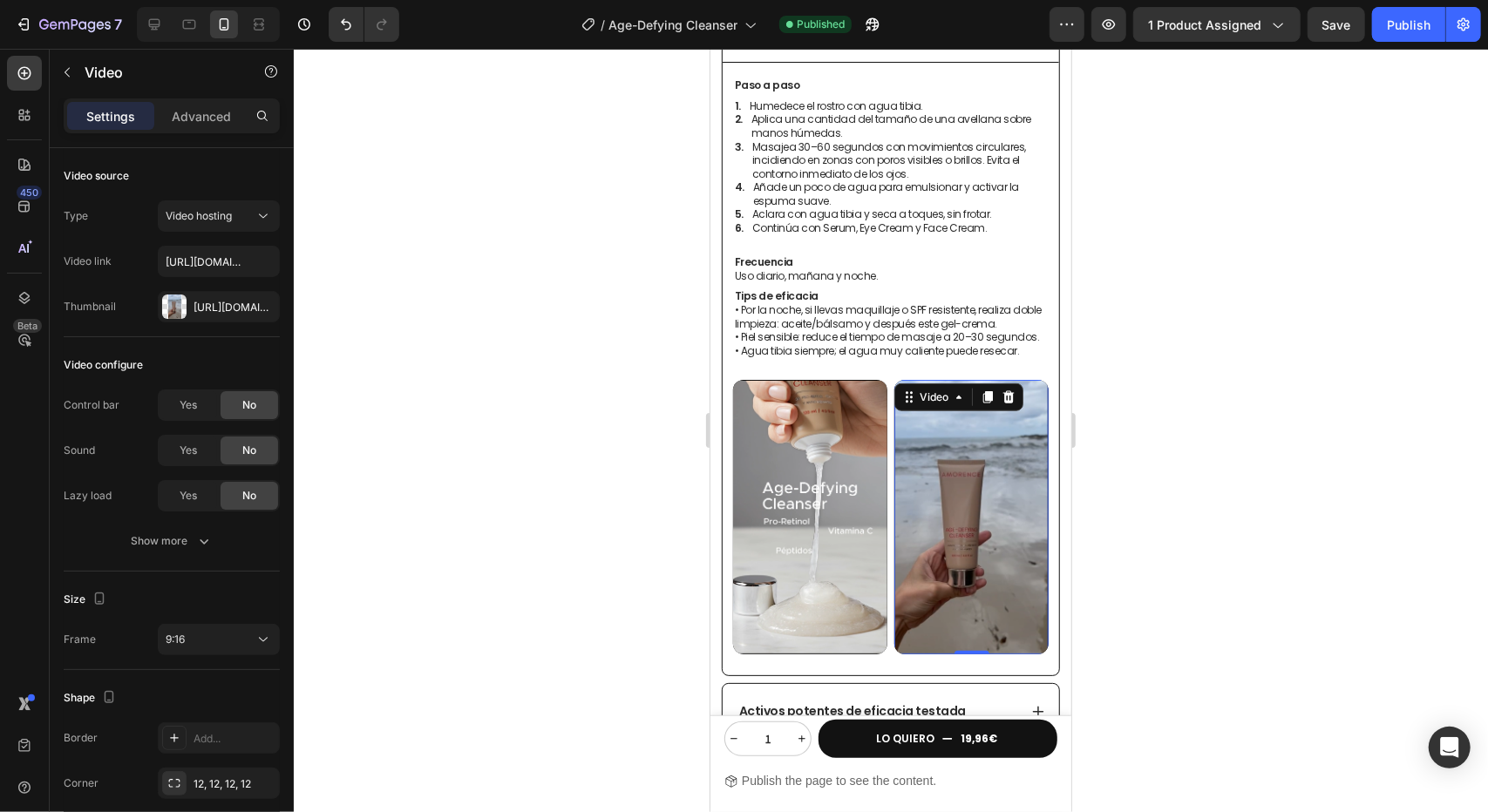
click at [487, 276] on div at bounding box center [891, 431] width 1194 height 764
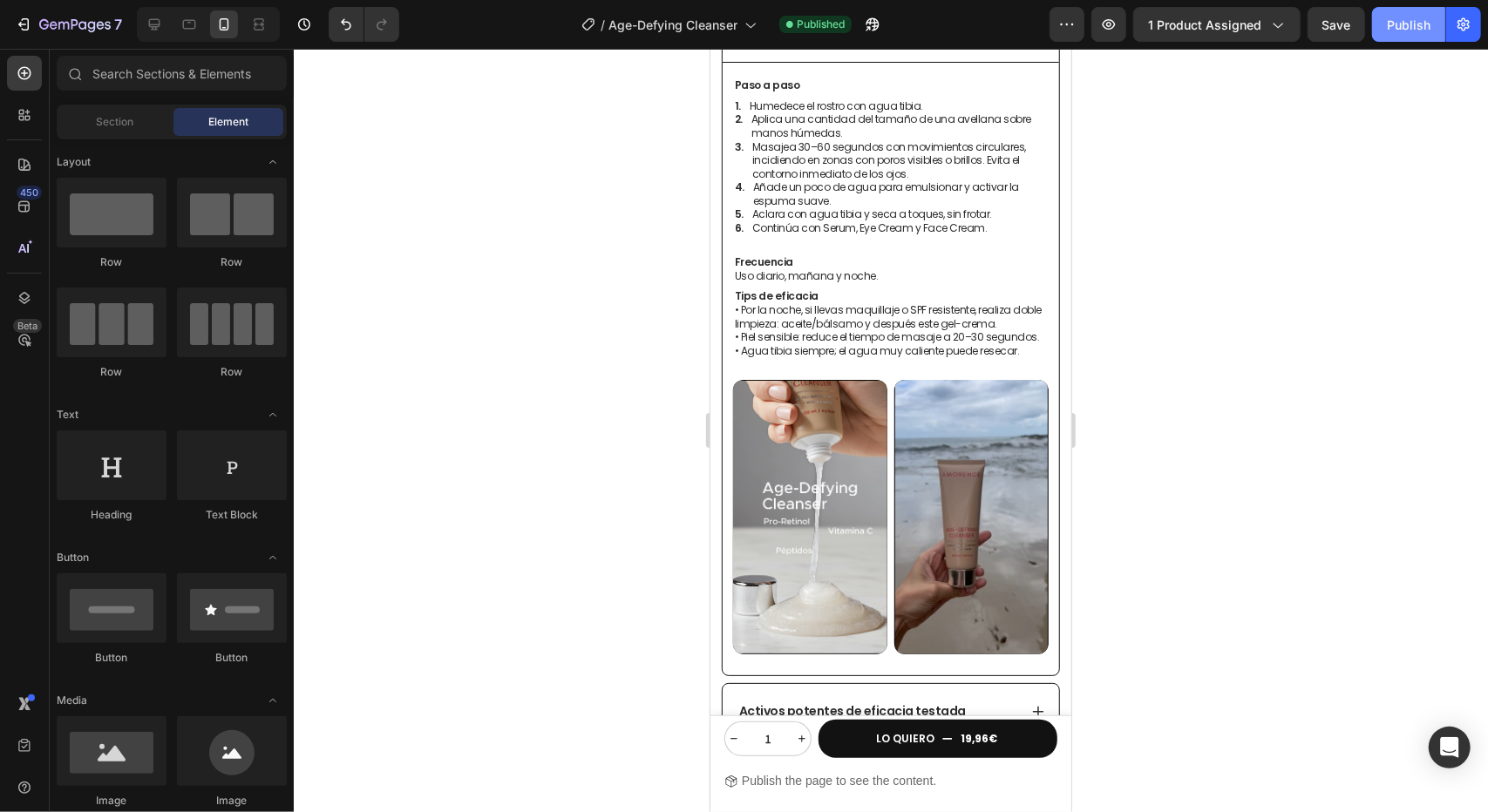
click at [1413, 16] on div "Publish" at bounding box center [1408, 25] width 44 height 19
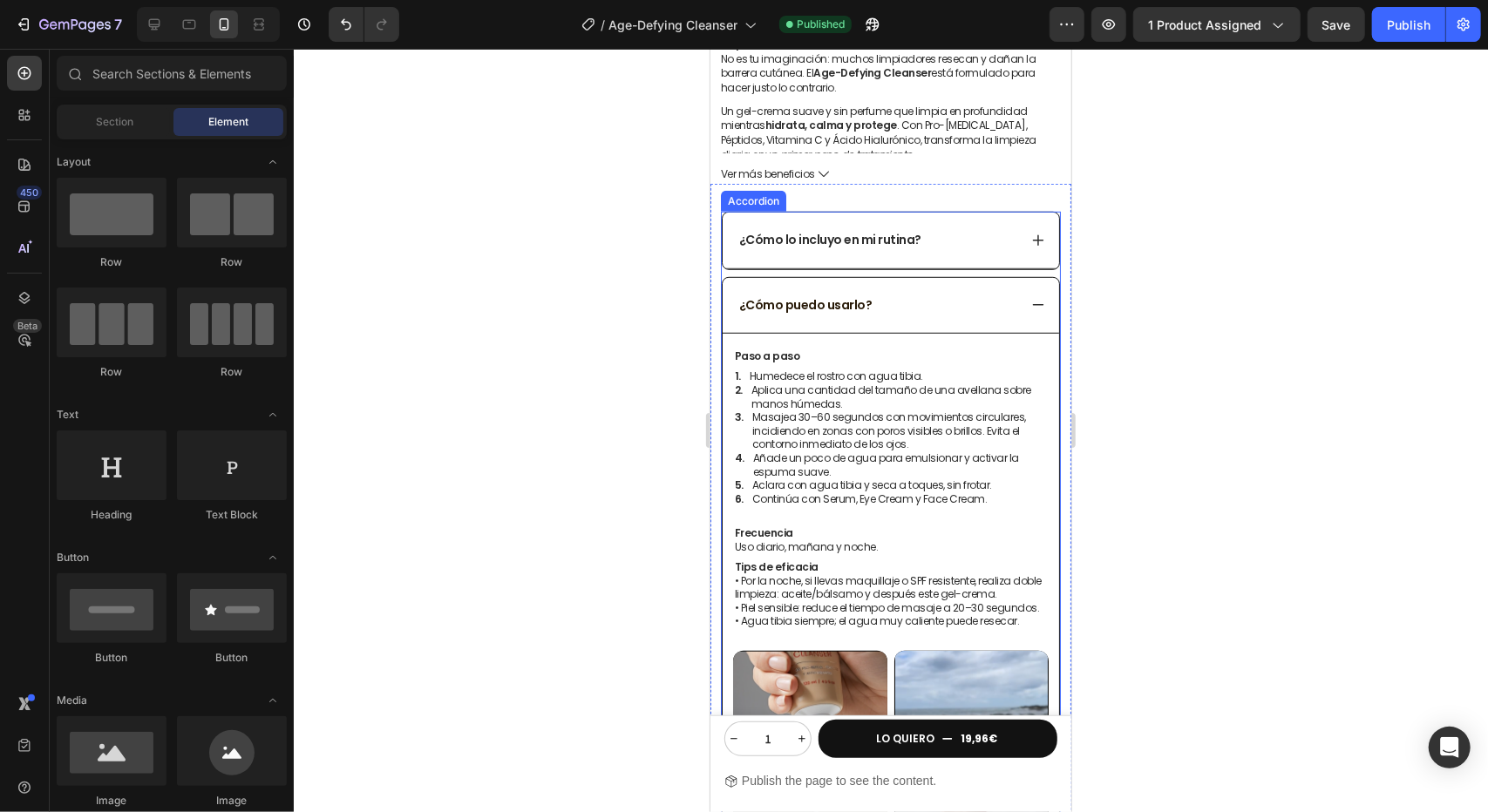
scroll to position [436, 0]
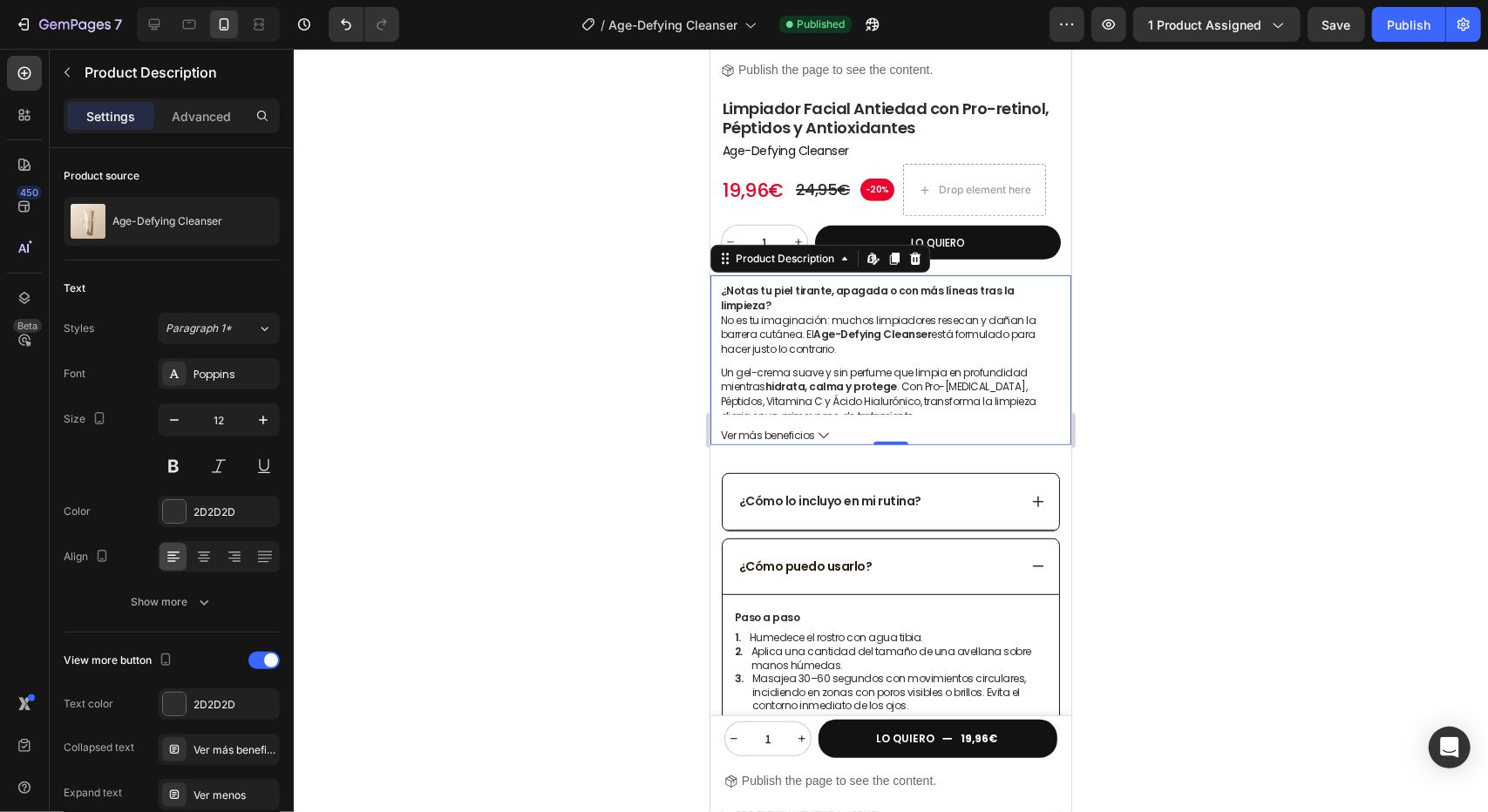
click at [802, 428] on span "Ver más beneficios" at bounding box center [768, 434] width 94 height 14
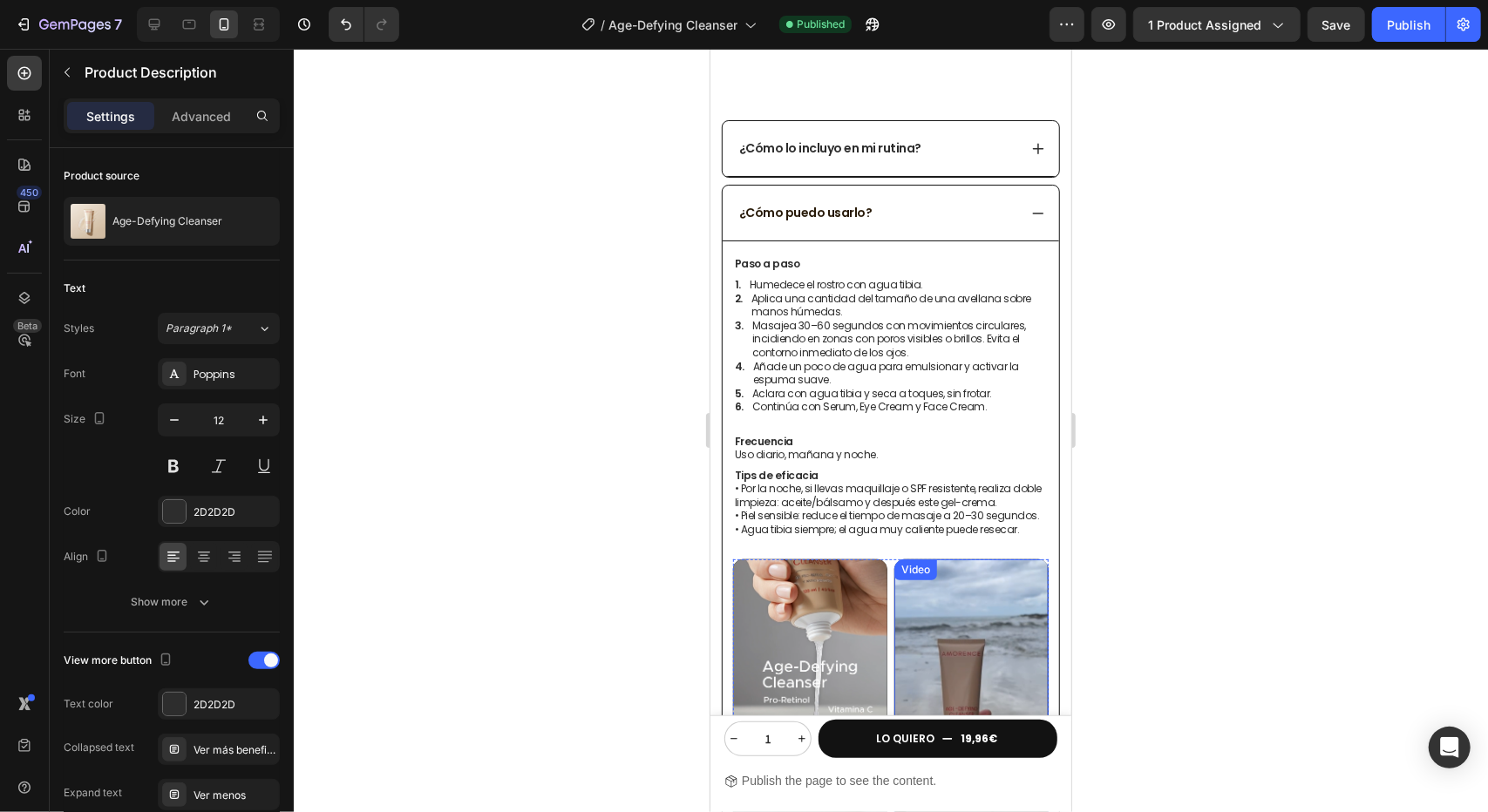
scroll to position [1482, 0]
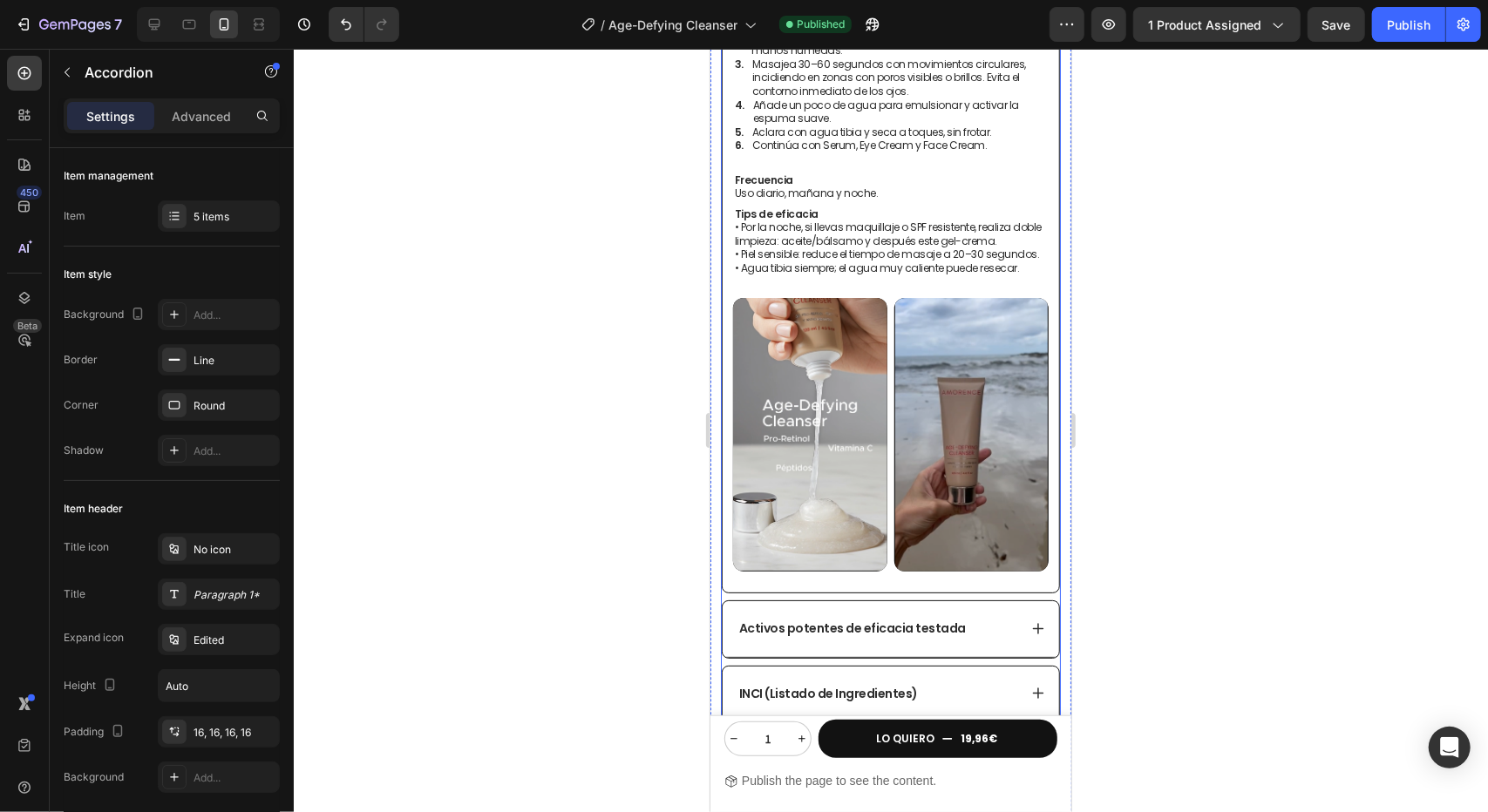
click at [946, 680] on div "INCI (Listado de Ingredientes)" at bounding box center [876, 693] width 281 height 27
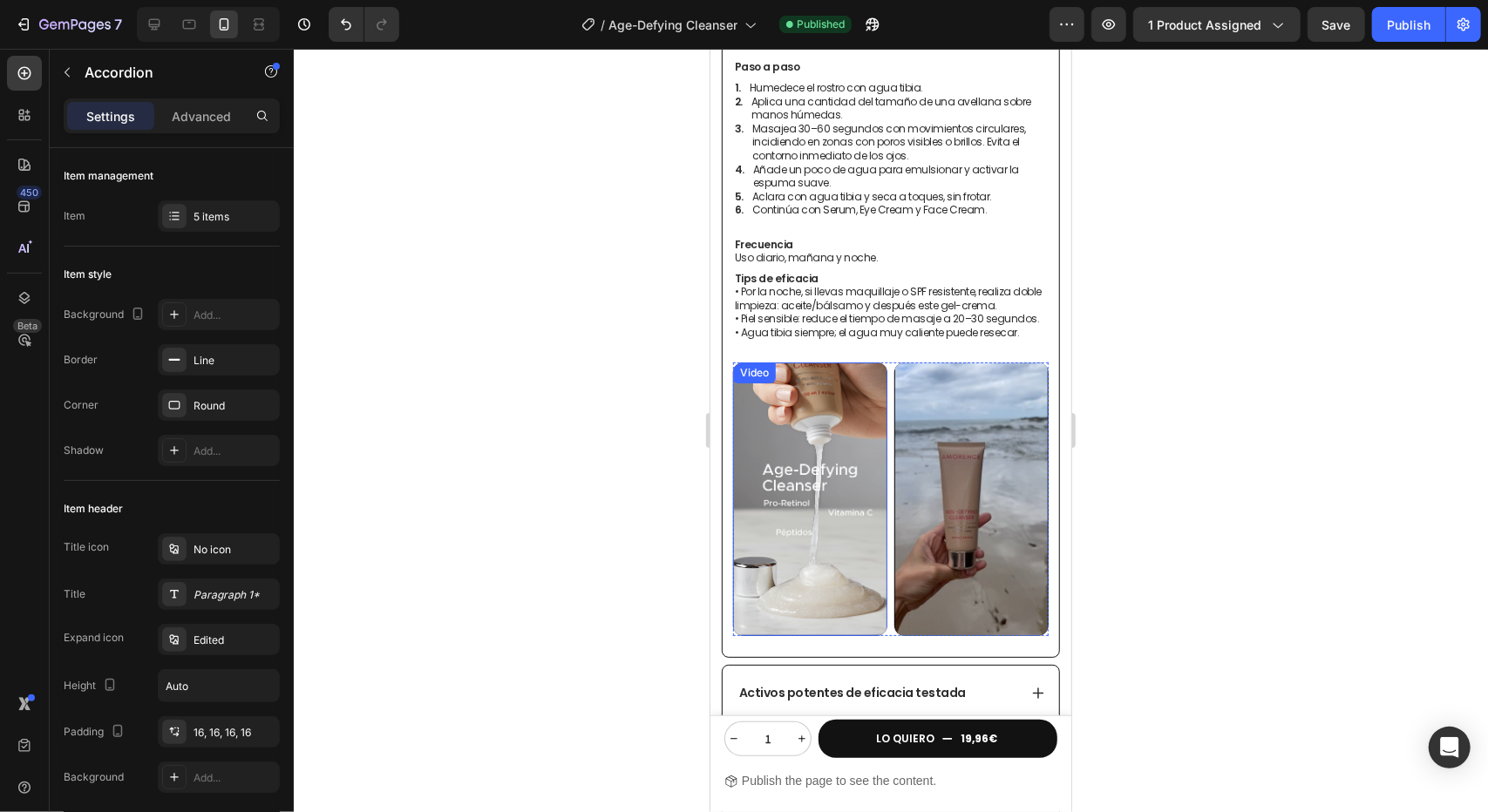
scroll to position [1542, 0]
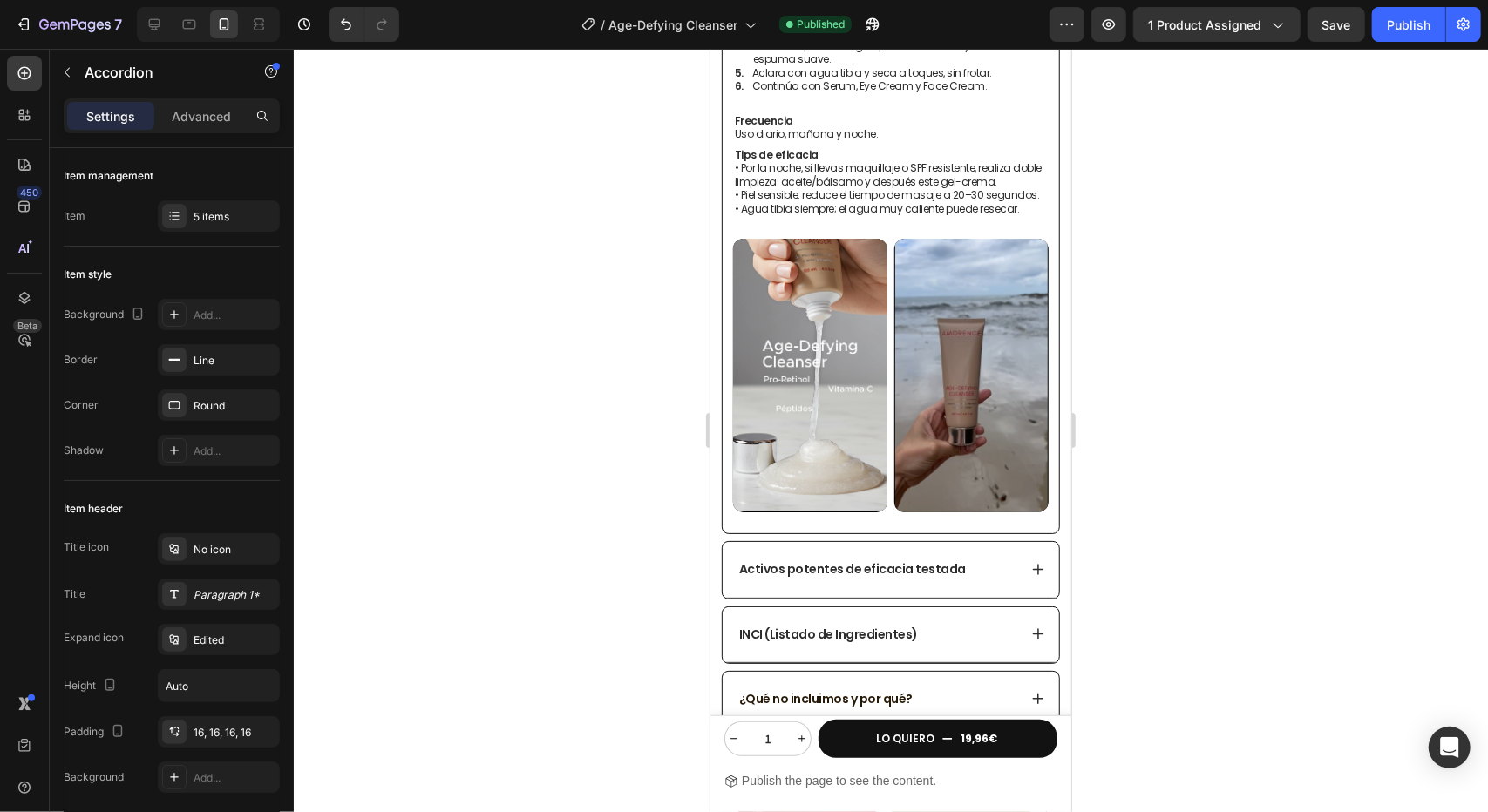
click at [985, 620] on div "INCI (Listado de Ingredientes)" at bounding box center [876, 633] width 281 height 27
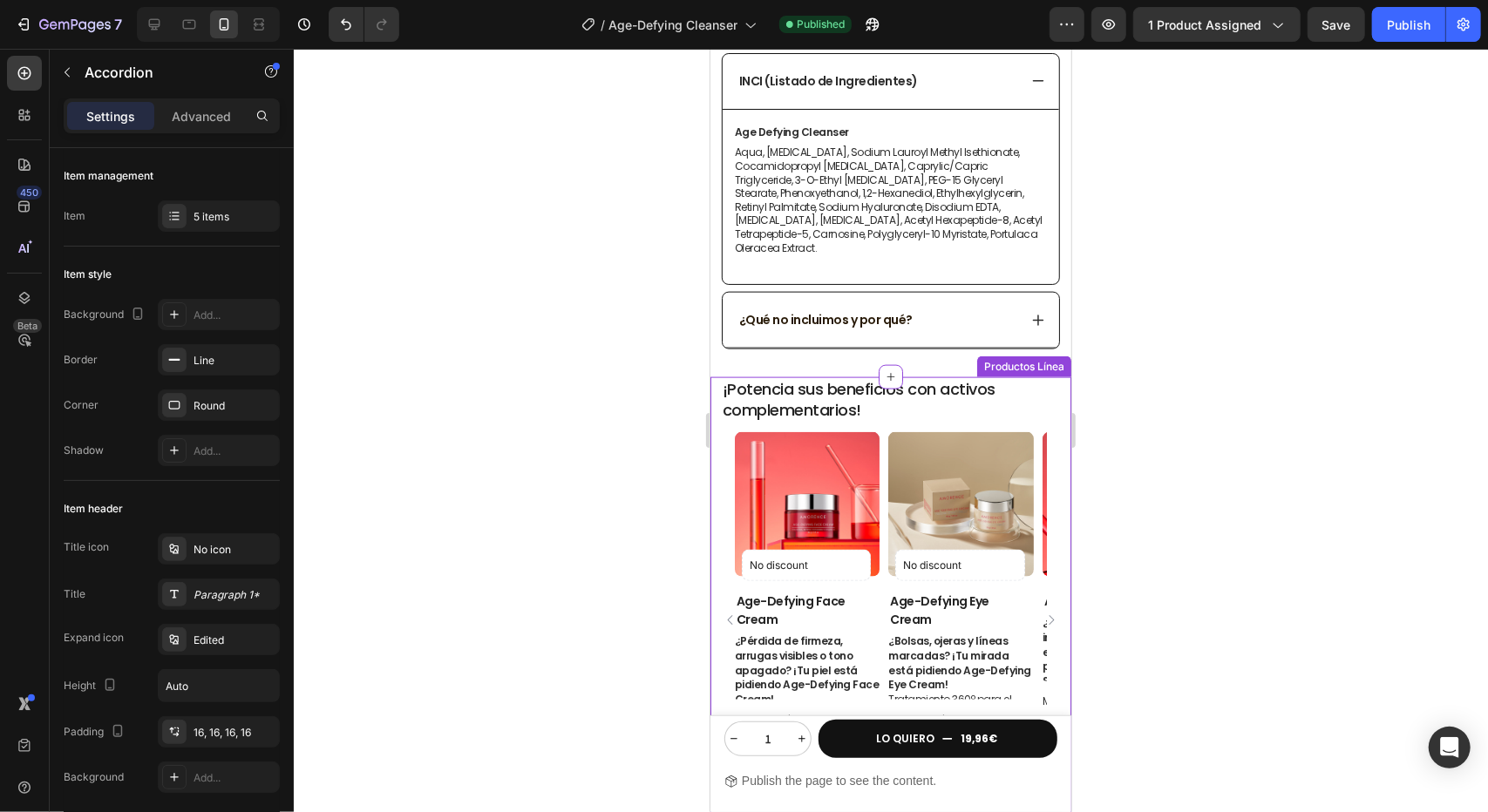
scroll to position [1481, 0]
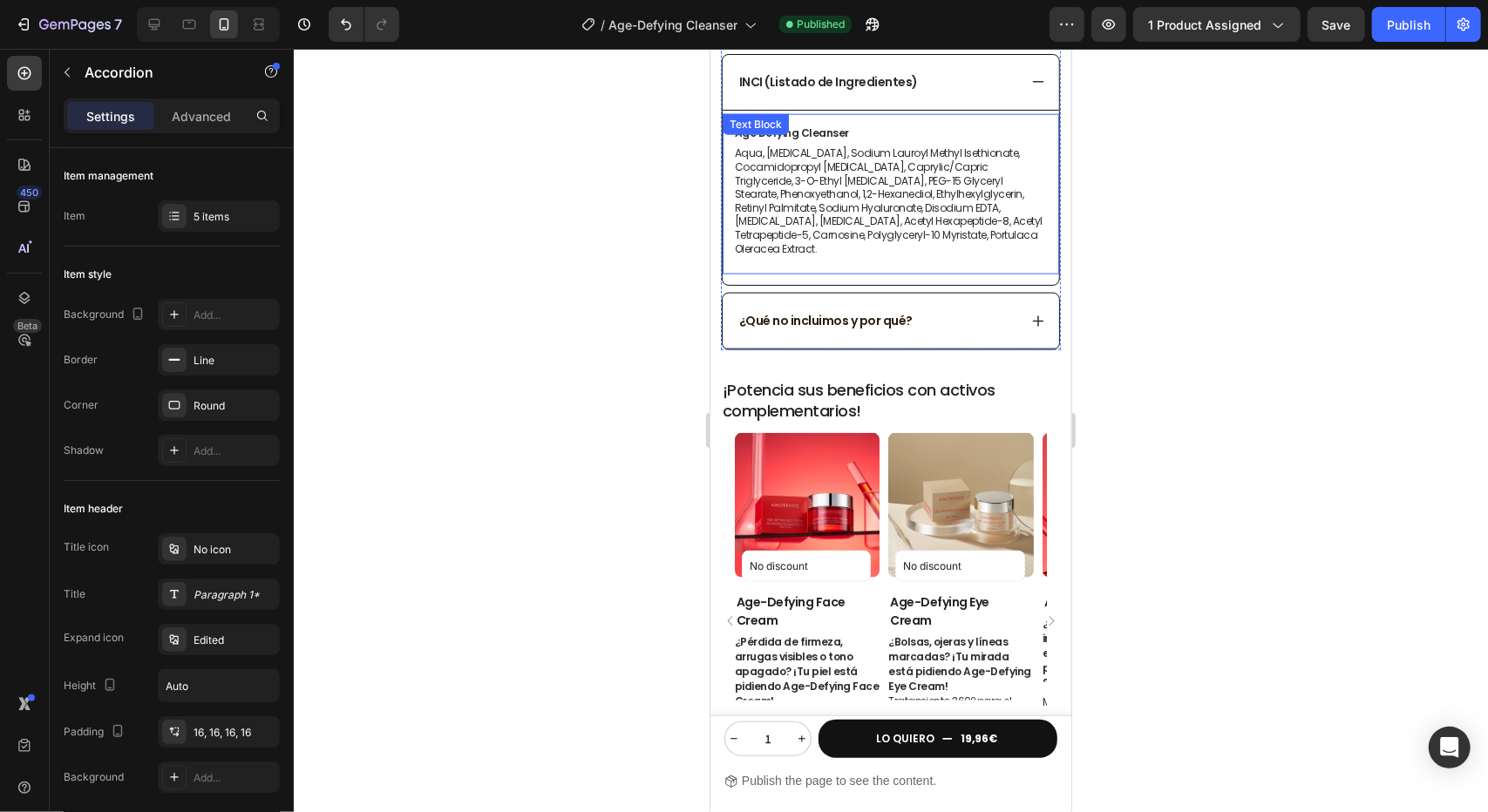
click at [645, 144] on div at bounding box center [891, 431] width 1194 height 764
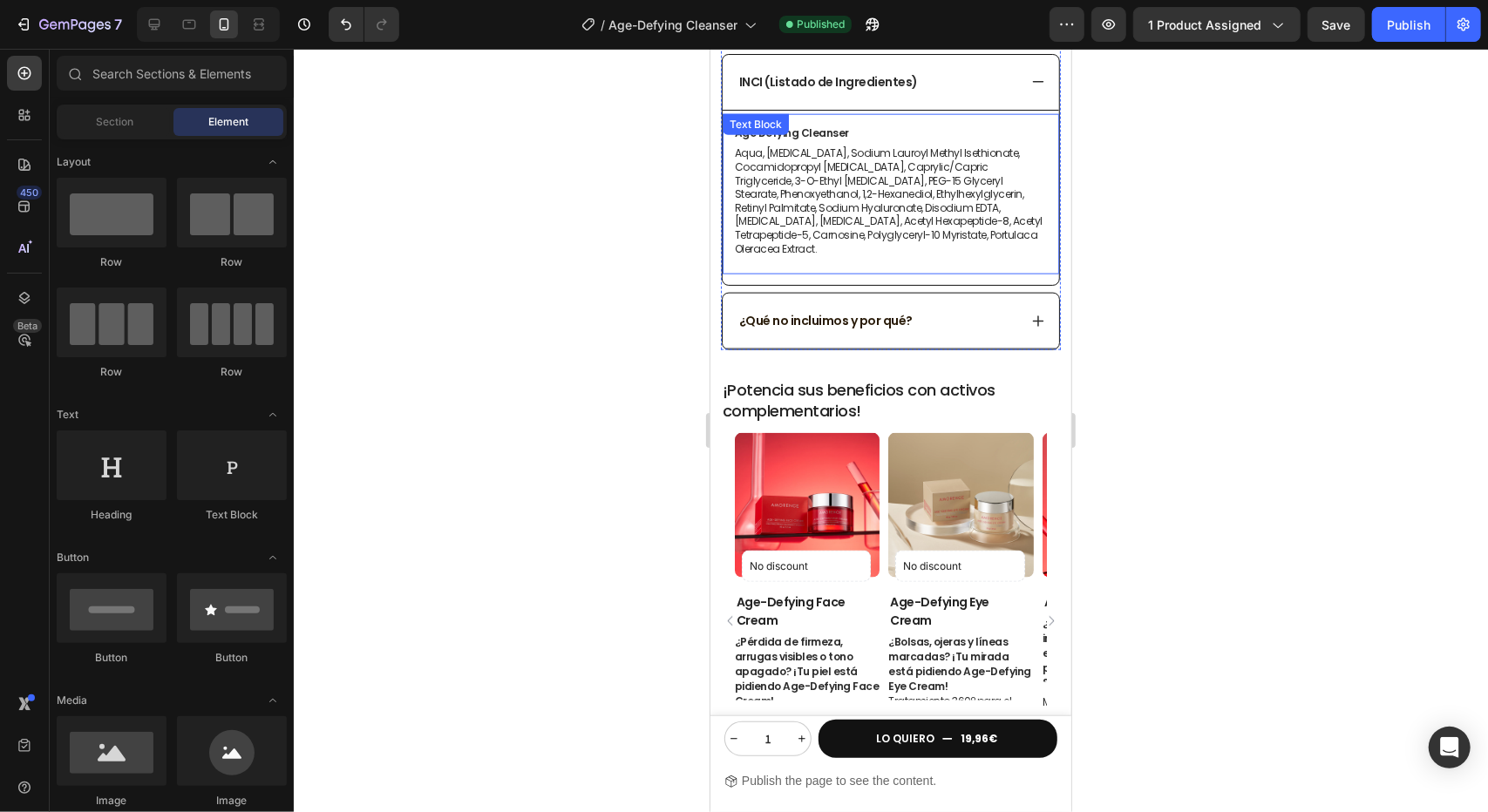
click at [932, 213] on p "Aqua, [MEDICAL_DATA], Sodium Lauroyl Methyl Isethionate, Cocamidopropyl [MEDICA…" at bounding box center [890, 200] width 312 height 109
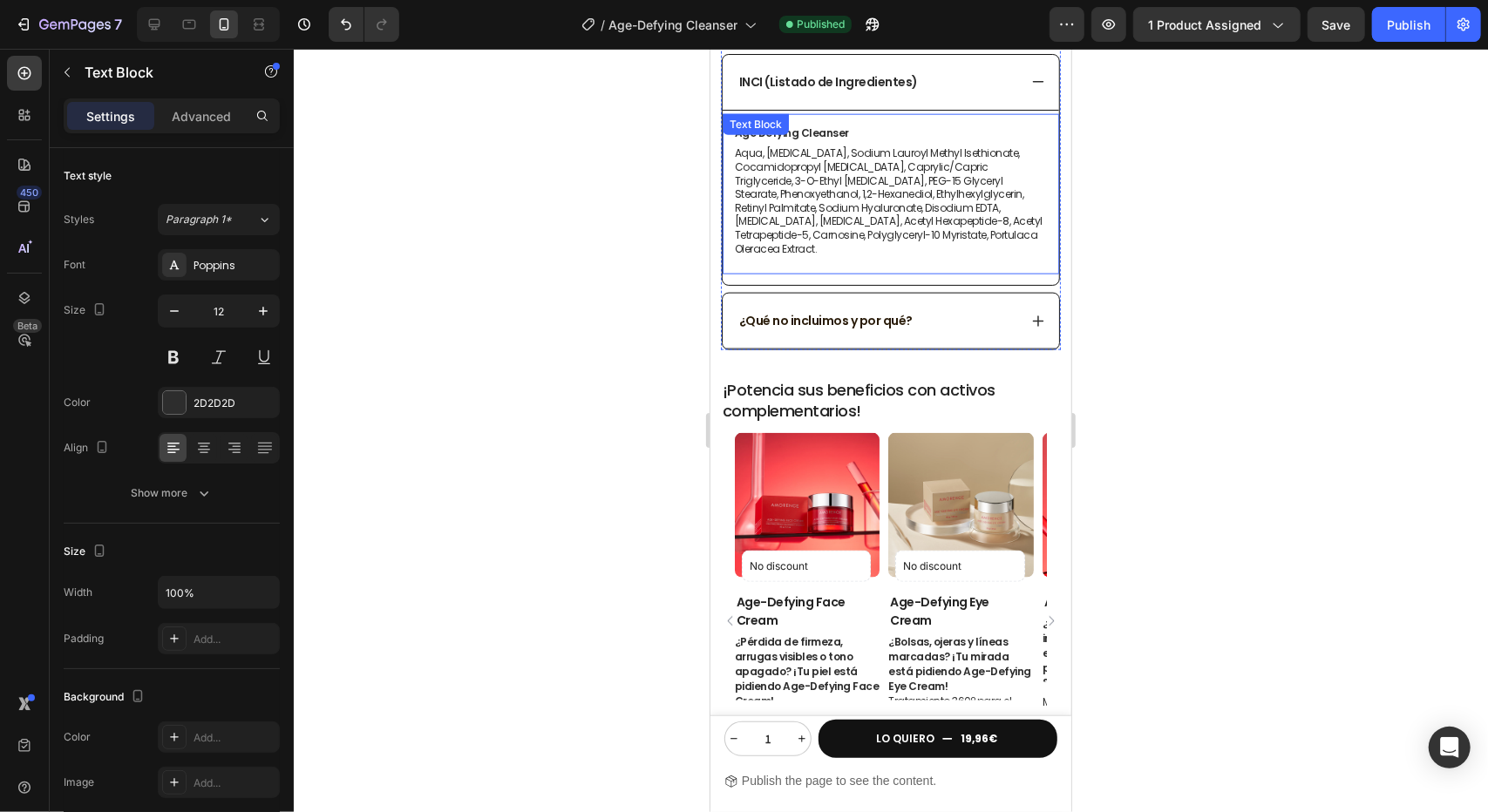
click at [932, 212] on p "Aqua, [MEDICAL_DATA], Sodium Lauroyl Methyl Isethionate, Cocamidopropyl [MEDICA…" at bounding box center [890, 200] width 312 height 109
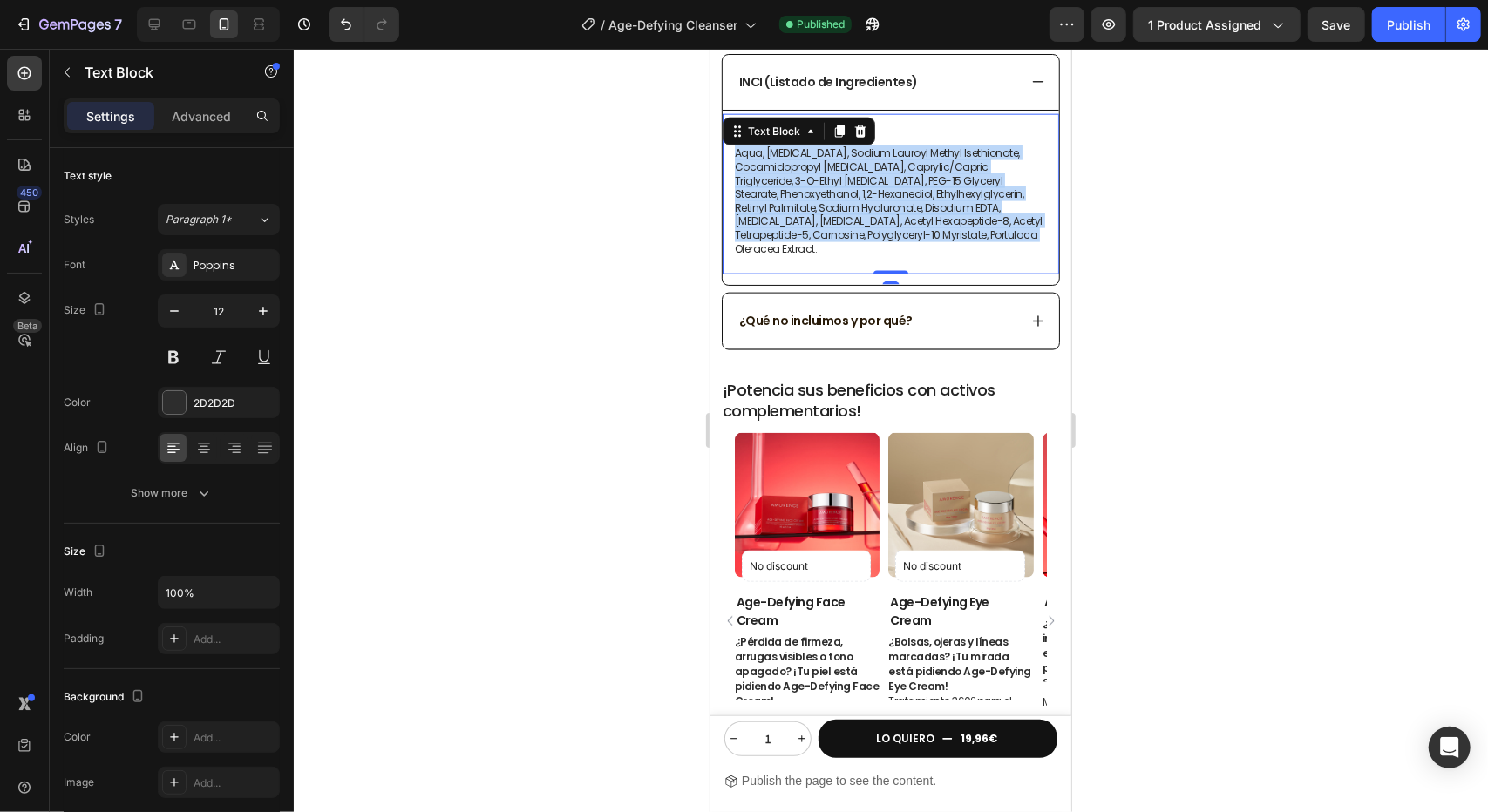
click at [932, 212] on p "Aqua, [MEDICAL_DATA], Sodium Lauroyl Methyl Isethionate, Cocamidopropyl [MEDICA…" at bounding box center [890, 200] width 312 height 109
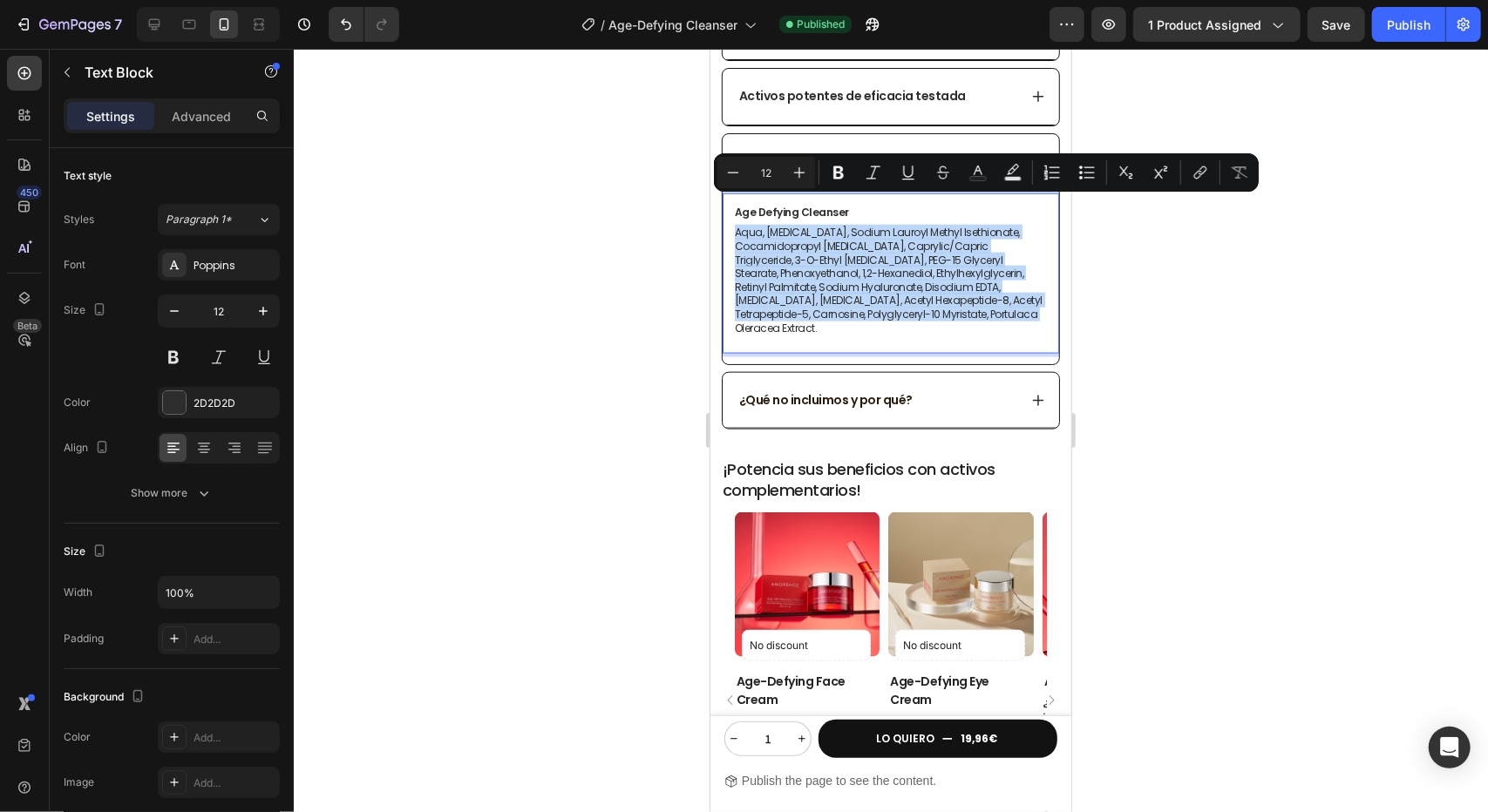
scroll to position [1393, 0]
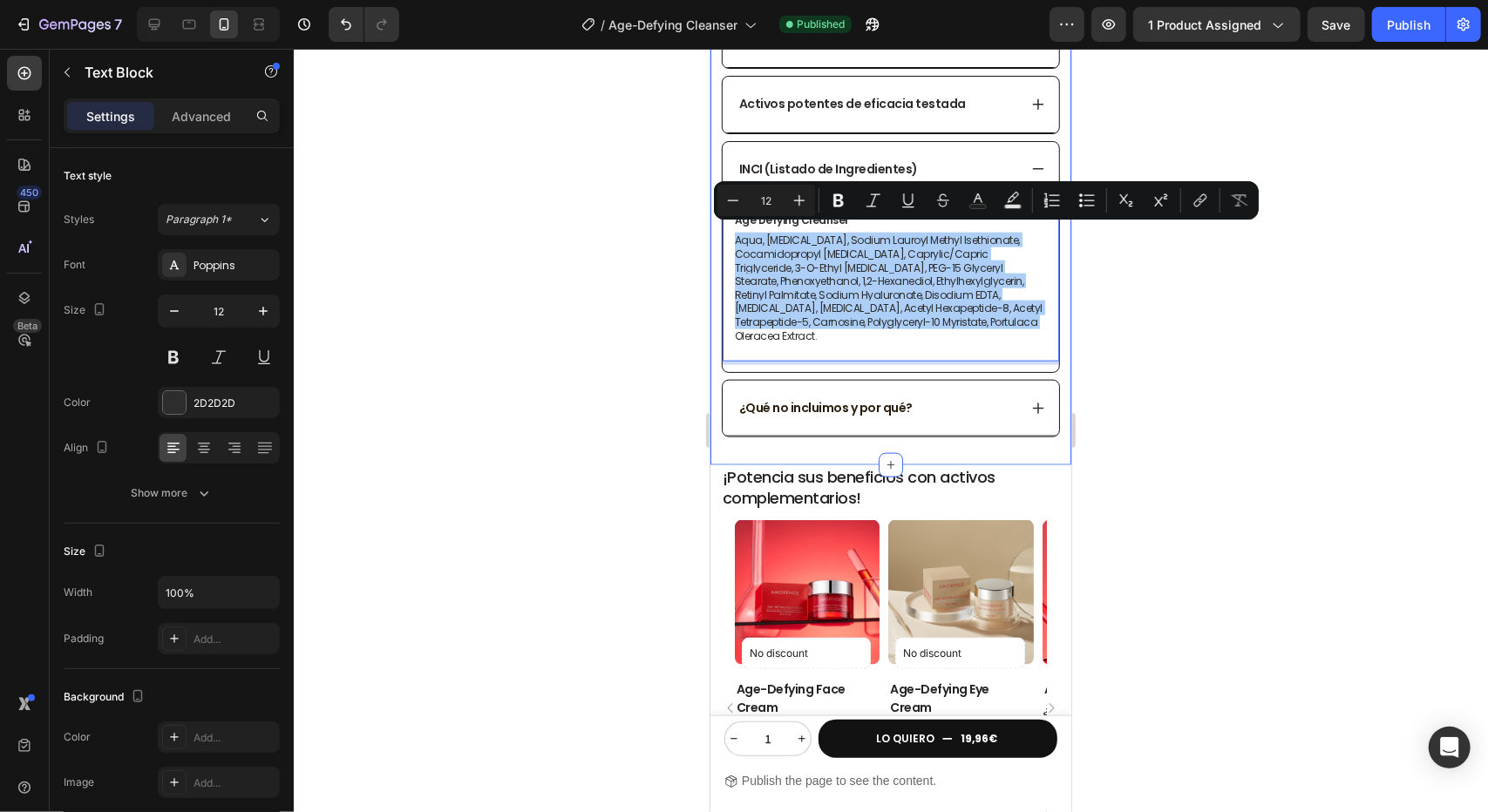
click at [1119, 320] on div at bounding box center [891, 431] width 1194 height 764
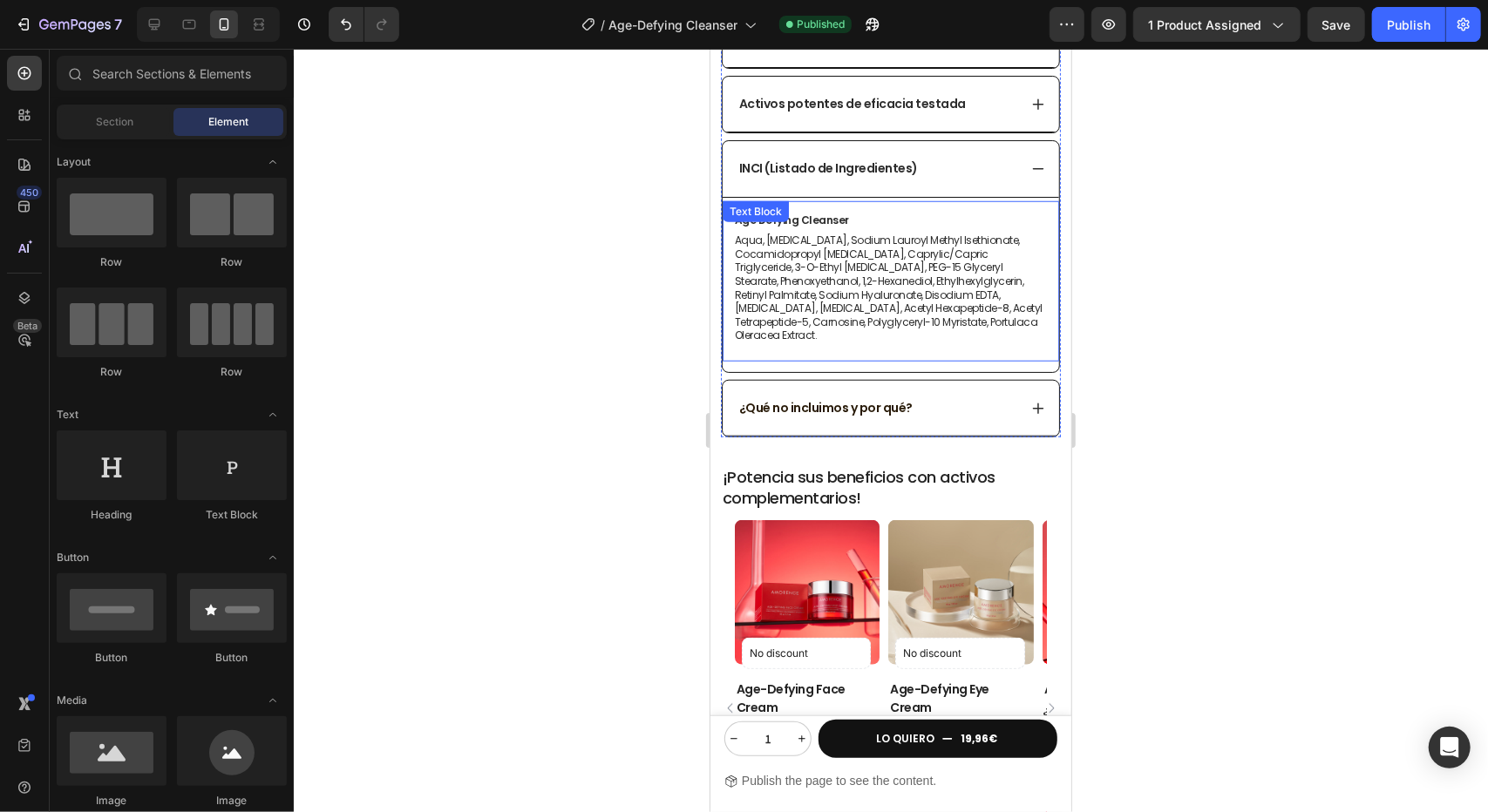
scroll to position [696, 0]
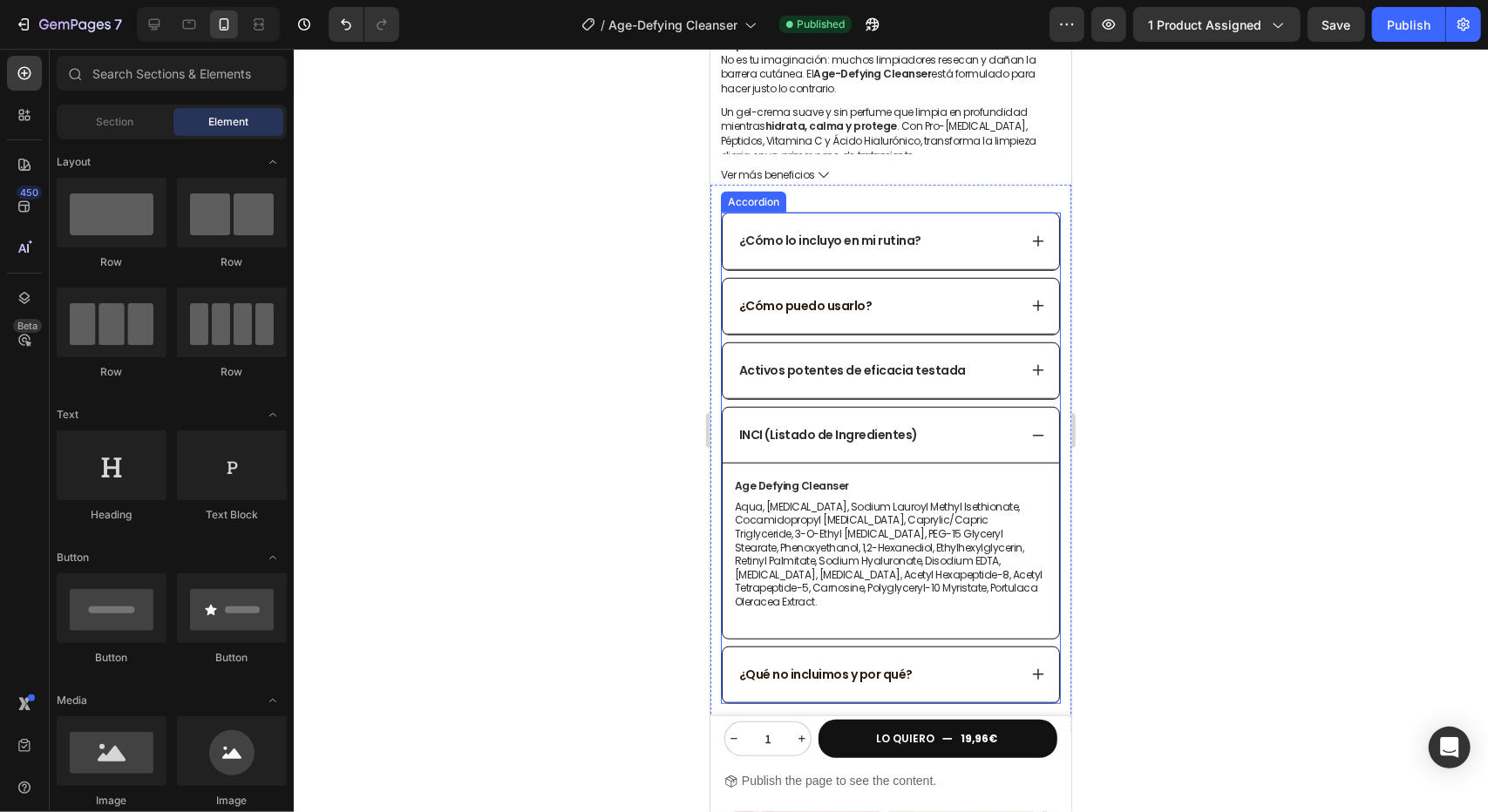
click at [1031, 232] on div "¿Cómo lo incluyo en mi rutina?" at bounding box center [890, 241] width 336 height 56
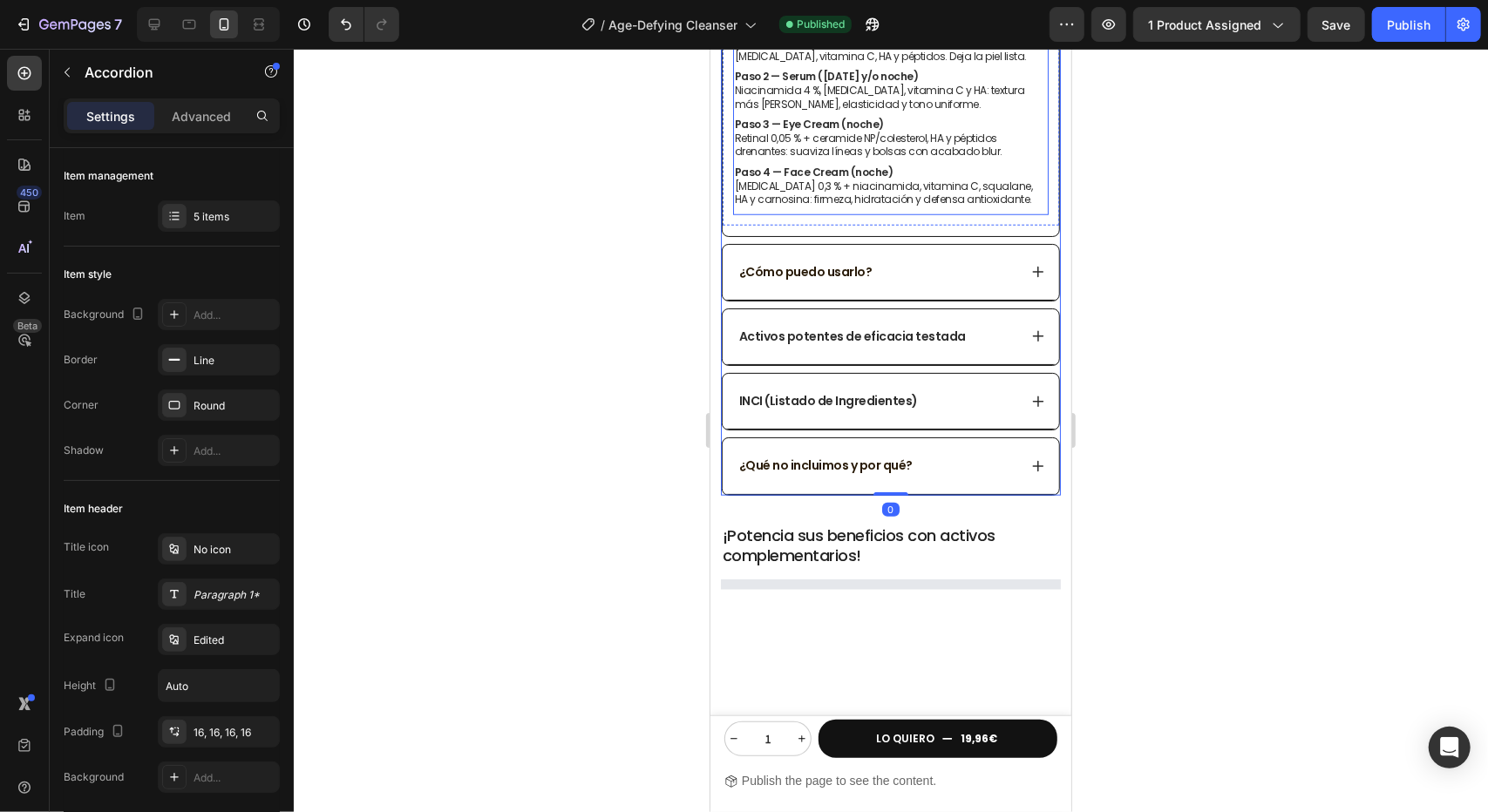
scroll to position [1045, 0]
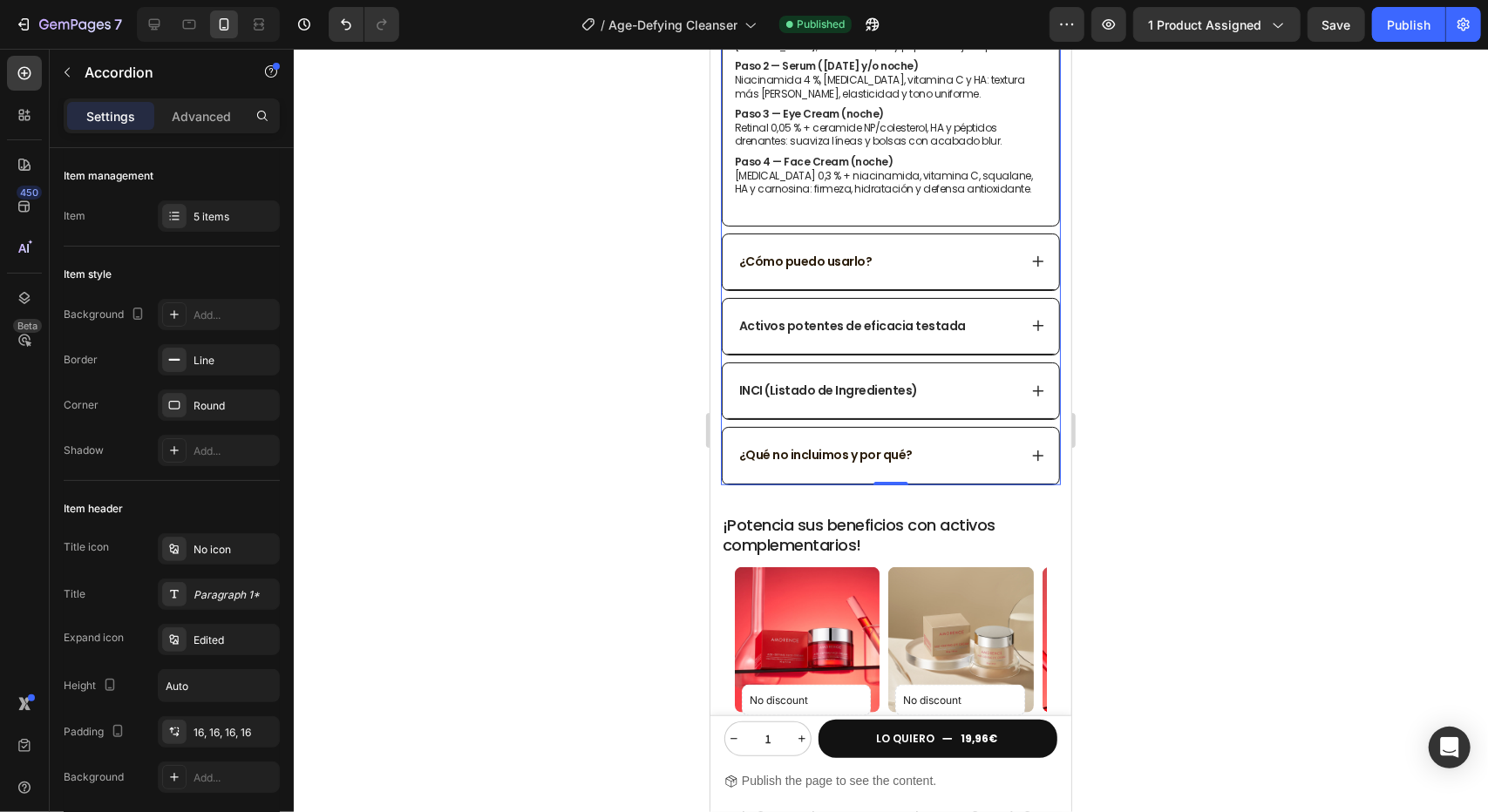
click at [1031, 268] on icon at bounding box center [1037, 260] width 14 height 14
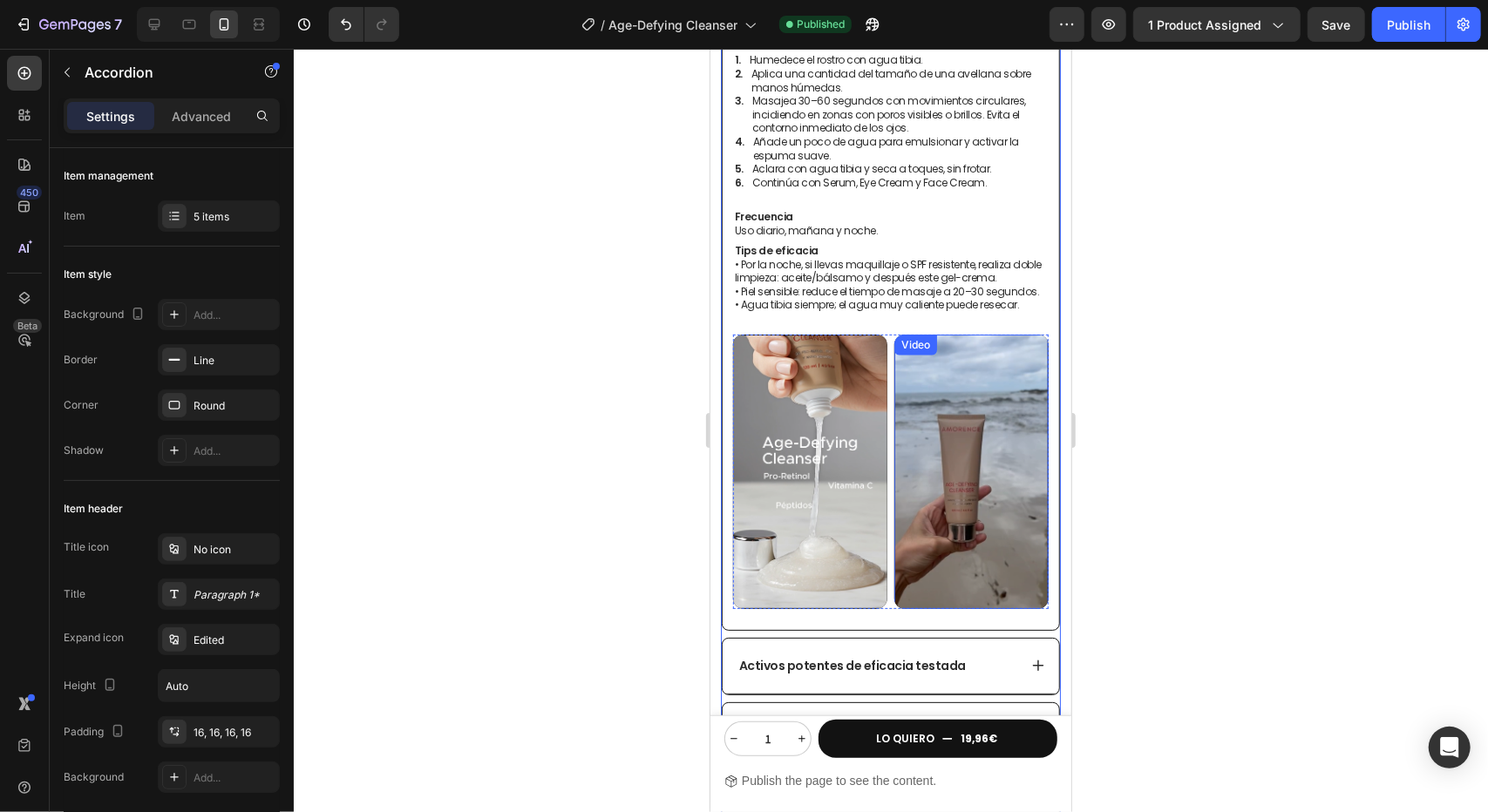
scroll to position [1168, 0]
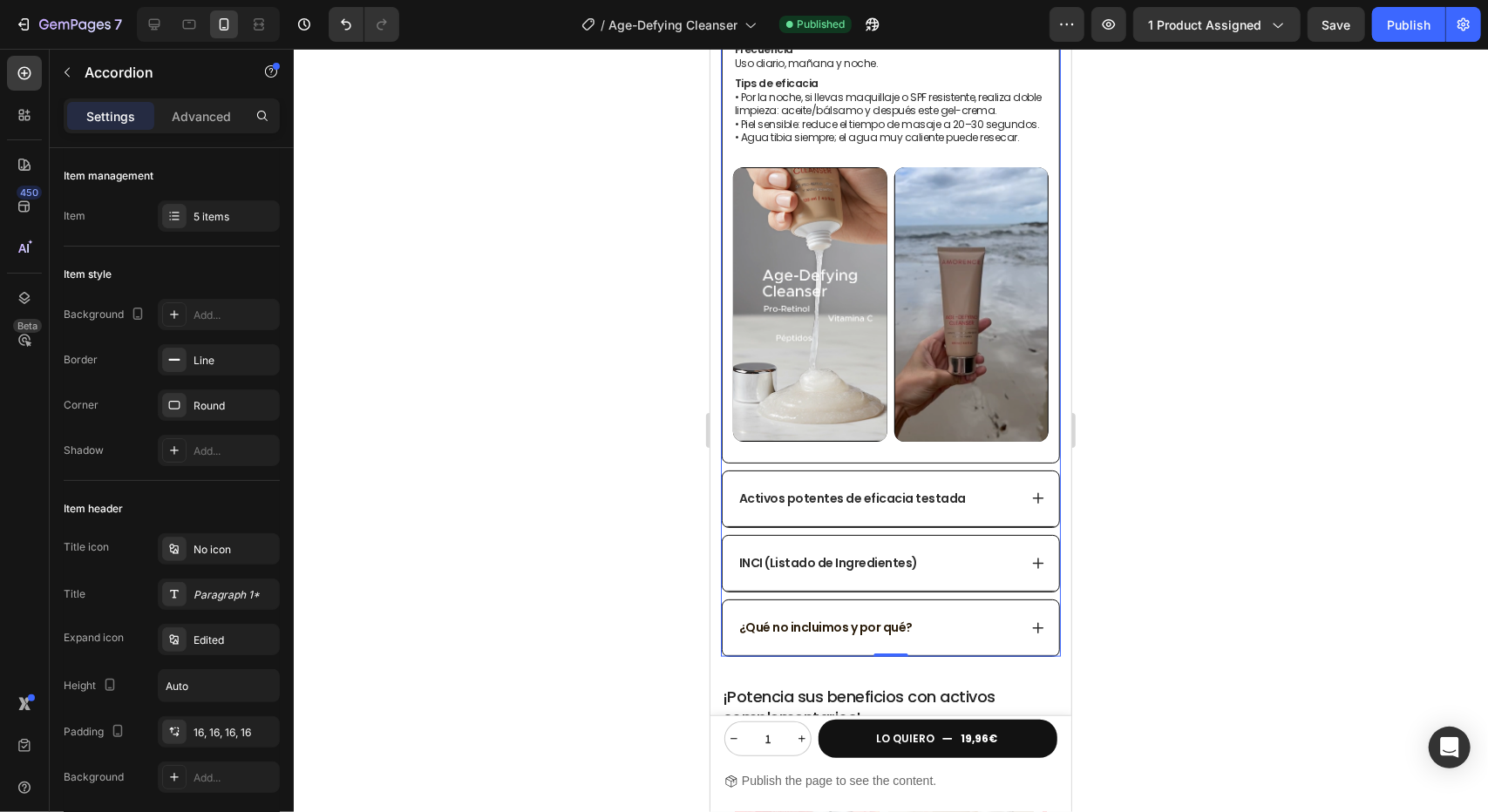
click at [1031, 491] on icon at bounding box center [1037, 497] width 14 height 14
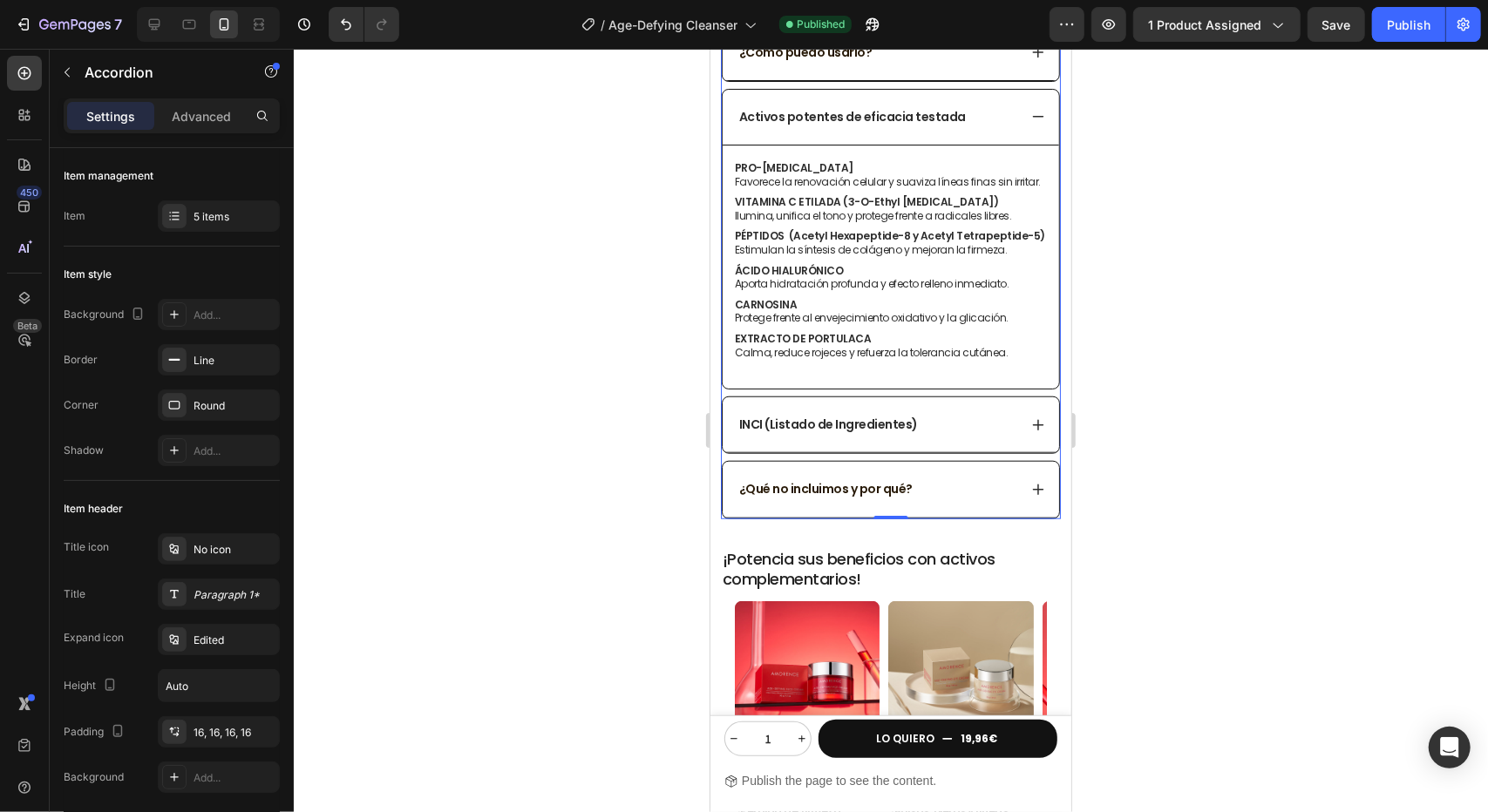
scroll to position [762, 0]
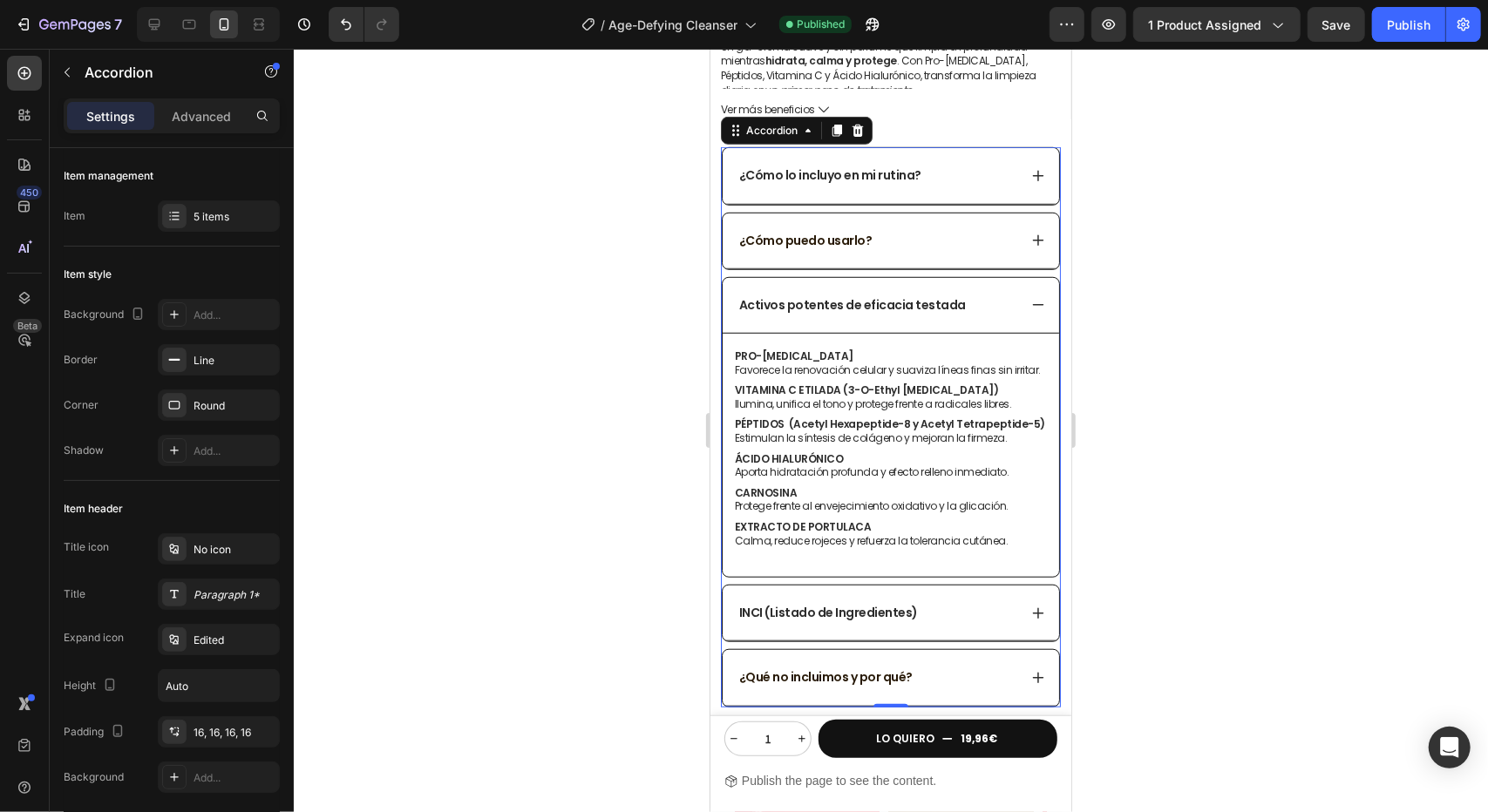
click at [1029, 213] on div "¿Cómo puedo usarlo?" at bounding box center [890, 241] width 336 height 56
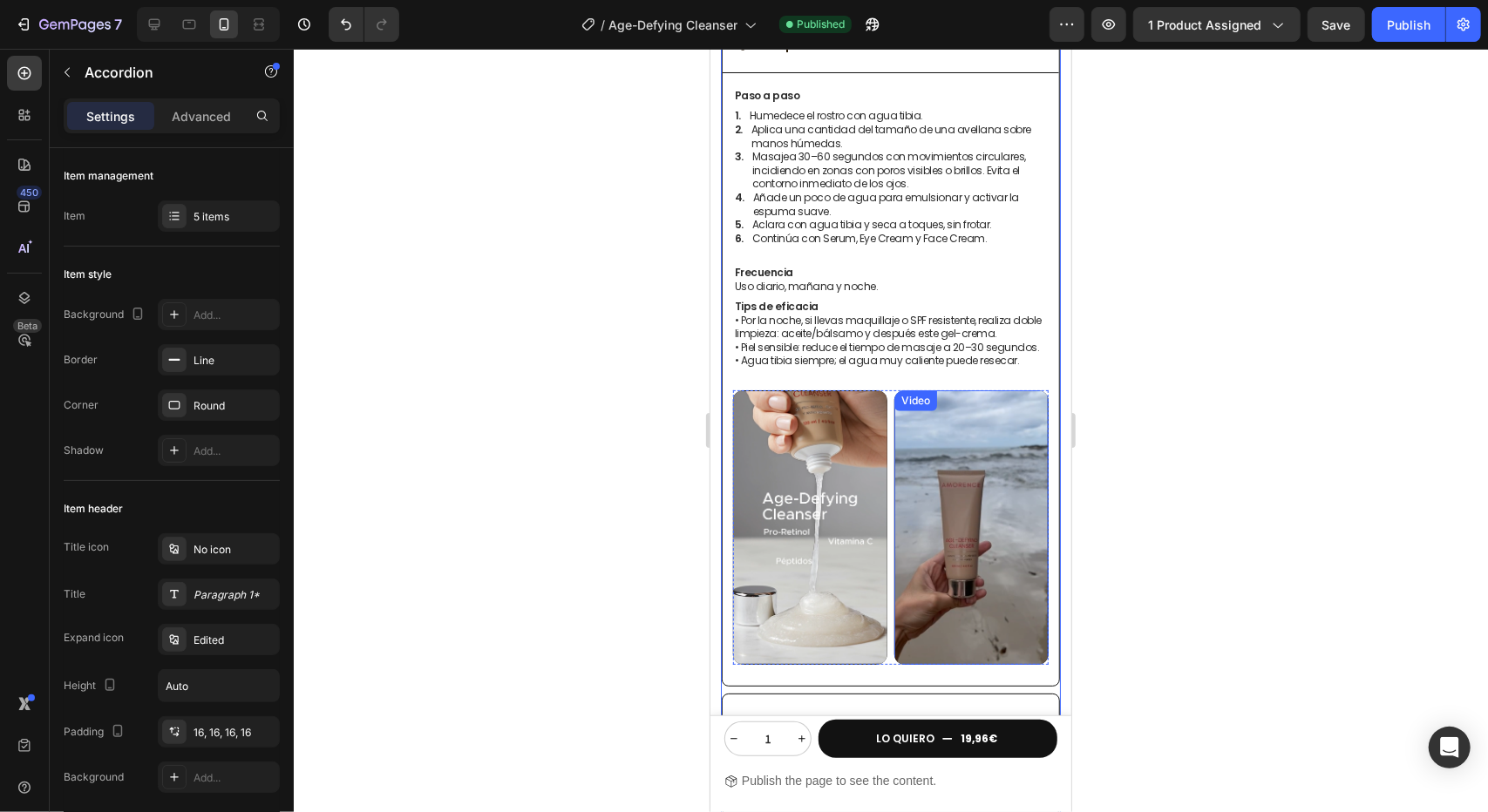
scroll to position [1110, 0]
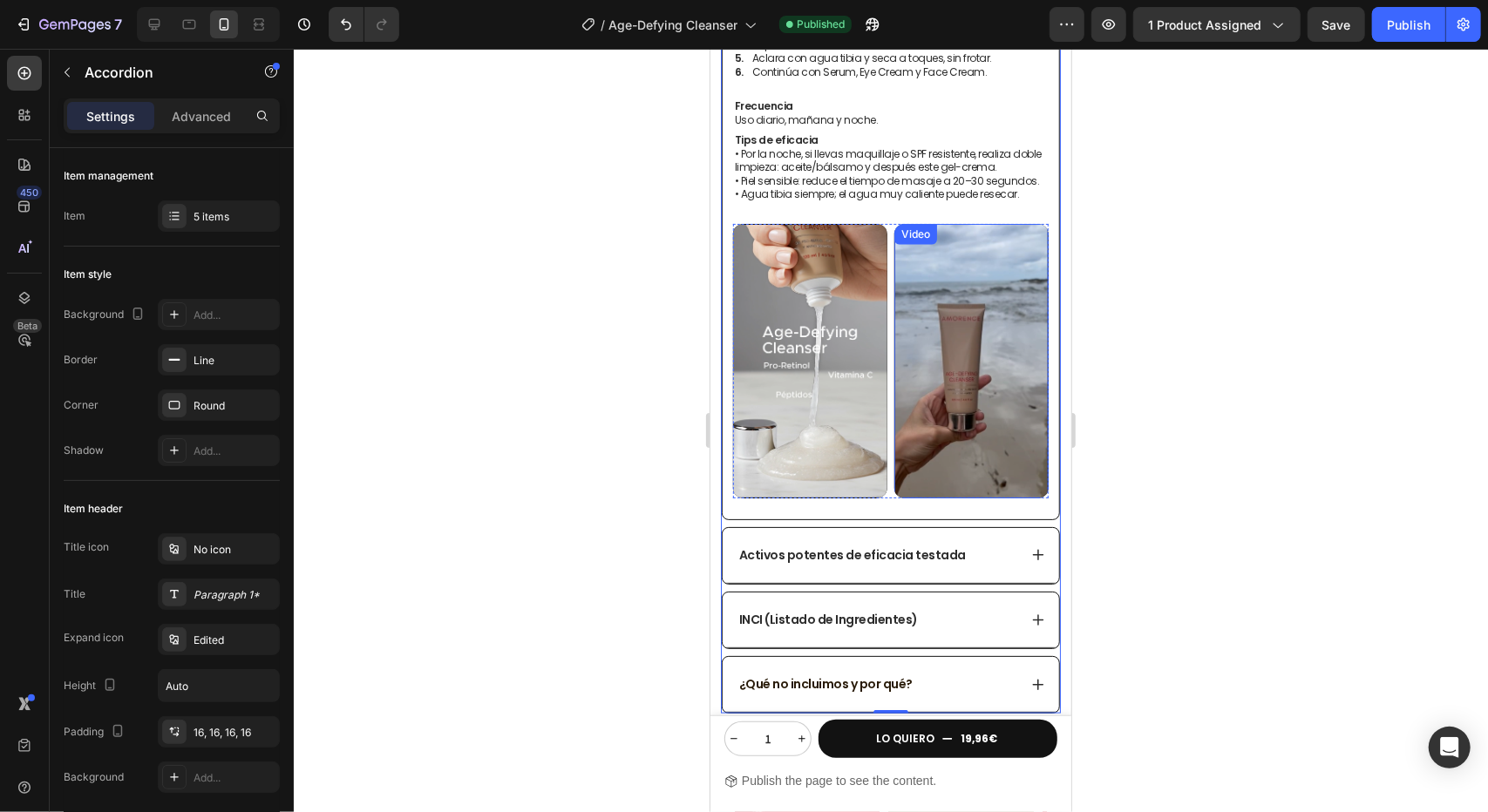
click at [933, 393] on video at bounding box center [970, 360] width 155 height 275
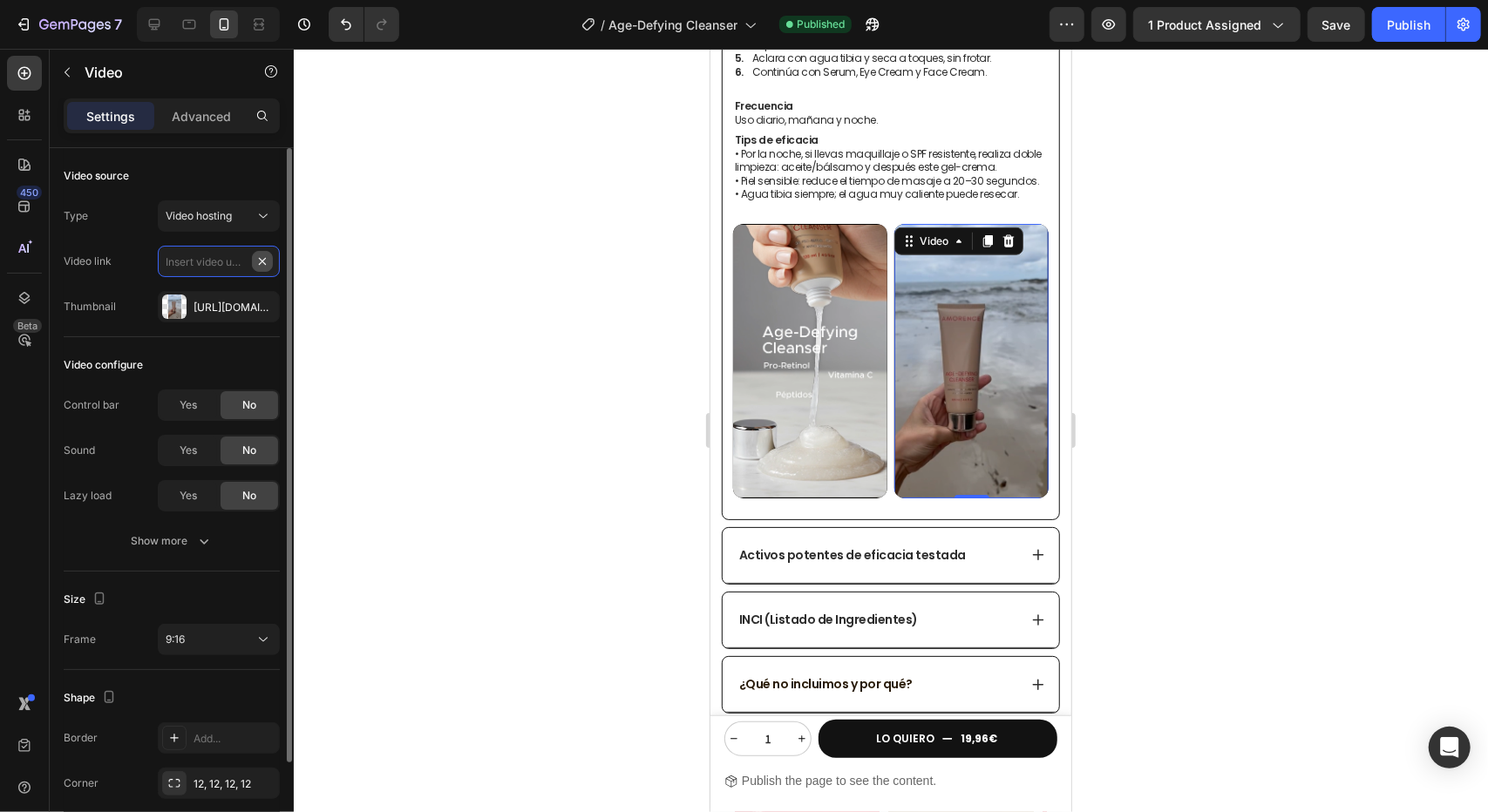
scroll to position [0, 0]
paste input "[URL][DOMAIN_NAME]"
type input "[URL][DOMAIN_NAME]"
click at [224, 242] on div "Type Video hosting Video link [URL][DOMAIN_NAME] Thumbnail [URL][DOMAIN_NAME]" at bounding box center [171, 262] width 216 height 122
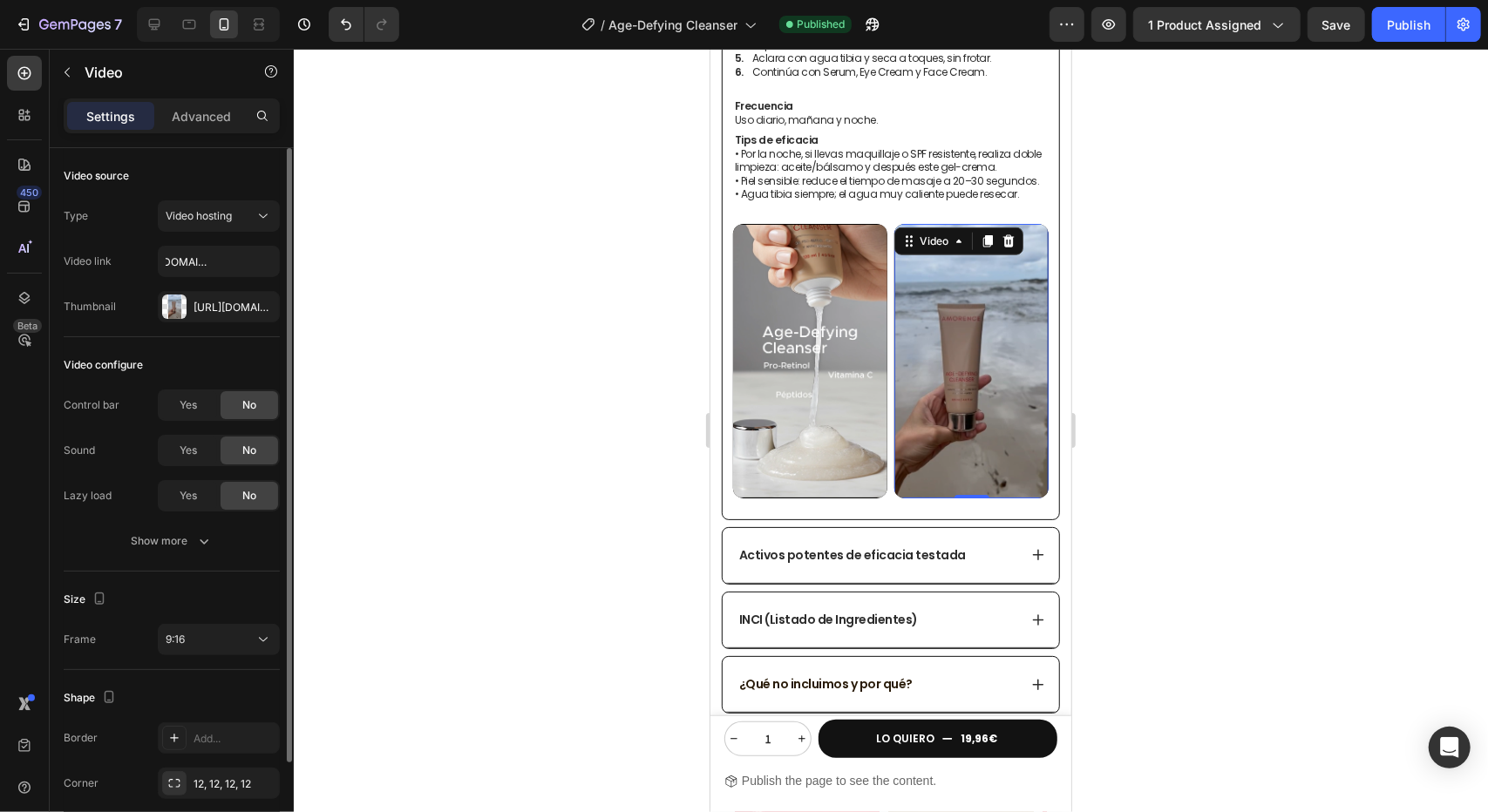
scroll to position [0, 0]
click at [505, 294] on div at bounding box center [891, 431] width 1194 height 764
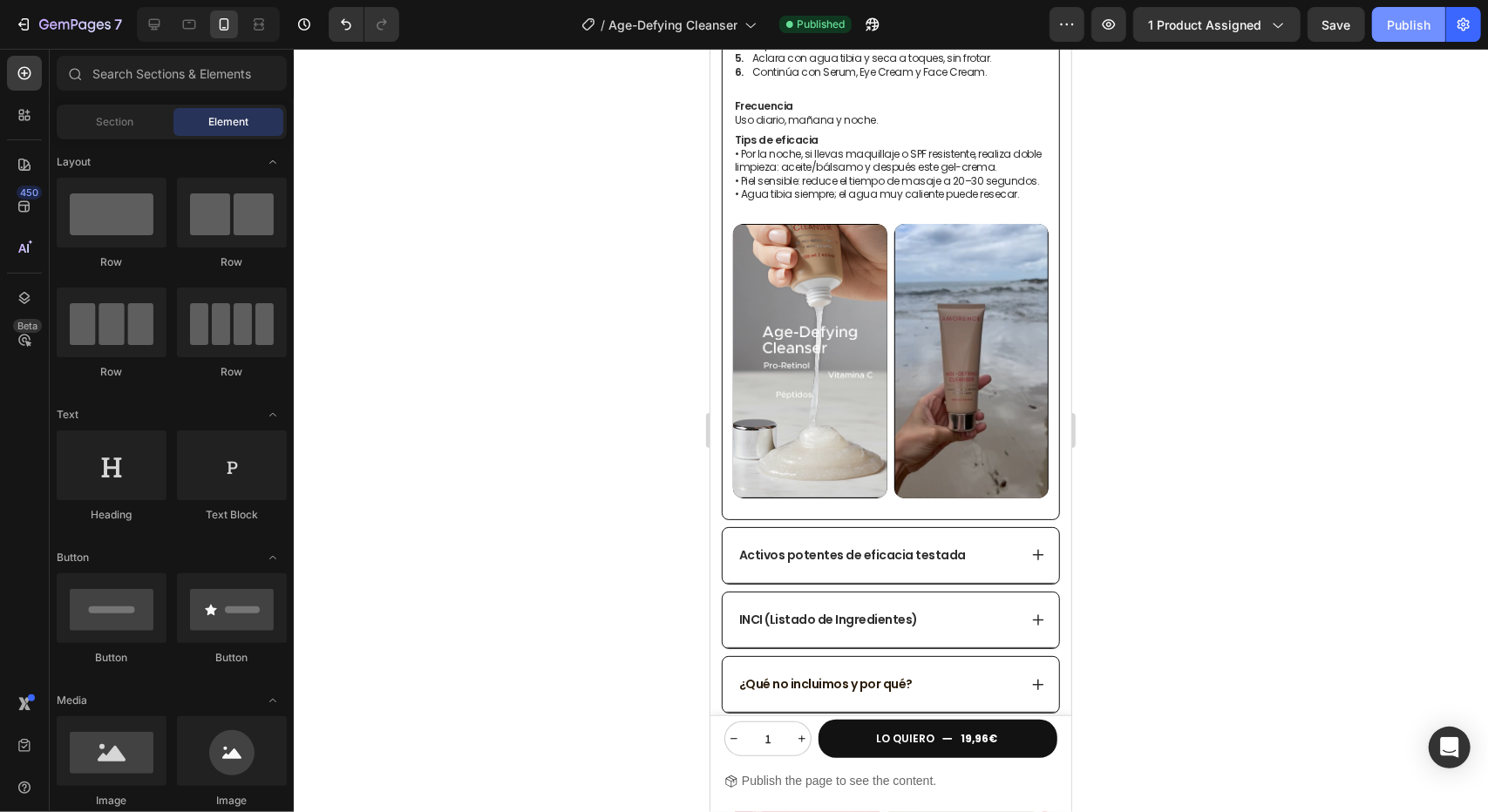
click at [1412, 39] on button "Publish" at bounding box center [1408, 25] width 73 height 35
